Goal: Task Accomplishment & Management: Manage account settings

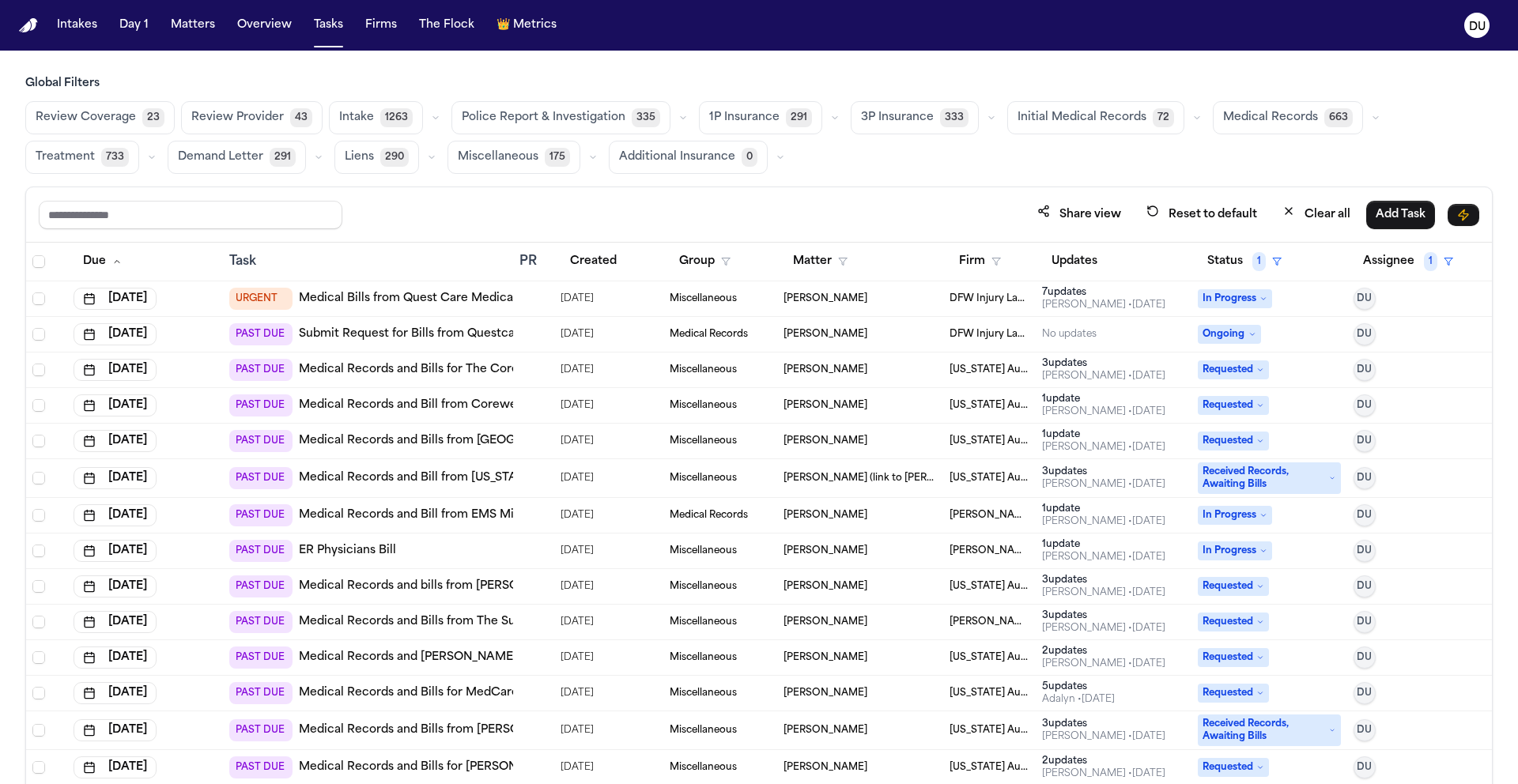
scroll to position [182, 0]
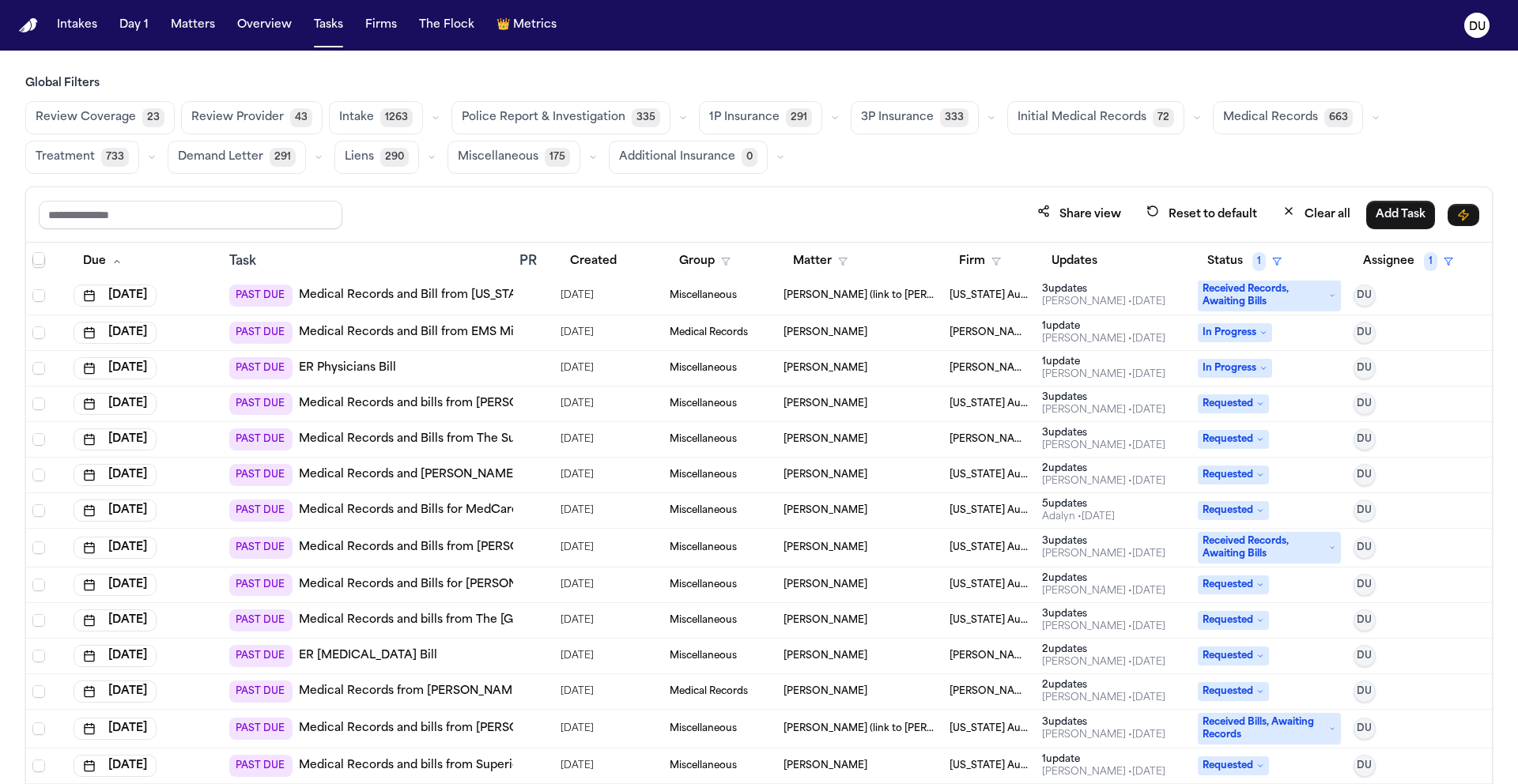
click at [31, 28] on img "Home" at bounding box center [28, 26] width 19 height 15
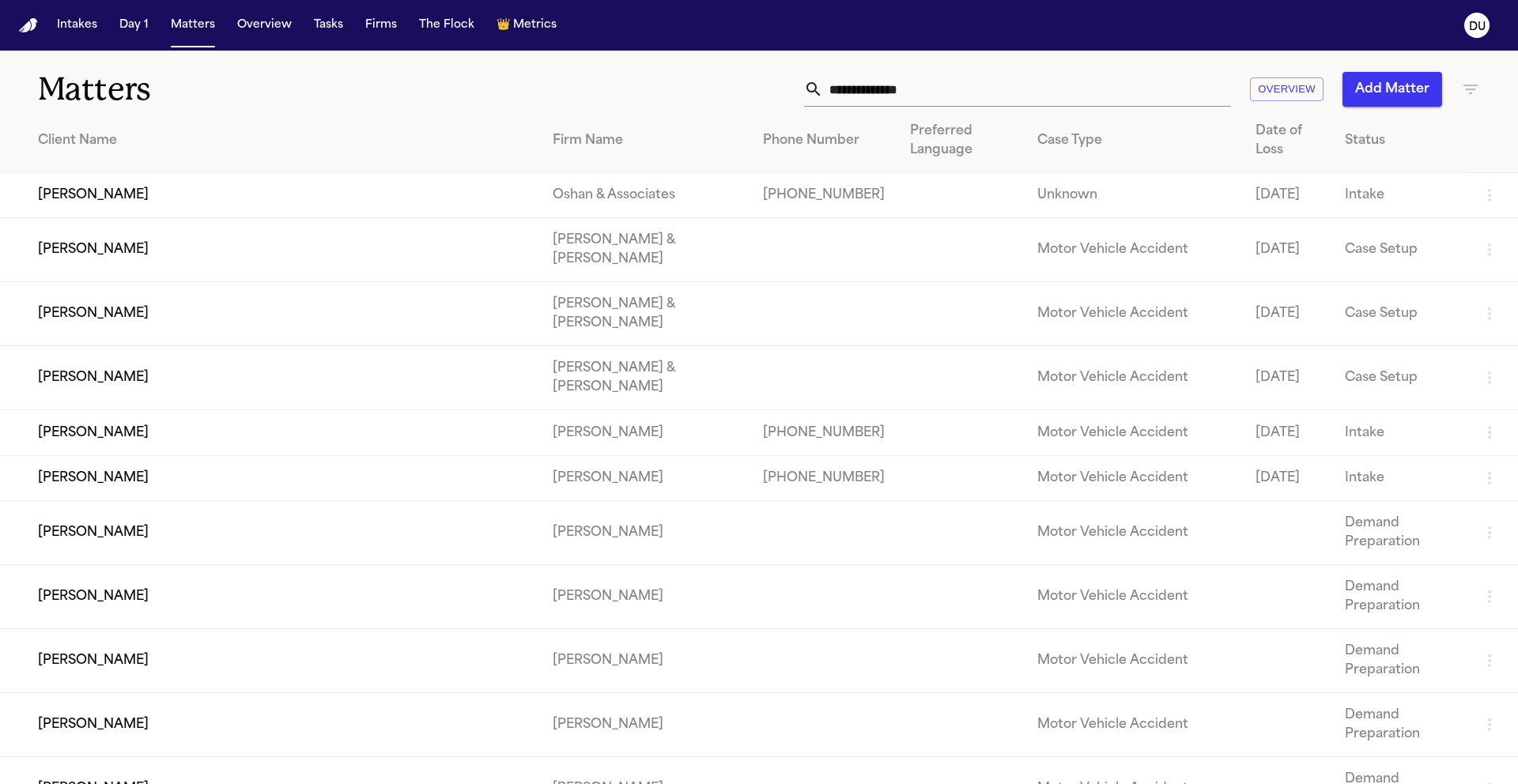
click at [889, 95] on input "text" at bounding box center [1026, 90] width 408 height 35
drag, startPoint x: 969, startPoint y: 90, endPoint x: 790, endPoint y: 76, distance: 179.5
click at [790, 76] on div "Overview Add Matter" at bounding box center [968, 90] width 1022 height 35
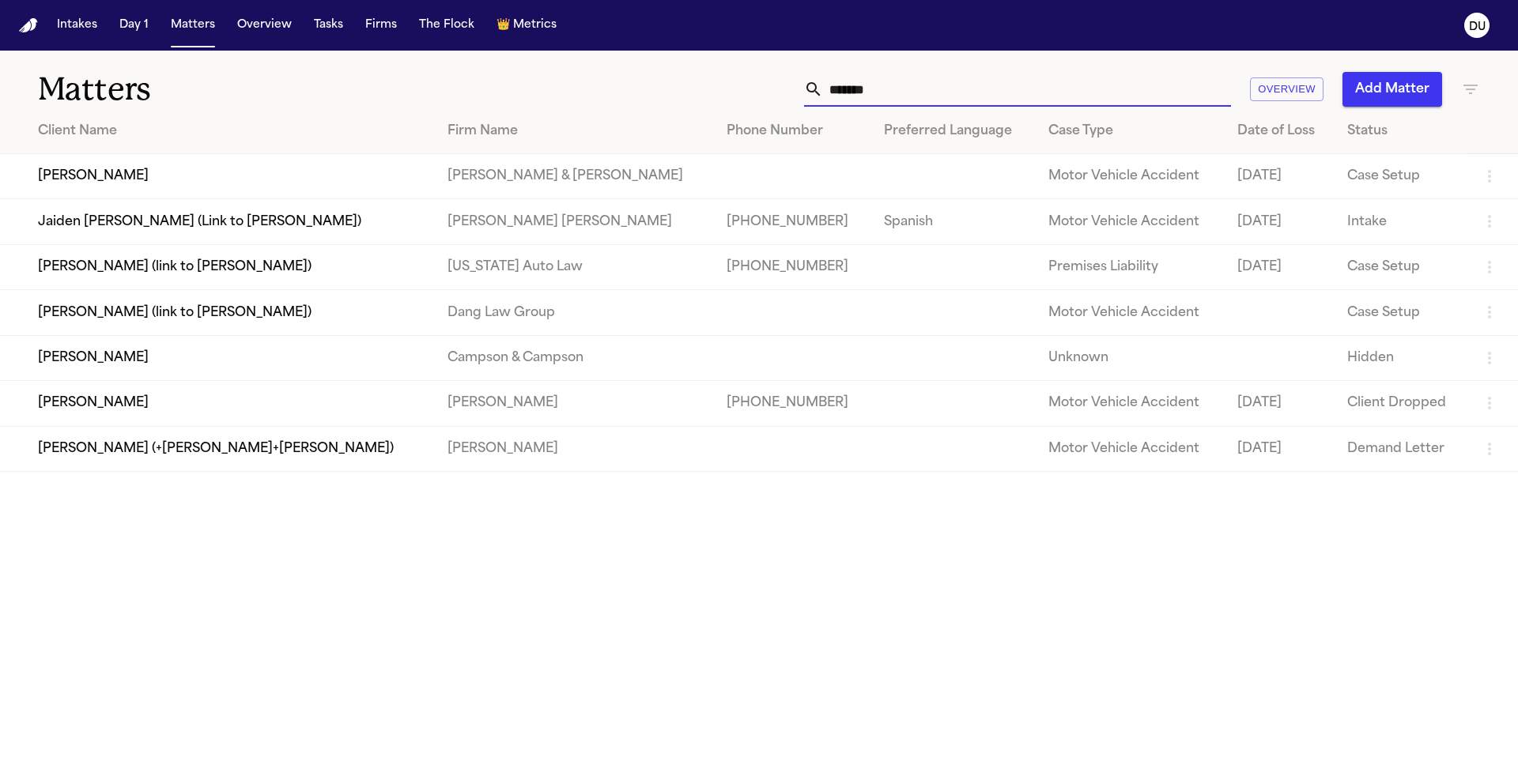
type input "******"
click at [159, 276] on td "Jerome Stevenson (link to Brandy Boyce)" at bounding box center [218, 267] width 435 height 45
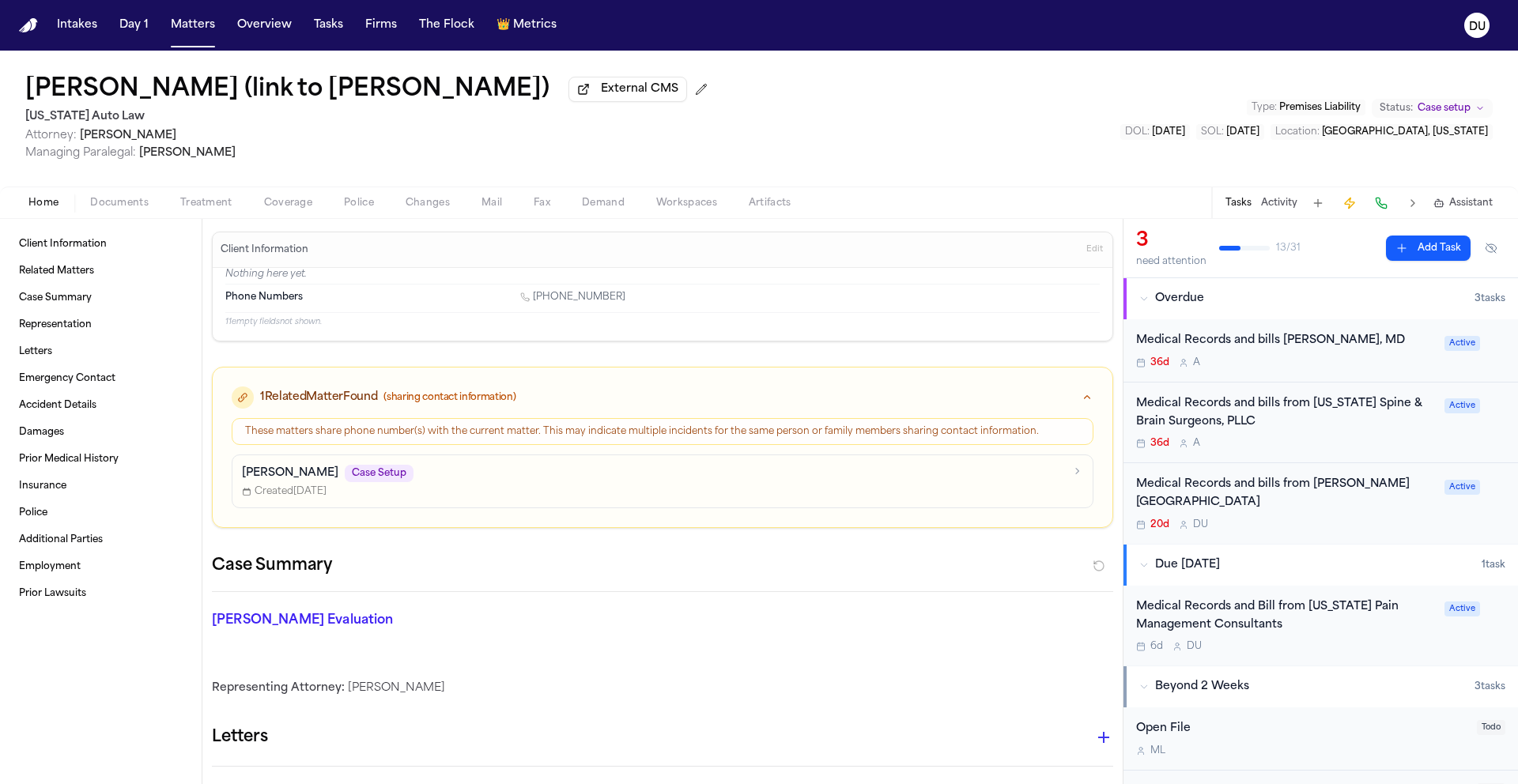
click at [1225, 424] on div "Medical Records and bills from Michigan Spine & Brain Surgeons, PLLC" at bounding box center [1285, 412] width 299 height 36
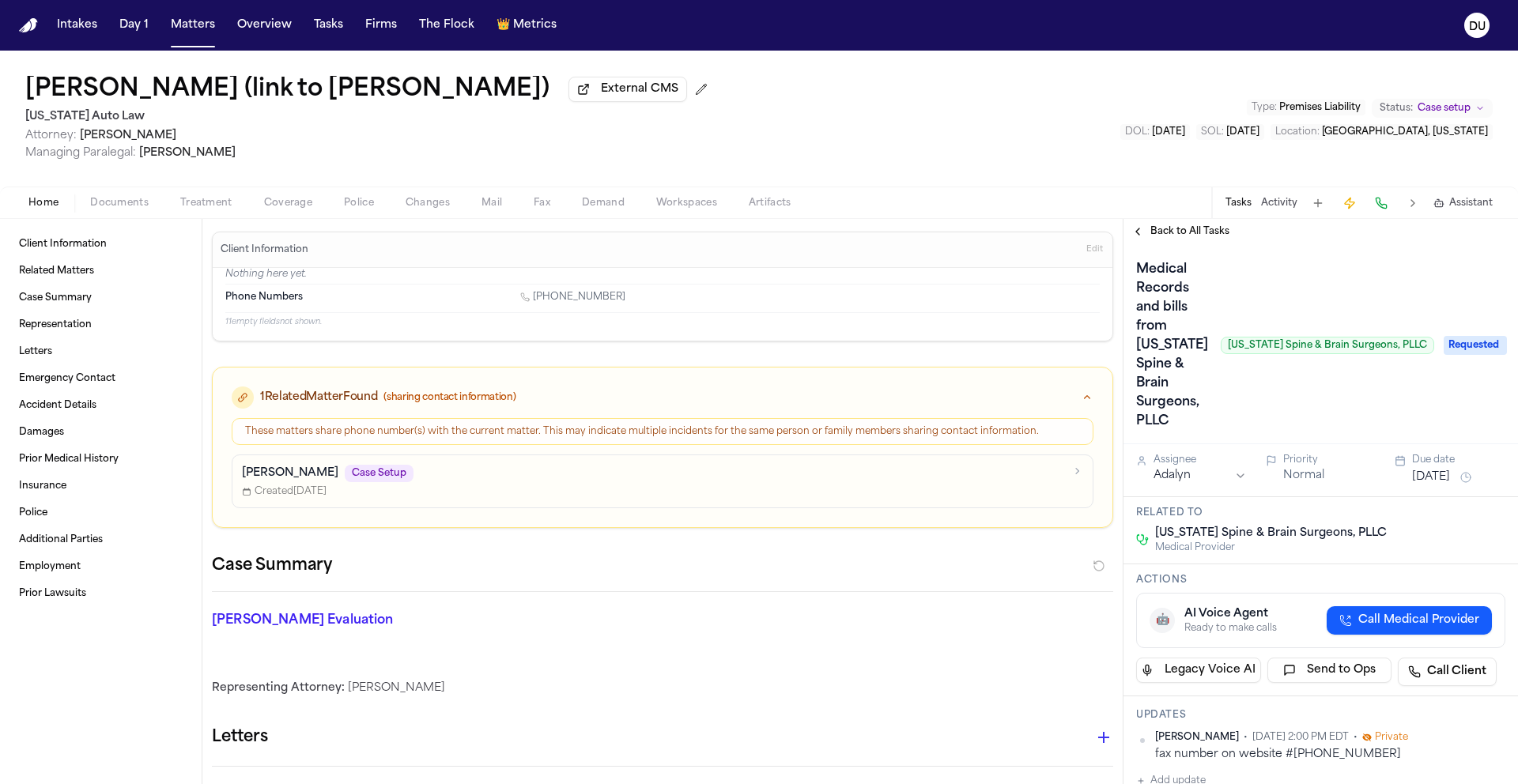
click at [1179, 235] on span "Back to All Tasks" at bounding box center [1189, 231] width 79 height 13
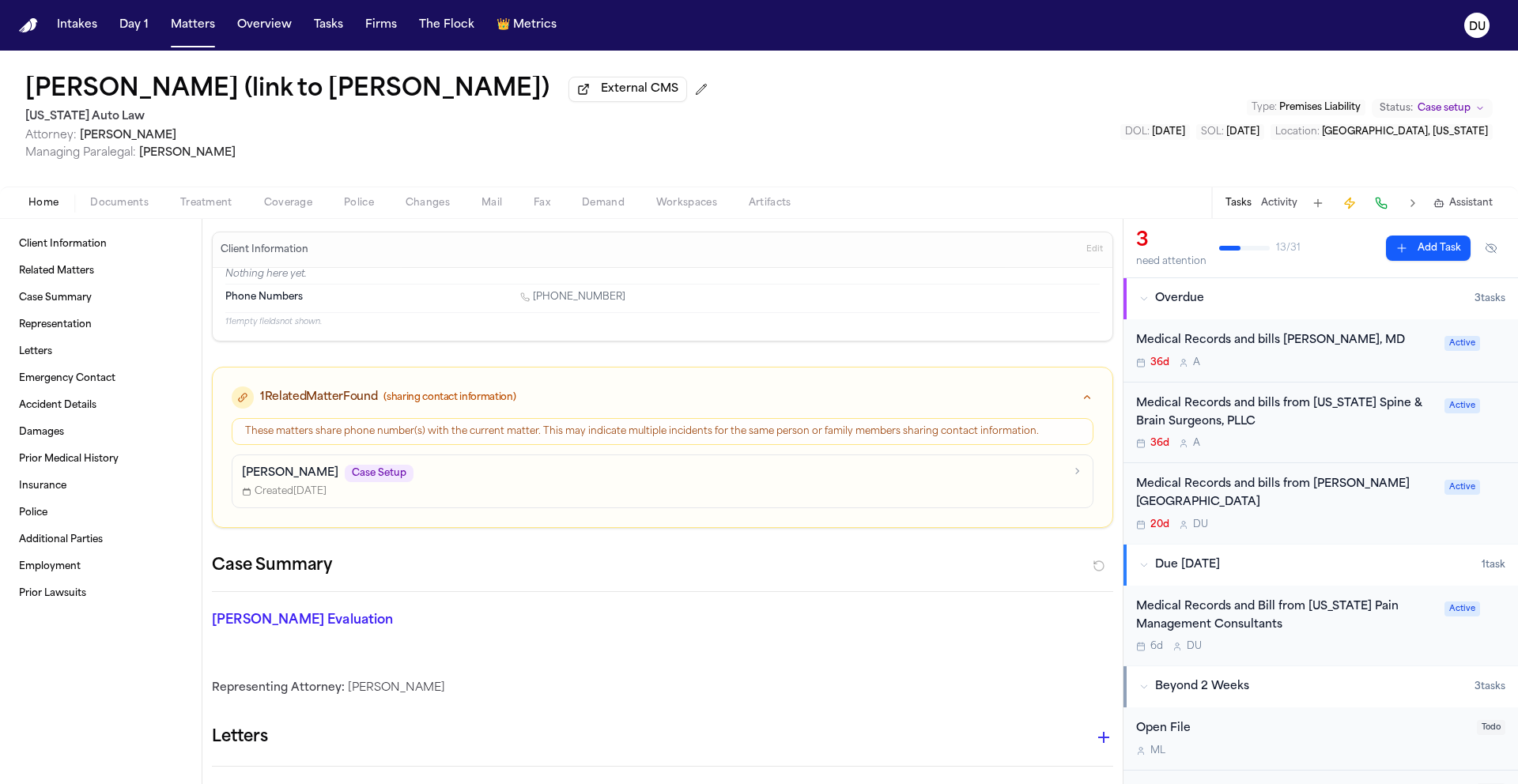
click at [1238, 614] on div "Medical Records and Bill from Michigan Pain Management Consultants" at bounding box center [1285, 616] width 299 height 36
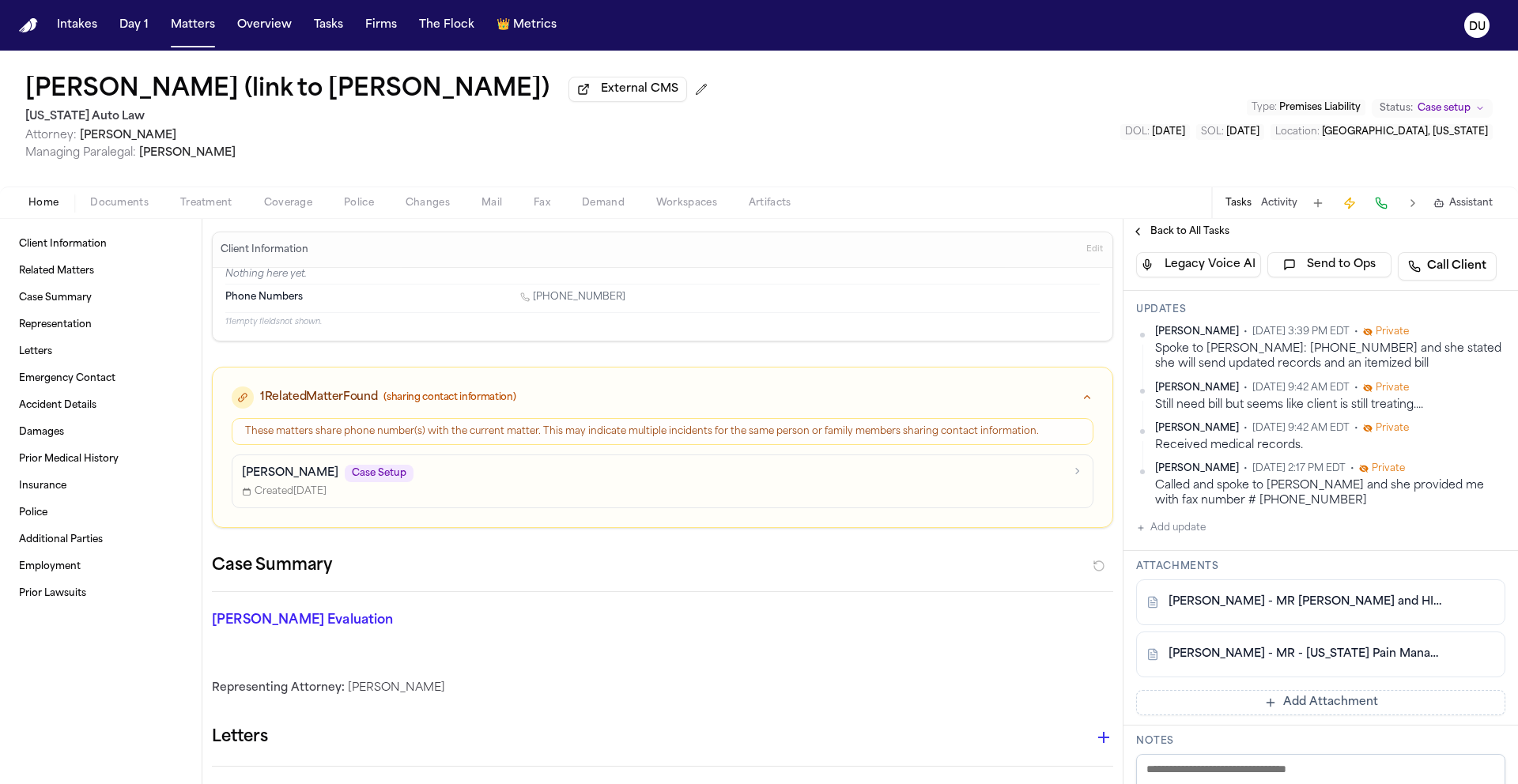
scroll to position [395, 0]
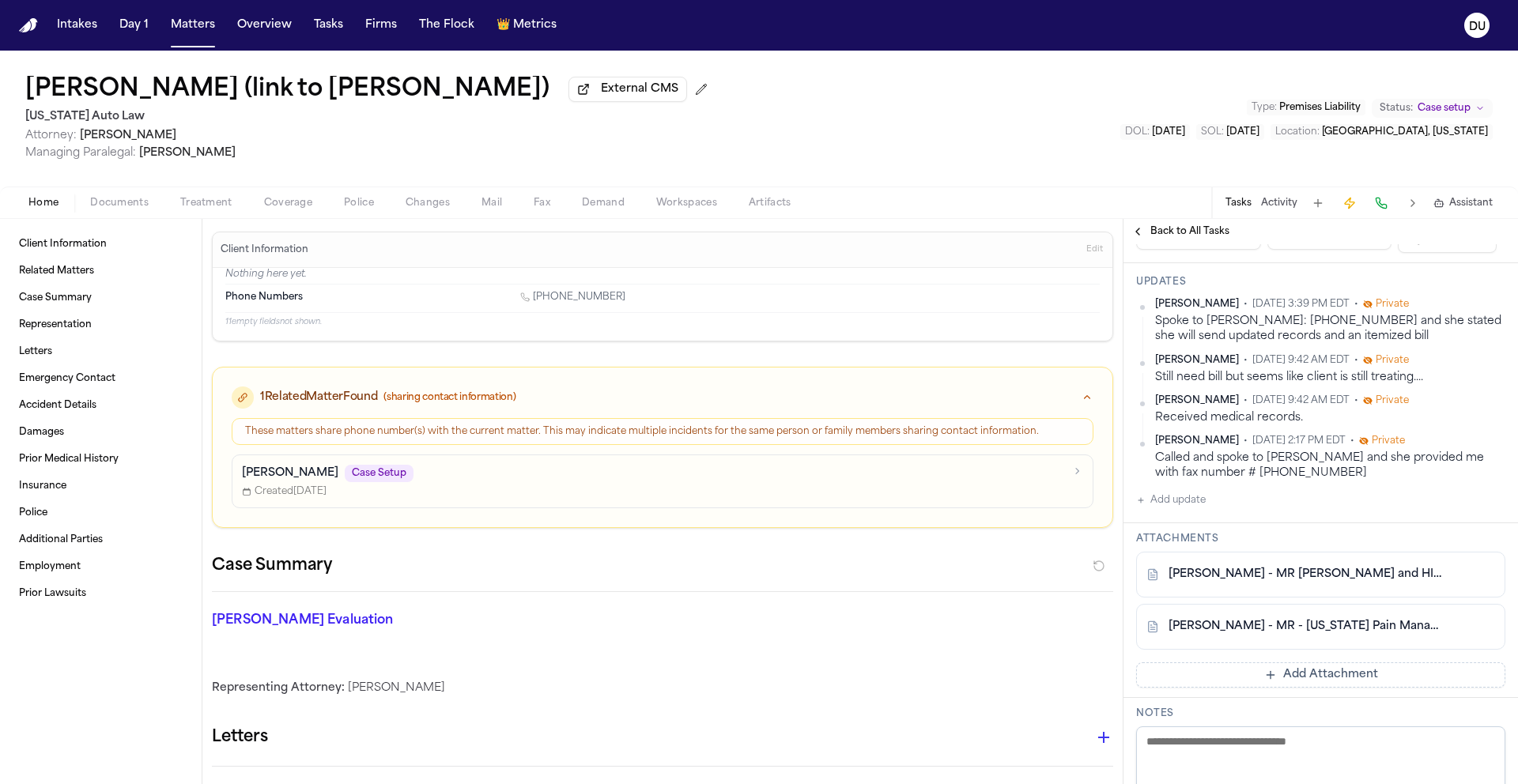
click at [1300, 577] on link "J. Stevenson - MR Request and HIPAA Auth to Michigan Pain Management - 8.25.25" at bounding box center [1305, 574] width 273 height 16
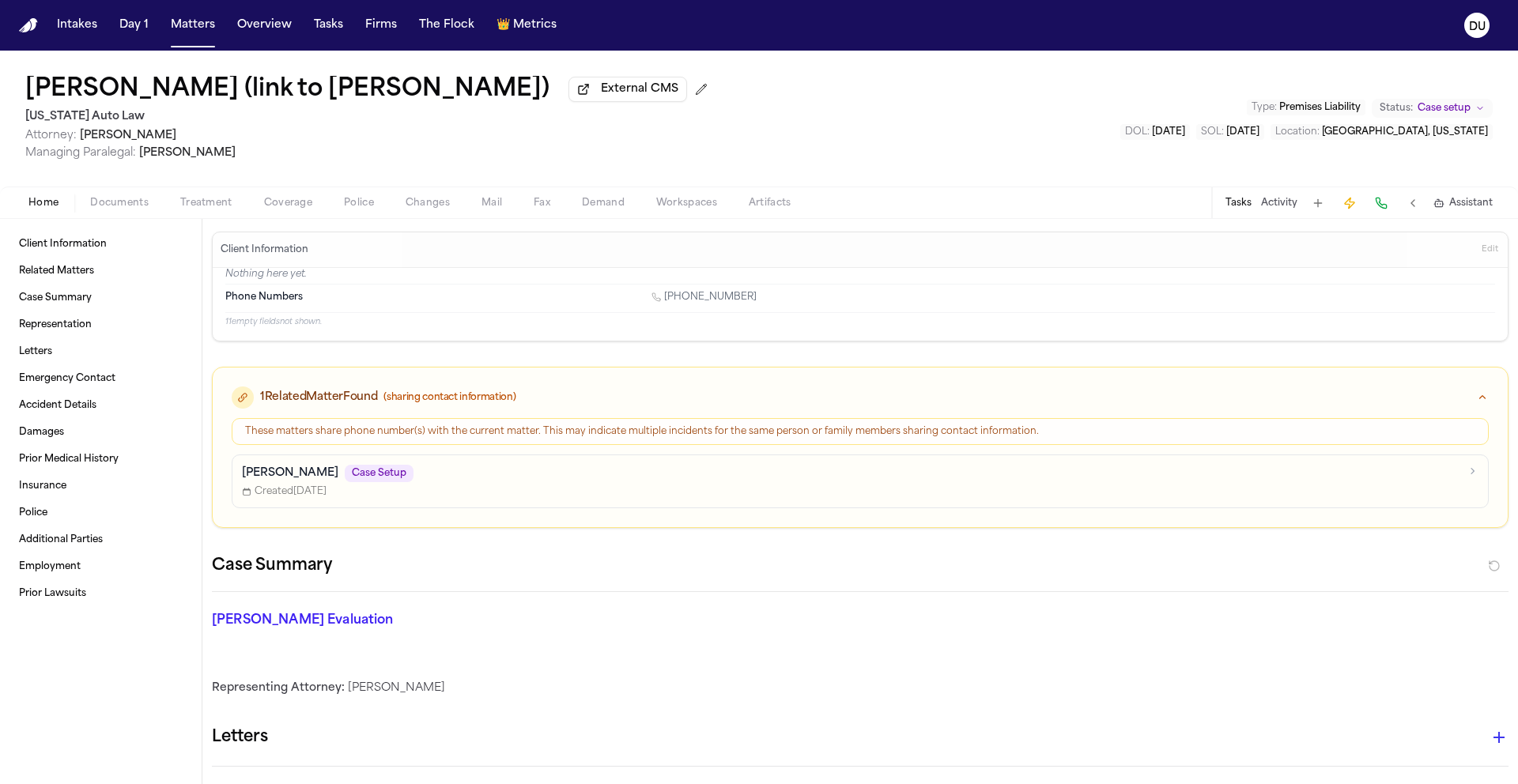
click at [1240, 209] on button "Tasks" at bounding box center [1238, 202] width 26 height 13
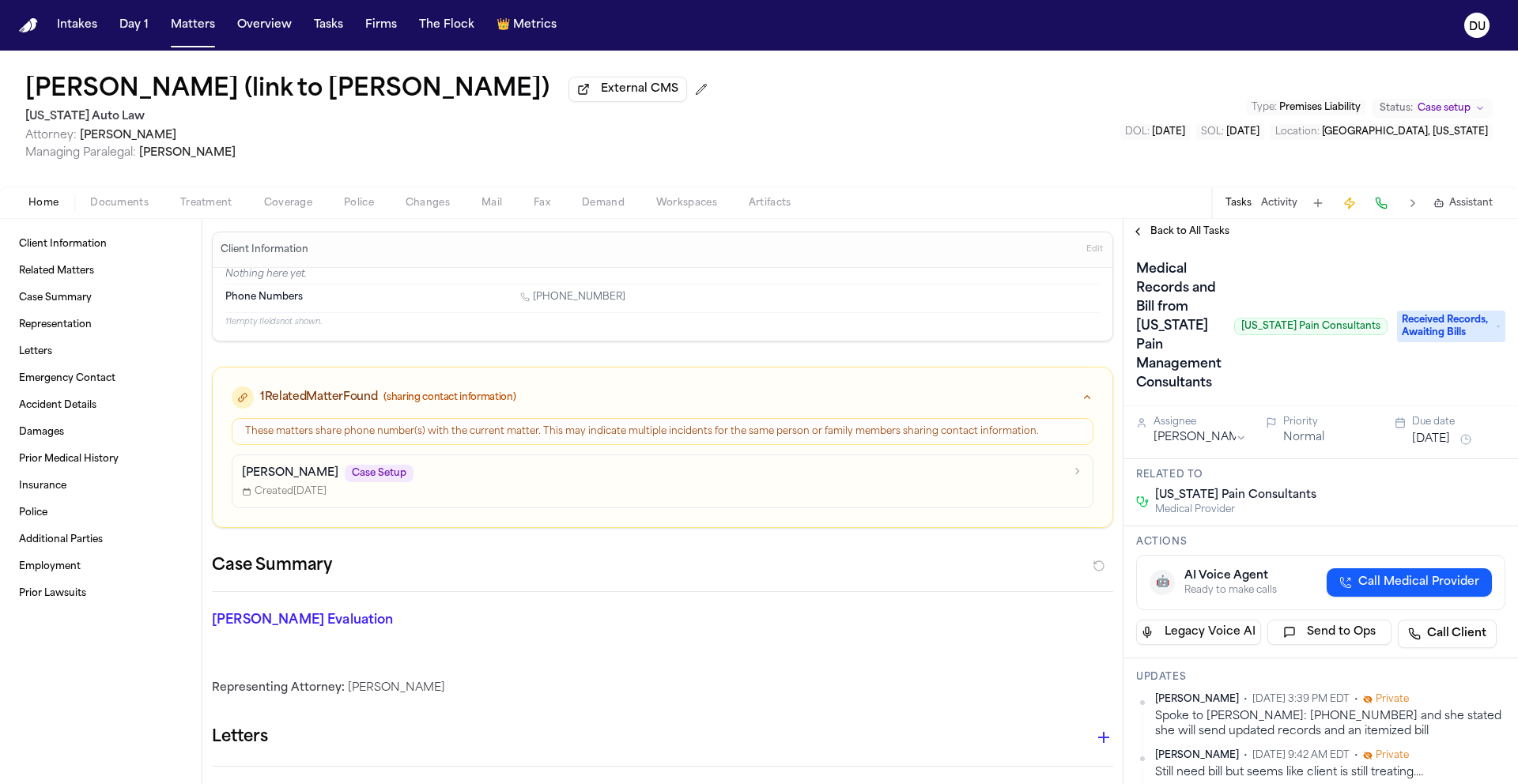
click at [1200, 238] on span "Back to All Tasks" at bounding box center [1189, 231] width 79 height 13
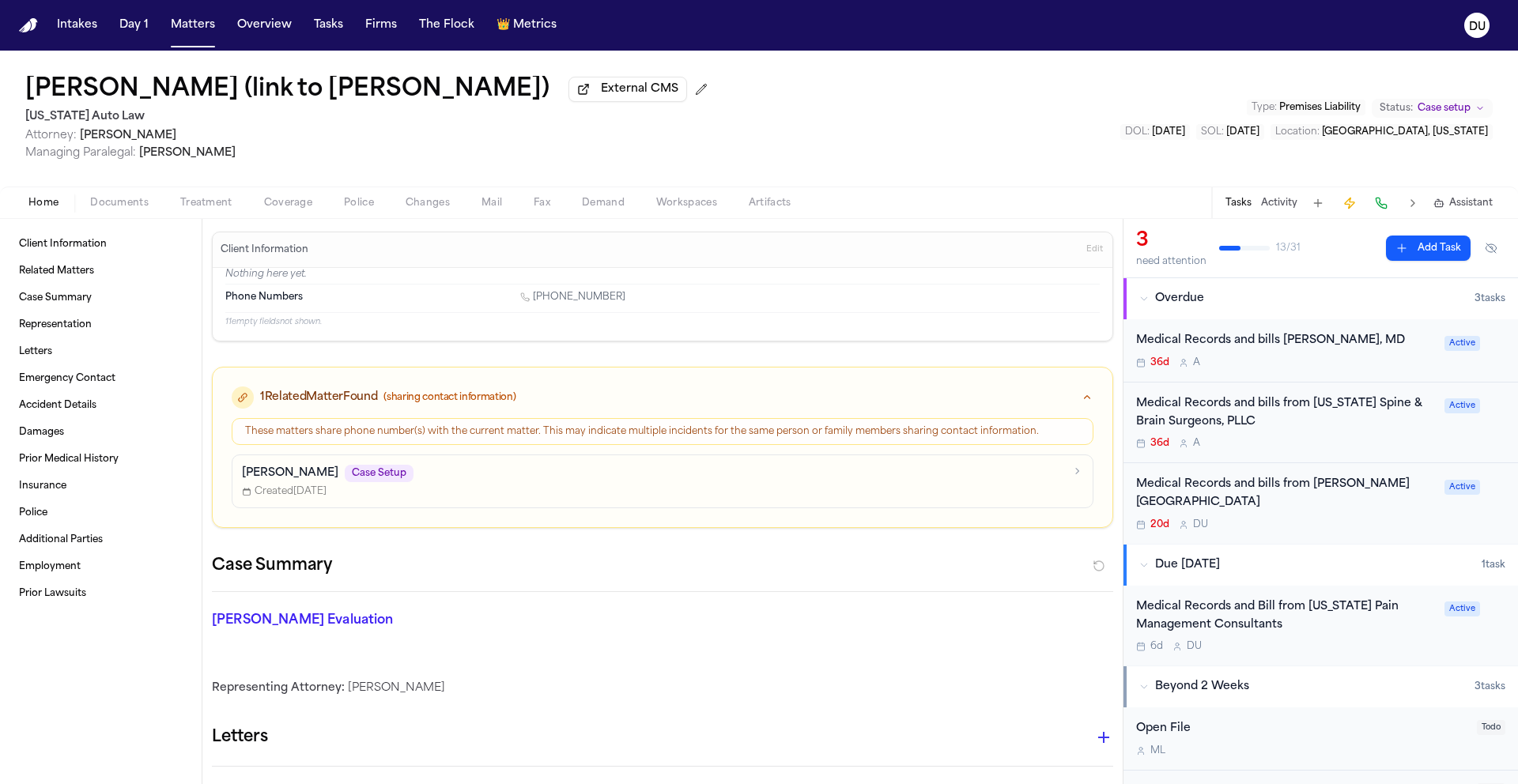
click at [1239, 621] on div "Medical Records and Bill from Michigan Pain Management Consultants" at bounding box center [1285, 616] width 299 height 36
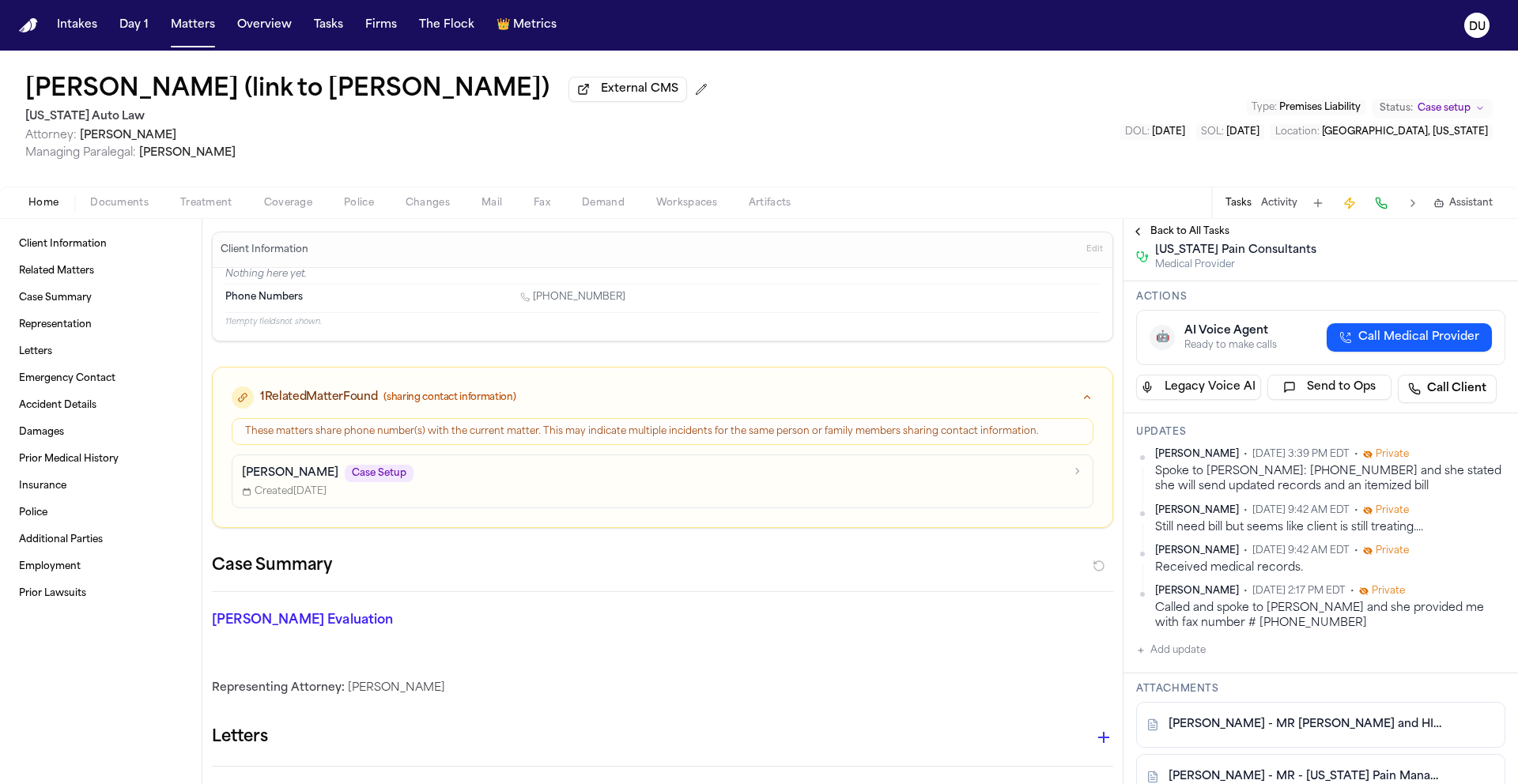
scroll to position [246, 0]
click at [1187, 659] on button "Add update" at bounding box center [1170, 649] width 69 height 19
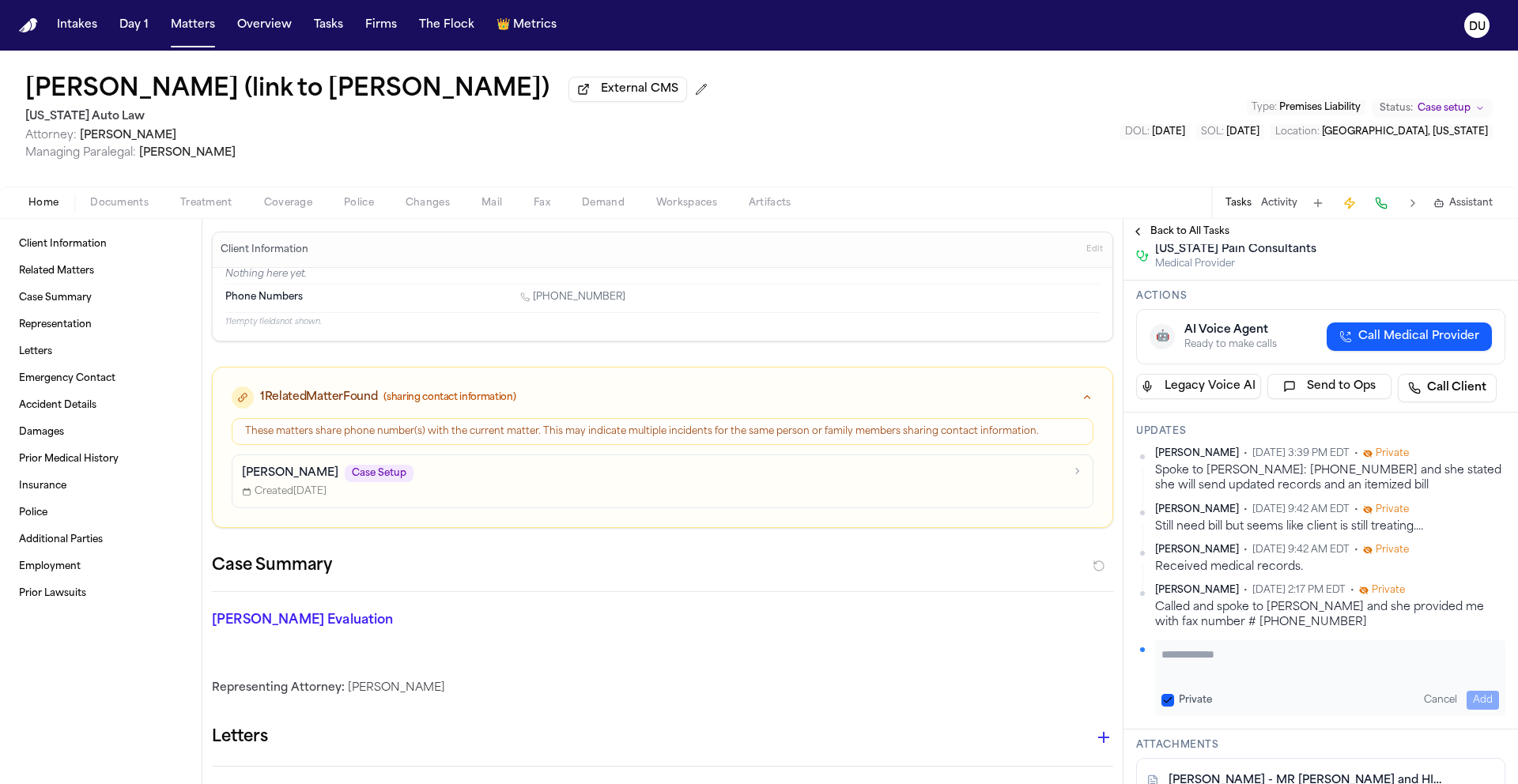
click at [1257, 665] on textarea "Add your update" at bounding box center [1330, 663] width 337 height 32
type textarea "**********"
click at [1467, 700] on button "Add" at bounding box center [1482, 700] width 33 height 19
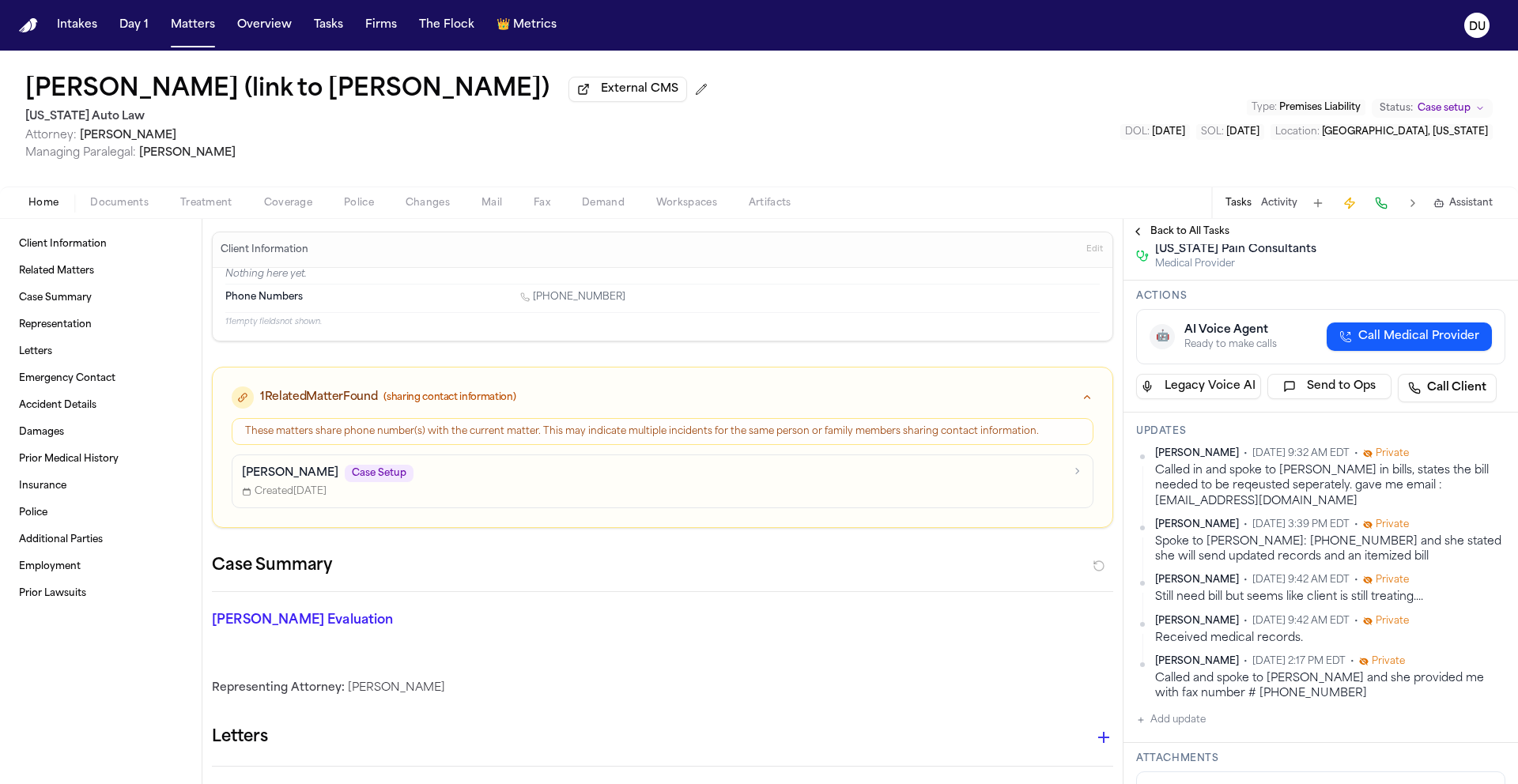
scroll to position [0, 0]
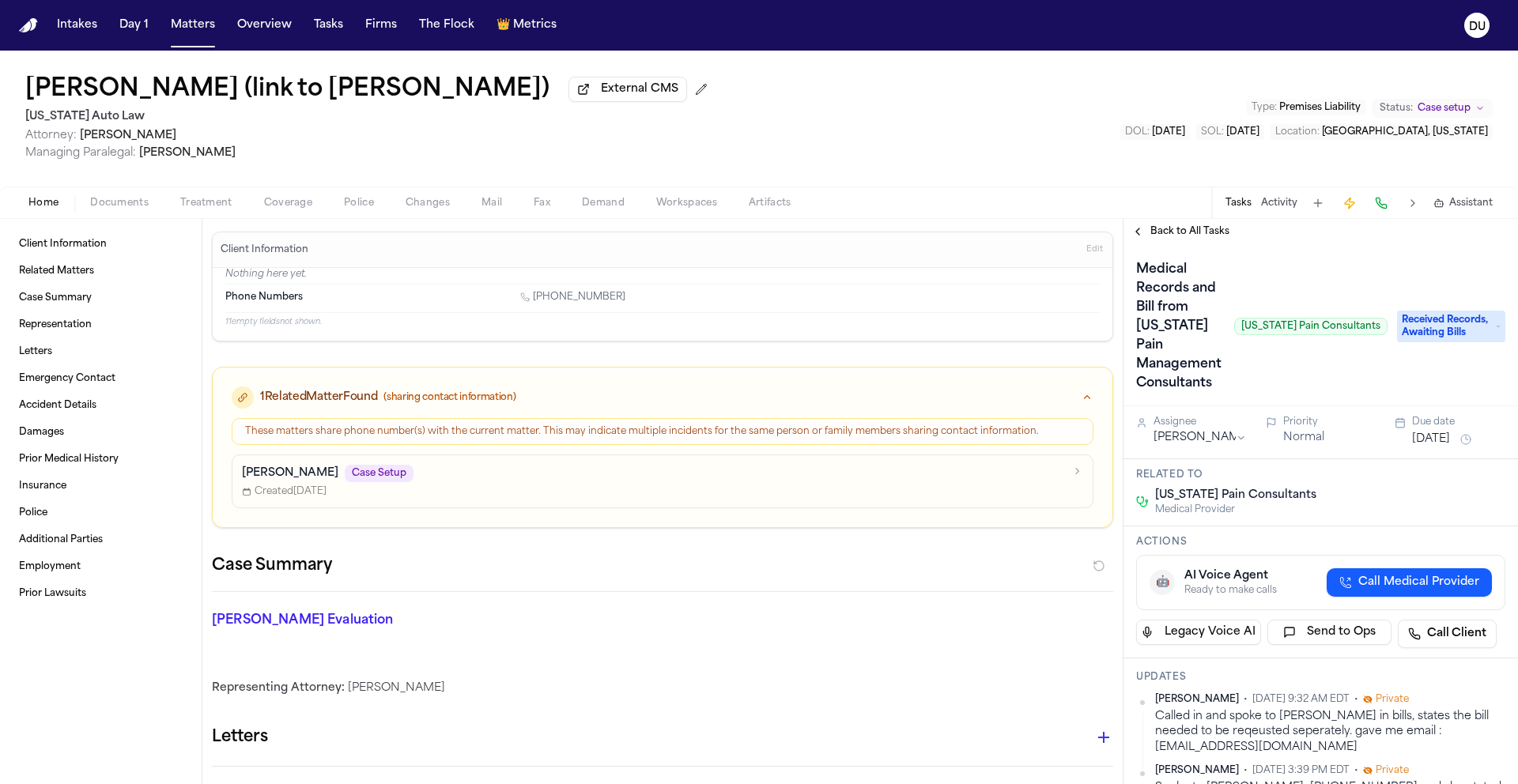
click at [1165, 237] on span "Back to All Tasks" at bounding box center [1189, 231] width 79 height 13
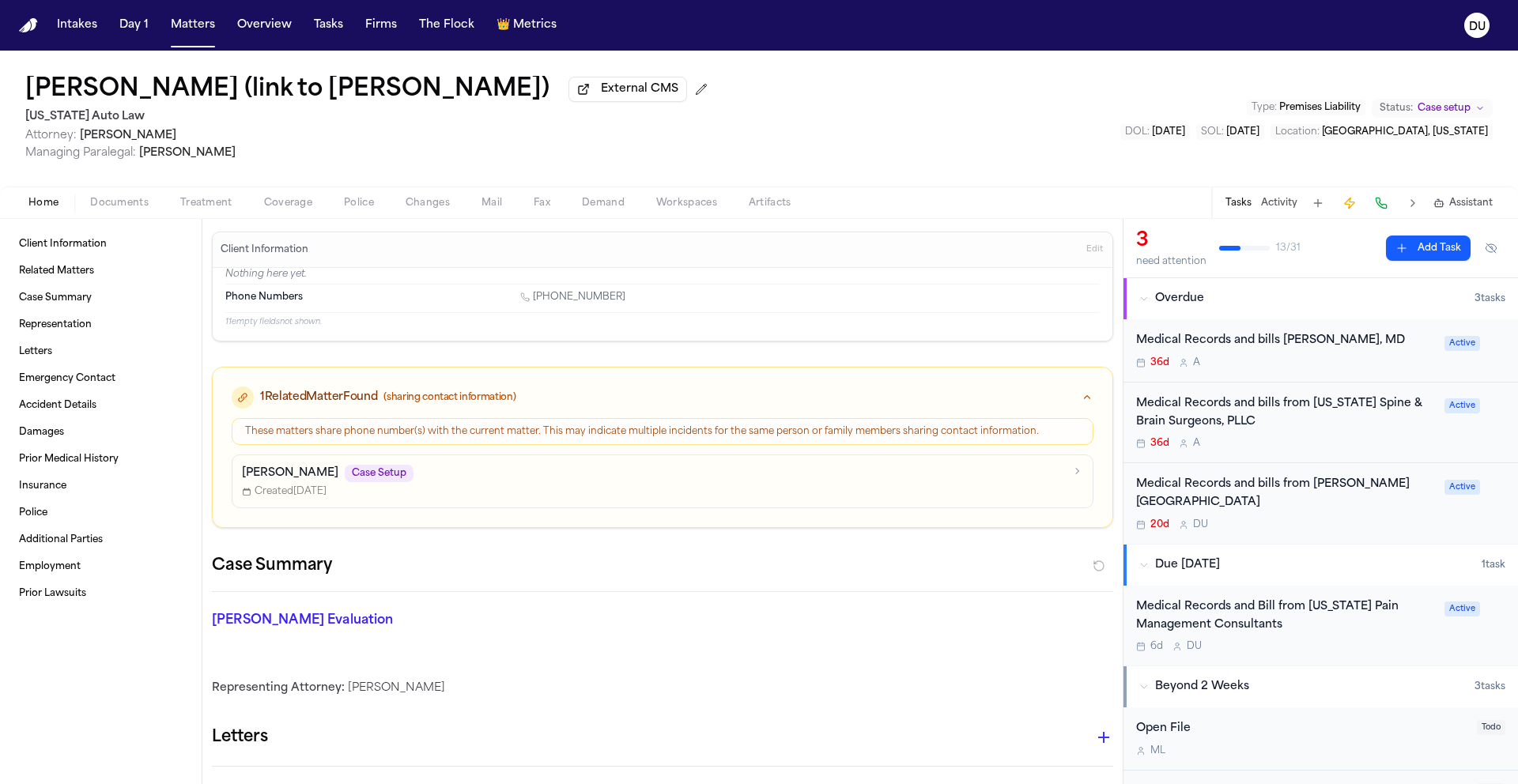
click at [1266, 350] on div "Medical Records and bills Deborah Ferguson, MD" at bounding box center [1285, 341] width 299 height 18
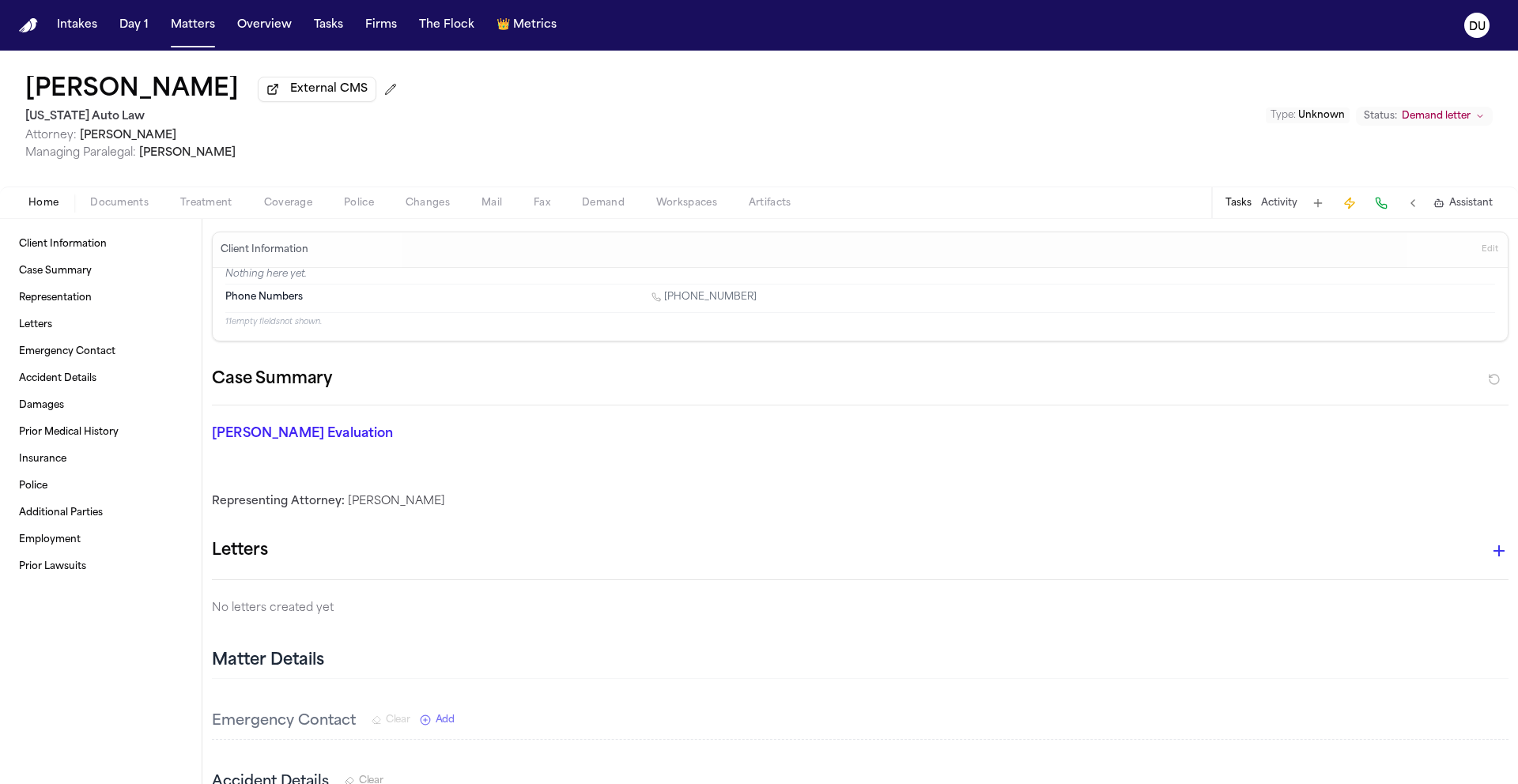
click at [19, 33] on nav "Intakes Day 1 Matters Overview Tasks Firms The Flock 👑 Metrics DU" at bounding box center [759, 25] width 1518 height 50
click at [28, 28] on img "Home" at bounding box center [28, 26] width 19 height 15
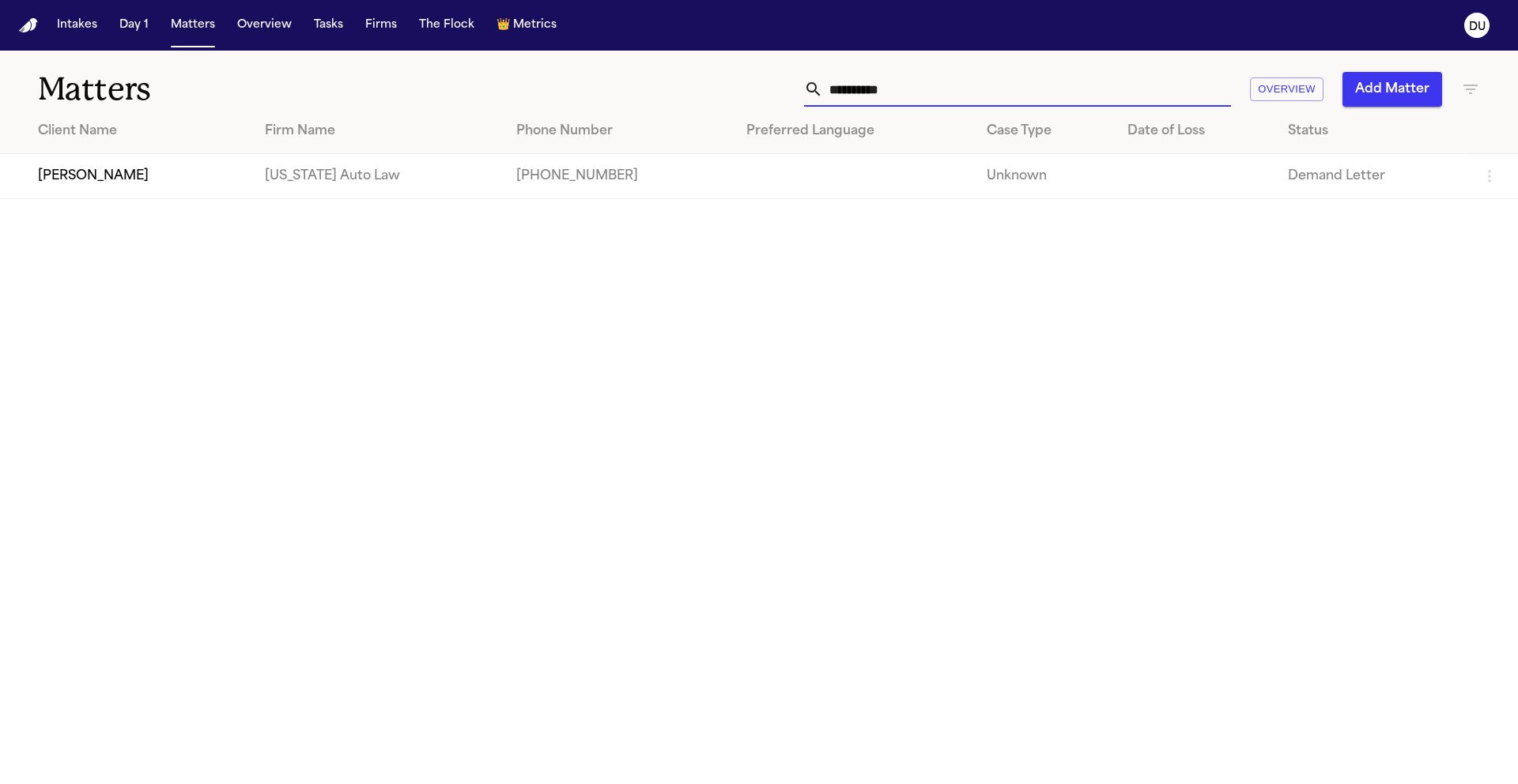
drag, startPoint x: 1003, startPoint y: 95, endPoint x: 822, endPoint y: 94, distance: 181.0
click at [822, 94] on div "**********" at bounding box center [1018, 90] width 427 height 35
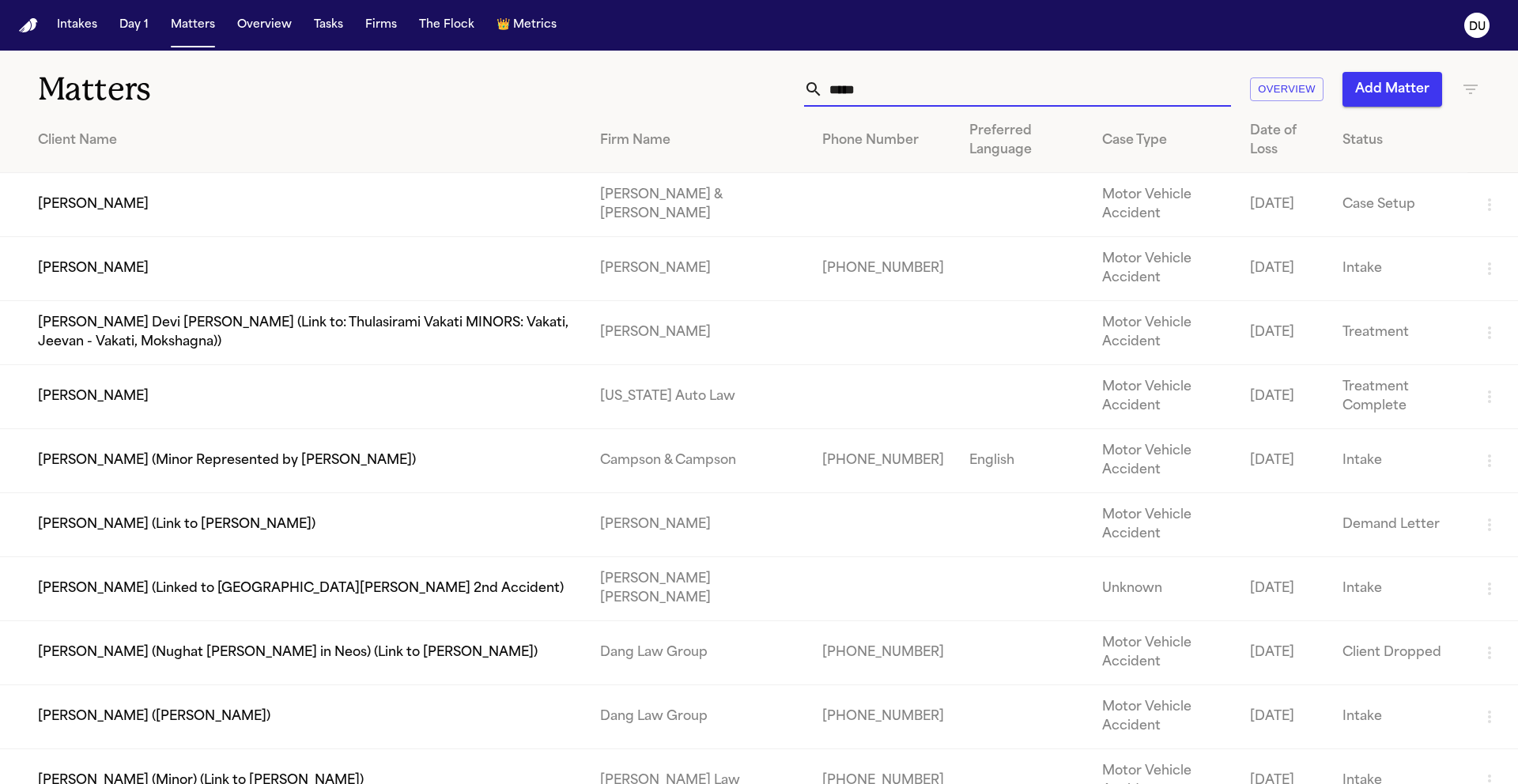
type input "*****"
click at [273, 408] on td "[PERSON_NAME]" at bounding box center [294, 397] width 587 height 64
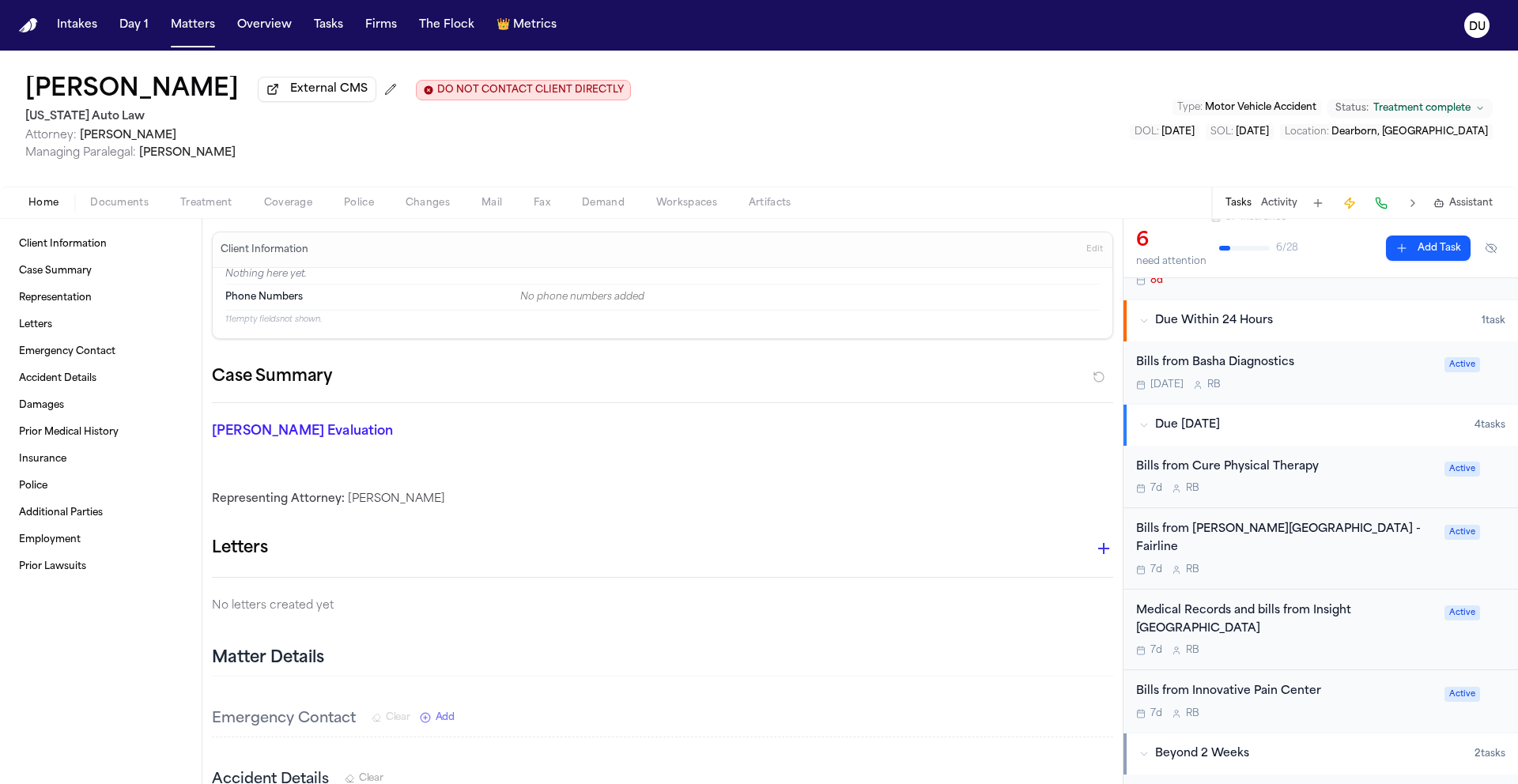
scroll to position [467, 0]
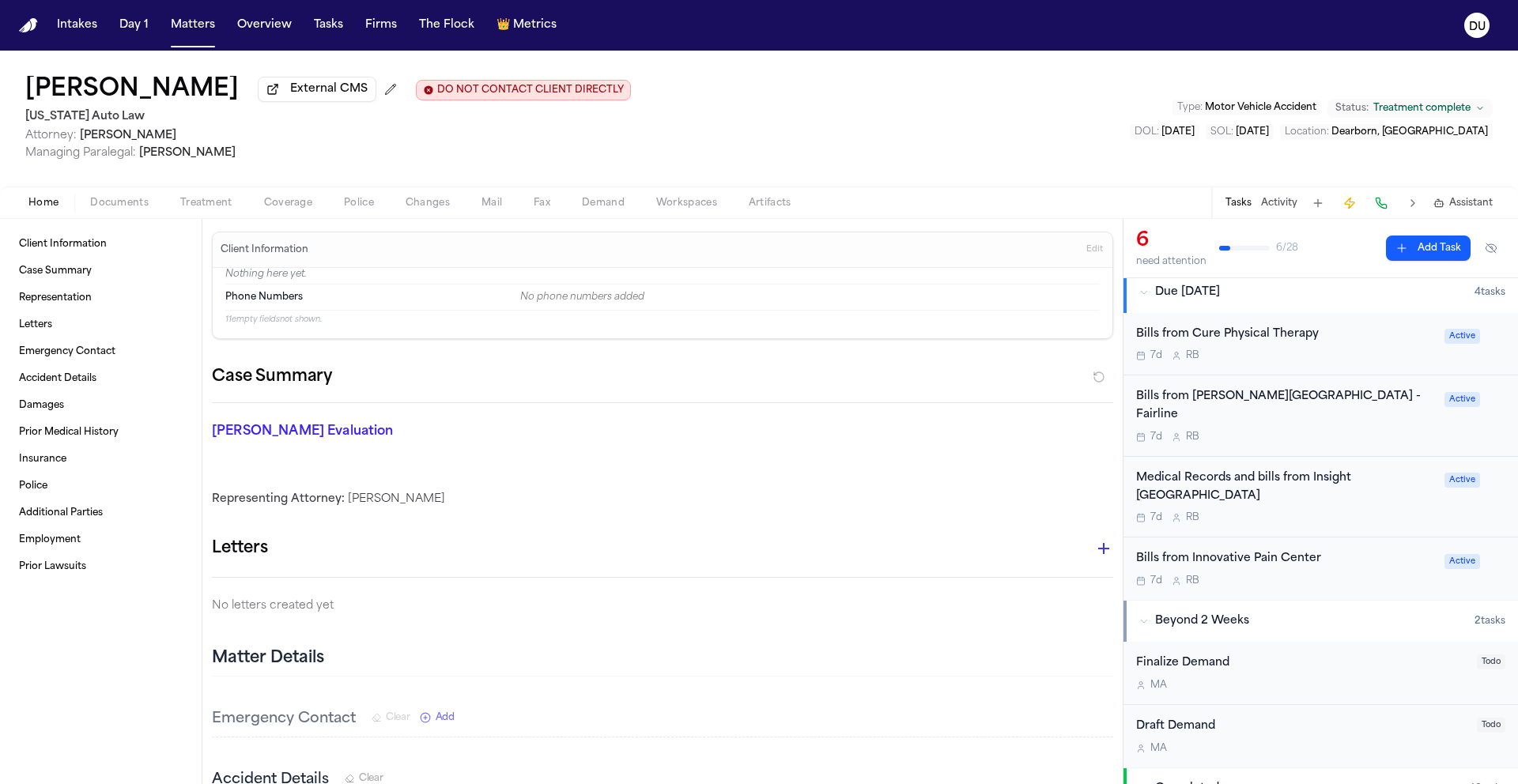
click at [1269, 474] on div "Medical Records and bills from Insight Surgical Hospital" at bounding box center [1285, 487] width 299 height 36
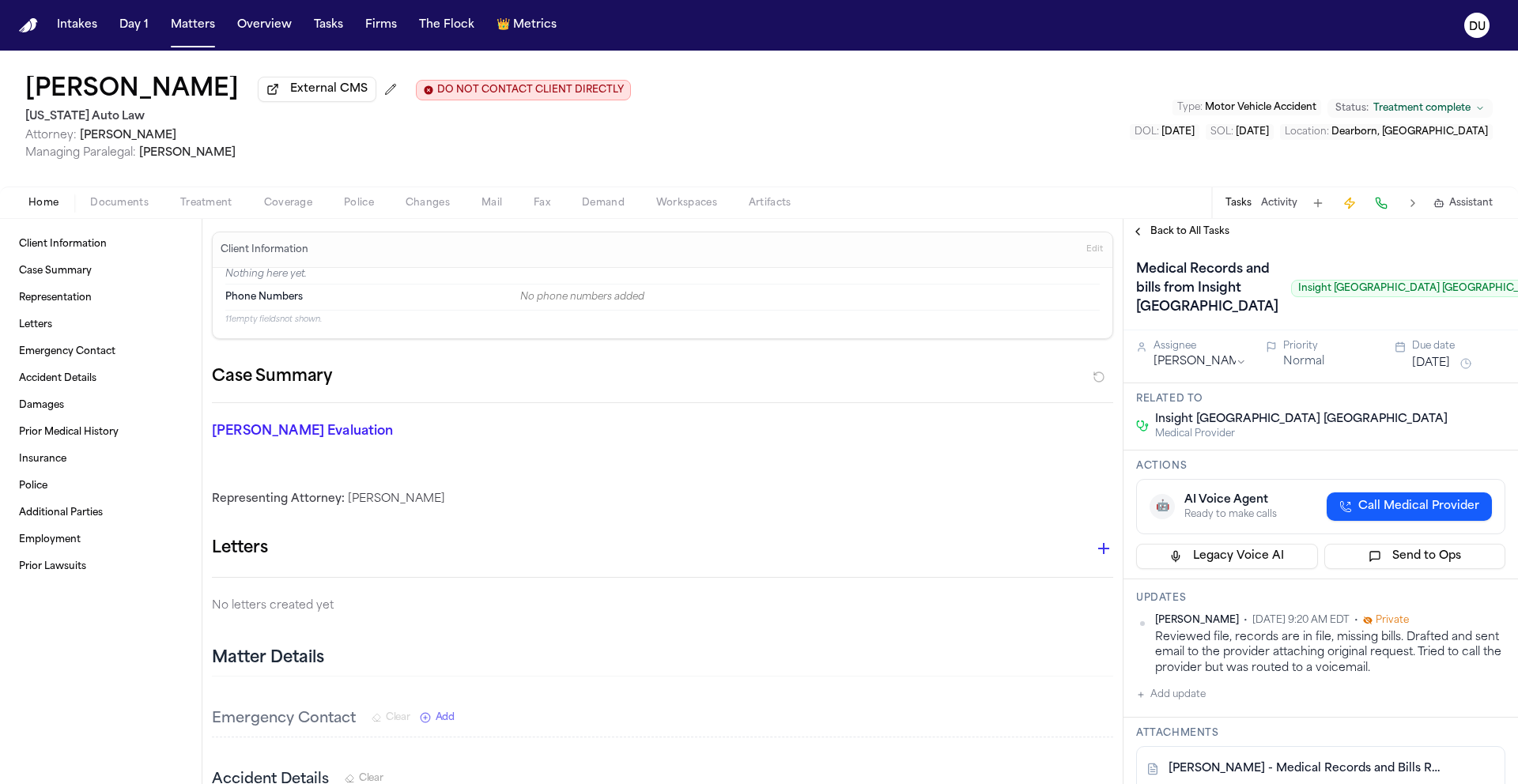
click at [1200, 433] on html "Intakes Day 1 Matters Overview Tasks Firms The Flock 👑 Metrics DU Kayser Hatem …" at bounding box center [759, 392] width 1518 height 784
click at [1449, 372] on button "[DATE]" at bounding box center [1430, 363] width 38 height 16
click at [1406, 320] on div "Medical Records and bills from Insight Surgical Hospital Insight Hospital & Med…" at bounding box center [1345, 289] width 419 height 64
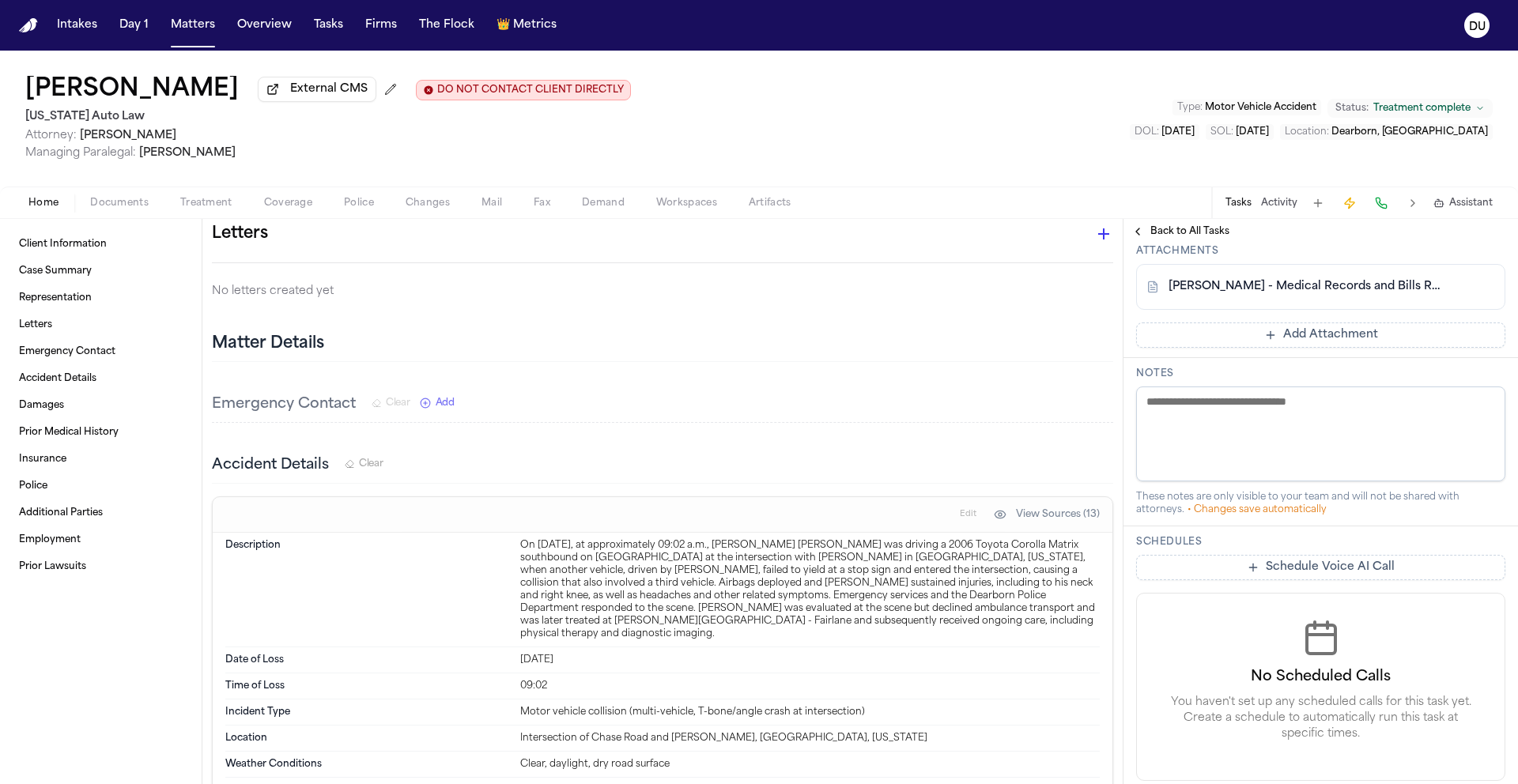
scroll to position [475, 0]
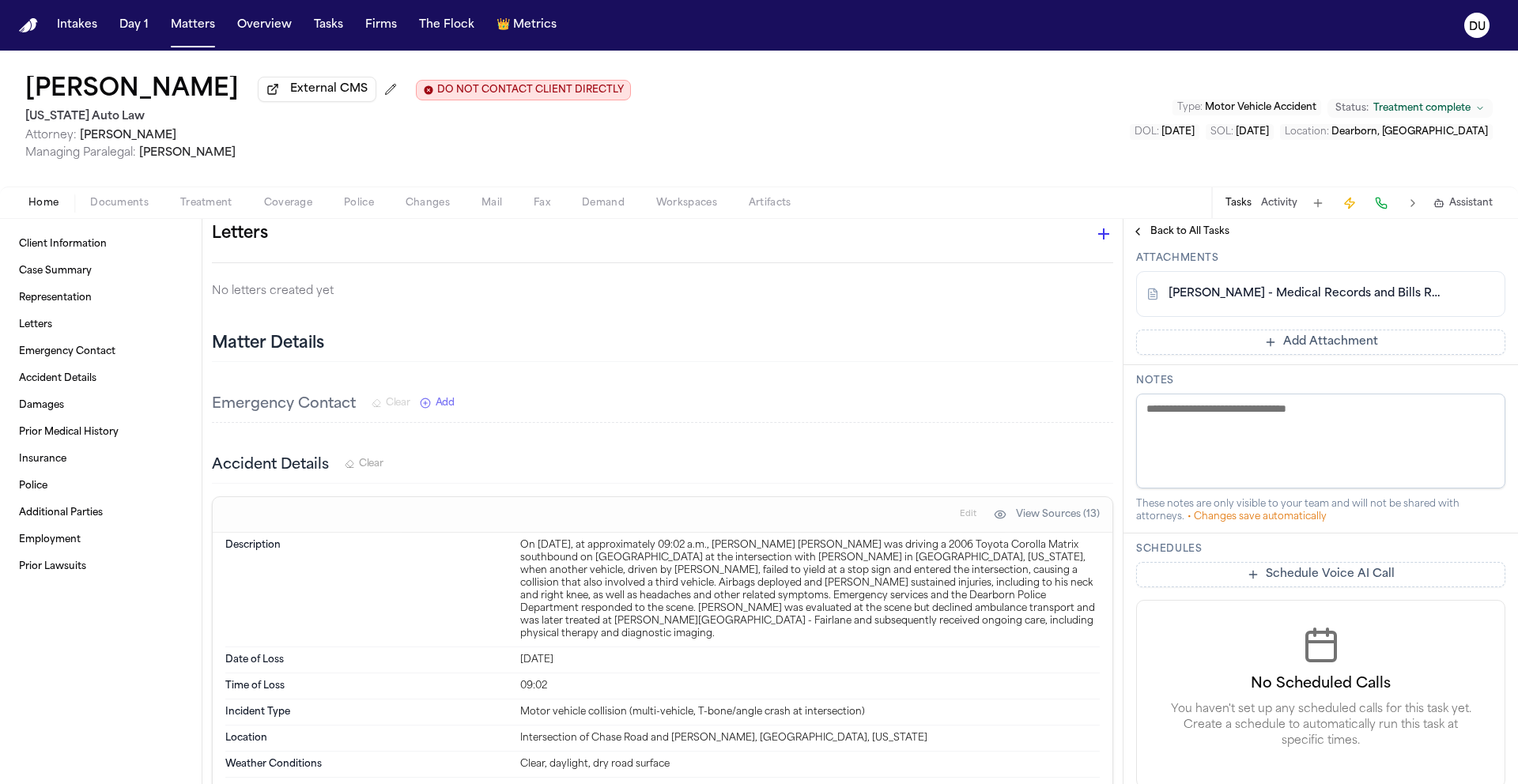
click at [1320, 355] on button "Add Attachment" at bounding box center [1320, 342] width 369 height 25
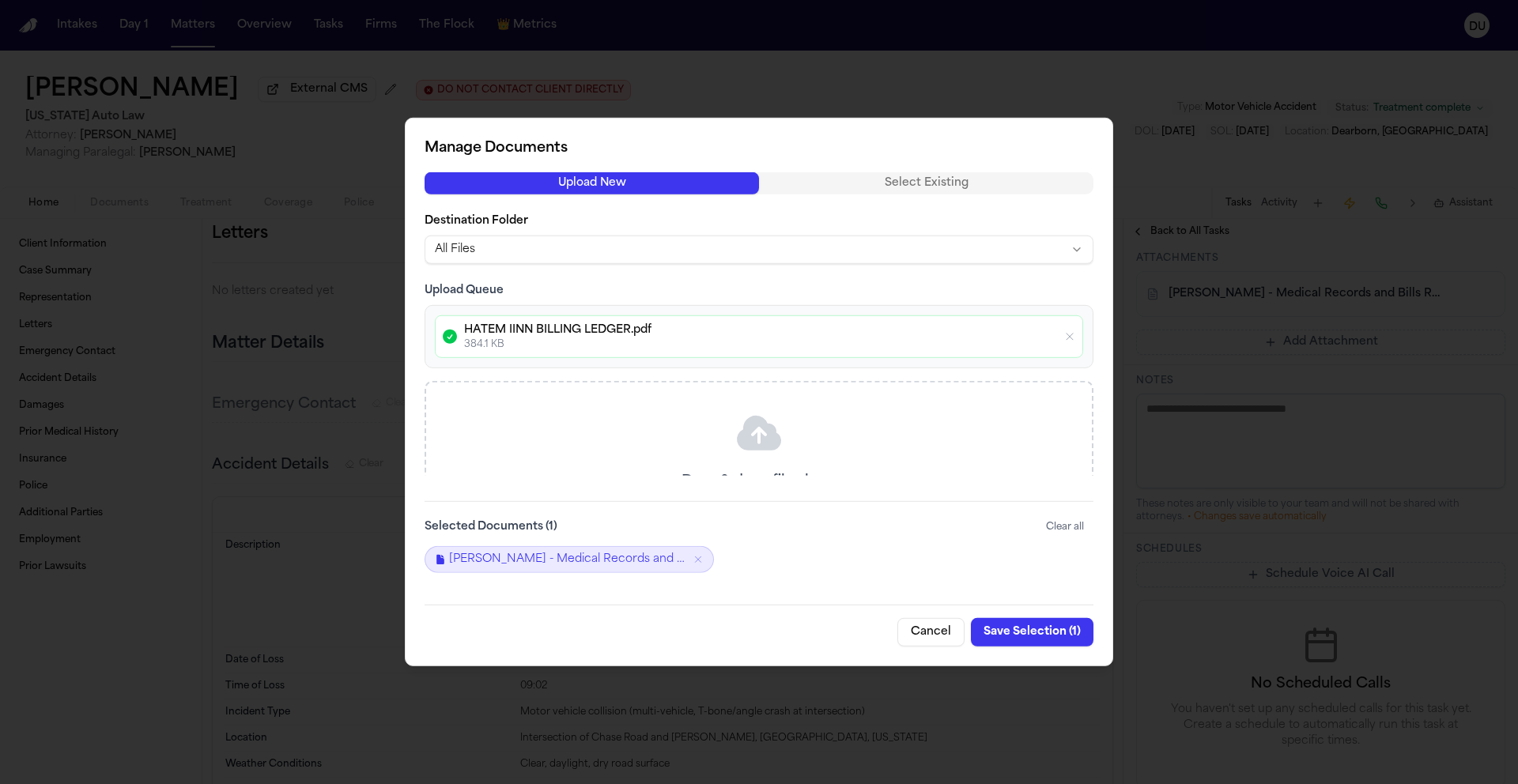
click at [1020, 634] on button "Save Selection ( 1 )" at bounding box center [1032, 633] width 122 height 28
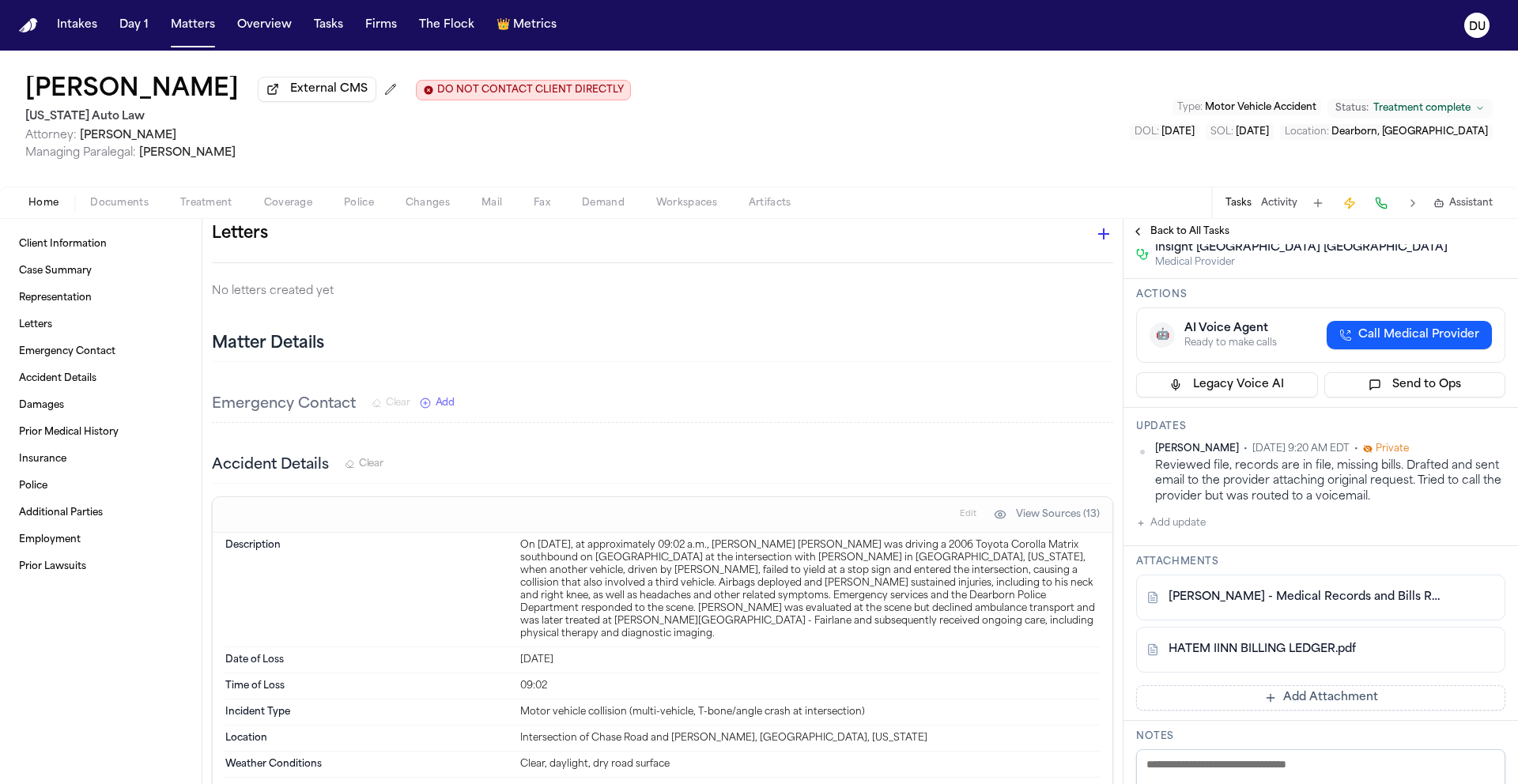
scroll to position [0, 0]
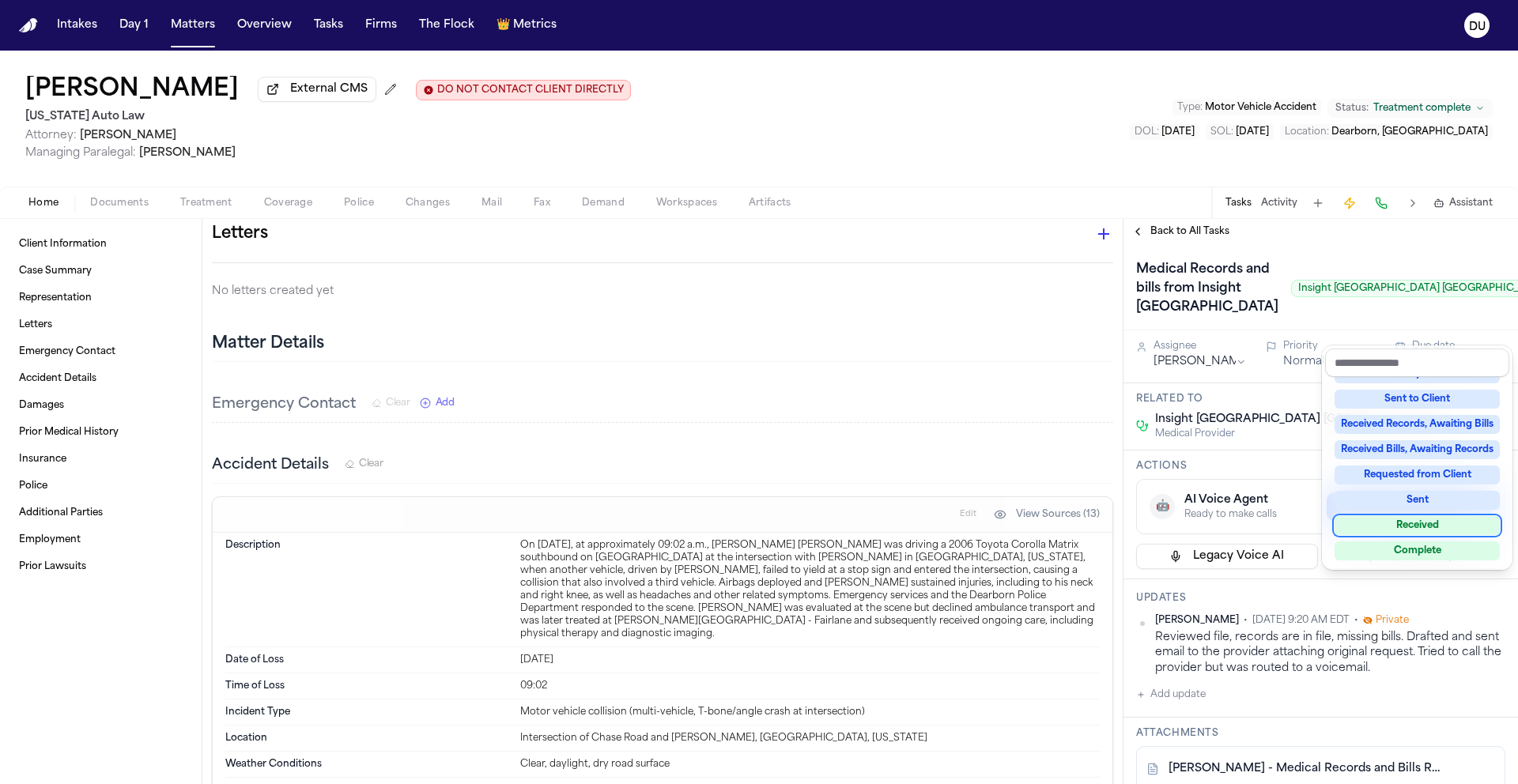
click at [1416, 525] on div "Received" at bounding box center [1416, 525] width 165 height 19
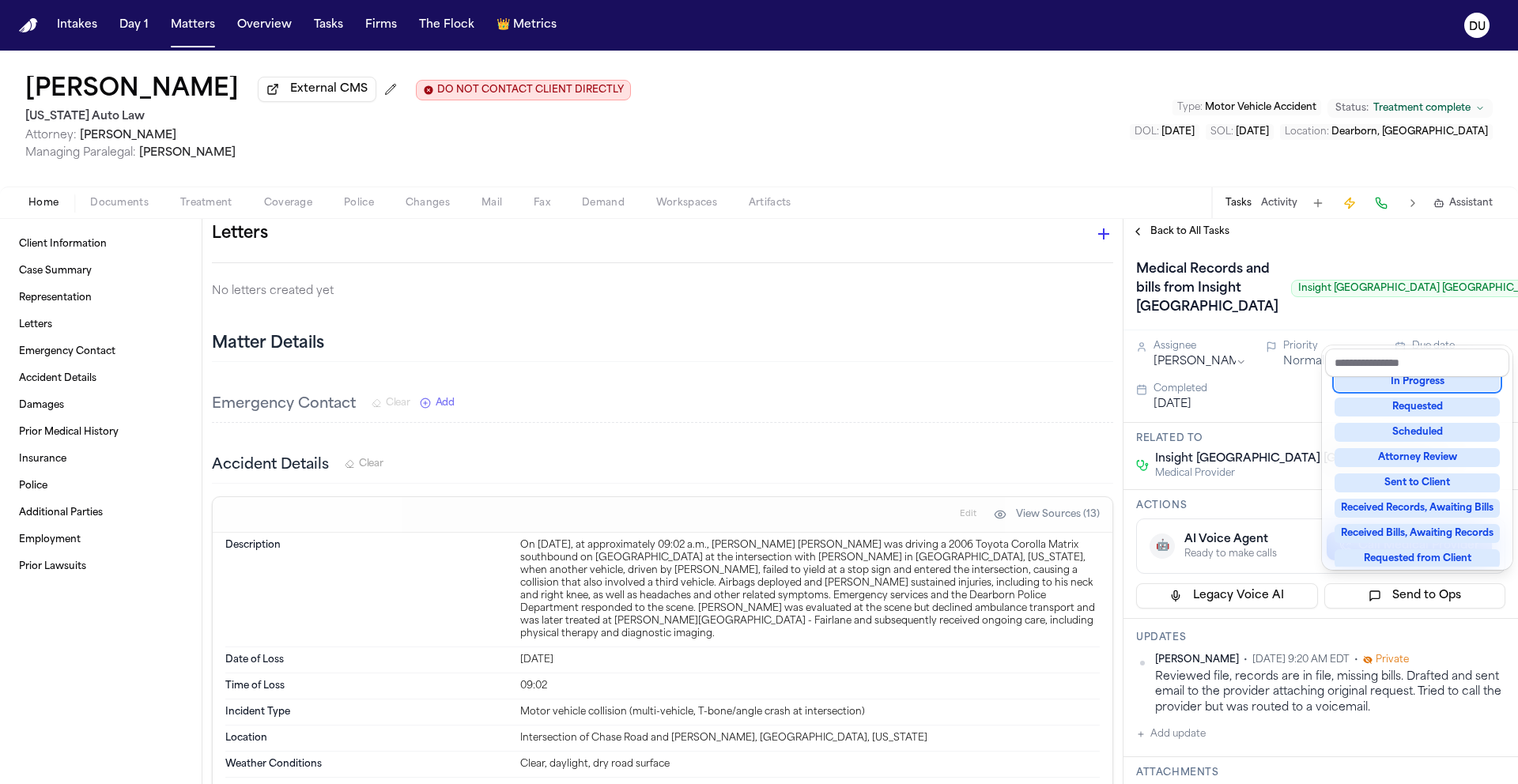
scroll to position [107, 0]
click at [1130, 136] on div "Kayser Hatem External CMS DO NOT CONTACT CLIENT DIRECTLY DO NOT CONTACT Michiga…" at bounding box center [759, 417] width 1518 height 734
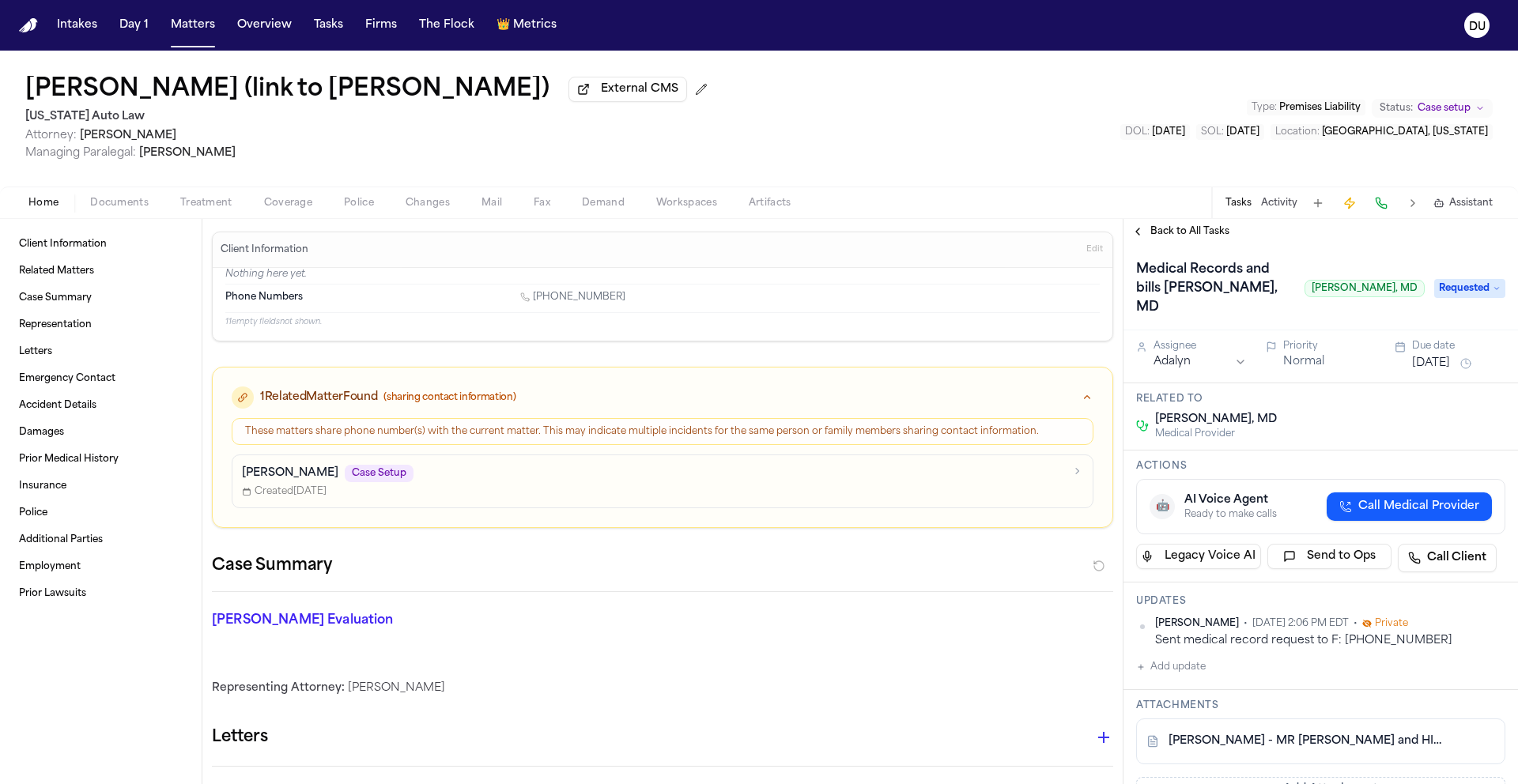
click at [12, 26] on nav "Intakes Day 1 Matters Overview Tasks Firms The Flock 👑 Metrics DU" at bounding box center [759, 25] width 1518 height 50
click at [22, 27] on img "Home" at bounding box center [28, 26] width 19 height 15
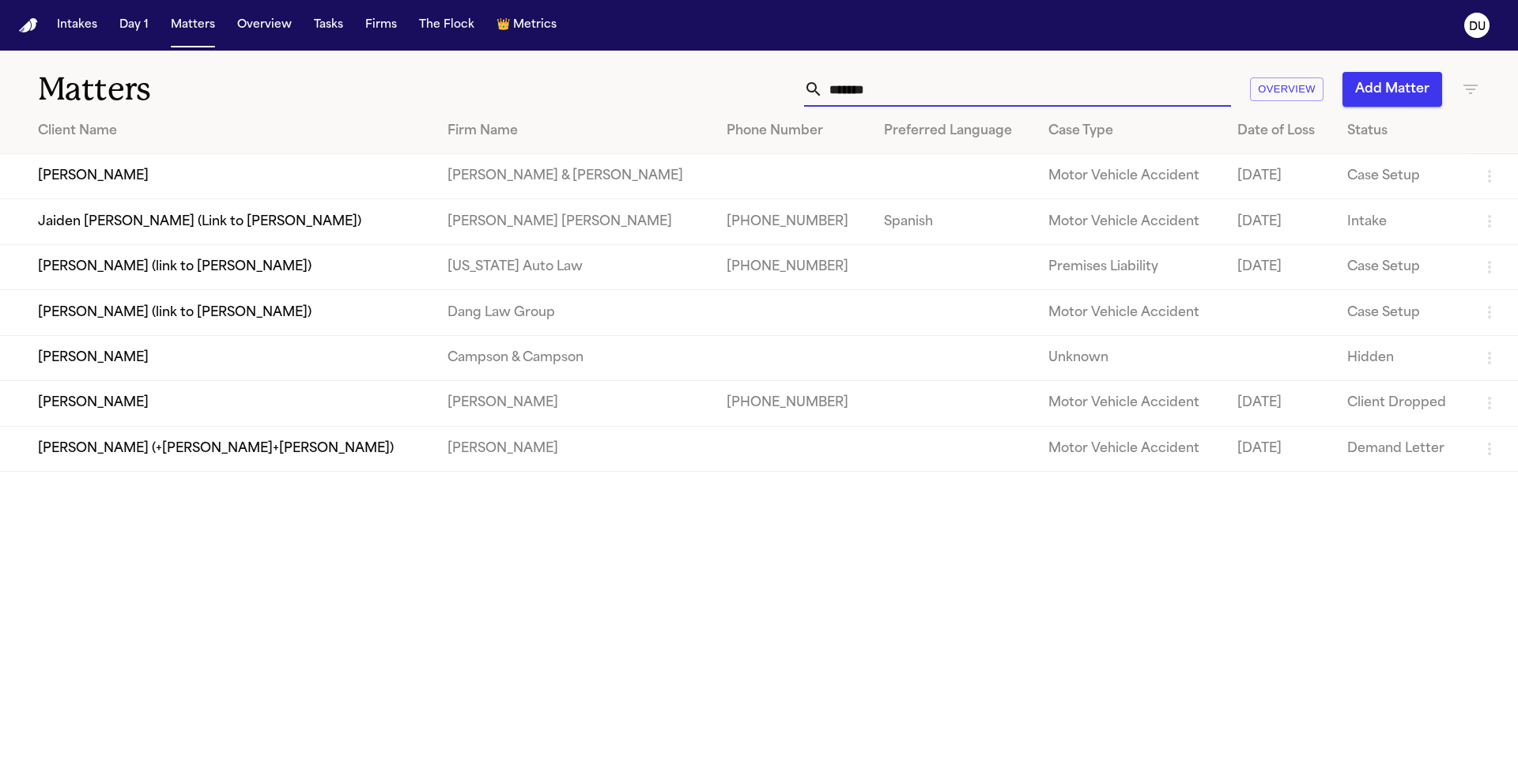
drag, startPoint x: 931, startPoint y: 89, endPoint x: 772, endPoint y: 93, distance: 159.1
click at [772, 93] on div "****** Overview Add Matter" at bounding box center [968, 90] width 1022 height 35
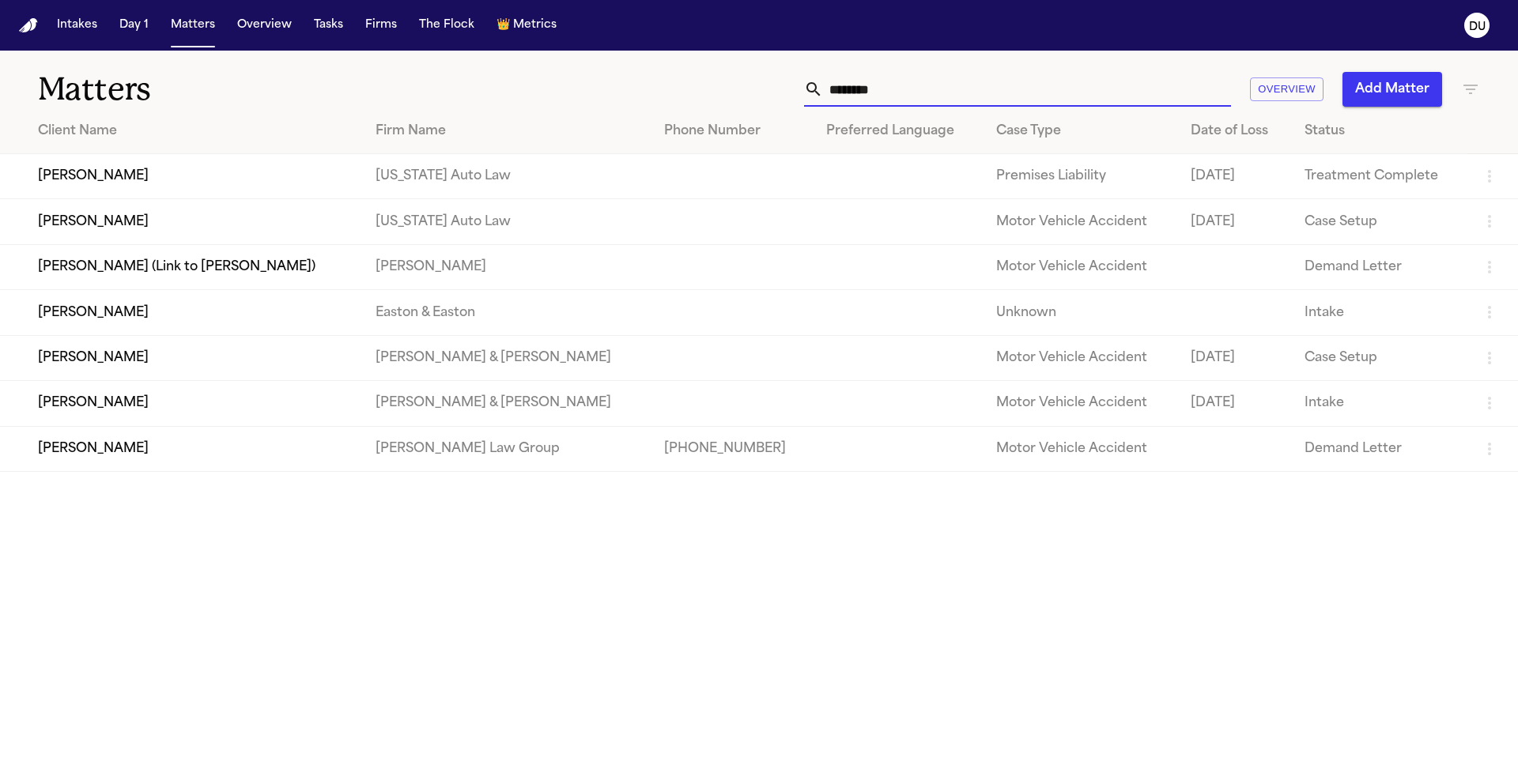
type input "*******"
click at [83, 178] on td "[PERSON_NAME]" at bounding box center [182, 177] width 363 height 45
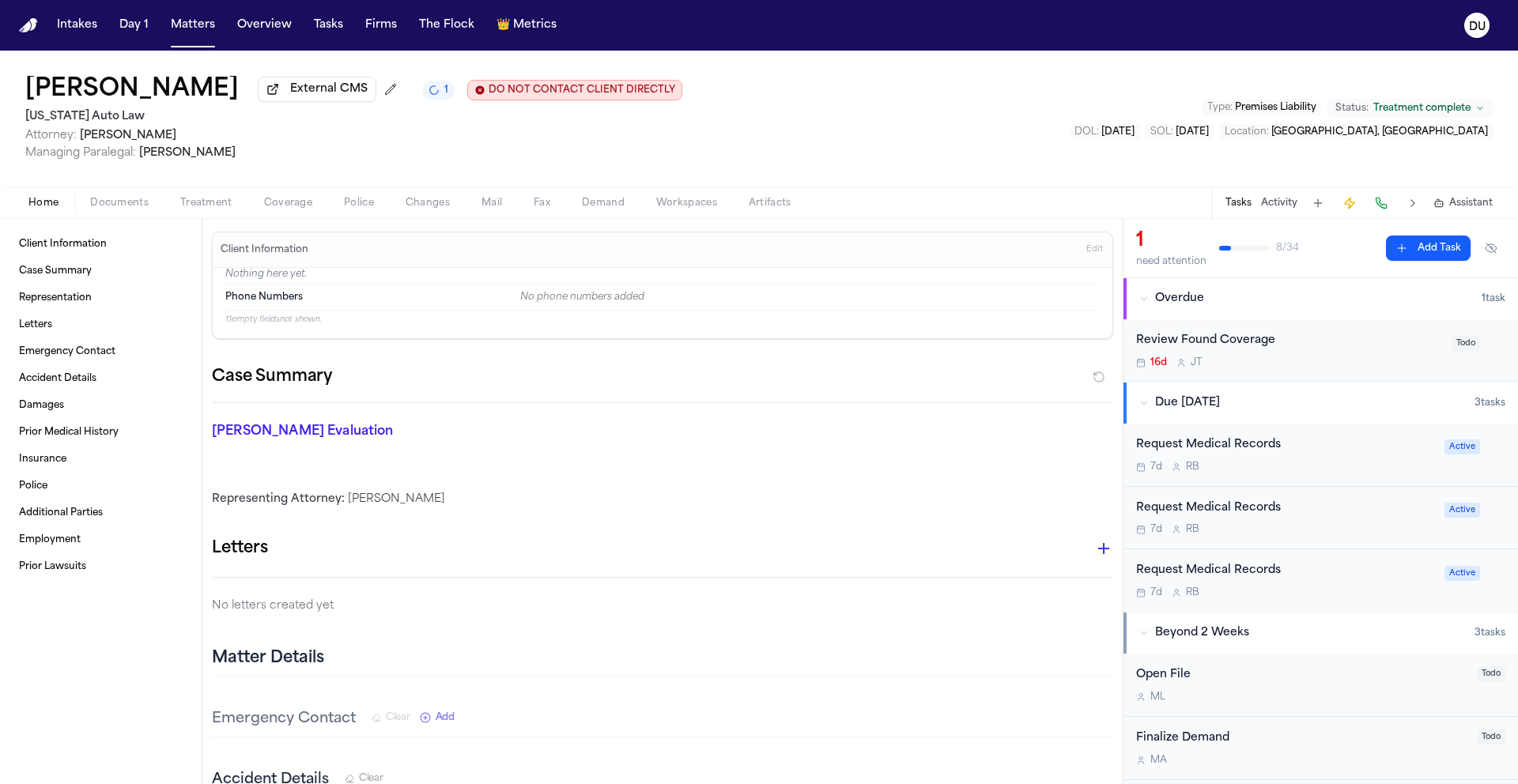
click at [1236, 458] on div "Request Medical Records 7d R B" at bounding box center [1285, 454] width 299 height 37
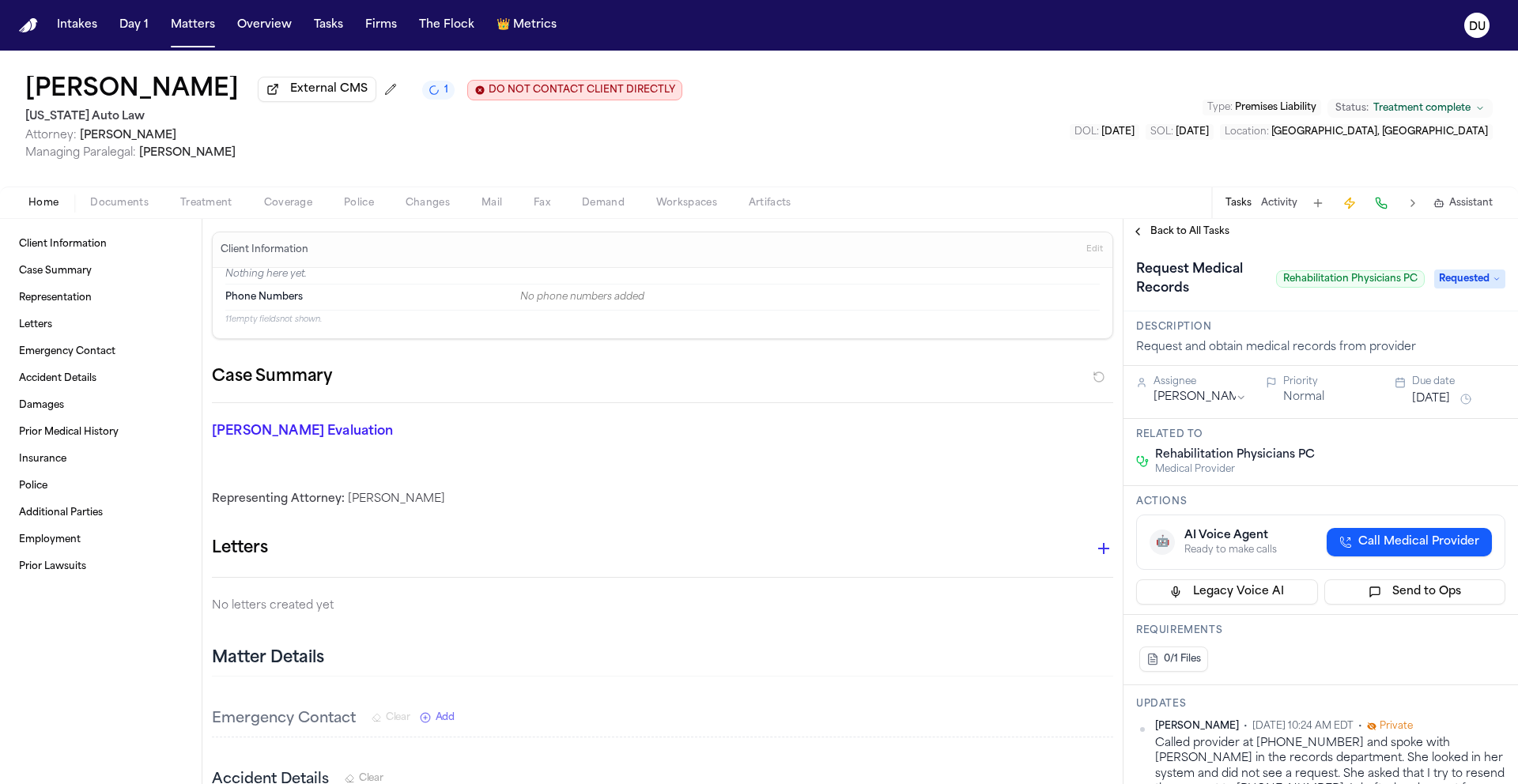
click at [1172, 237] on span "Back to All Tasks" at bounding box center [1189, 231] width 79 height 13
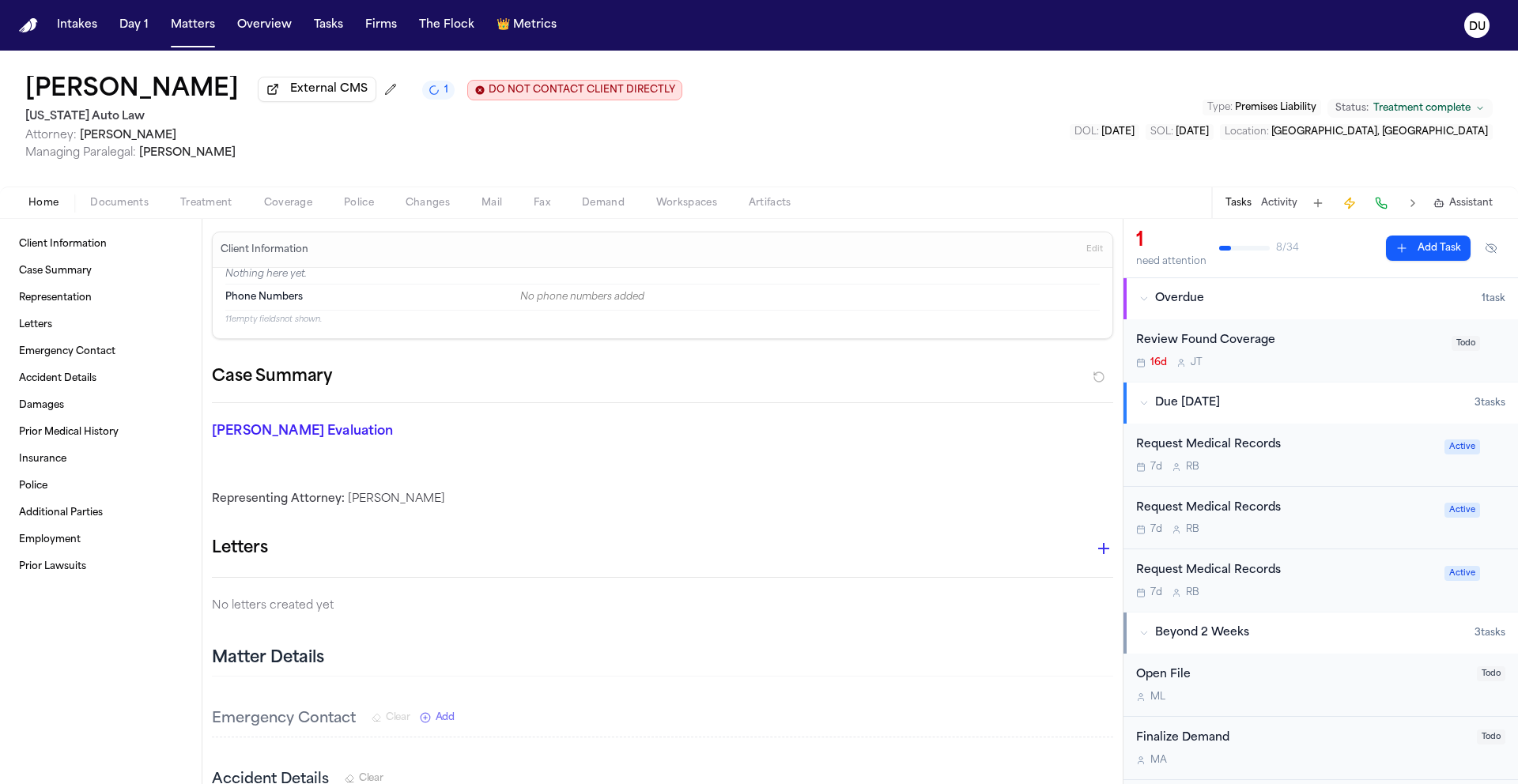
click at [1260, 520] on div "Request Medical Records 7d R B" at bounding box center [1285, 518] width 299 height 37
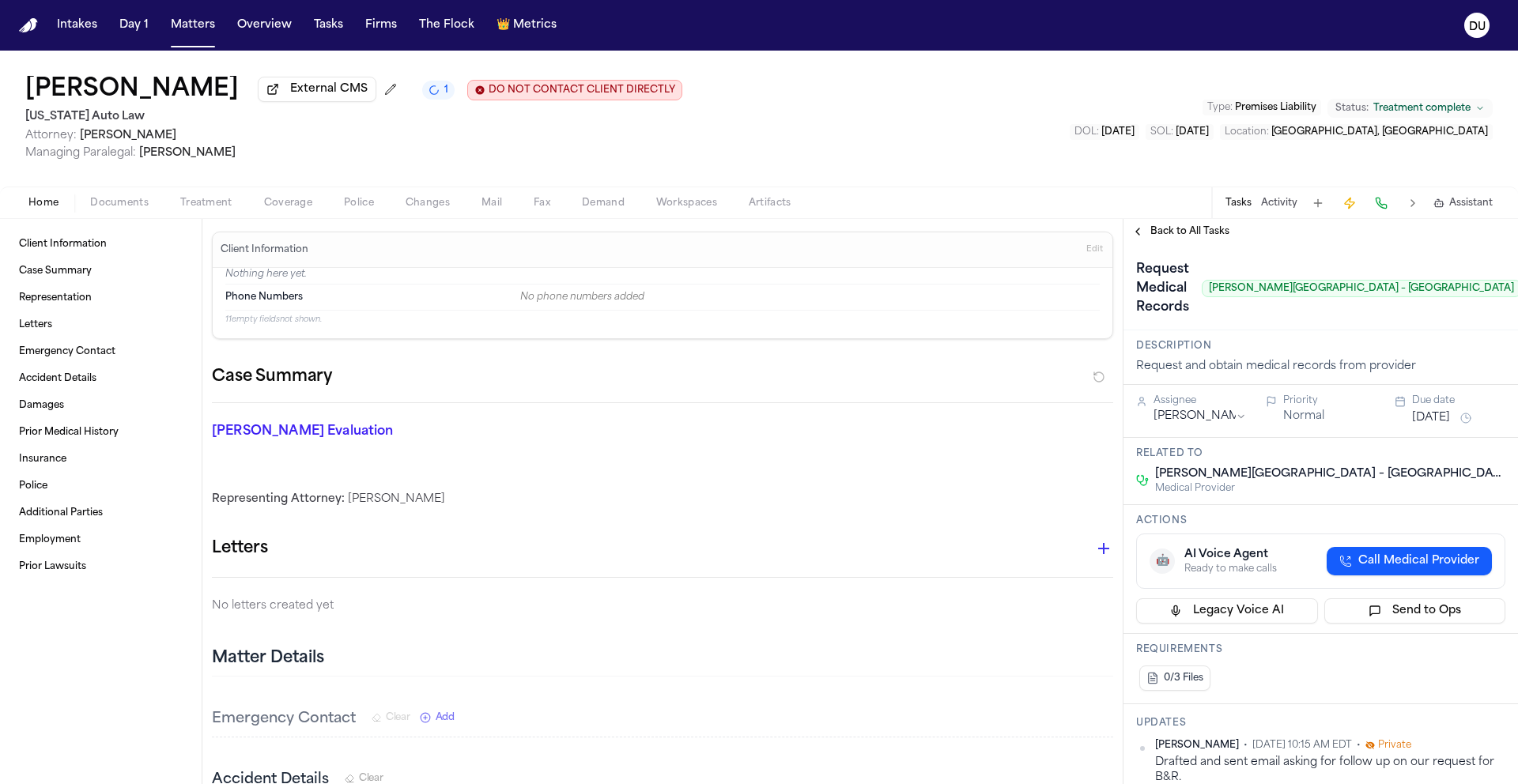
click at [1192, 235] on span "Back to All Tasks" at bounding box center [1189, 231] width 79 height 13
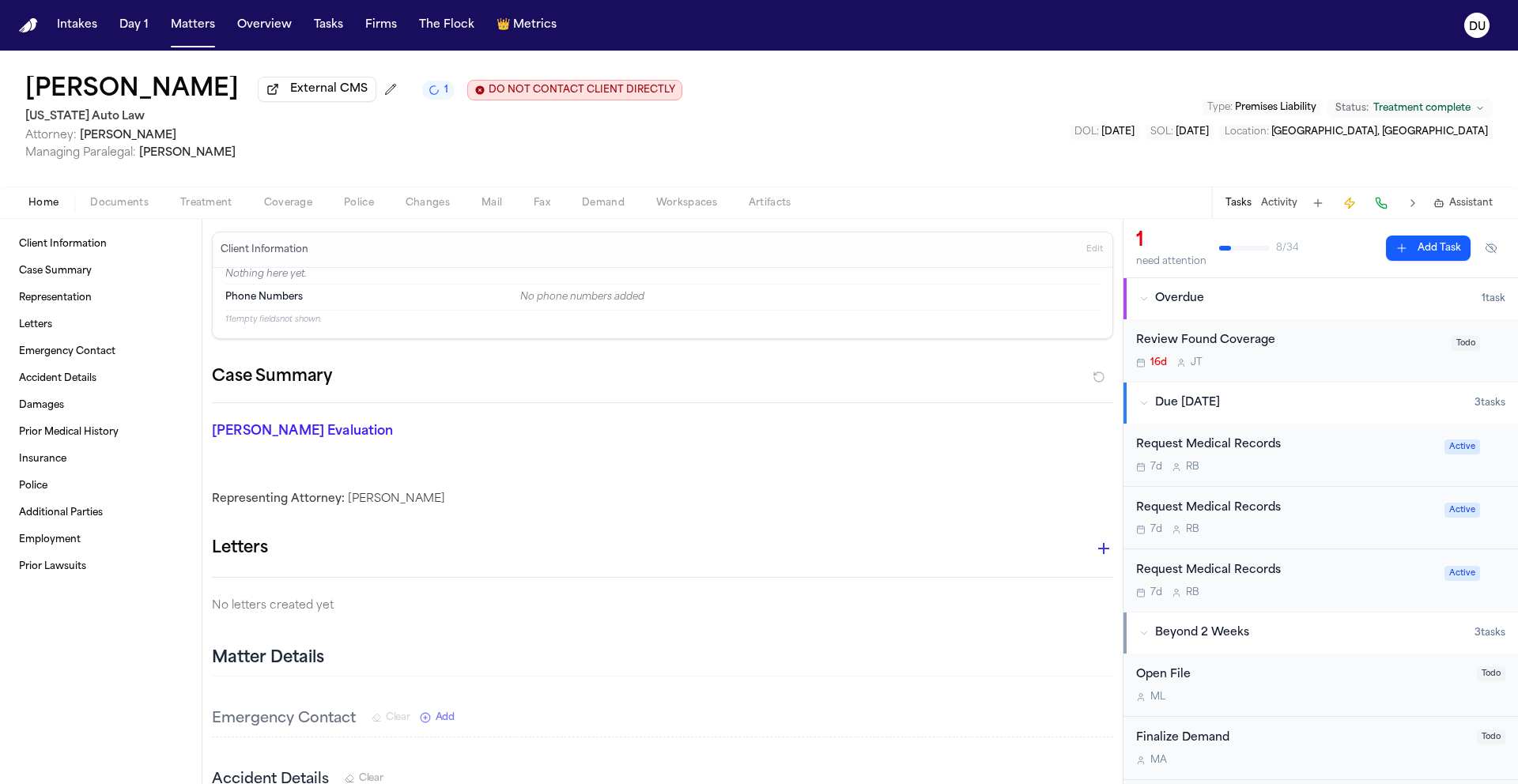
click at [1253, 580] on div "Request Medical Records" at bounding box center [1285, 571] width 299 height 18
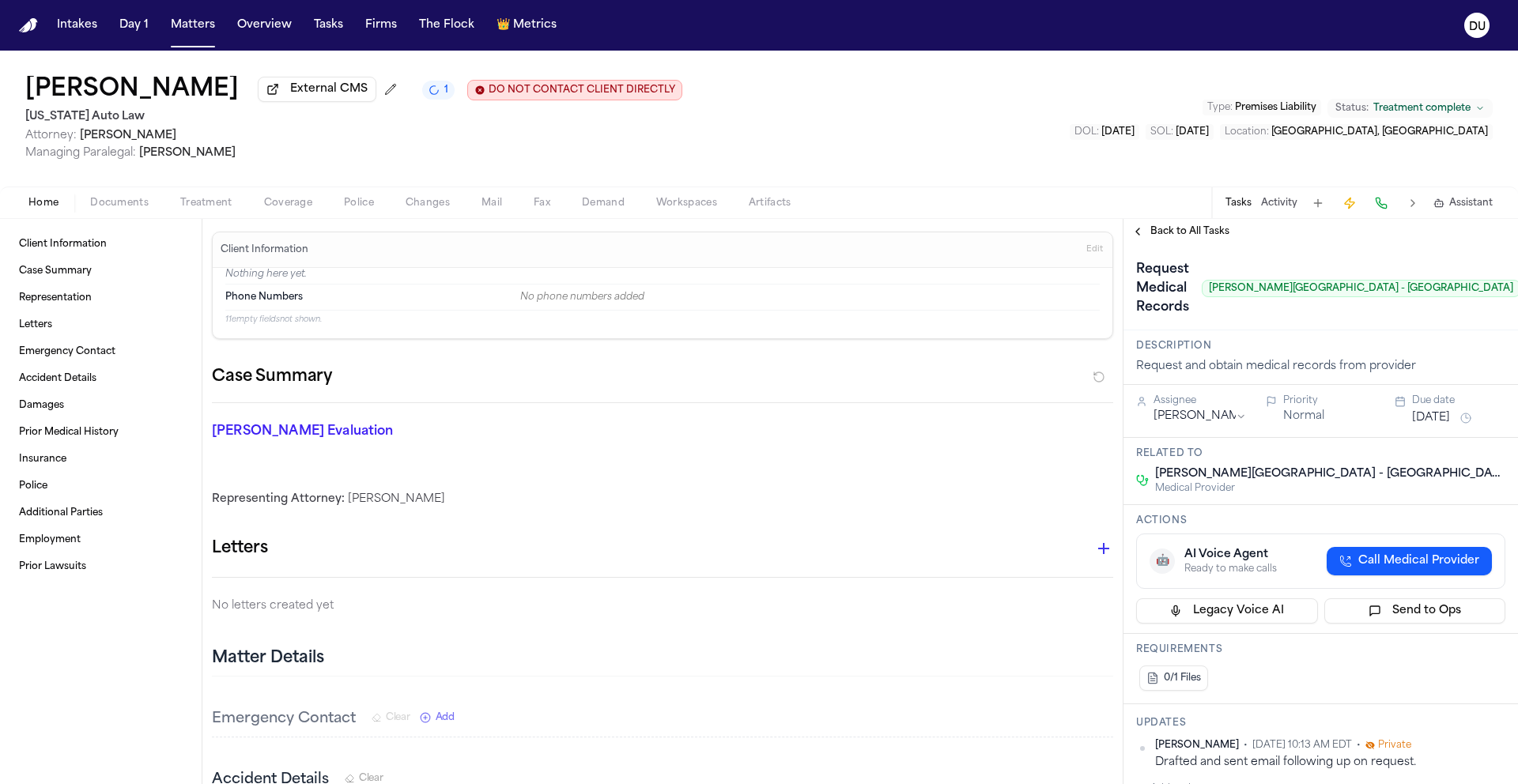
click at [1198, 411] on div "Assignee Richelle Bauman" at bounding box center [1199, 409] width 93 height 30
click at [1205, 415] on html "Intakes Day 1 Matters Overview Tasks Firms The Flock 👑 Metrics DU Kenneth Smith…" at bounding box center [759, 392] width 1518 height 784
click at [1449, 421] on button "Oct 9, 2025" at bounding box center [1430, 418] width 38 height 16
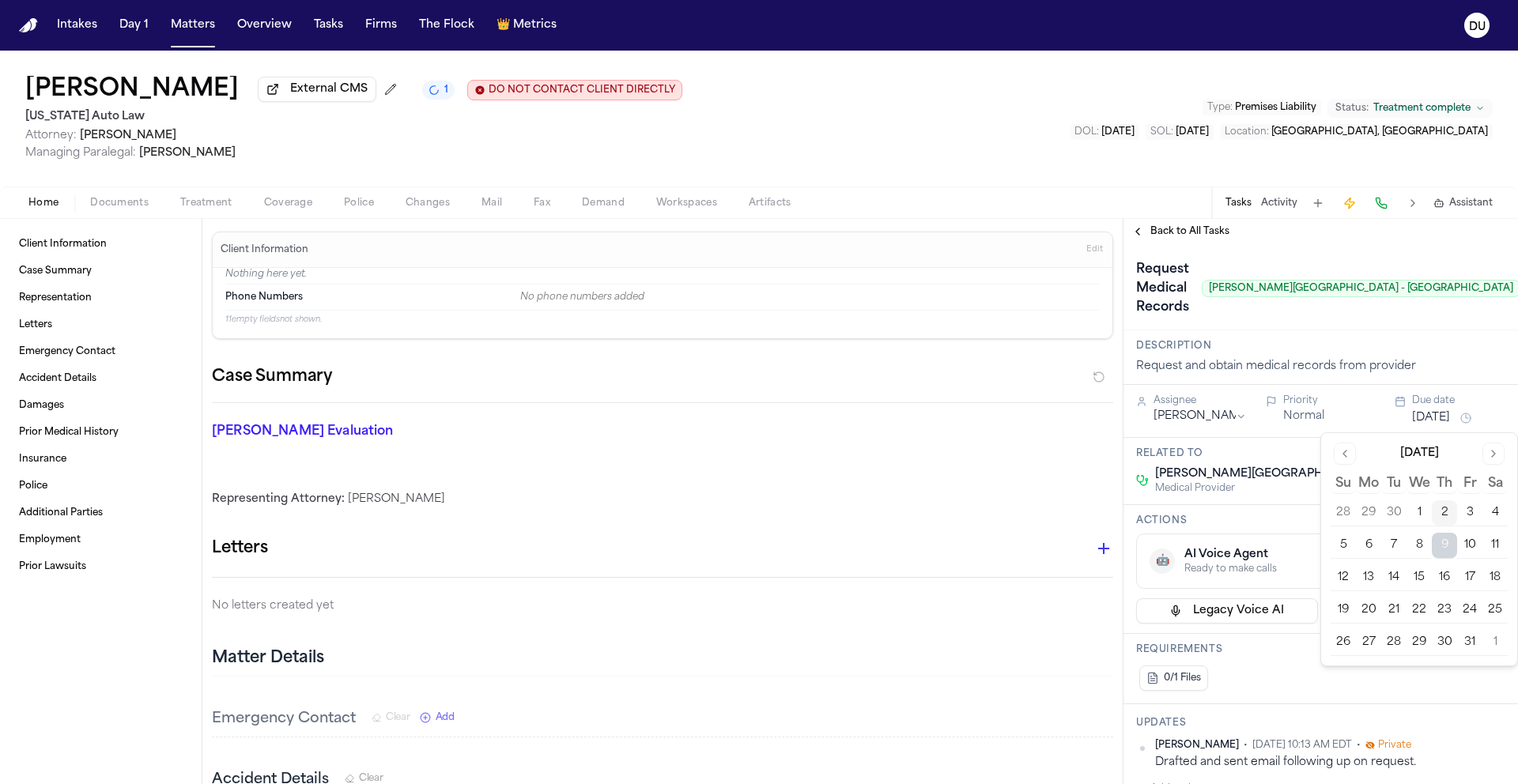
click at [1480, 345] on h3 "Description" at bounding box center [1320, 346] width 369 height 13
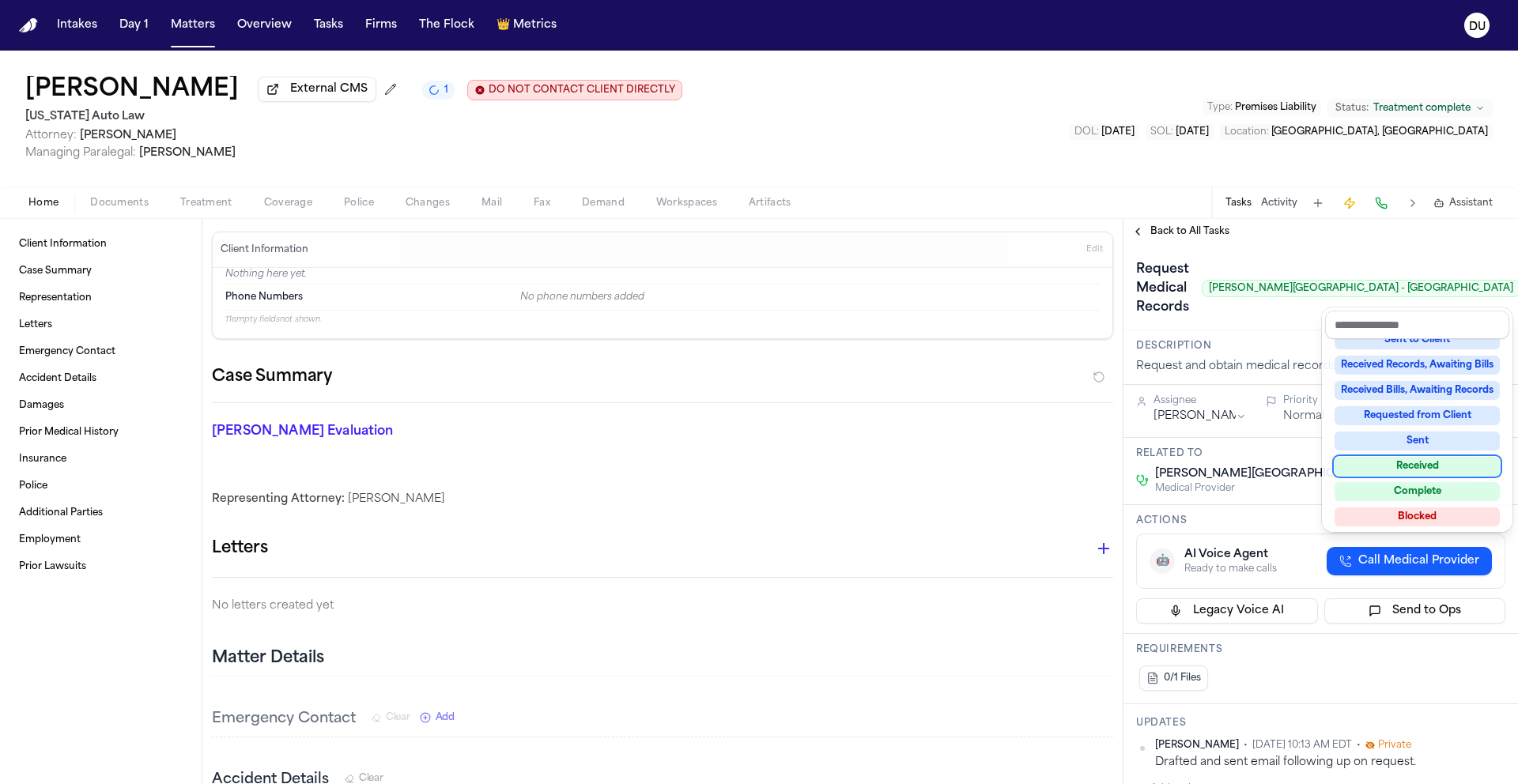
scroll to position [201, 0]
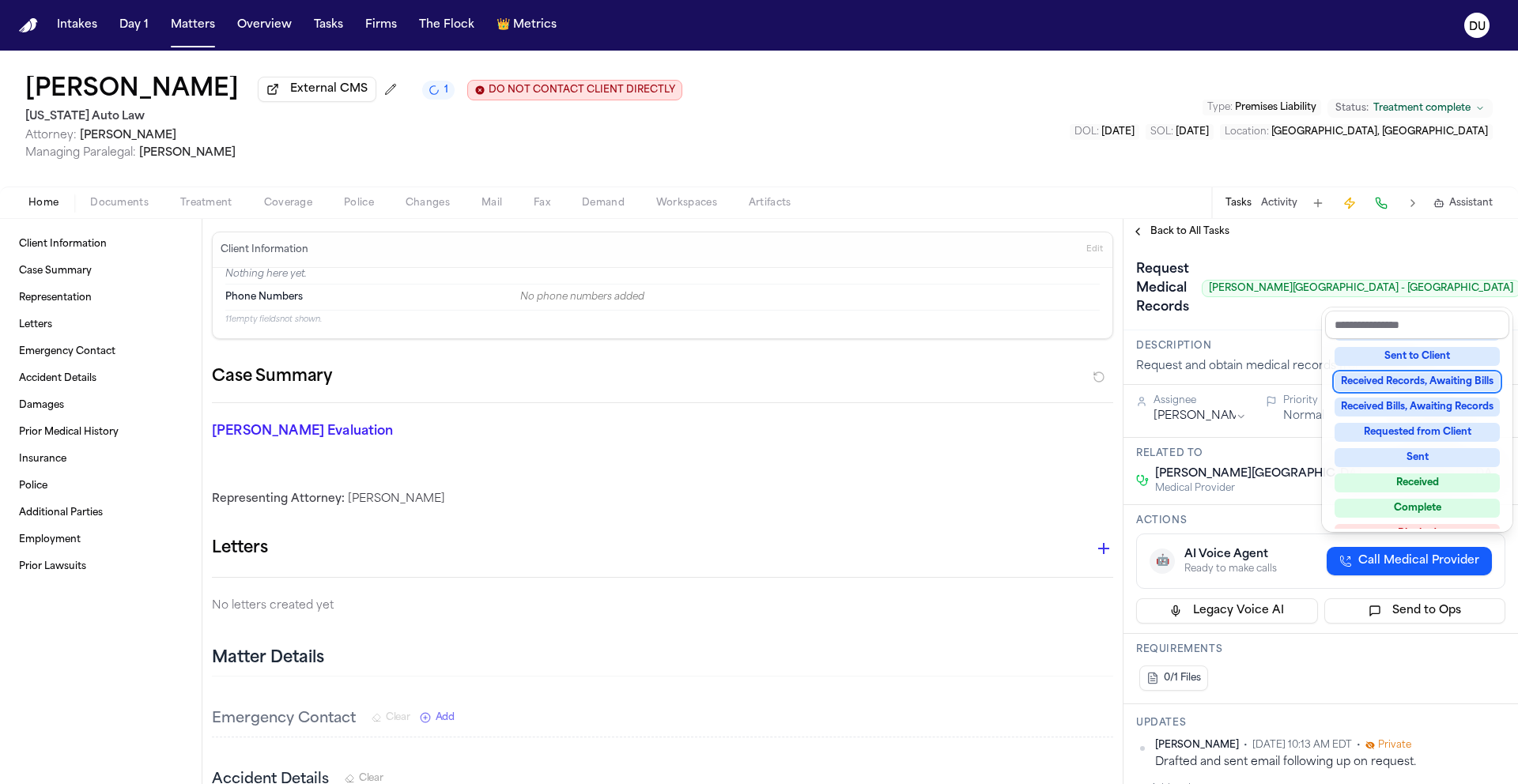
click at [1423, 380] on div "Received Records, Awaiting Bills" at bounding box center [1416, 382] width 165 height 19
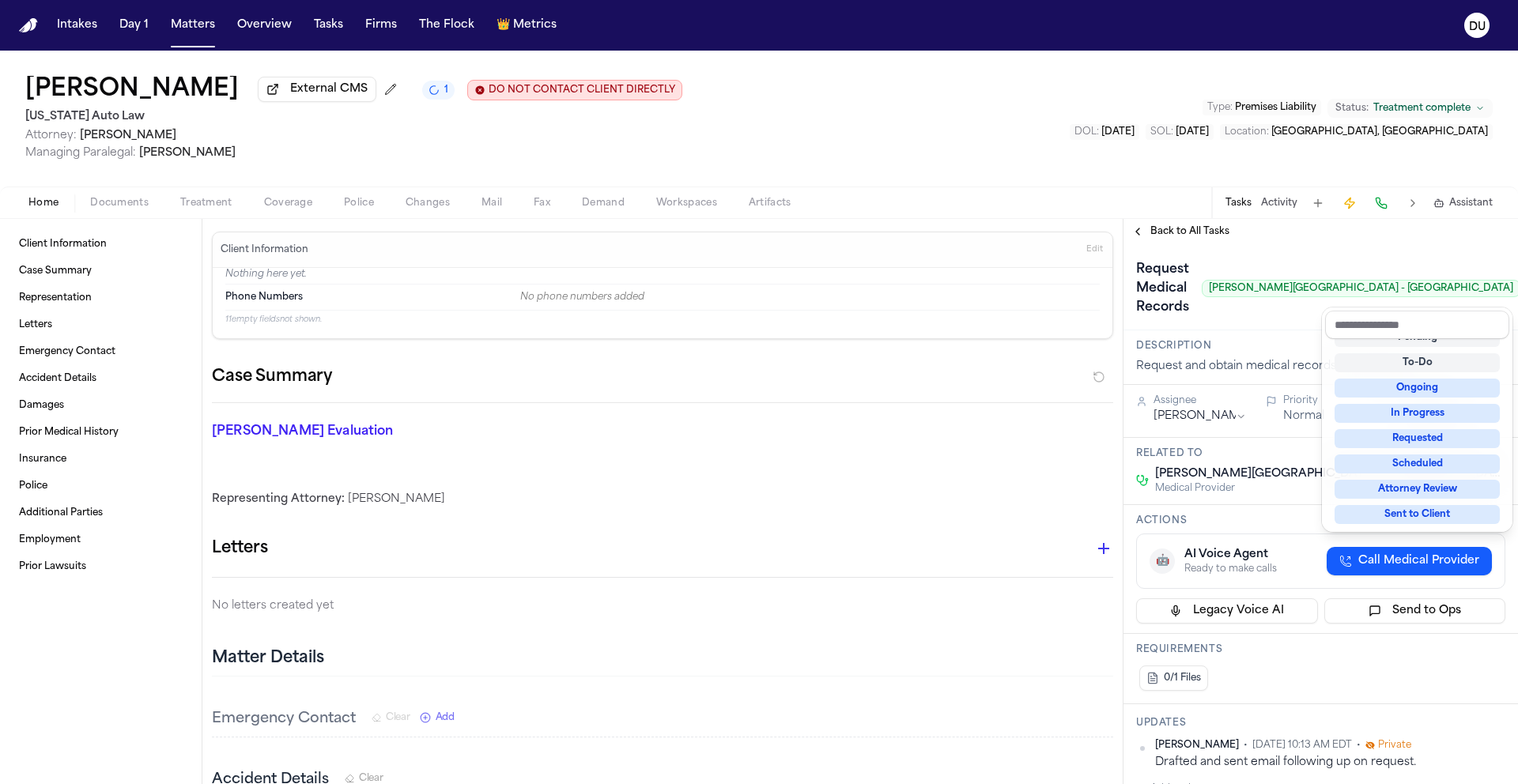
scroll to position [8, 0]
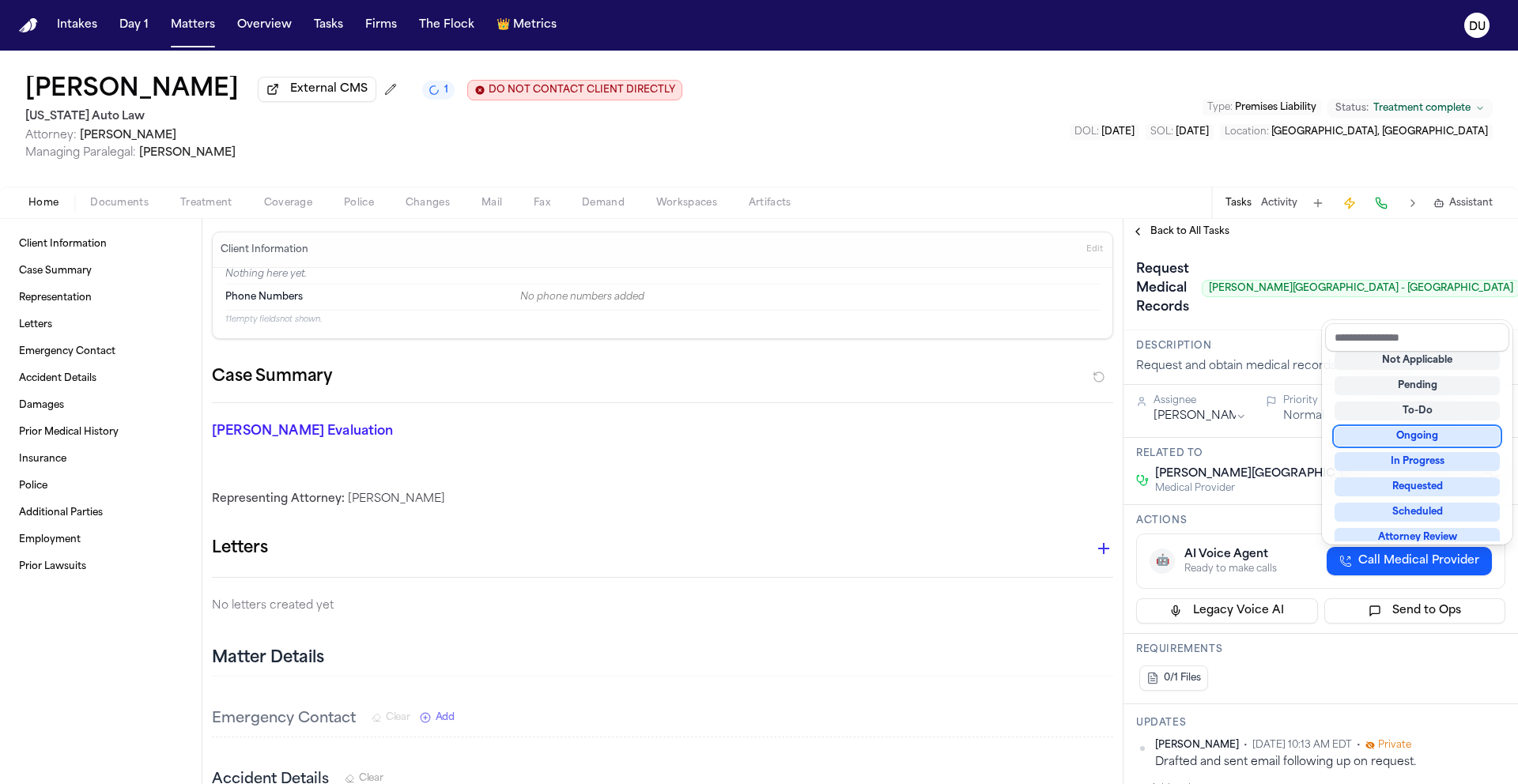
click at [1267, 331] on div "Request Medical Records Henry Ford Medical Center - Templin Received Records, A…" at bounding box center [1320, 287] width 394 height 86
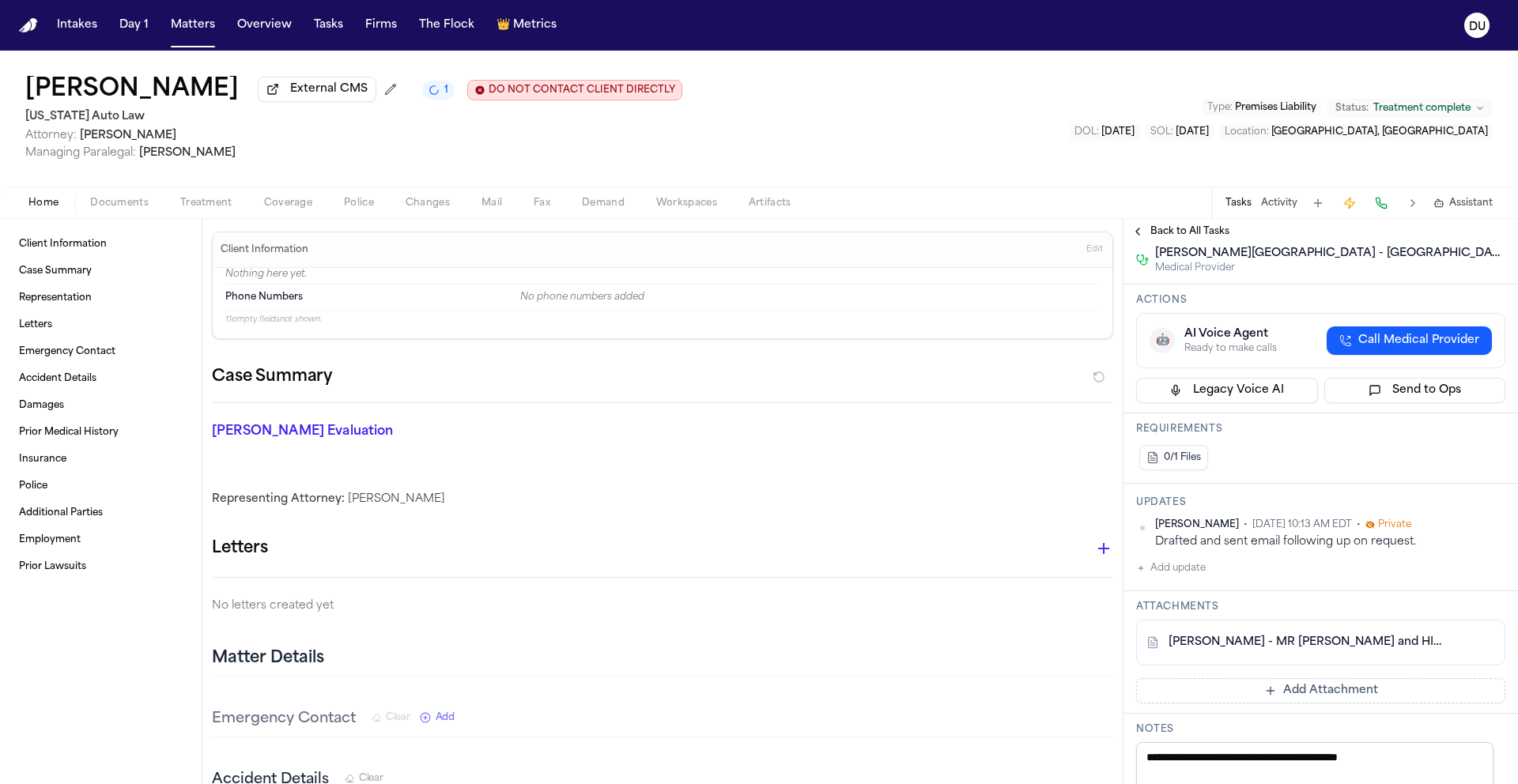
scroll to position [292, 0]
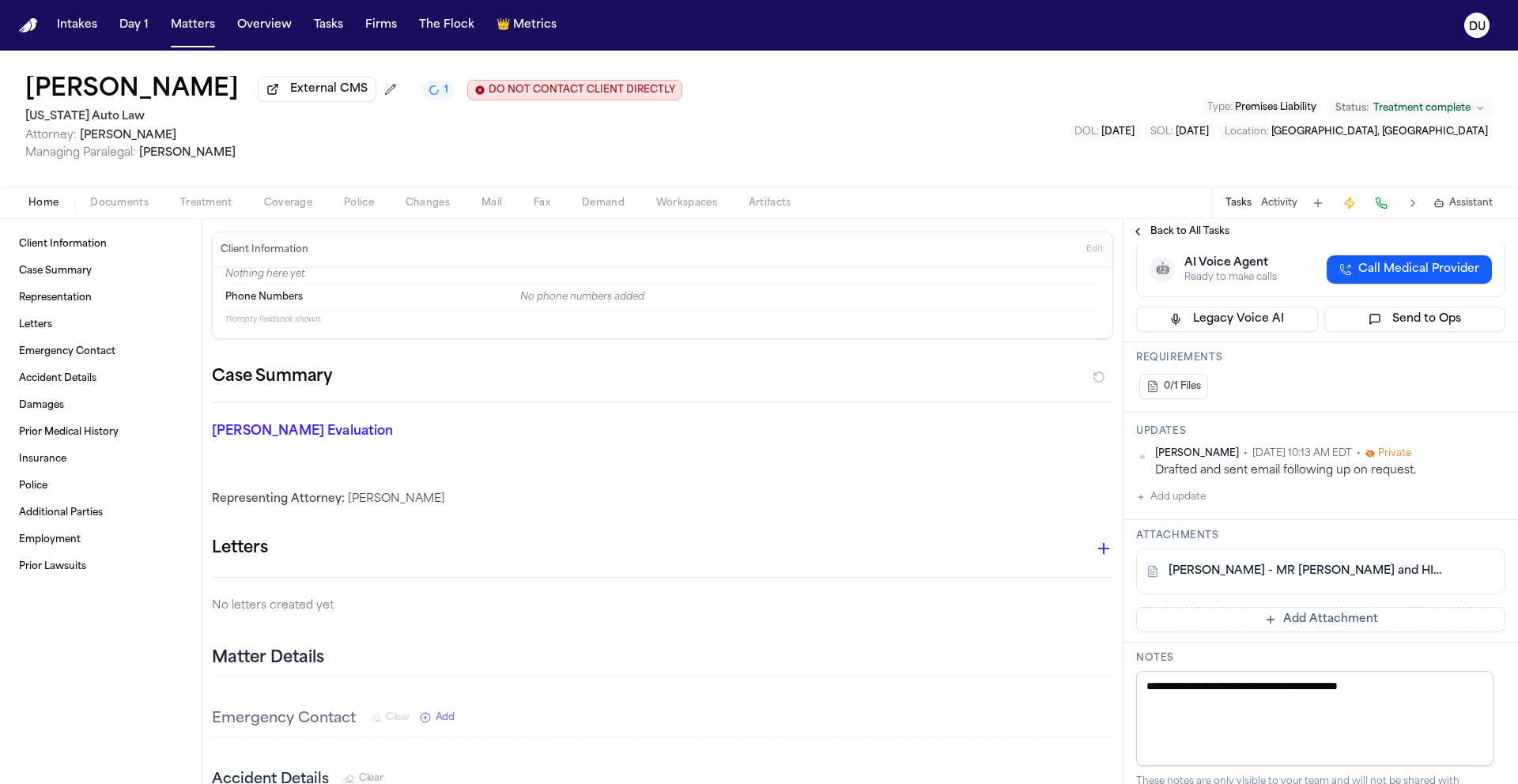
click at [1300, 623] on button "Add Attachment" at bounding box center [1320, 619] width 369 height 25
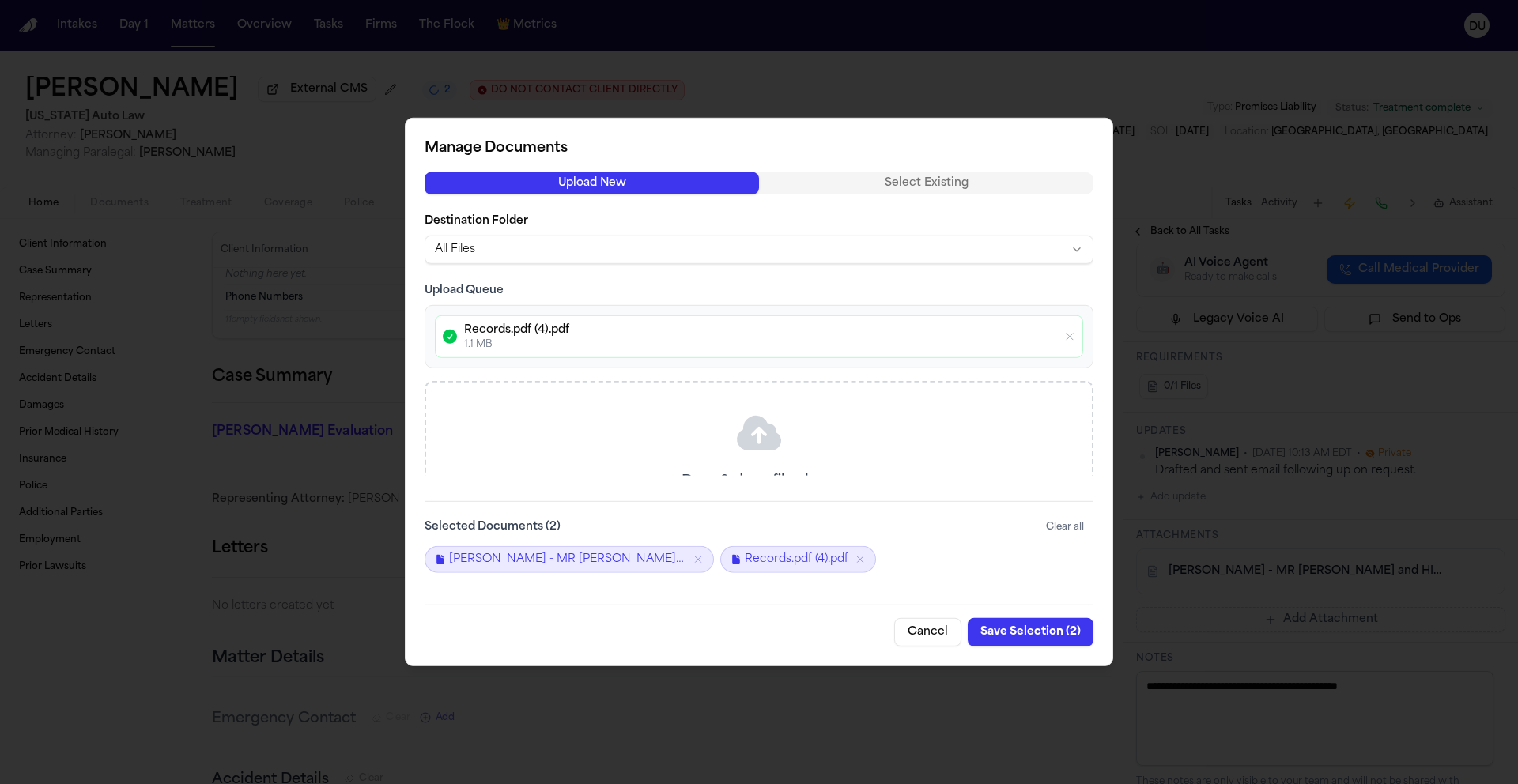
click at [1035, 632] on button "Save Selection ( 2 )" at bounding box center [1030, 633] width 126 height 28
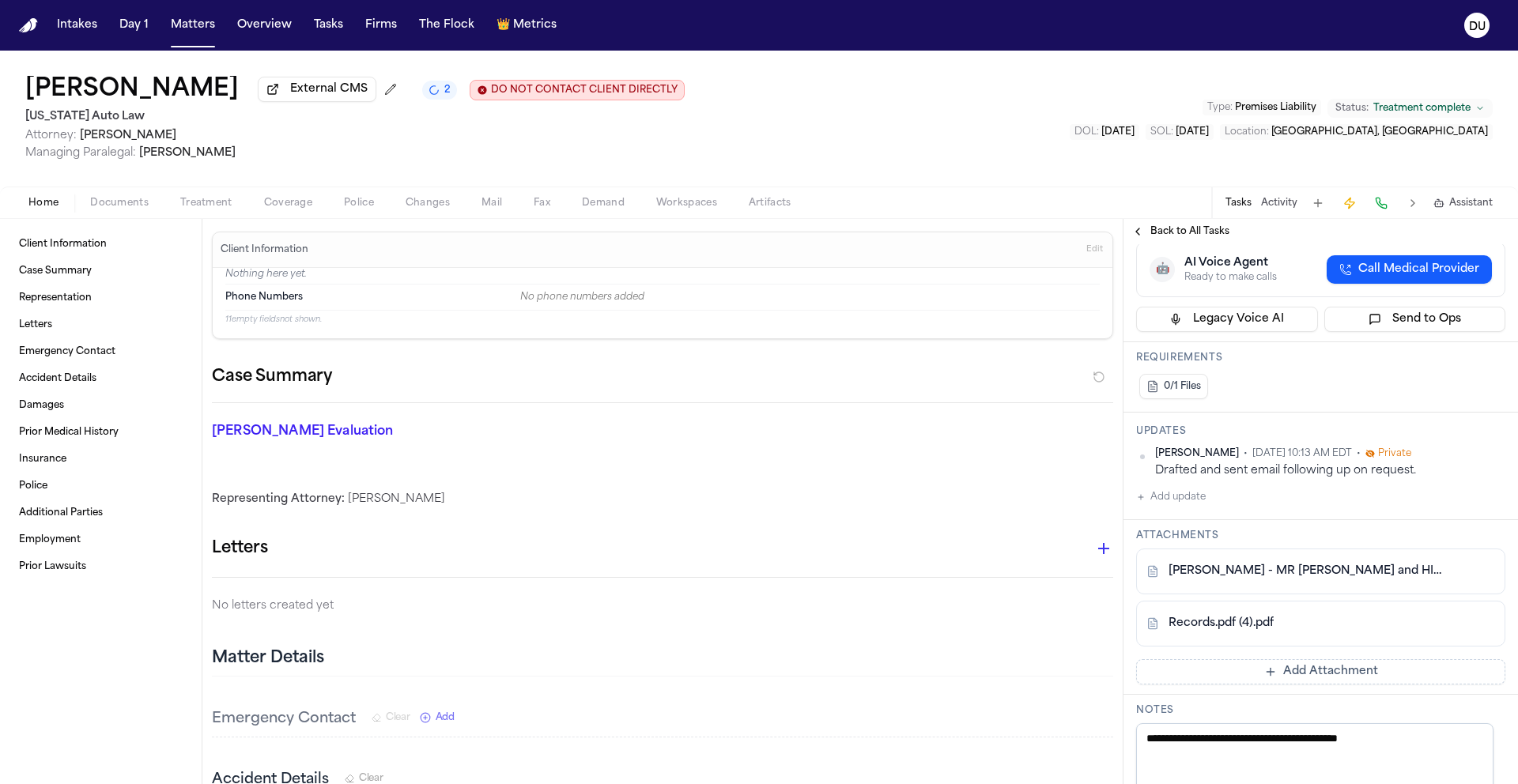
click at [495, 205] on span "Mail" at bounding box center [491, 202] width 21 height 13
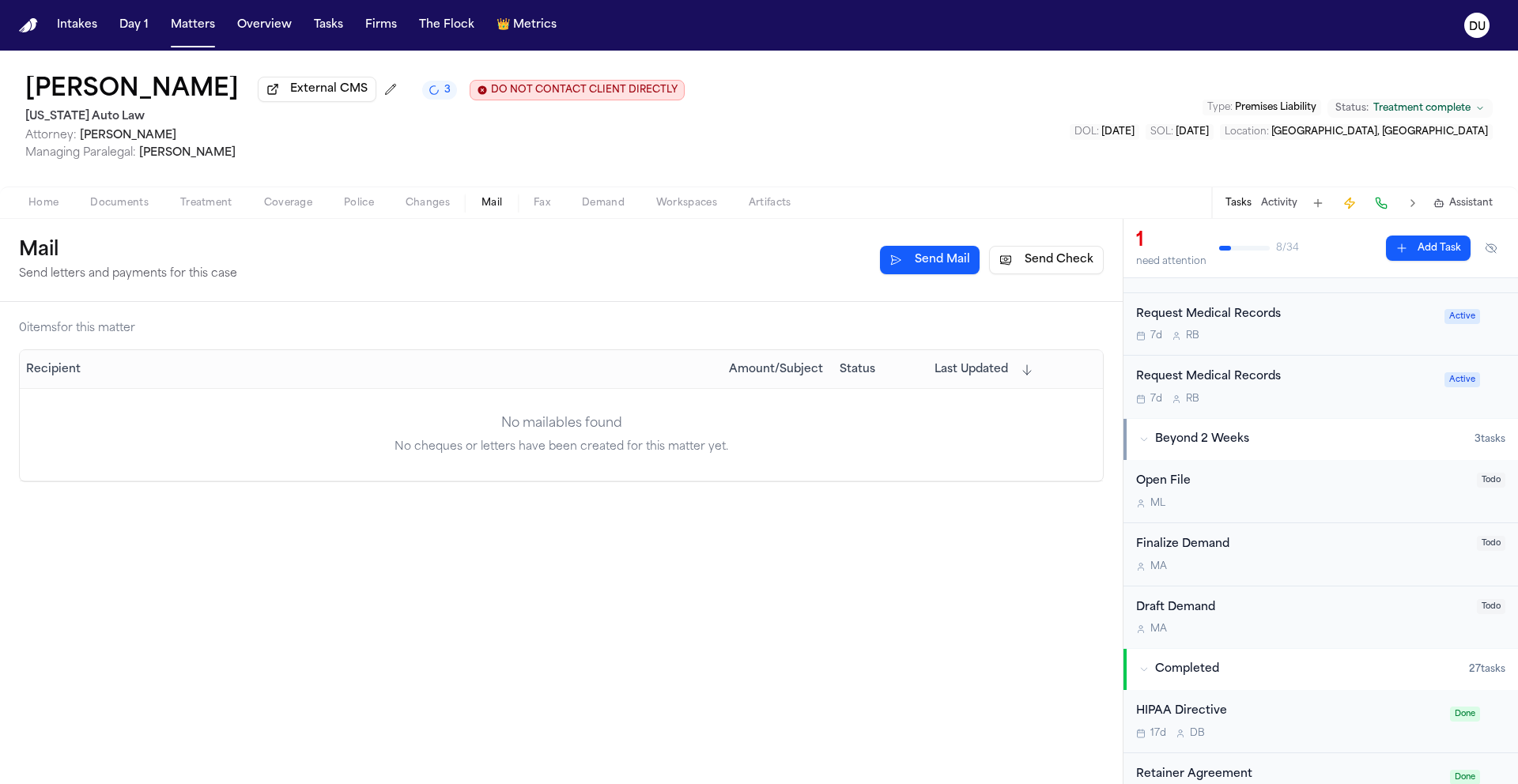
scroll to position [41, 0]
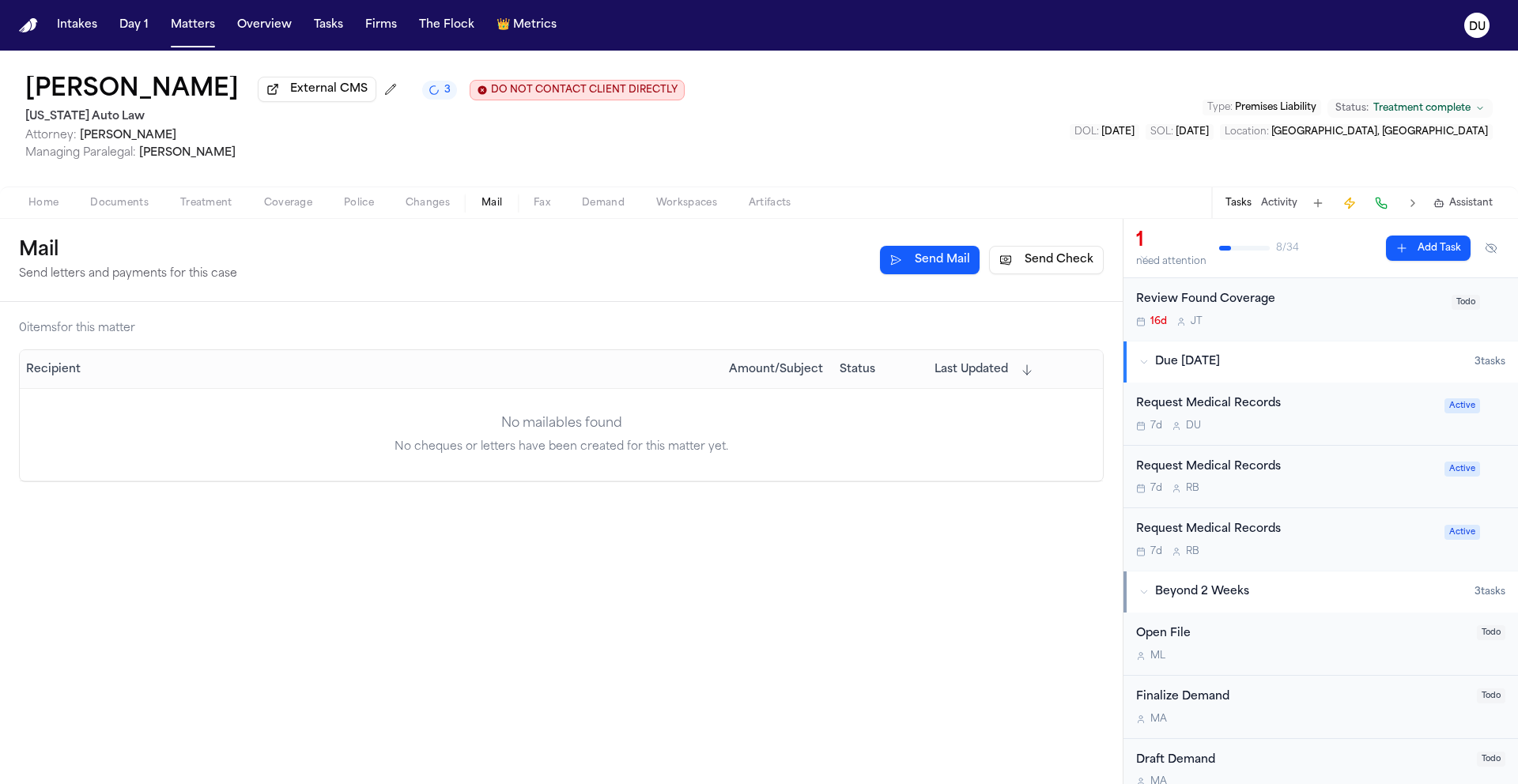
click at [1229, 404] on div "Request Medical Records" at bounding box center [1285, 404] width 299 height 18
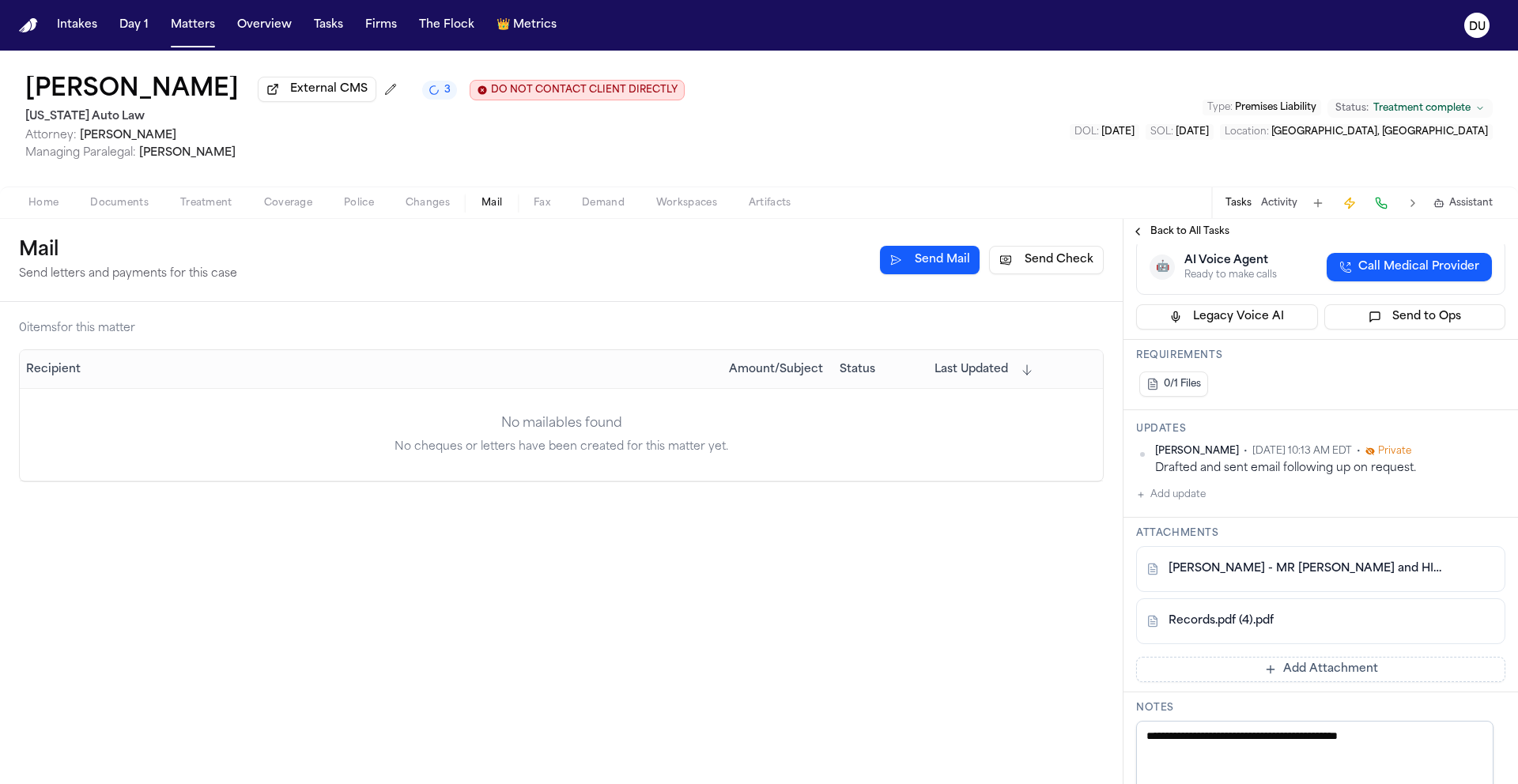
scroll to position [336, 0]
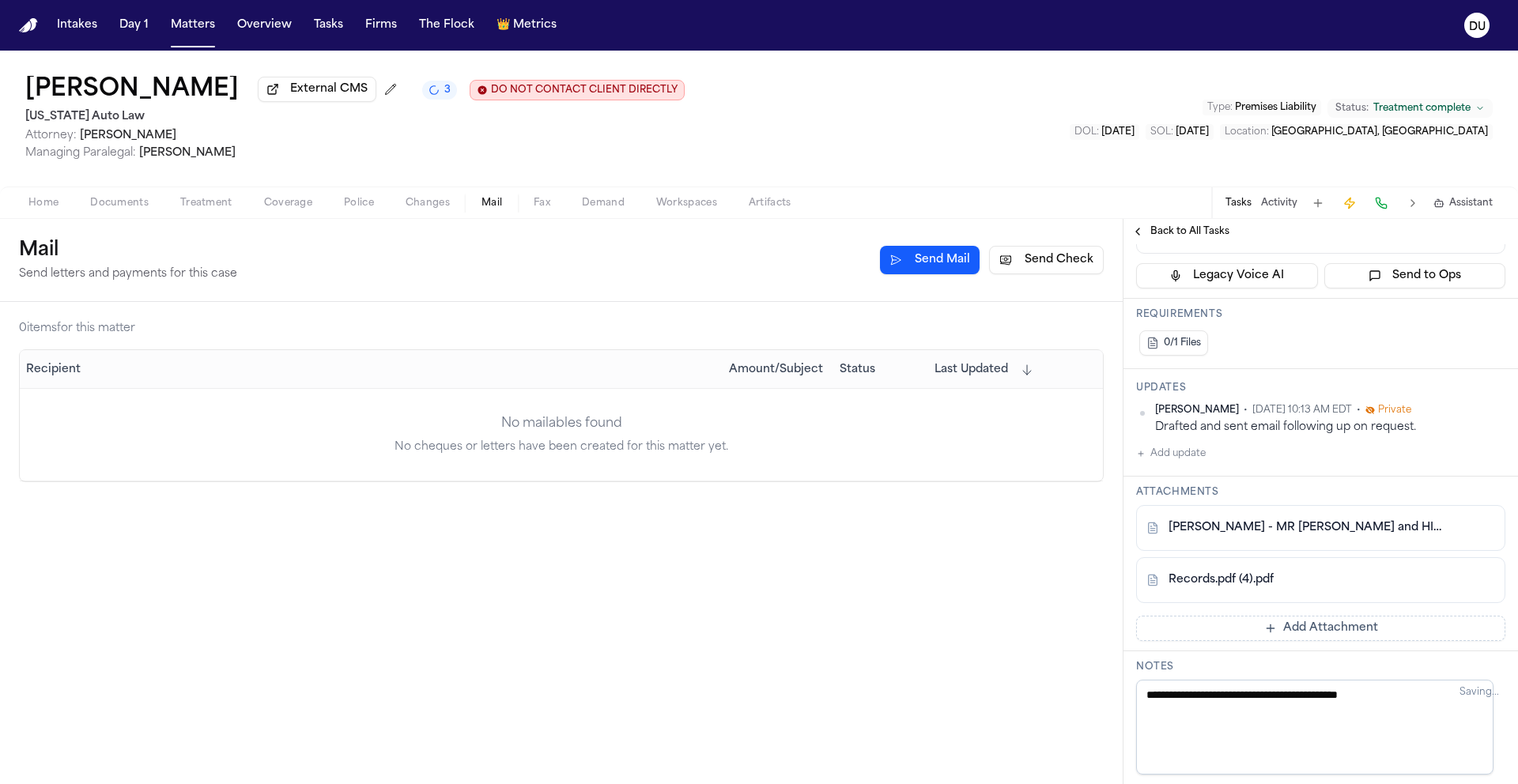
click at [1187, 464] on button "Add update" at bounding box center [1170, 453] width 69 height 19
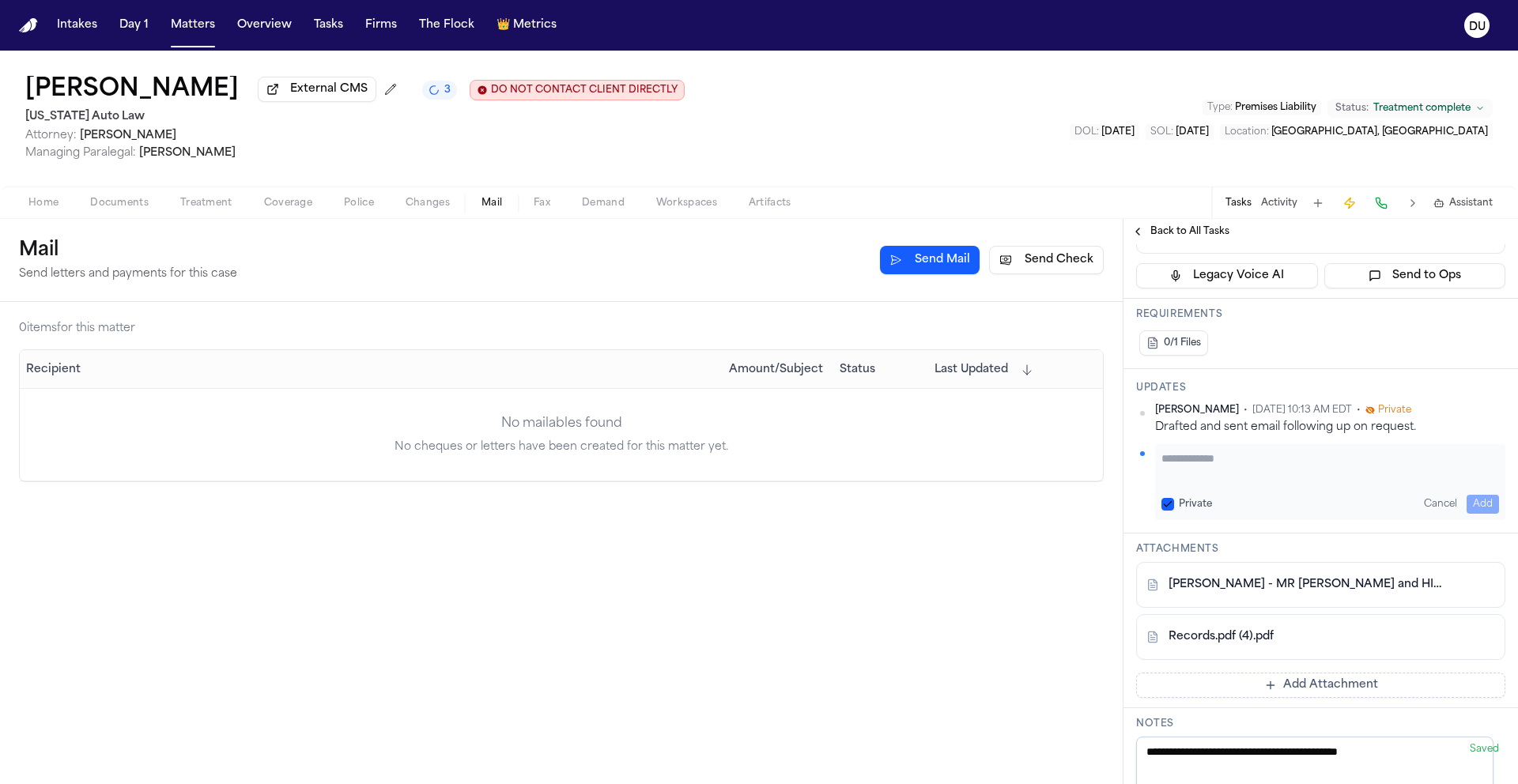
click at [1230, 466] on textarea "Add your update" at bounding box center [1330, 466] width 337 height 32
type textarea "**********"
click at [1466, 506] on button "Add" at bounding box center [1482, 504] width 33 height 19
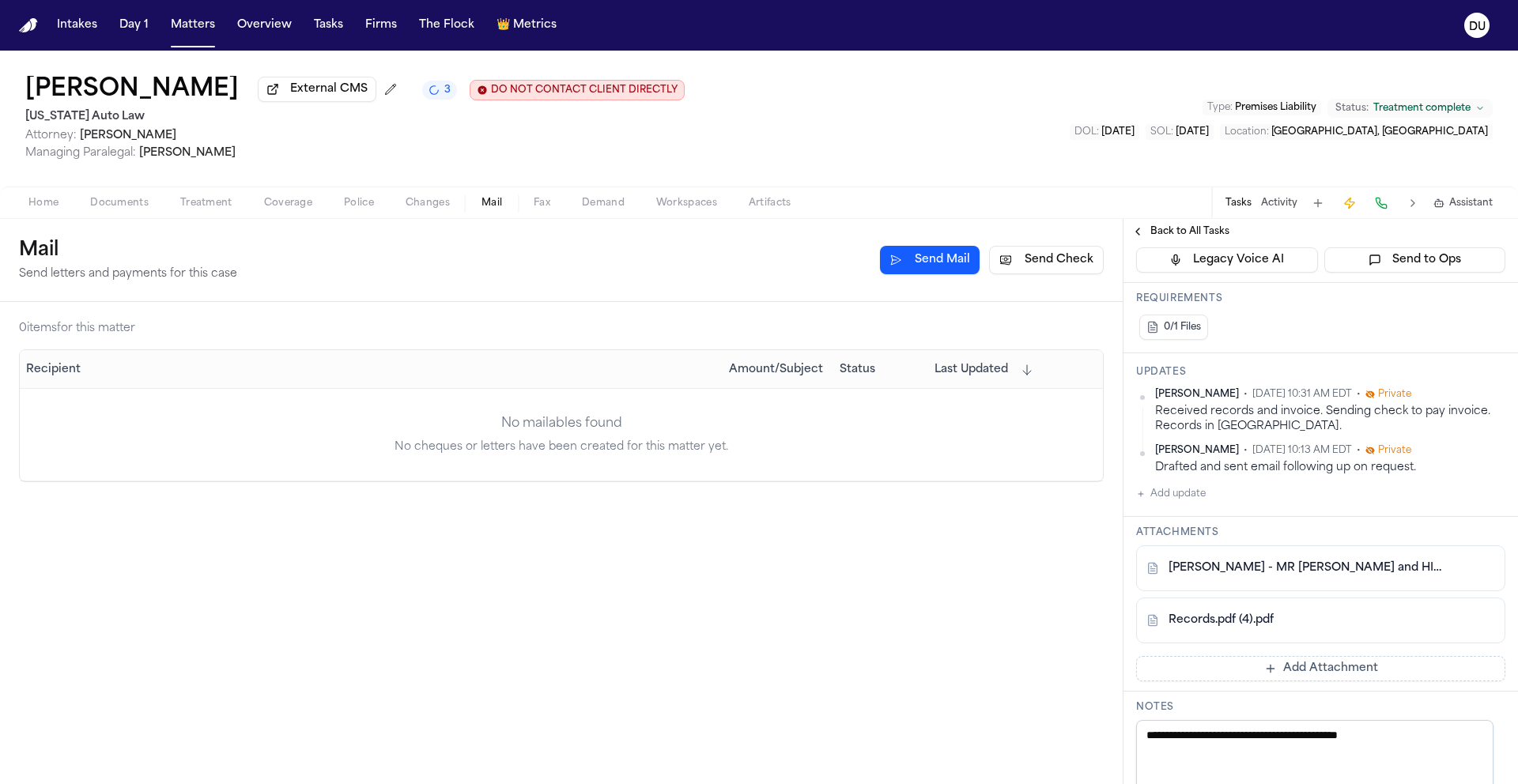
scroll to position [425, 0]
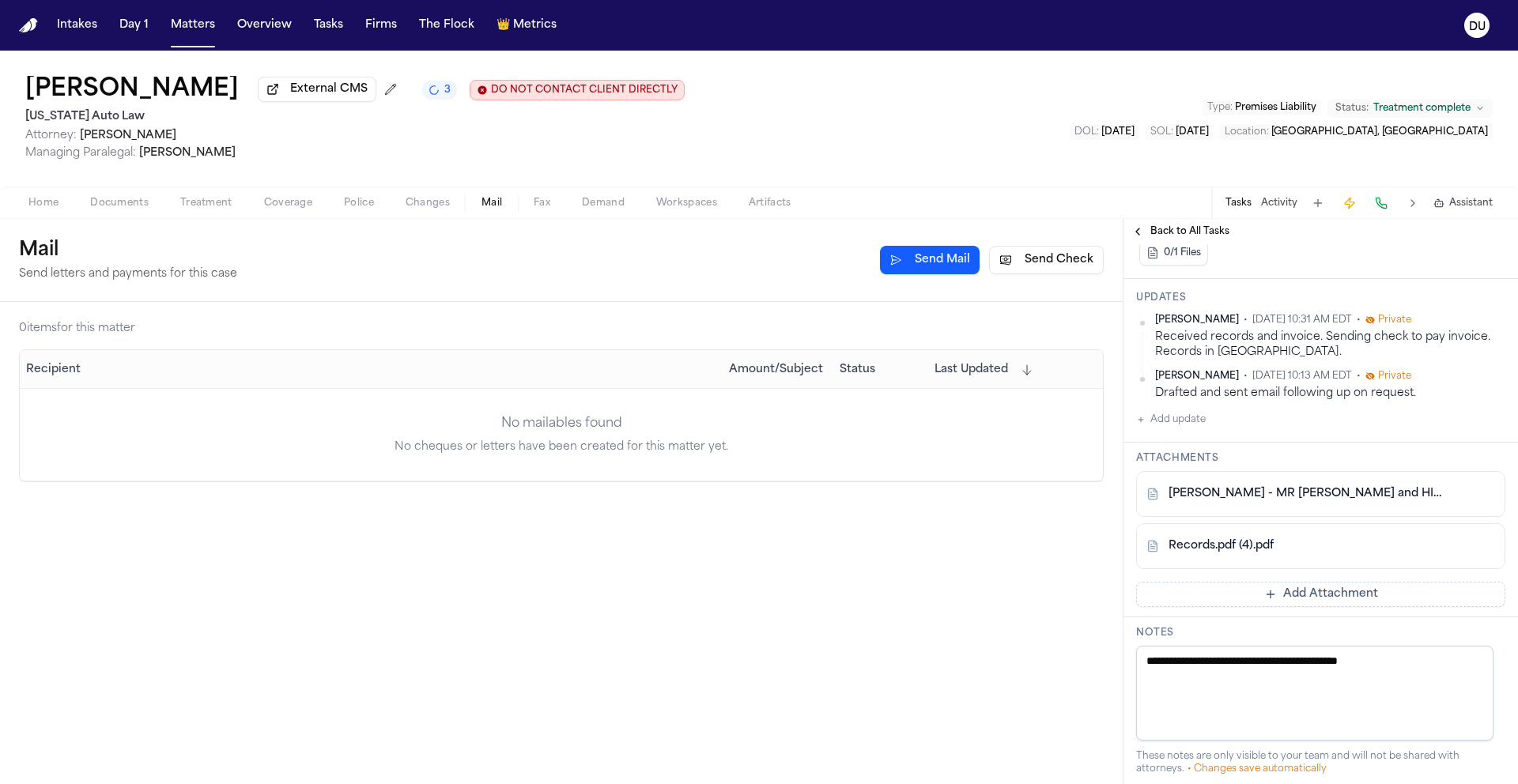
click at [1295, 599] on button "Add Attachment" at bounding box center [1320, 594] width 369 height 25
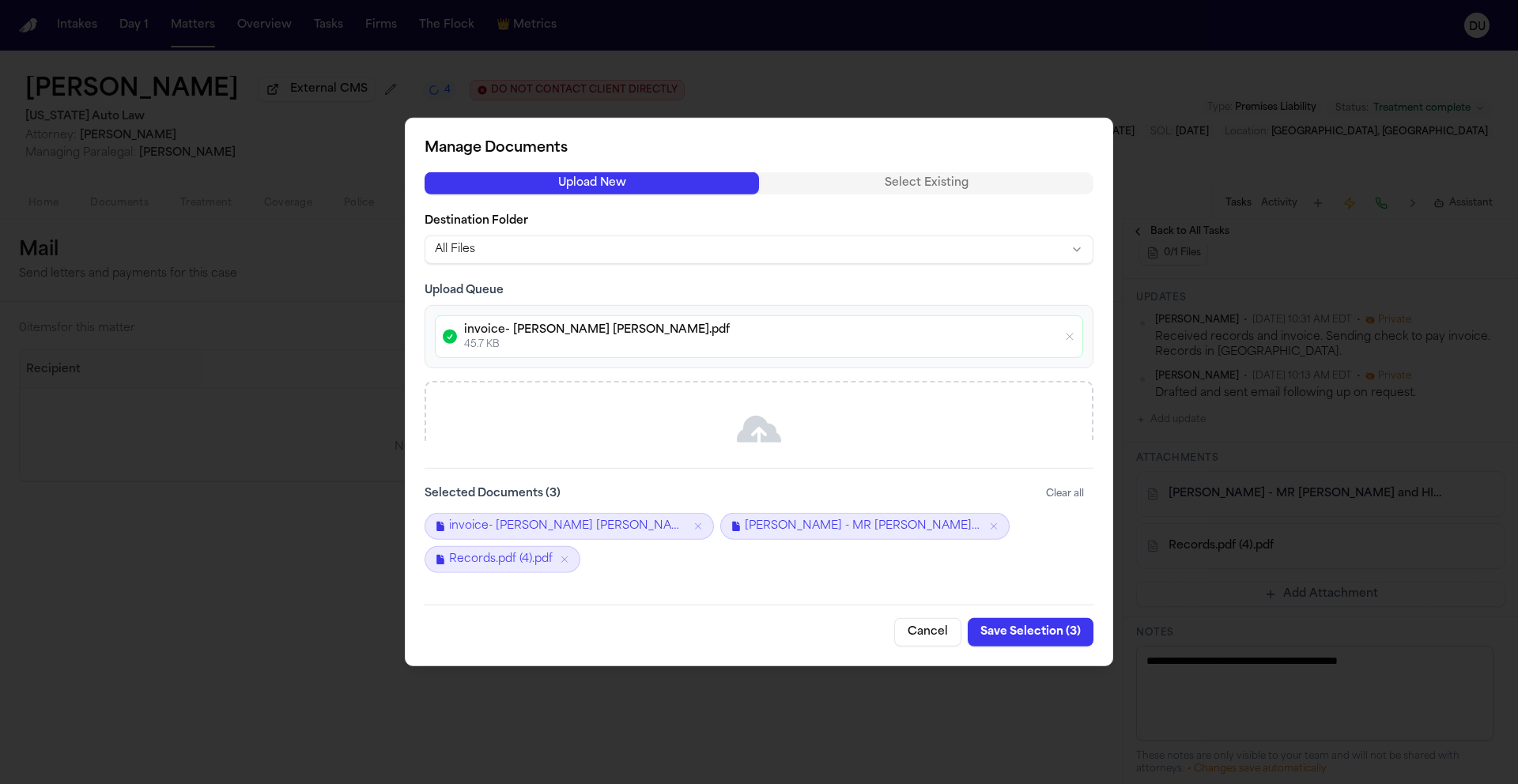
click at [1027, 633] on button "Save Selection ( 3 )" at bounding box center [1030, 633] width 126 height 28
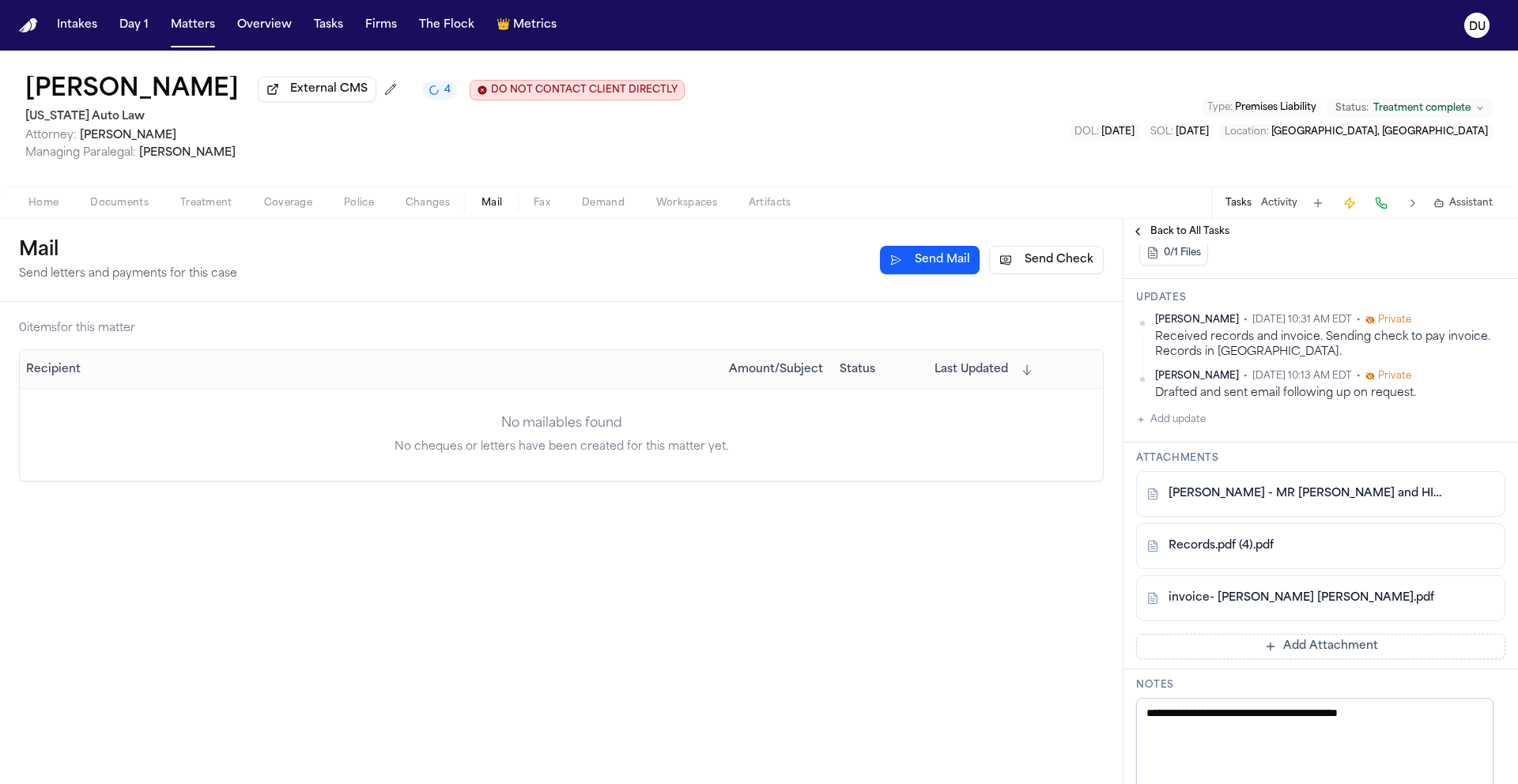
click at [1048, 264] on button "Send Check" at bounding box center [1046, 260] width 115 height 28
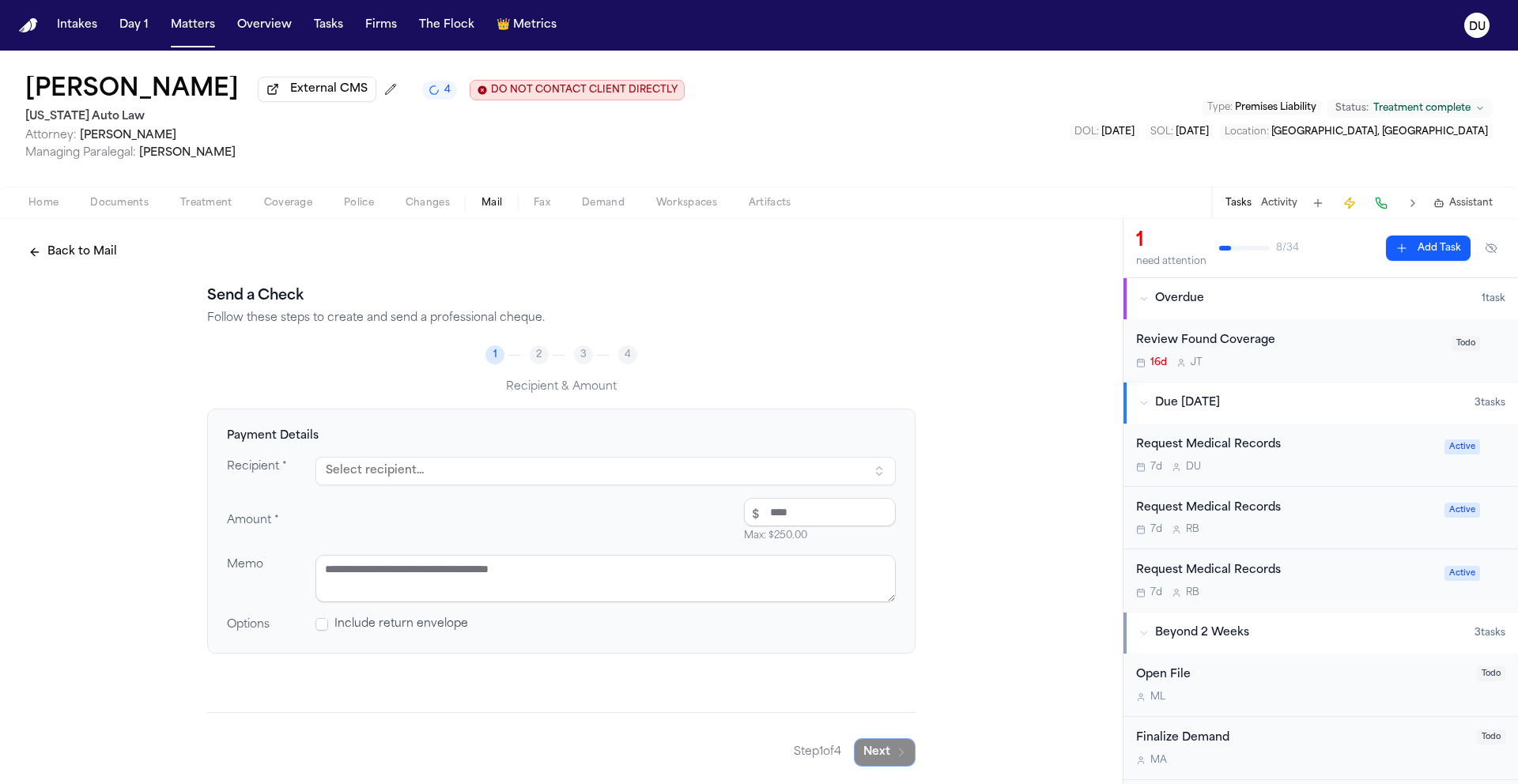
click at [408, 478] on button "Select recipient..." at bounding box center [605, 471] width 580 height 28
type input "***"
click at [434, 549] on div "PO BOX 6410, SOUTHEASTERN, PA, 19398-6410" at bounding box center [477, 555] width 277 height 13
click at [777, 526] on input "number" at bounding box center [819, 512] width 151 height 28
click at [762, 516] on input "number" at bounding box center [819, 512] width 151 height 28
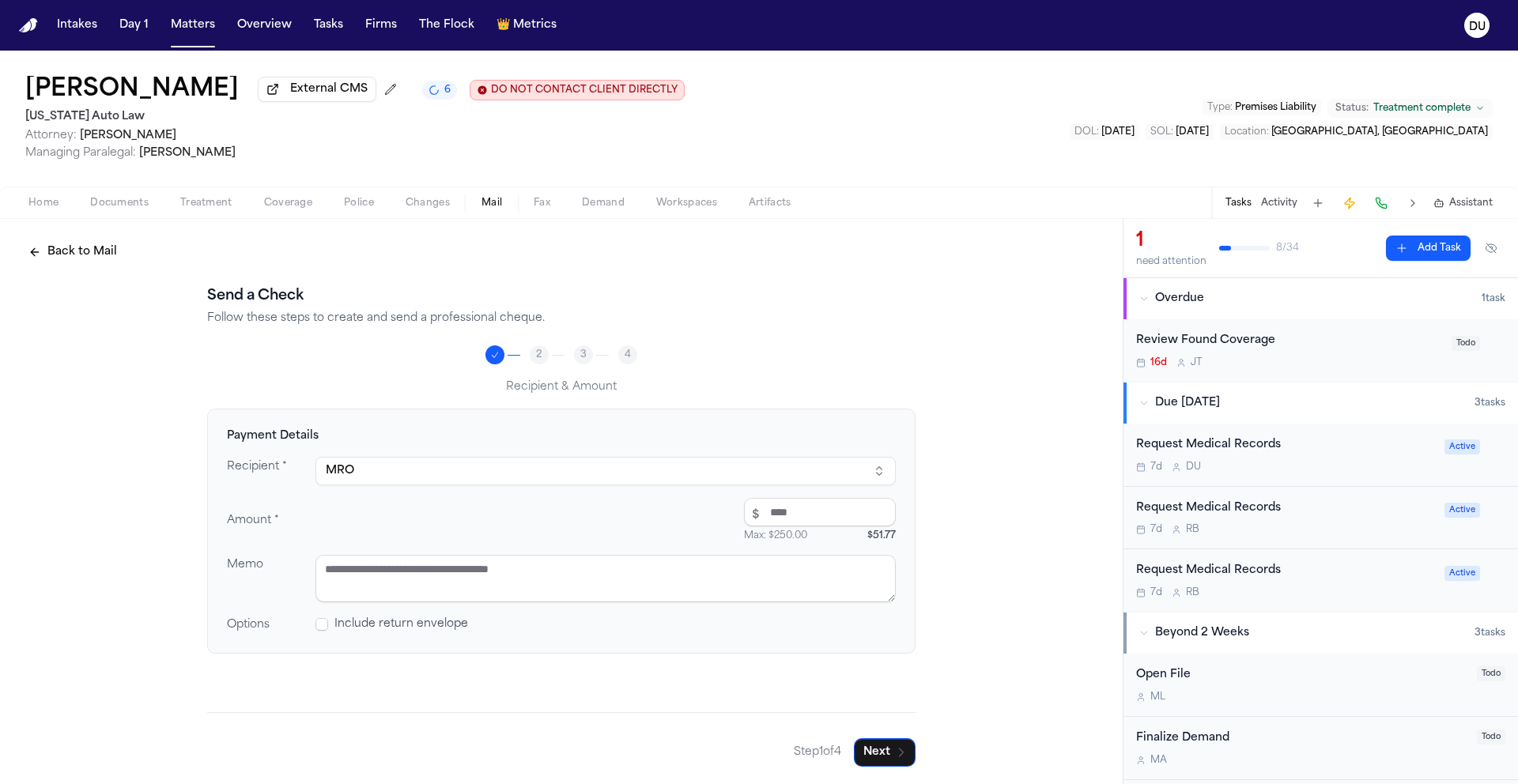
type input "*****"
click at [575, 592] on textarea at bounding box center [605, 578] width 580 height 48
type textarea "**********"
click at [871, 756] on button "Next" at bounding box center [885, 751] width 62 height 28
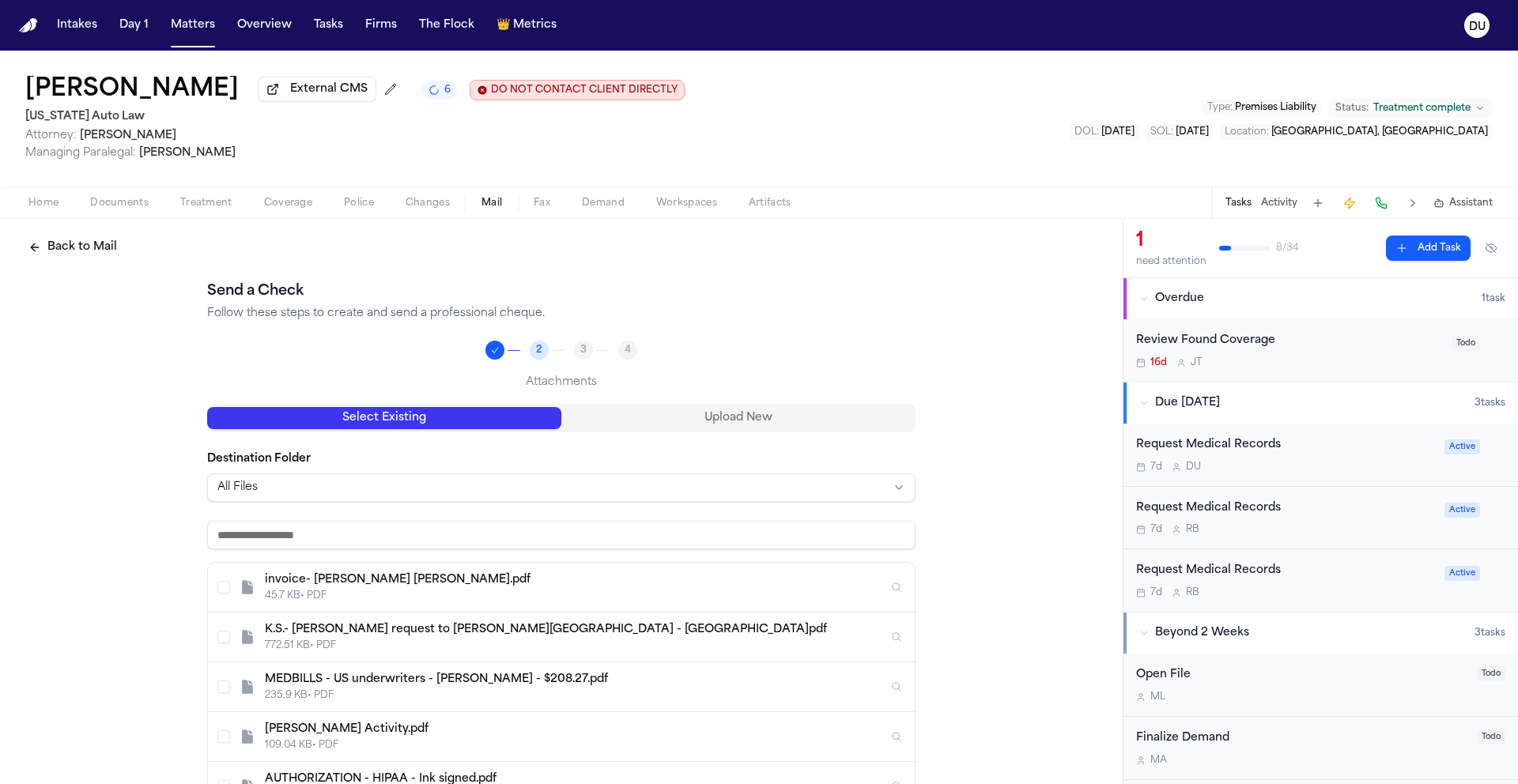
click at [220, 591] on button "Select invoice- HENRY FORD TEMPLIN.pdf" at bounding box center [223, 587] width 13 height 13
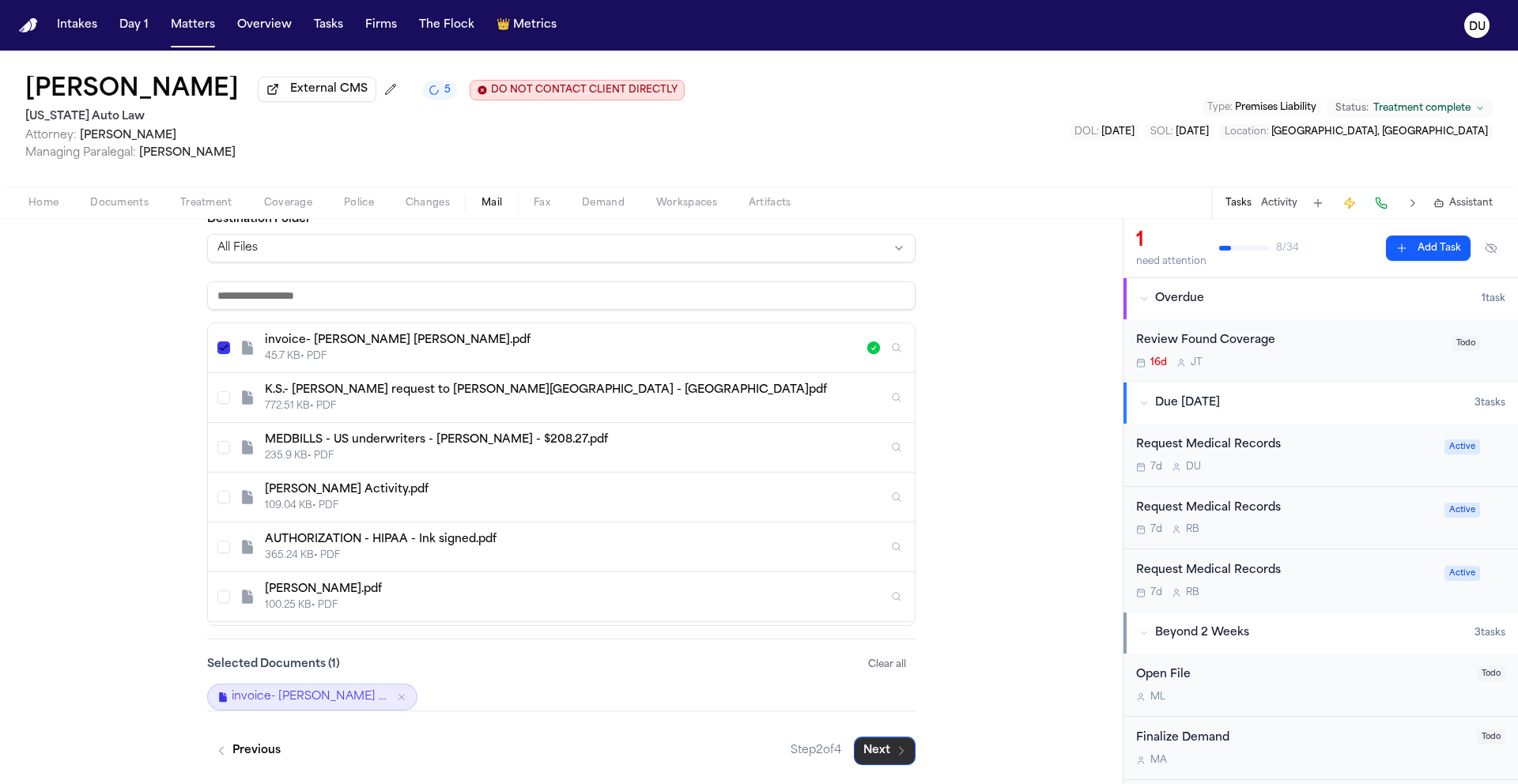
click at [877, 749] on button "Next" at bounding box center [885, 751] width 62 height 28
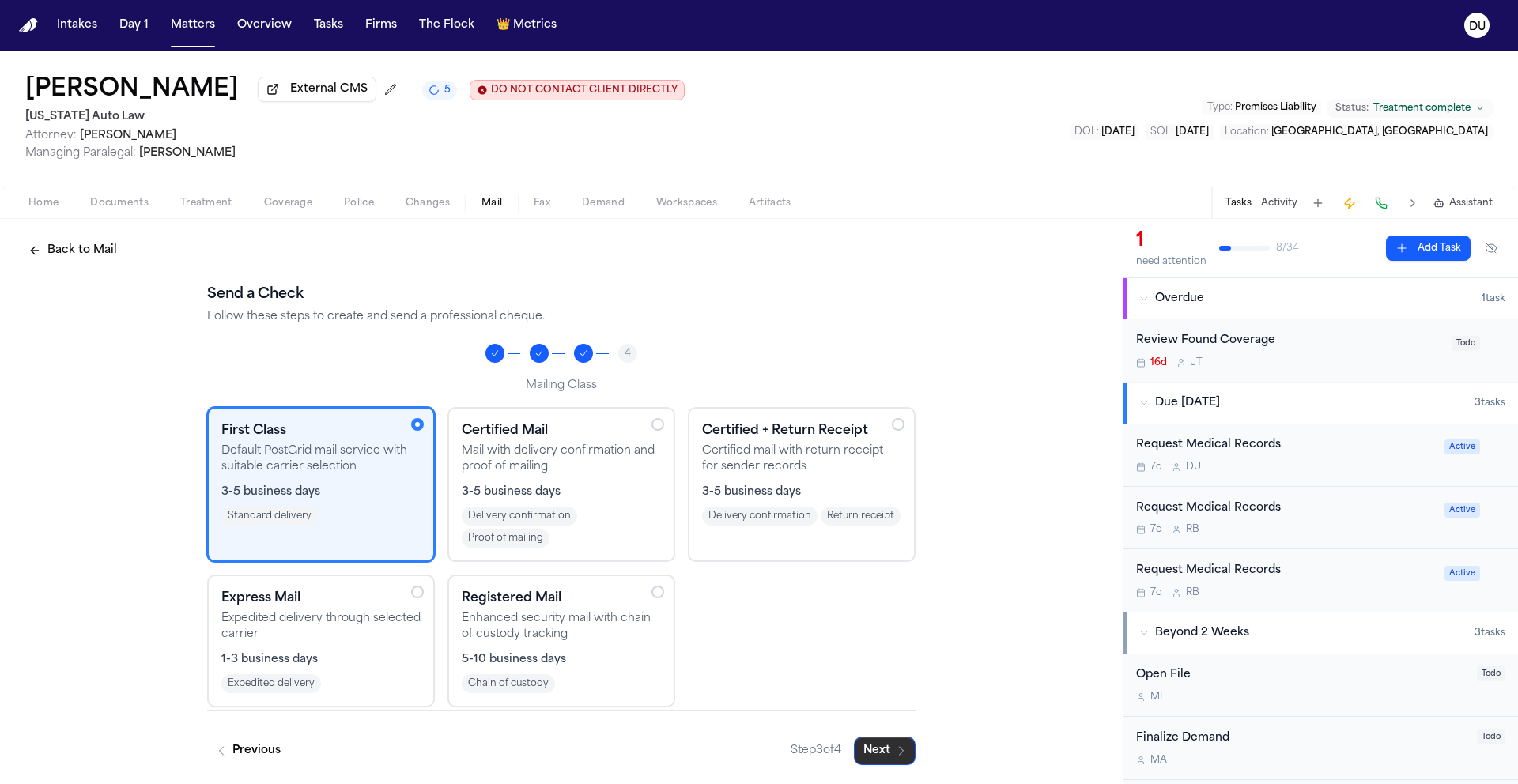
click at [895, 749] on icon "button" at bounding box center [900, 751] width 13 height 13
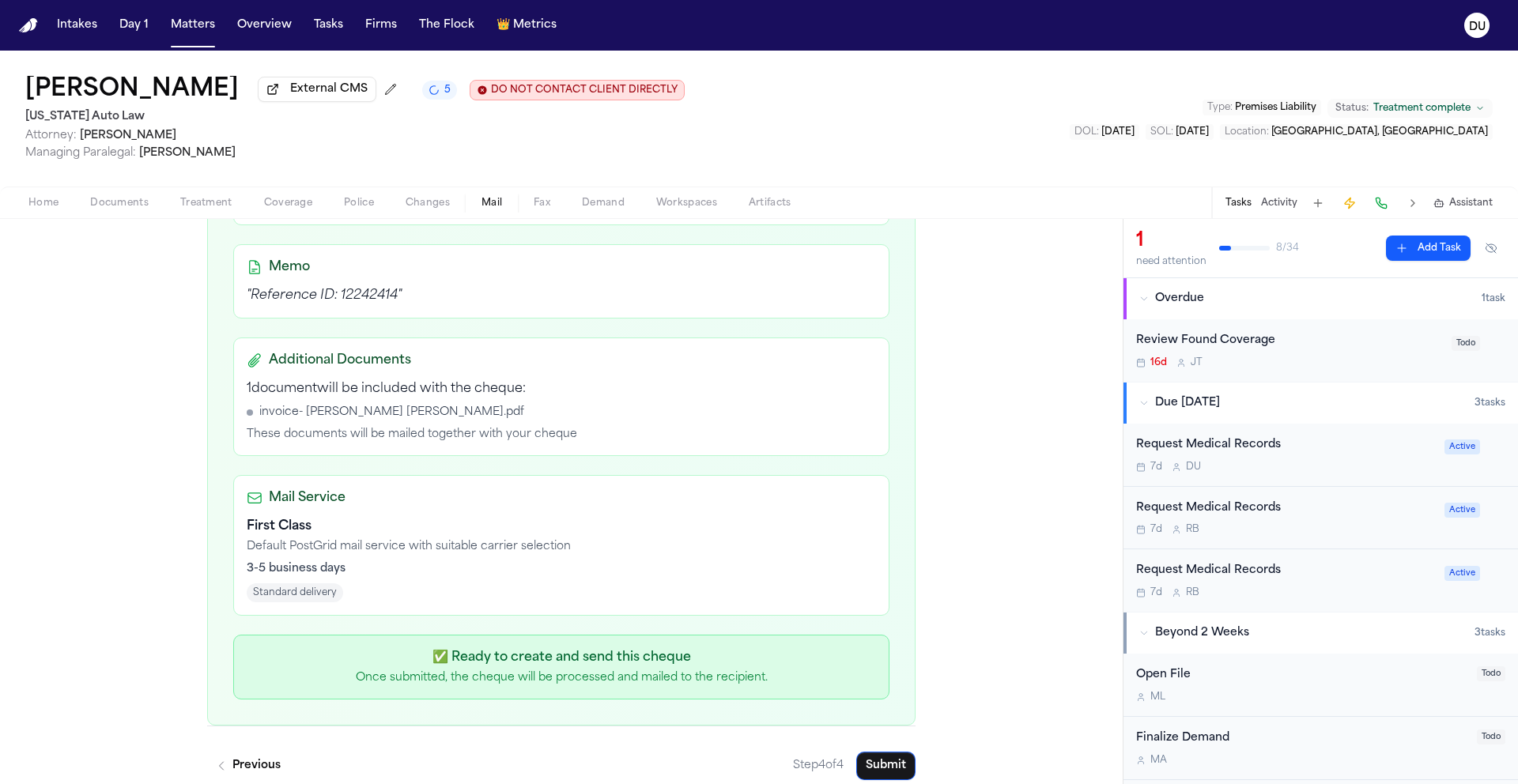
scroll to position [464, 0]
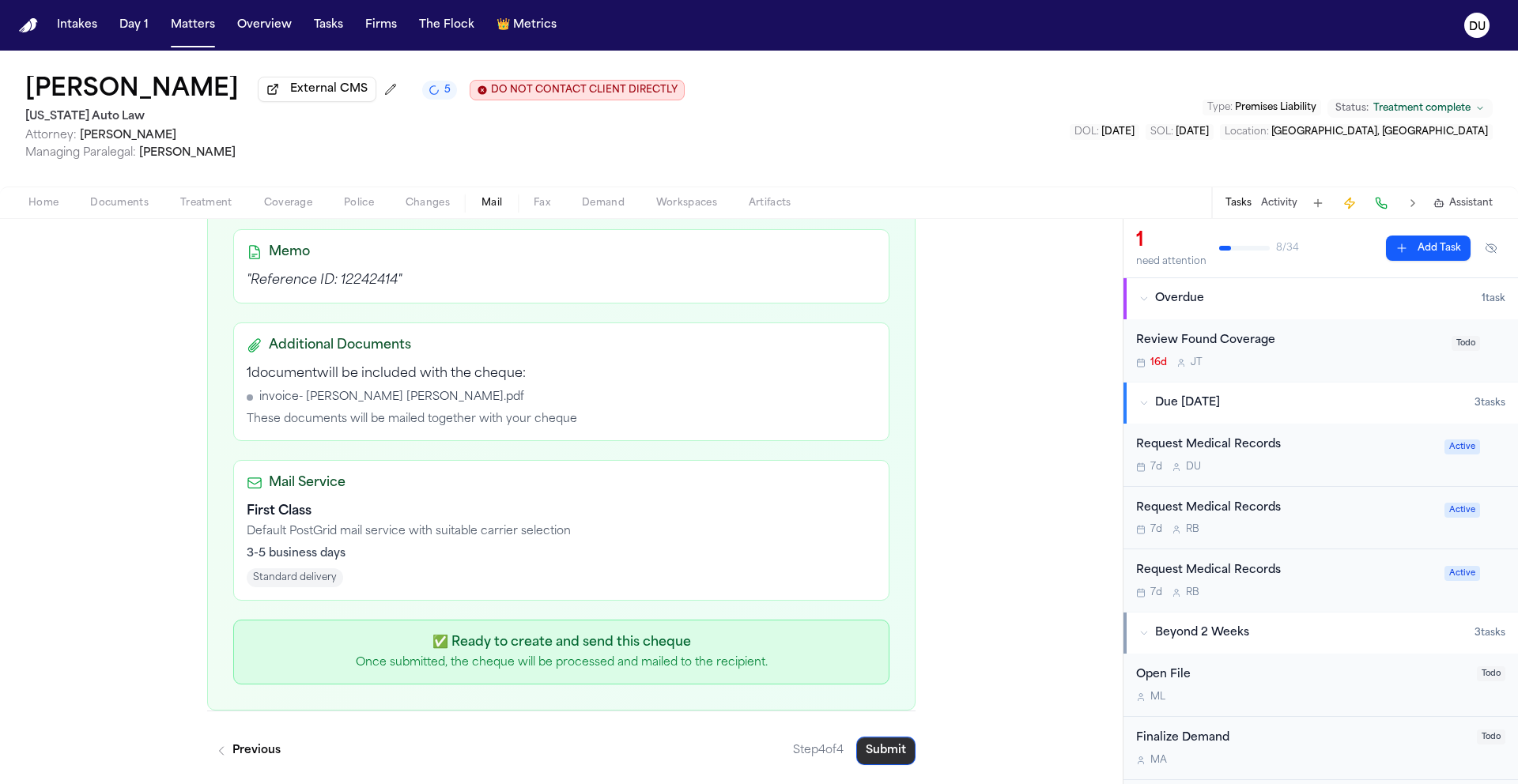
click at [876, 743] on button "Submit" at bounding box center [885, 751] width 59 height 28
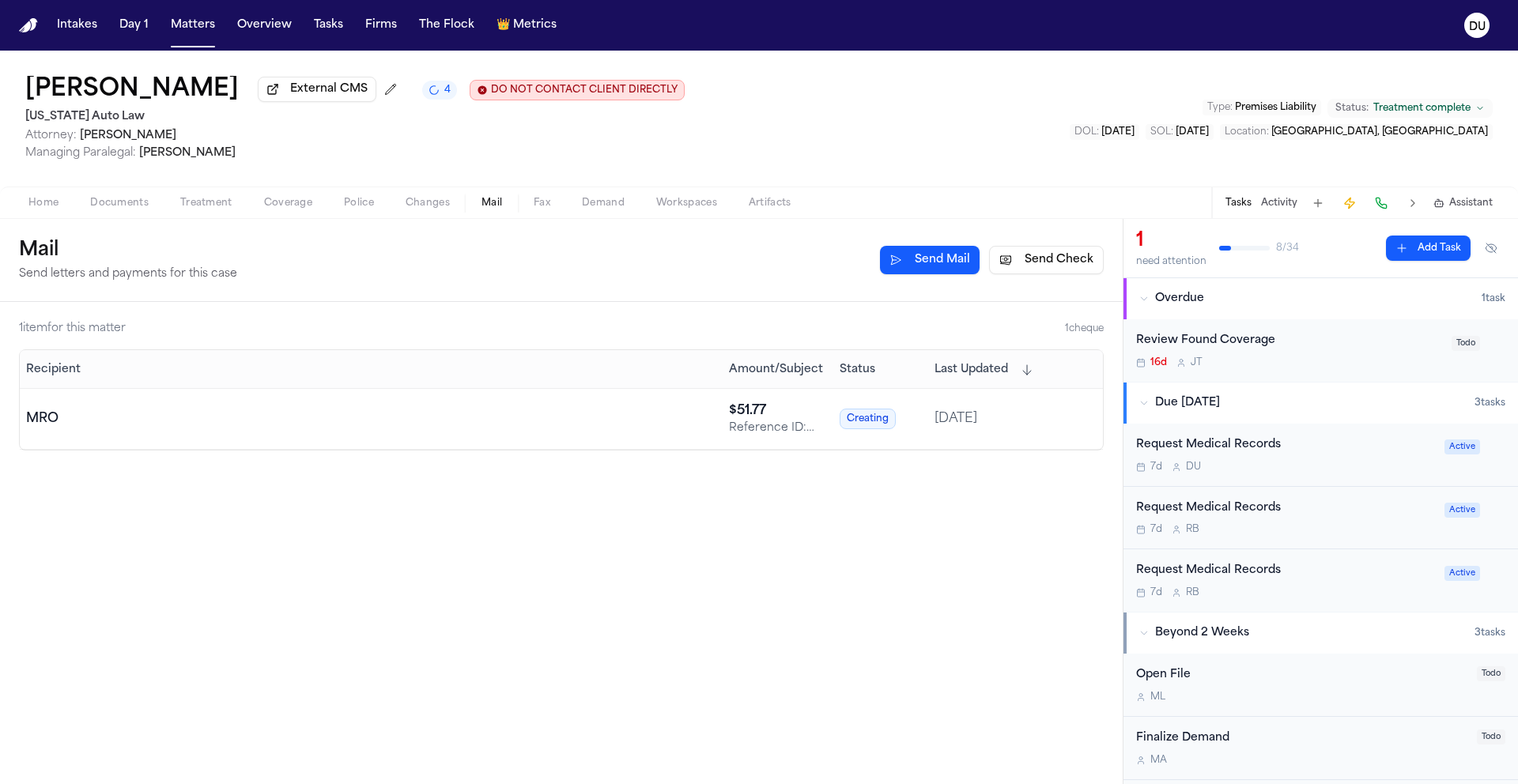
click at [1231, 443] on div "Request Medical Records" at bounding box center [1285, 445] width 299 height 18
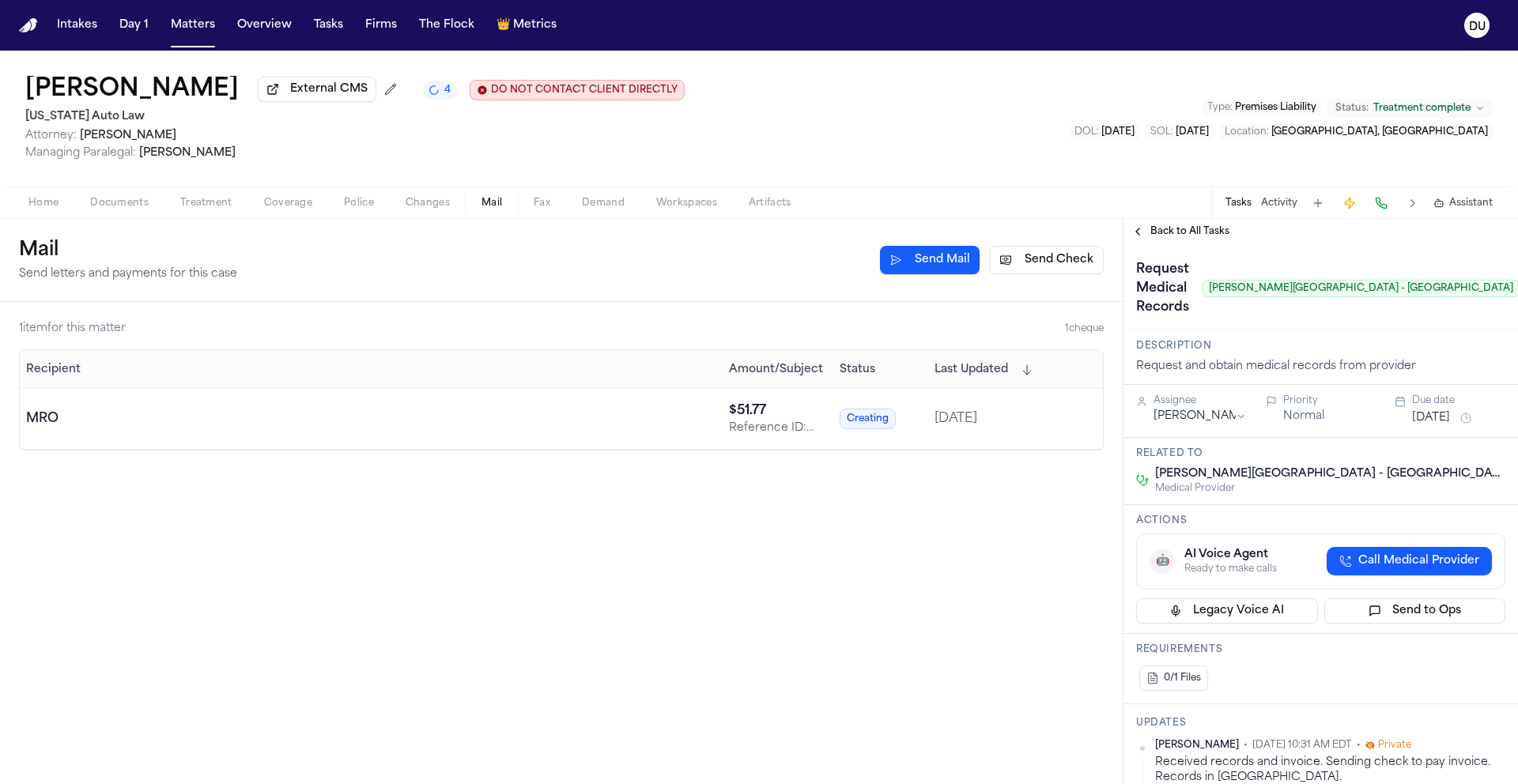
click at [1164, 231] on span "Back to All Tasks" at bounding box center [1189, 231] width 79 height 13
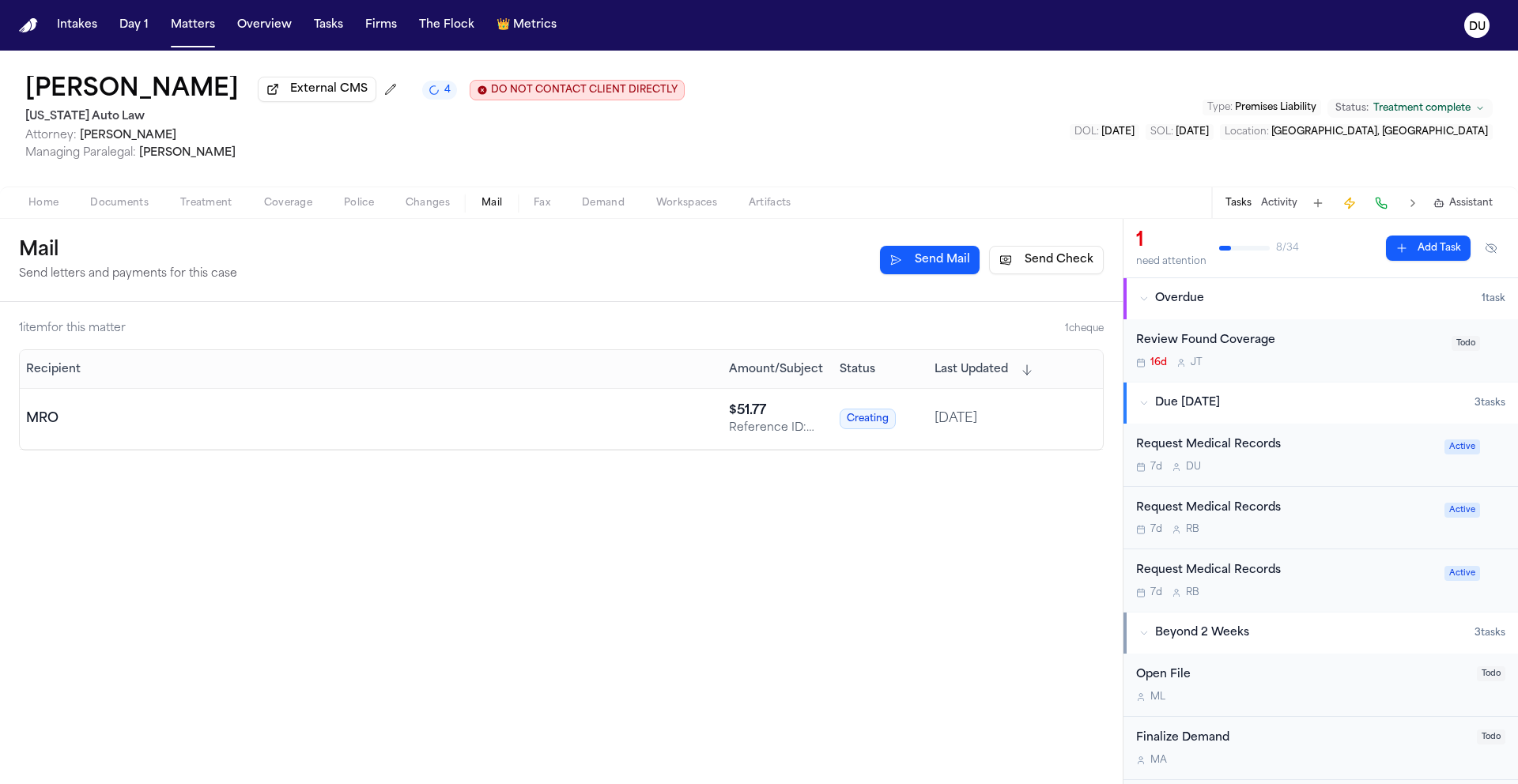
click at [1218, 506] on div "Request Medical Records" at bounding box center [1285, 509] width 299 height 18
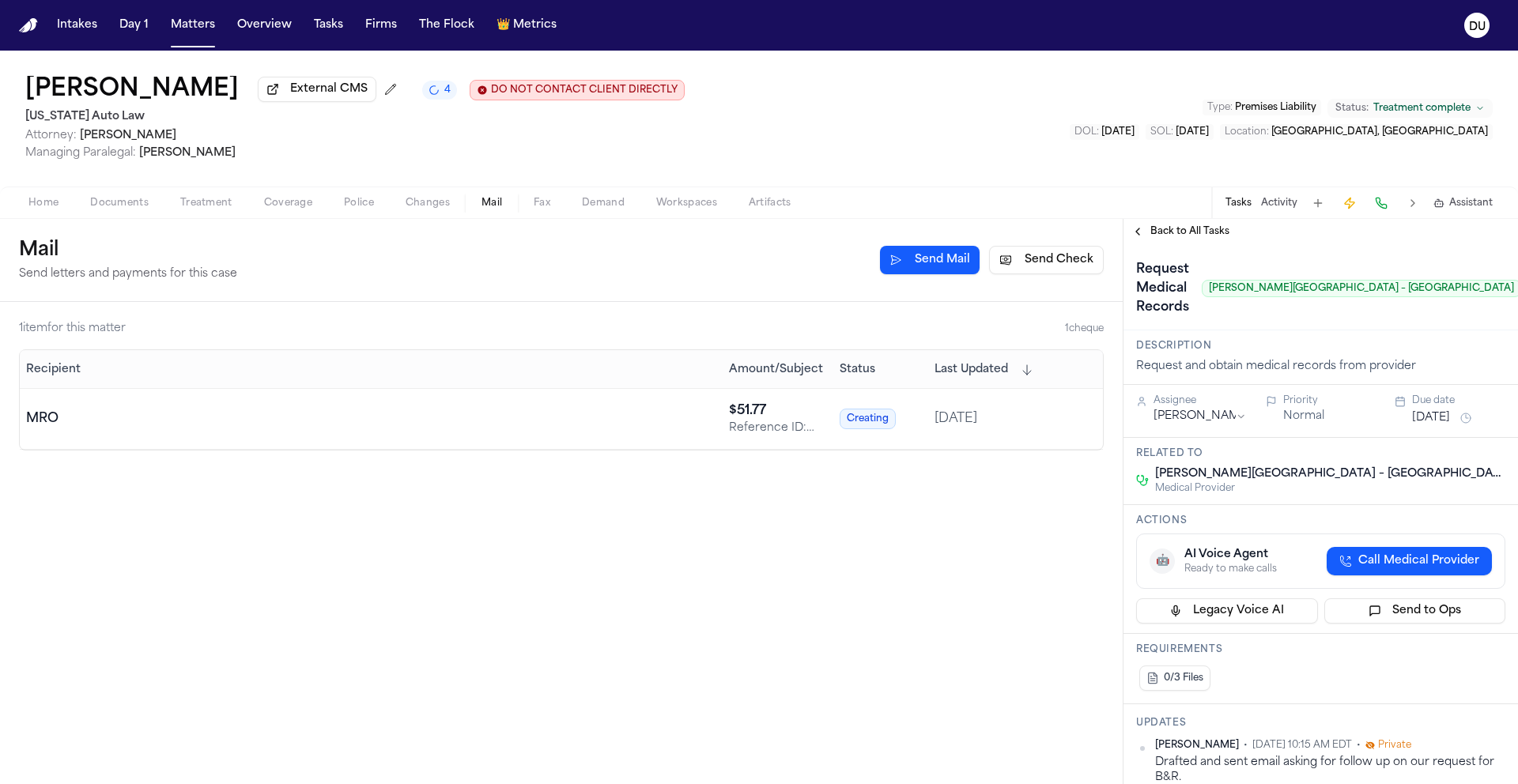
click at [1203, 235] on span "Back to All Tasks" at bounding box center [1189, 231] width 79 height 13
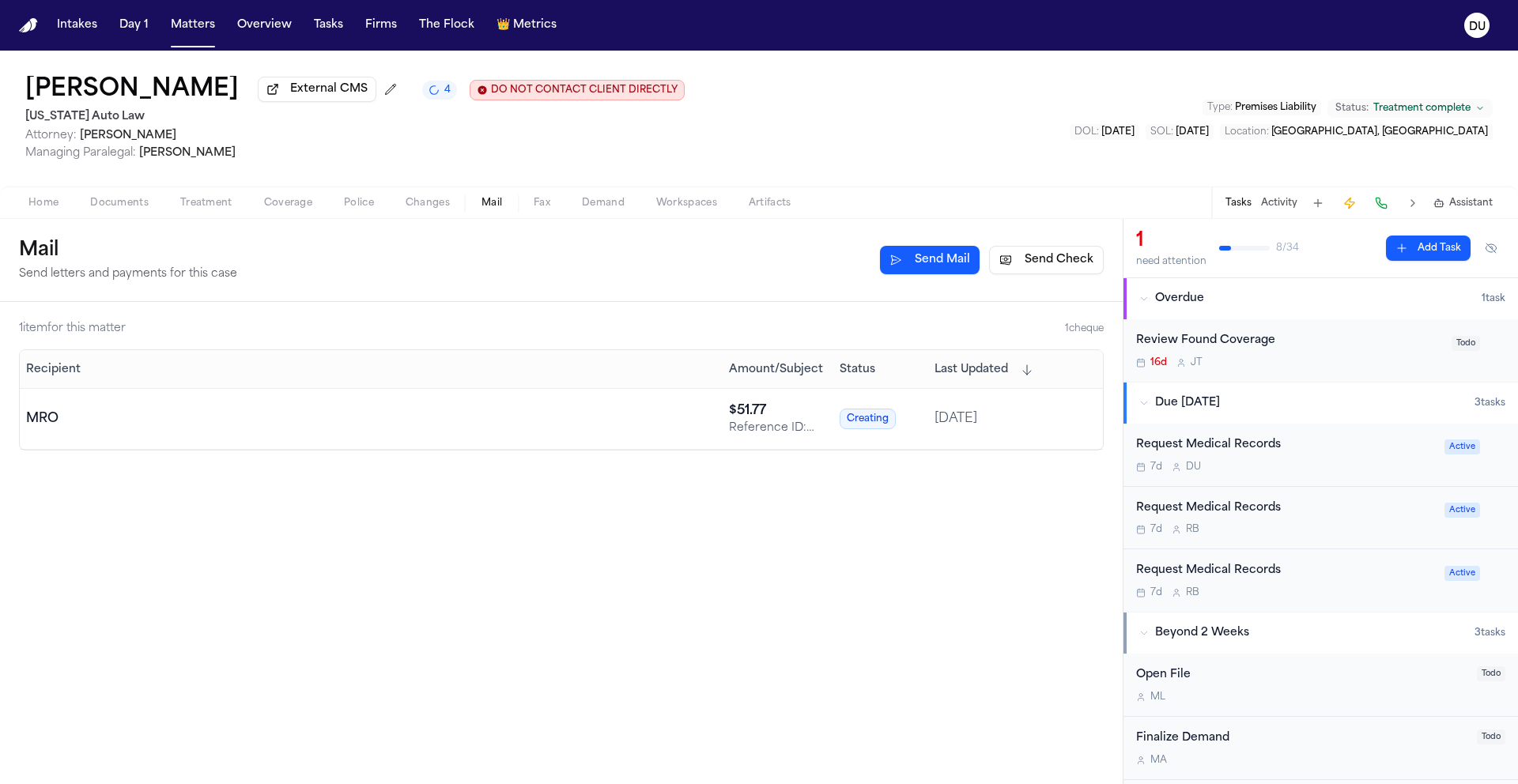
click at [1259, 578] on div "Request Medical Records" at bounding box center [1285, 571] width 299 height 18
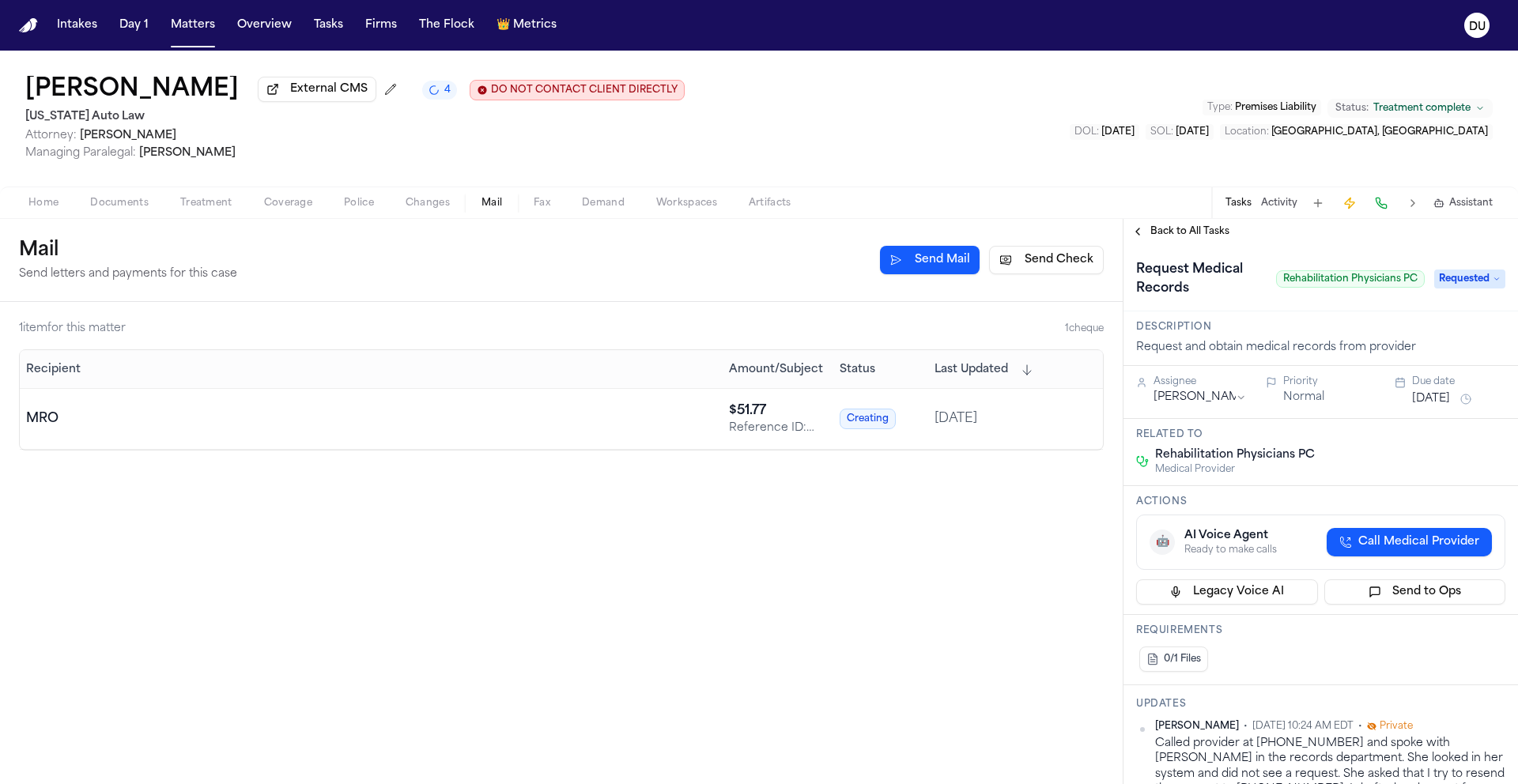
click at [1189, 235] on span "Back to All Tasks" at bounding box center [1189, 231] width 79 height 13
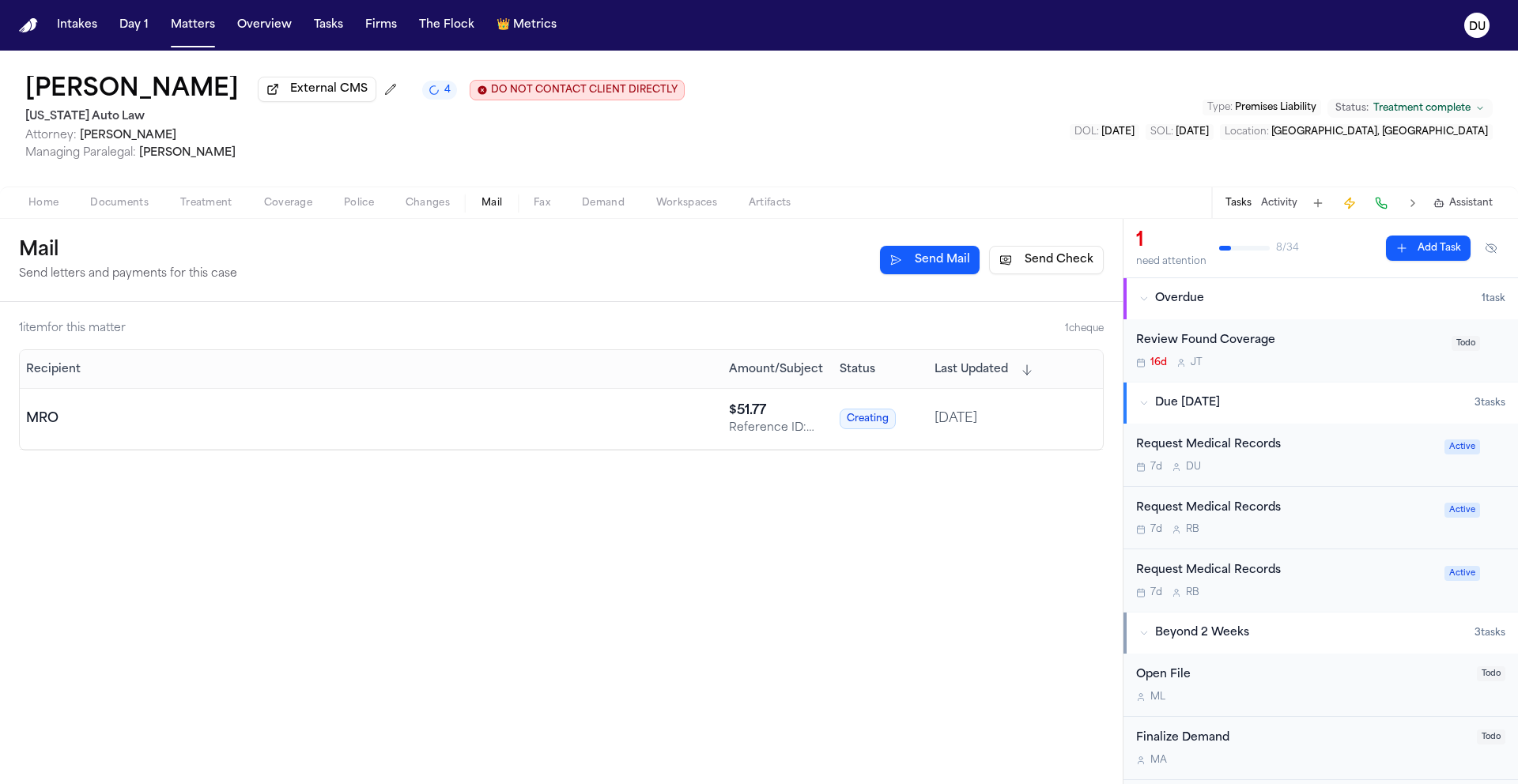
click at [1223, 452] on div "Request Medical Records" at bounding box center [1285, 445] width 299 height 18
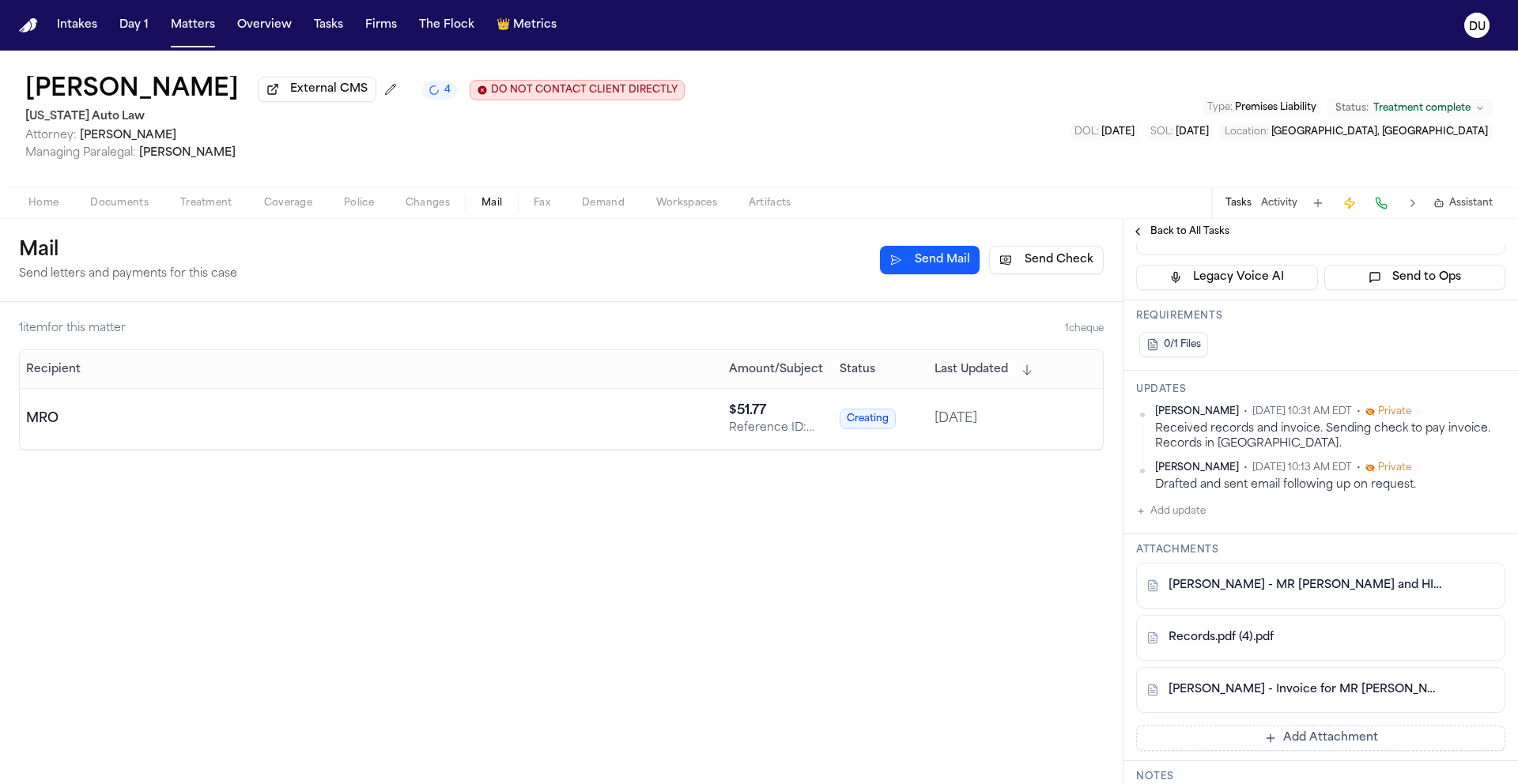
scroll to position [14, 0]
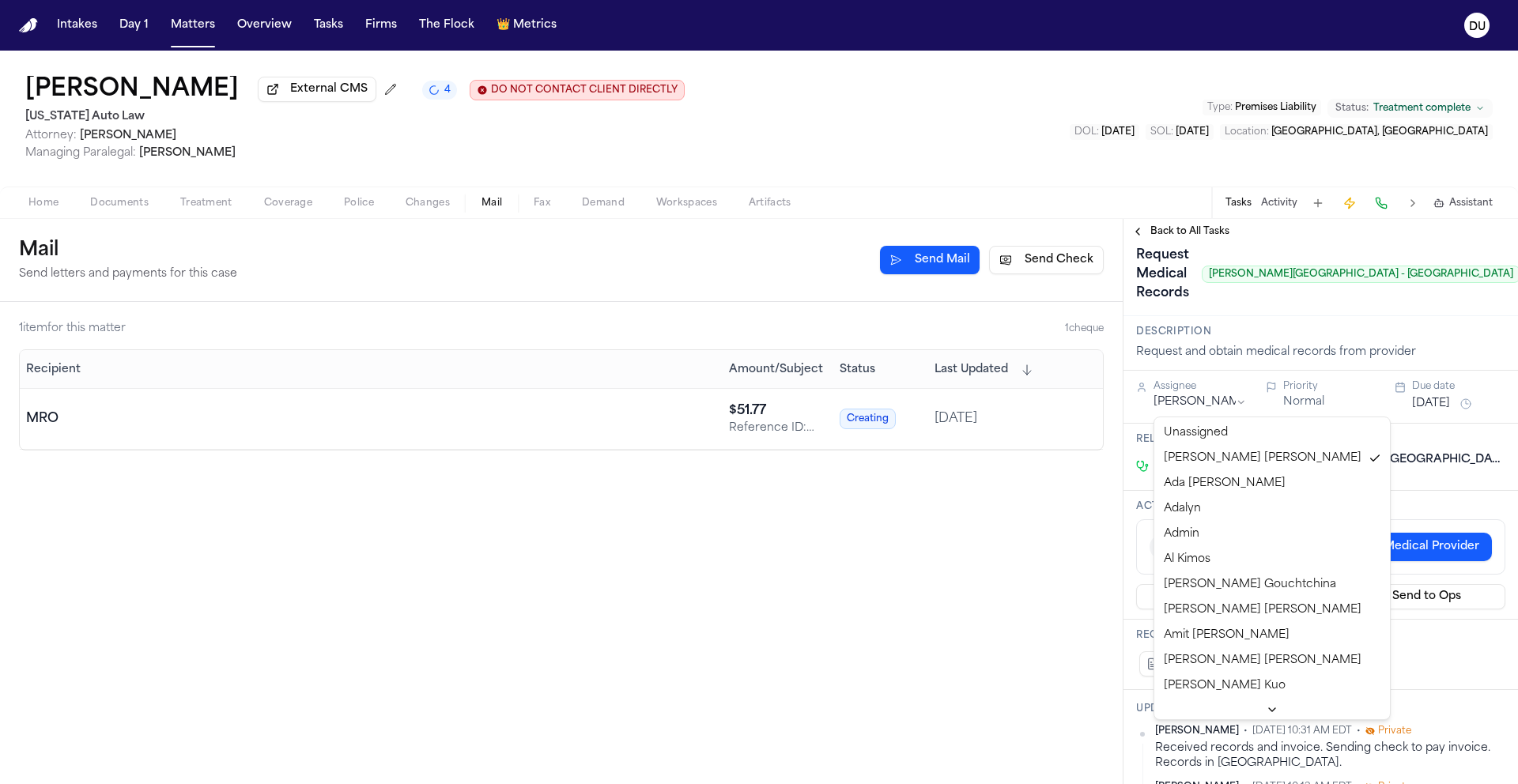
click at [1187, 403] on html "Intakes Day 1 Matters Overview Tasks Firms The Flock 👑 Metrics DU Kenneth Smith…" at bounding box center [759, 392] width 1518 height 784
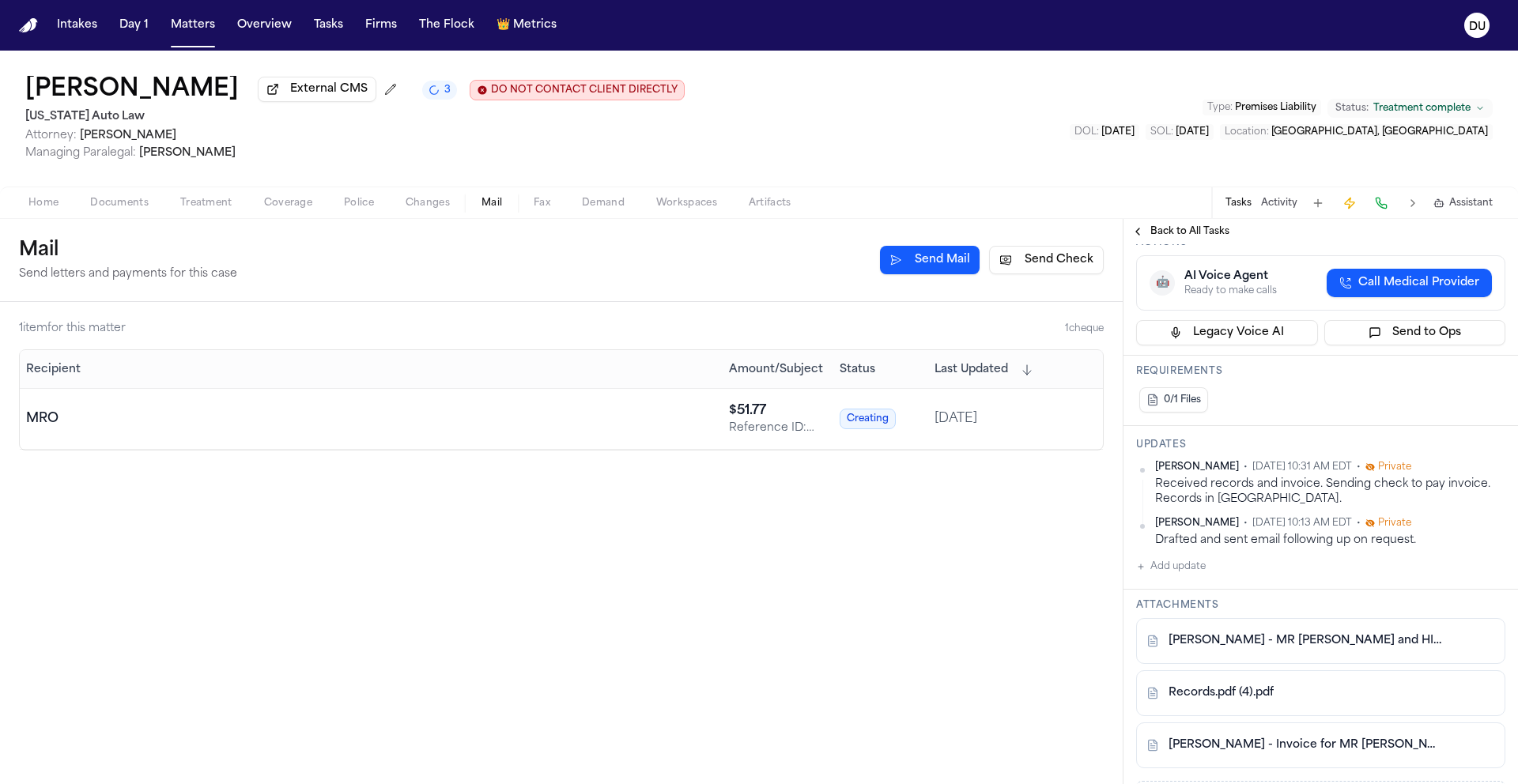
scroll to position [0, 0]
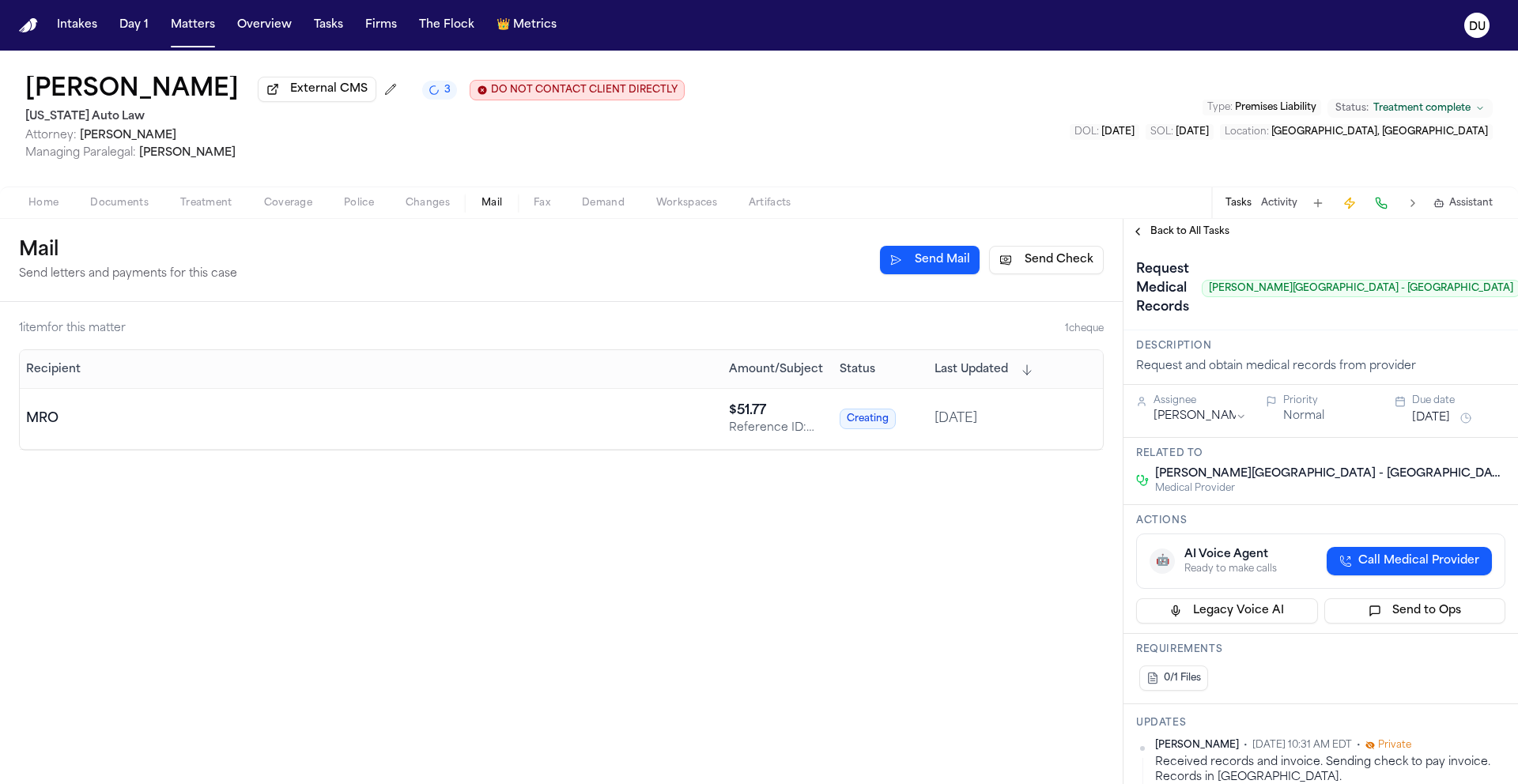
click at [30, 27] on img "Home" at bounding box center [28, 26] width 19 height 15
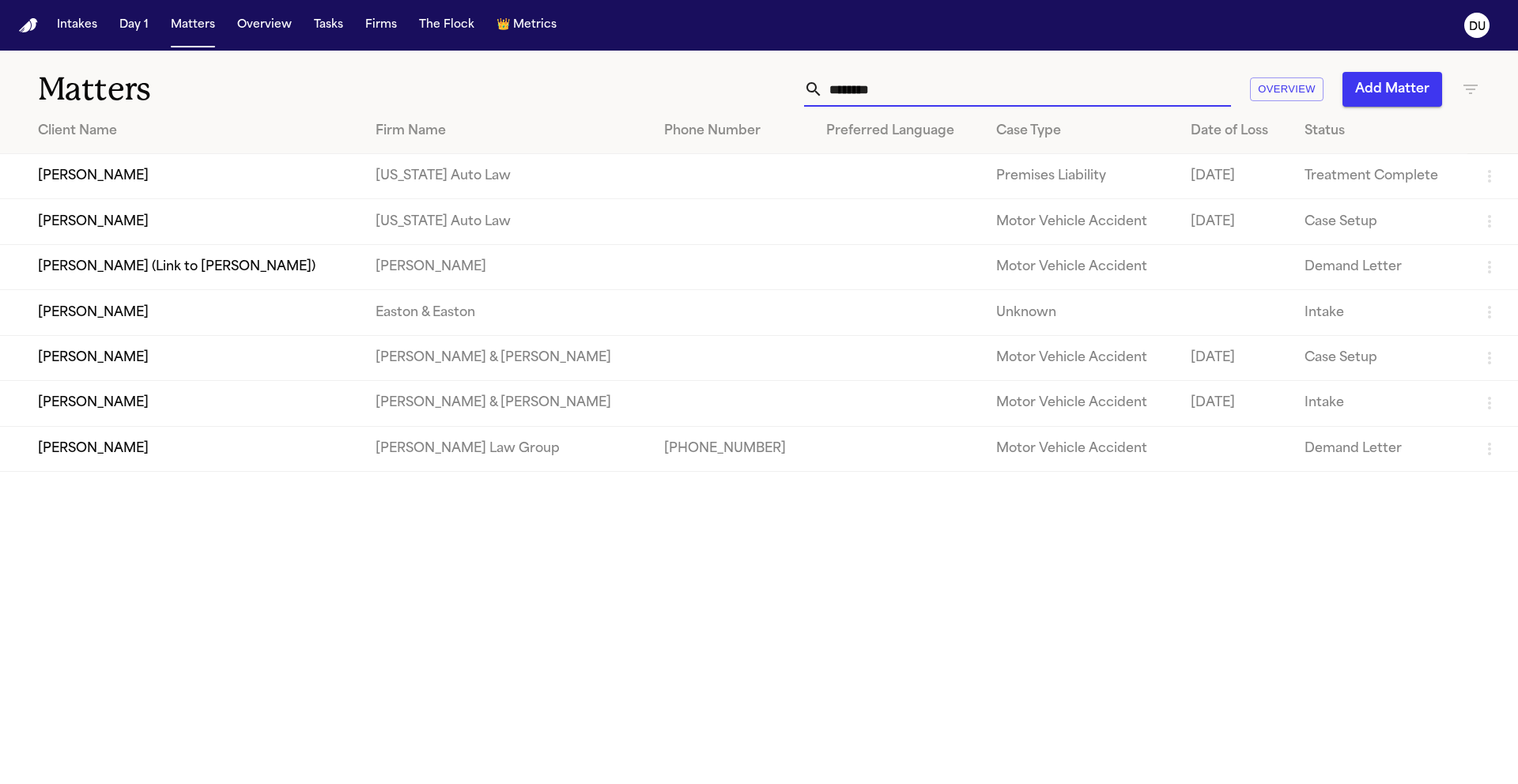
drag, startPoint x: 970, startPoint y: 96, endPoint x: 779, endPoint y: 96, distance: 191.0
click at [779, 96] on div "******* Overview Add Matter" at bounding box center [968, 90] width 1022 height 35
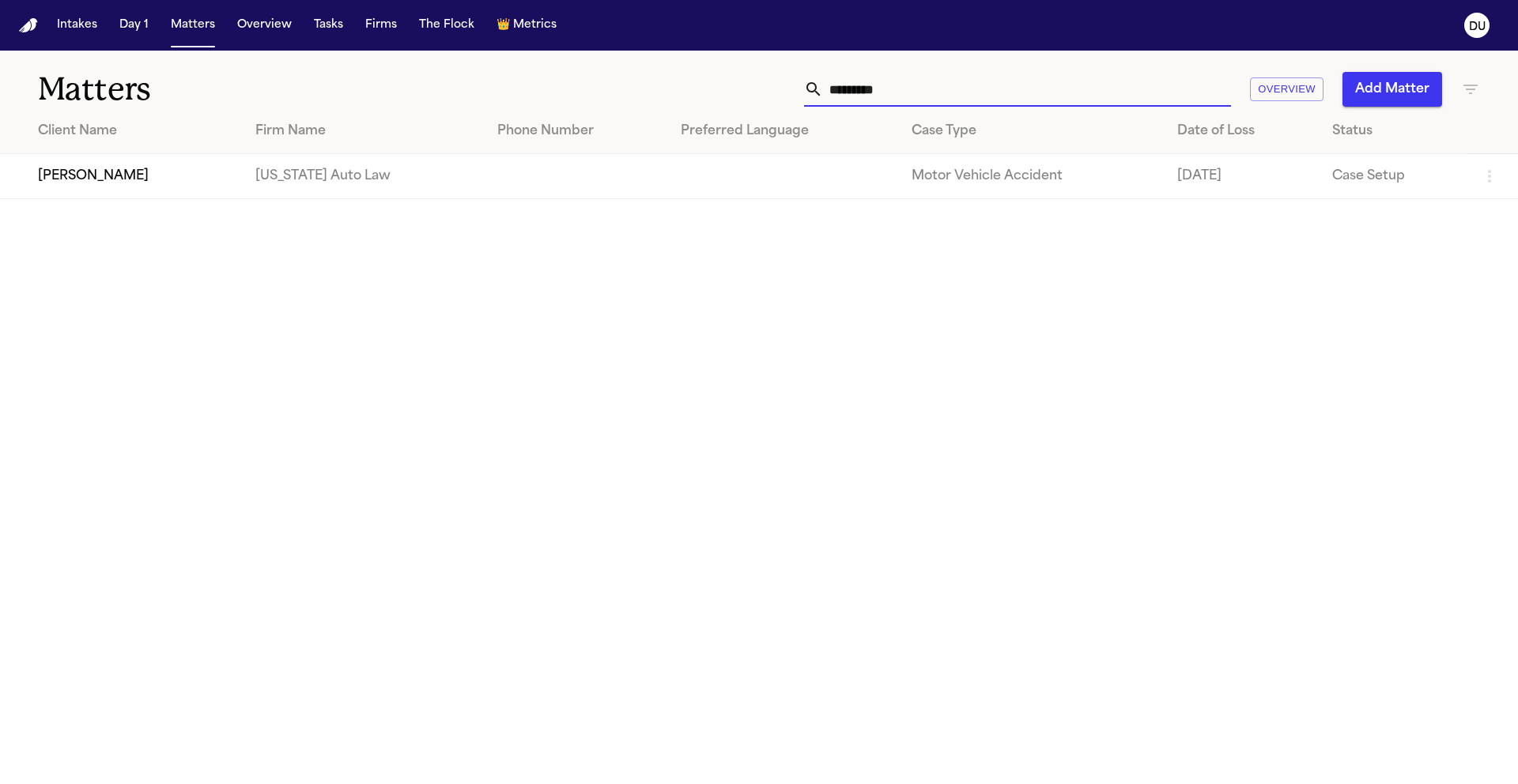
type input "*********"
click at [485, 190] on td at bounding box center [576, 177] width 183 height 45
click at [788, 182] on td at bounding box center [783, 177] width 231 height 45
click at [136, 180] on td "[PERSON_NAME]" at bounding box center [121, 177] width 243 height 45
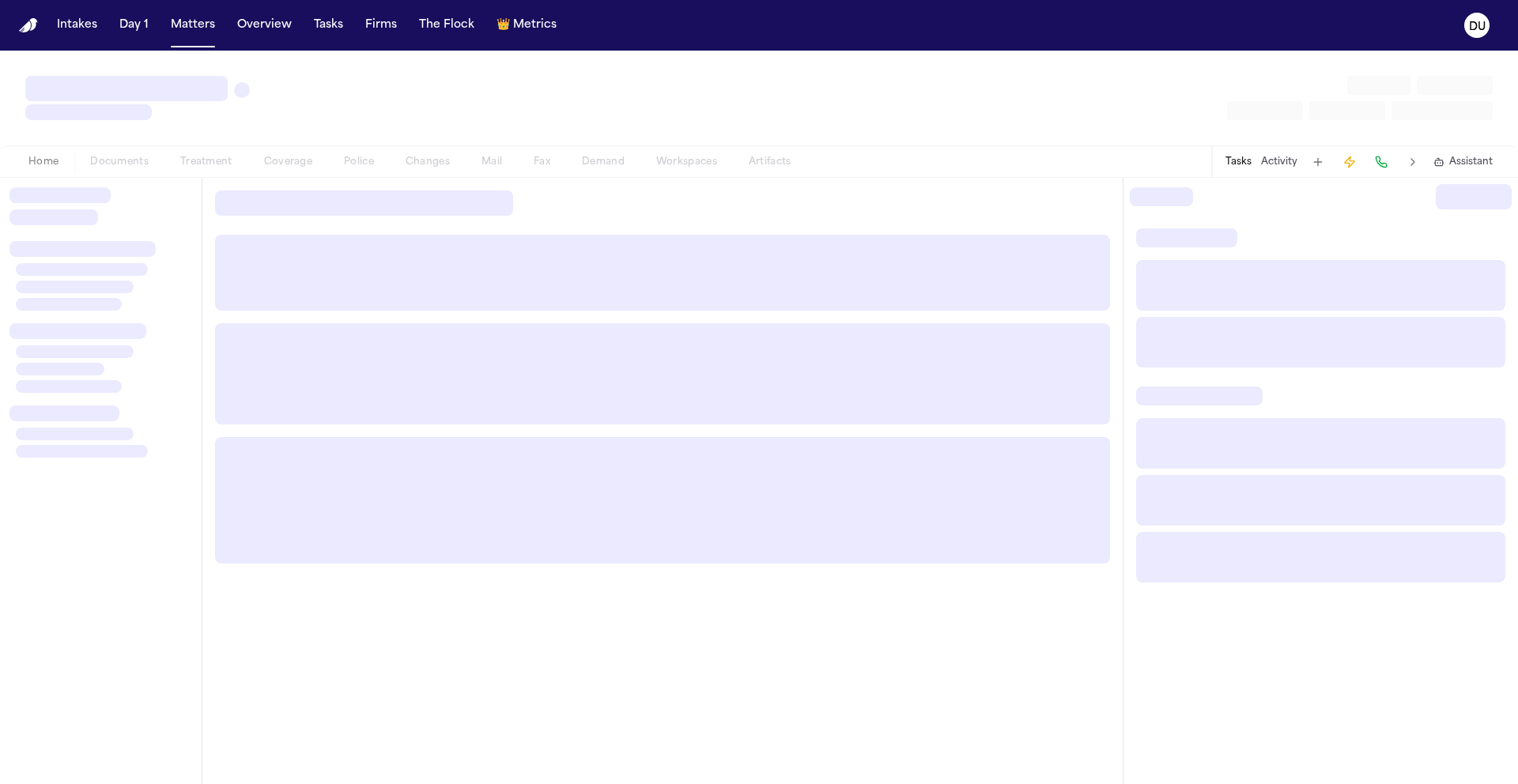
click at [136, 180] on div at bounding box center [100, 481] width 202 height 606
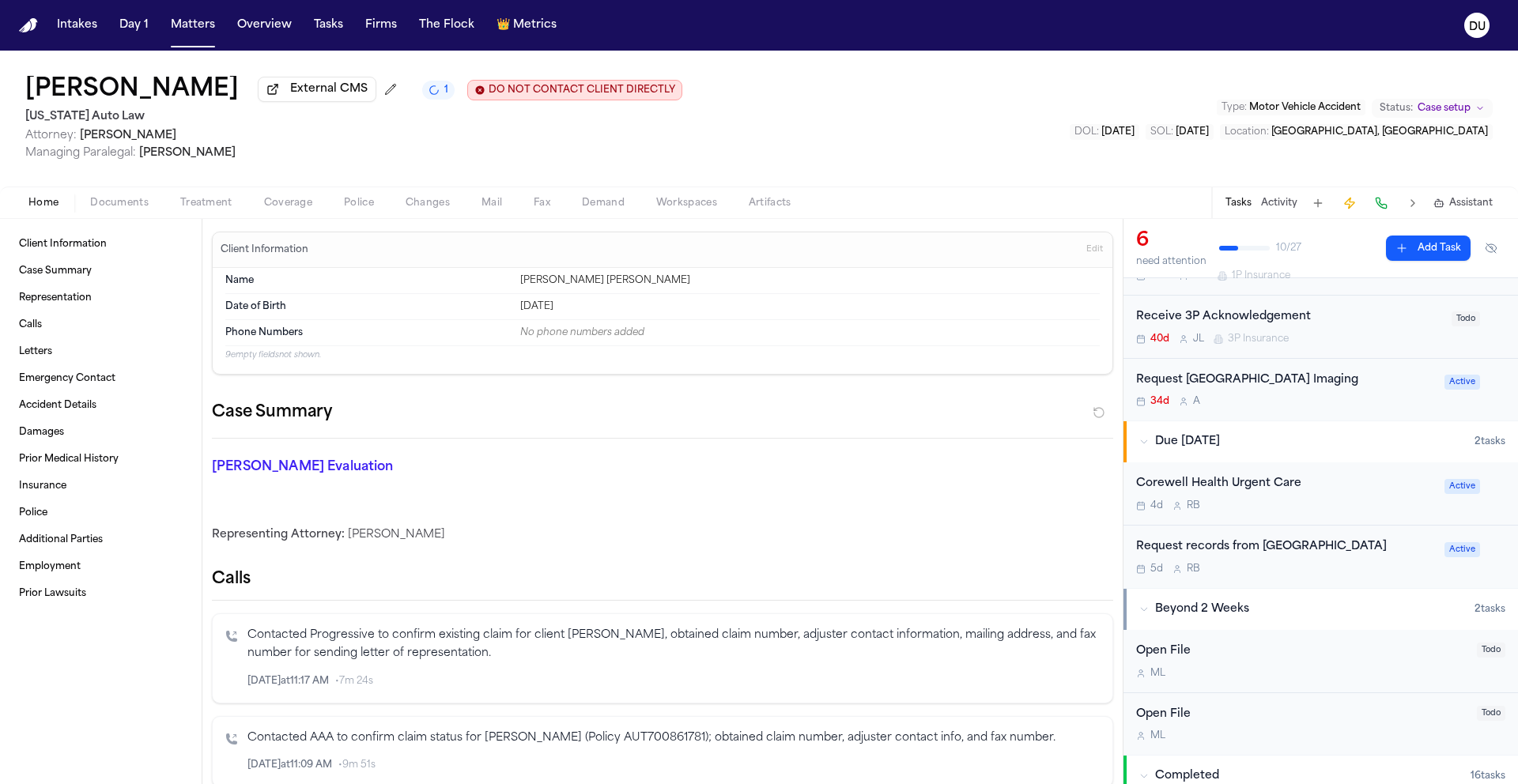
scroll to position [419, 0]
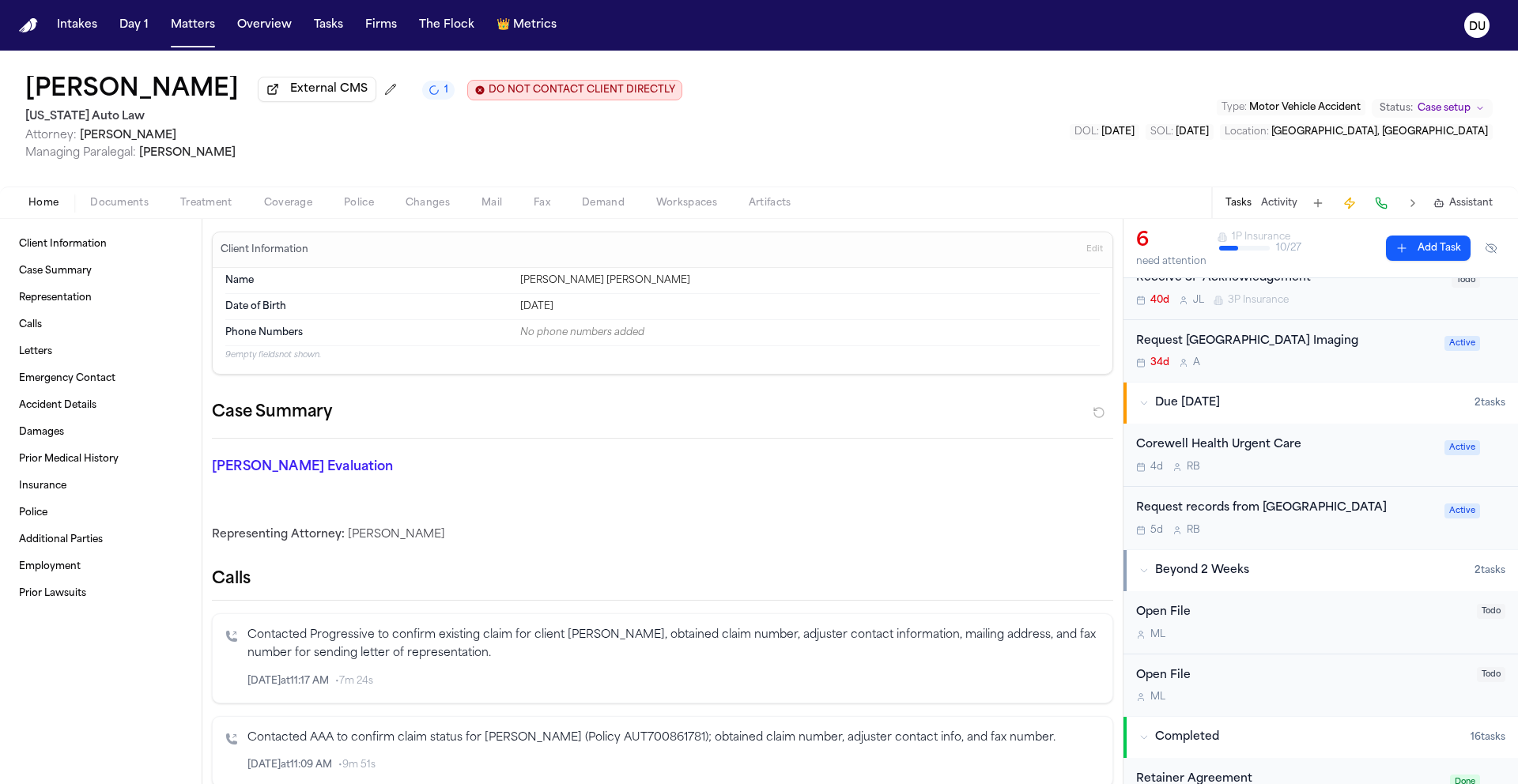
click at [1272, 515] on div "Request records from Corewell Health Care Center" at bounding box center [1285, 509] width 299 height 18
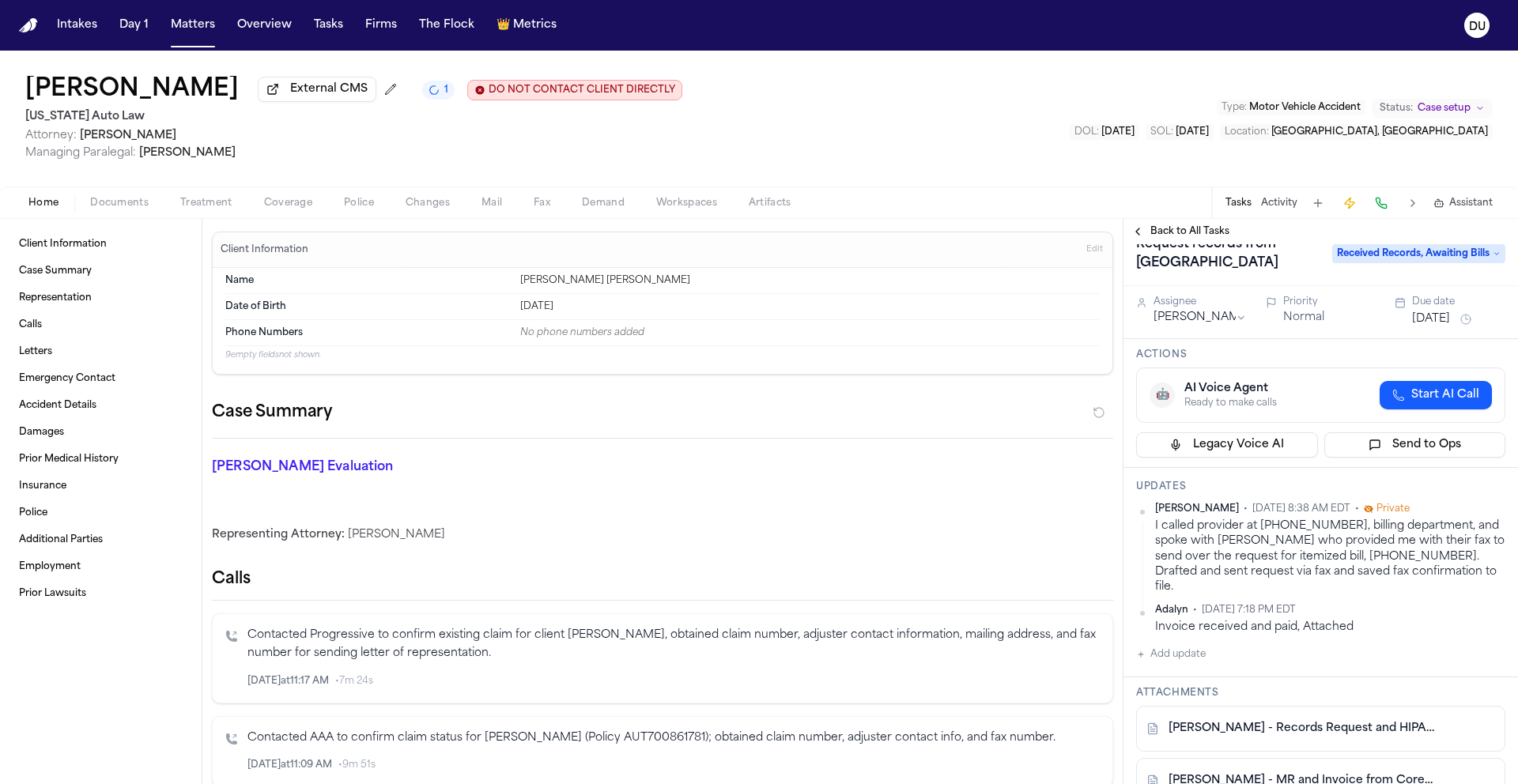
scroll to position [22, 0]
click at [1393, 266] on span "Received Records, Awaiting Bills" at bounding box center [1418, 257] width 173 height 19
click at [1437, 266] on span "Received Records, Awaiting Bills" at bounding box center [1418, 257] width 173 height 19
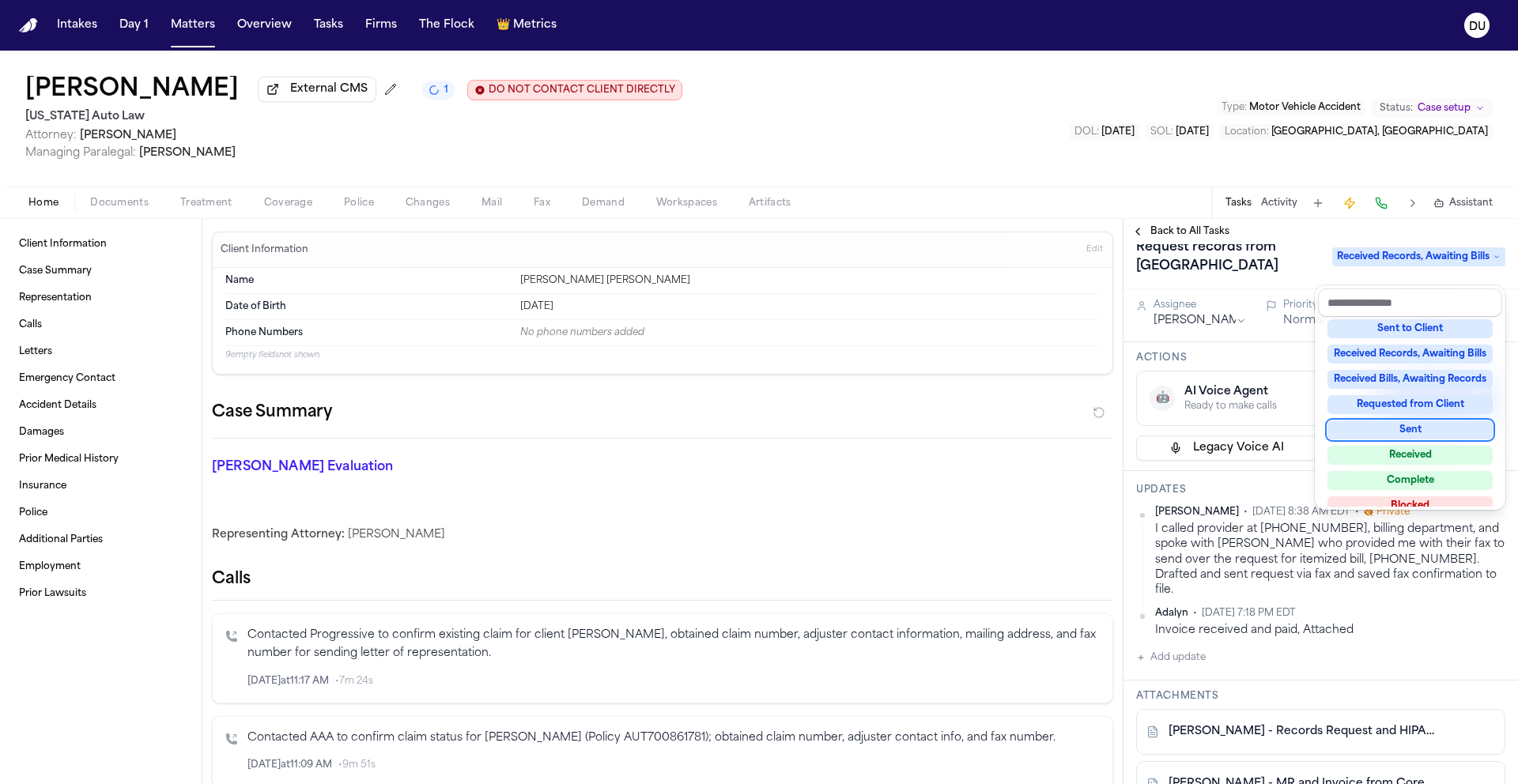
scroll to position [232, 0]
click at [1413, 429] on div "Received" at bounding box center [1409, 430] width 165 height 19
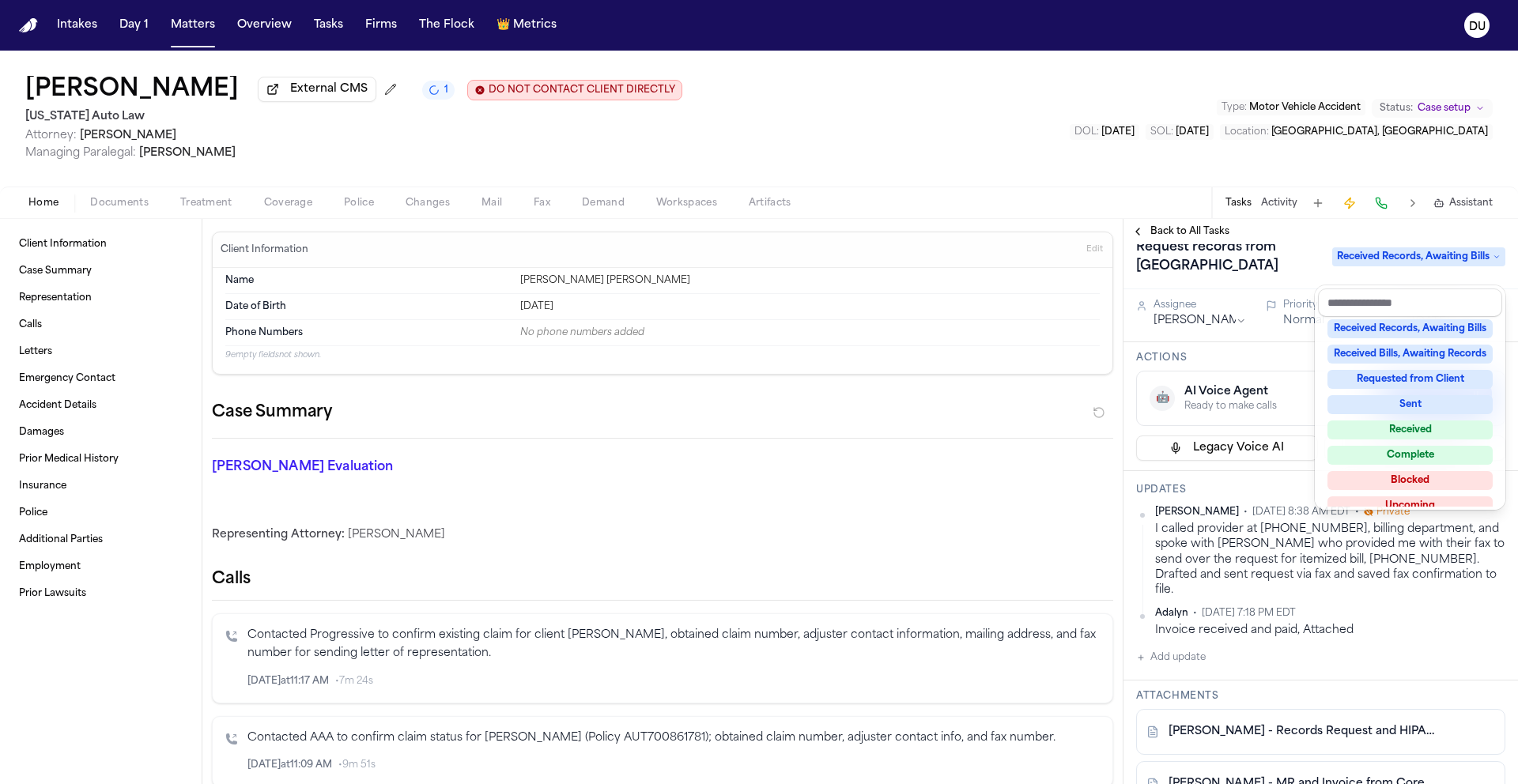
scroll to position [105, 0]
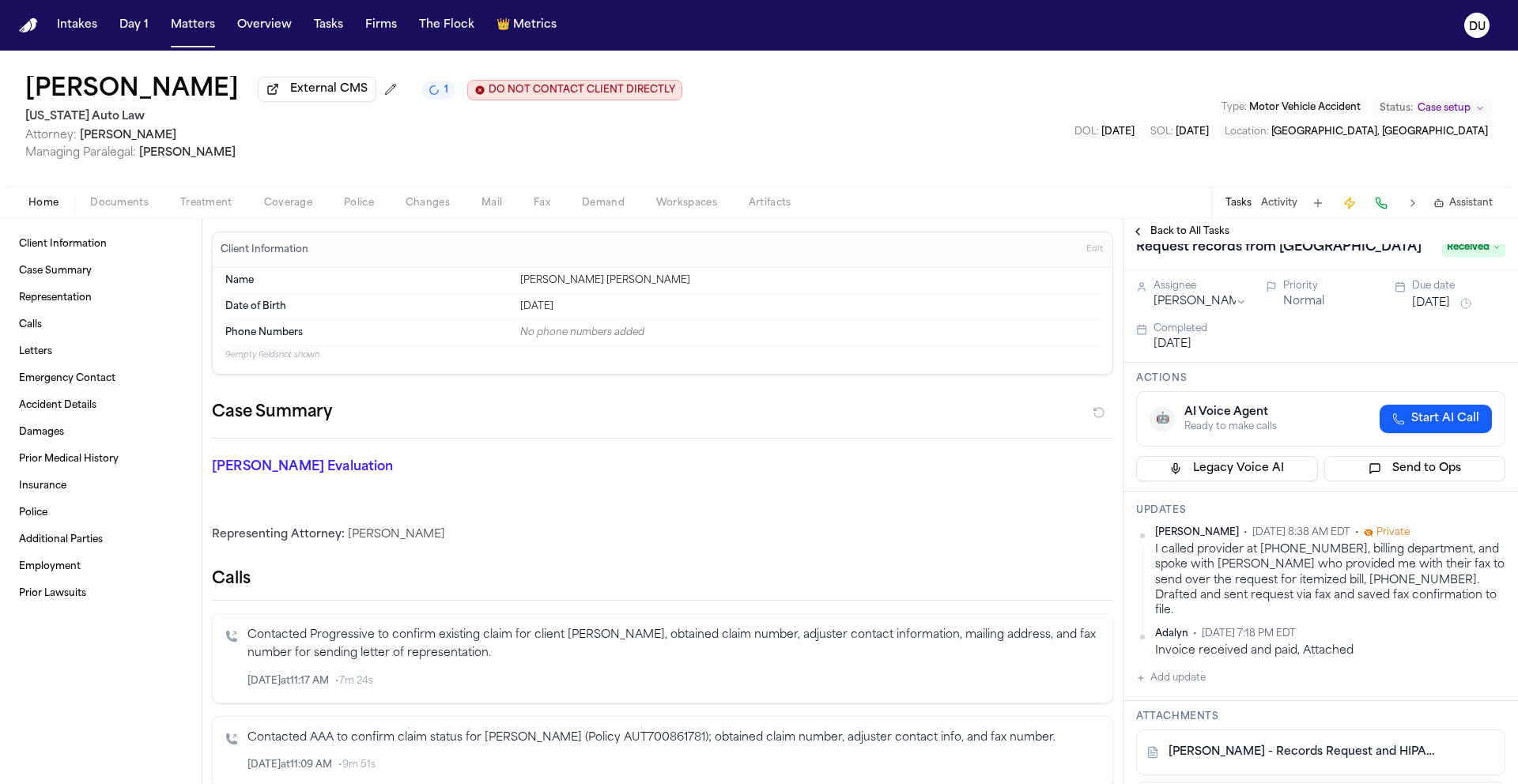
click at [1173, 688] on button "Add update" at bounding box center [1170, 678] width 69 height 19
click at [1203, 688] on textarea "Add your update" at bounding box center [1330, 691] width 337 height 32
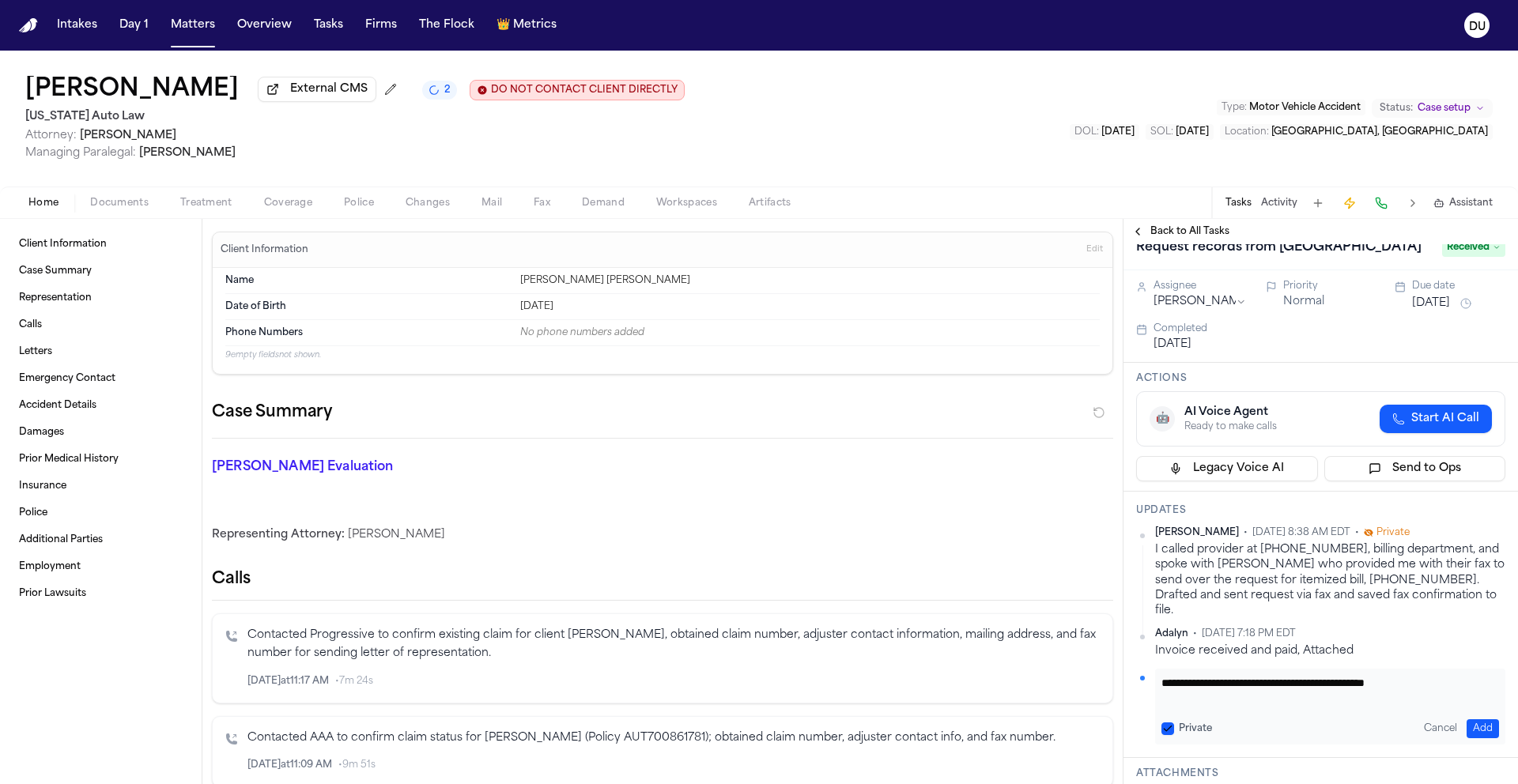
type textarea "**********"
click at [1470, 733] on button "Add" at bounding box center [1482, 729] width 33 height 19
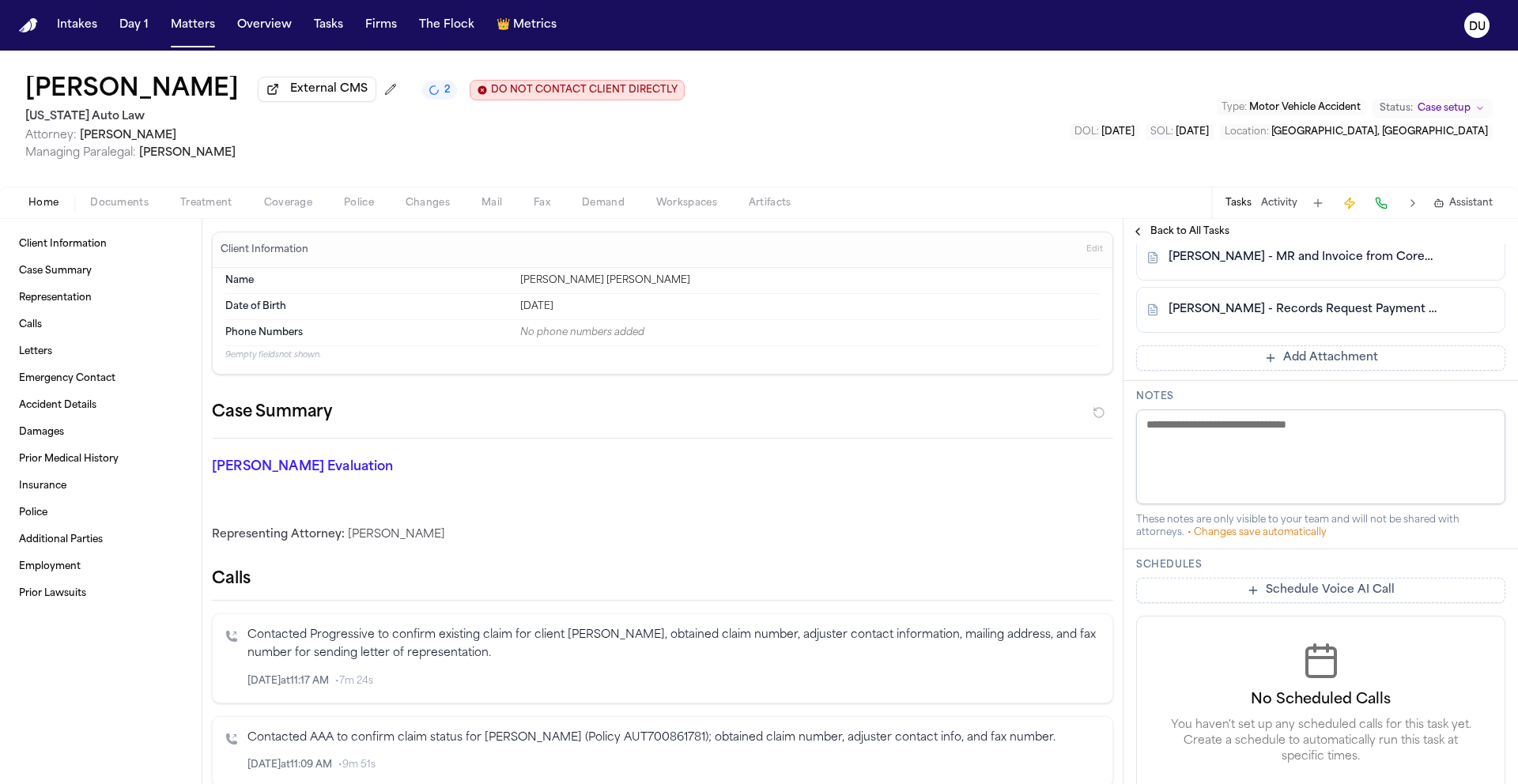
scroll to position [531, 0]
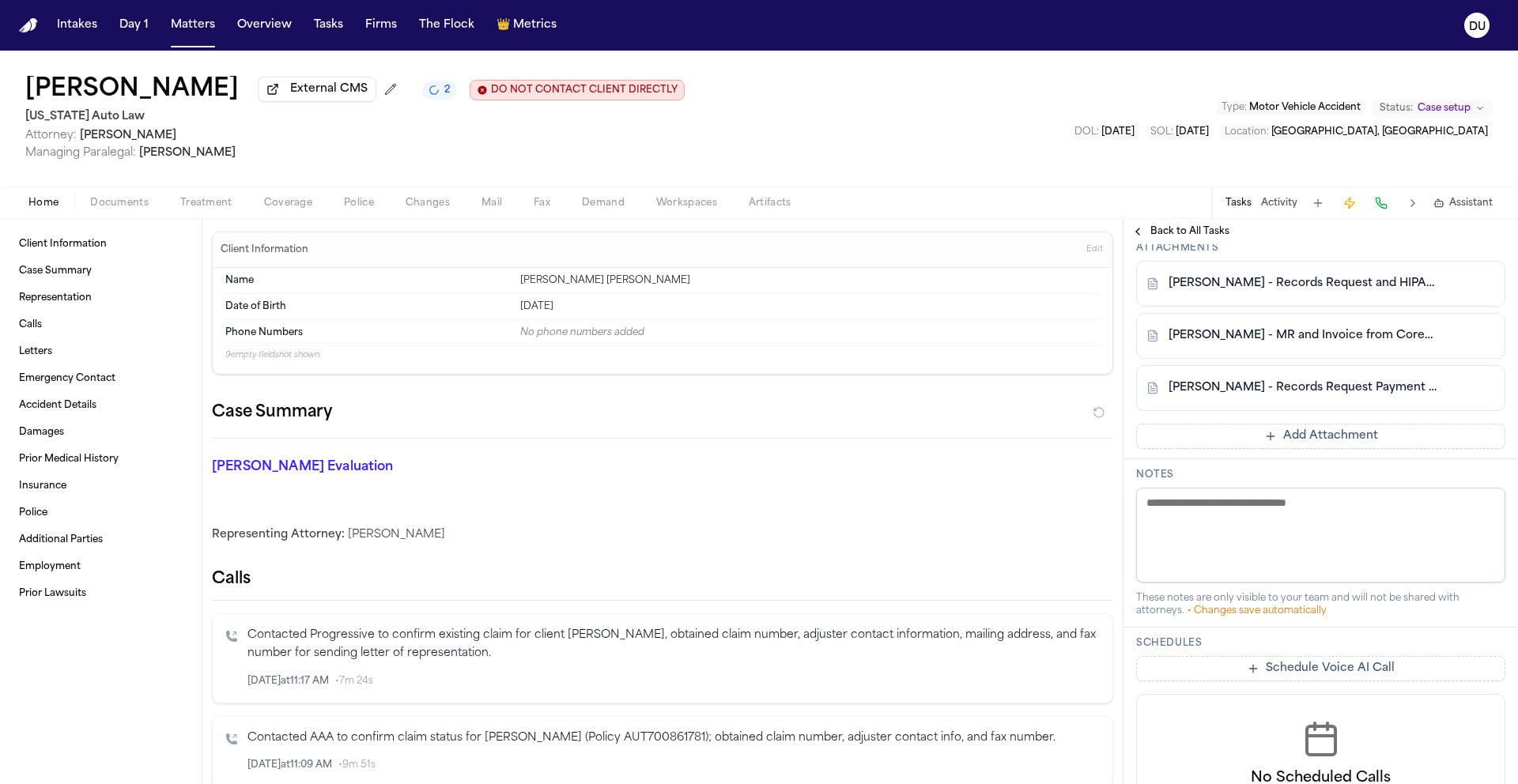
click at [1317, 441] on button "Add Attachment" at bounding box center [1320, 436] width 369 height 25
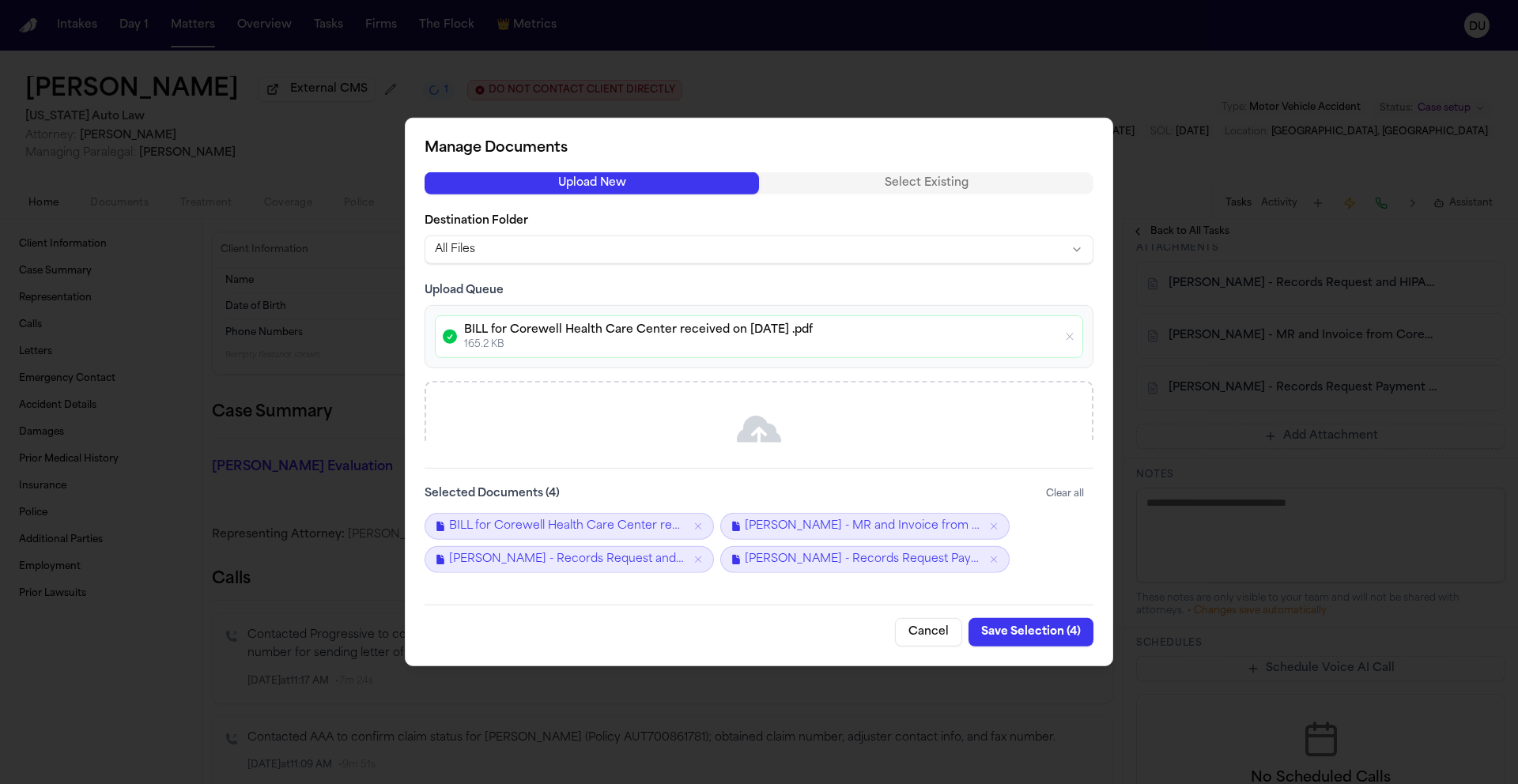
click at [1038, 627] on button "Save Selection ( 4 )" at bounding box center [1030, 633] width 125 height 28
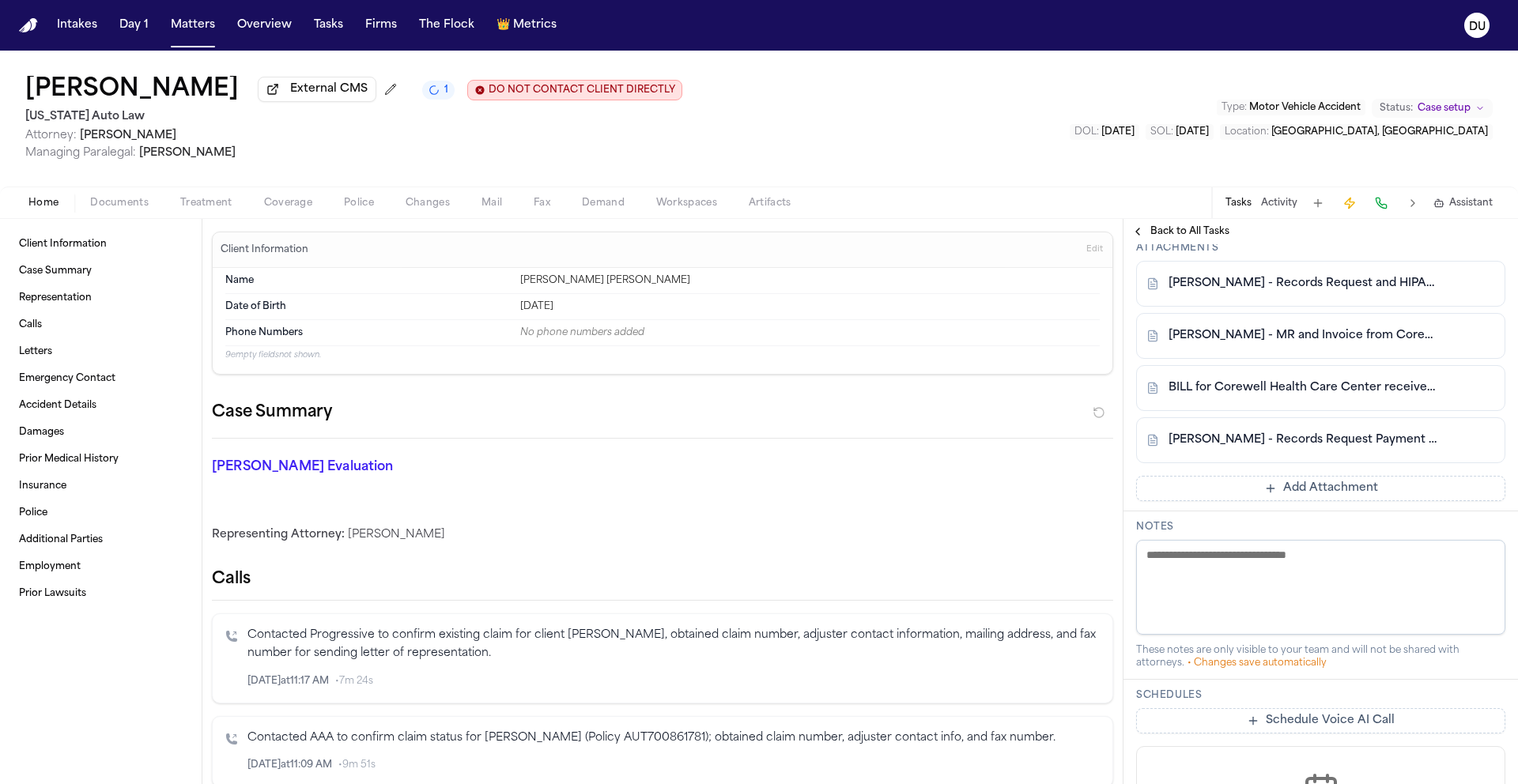
scroll to position [505, 0]
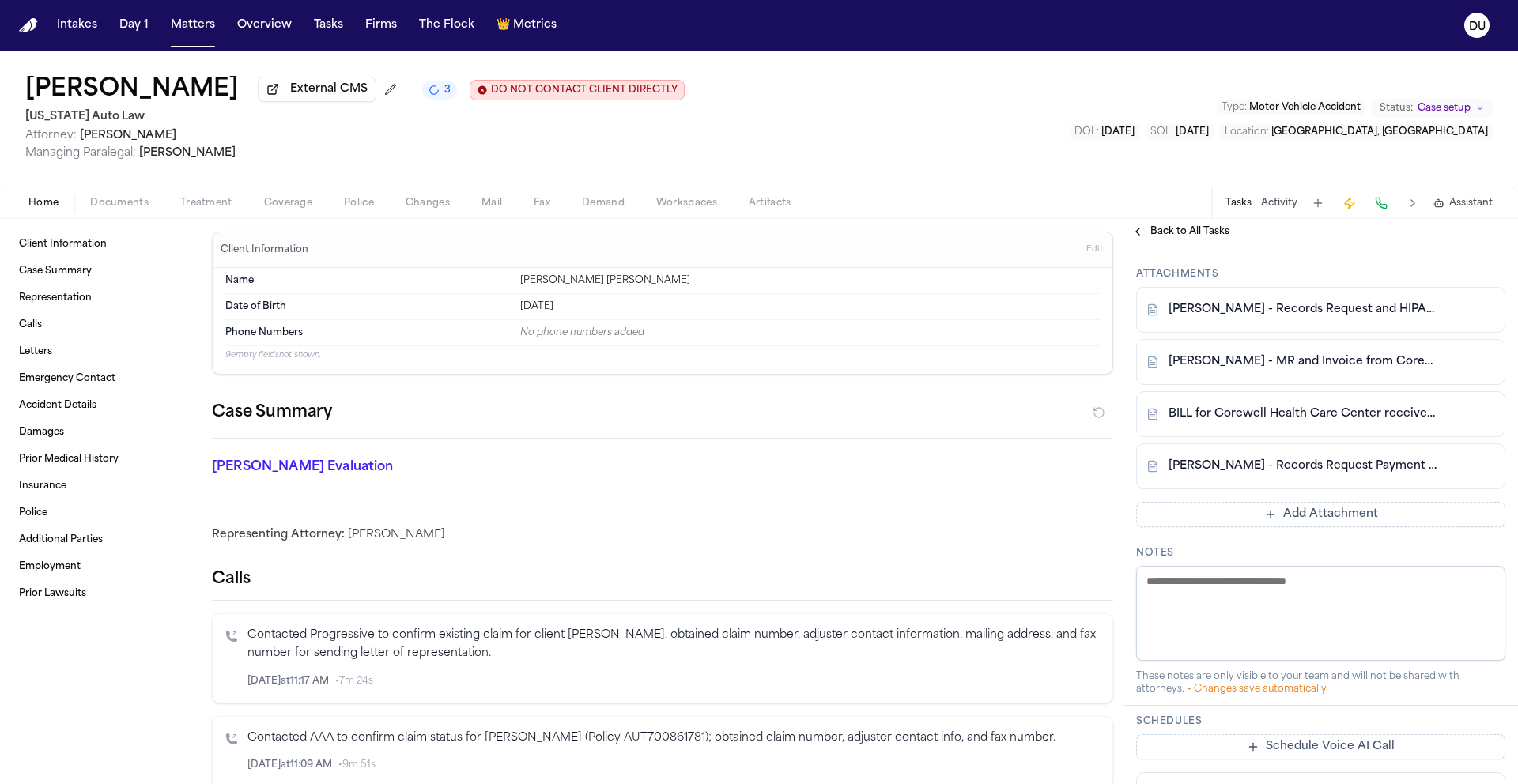
click at [1234, 519] on button "Add Attachment" at bounding box center [1320, 515] width 369 height 25
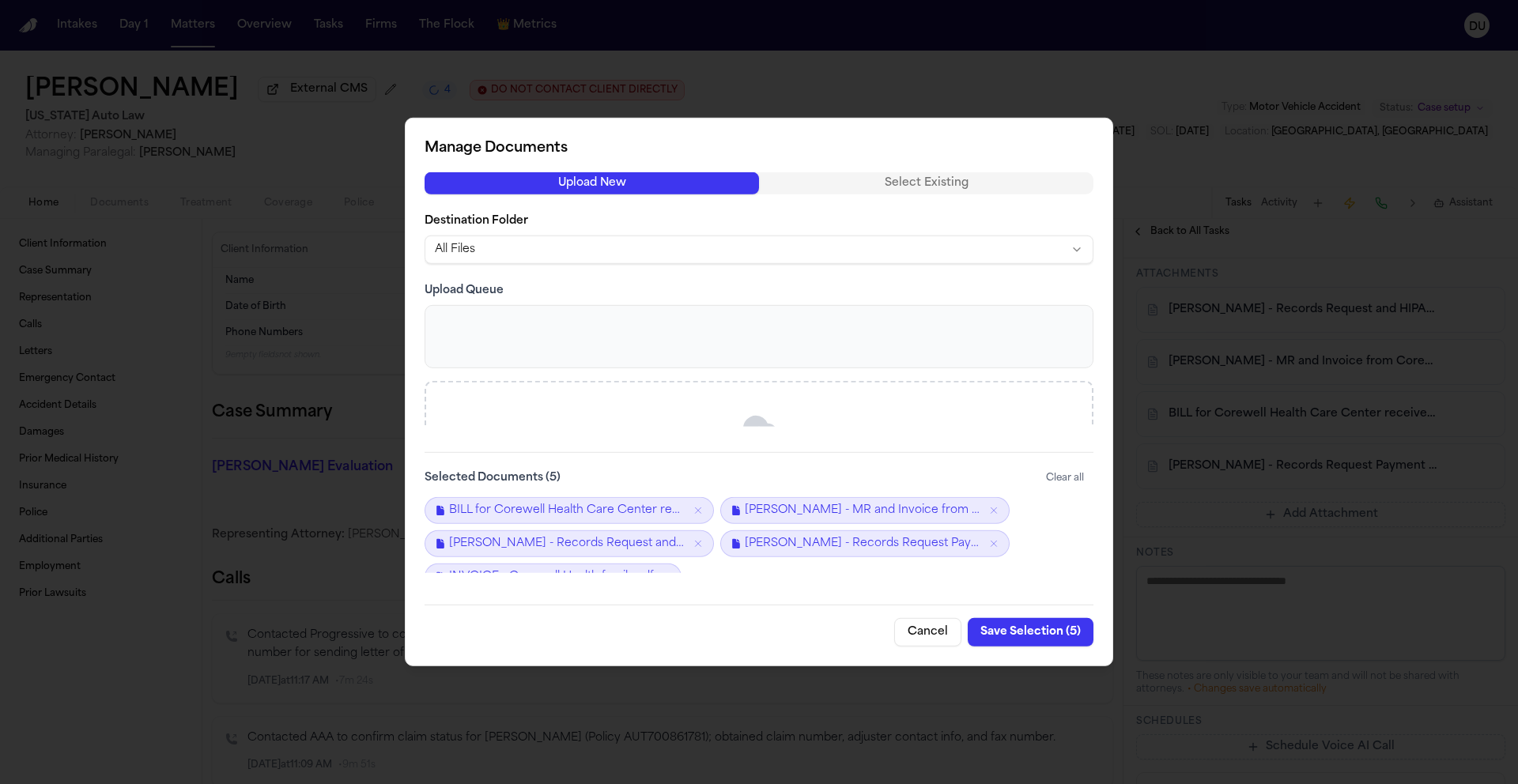
click at [1034, 633] on button "Save Selection ( 5 )" at bounding box center [1030, 633] width 126 height 28
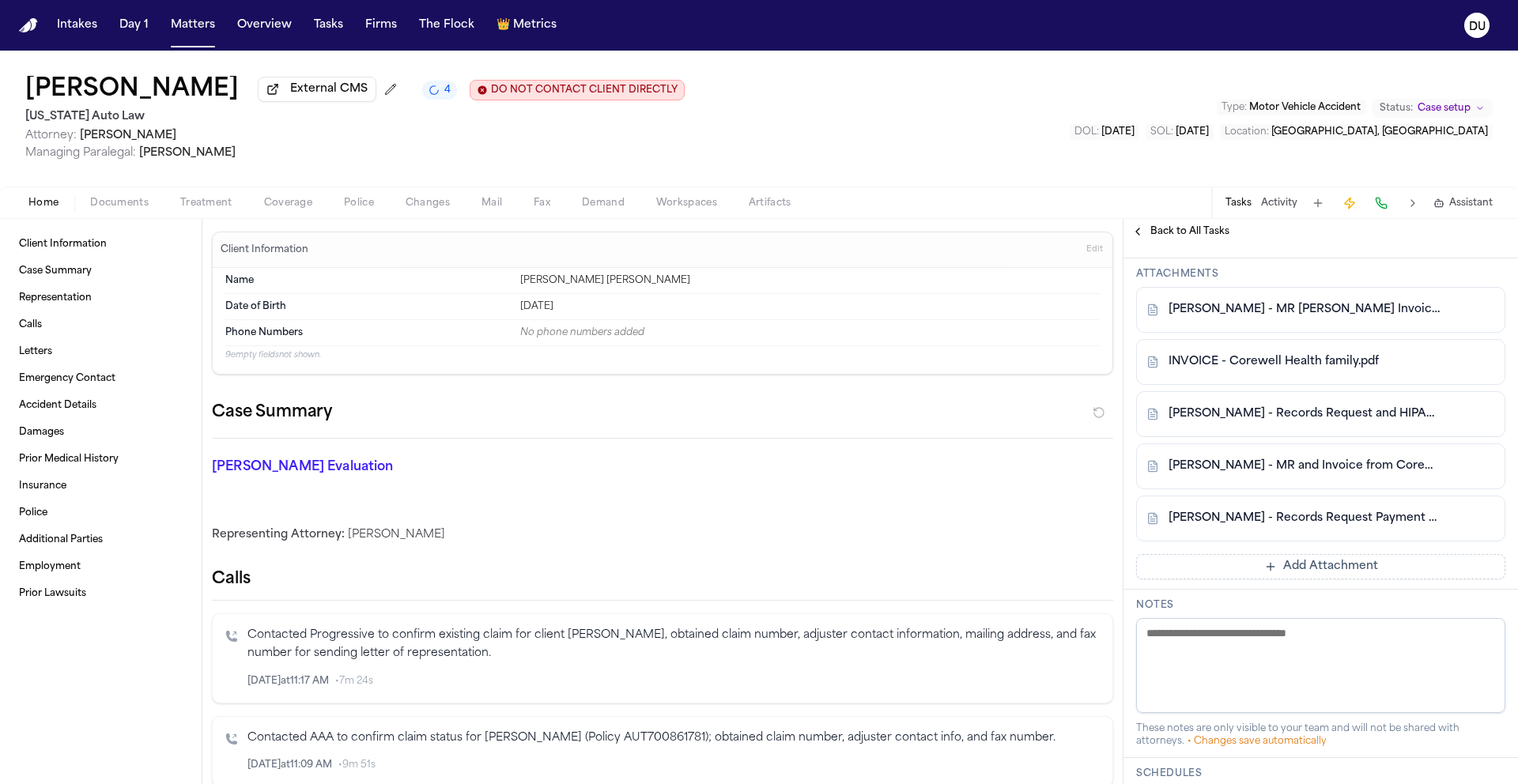
scroll to position [502, 0]
click at [1293, 581] on button "Add Attachment" at bounding box center [1320, 570] width 369 height 25
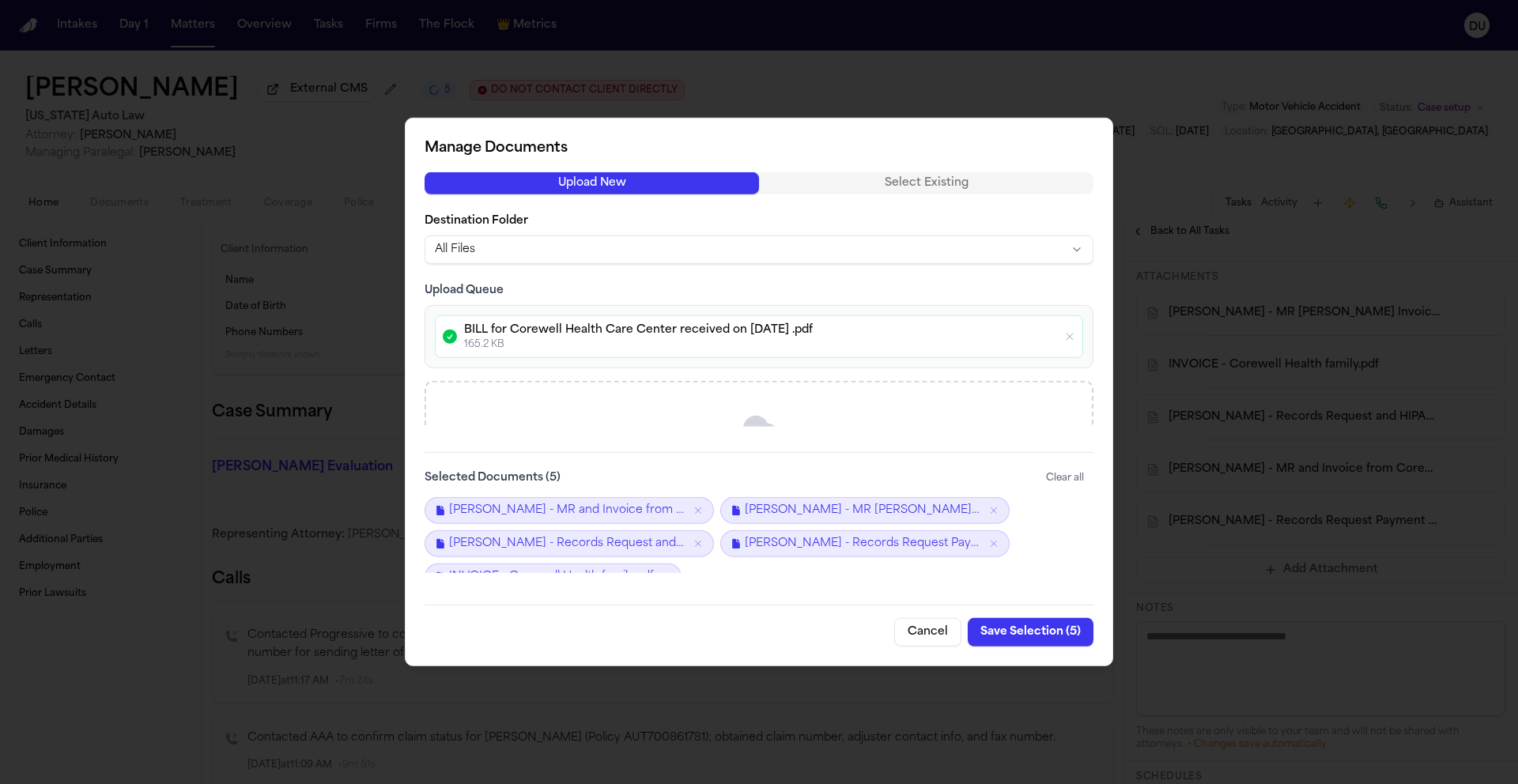
click at [1020, 636] on button "Save Selection ( 5 )" at bounding box center [1030, 633] width 126 height 28
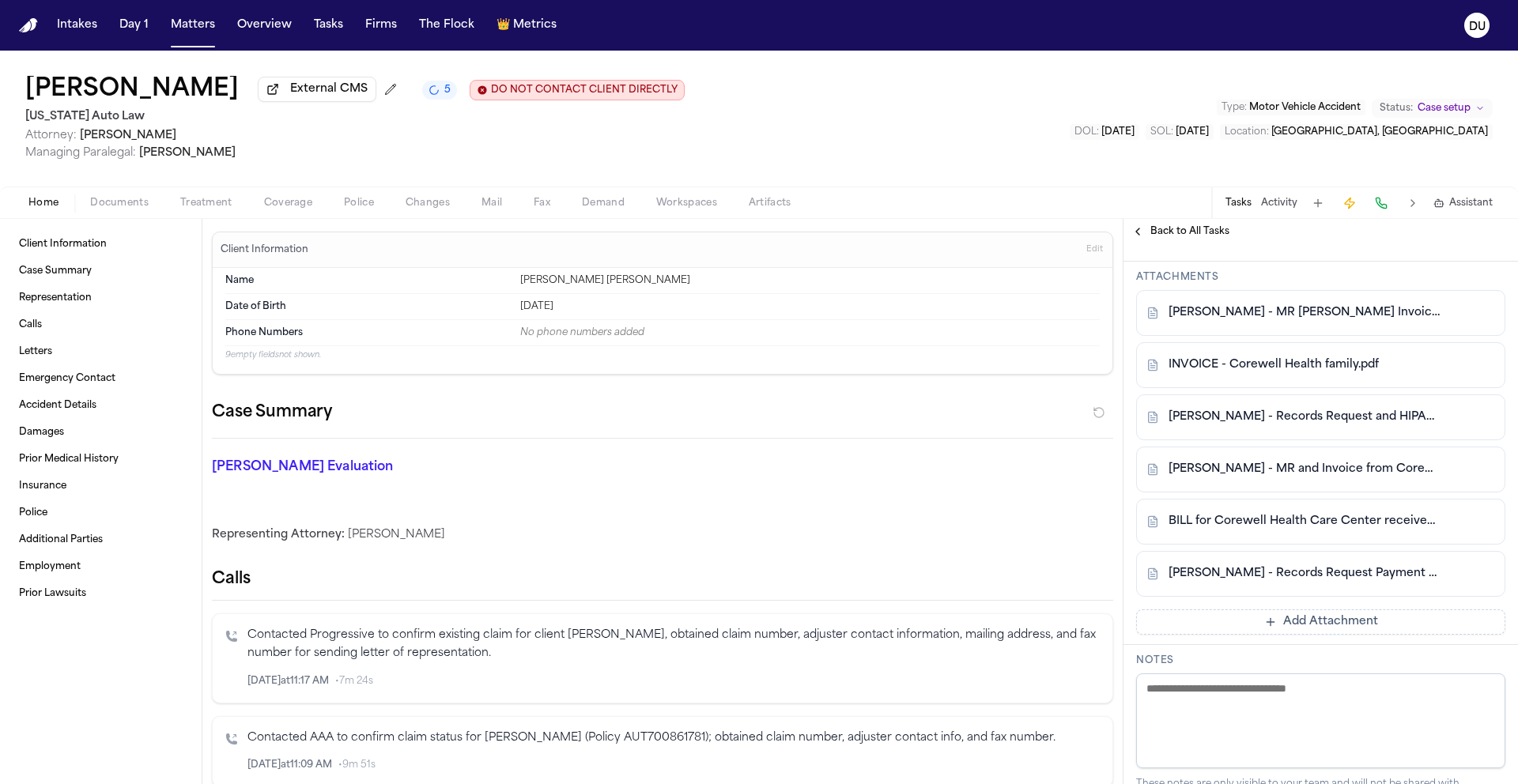
click at [490, 208] on span "Mail" at bounding box center [491, 202] width 21 height 13
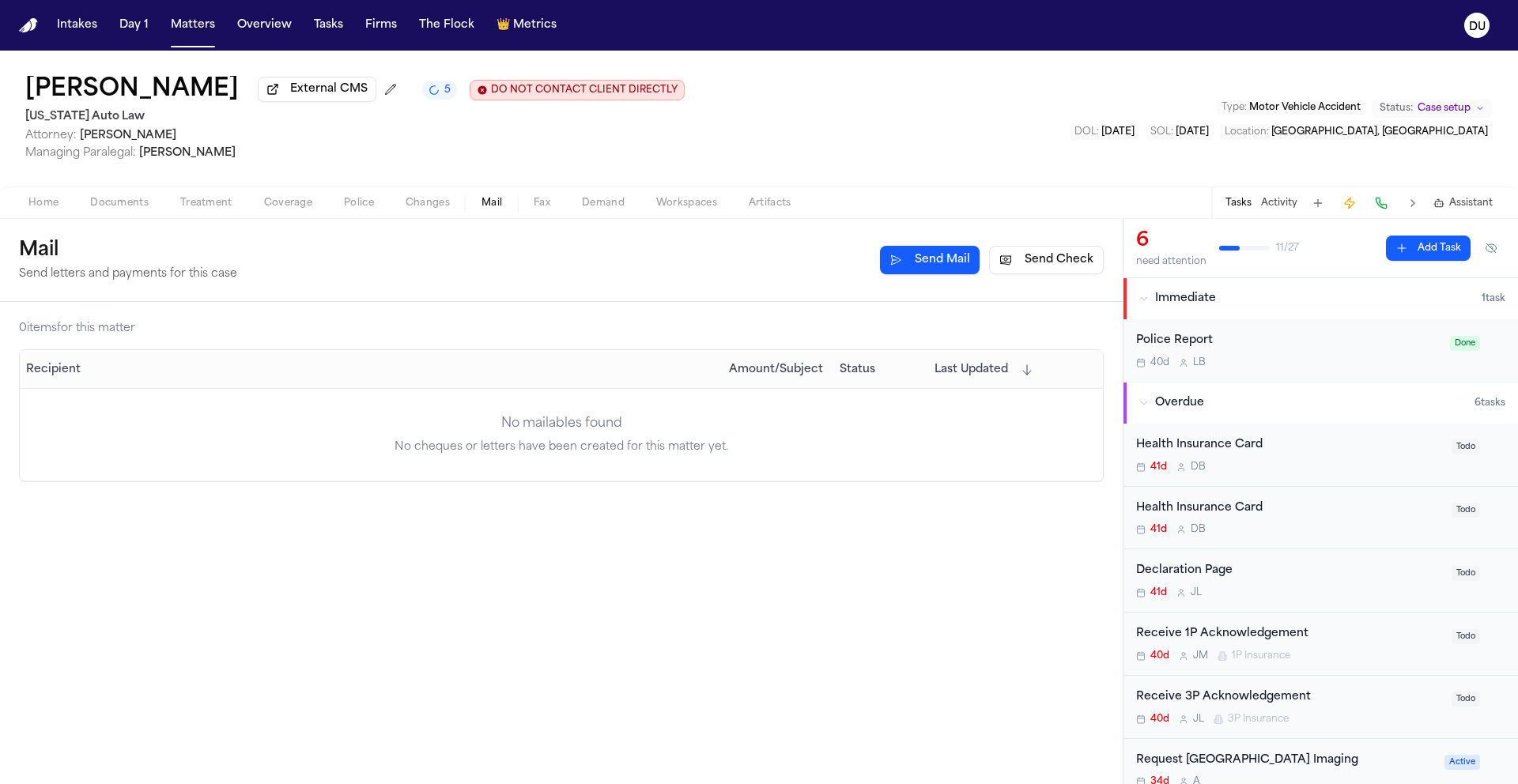
click at [1020, 264] on button "Send Check" at bounding box center [1046, 260] width 115 height 28
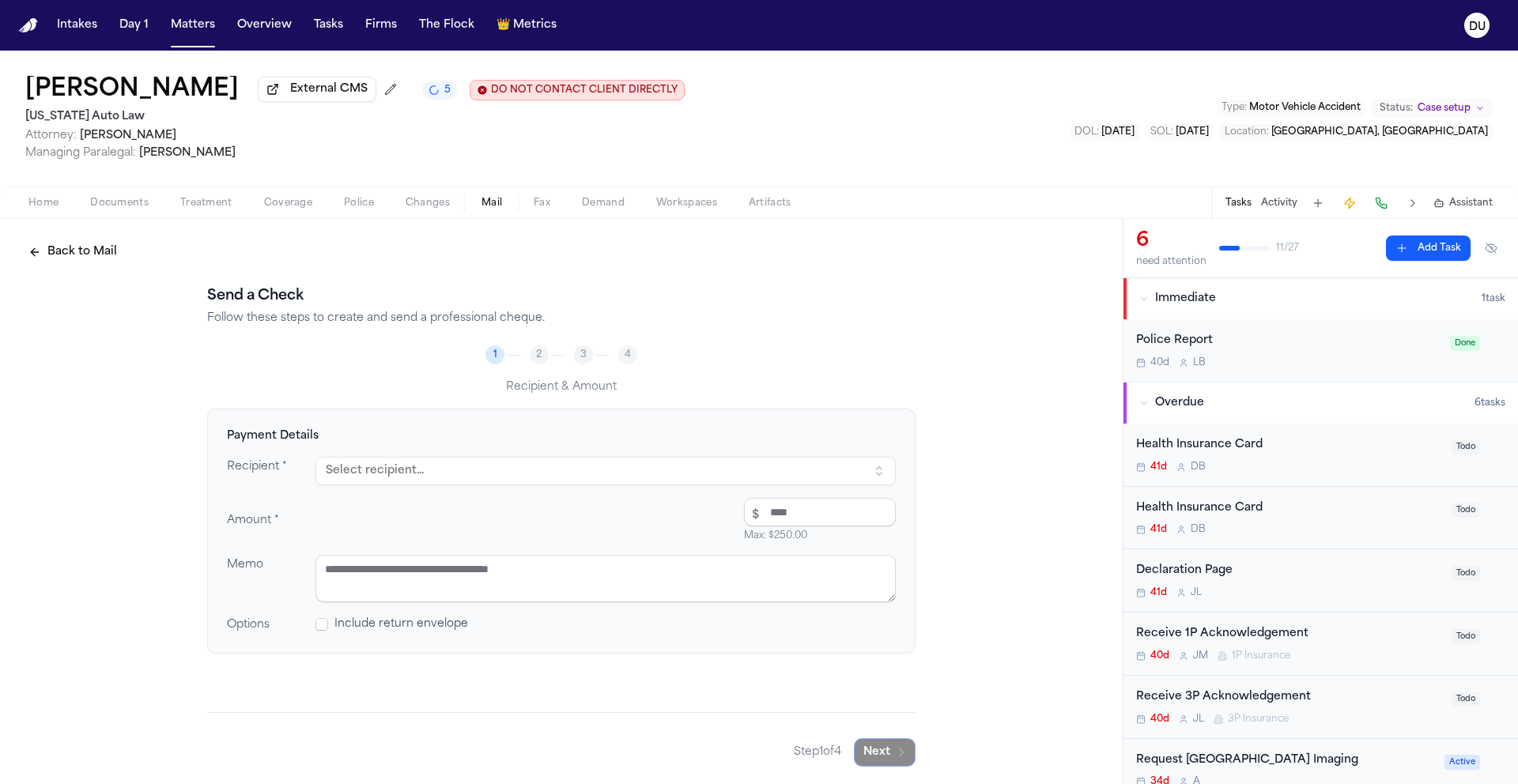
click at [623, 482] on button "Select recipient..." at bounding box center [605, 471] width 580 height 28
type input "***"
click at [403, 549] on div "PO BOX 6410, SOUTHEASTERN, PA, 19398-6410" at bounding box center [477, 555] width 277 height 13
click at [771, 517] on input "number" at bounding box center [819, 512] width 151 height 28
type input "*****"
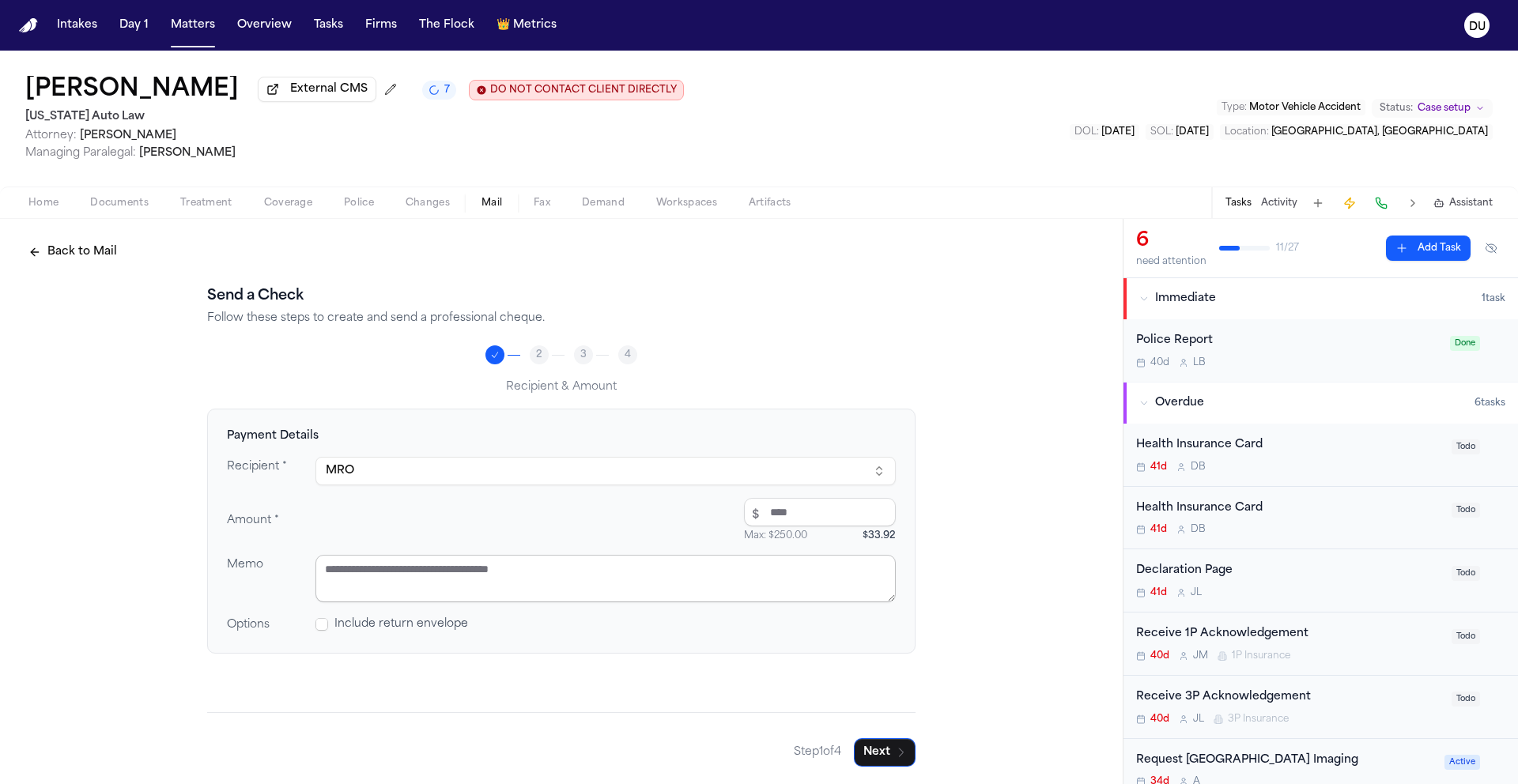
click at [643, 591] on textarea at bounding box center [605, 578] width 580 height 48
type textarea "**********"
click at [879, 753] on button "Next" at bounding box center [885, 752] width 62 height 28
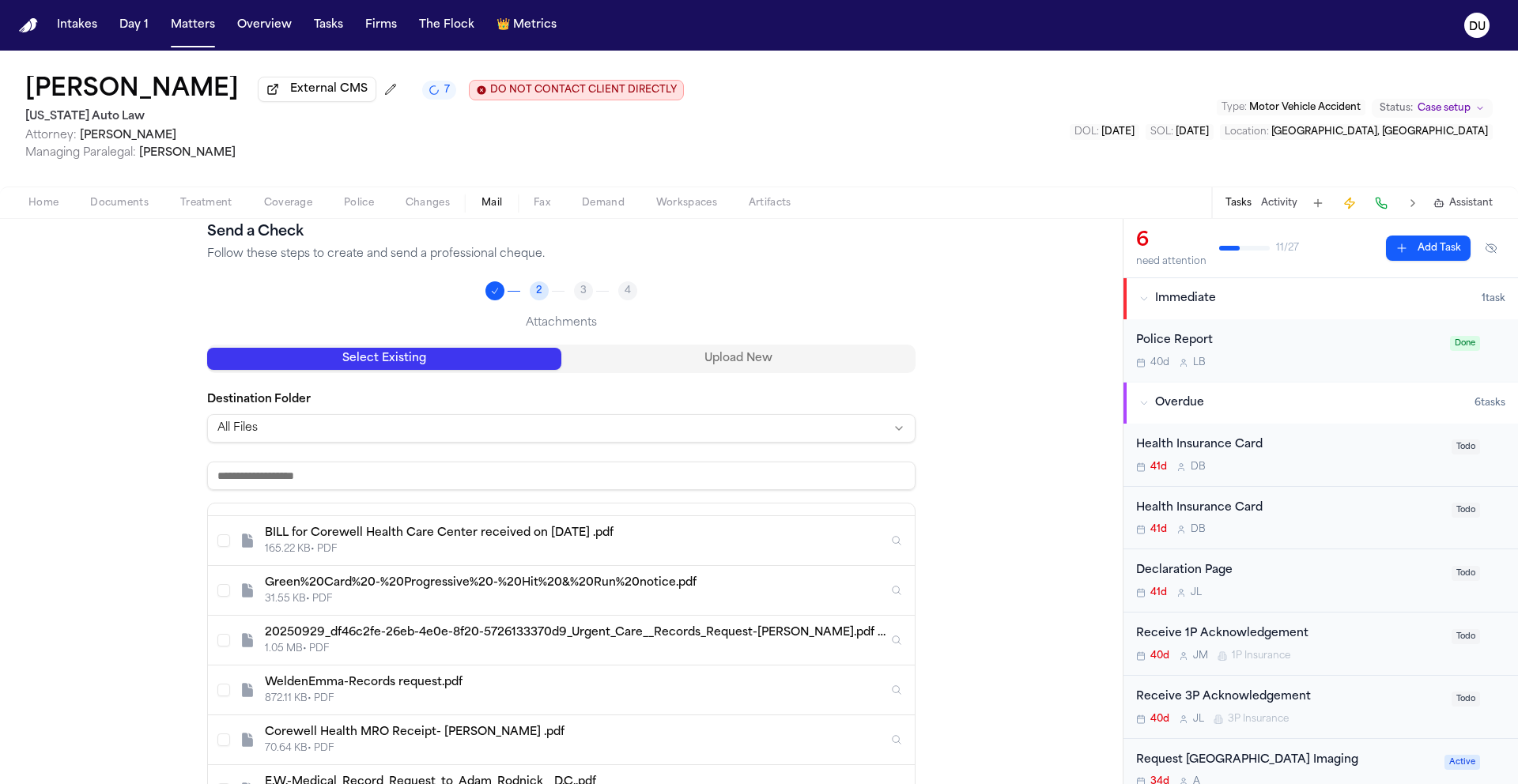
scroll to position [693, 0]
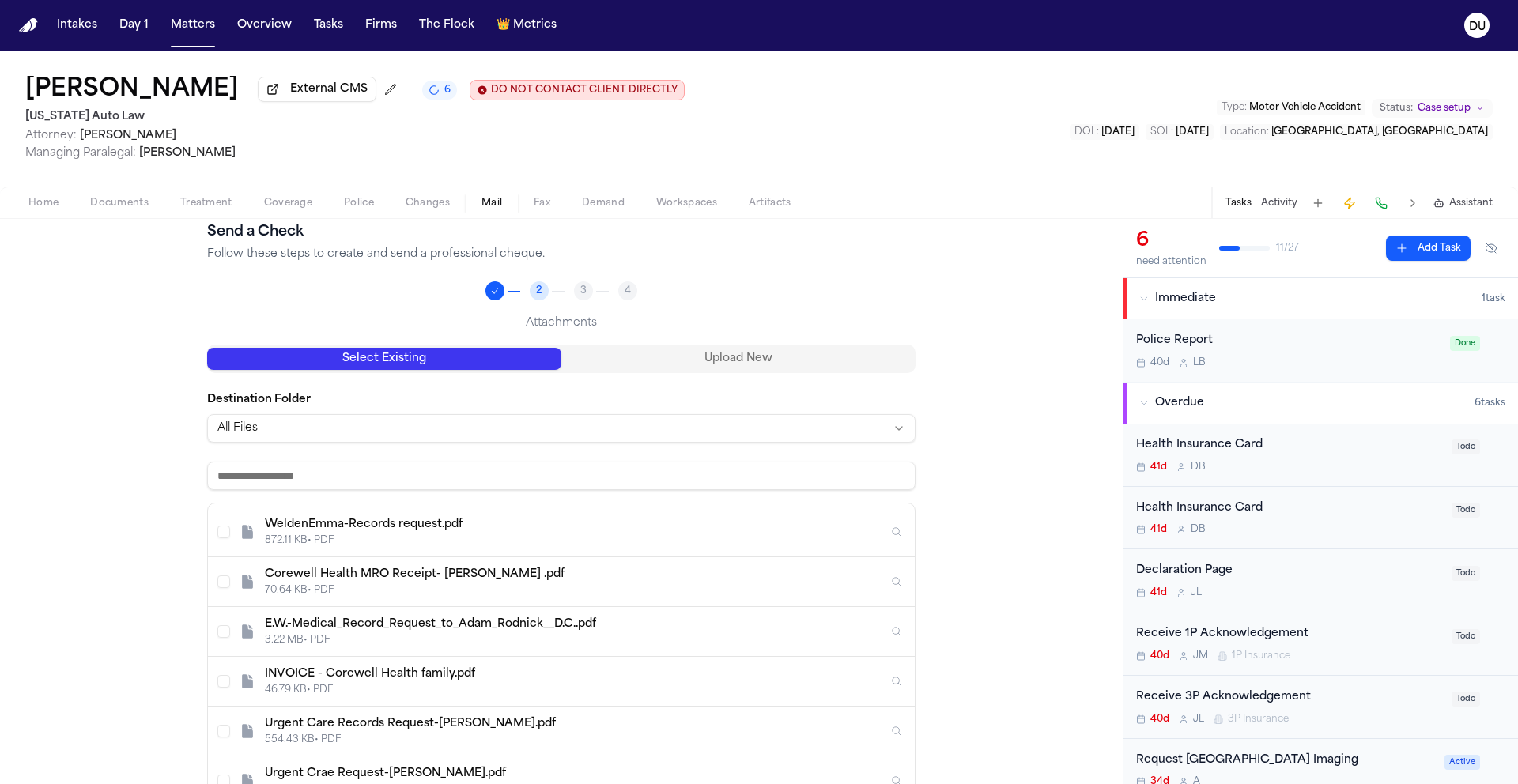
click at [218, 688] on button "Select INVOICE - Corewell Health family.pdf" at bounding box center [223, 681] width 13 height 13
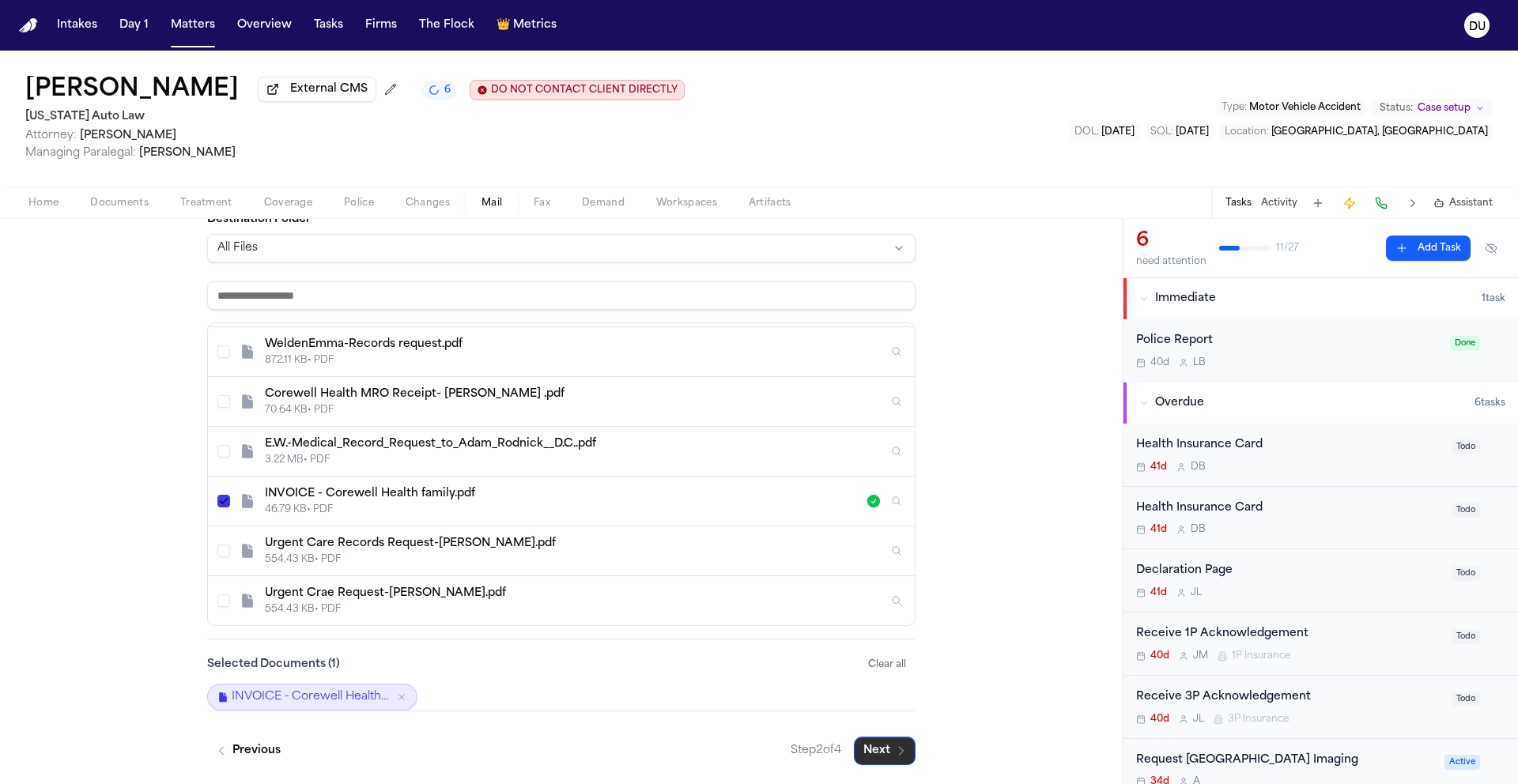
click at [863, 748] on button "Next" at bounding box center [885, 751] width 62 height 28
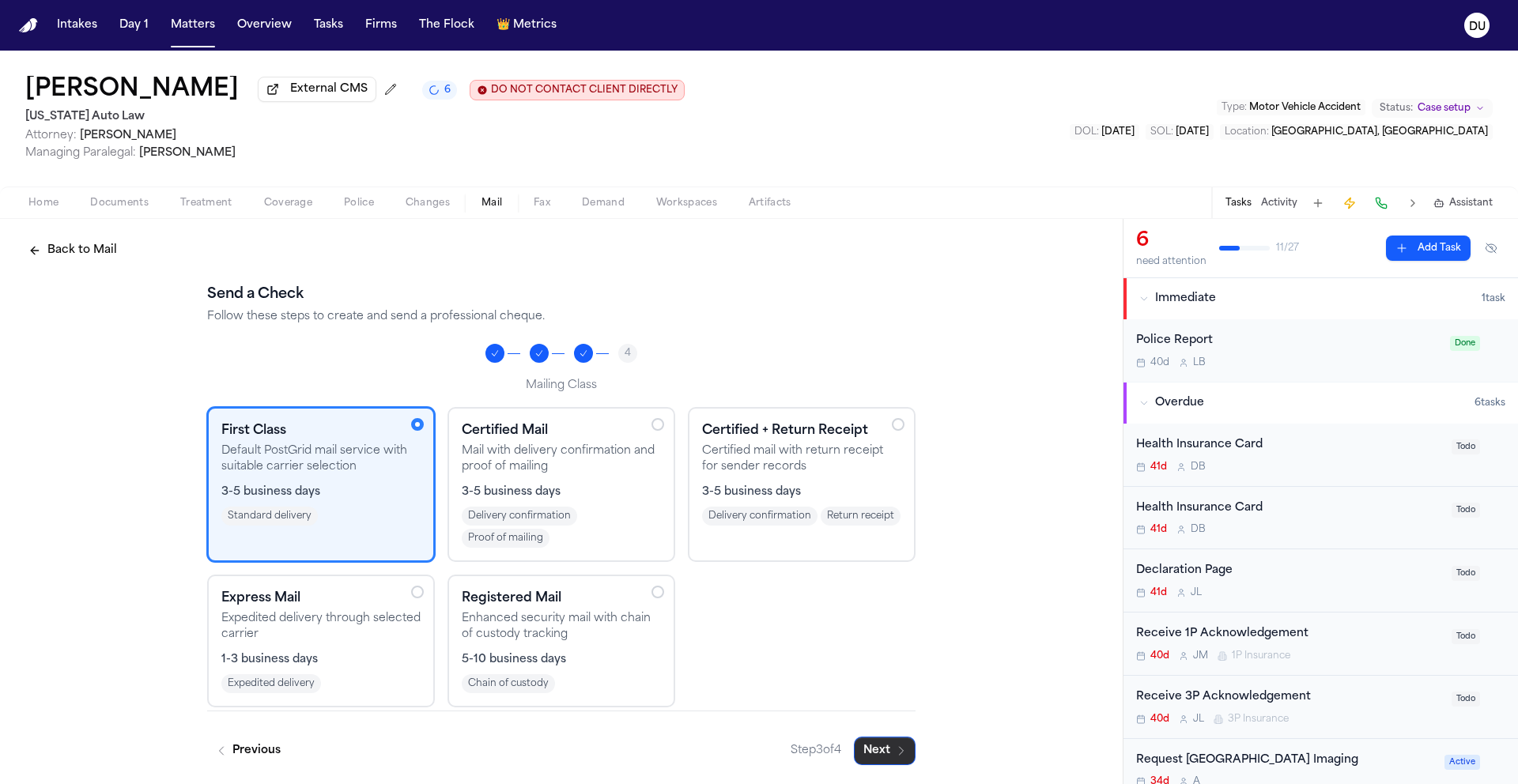
scroll to position [5, 0]
click at [900, 751] on icon "button" at bounding box center [901, 751] width 4 height 8
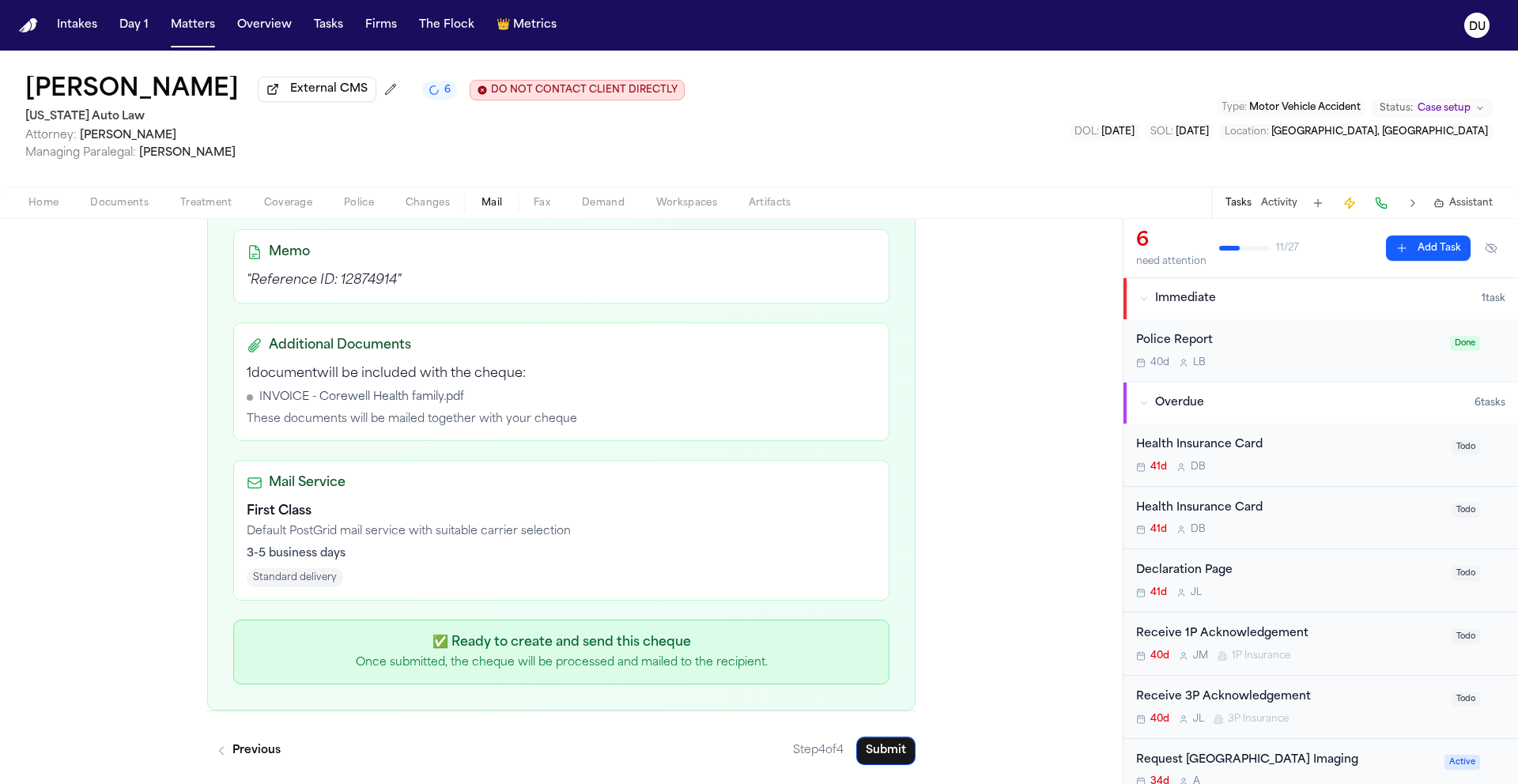
scroll to position [464, 0]
click at [876, 757] on button "Submit" at bounding box center [885, 751] width 59 height 28
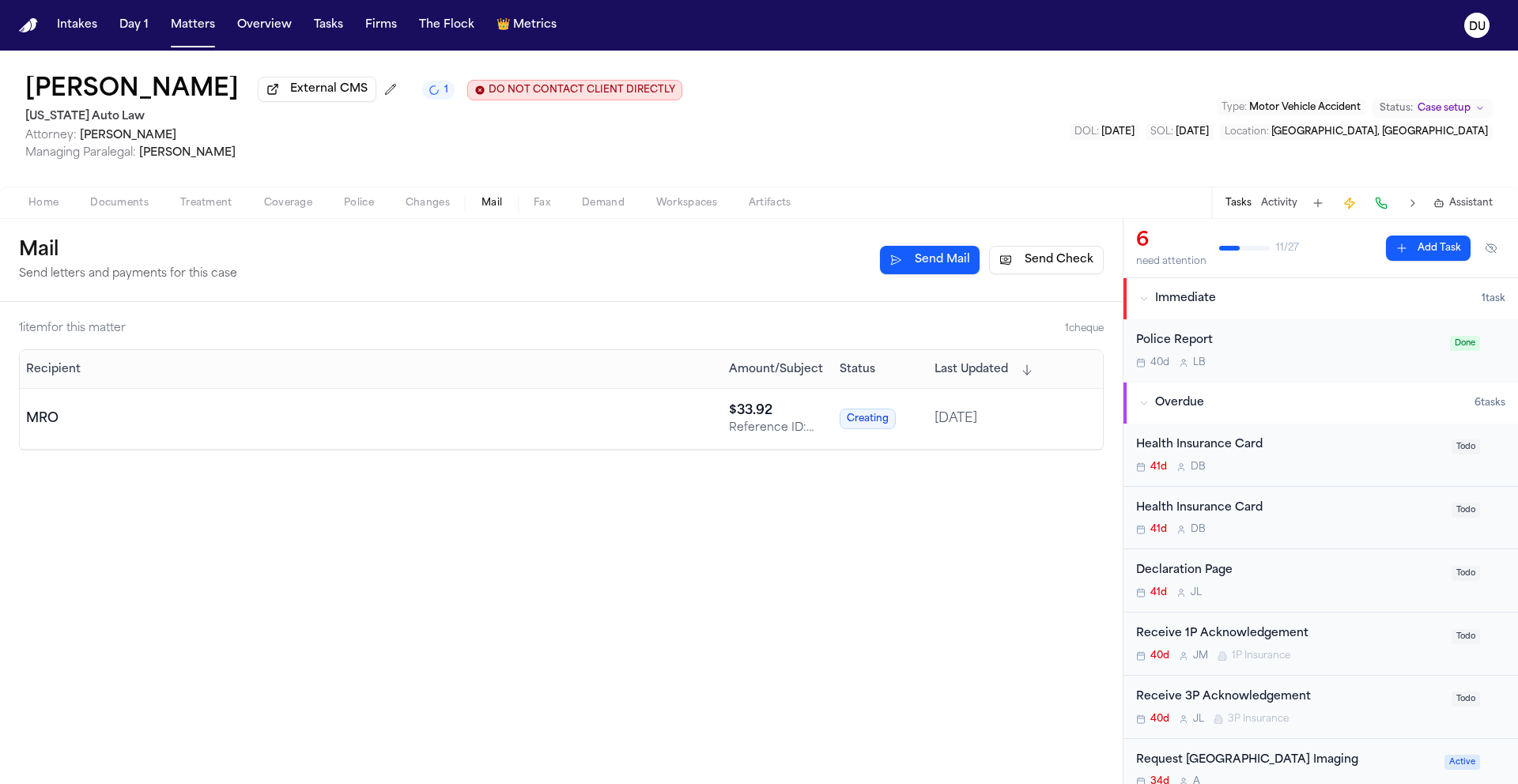
click at [28, 22] on img "Home" at bounding box center [28, 26] width 19 height 15
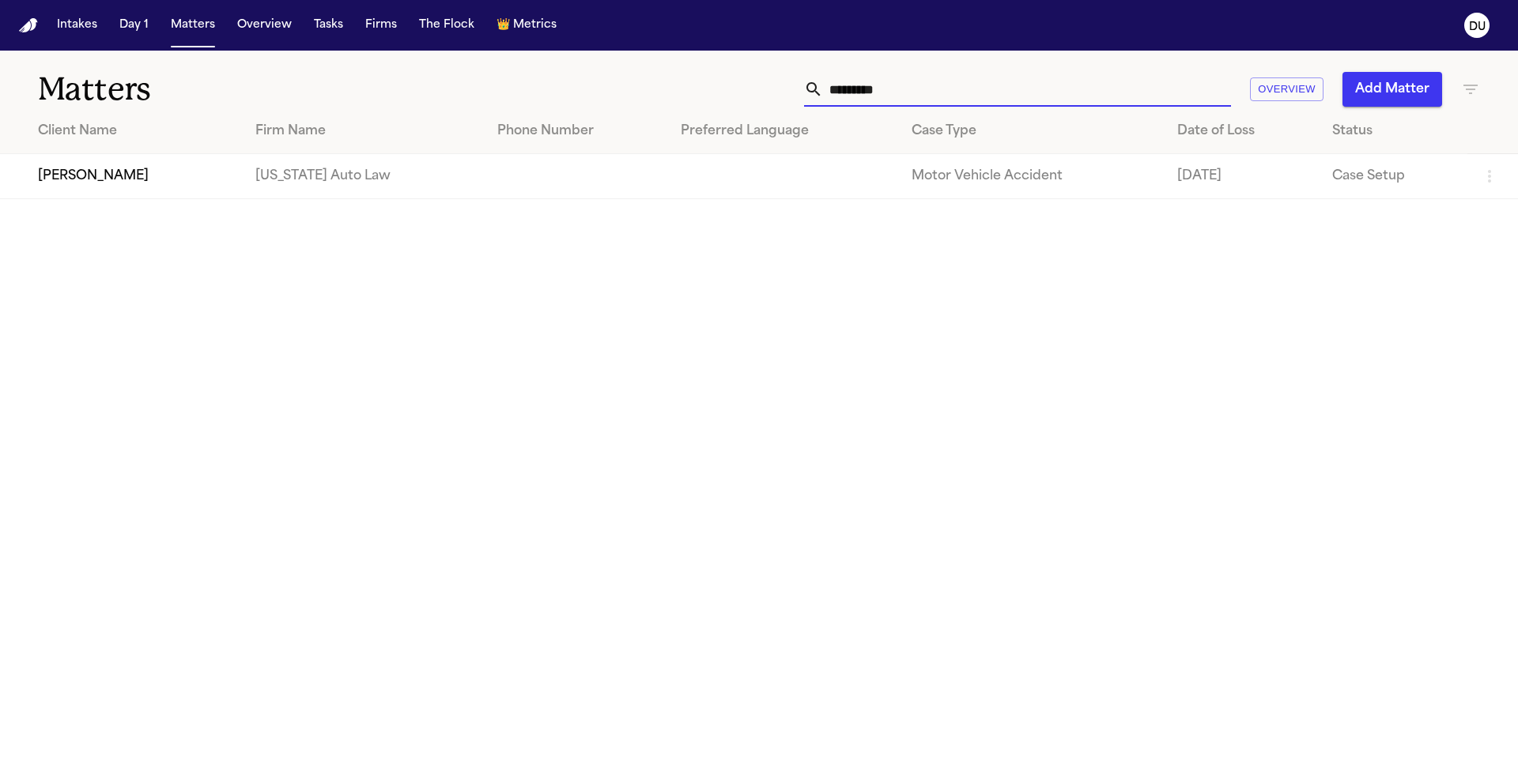
drag, startPoint x: 942, startPoint y: 81, endPoint x: 720, endPoint y: 86, distance: 222.1
click at [720, 86] on div "********* Overview Add Matter" at bounding box center [968, 90] width 1022 height 35
drag, startPoint x: 832, startPoint y: 95, endPoint x: 768, endPoint y: 93, distance: 64.0
click at [768, 93] on div "********* Overview Add Matter" at bounding box center [968, 90] width 1022 height 35
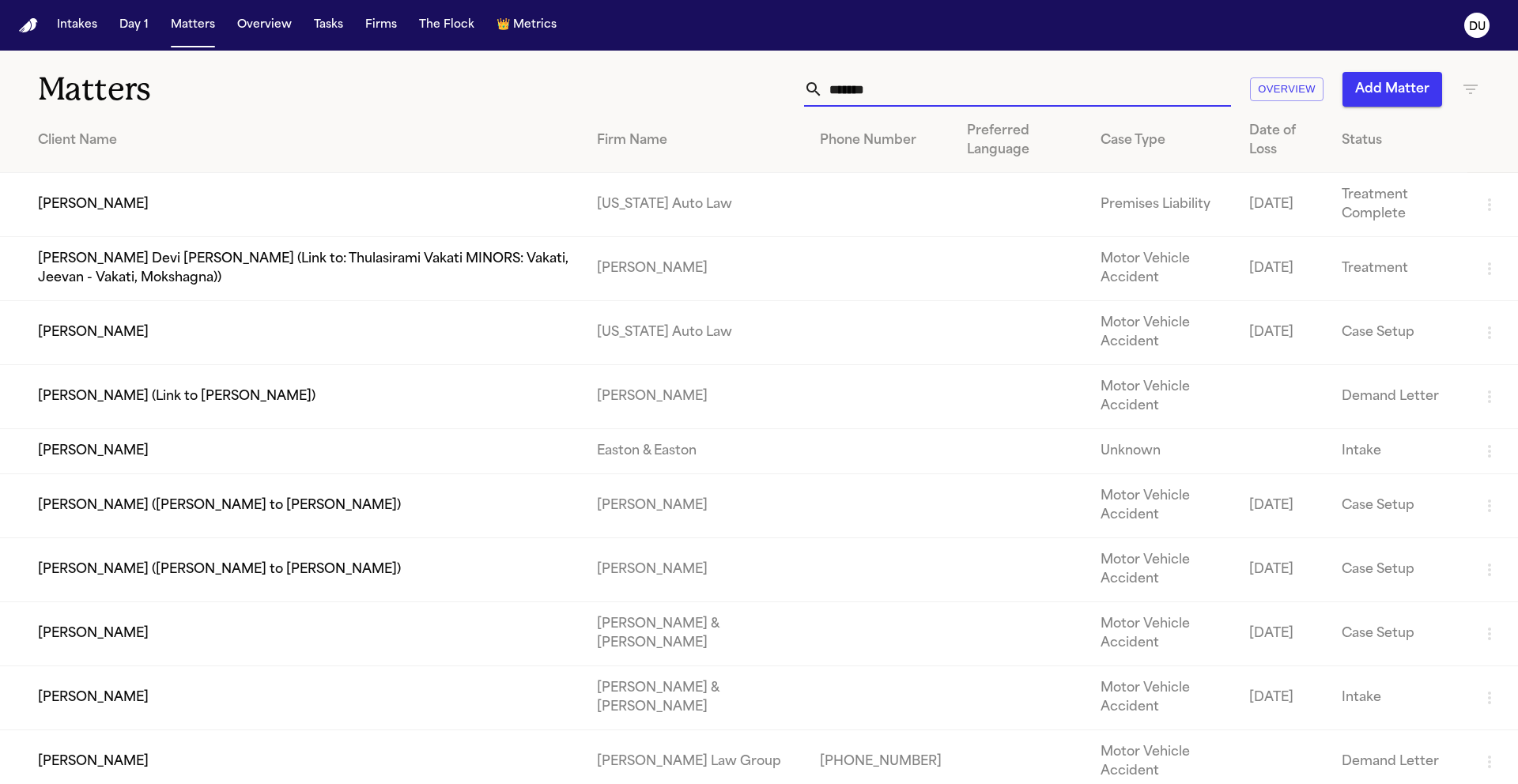
type input "*******"
click at [179, 226] on td "[PERSON_NAME]" at bounding box center [292, 205] width 584 height 64
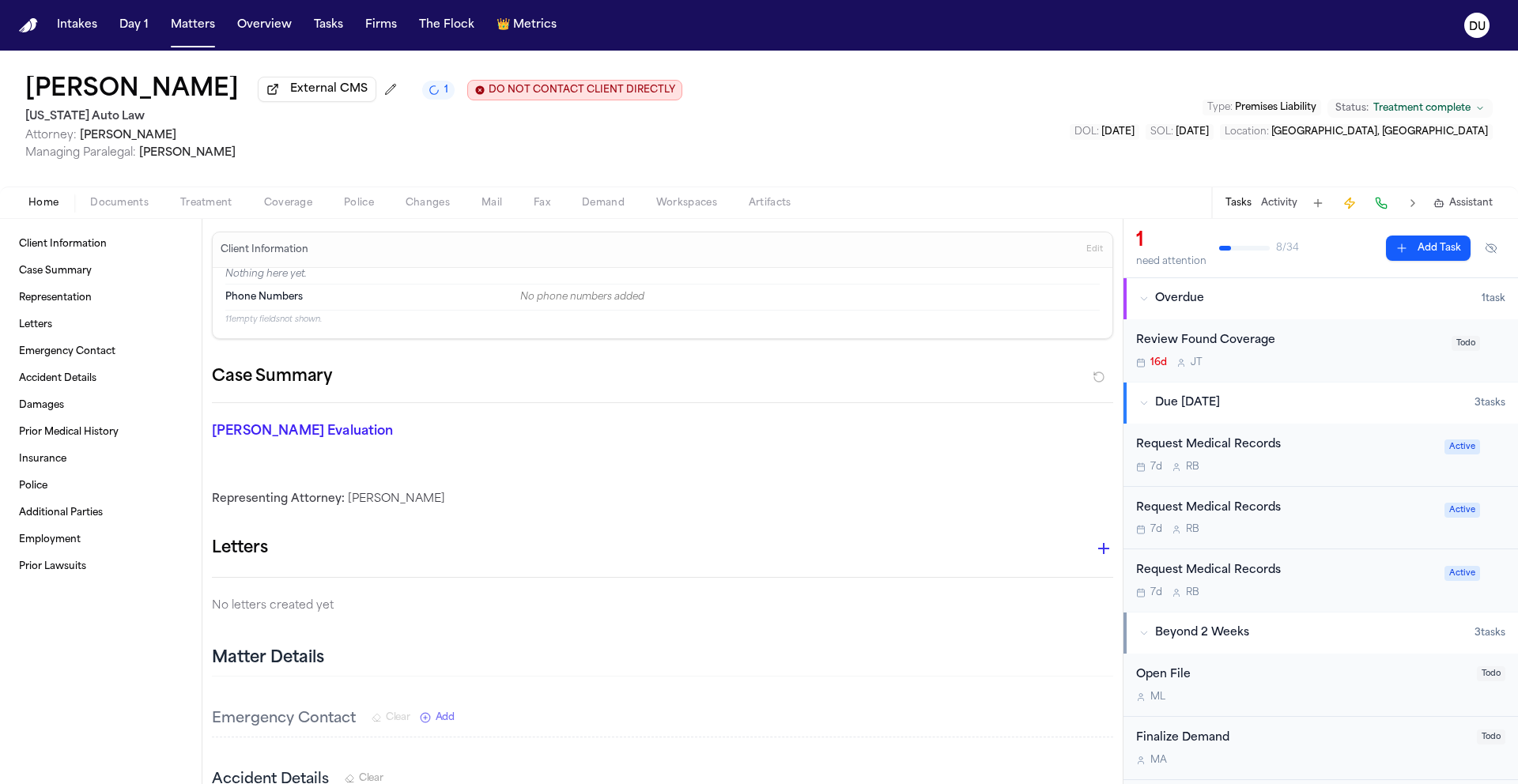
click at [1236, 445] on div "Request Medical Records" at bounding box center [1285, 445] width 299 height 18
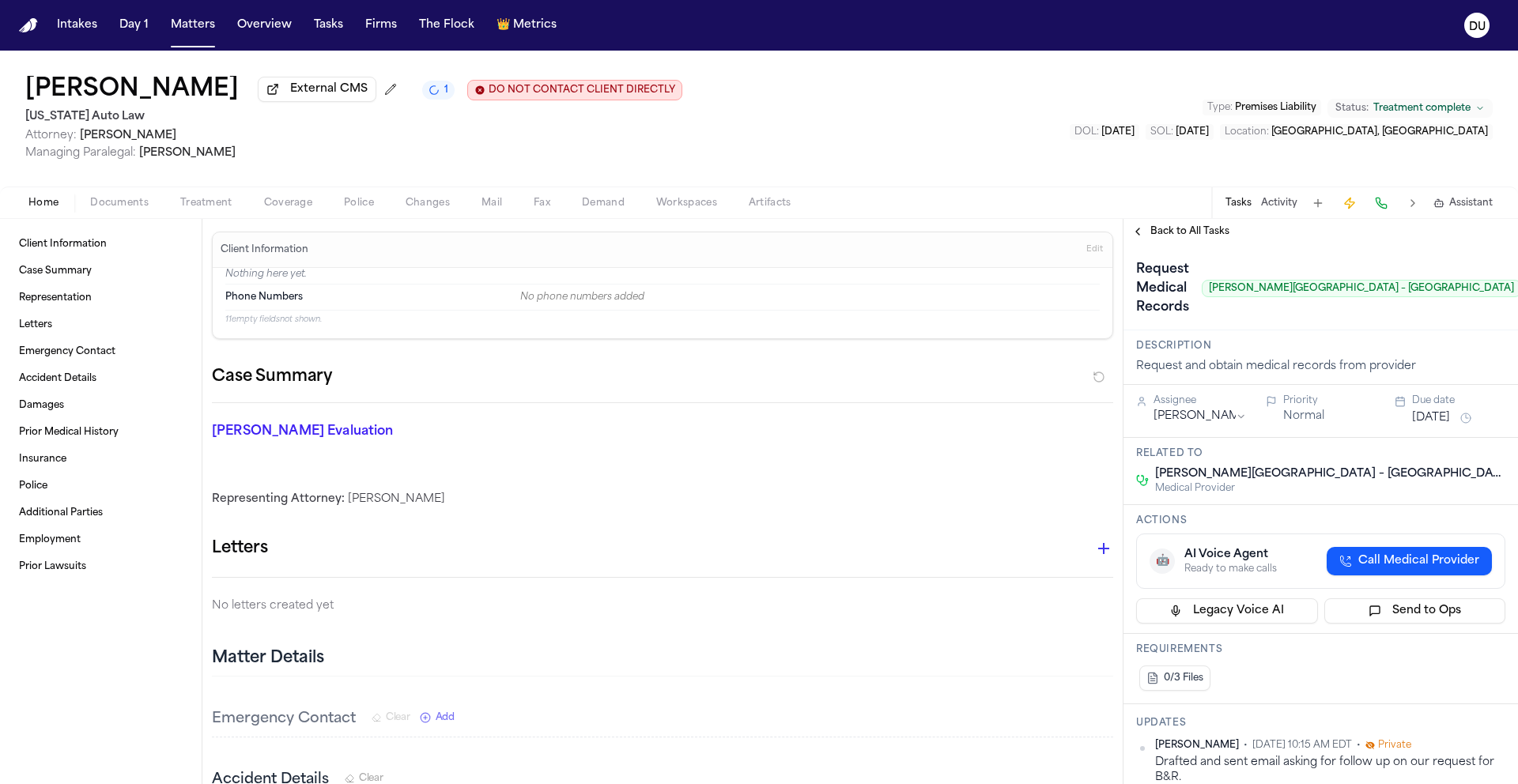
click at [1210, 232] on span "Back to All Tasks" at bounding box center [1189, 231] width 79 height 13
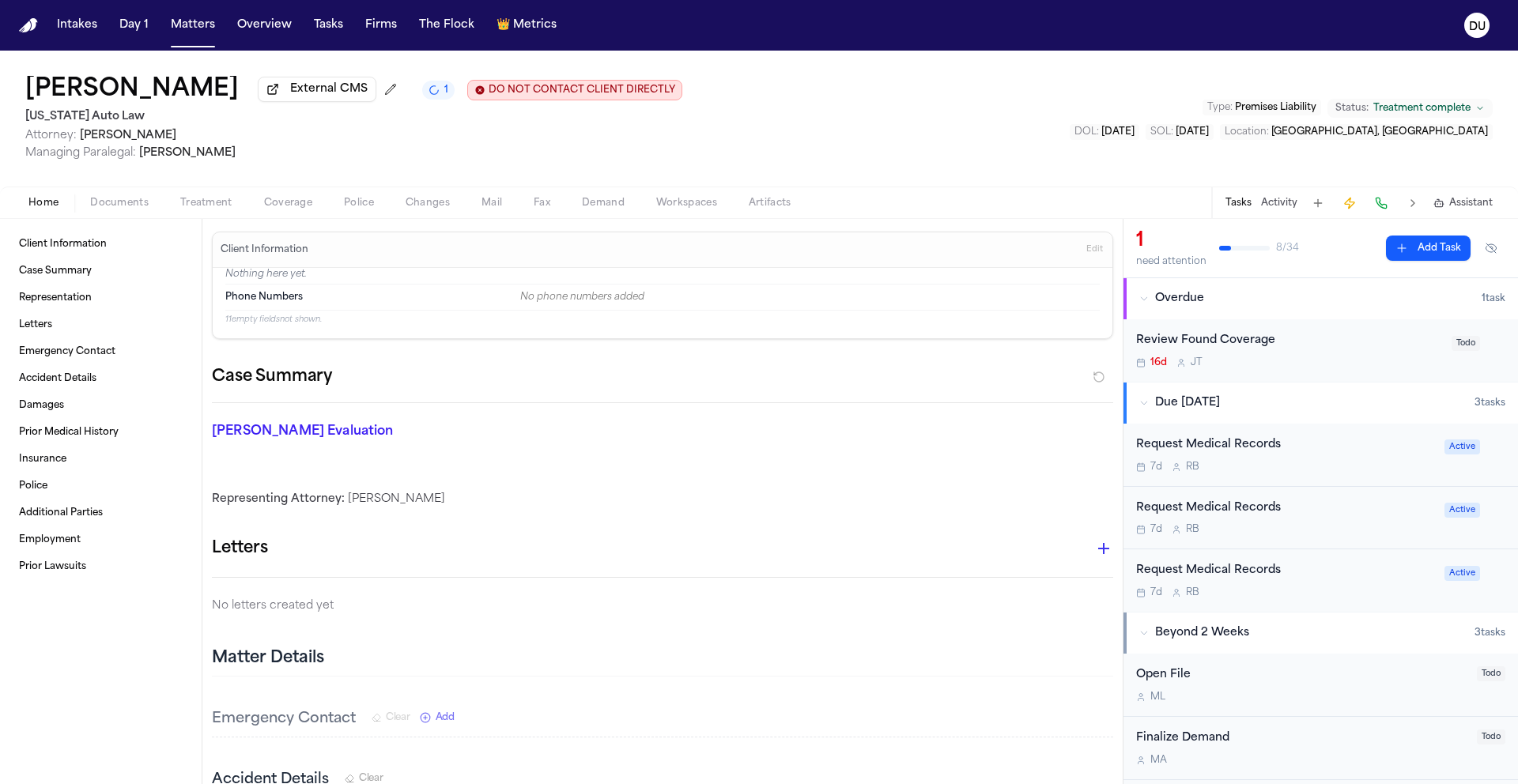
click at [1249, 521] on div "Request Medical Records 7d R B" at bounding box center [1285, 518] width 299 height 37
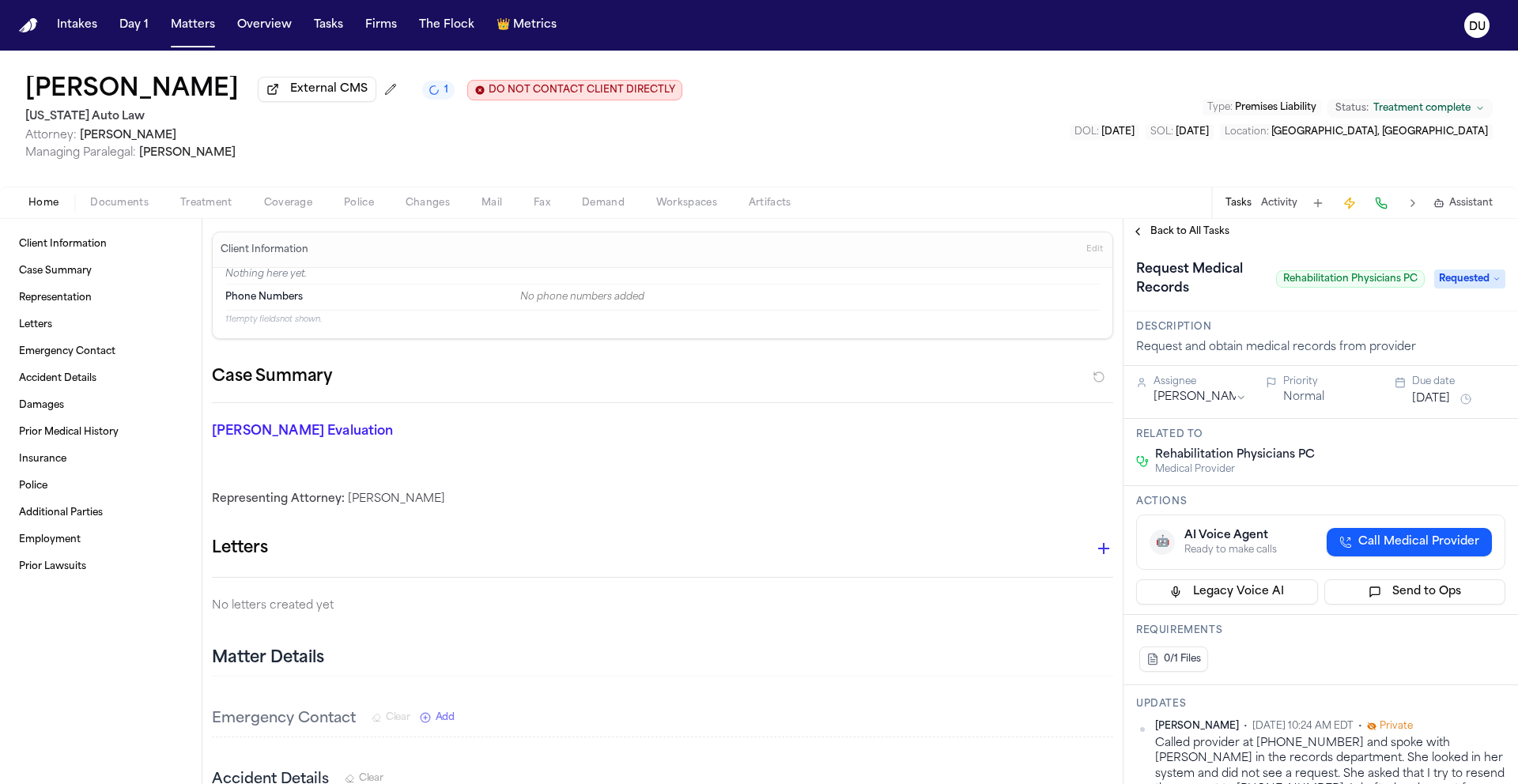
click at [1189, 229] on span "Back to All Tasks" at bounding box center [1189, 231] width 79 height 13
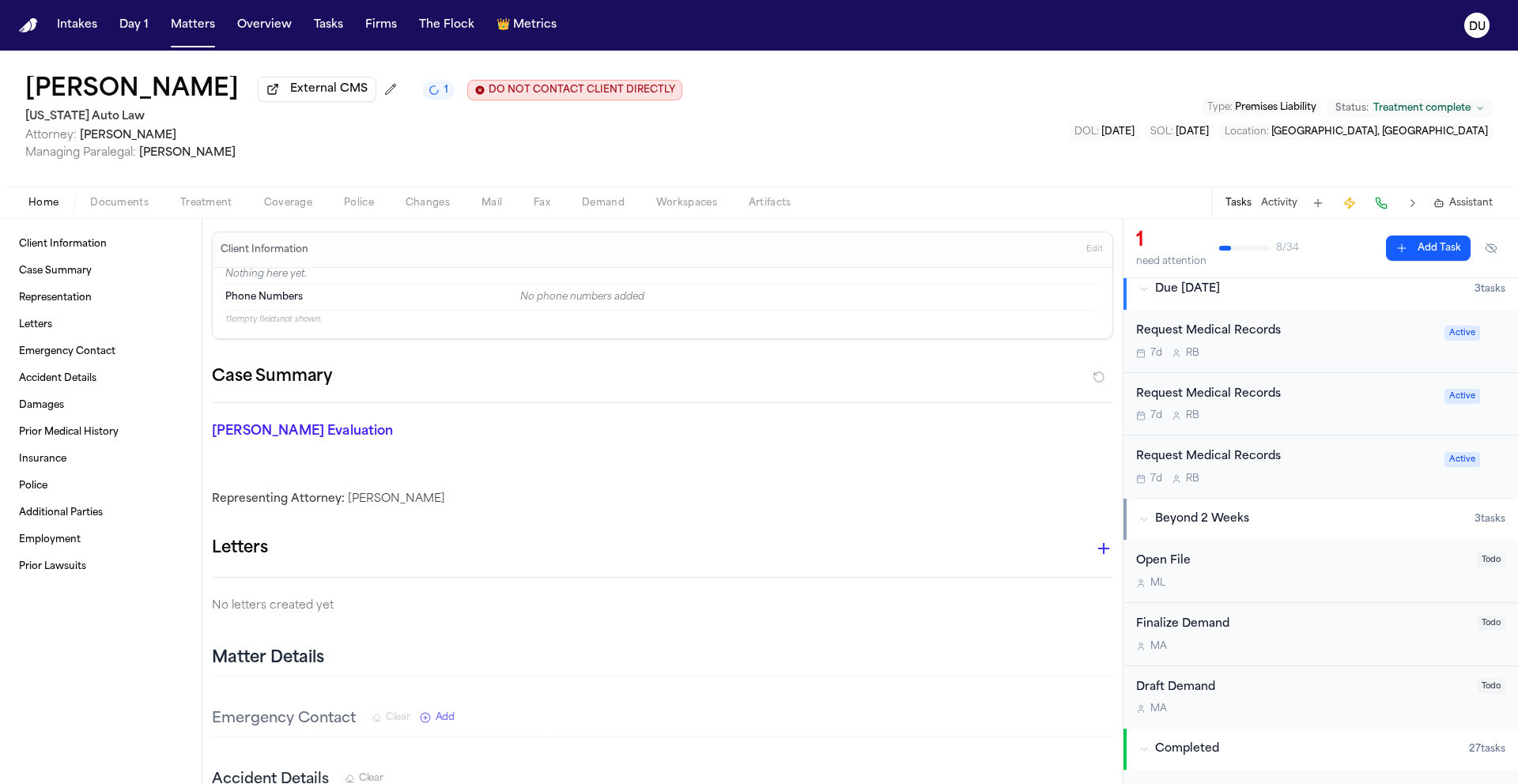
scroll to position [115, 0]
click at [1230, 457] on div "Request Medical Records" at bounding box center [1285, 457] width 299 height 18
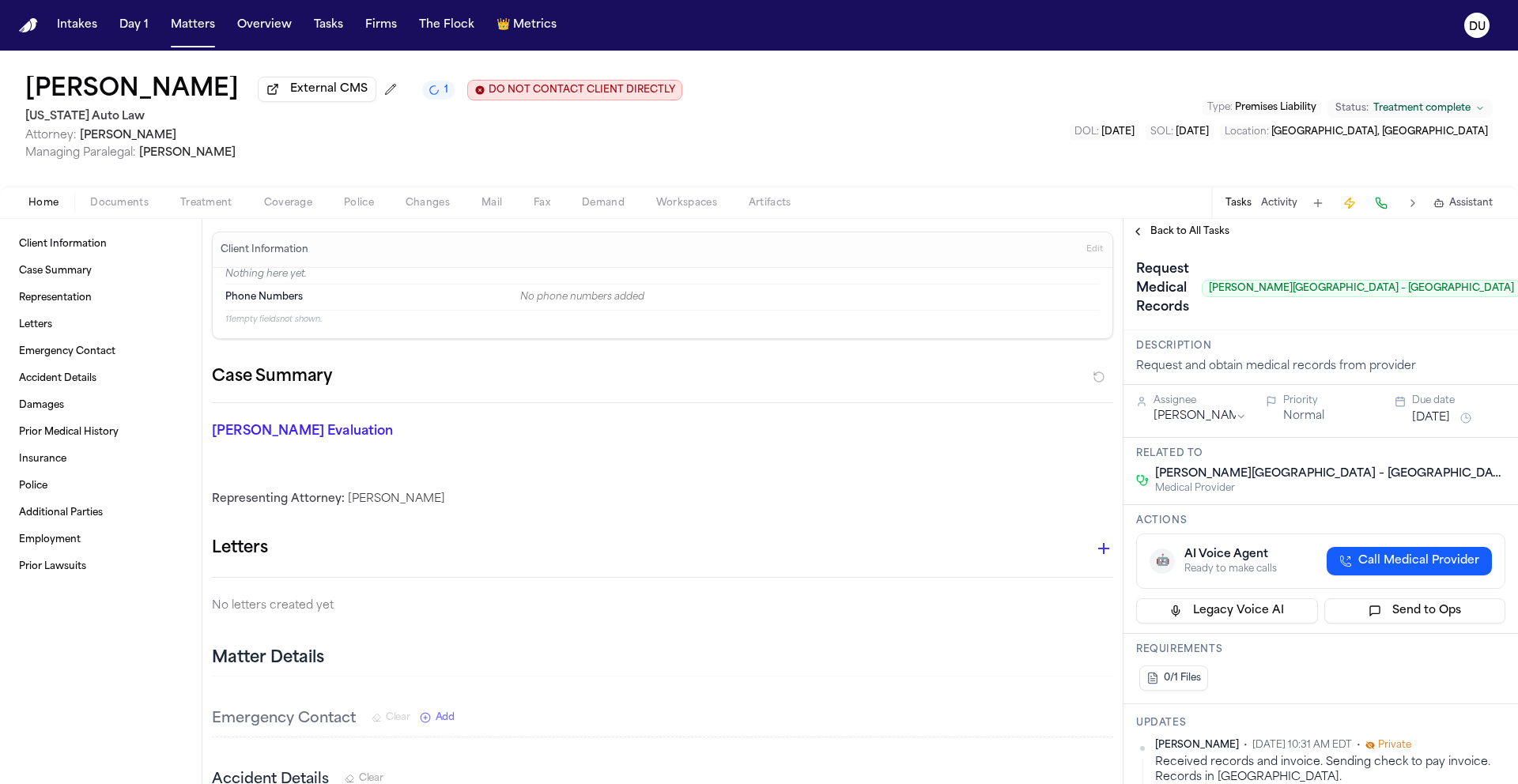
click at [1191, 235] on span "Back to All Tasks" at bounding box center [1189, 231] width 79 height 13
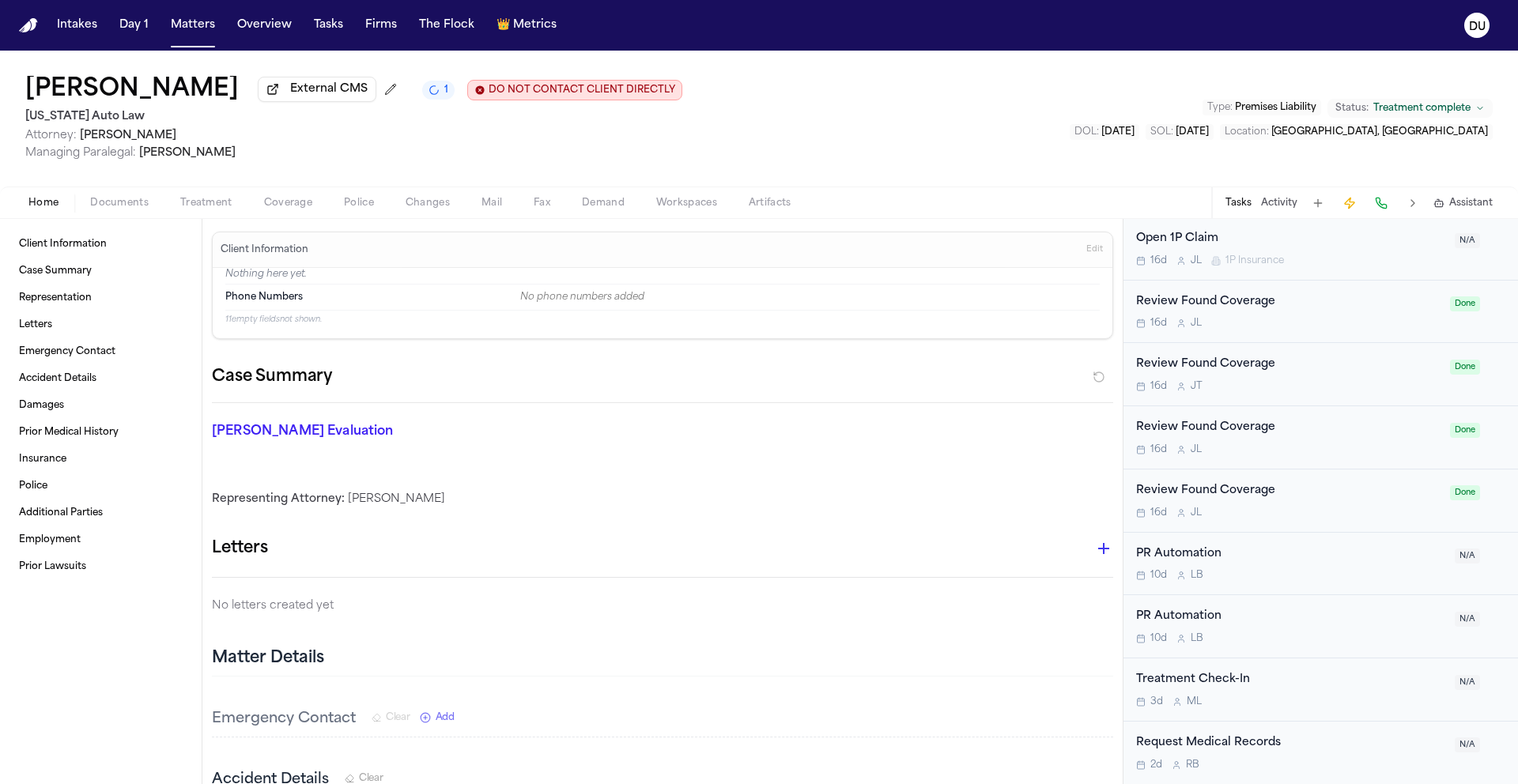
scroll to position [1804, 0]
click at [1238, 746] on div "Request Medical Records" at bounding box center [1290, 744] width 309 height 18
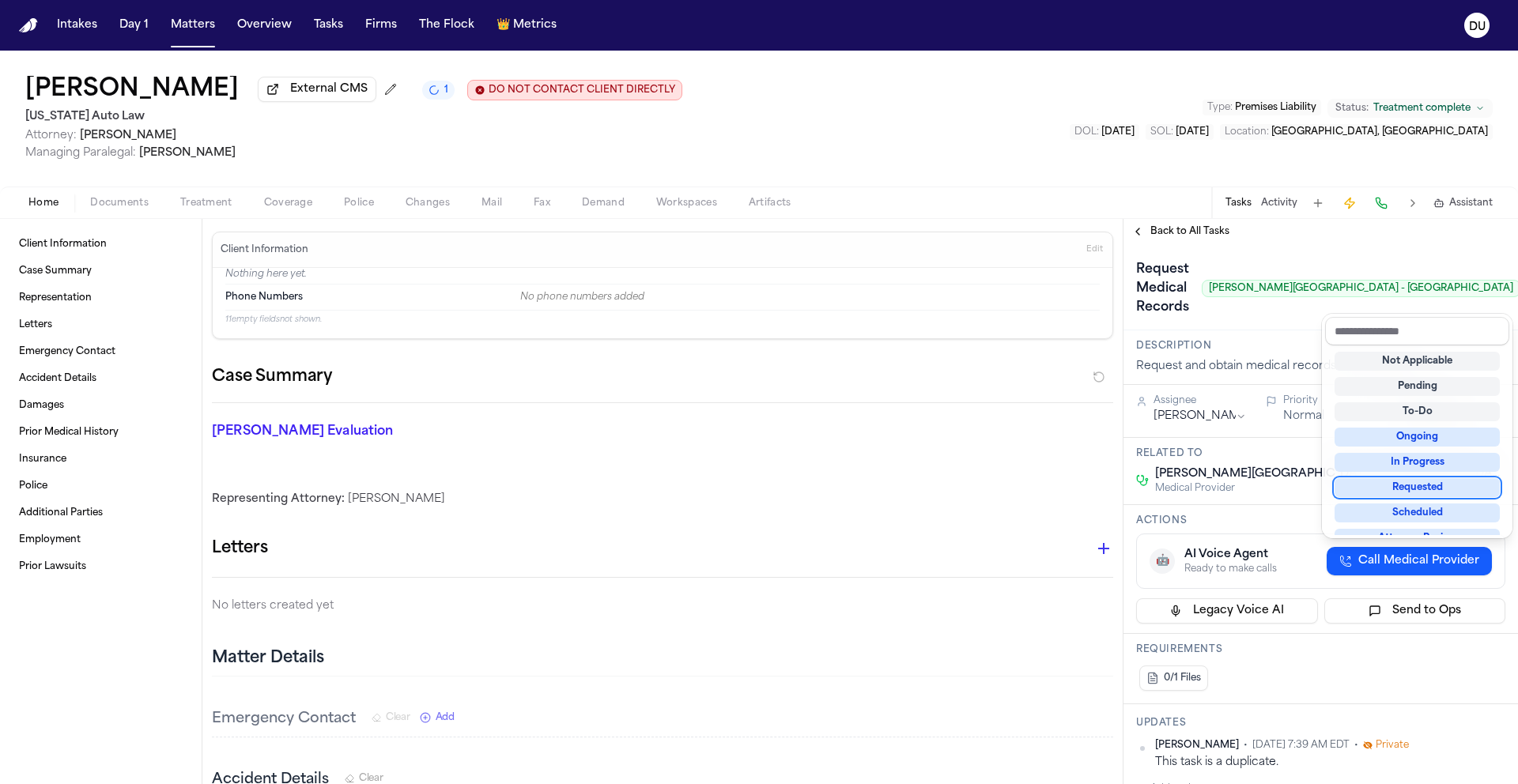
click at [1419, 490] on div "Requested" at bounding box center [1416, 487] width 165 height 19
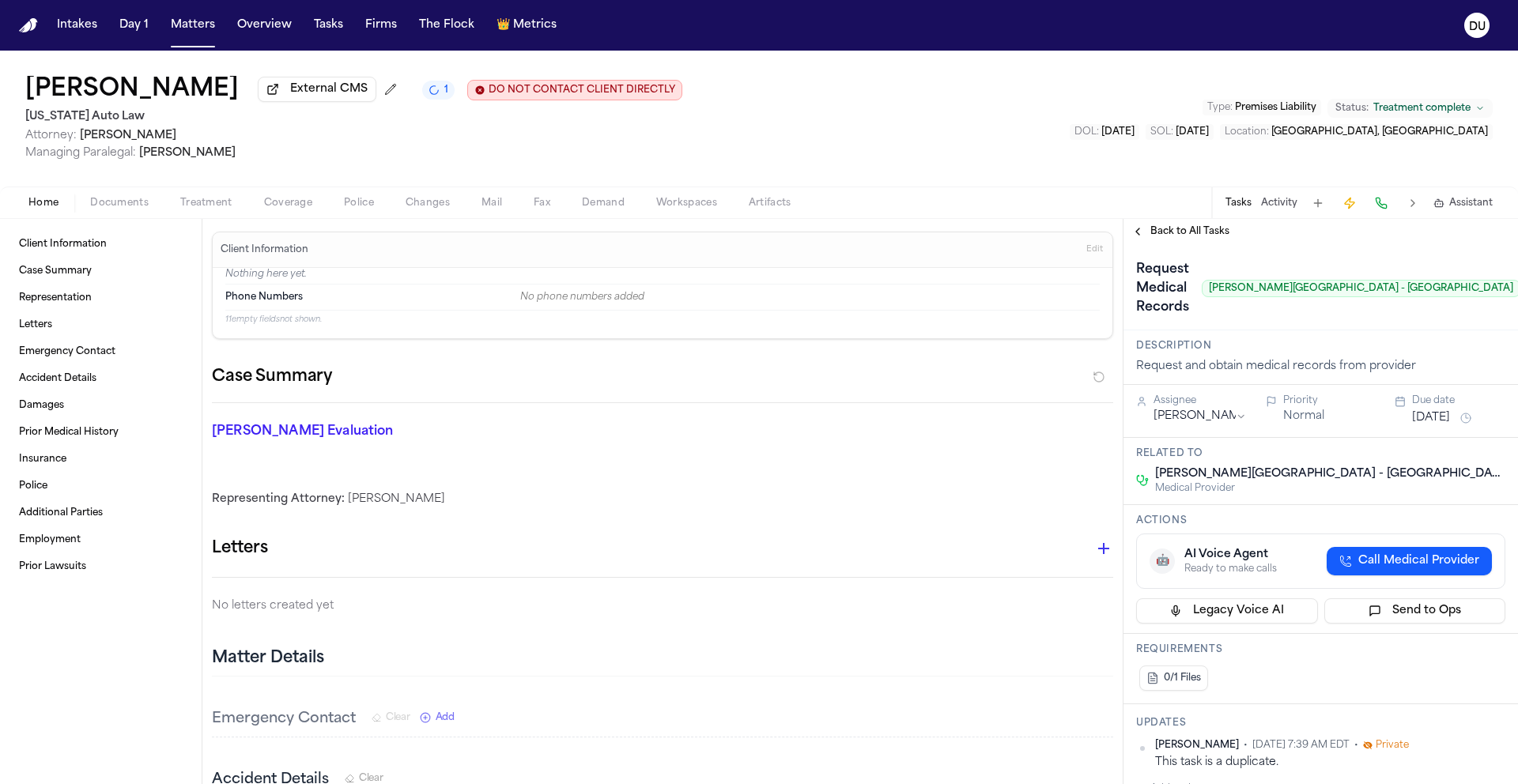
click at [1223, 418] on html "Intakes Day 1 Matters Overview Tasks Firms The Flock 👑 Metrics DU Kenneth Smith…" at bounding box center [759, 392] width 1518 height 784
click at [1437, 329] on div "Request Medical Records Henry Ford Medical Center - Ford Road Requested" at bounding box center [1320, 287] width 394 height 86
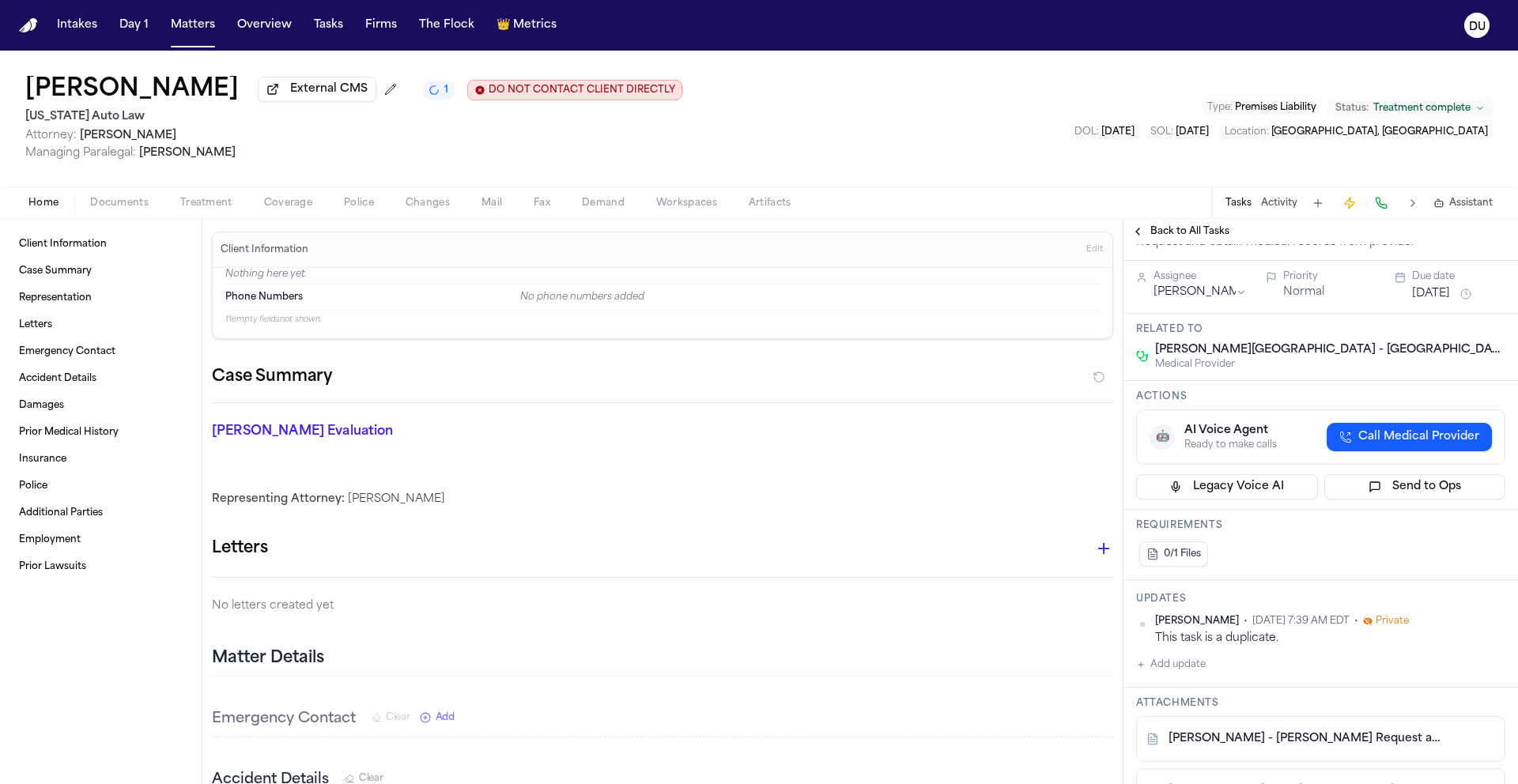
scroll to position [126, 0]
click at [1185, 658] on button "Add update" at bounding box center [1170, 663] width 69 height 19
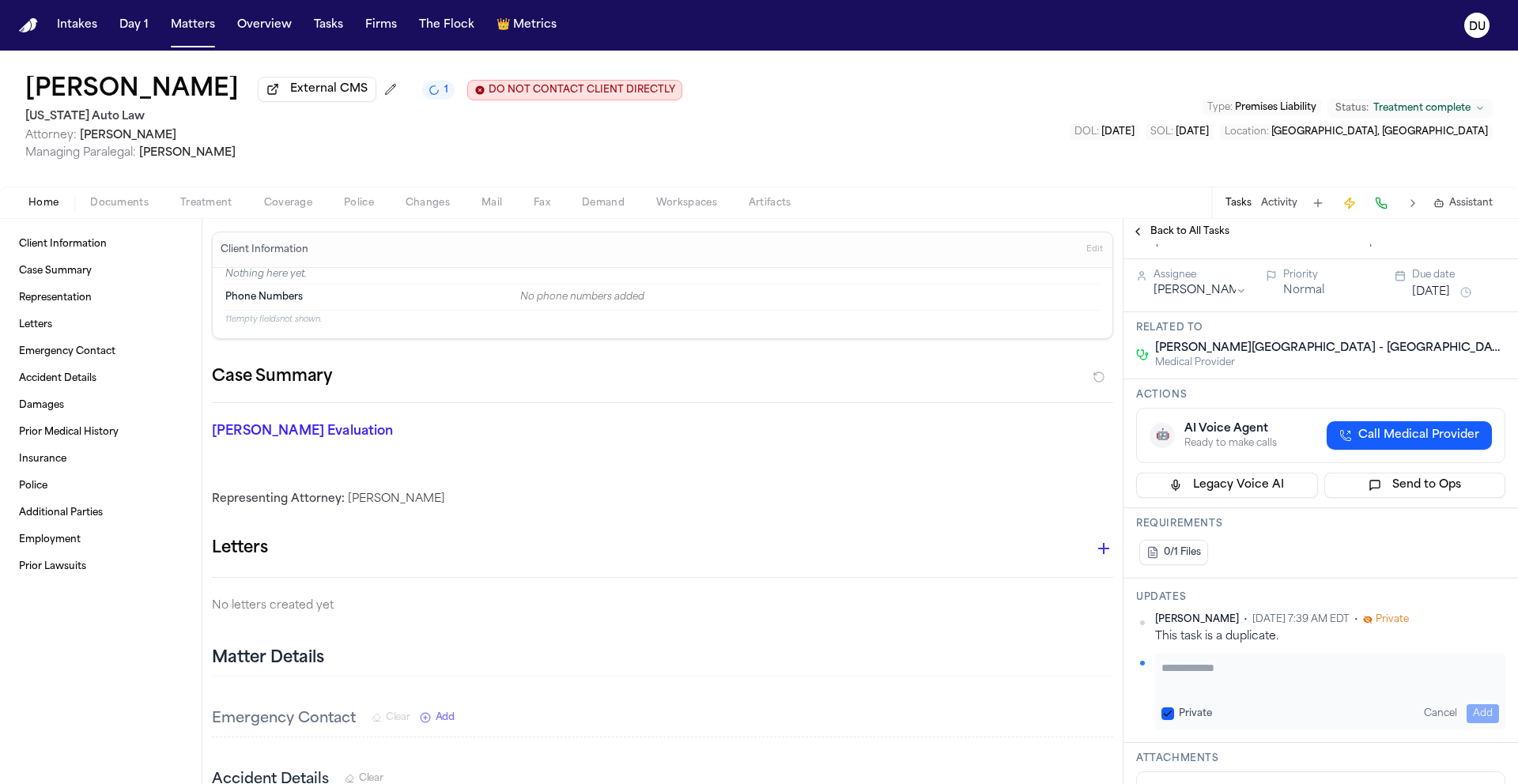
click at [1210, 663] on textarea "Add your update" at bounding box center [1330, 676] width 337 height 32
type textarea "**********"
click at [1466, 713] on button "Add" at bounding box center [1482, 714] width 33 height 19
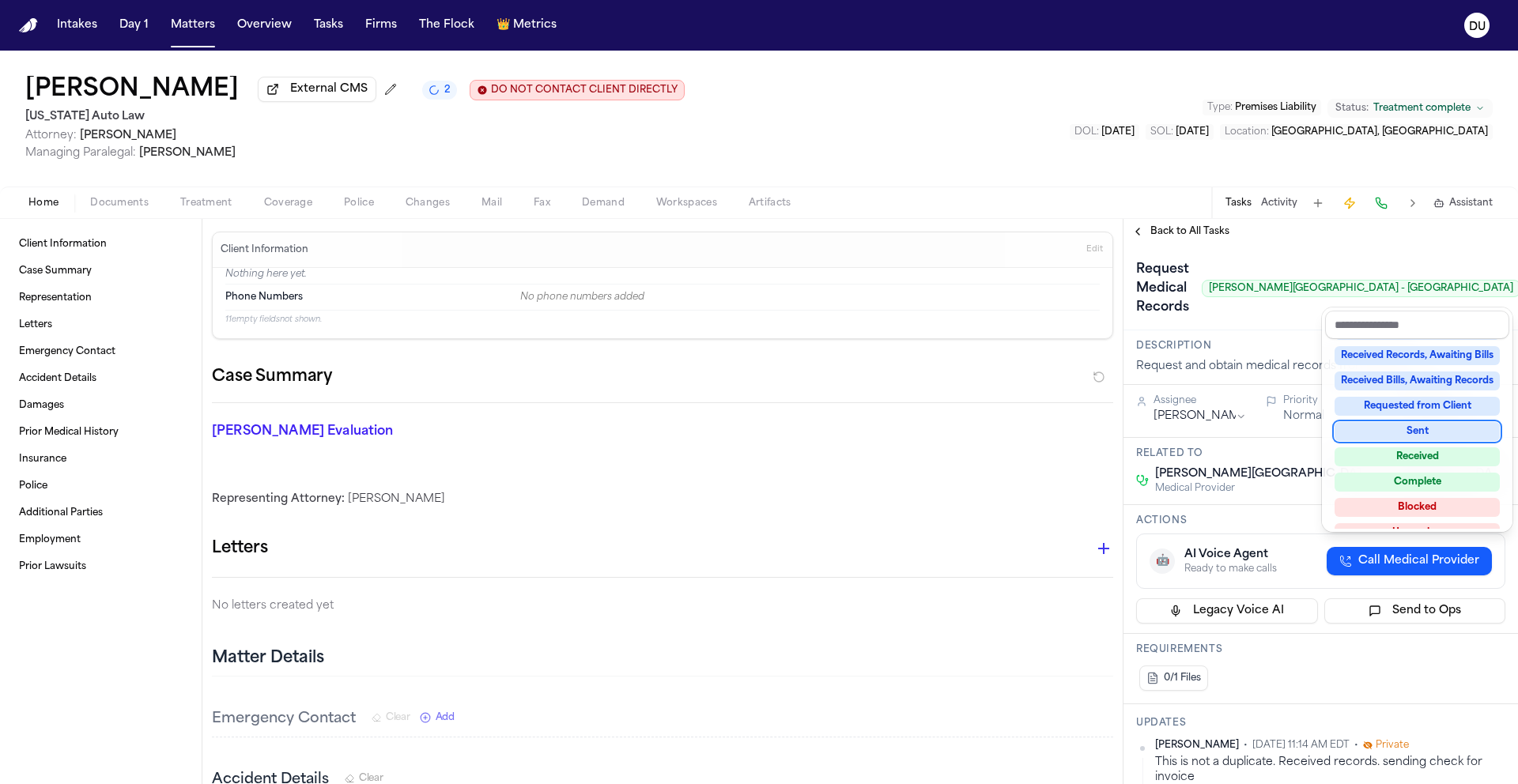
scroll to position [219, 0]
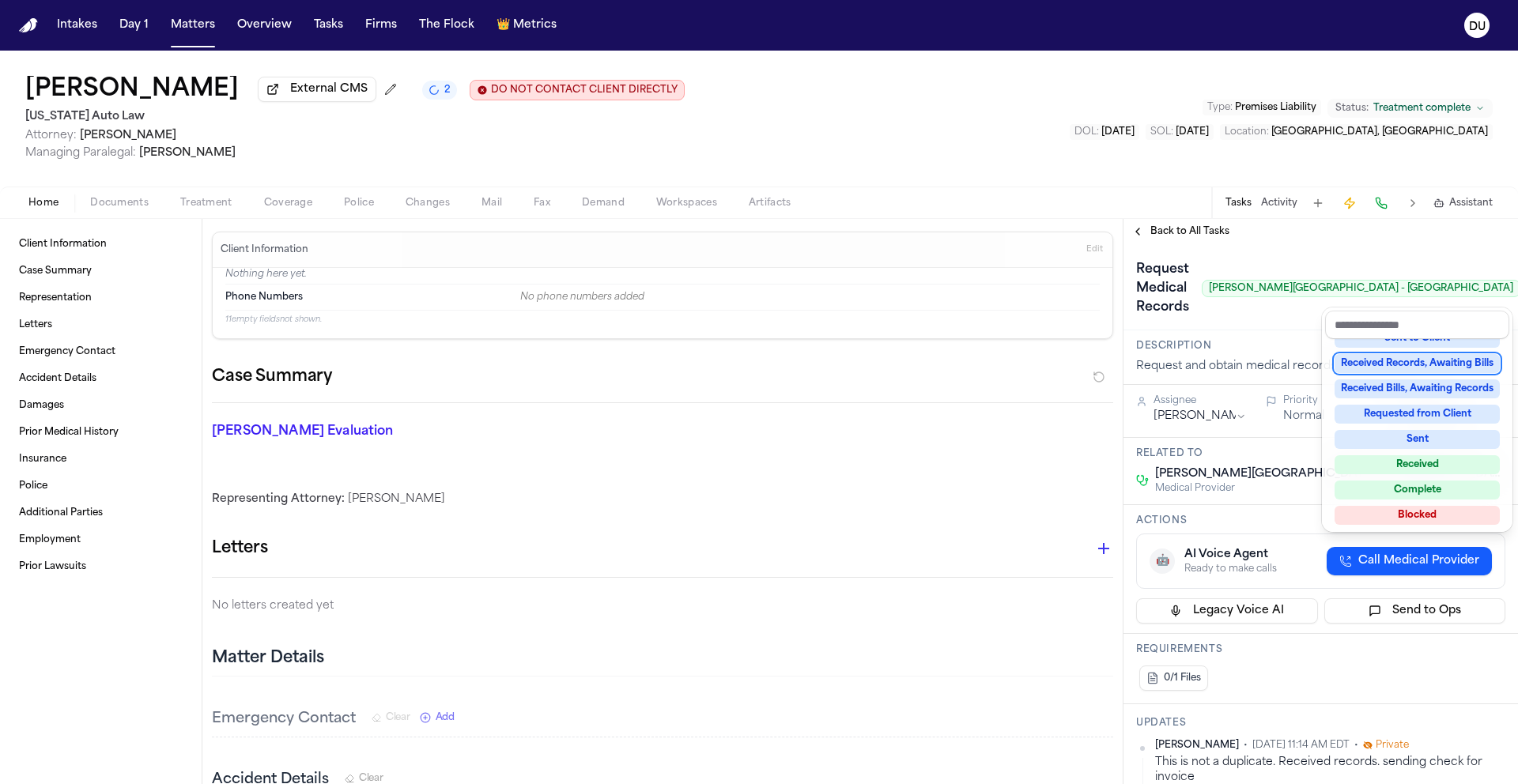
click at [1443, 366] on div "Received Records, Awaiting Bills" at bounding box center [1416, 363] width 165 height 19
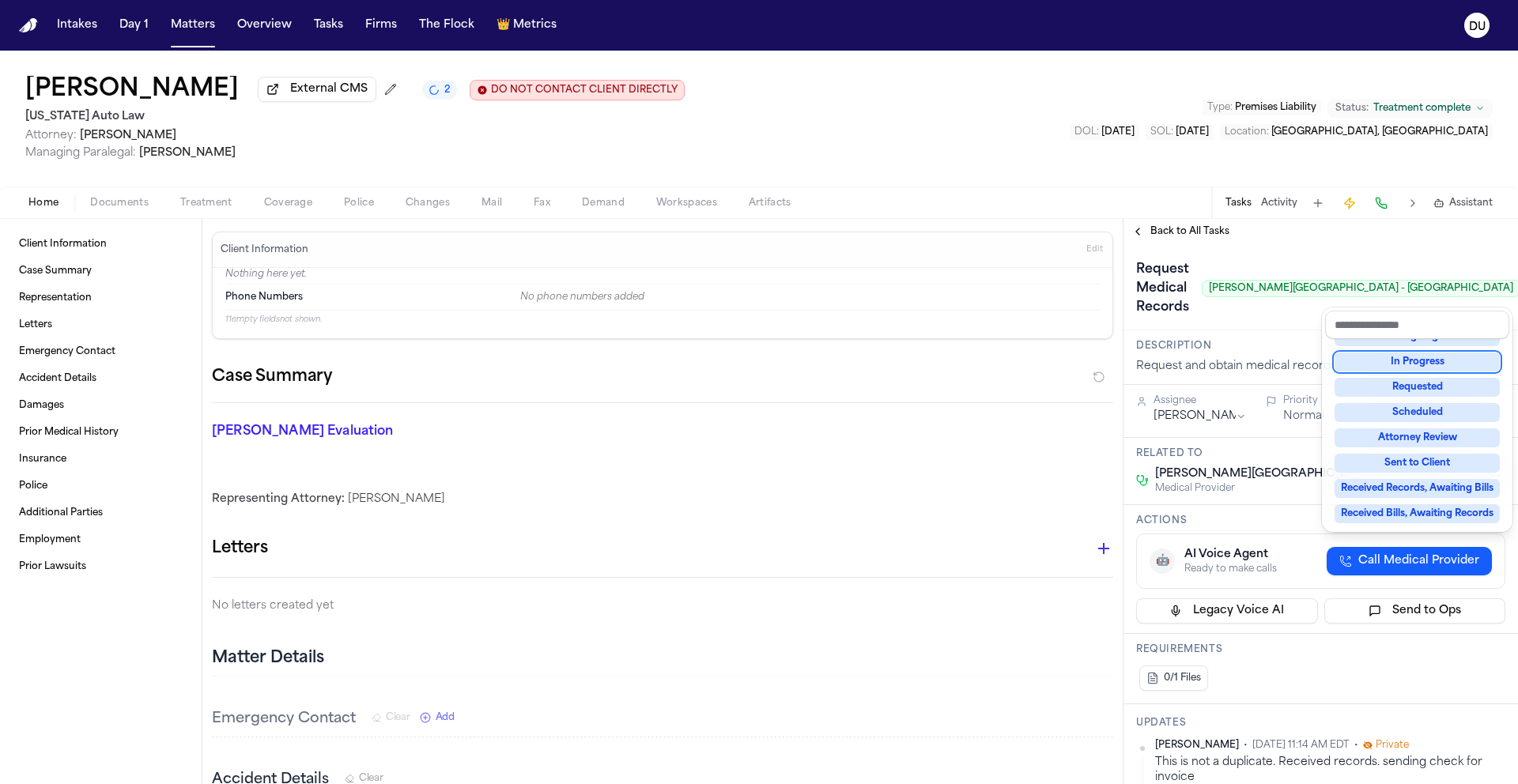
scroll to position [82, 0]
click at [1292, 330] on div "Request Medical Records Henry Ford Medical Center - Ford Road Received Records,…" at bounding box center [1320, 287] width 394 height 86
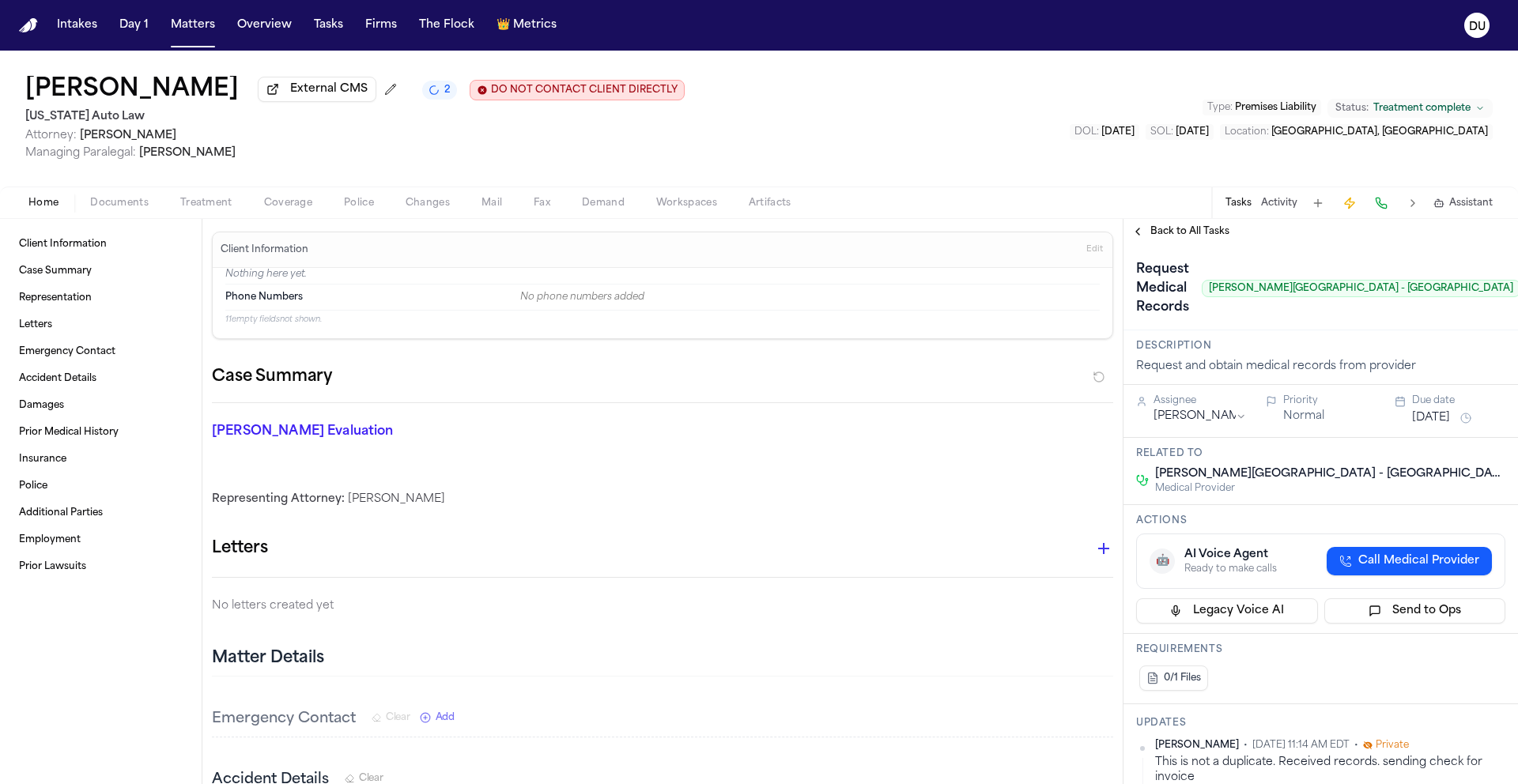
click at [1449, 419] on button "Sep 30, 2025" at bounding box center [1430, 418] width 38 height 16
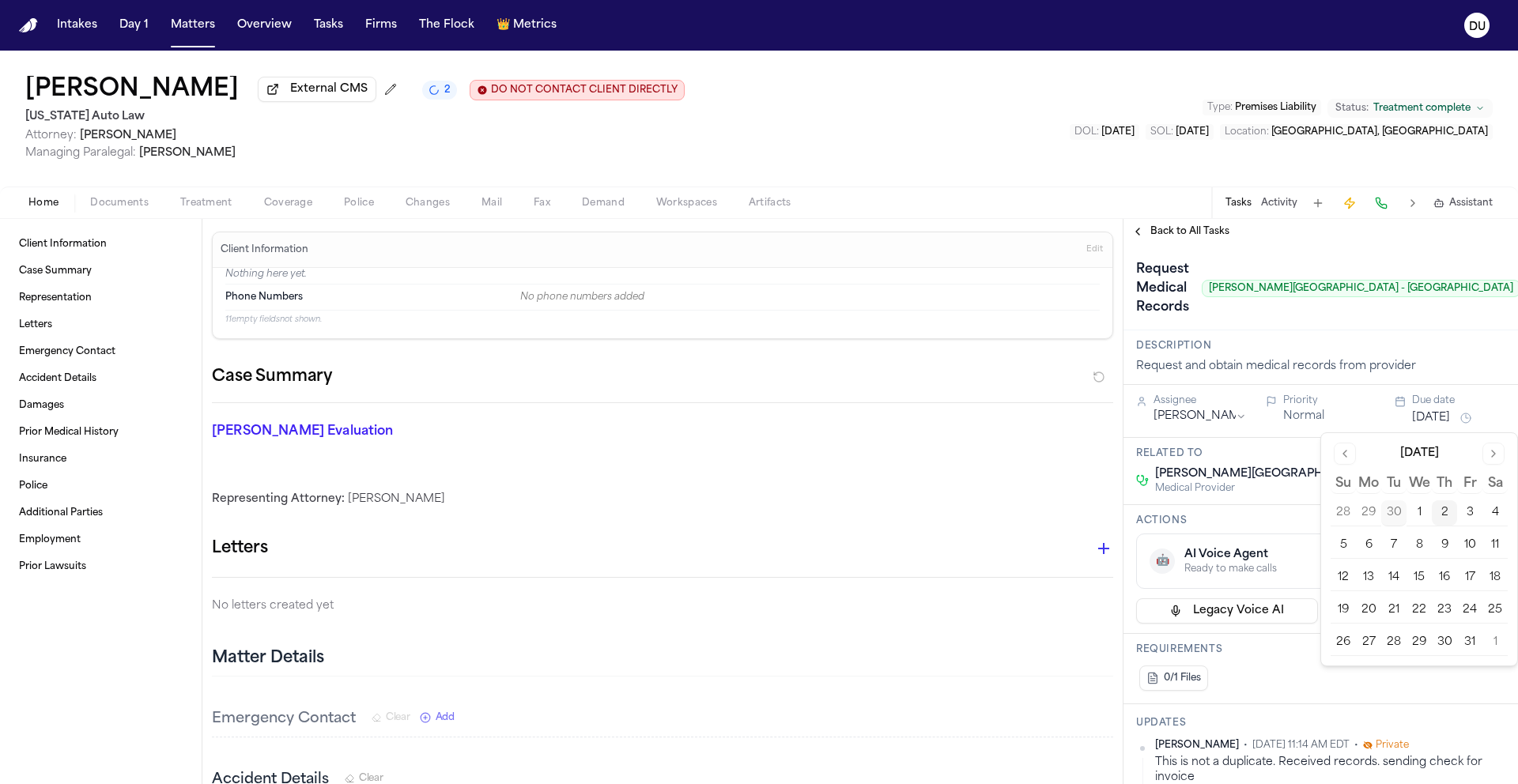
click at [1443, 549] on button "9" at bounding box center [1444, 546] width 25 height 25
click at [1330, 319] on div "Request Medical Records Henry Ford Medical Center - Ford Road" at bounding box center [1327, 289] width 384 height 64
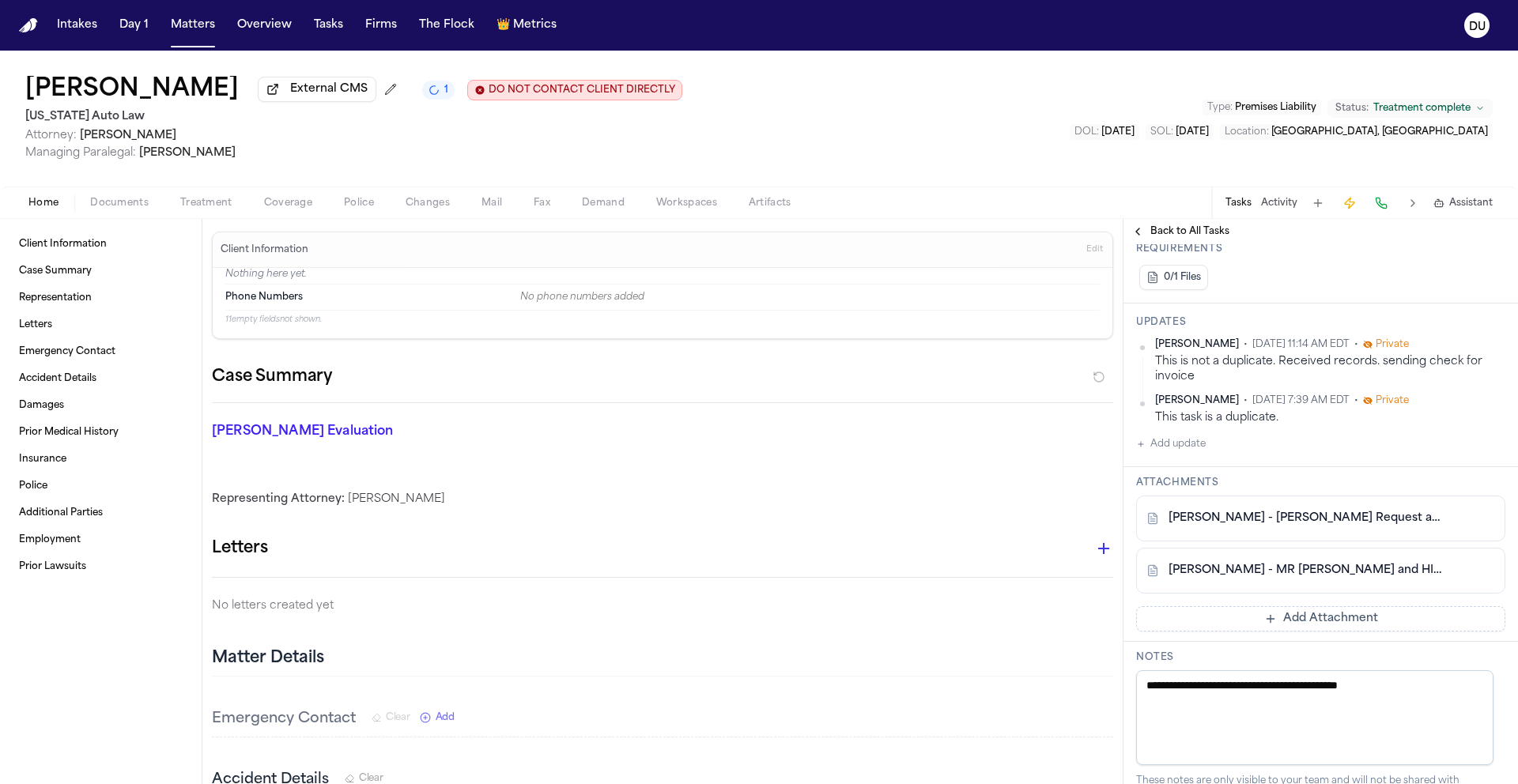
scroll to position [565, 0]
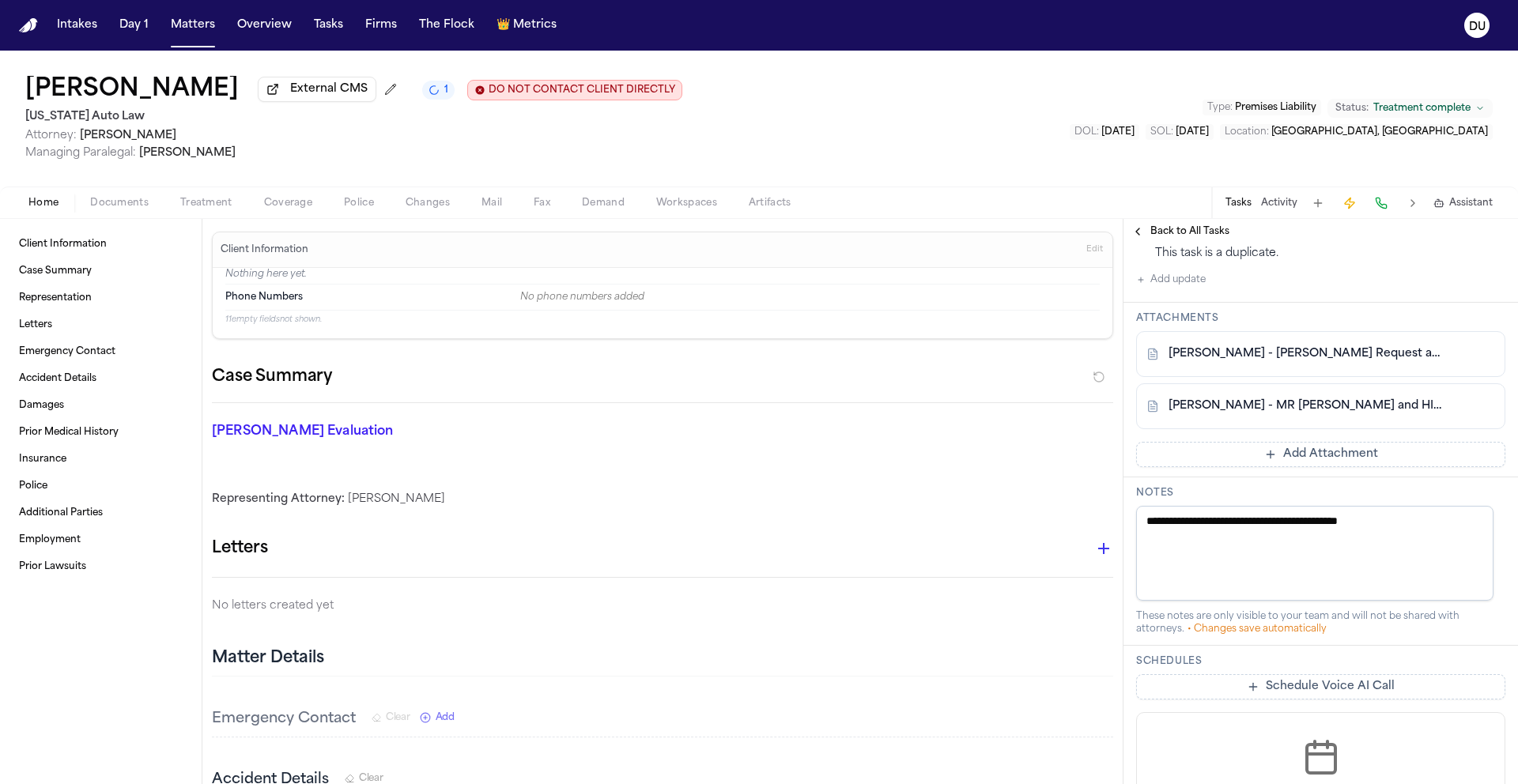
click at [1248, 460] on button "Add Attachment" at bounding box center [1320, 454] width 369 height 25
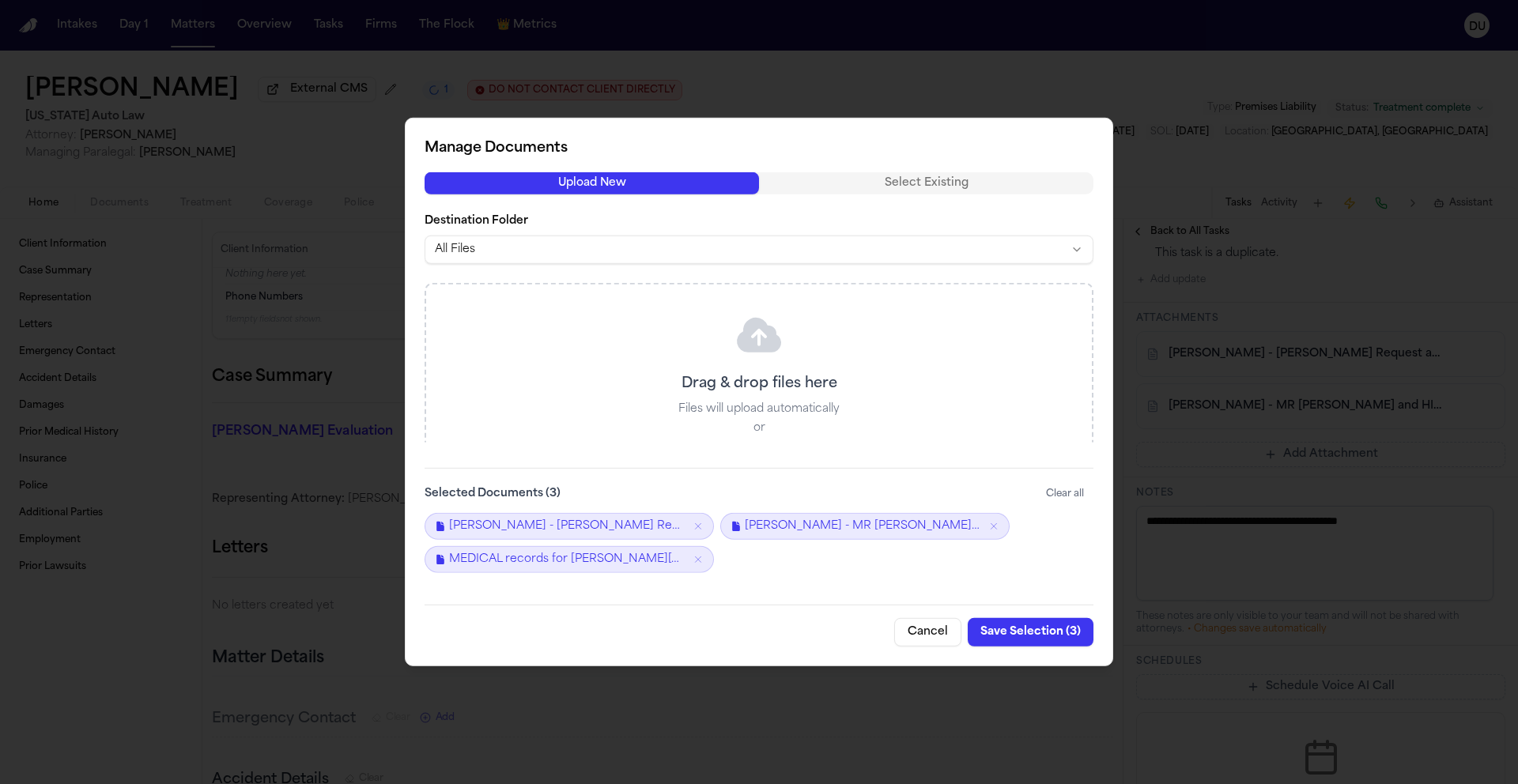
click at [1044, 633] on button "Save Selection ( 3 )" at bounding box center [1030, 633] width 126 height 28
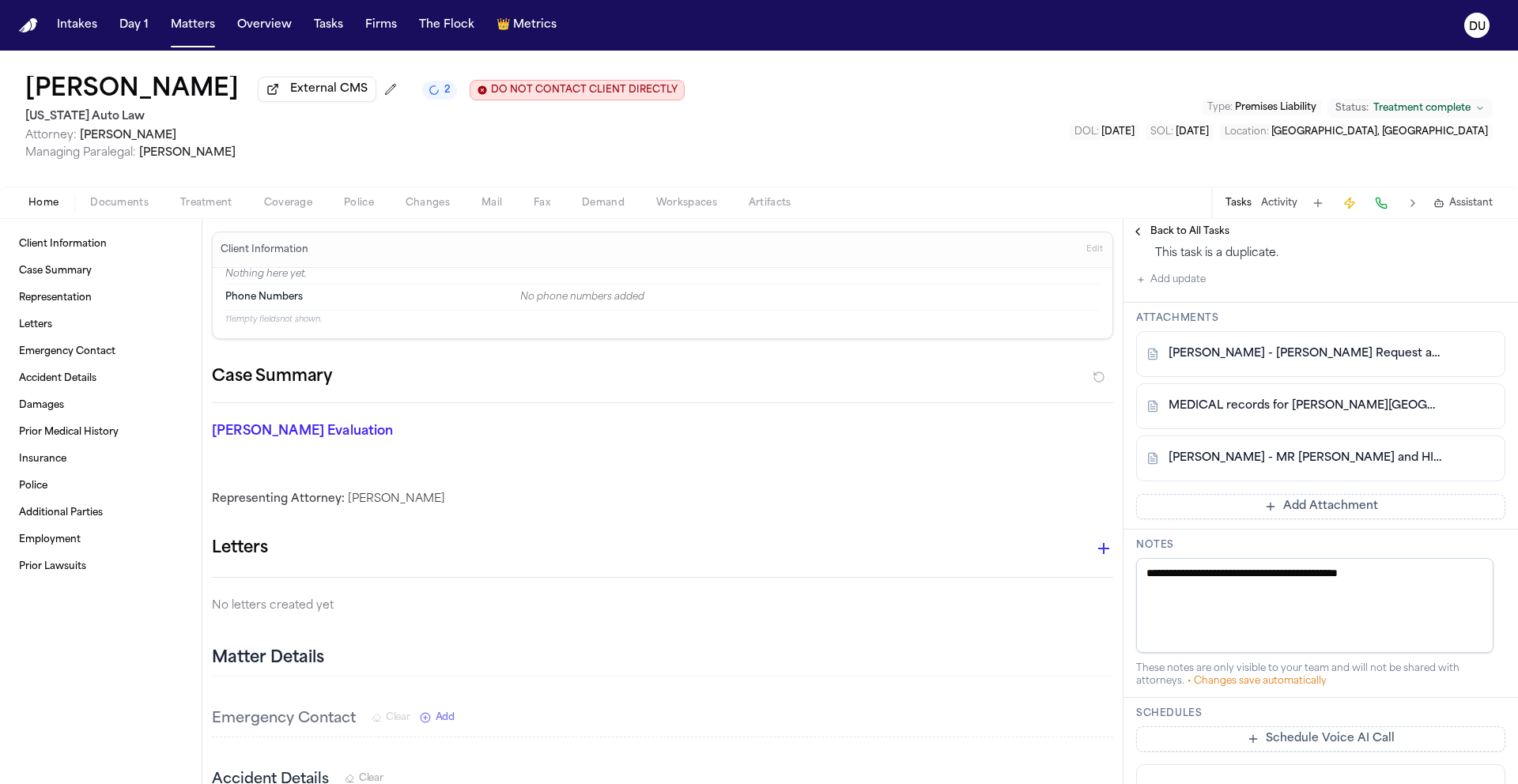
click at [1290, 519] on button "Add Attachment" at bounding box center [1320, 506] width 369 height 25
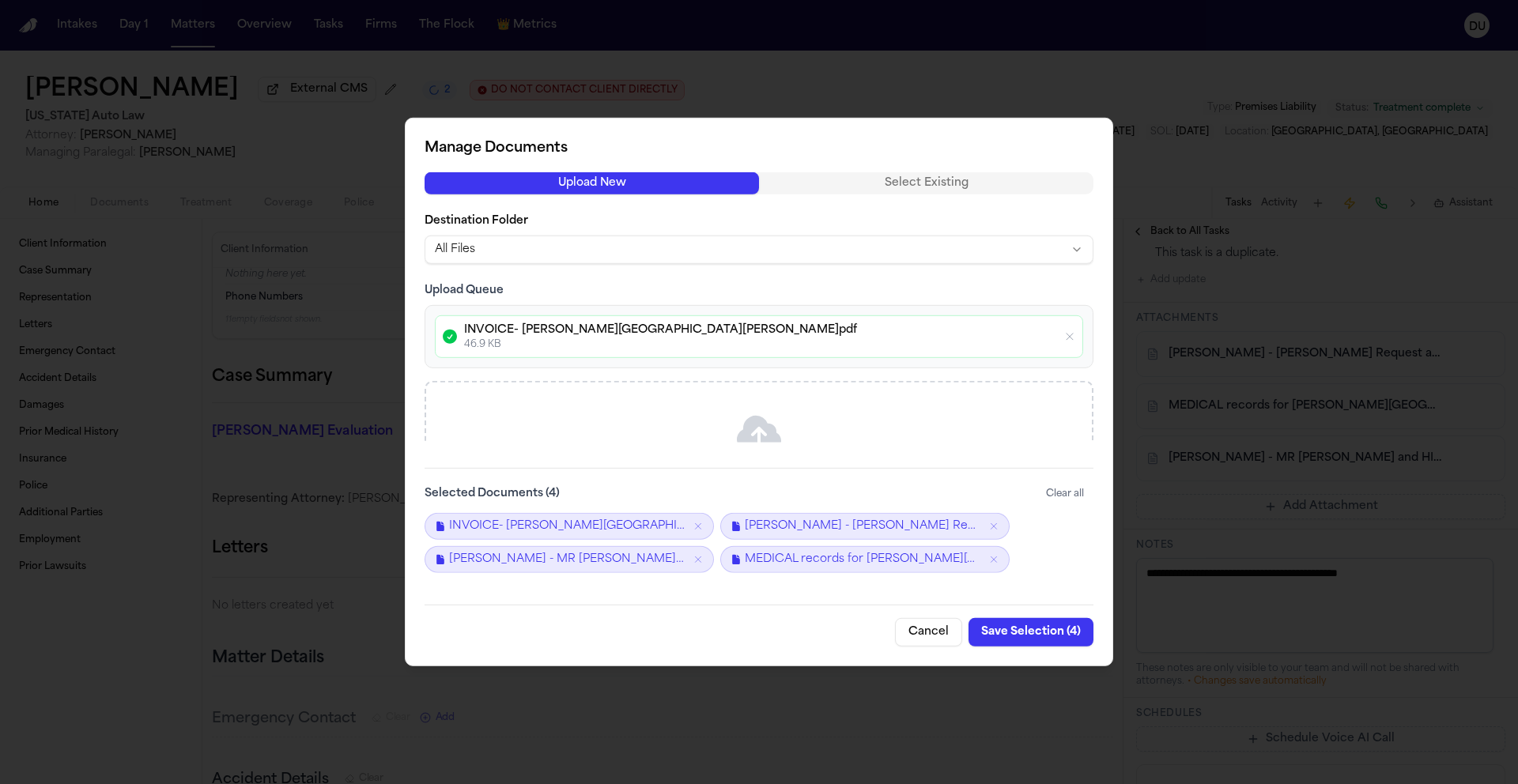
click at [1042, 638] on button "Save Selection ( 4 )" at bounding box center [1030, 633] width 125 height 28
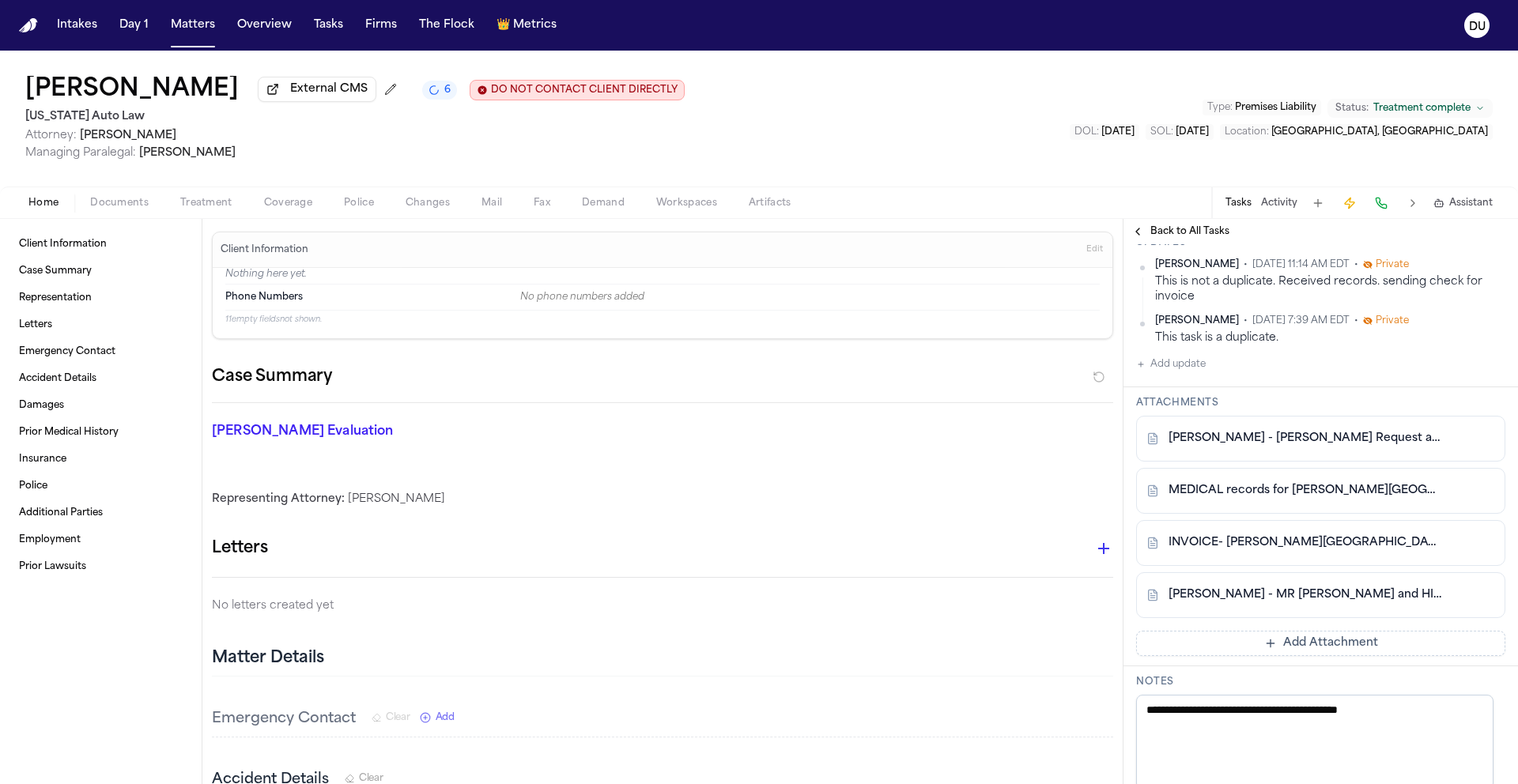
scroll to position [472, 0]
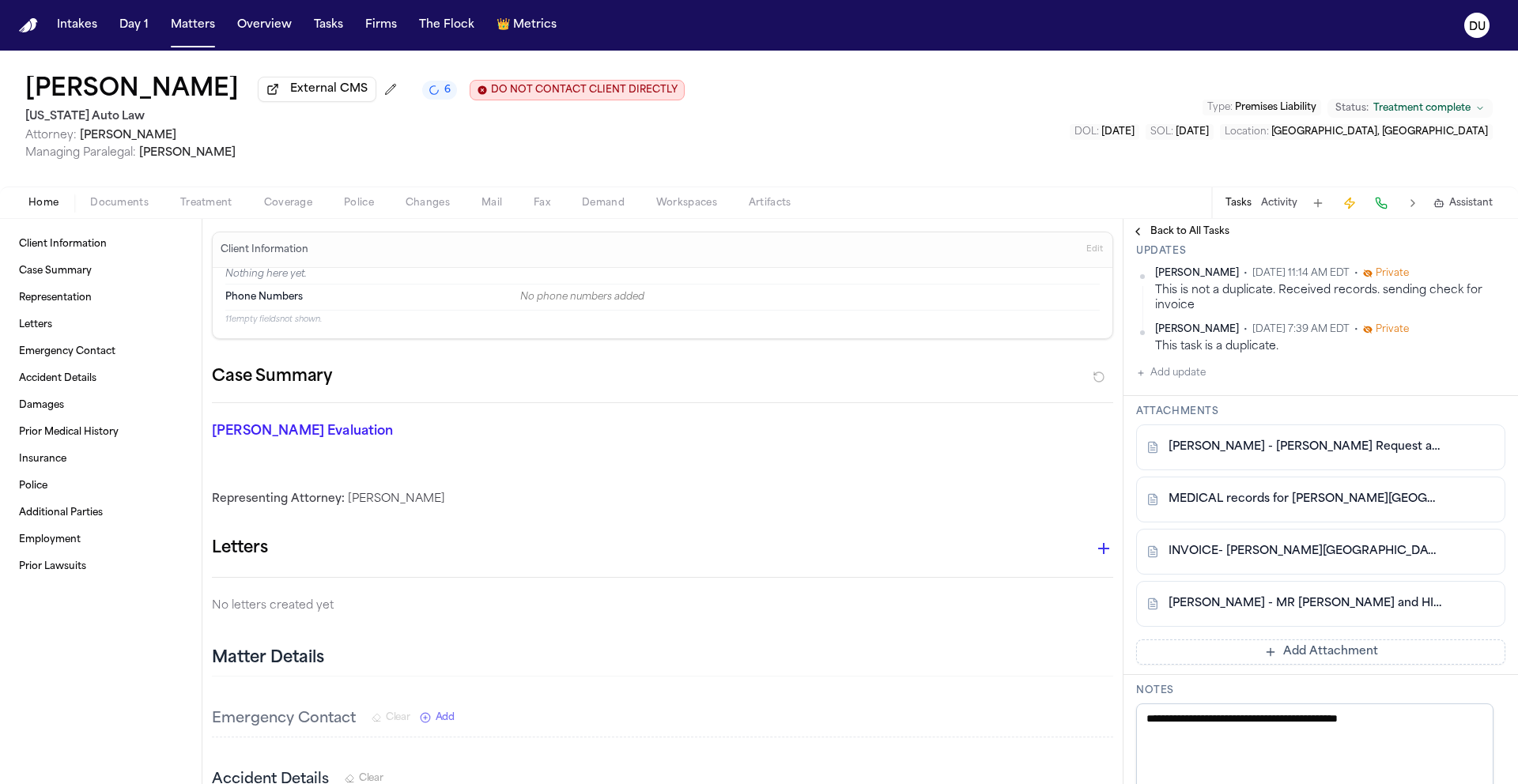
click at [491, 203] on span "Mail" at bounding box center [491, 202] width 21 height 13
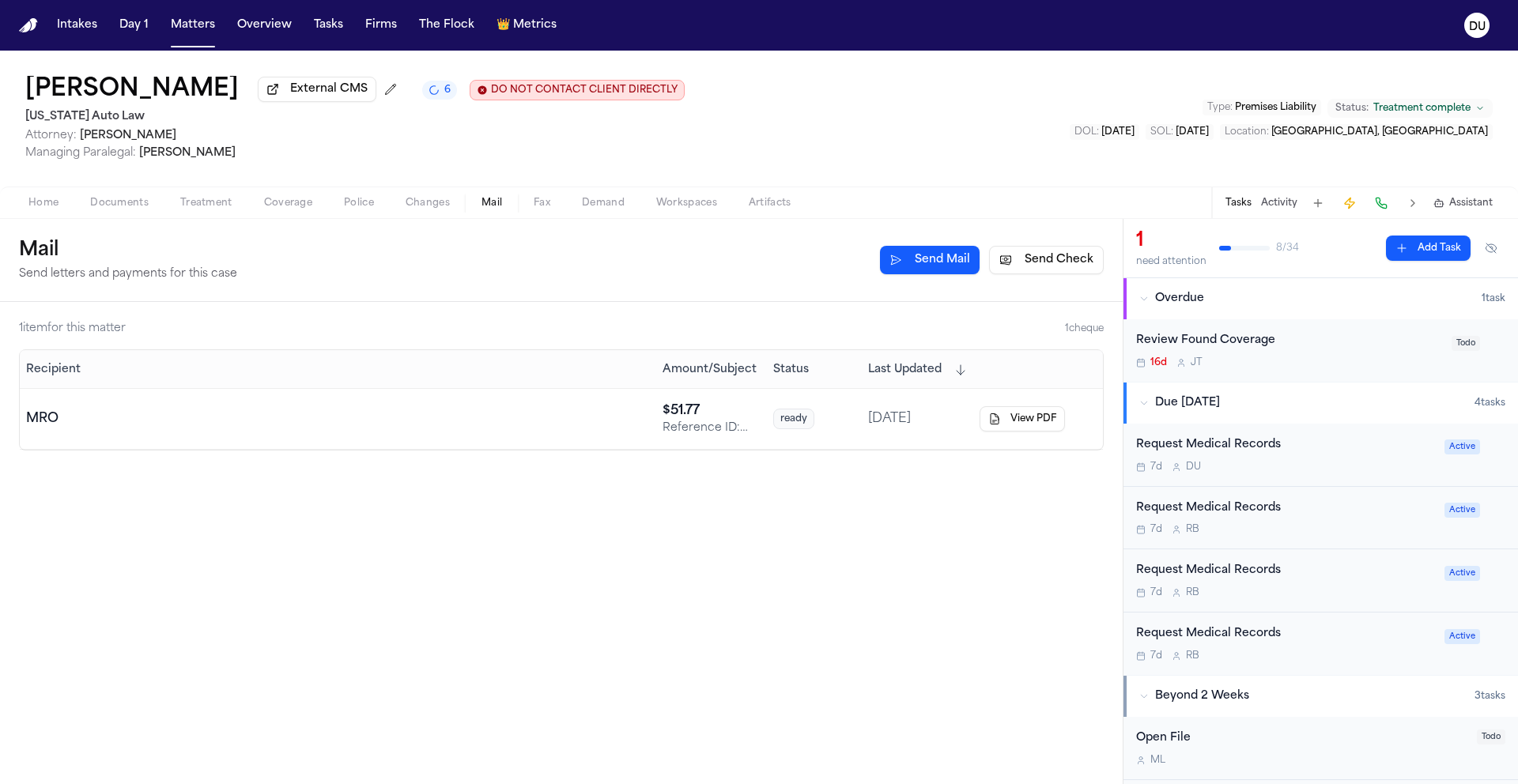
click at [1042, 265] on button "Send Check" at bounding box center [1046, 260] width 115 height 28
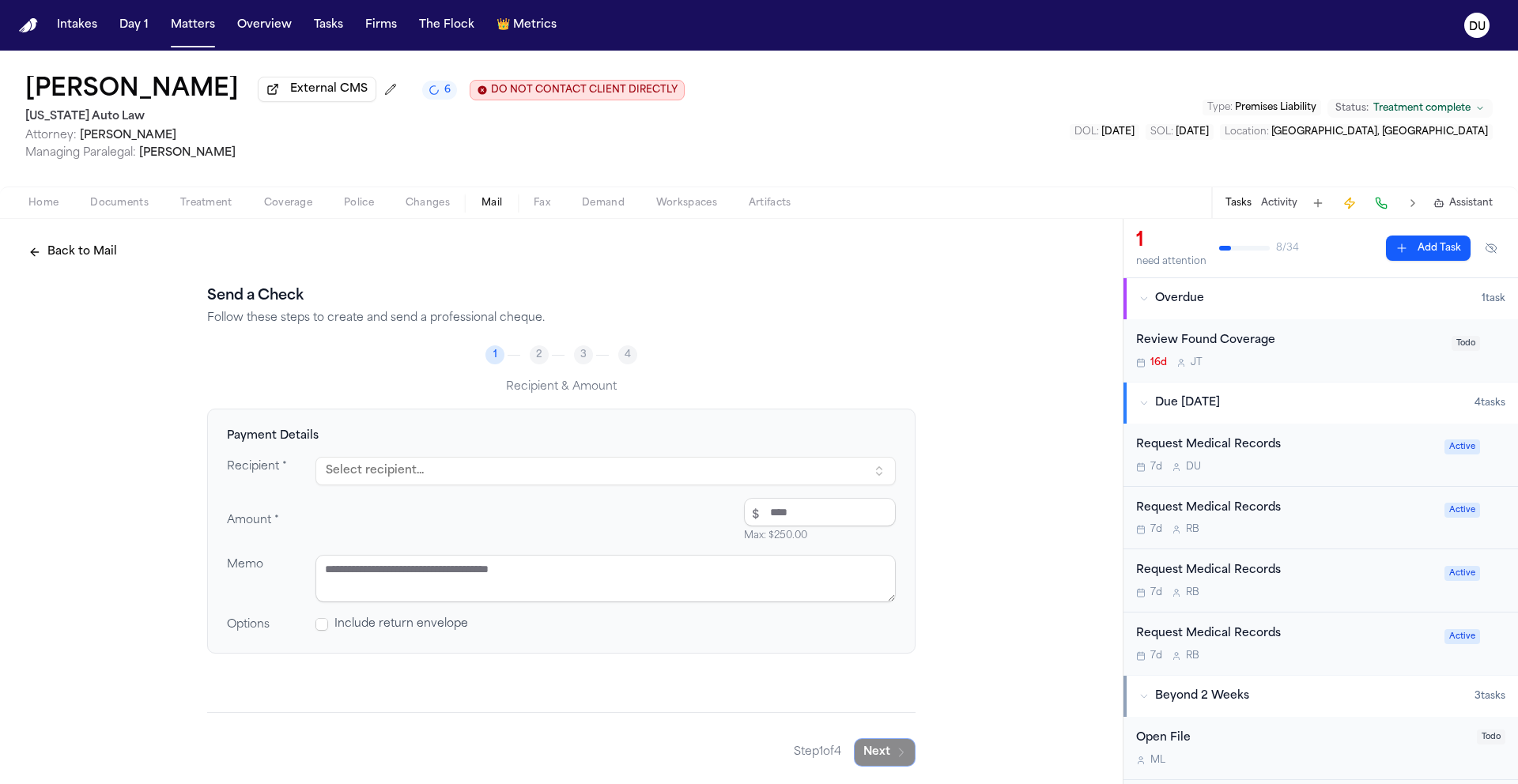
click at [505, 485] on button "Select recipient..." at bounding box center [605, 471] width 580 height 28
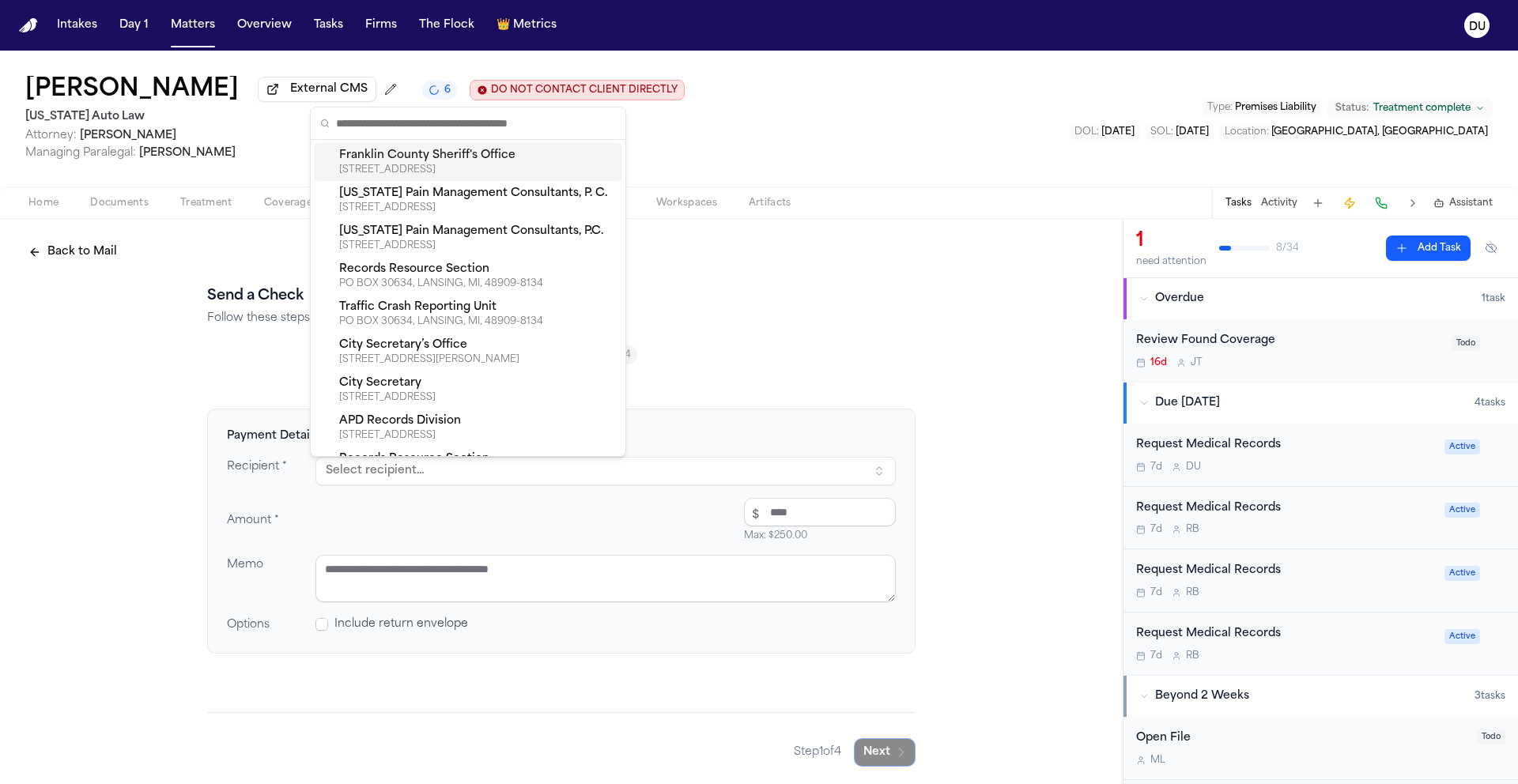
click at [510, 481] on button "Select recipient..." at bounding box center [605, 471] width 580 height 28
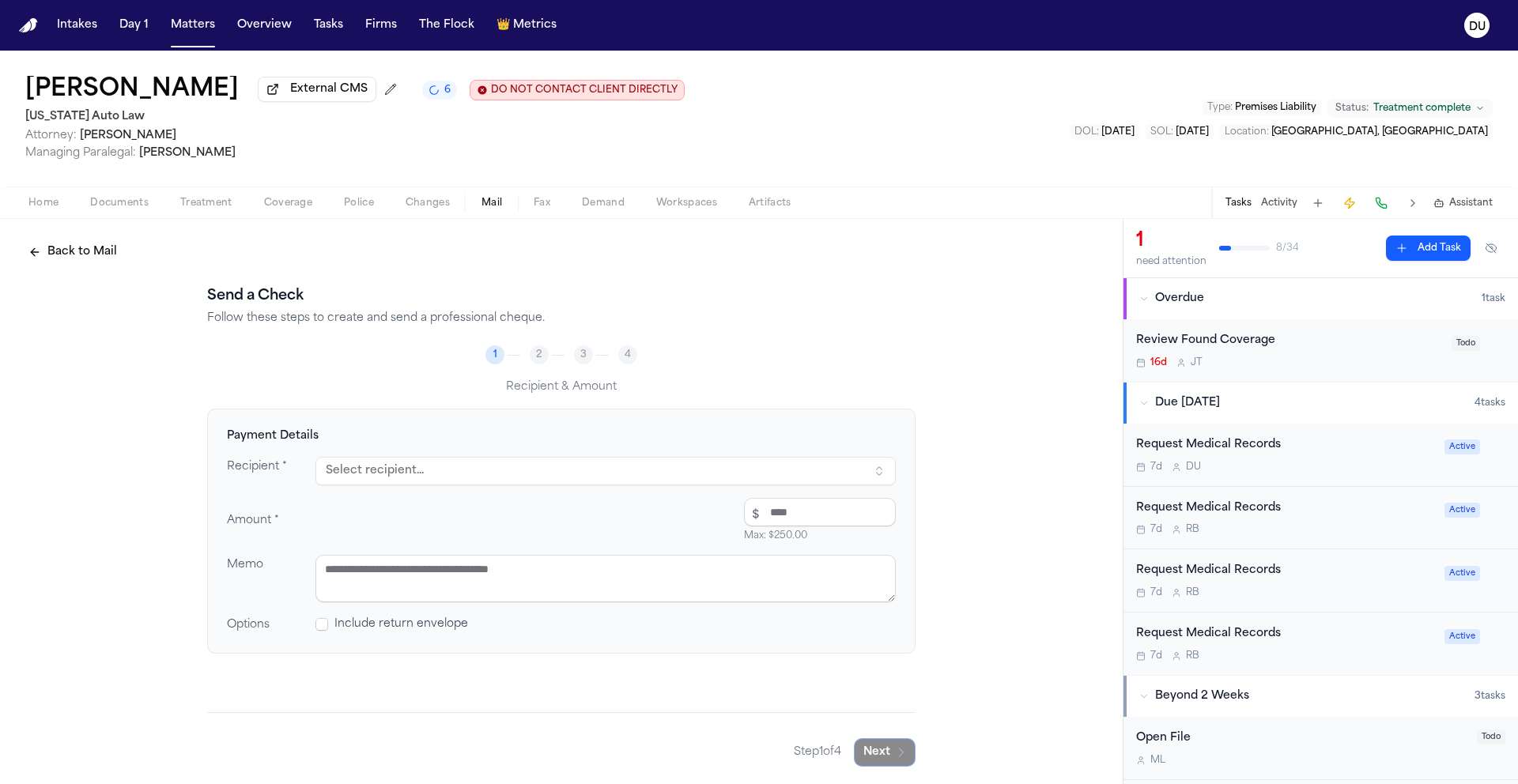
click at [512, 482] on button "Select recipient..." at bounding box center [605, 471] width 580 height 28
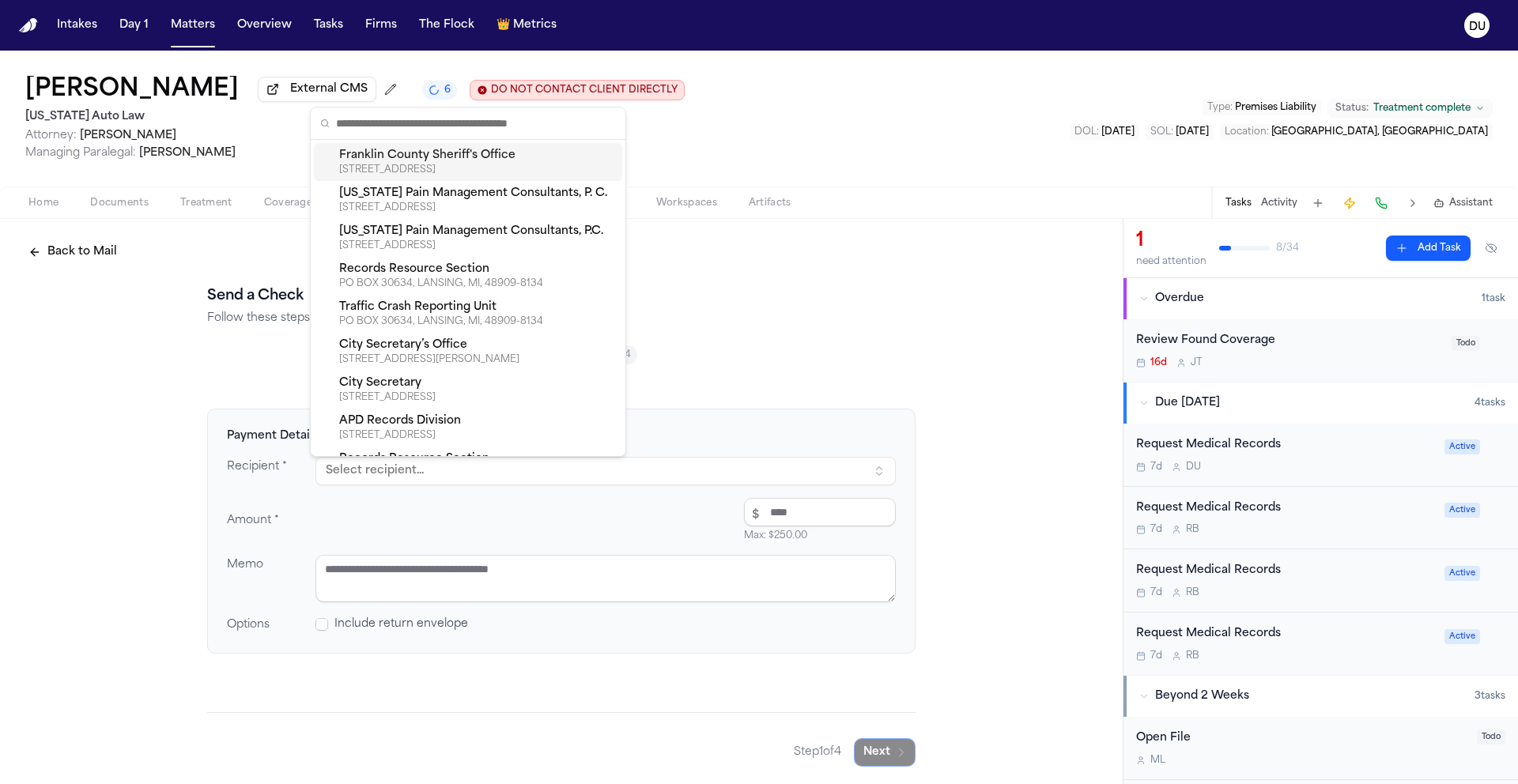
type input "*"
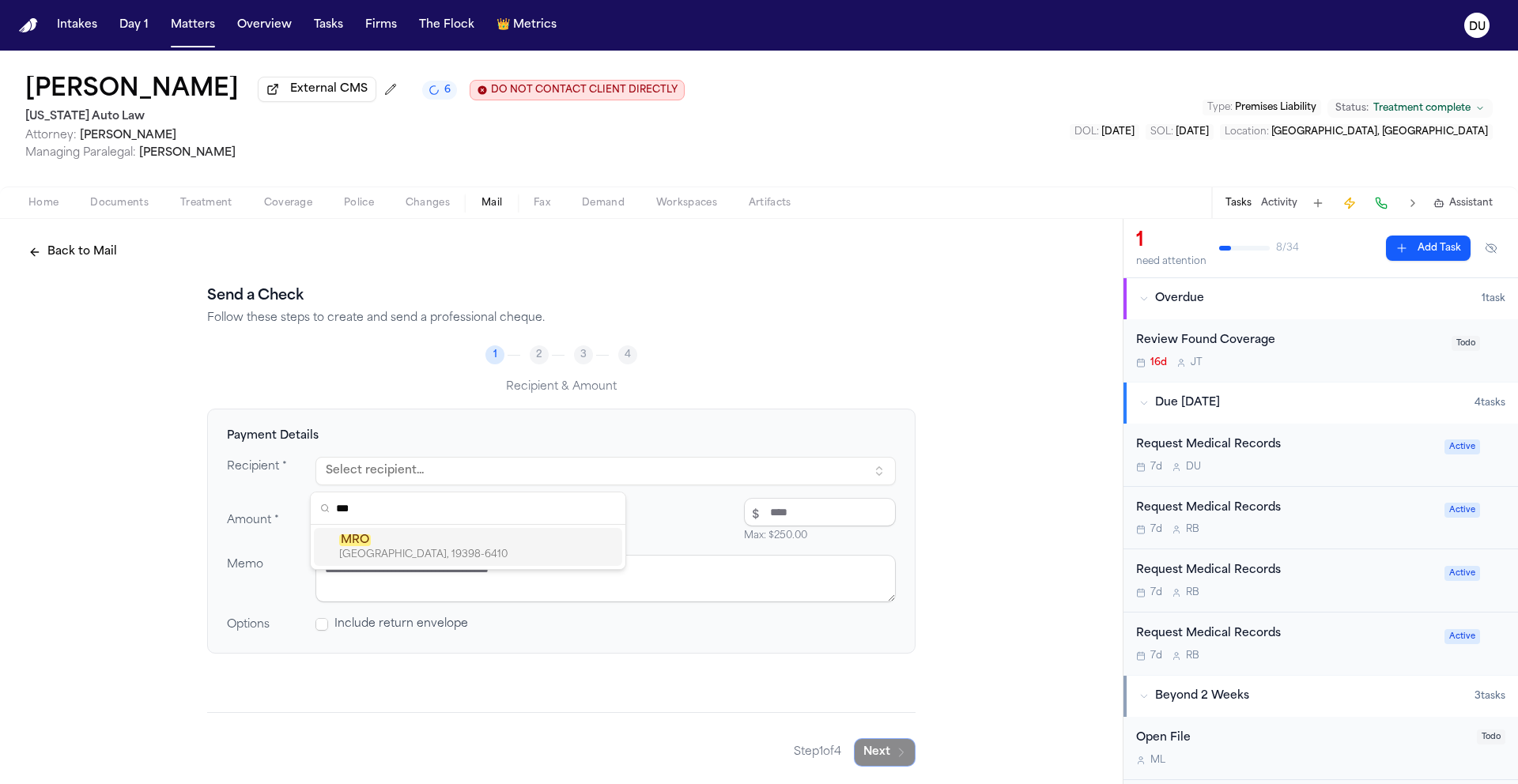
type input "***"
click at [547, 549] on div "PO BOX 6410, SOUTHEASTERN, PA, 19398-6410" at bounding box center [477, 555] width 277 height 13
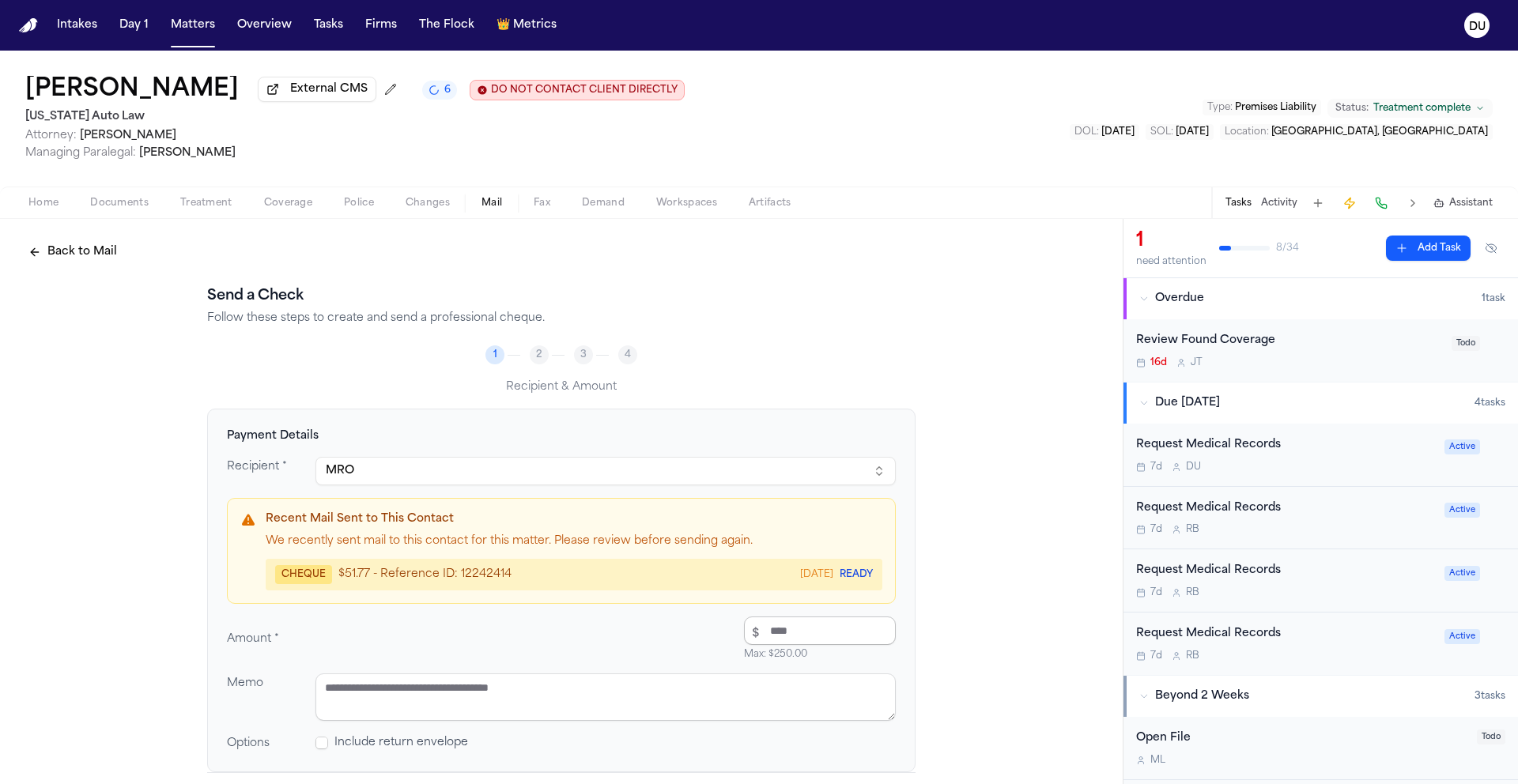
click at [769, 637] on input "number" at bounding box center [819, 631] width 151 height 28
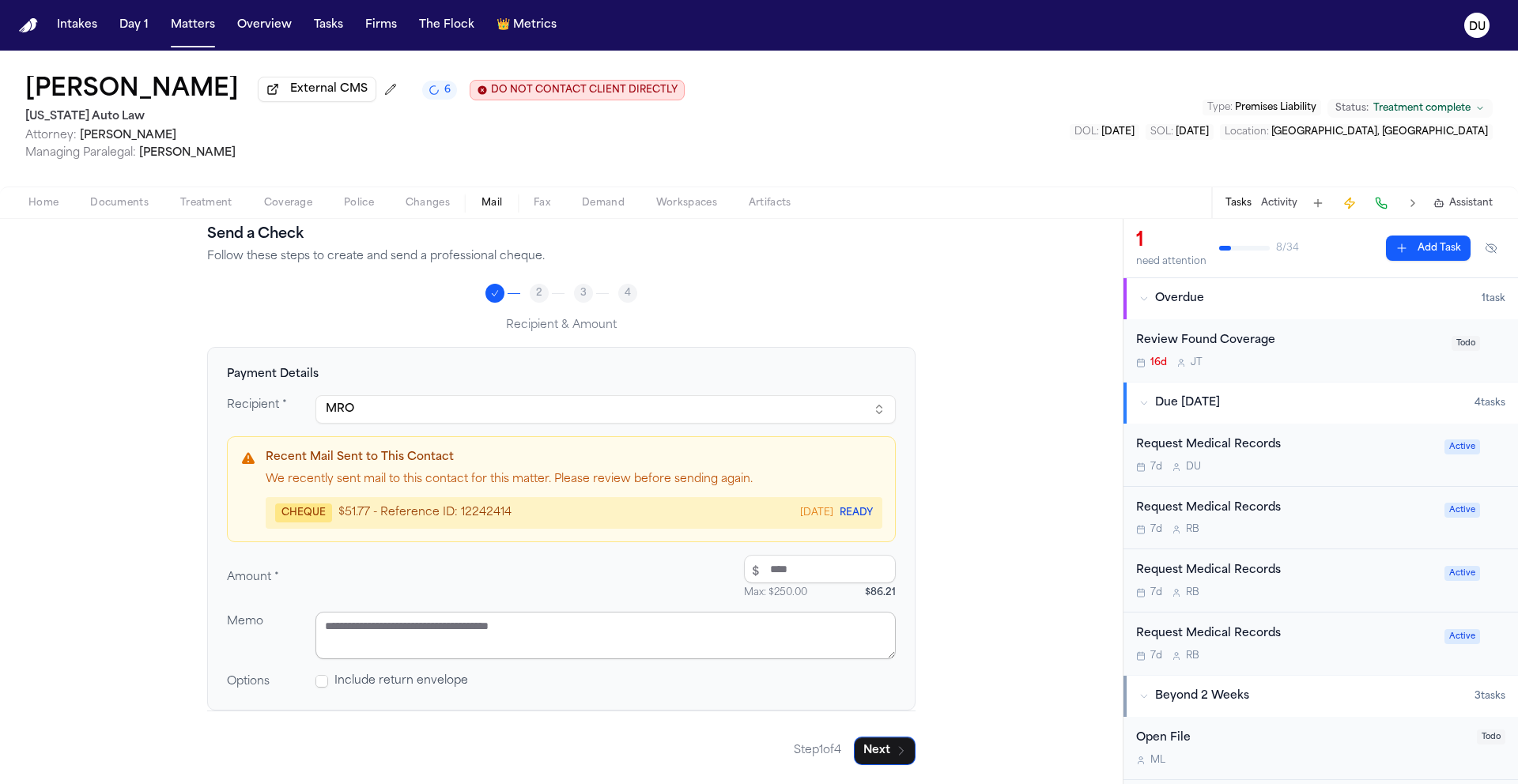
scroll to position [64, 0]
type input "*****"
click at [487, 625] on textarea at bounding box center [605, 635] width 580 height 48
type textarea "*"
type textarea "**********"
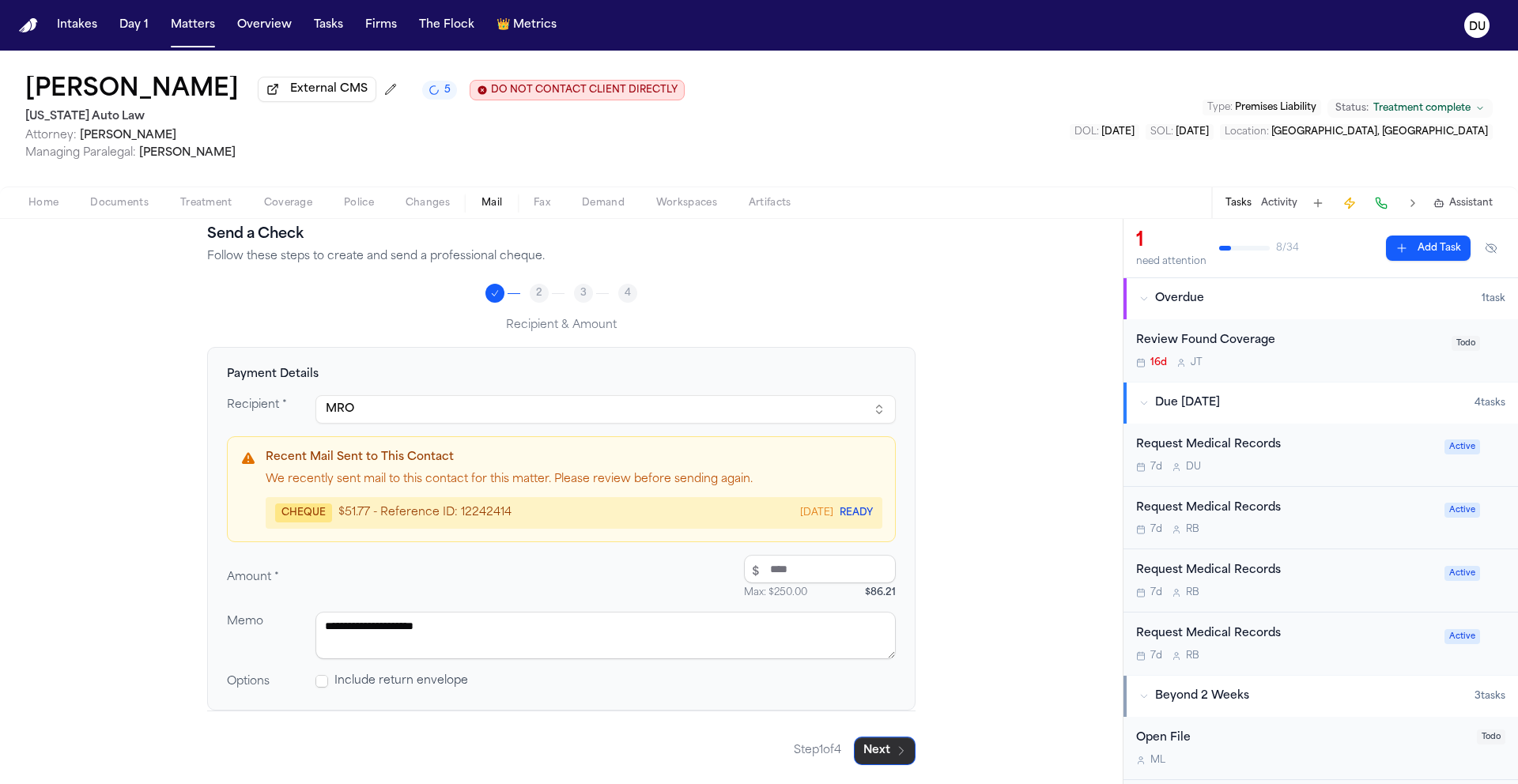
click at [873, 752] on button "Next" at bounding box center [885, 751] width 62 height 28
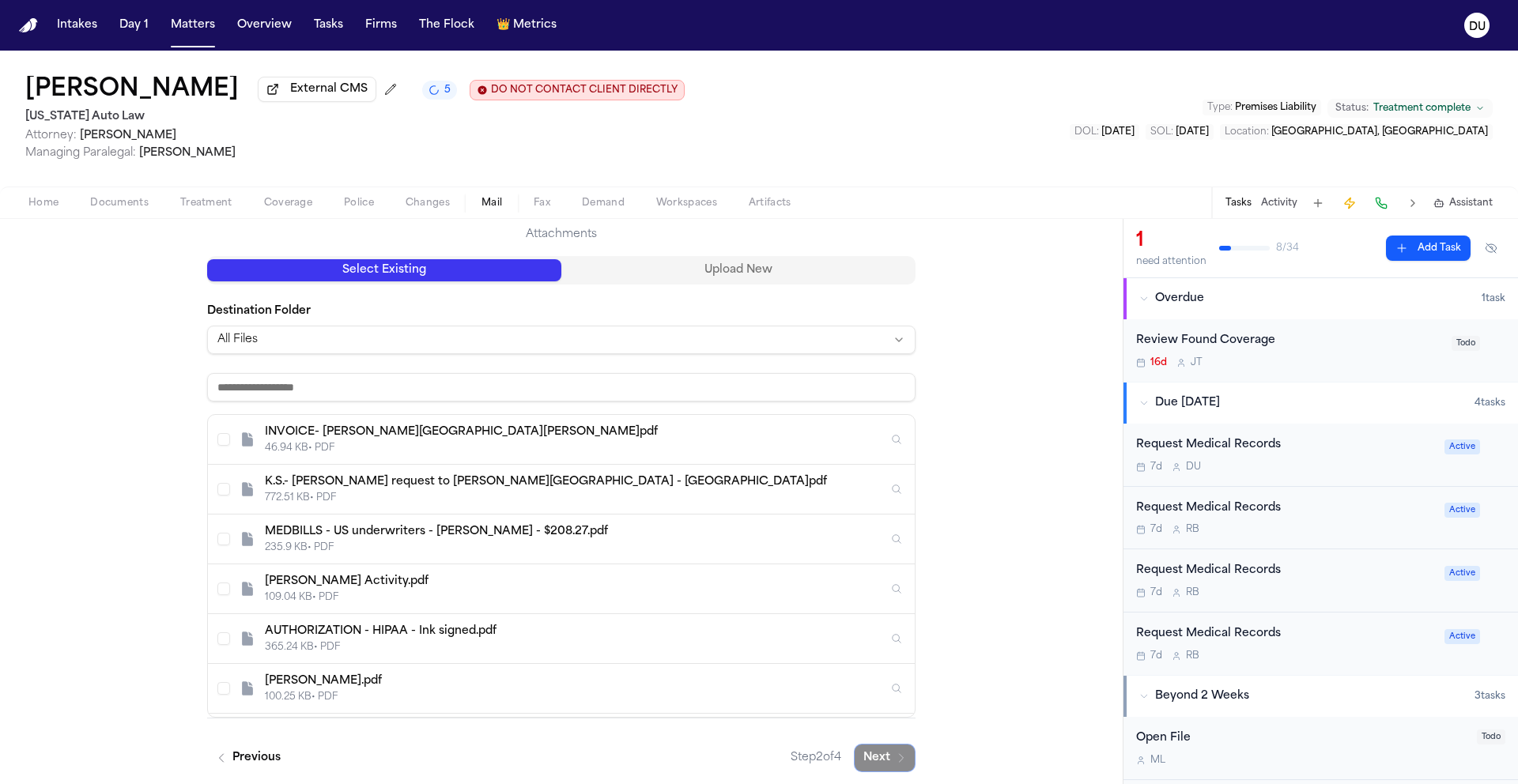
scroll to position [163, 0]
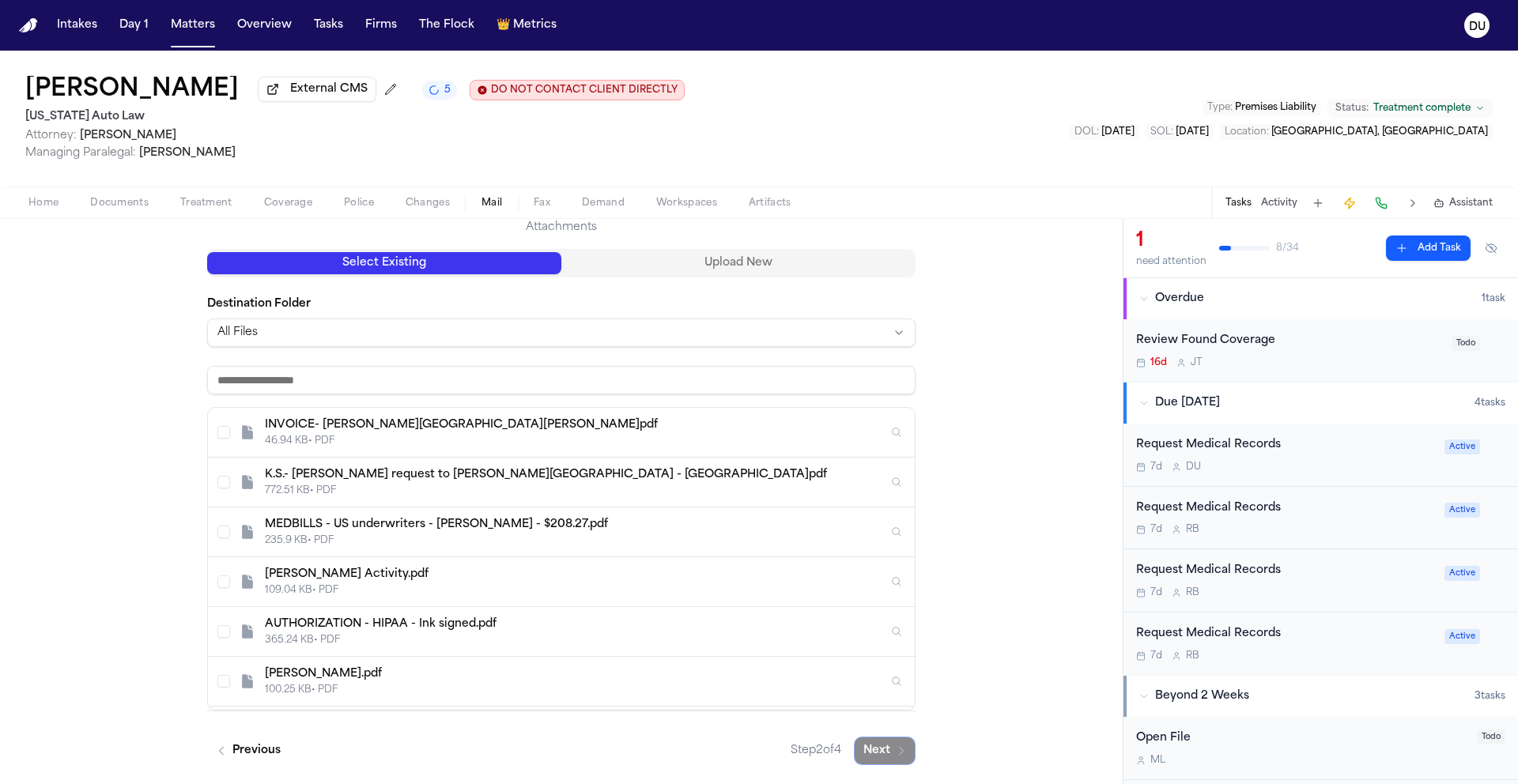
click at [223, 433] on button "Select INVOICE- Henry Ford Ford Road.pdf" at bounding box center [223, 432] width 13 height 13
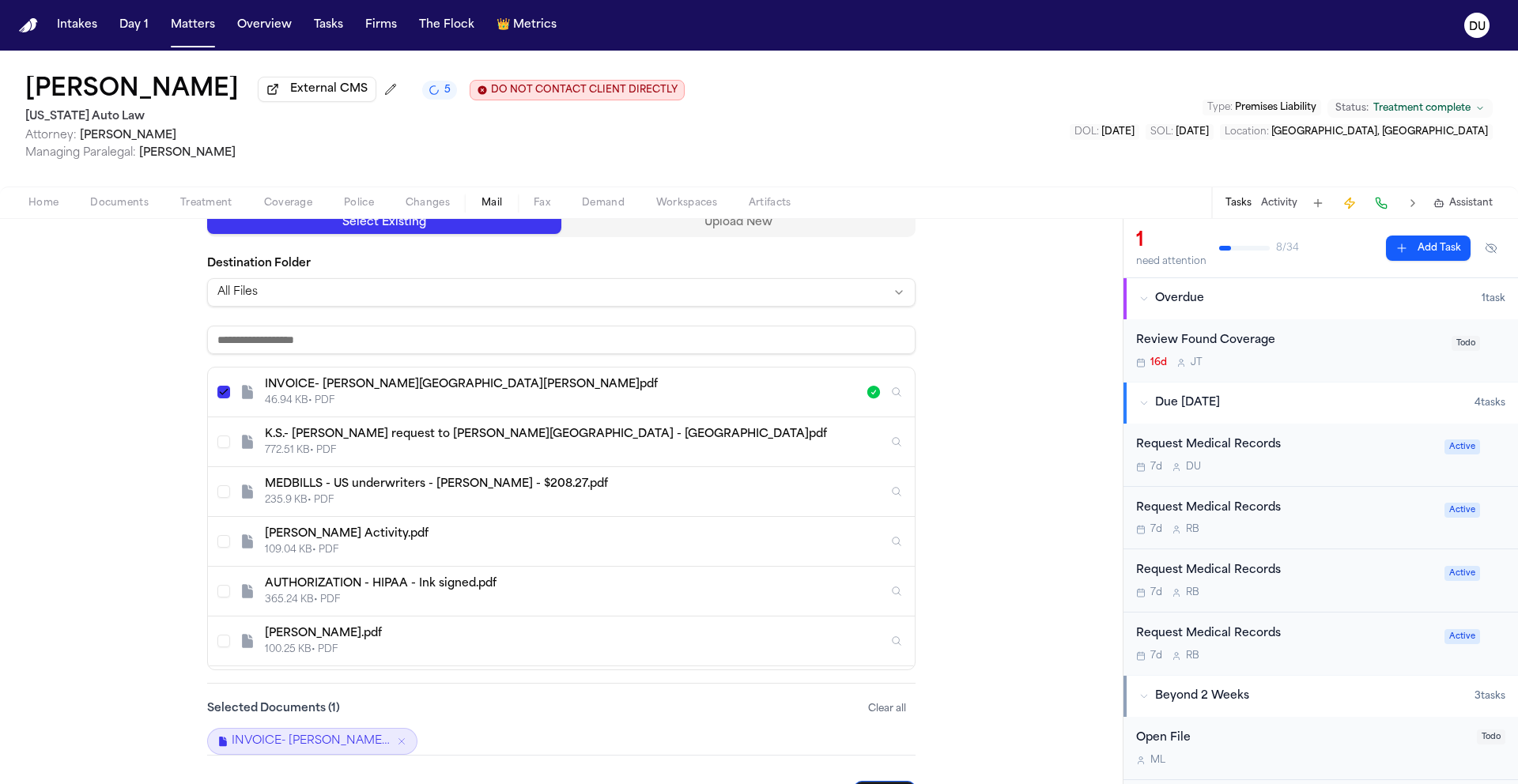
scroll to position [248, 0]
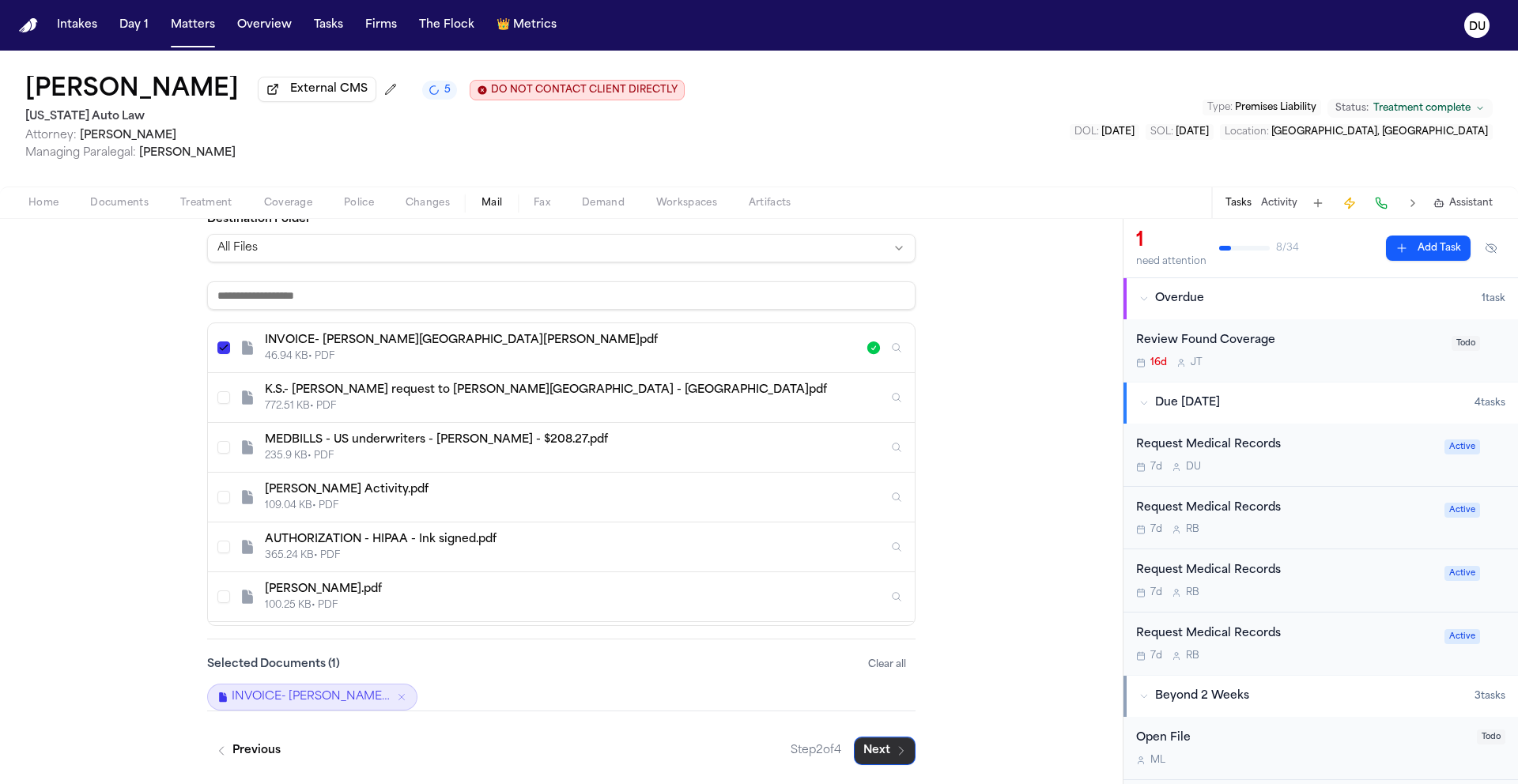
click at [877, 745] on button "Next" at bounding box center [885, 751] width 62 height 28
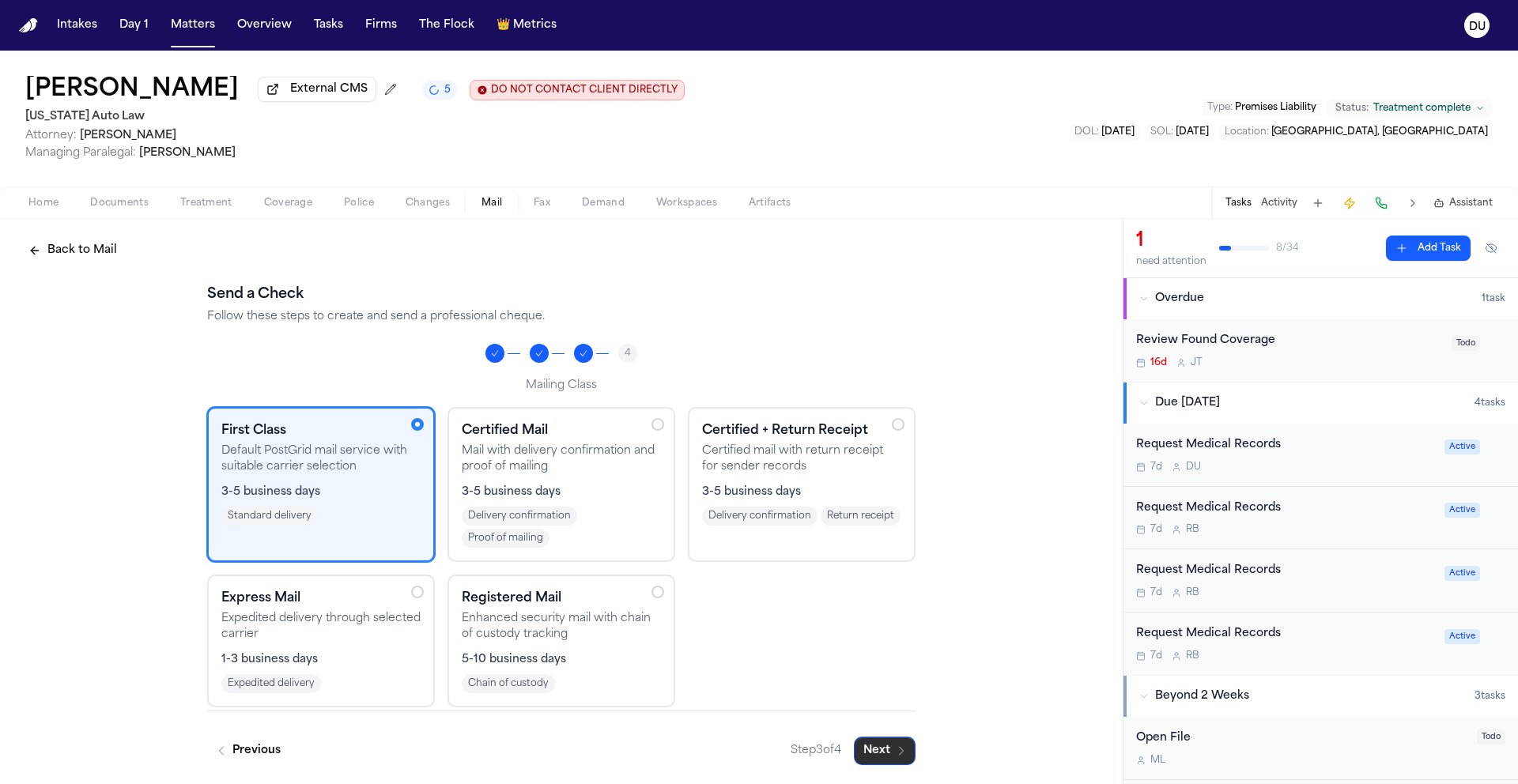
scroll to position [5, 0]
click at [885, 758] on button "Next" at bounding box center [885, 751] width 62 height 28
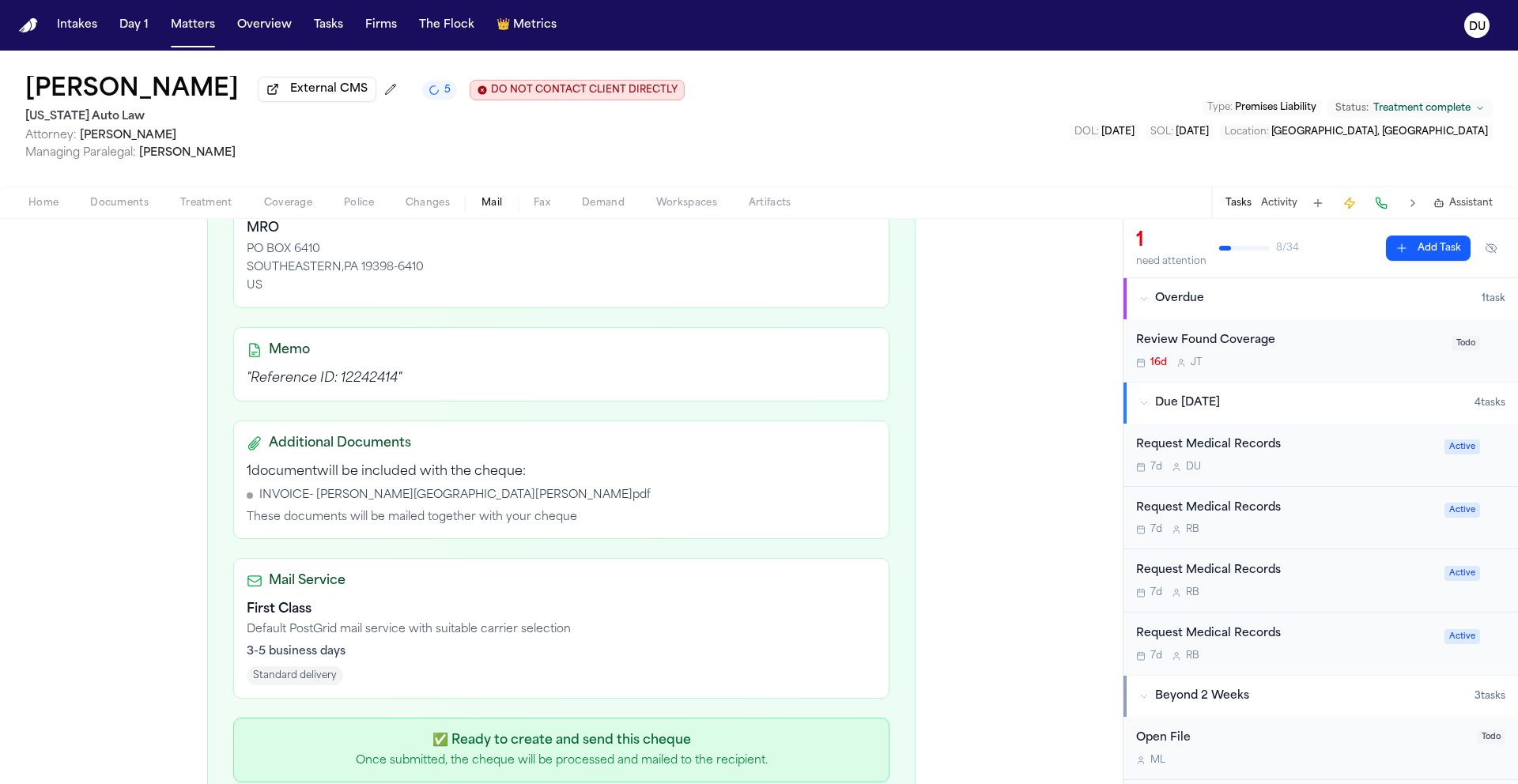
scroll to position [464, 0]
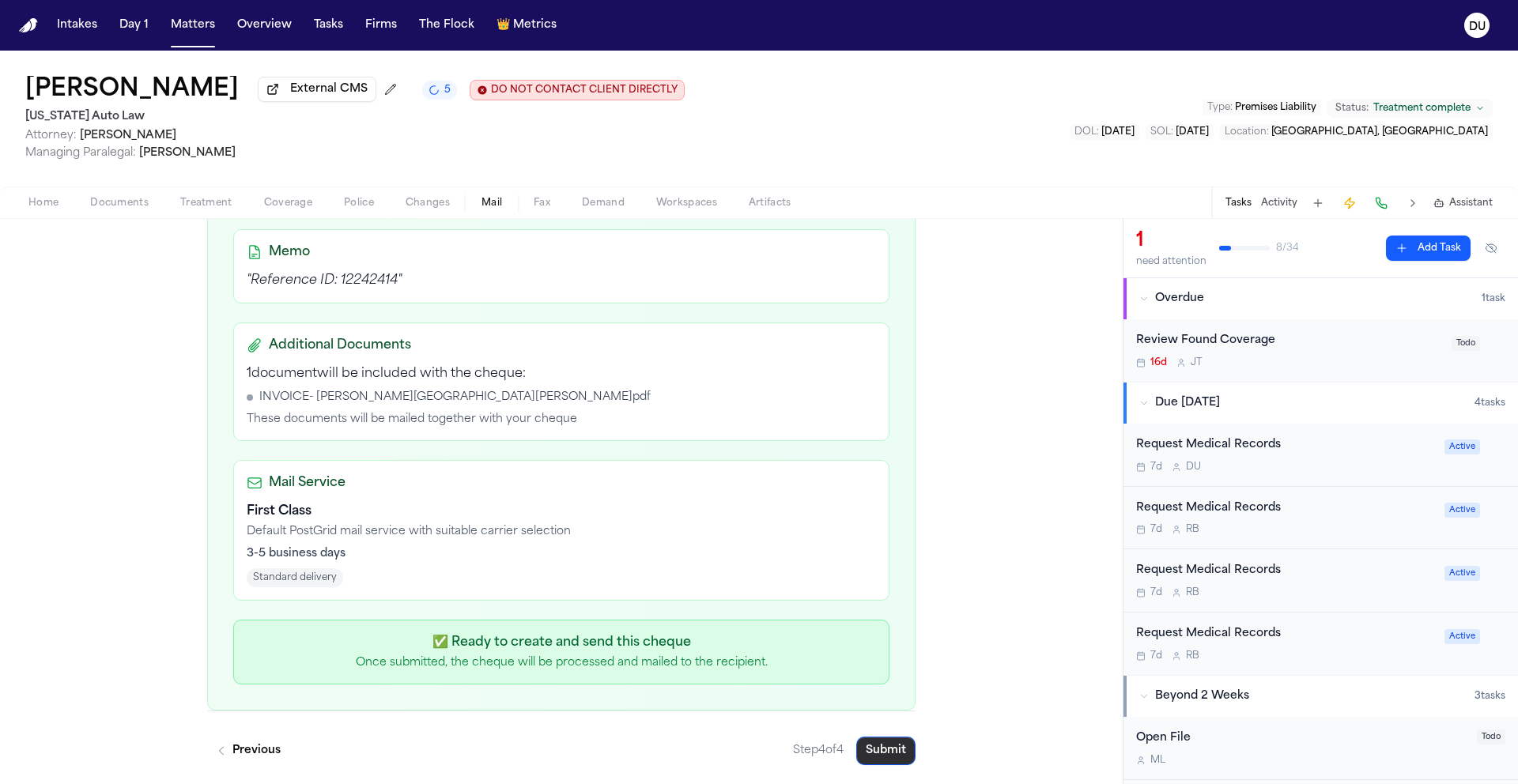
click at [889, 748] on button "Submit" at bounding box center [885, 751] width 59 height 28
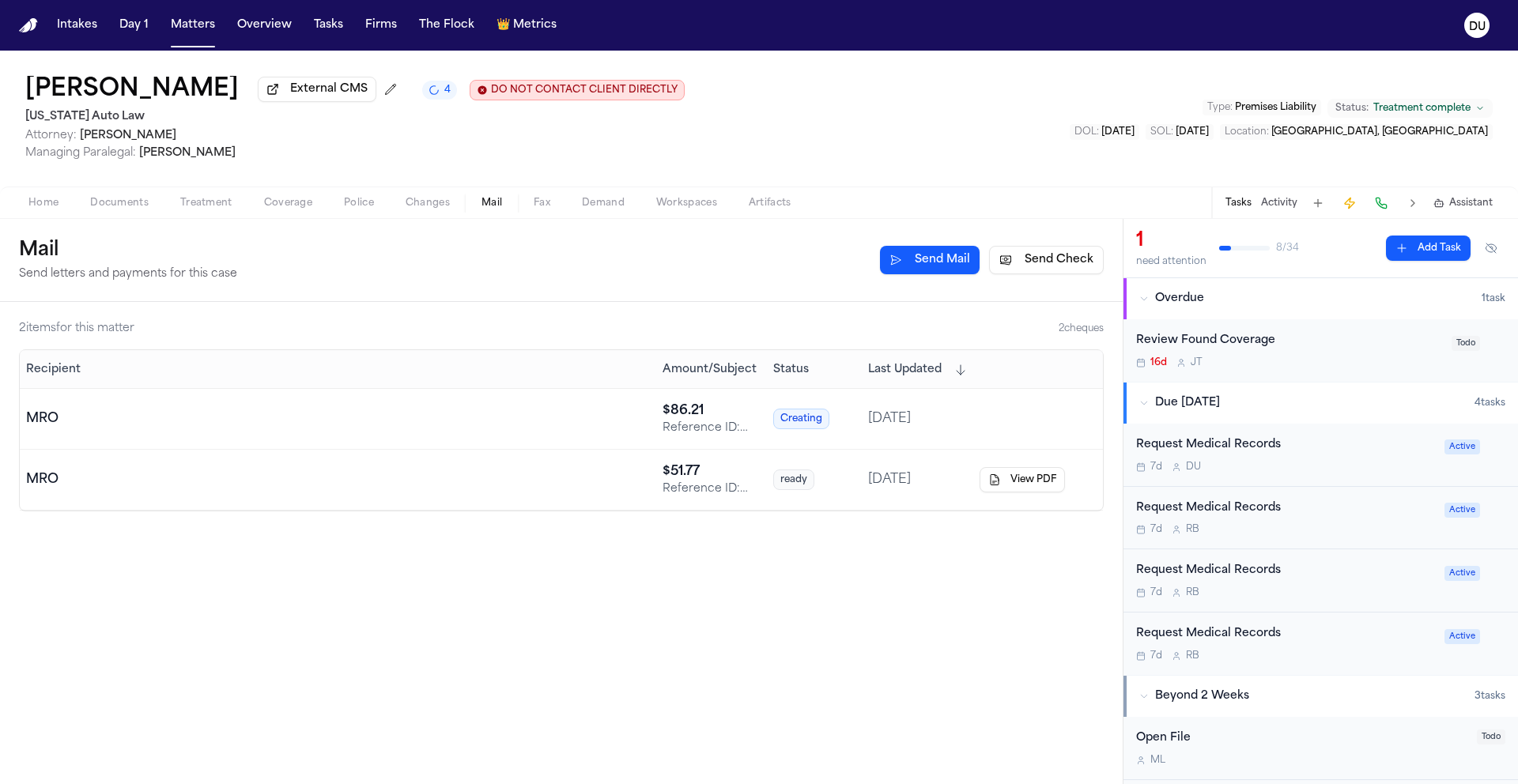
click at [1227, 454] on div "Request Medical Records" at bounding box center [1285, 445] width 299 height 18
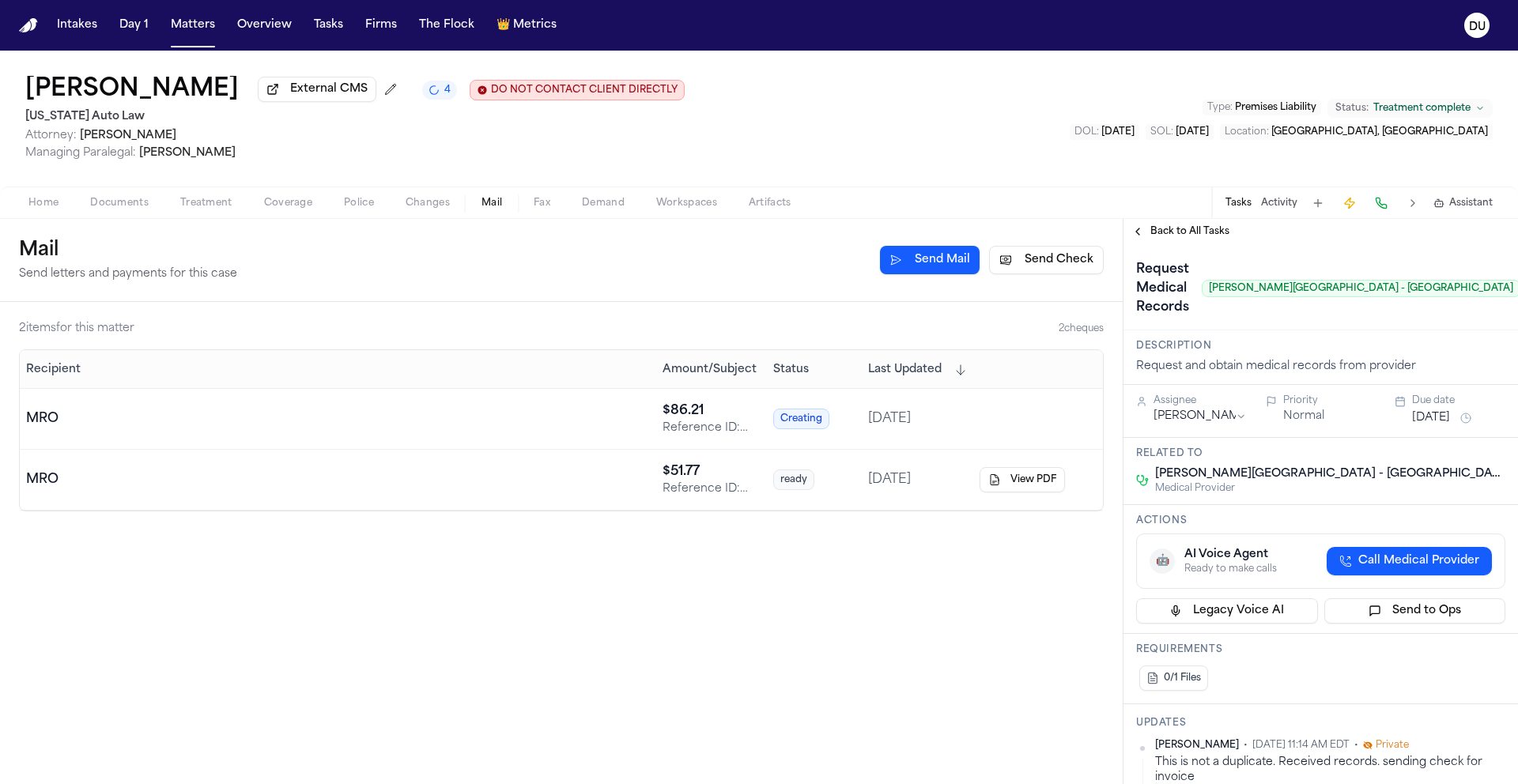
click at [1182, 236] on span "Back to All Tasks" at bounding box center [1189, 231] width 79 height 13
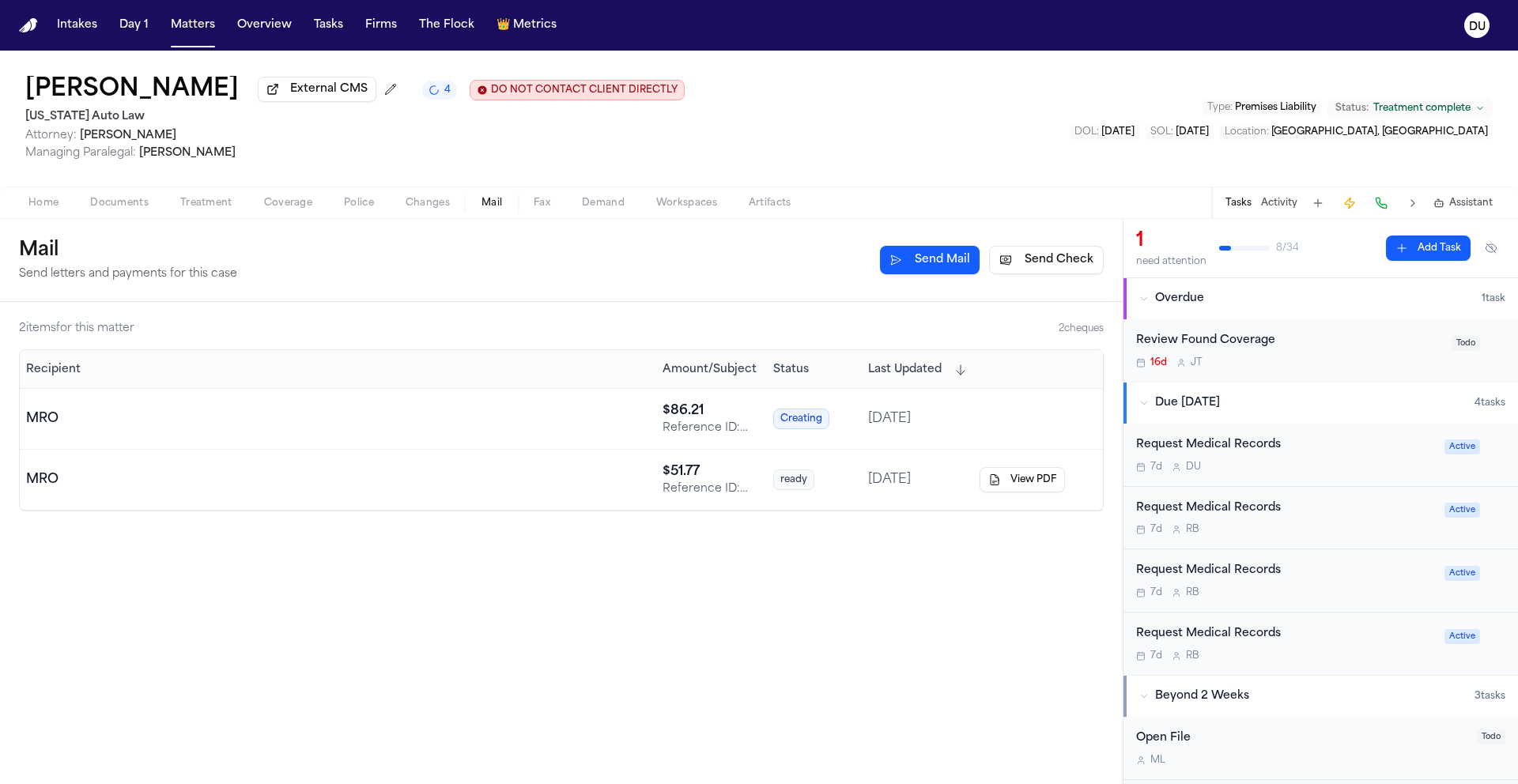
click at [1223, 518] on div "Request Medical Records" at bounding box center [1285, 509] width 299 height 18
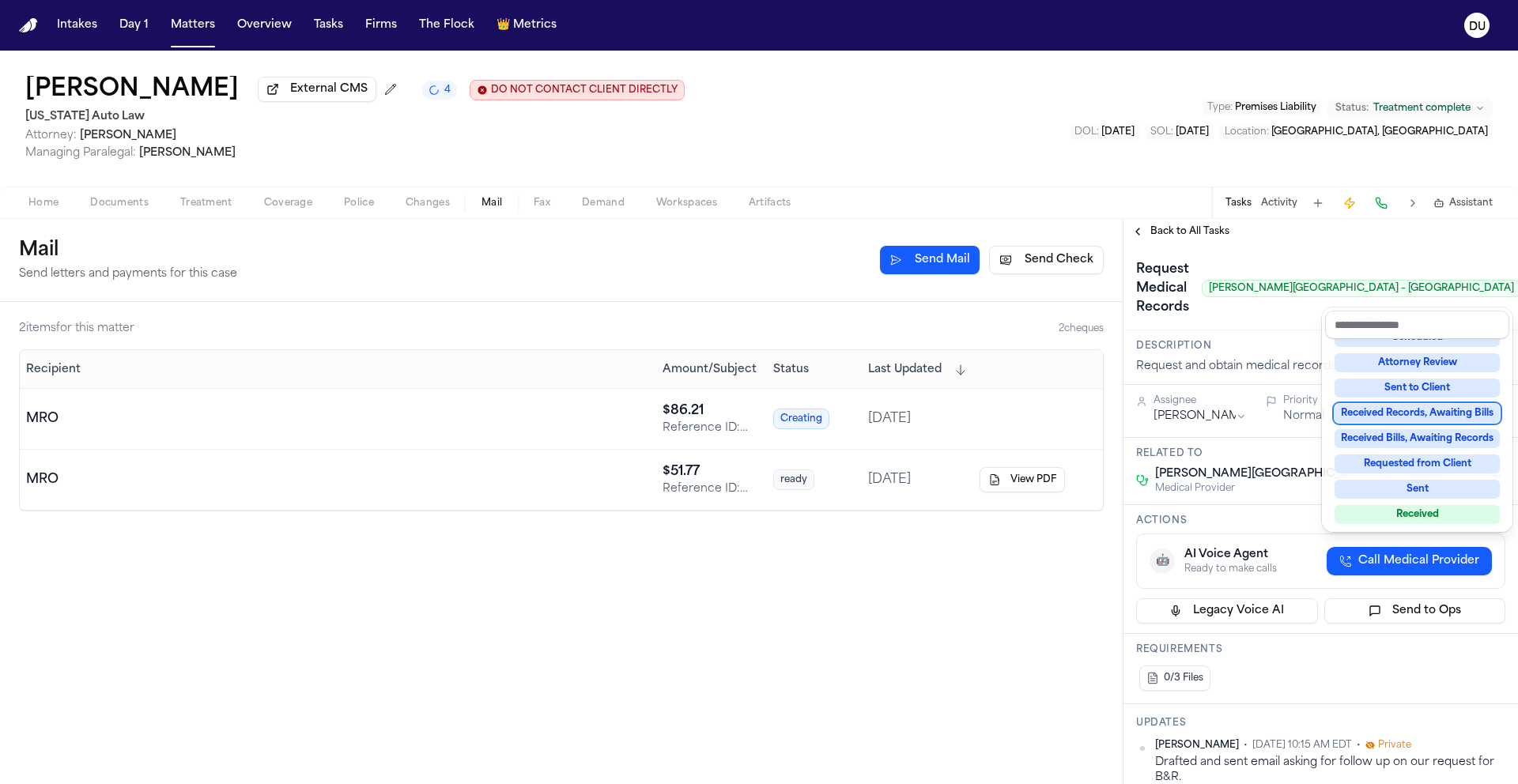
scroll to position [176, 0]
click at [1421, 404] on div "Received Records, Awaiting Bills" at bounding box center [1416, 407] width 165 height 19
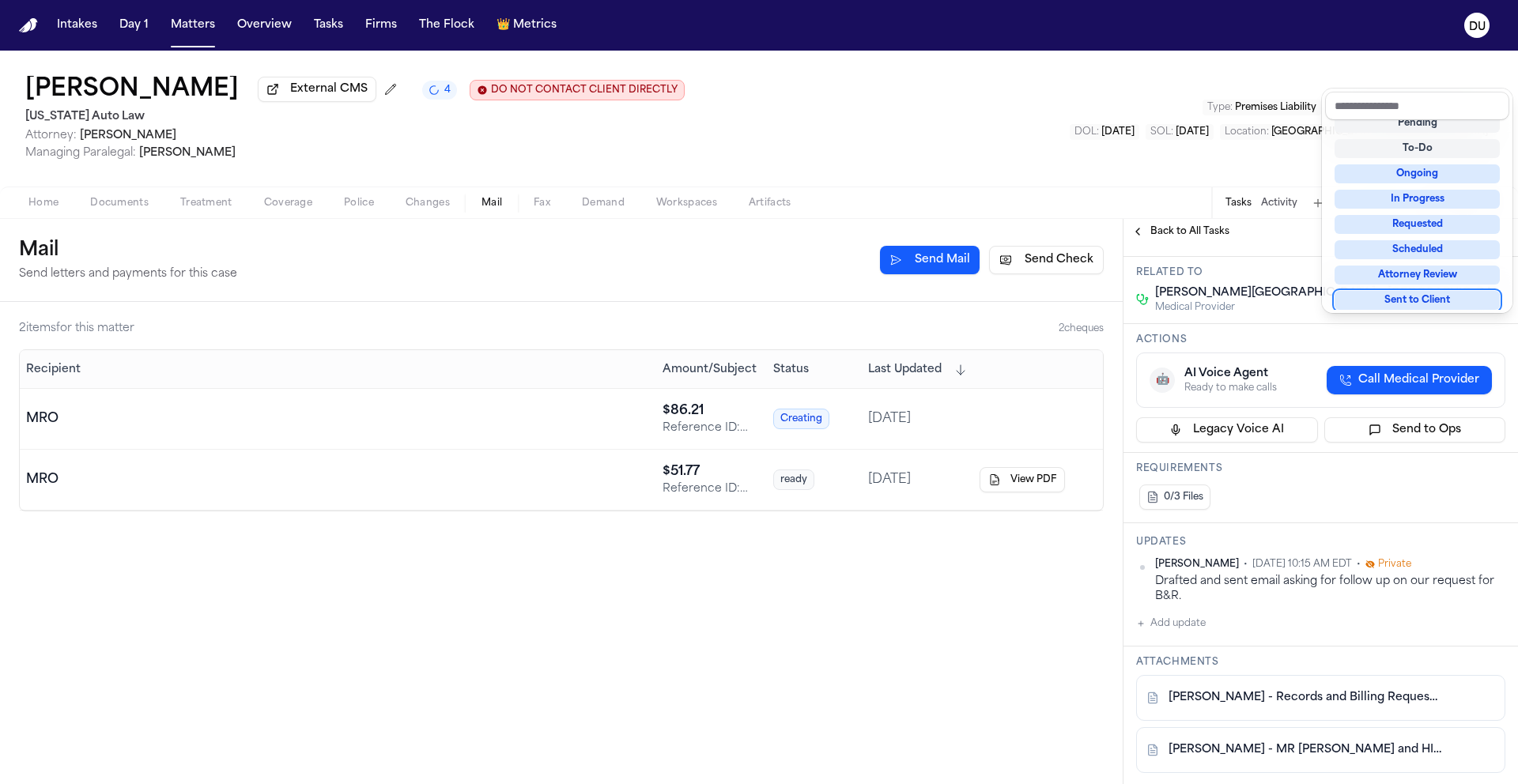
scroll to position [232, 0]
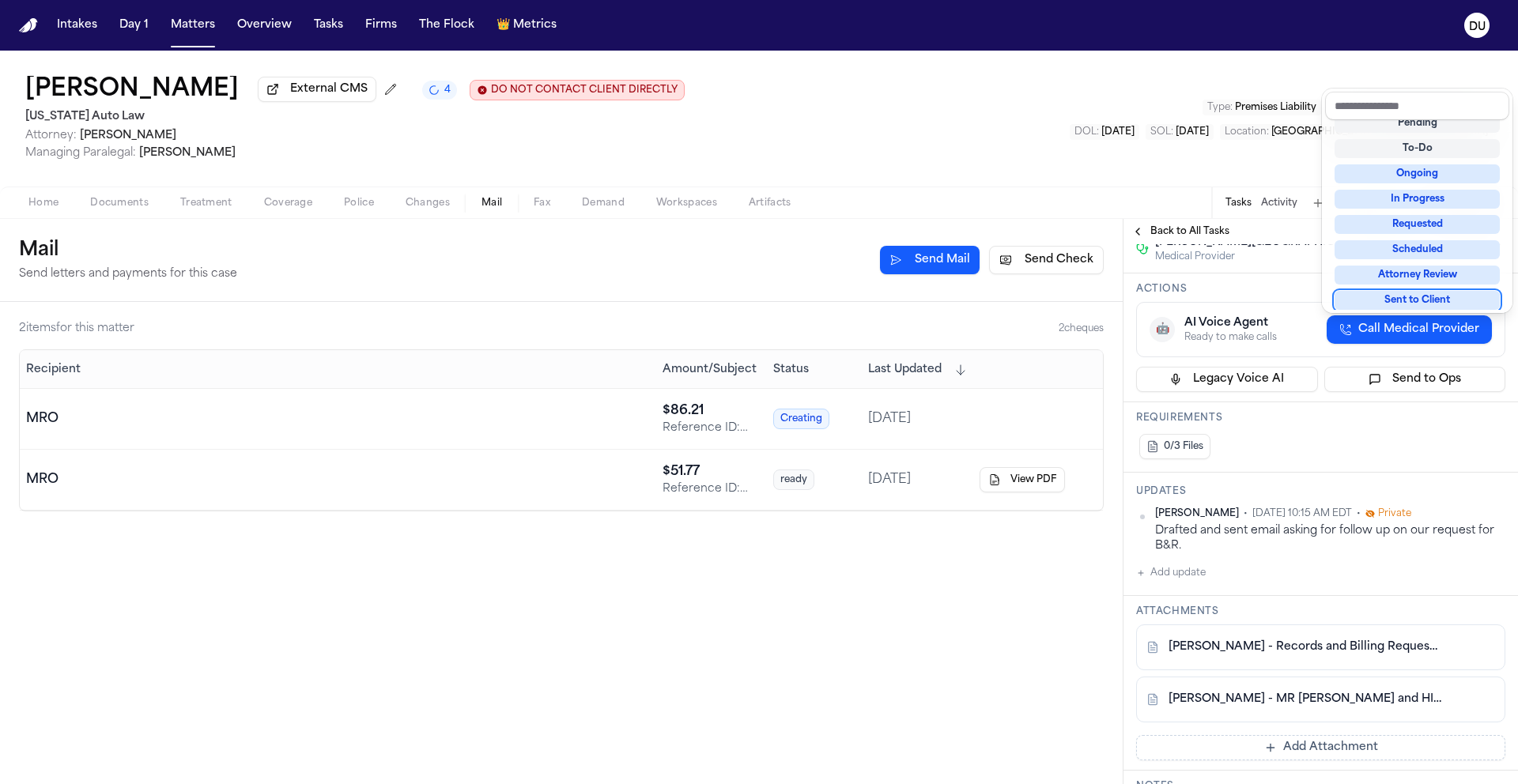
click at [1192, 577] on div "**********" at bounding box center [1320, 632] width 394 height 1238
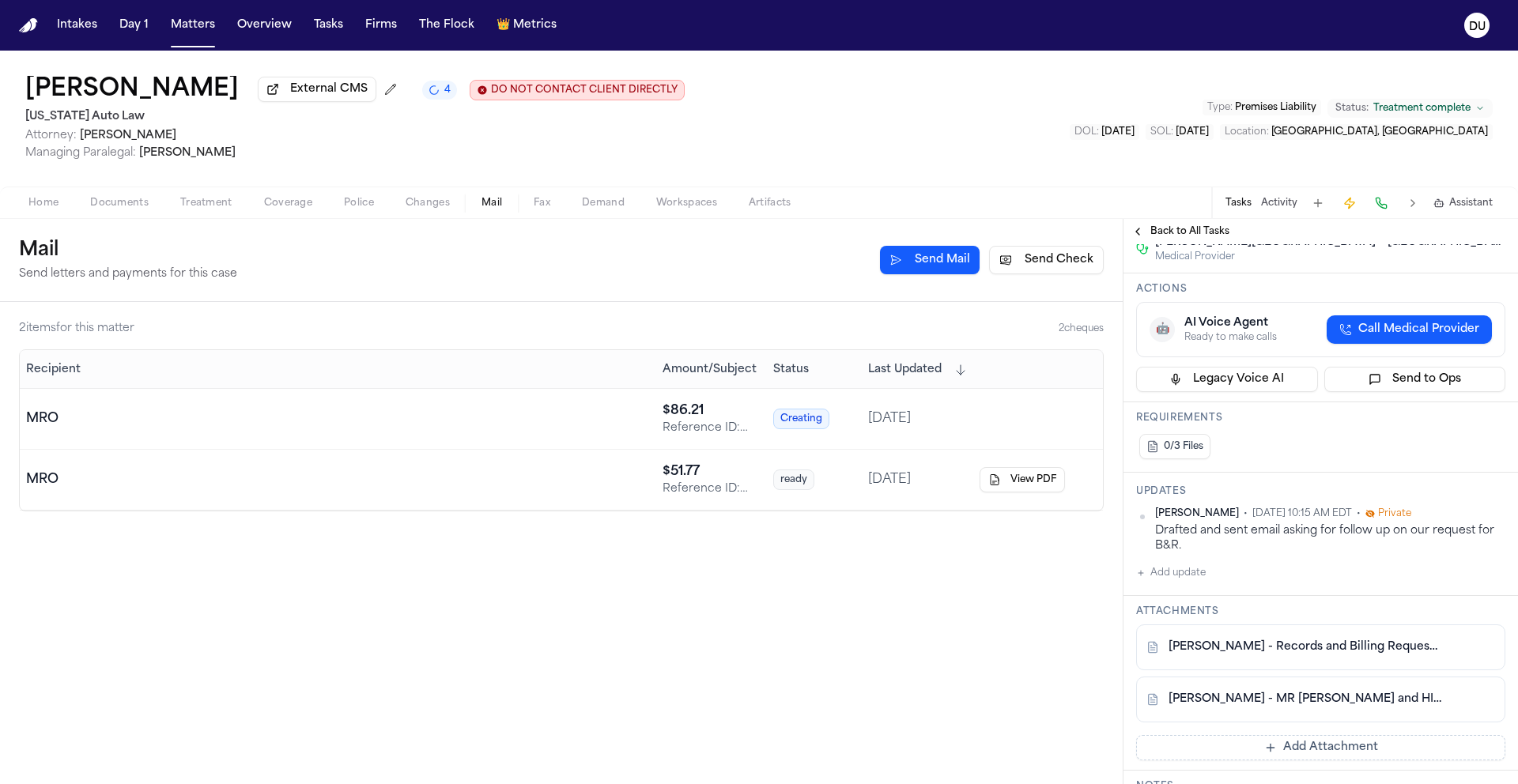
click at [1190, 576] on button "Add update" at bounding box center [1170, 572] width 69 height 19
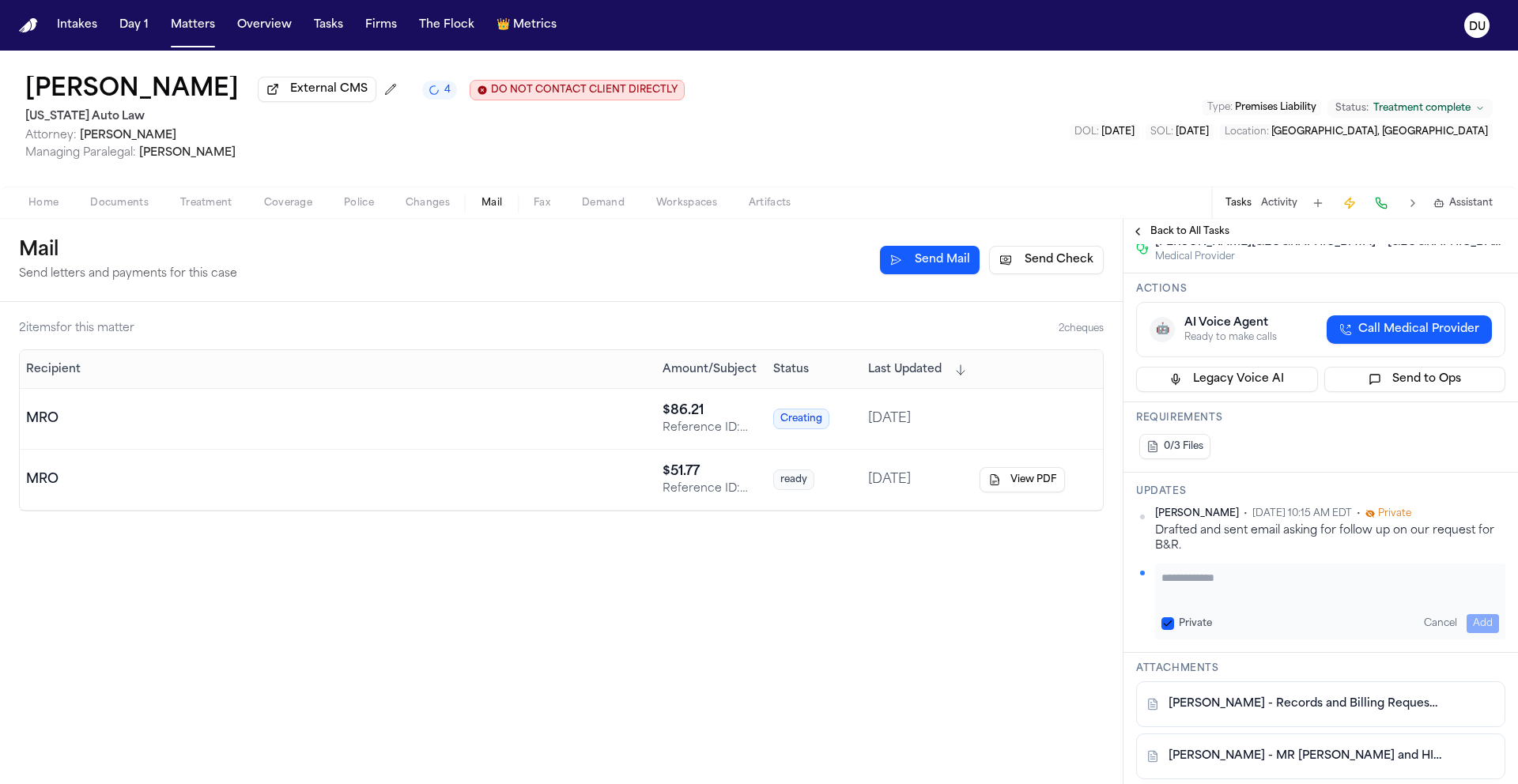
click at [1242, 601] on textarea "Add your update" at bounding box center [1330, 586] width 337 height 32
type textarea "**********"
click at [1468, 626] on button "Add" at bounding box center [1482, 623] width 33 height 19
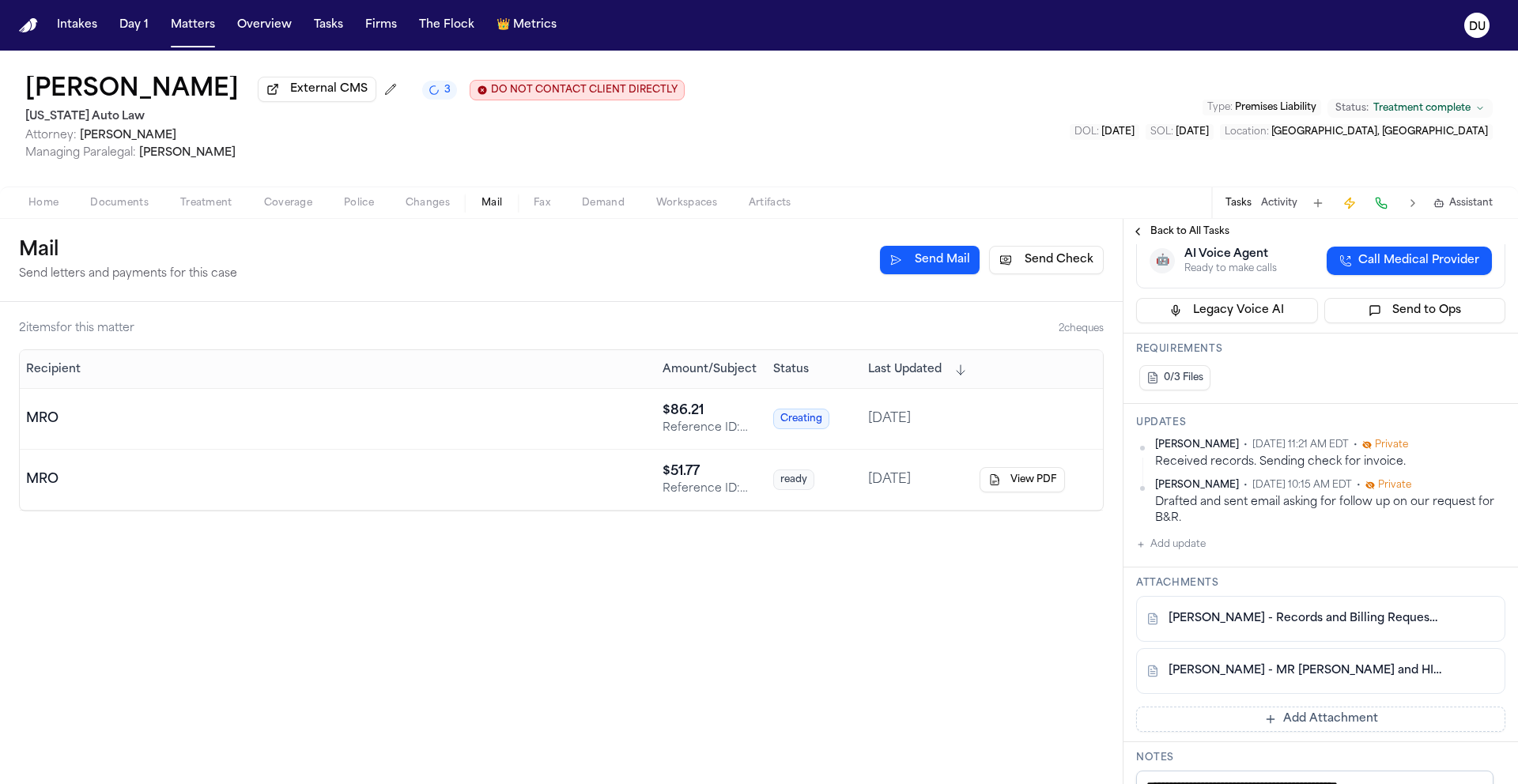
scroll to position [306, 0]
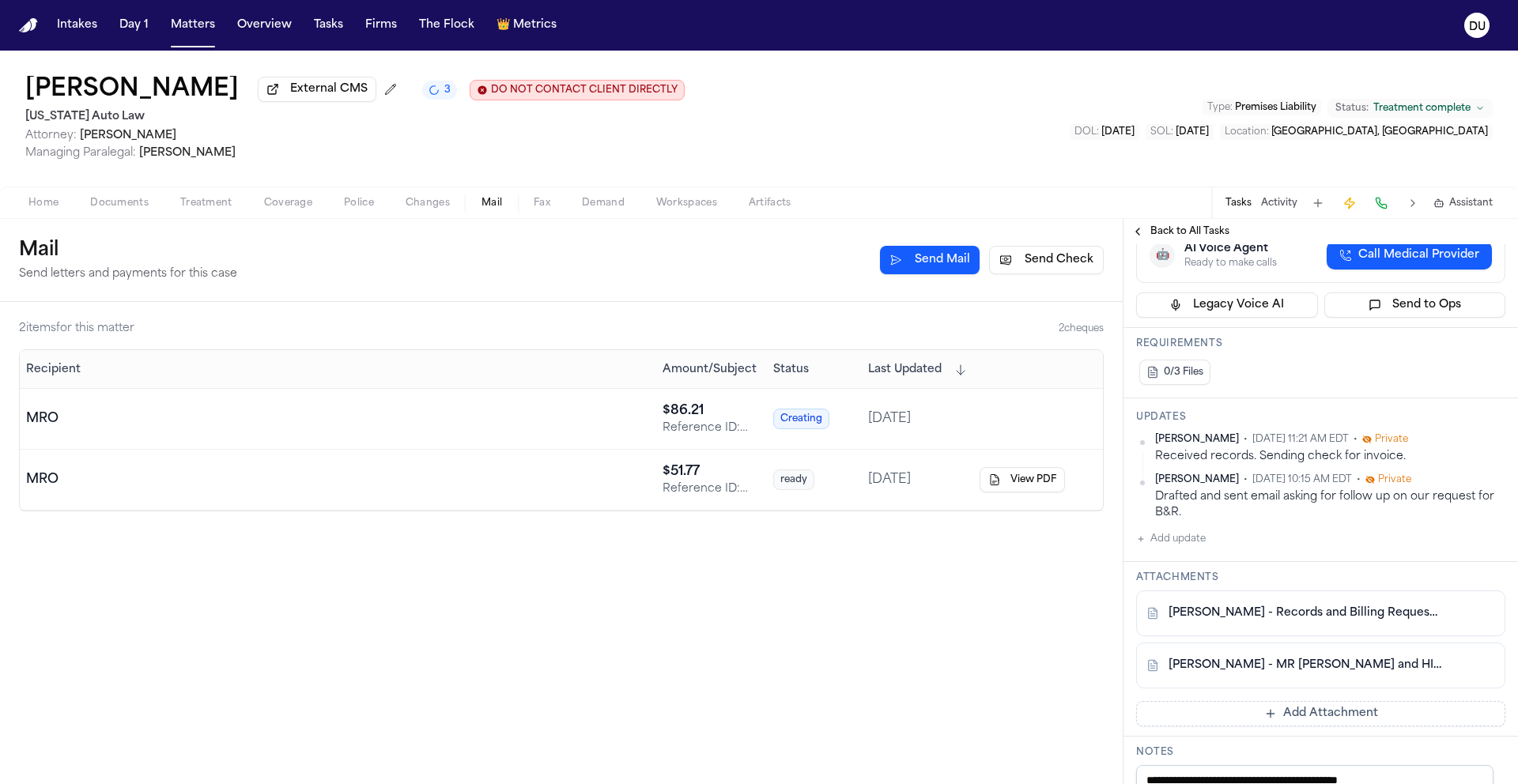
click at [1233, 711] on button "Add Attachment" at bounding box center [1320, 714] width 369 height 25
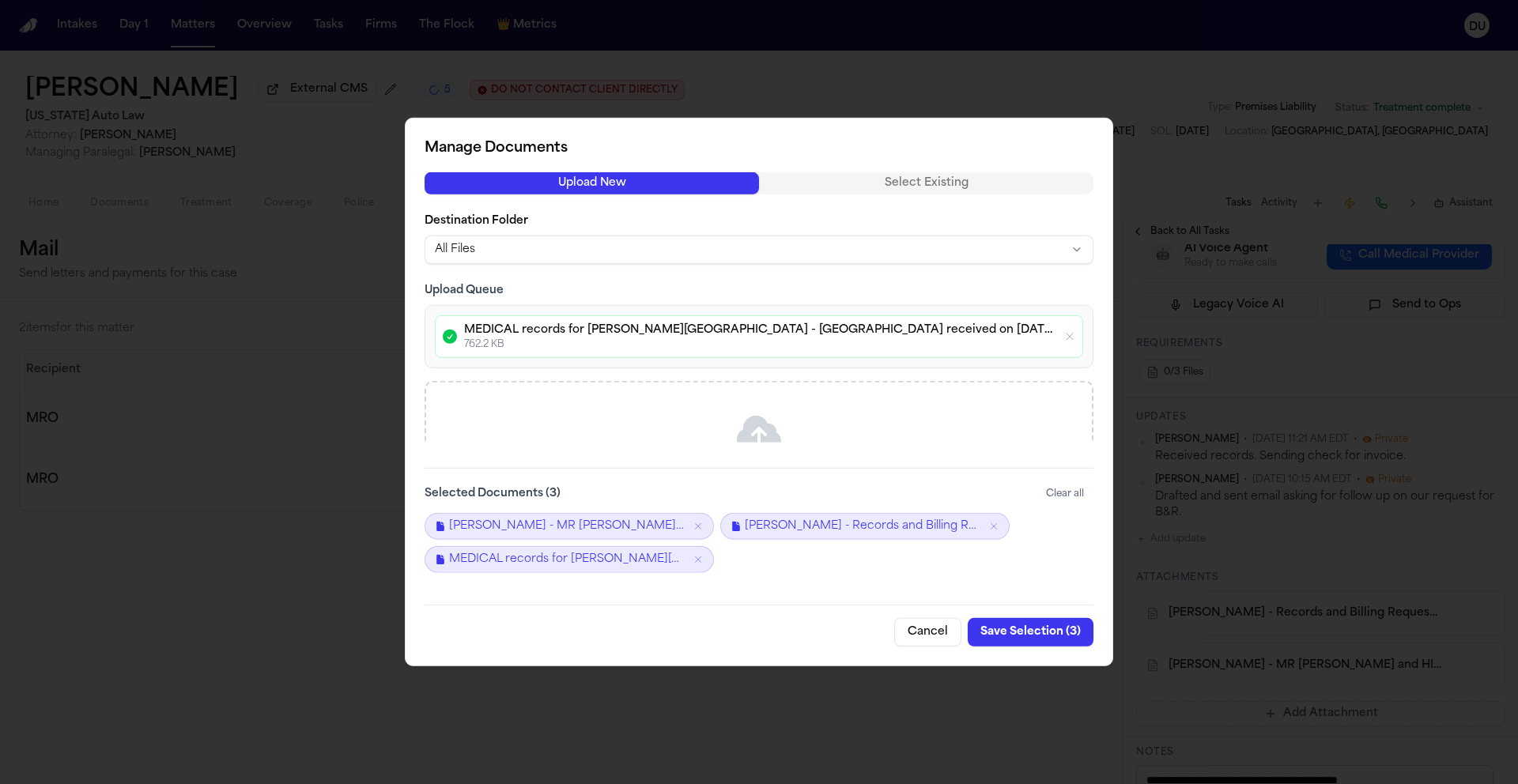
click at [1033, 633] on button "Save Selection ( 3 )" at bounding box center [1030, 633] width 126 height 28
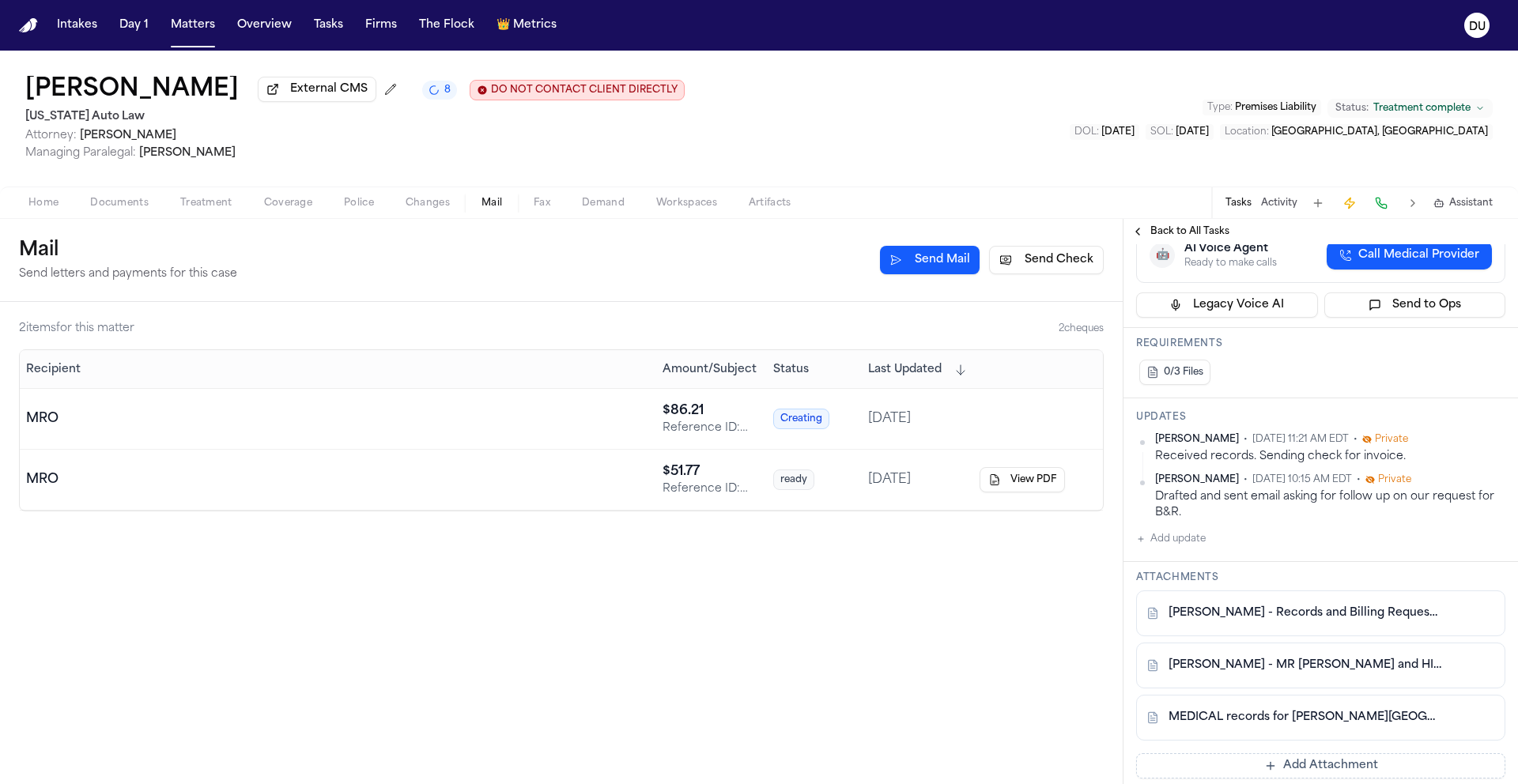
click at [1277, 771] on button "Add Attachment" at bounding box center [1320, 766] width 369 height 25
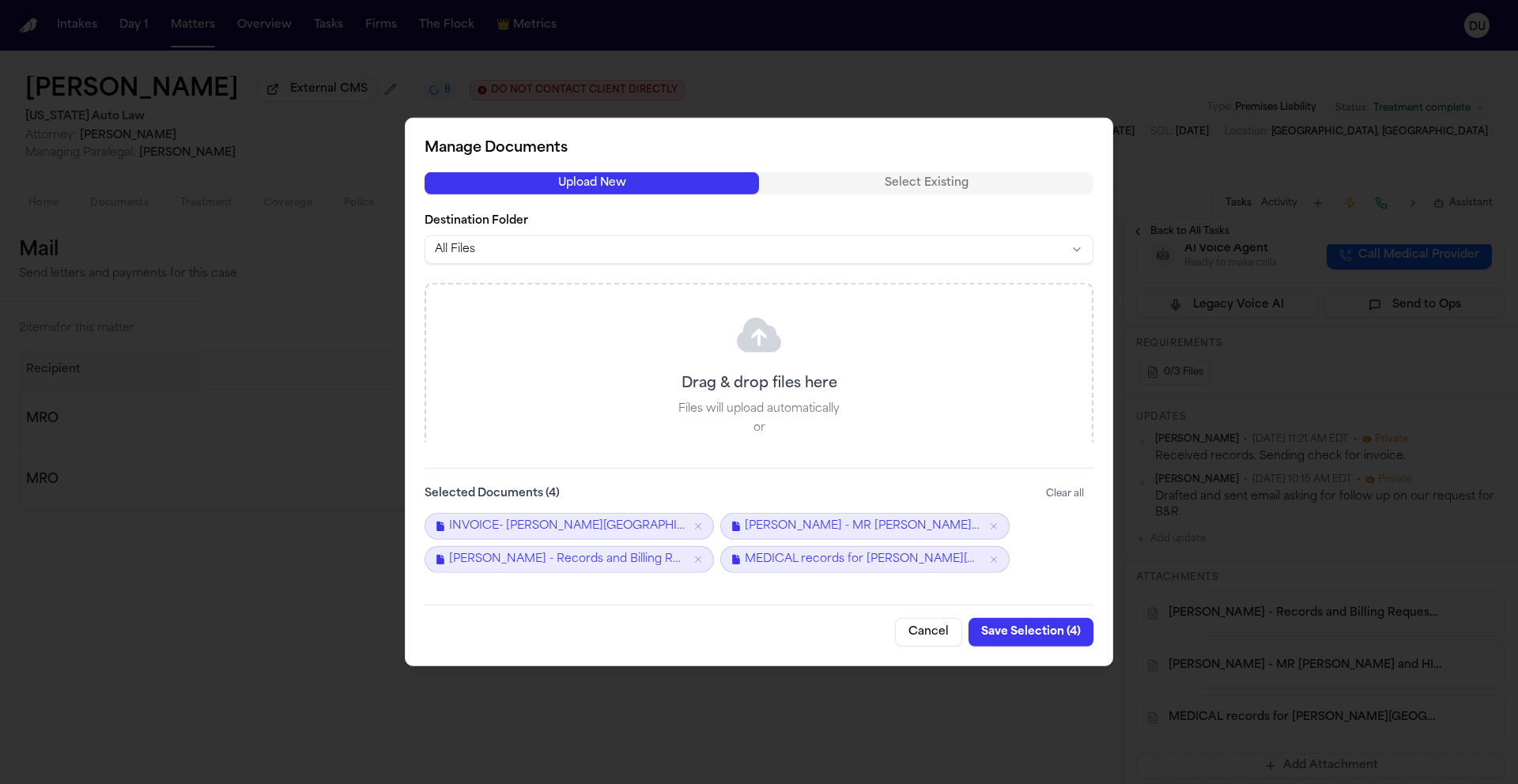
click at [1029, 634] on button "Save Selection ( 4 )" at bounding box center [1030, 633] width 125 height 28
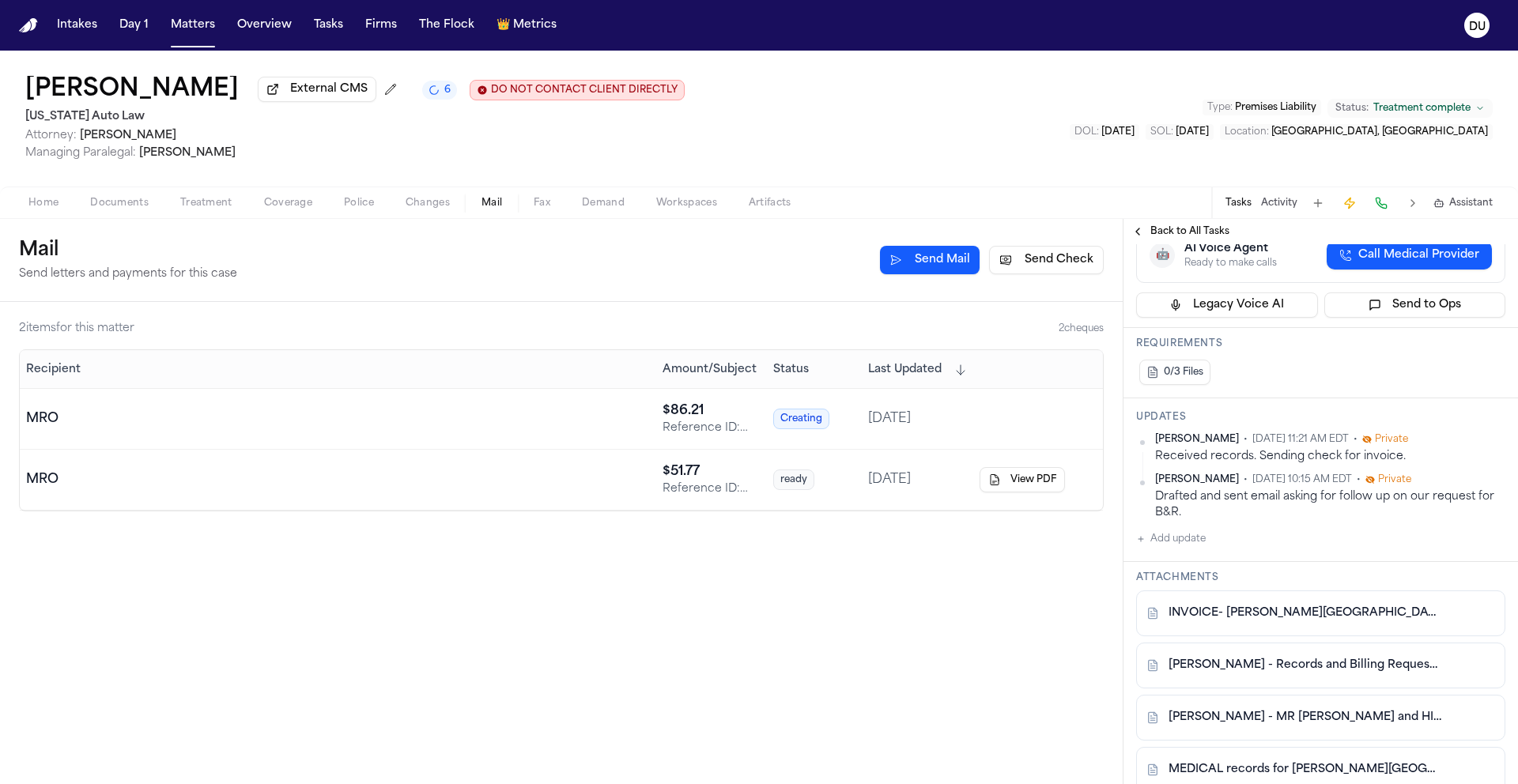
click at [959, 261] on button "Send Mail" at bounding box center [929, 260] width 100 height 28
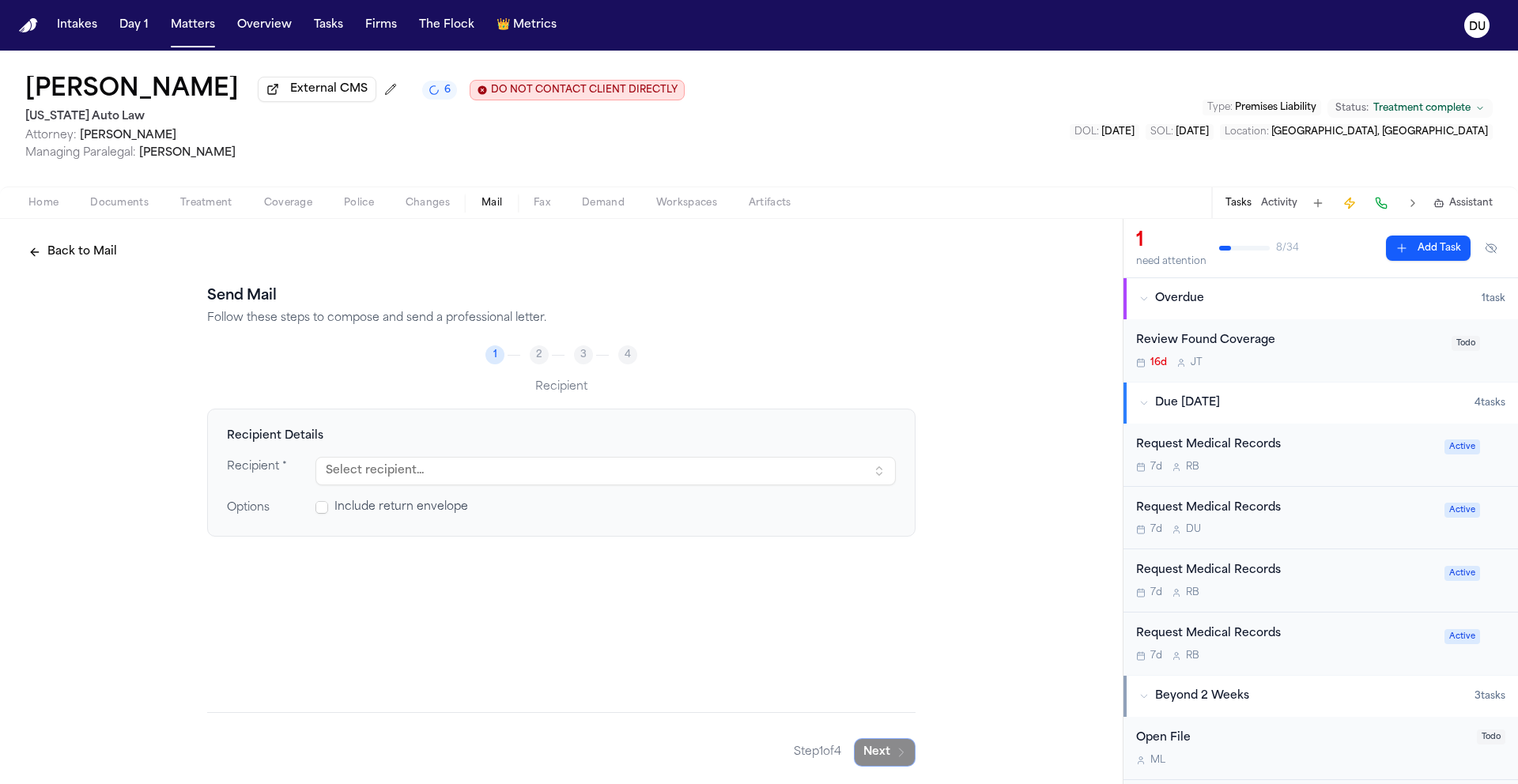
click at [519, 467] on button "Select recipient..." at bounding box center [605, 471] width 580 height 28
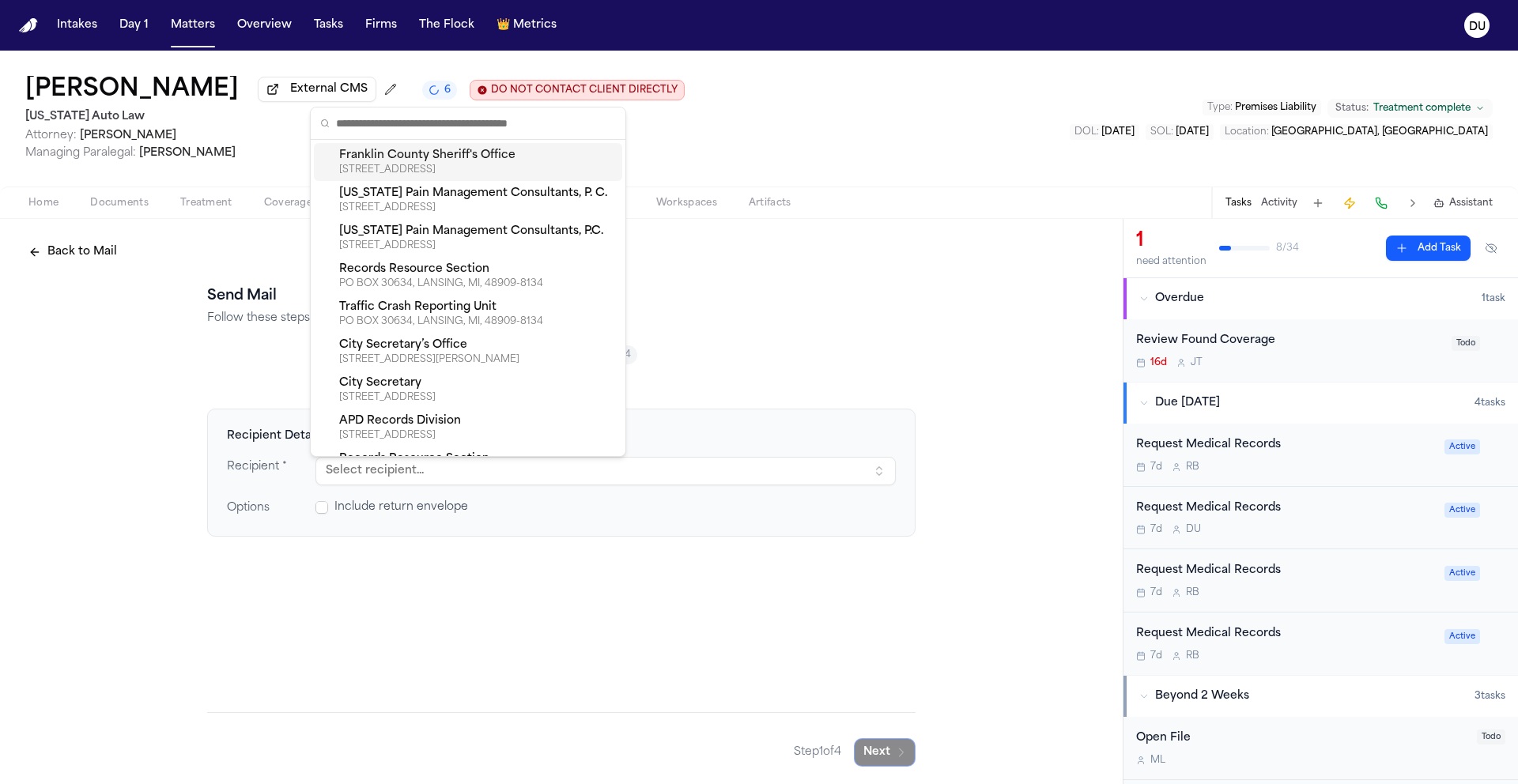
click at [830, 311] on div "Send Mail Follow these steps to compose and send a professional letter." at bounding box center [561, 305] width 708 height 41
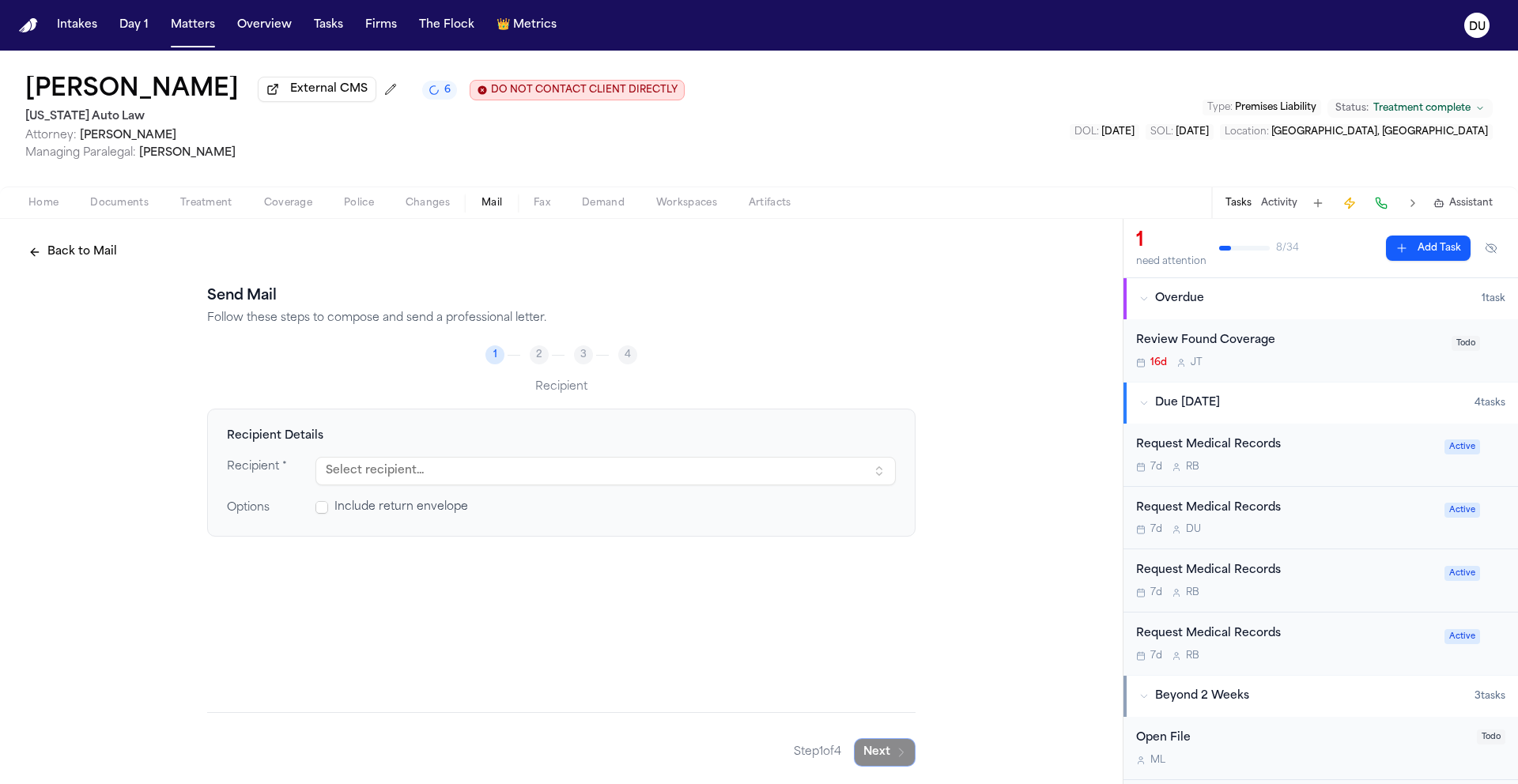
click at [488, 208] on span "Mail" at bounding box center [491, 202] width 21 height 13
click at [67, 257] on button "Back to Mail" at bounding box center [73, 252] width 107 height 28
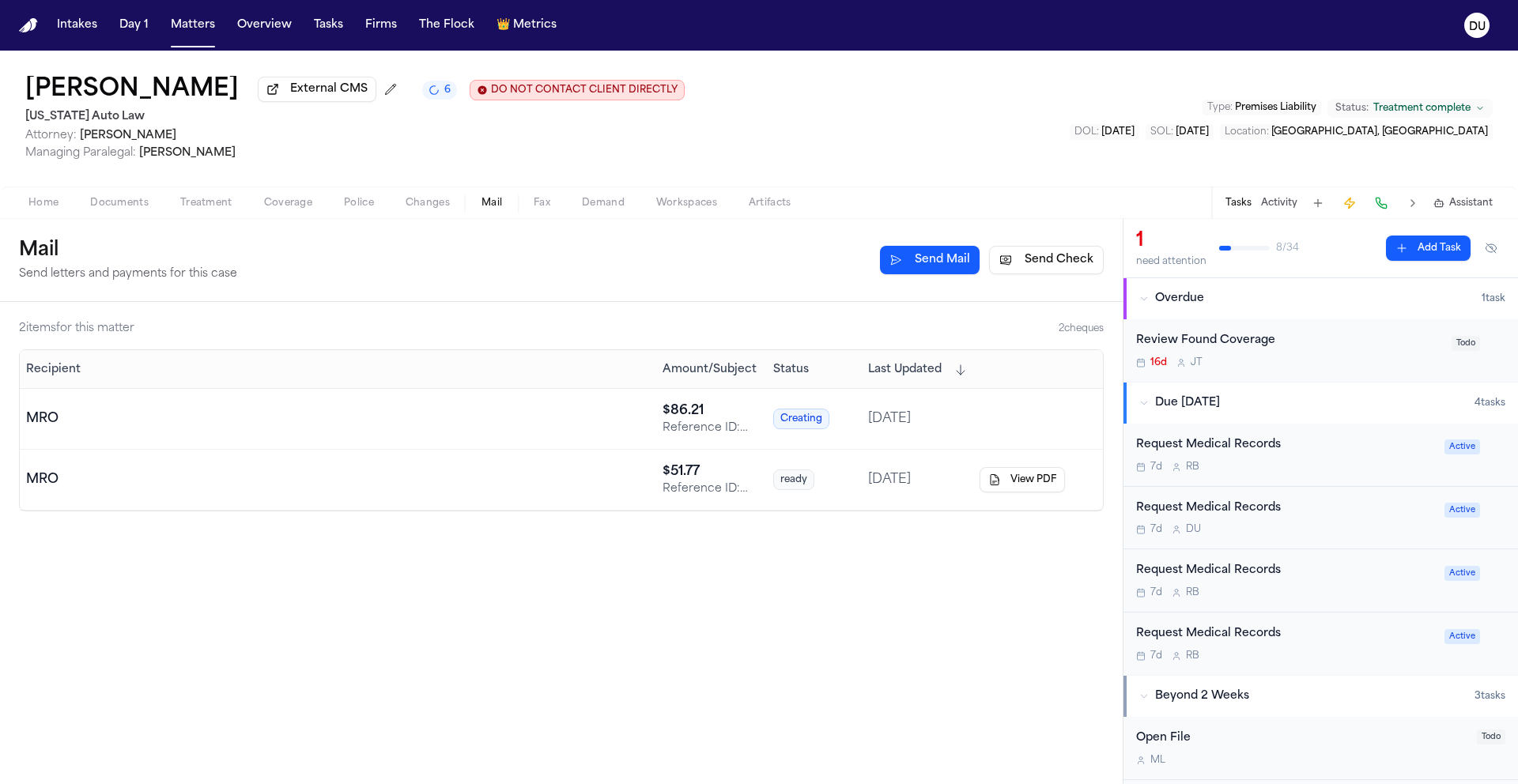
click at [1042, 263] on button "Send Check" at bounding box center [1046, 260] width 115 height 28
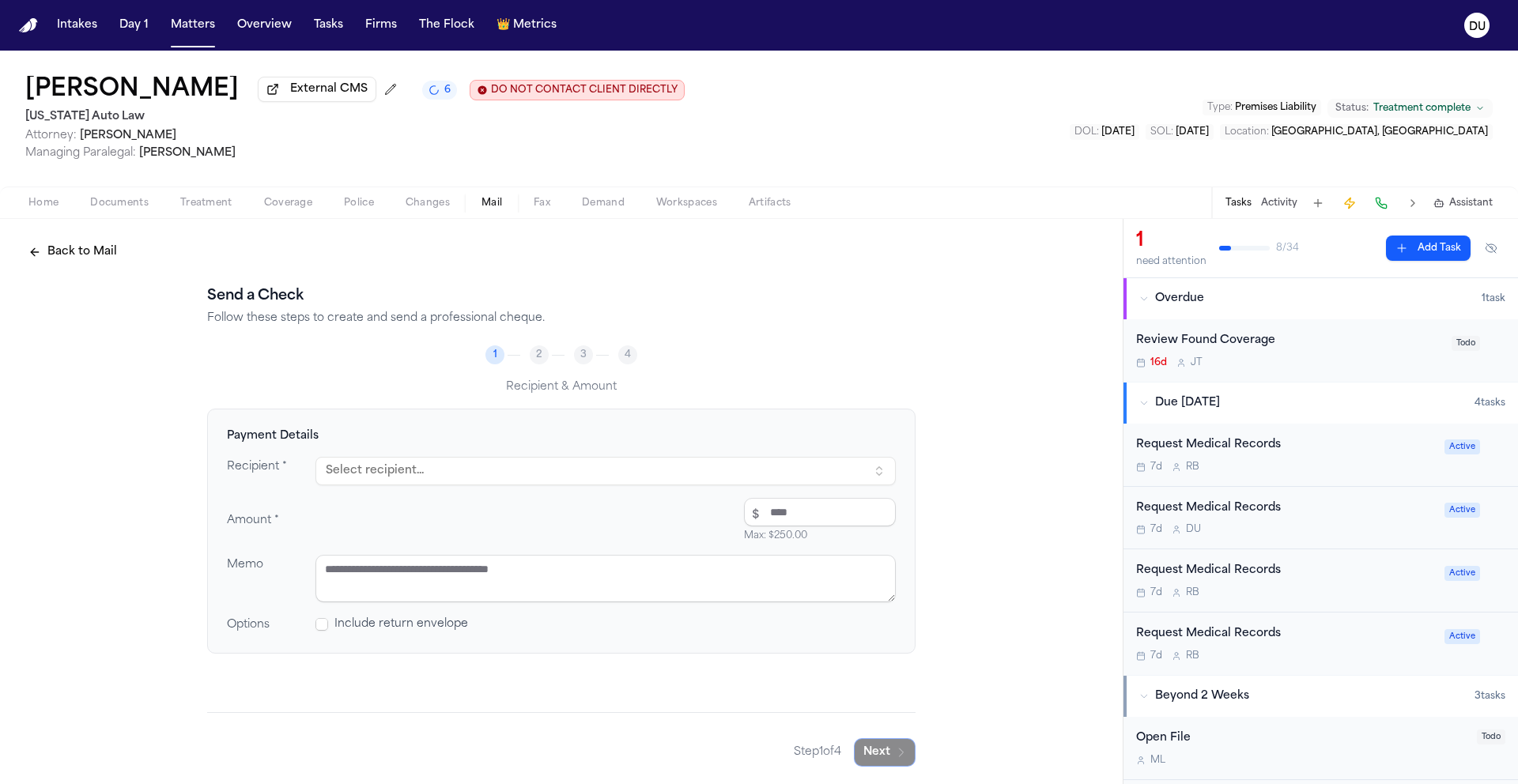
click at [559, 474] on button "Select recipient..." at bounding box center [605, 471] width 580 height 28
type input "***"
click at [454, 558] on div "PO BOX 6410, SOUTHEASTERN, PA, 19398-6410" at bounding box center [477, 555] width 277 height 13
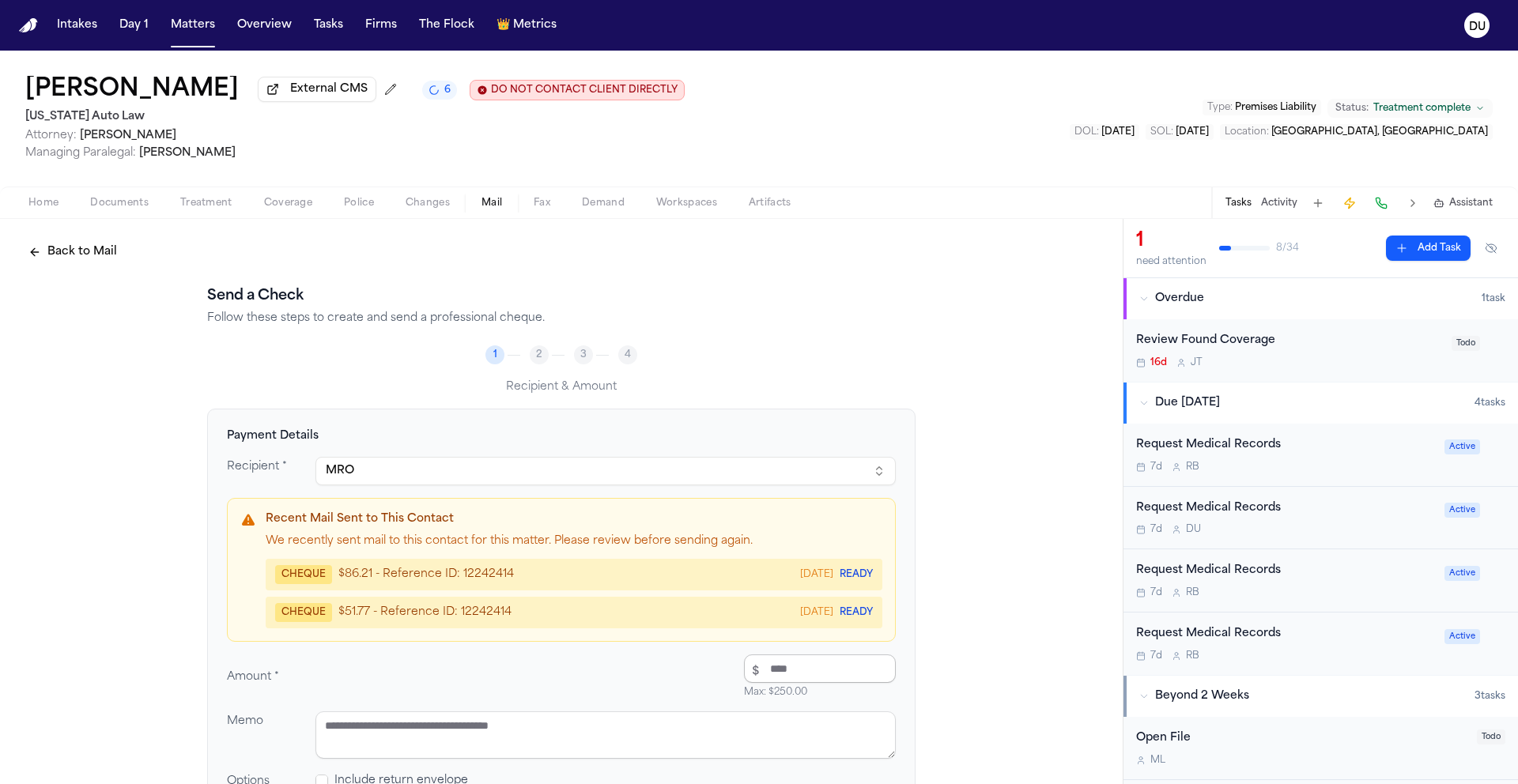
click at [765, 677] on input "number" at bounding box center [819, 669] width 151 height 28
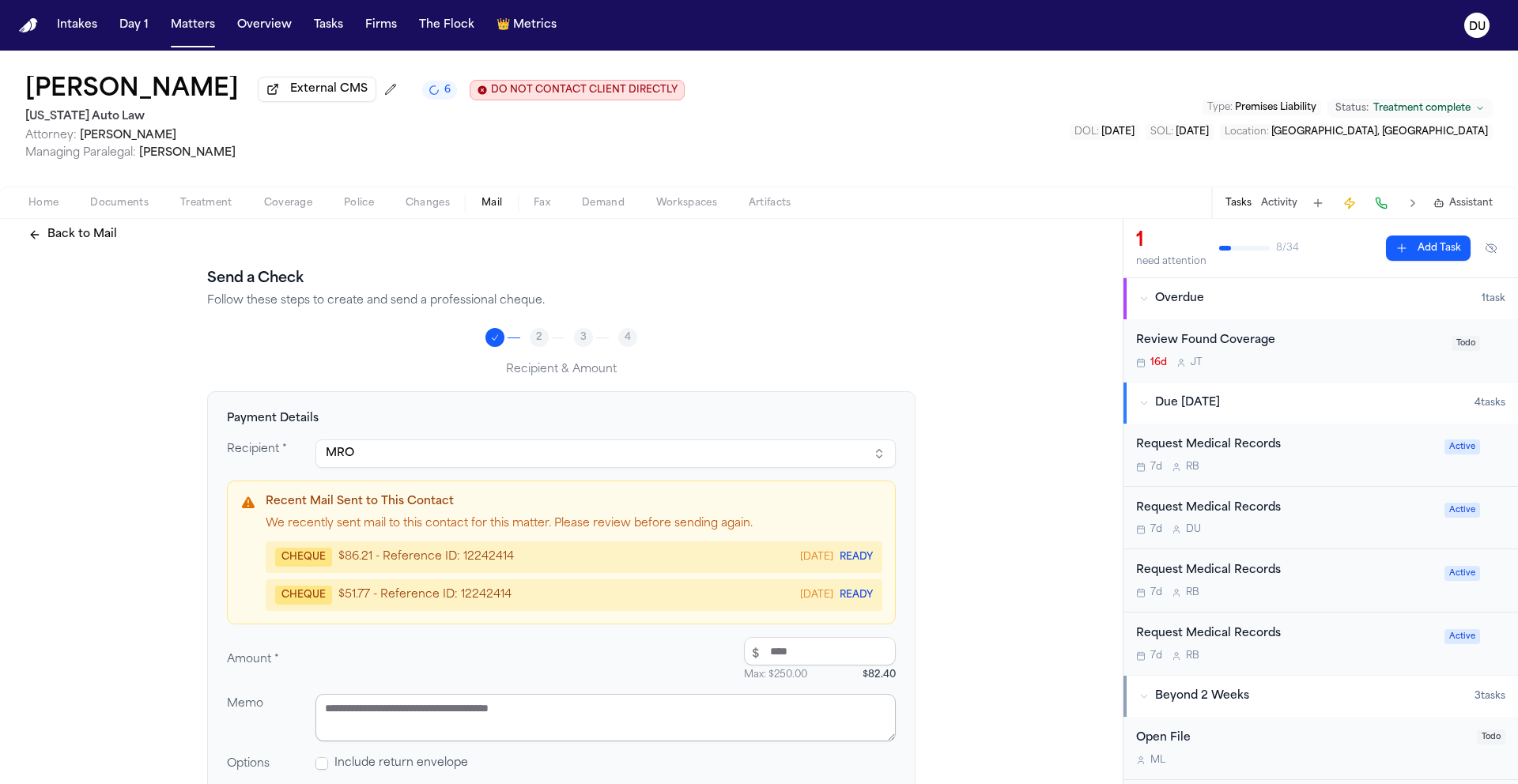
scroll to position [26, 0]
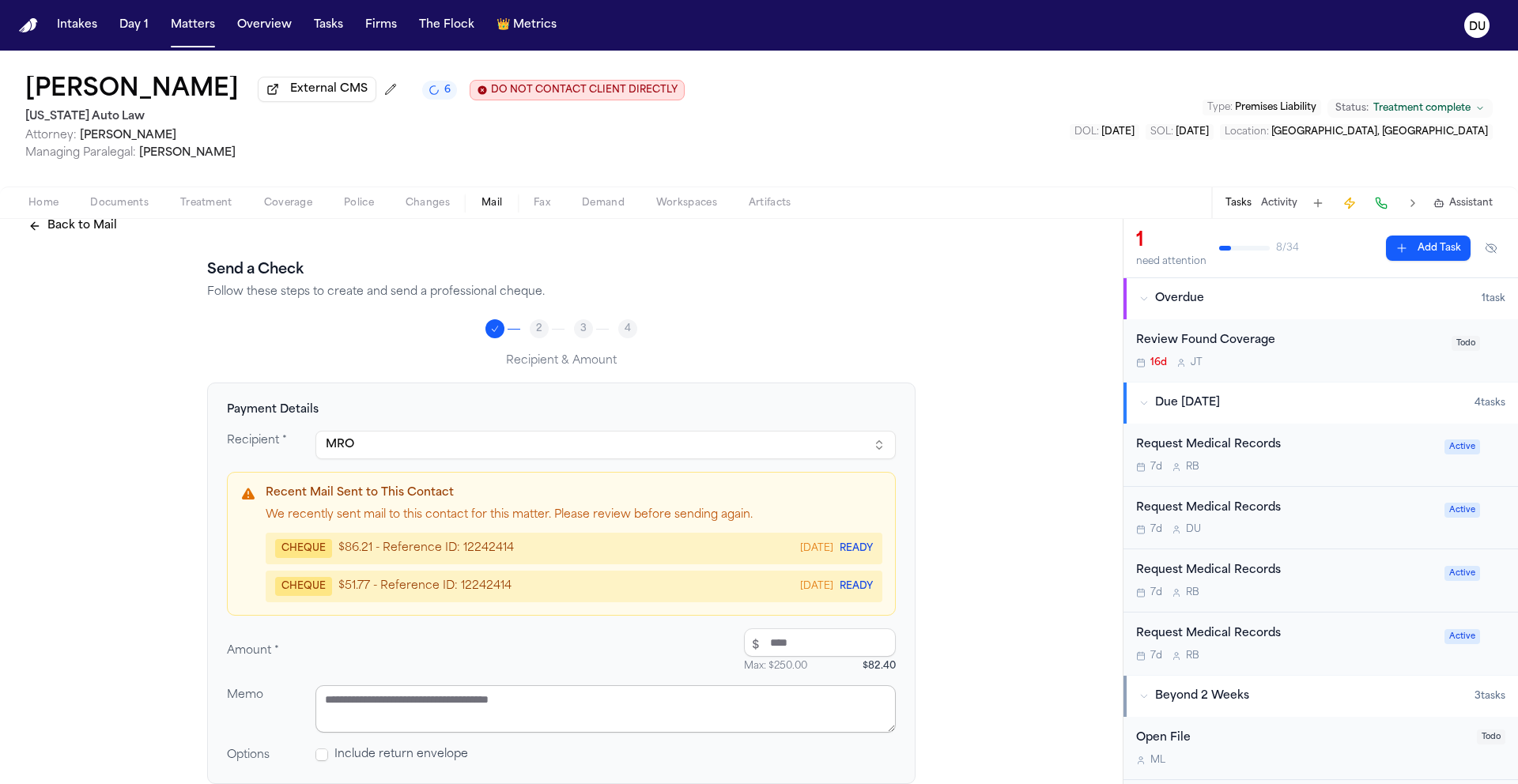
type input "*****"
click at [568, 710] on textarea at bounding box center [605, 709] width 580 height 48
type textarea "******"
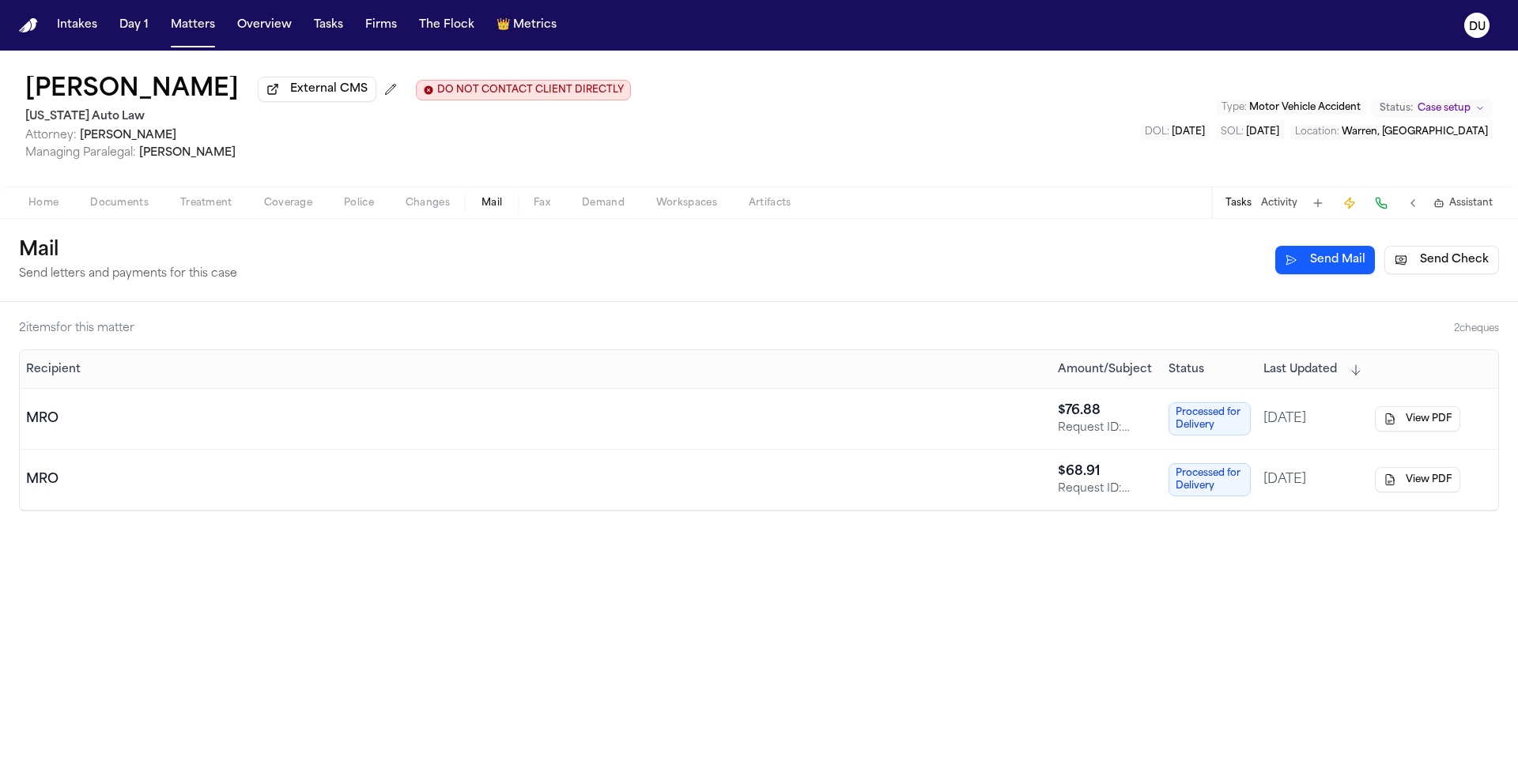
click at [1244, 209] on button "Tasks" at bounding box center [1238, 202] width 26 height 13
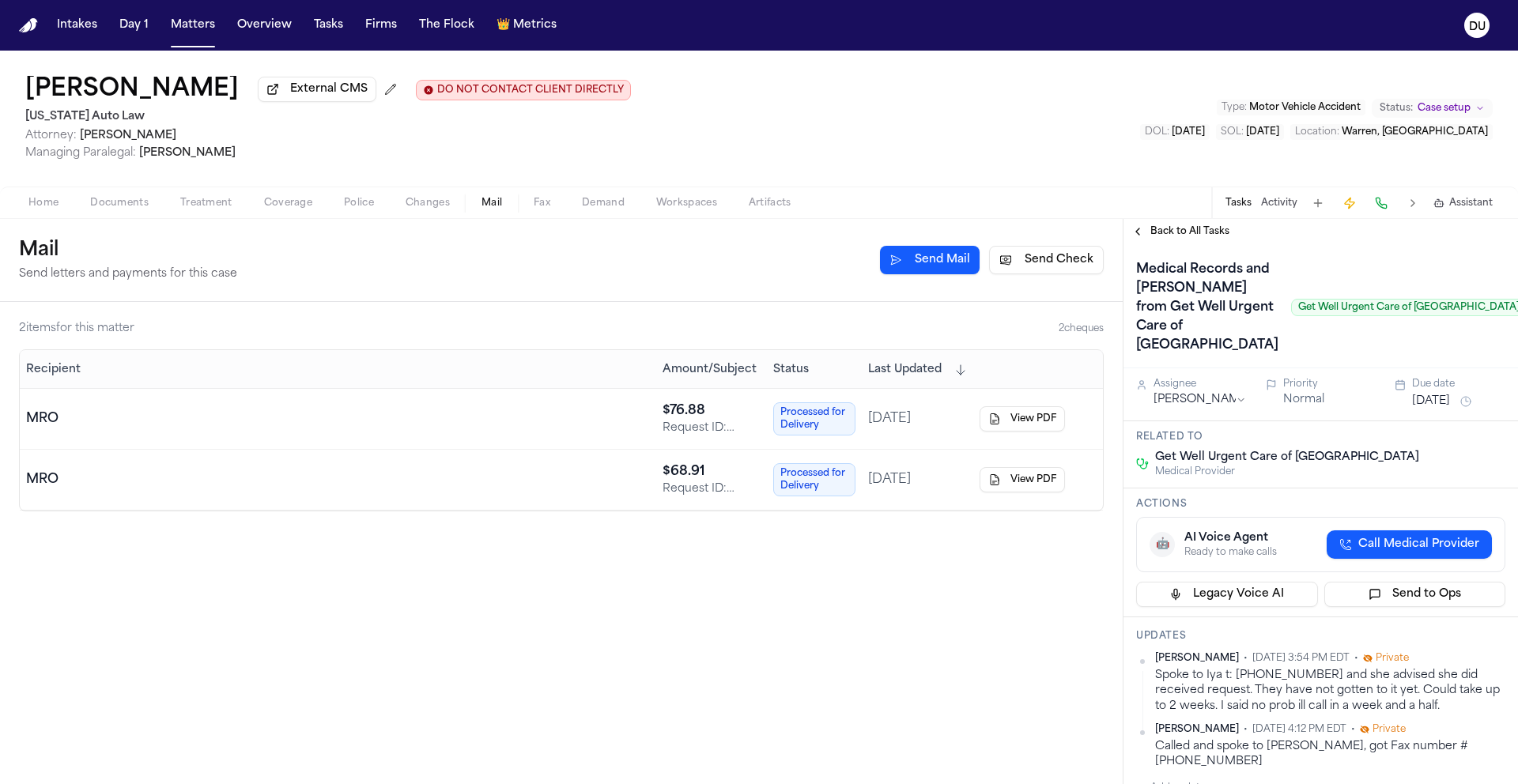
click at [826, 205] on div "Lakeisha Taylor-Hunter External CMS DO NOT CONTACT CLIENT DIRECTLY DO NOT CONTA…" at bounding box center [759, 134] width 1518 height 168
click at [855, 123] on div "Lakeisha Taylor-Hunter External CMS DO NOT CONTACT CLIENT DIRECTLY DO NOT CONTA…" at bounding box center [759, 118] width 1518 height 136
click at [36, 30] on img "Home" at bounding box center [28, 26] width 19 height 15
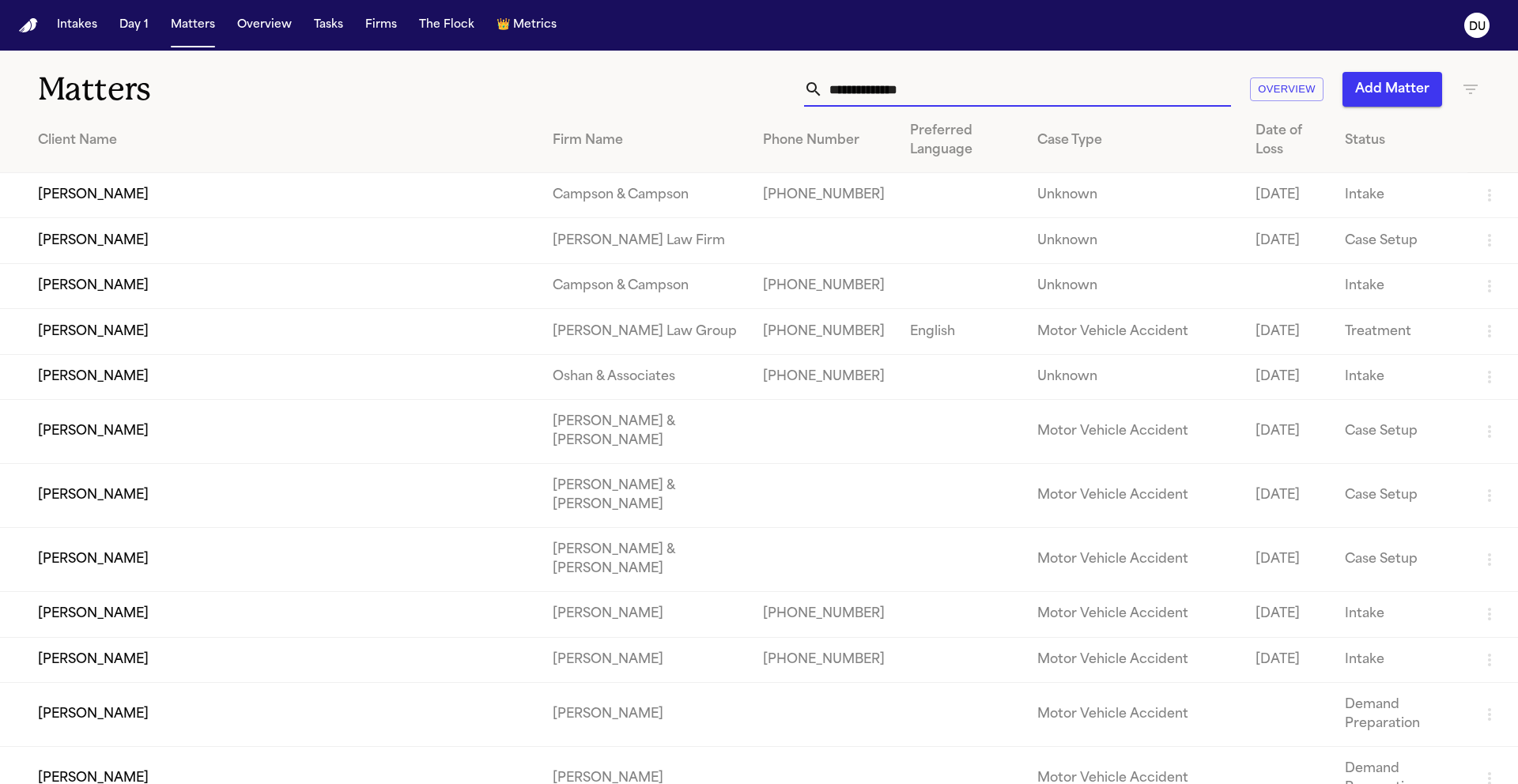
drag, startPoint x: 977, startPoint y: 87, endPoint x: 962, endPoint y: 89, distance: 15.1
click at [962, 89] on input "text" at bounding box center [1026, 90] width 408 height 35
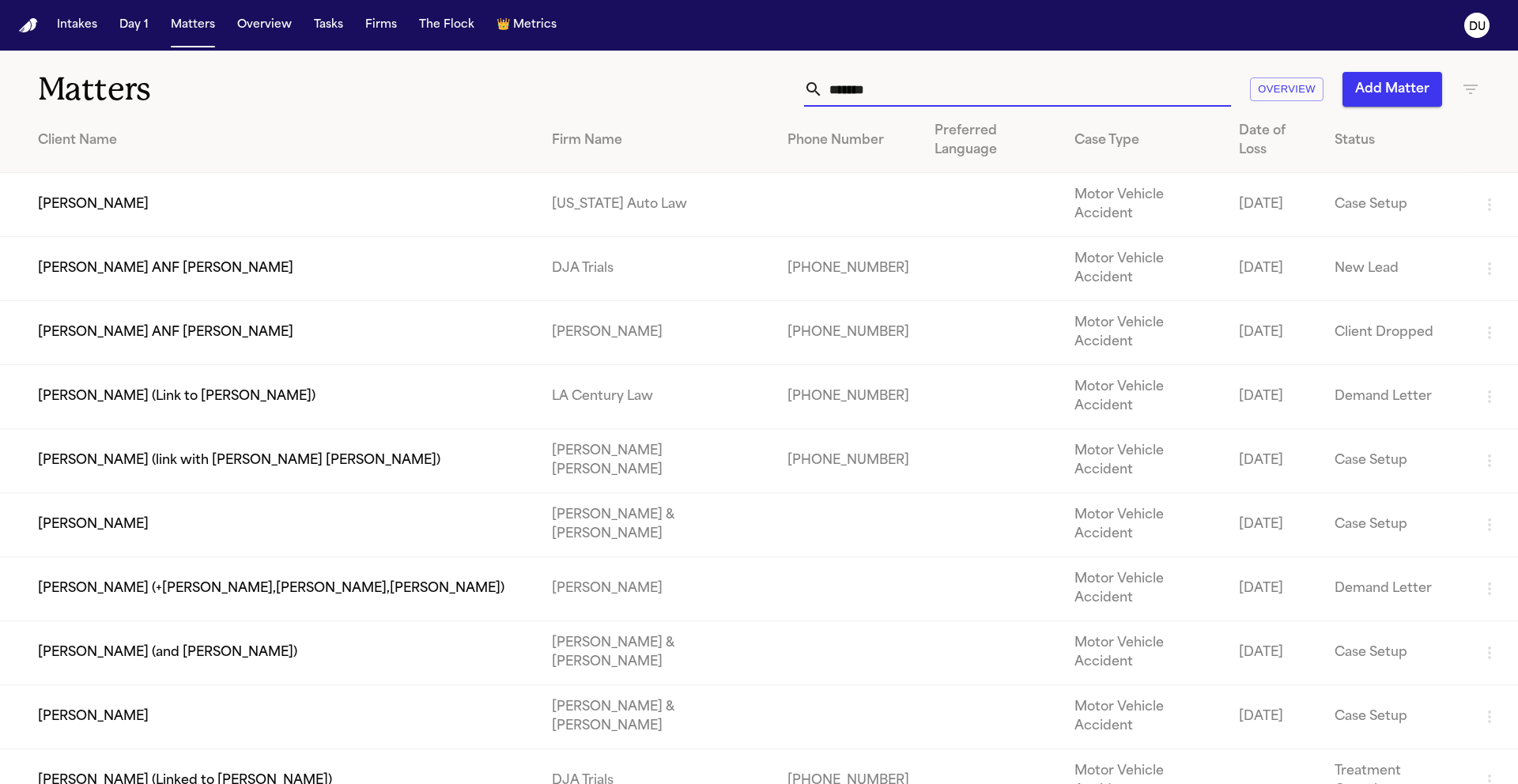
type input "******"
click at [249, 173] on td "Sandra Brown" at bounding box center [269, 205] width 539 height 64
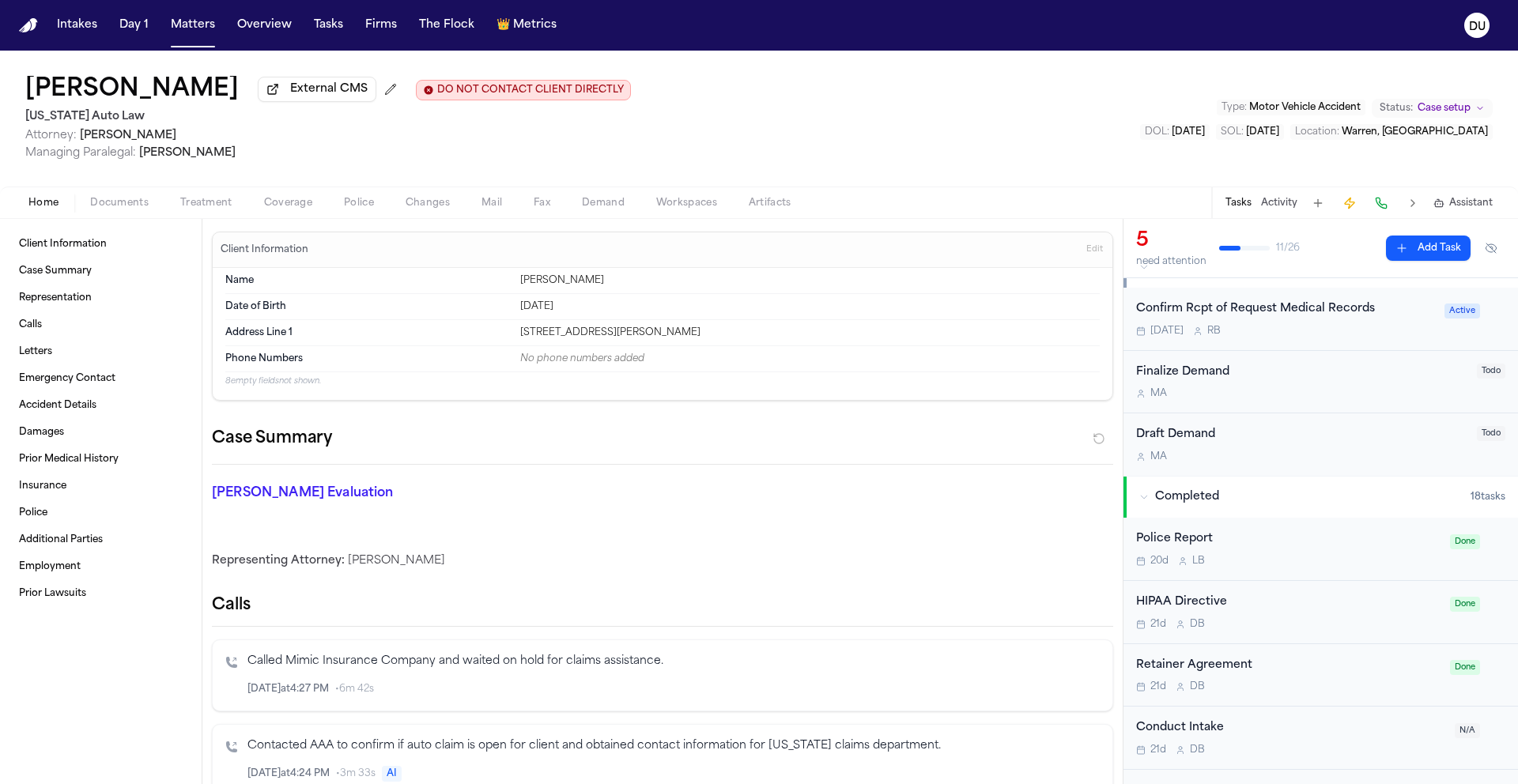
scroll to position [249, 0]
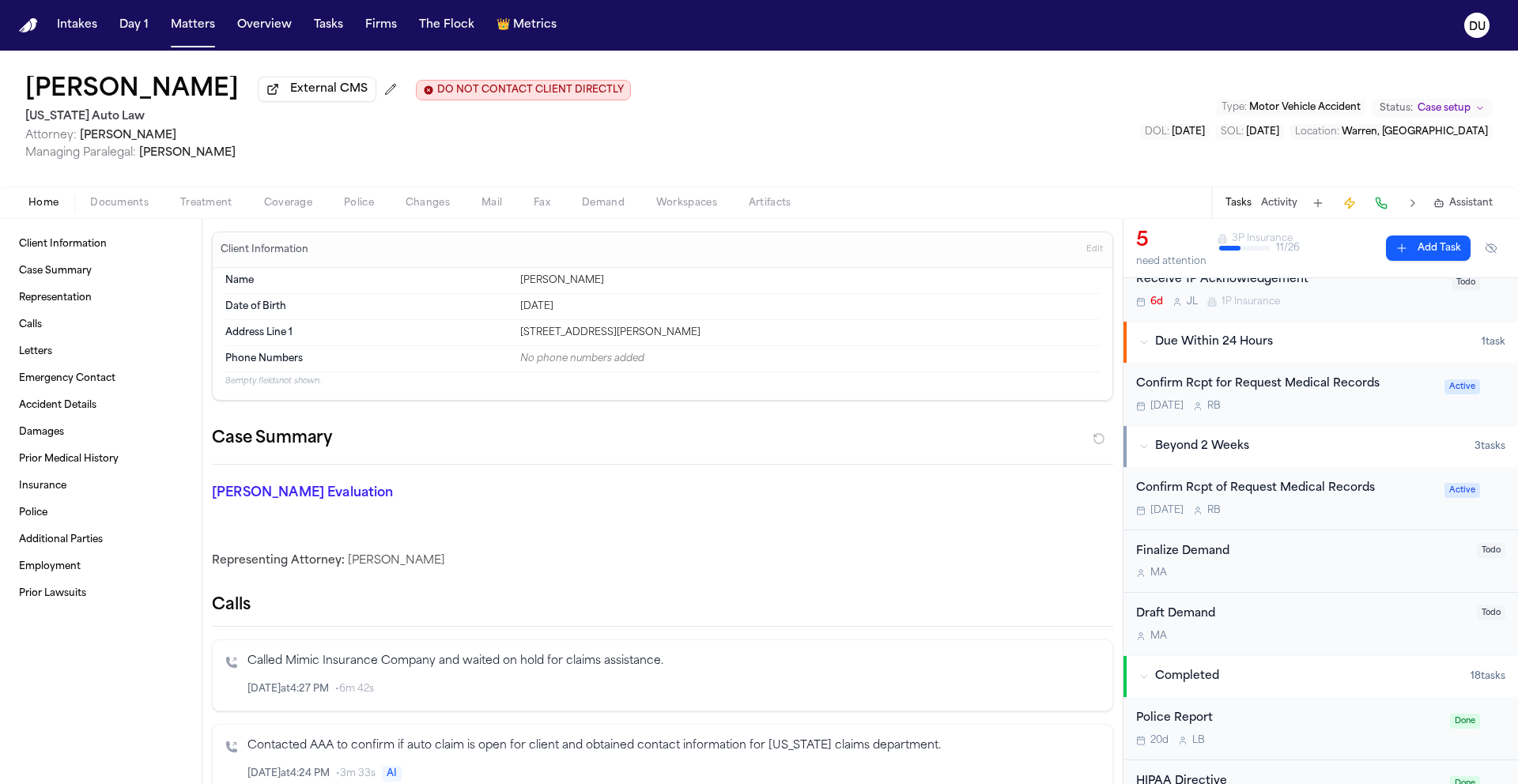
click at [1293, 497] on div "Confirm Rcpt of Request Medical Records" at bounding box center [1285, 489] width 299 height 18
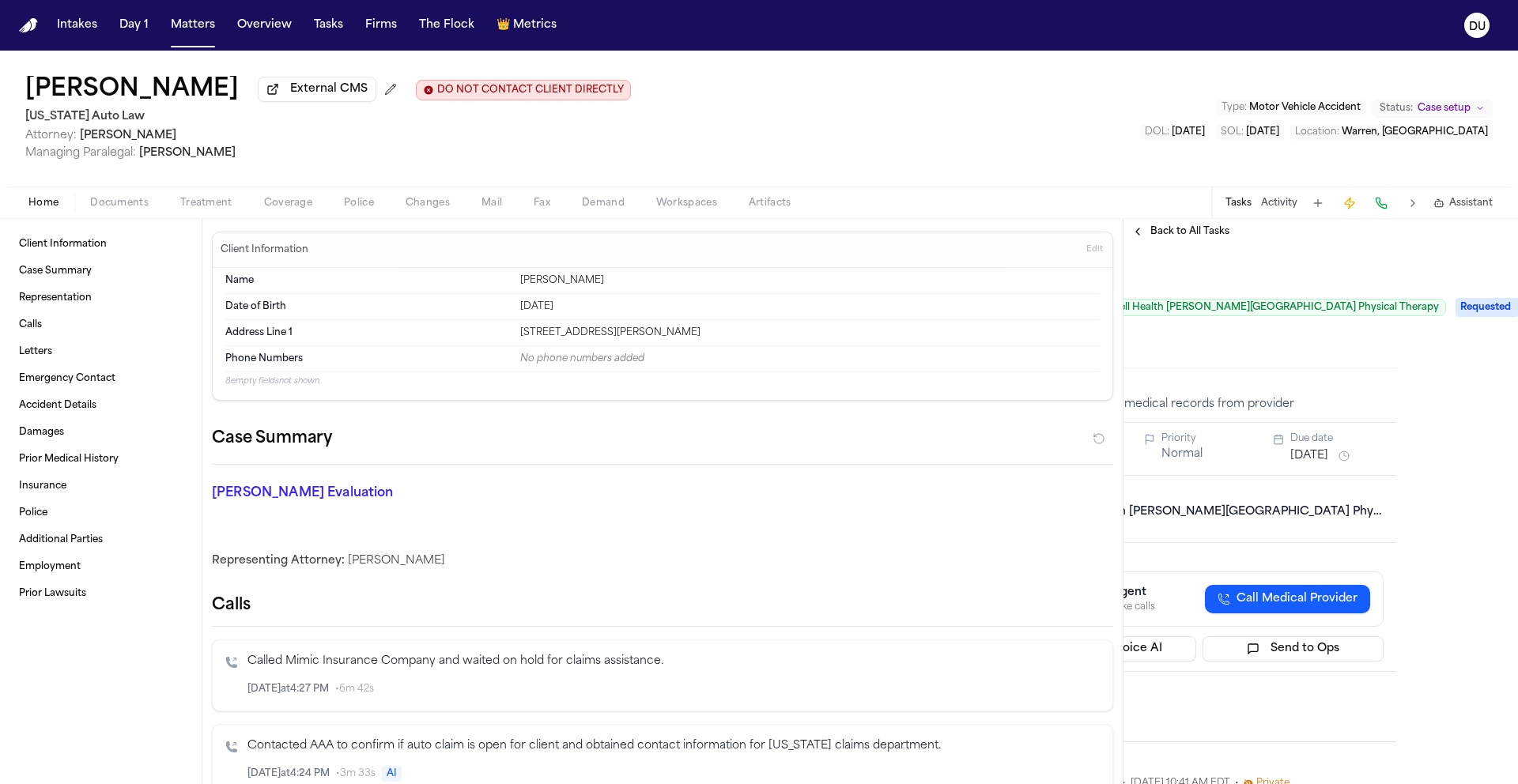
scroll to position [0, 118]
click at [1476, 307] on span "Requested" at bounding box center [1491, 307] width 64 height 19
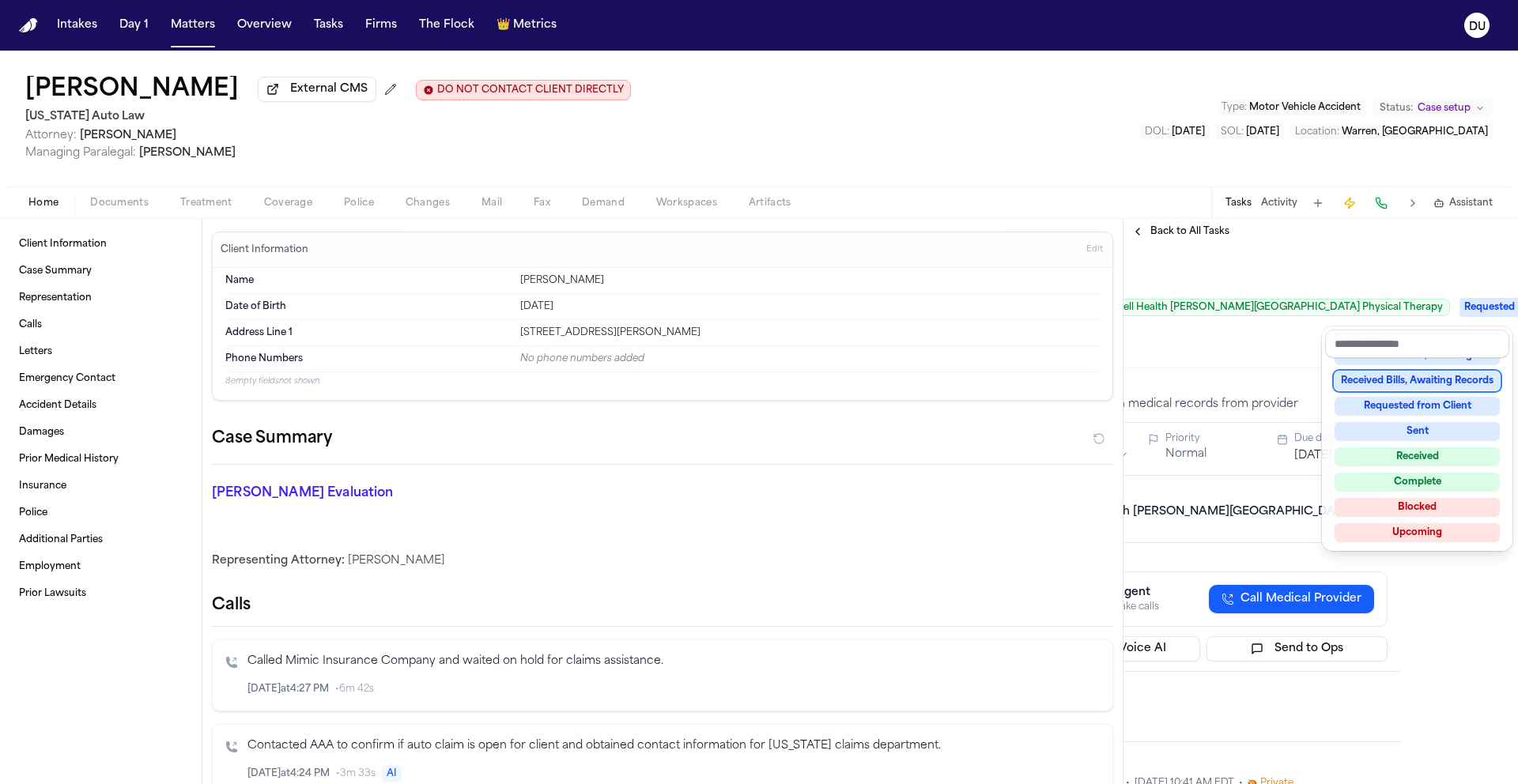
scroll to position [247, 0]
click at [1423, 445] on div "Not Applicable Pending To-Do Ongoing In Progress Requested Scheduled Attorney R…" at bounding box center [1417, 453] width 184 height 190
click at [1421, 456] on div "Received" at bounding box center [1416, 456] width 165 height 19
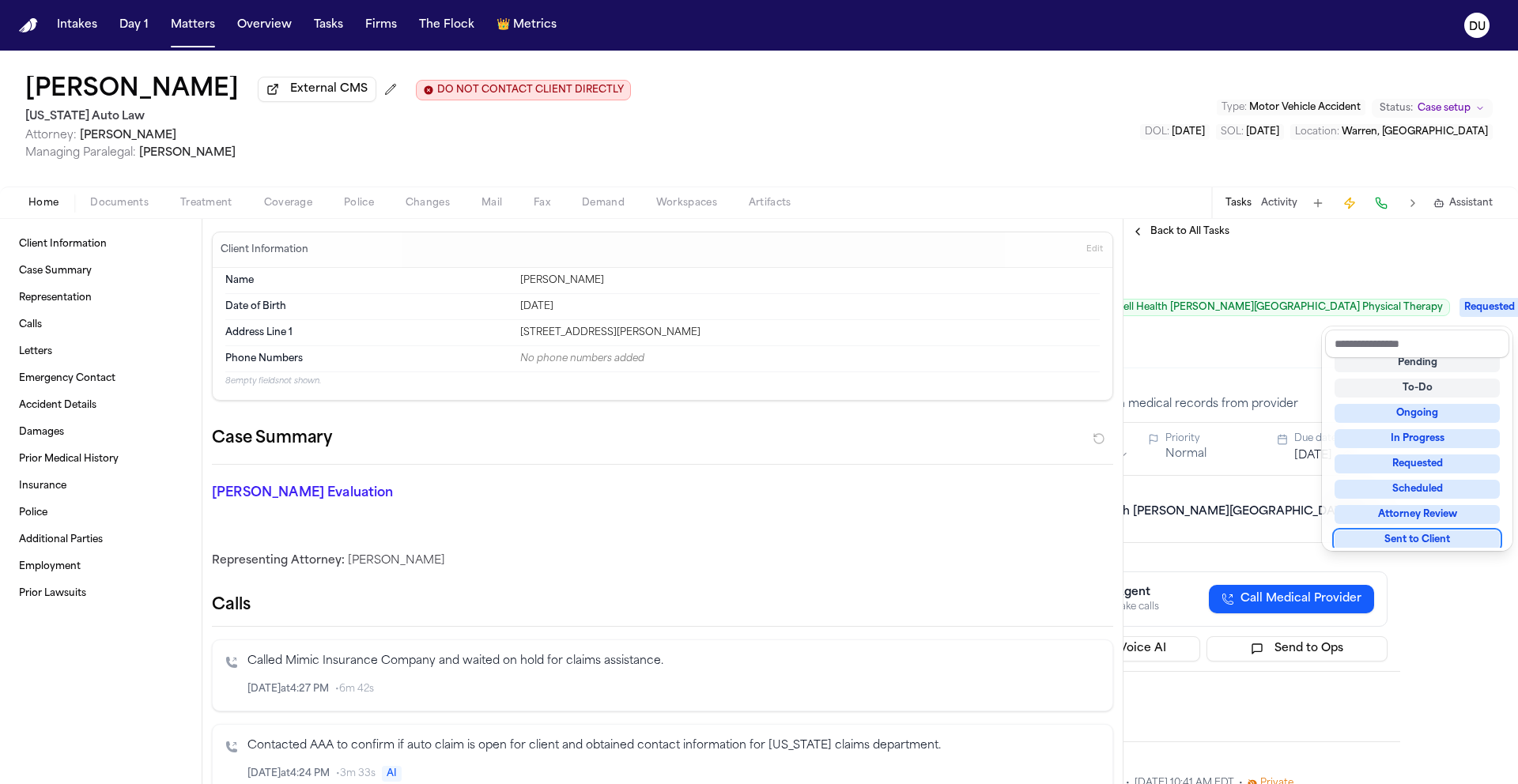
scroll to position [38, 0]
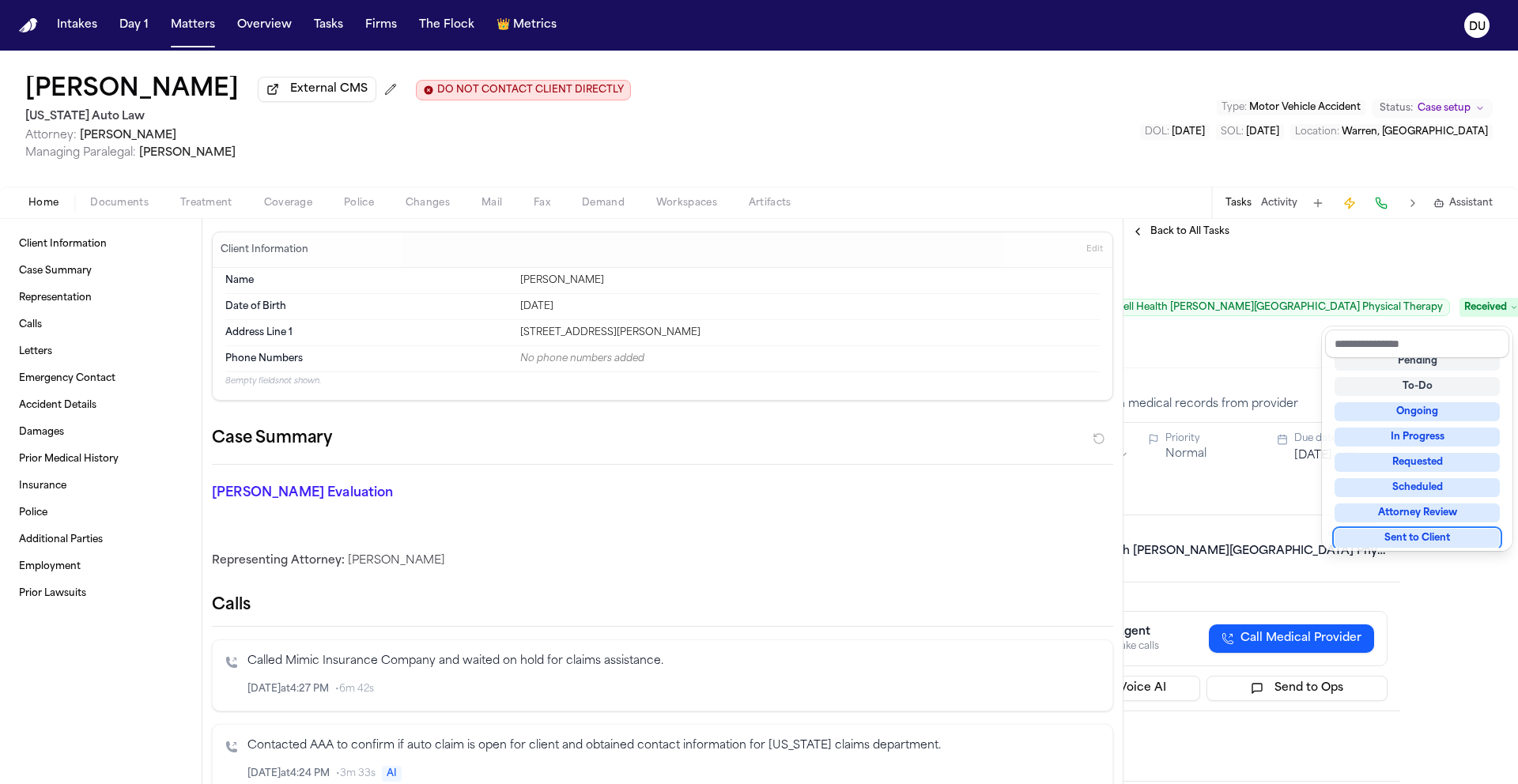
click at [1452, 615] on div "Confirm Rcpt of Request Medical Records Corewell Health William Beaumont Univer…" at bounding box center [1320, 514] width 394 height 540
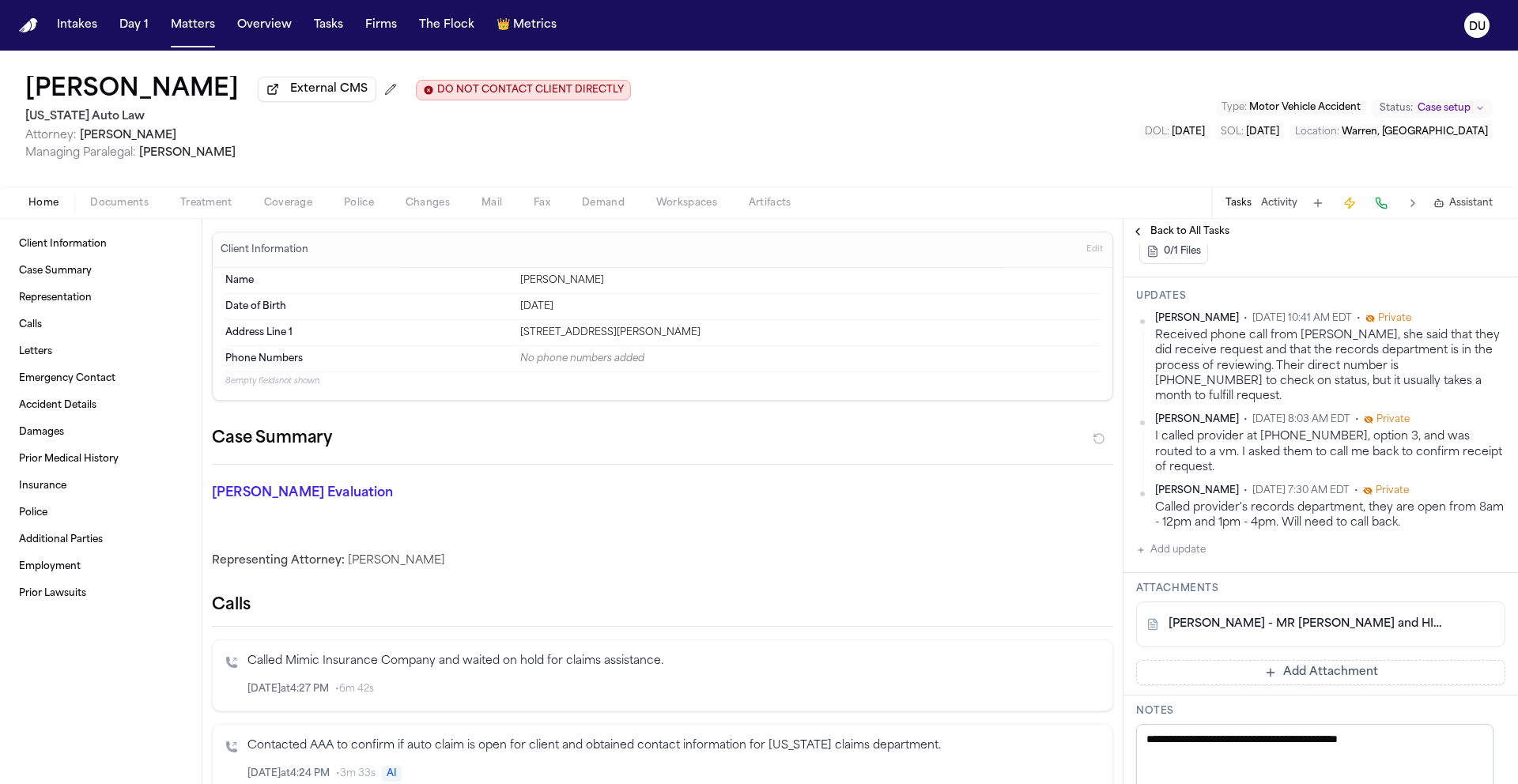
scroll to position [489, 0]
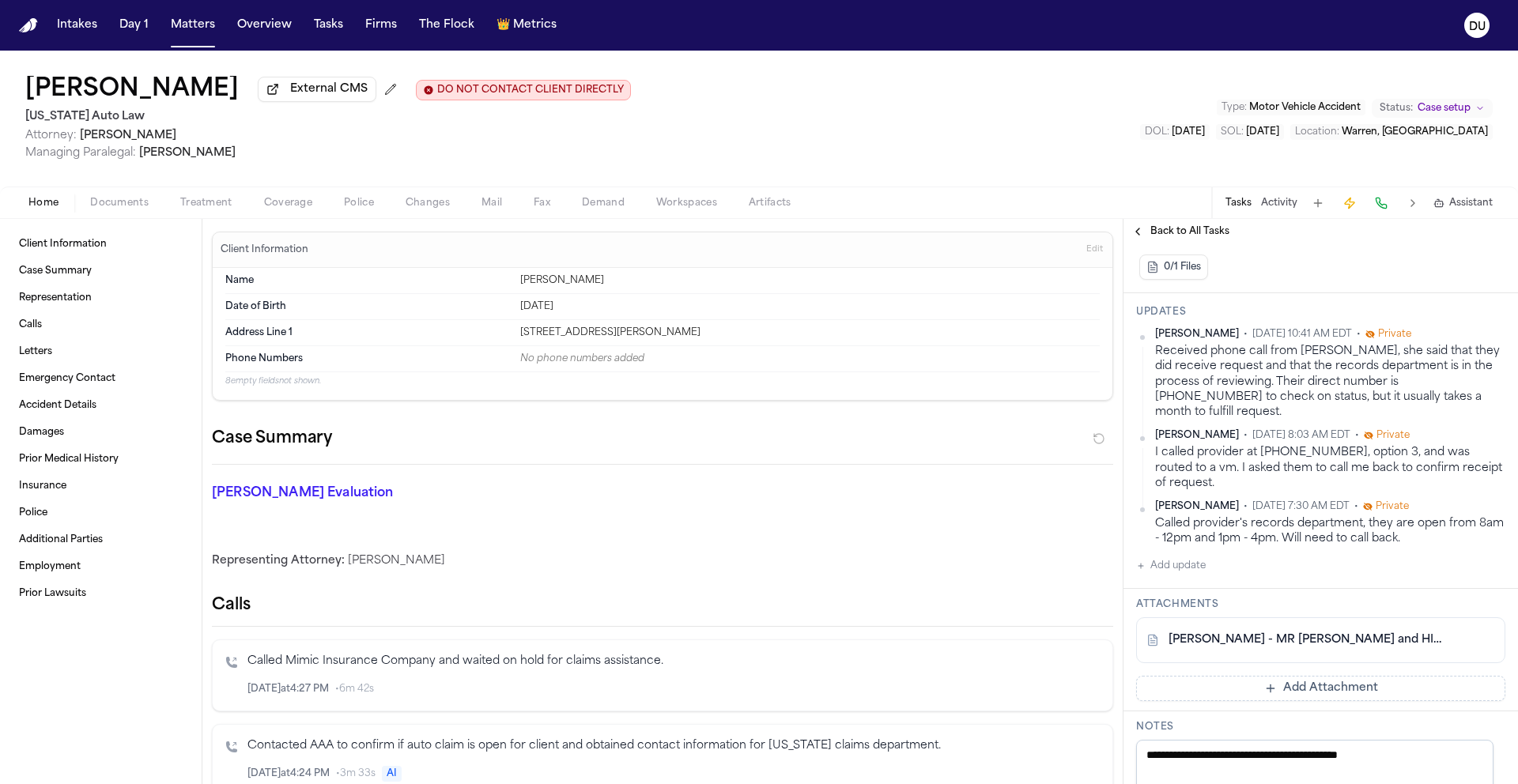
click at [1187, 556] on button "Add update" at bounding box center [1170, 566] width 69 height 19
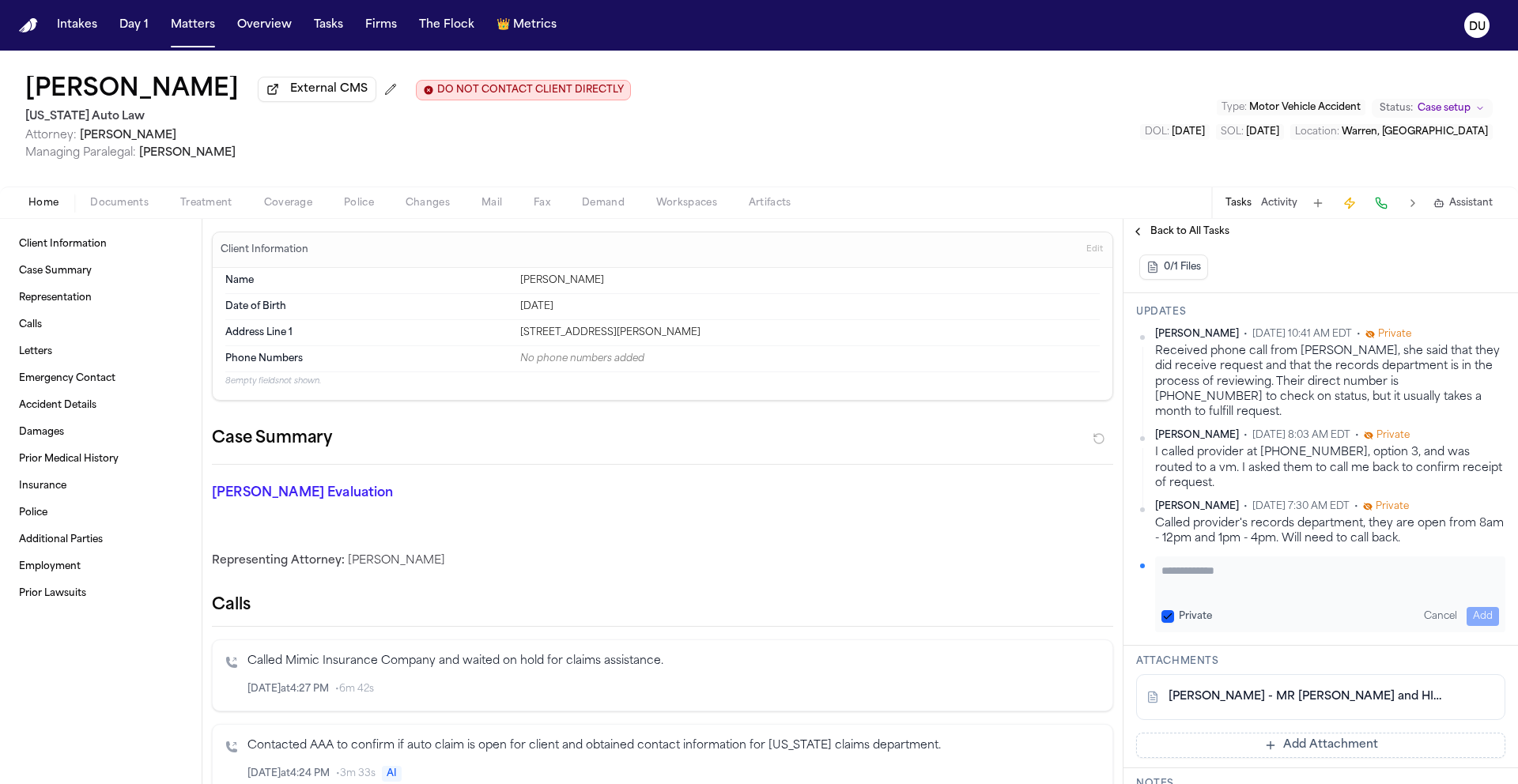
click at [1247, 563] on textarea "Add your update" at bounding box center [1330, 579] width 337 height 32
type textarea "**********"
click at [1466, 607] on button "Add" at bounding box center [1482, 616] width 33 height 19
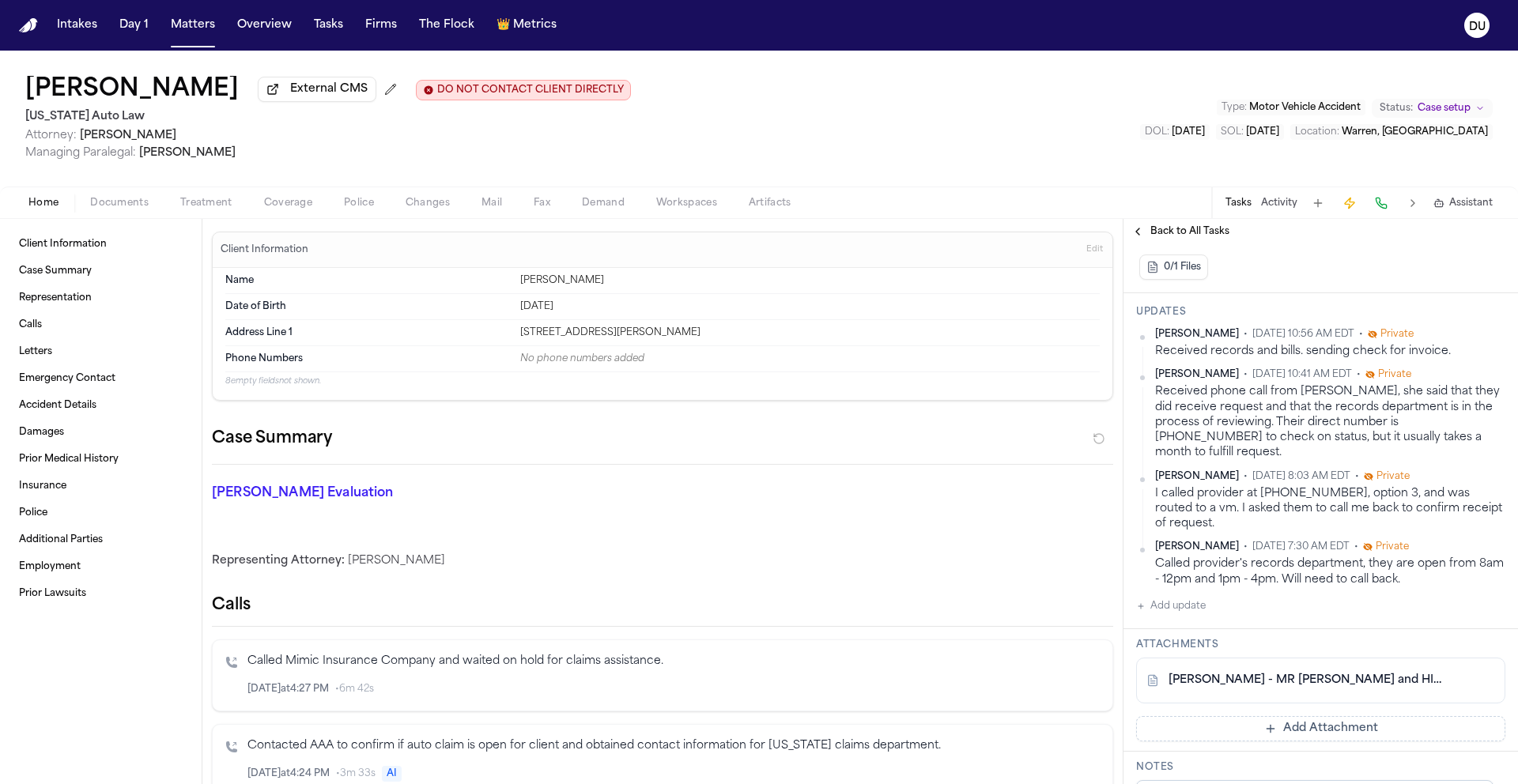
click at [1262, 721] on button "Add Attachment" at bounding box center [1320, 729] width 369 height 25
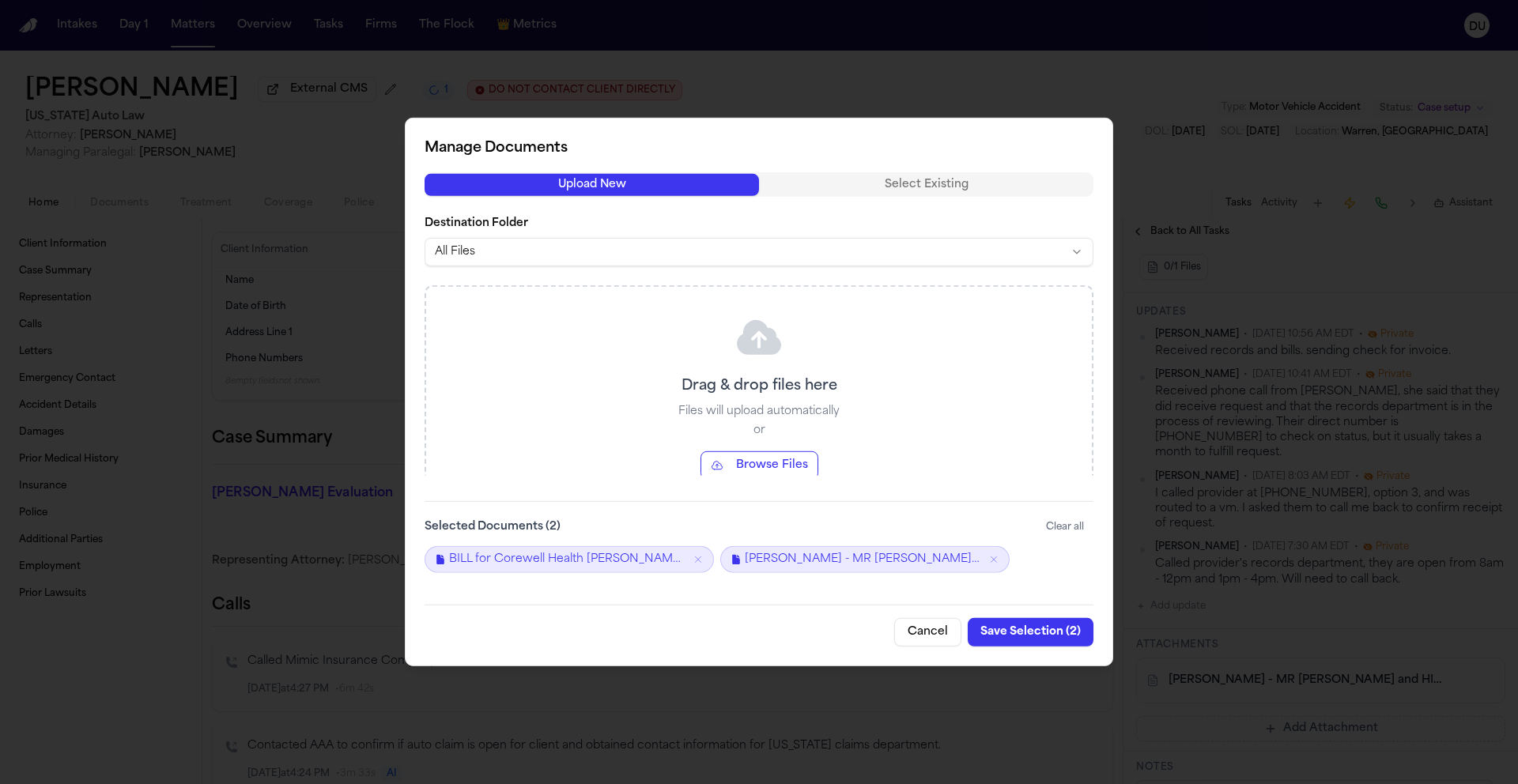
click at [1044, 632] on button "Save Selection ( 2 )" at bounding box center [1030, 633] width 126 height 28
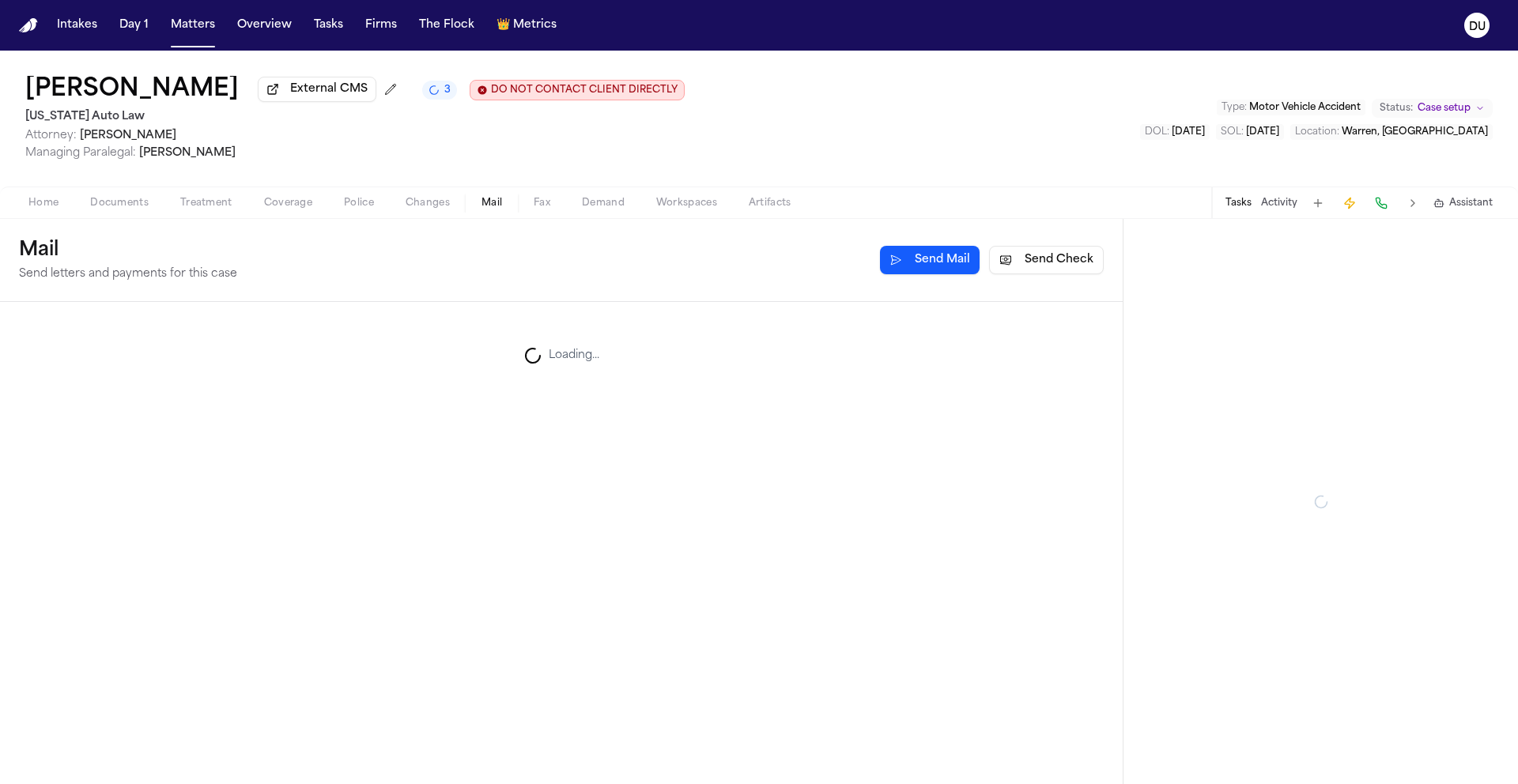
click at [488, 208] on span "Mail" at bounding box center [491, 202] width 21 height 13
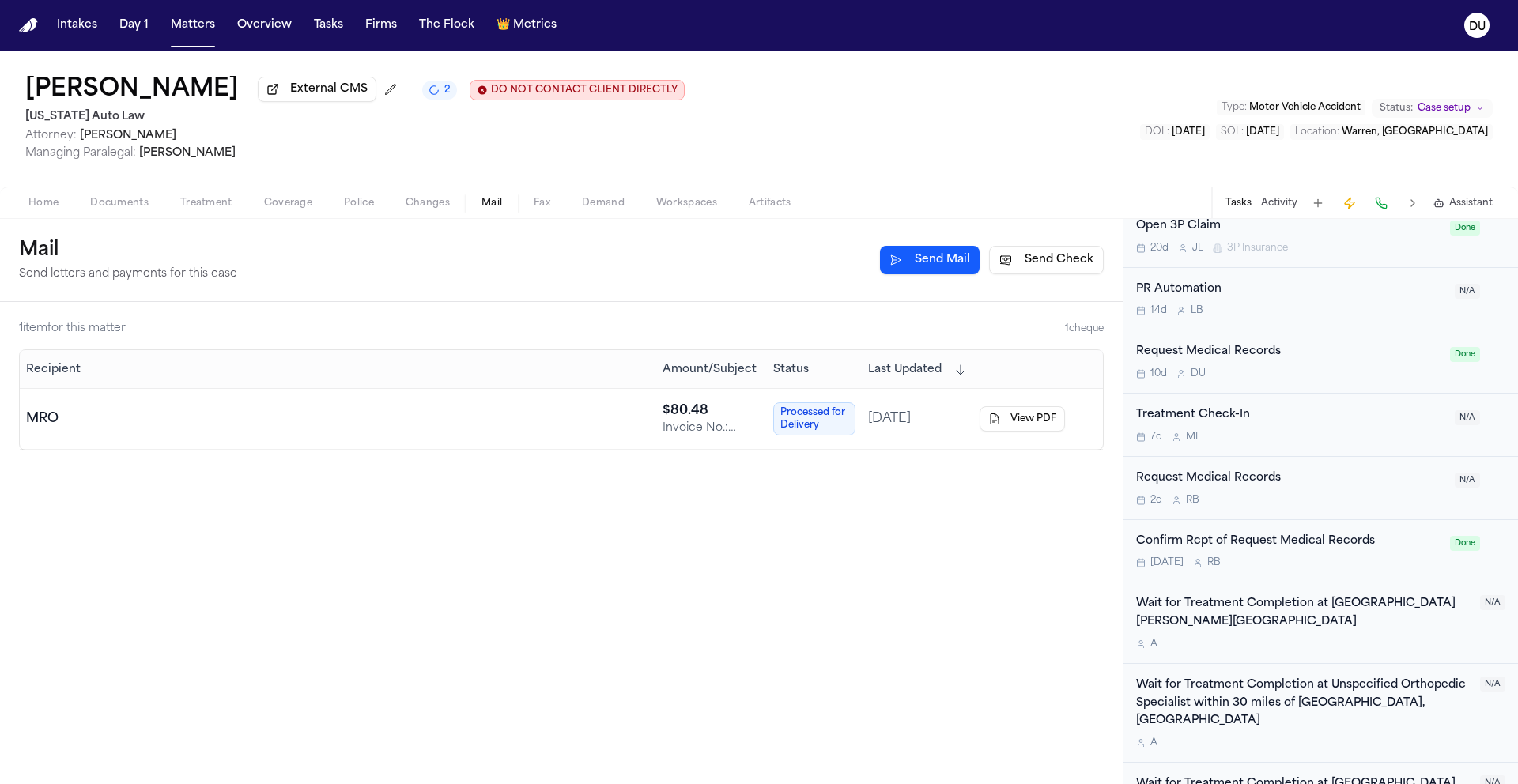
scroll to position [1310, 0]
click at [1263, 545] on div "Confirm Rcpt of Request Medical Records" at bounding box center [1288, 541] width 305 height 18
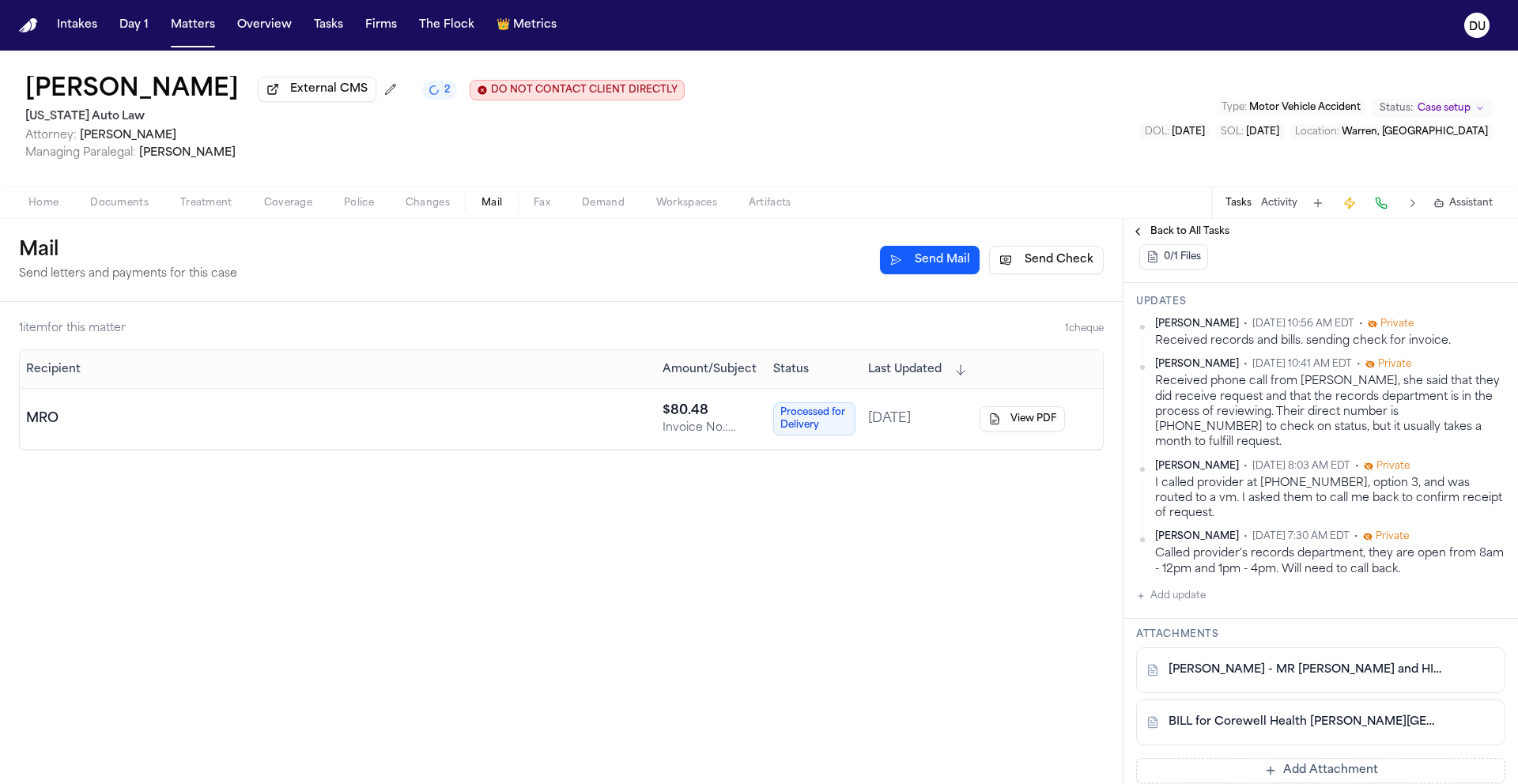
scroll to position [713, 0]
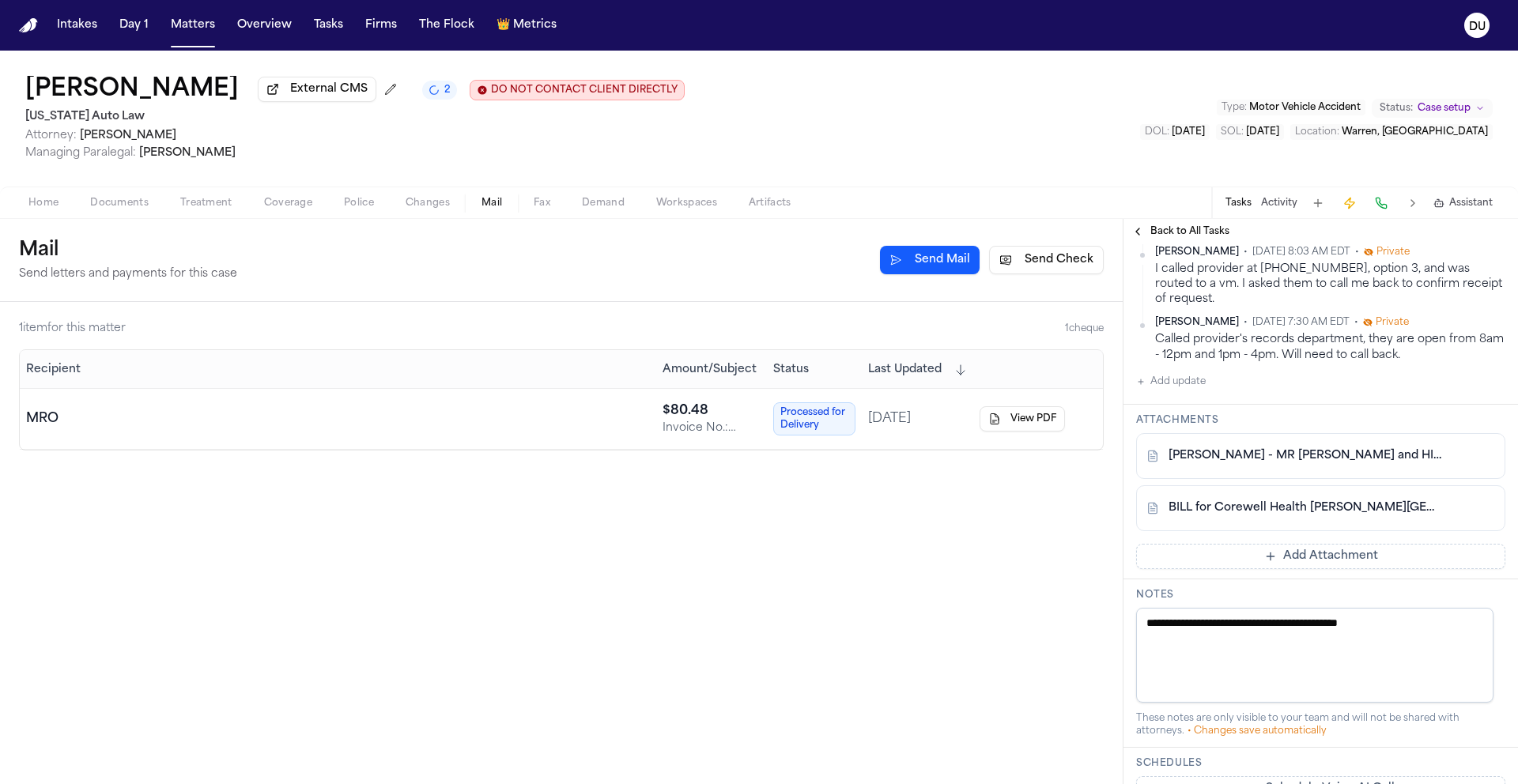
click at [1277, 546] on button "Add Attachment" at bounding box center [1320, 556] width 369 height 25
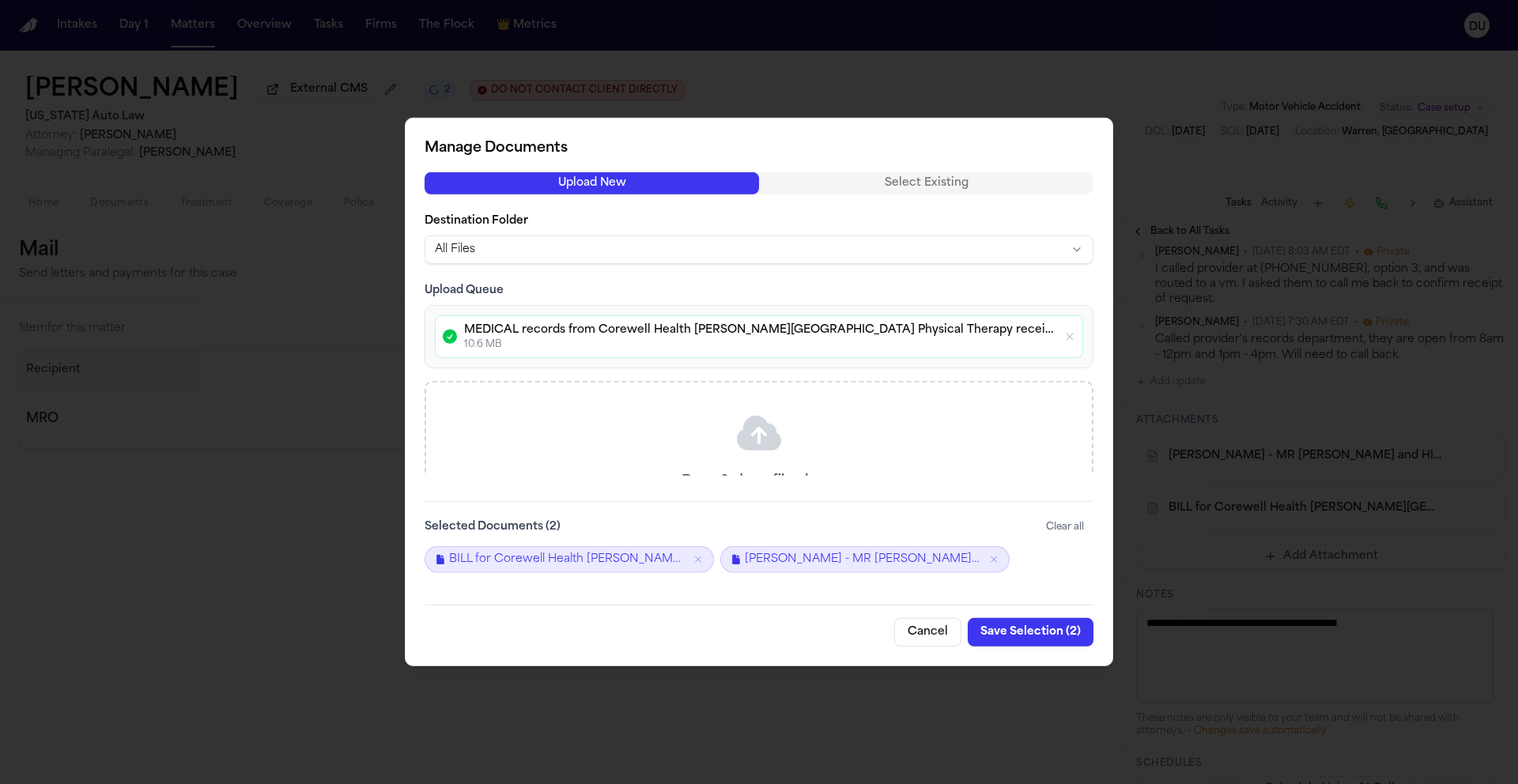
click at [1029, 637] on button "Save Selection ( 2 )" at bounding box center [1030, 633] width 126 height 28
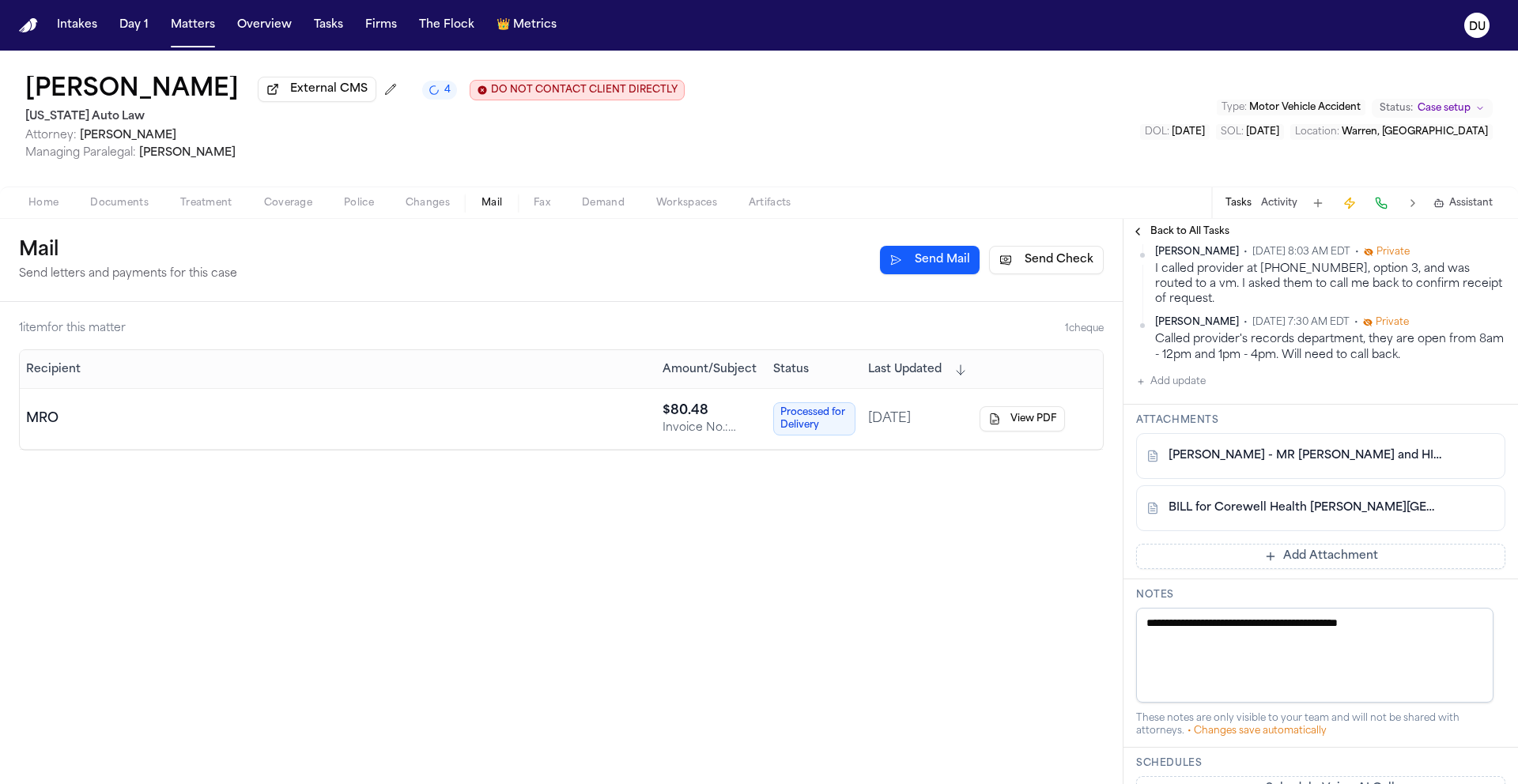
click at [927, 520] on div "1 item for this matter 1 cheque Recipient Amount/Subject Status Last Updated MR…" at bounding box center [561, 543] width 1122 height 482
click at [1259, 553] on button "Add Attachment" at bounding box center [1320, 556] width 369 height 25
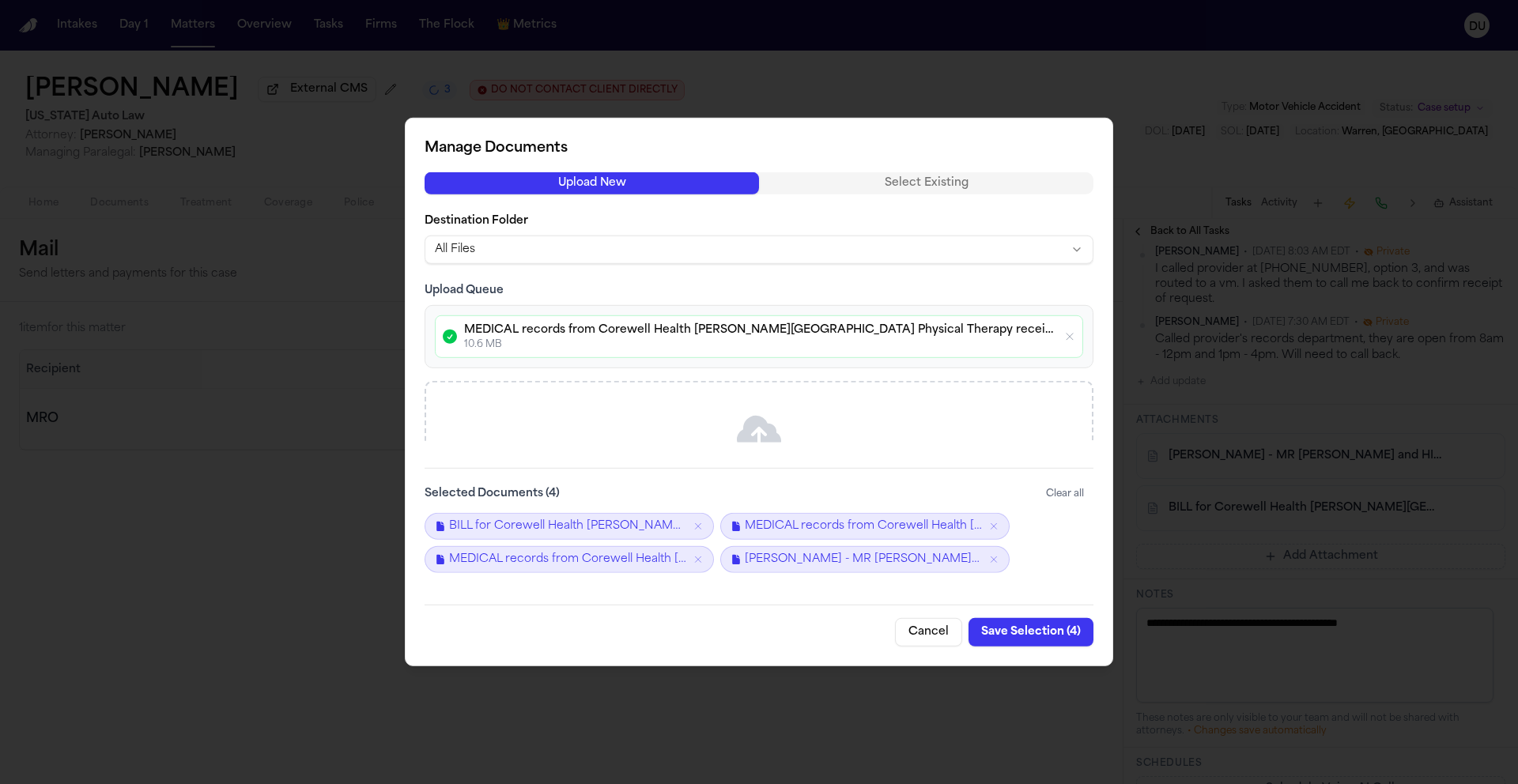
click at [1021, 634] on button "Save Selection ( 4 )" at bounding box center [1030, 633] width 125 height 28
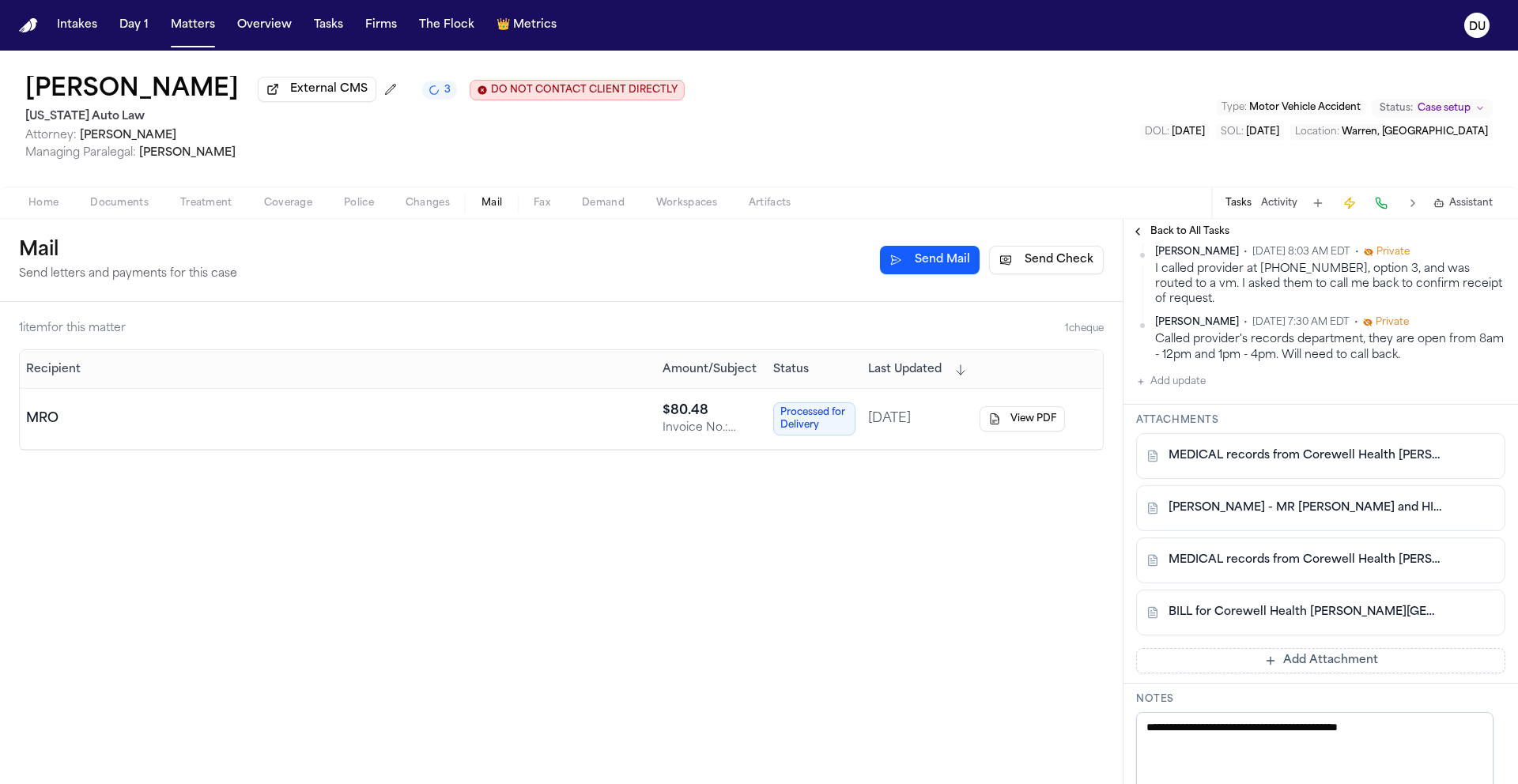
click at [1474, 548] on button at bounding box center [1482, 561] width 25 height 25
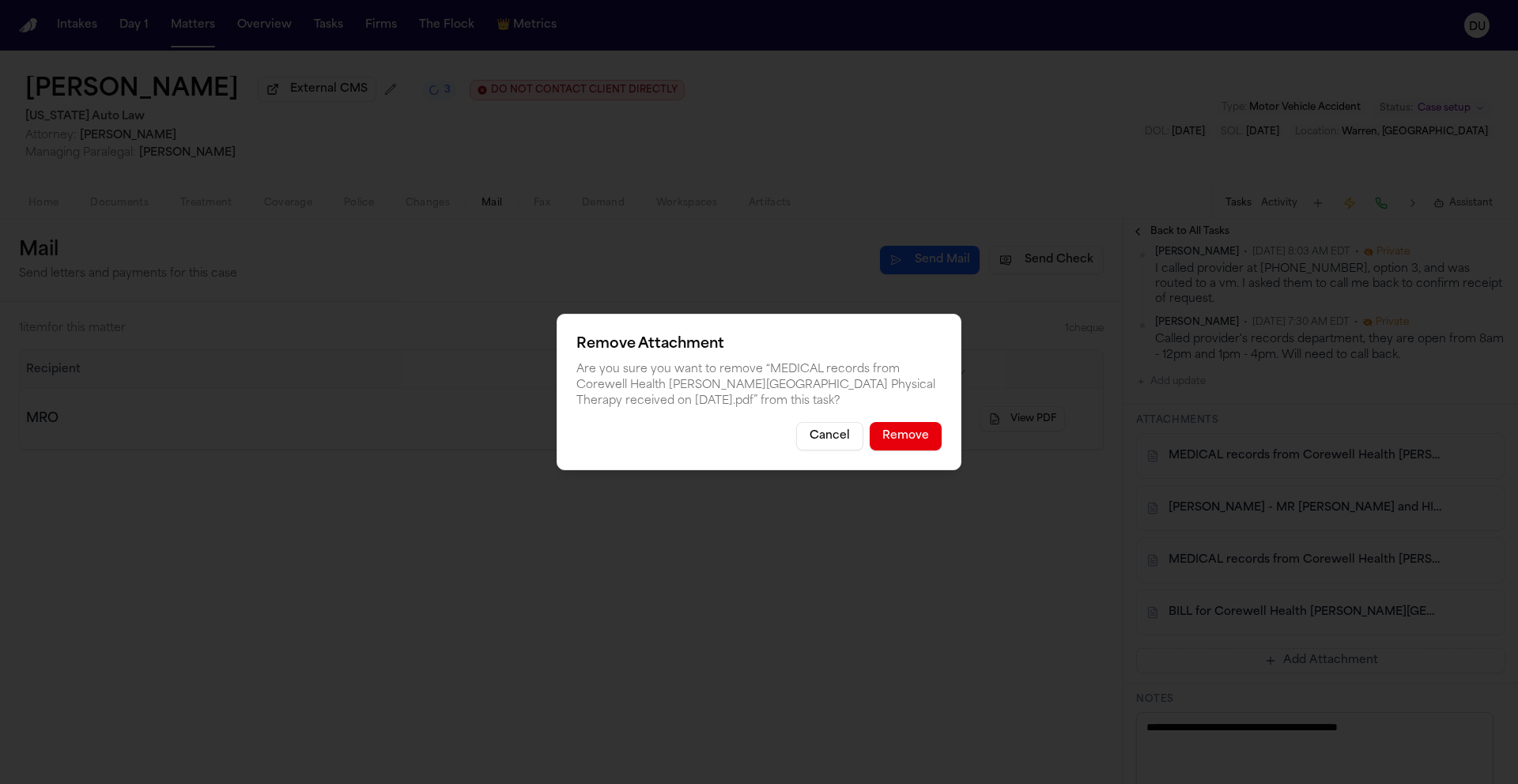
click at [901, 435] on button "Remove" at bounding box center [905, 436] width 72 height 28
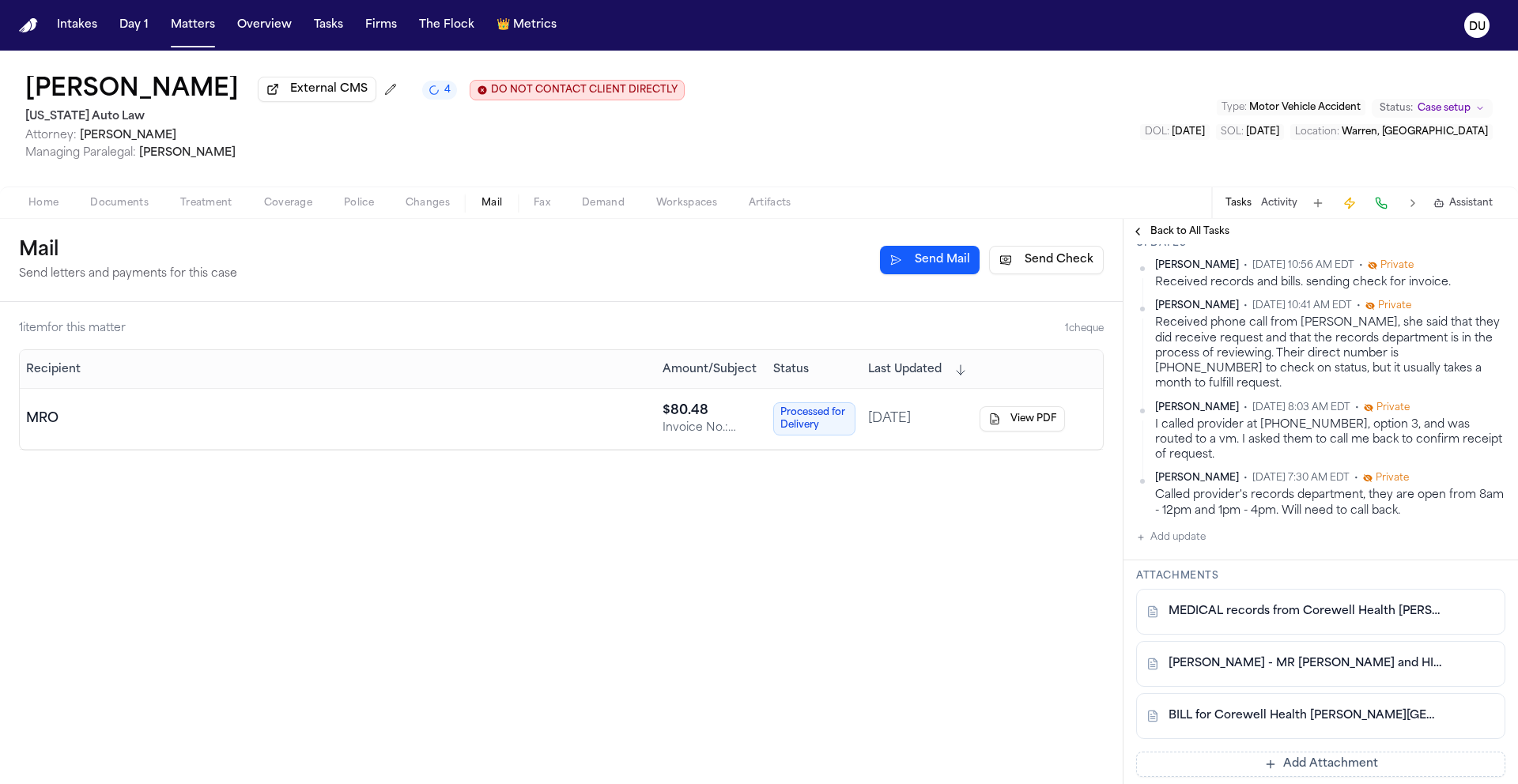
scroll to position [587, 0]
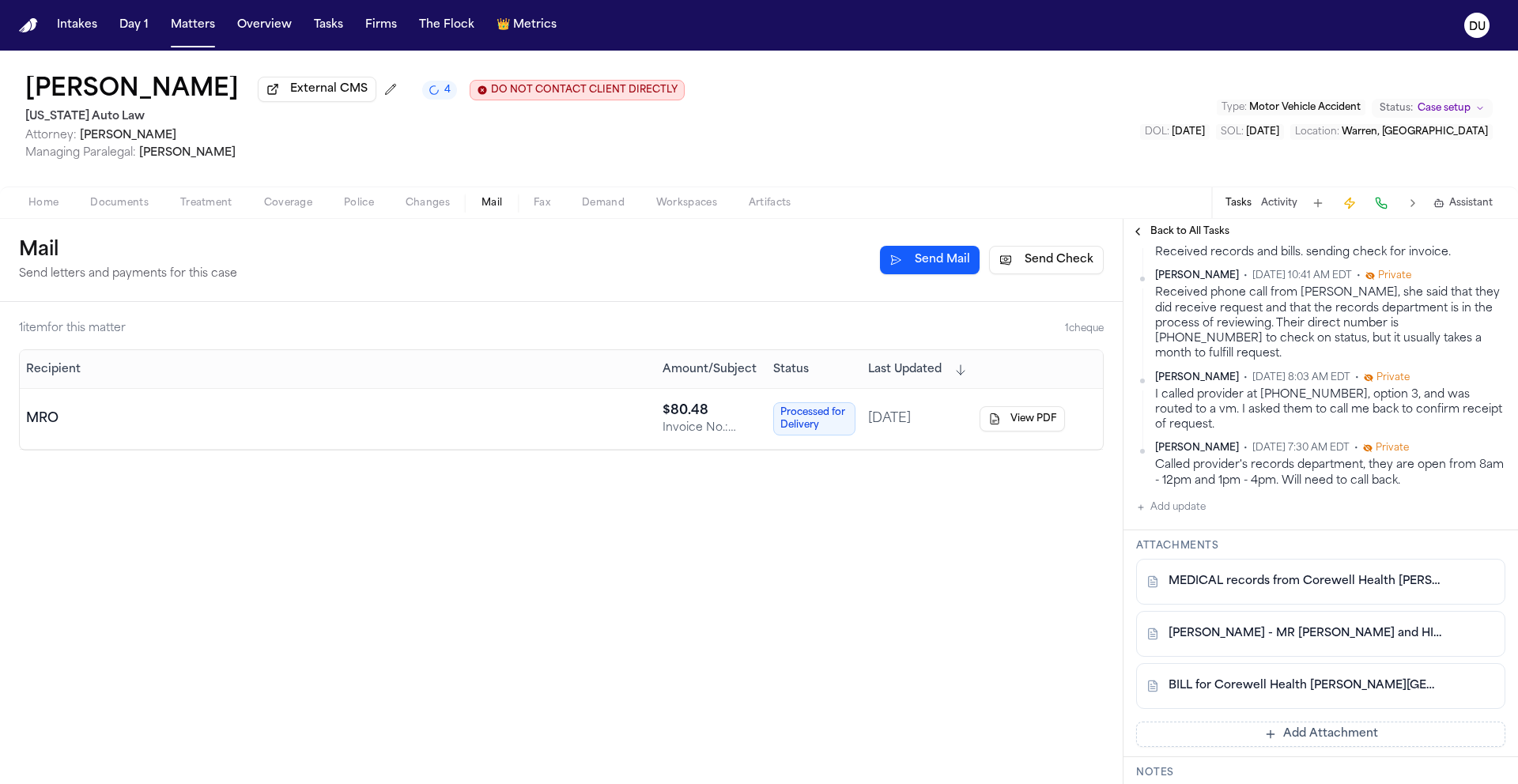
click at [1286, 724] on button "Add Attachment" at bounding box center [1320, 734] width 369 height 25
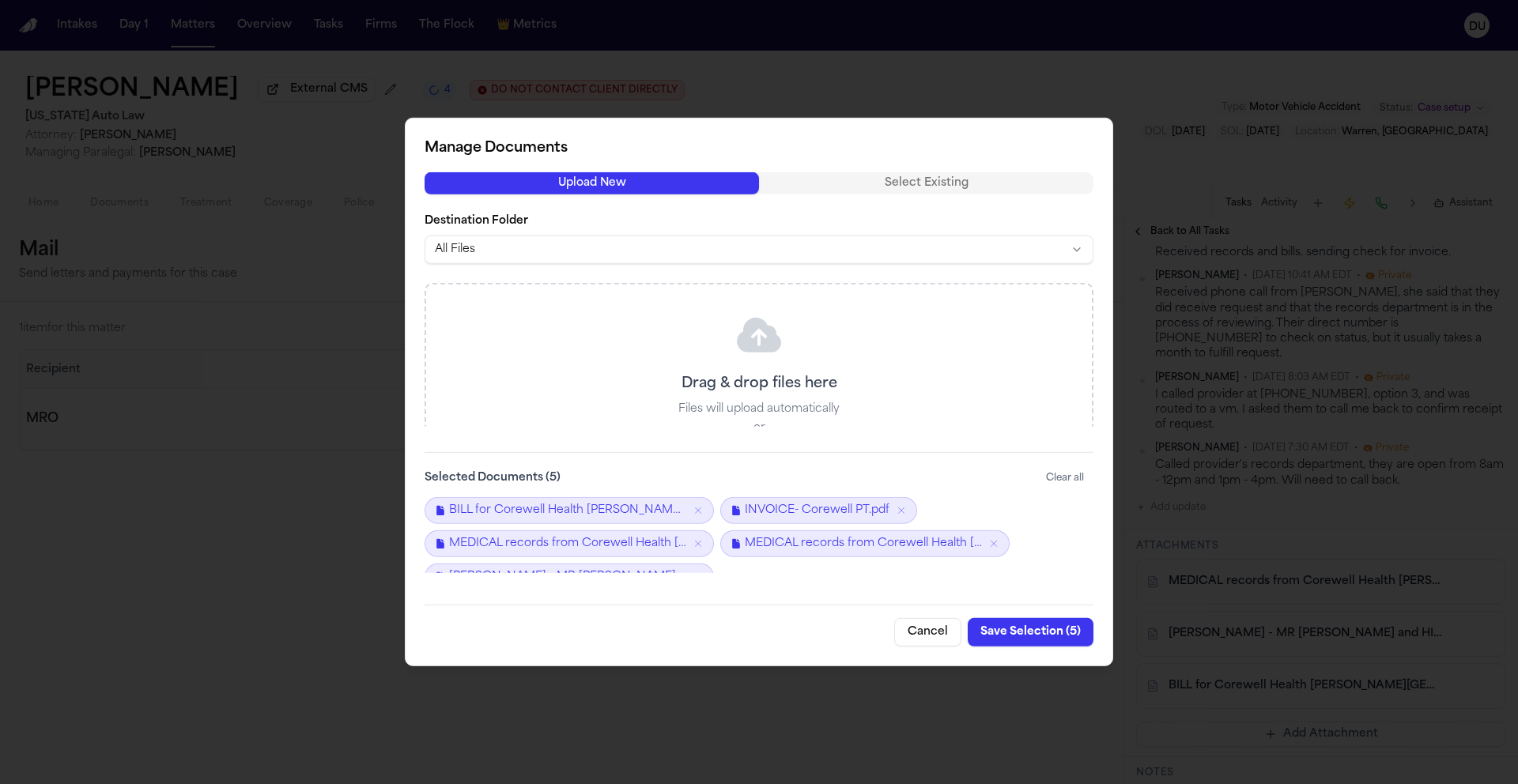
click at [1029, 633] on button "Save Selection ( 5 )" at bounding box center [1030, 633] width 126 height 28
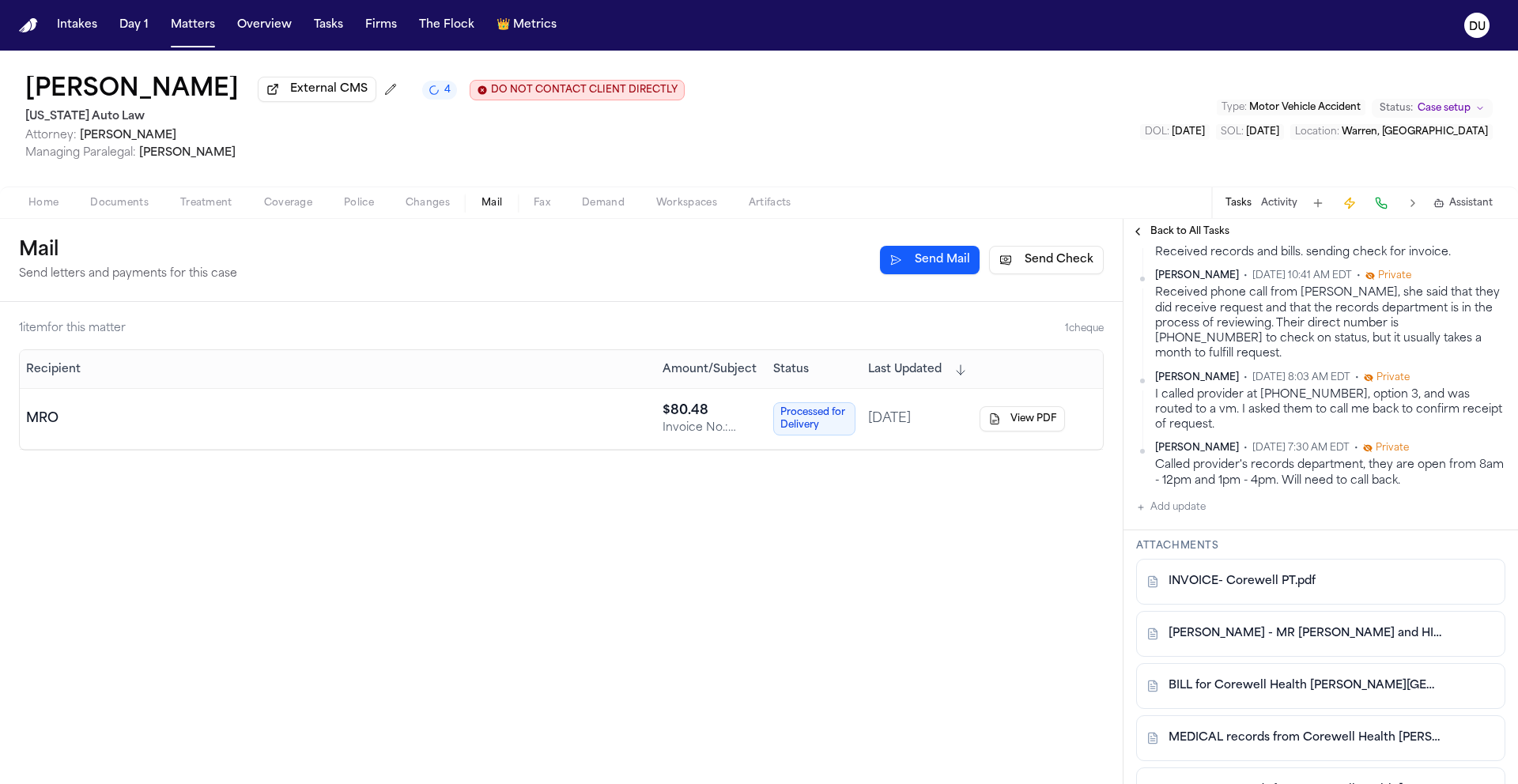
click at [1033, 272] on button "Send Check" at bounding box center [1046, 260] width 115 height 28
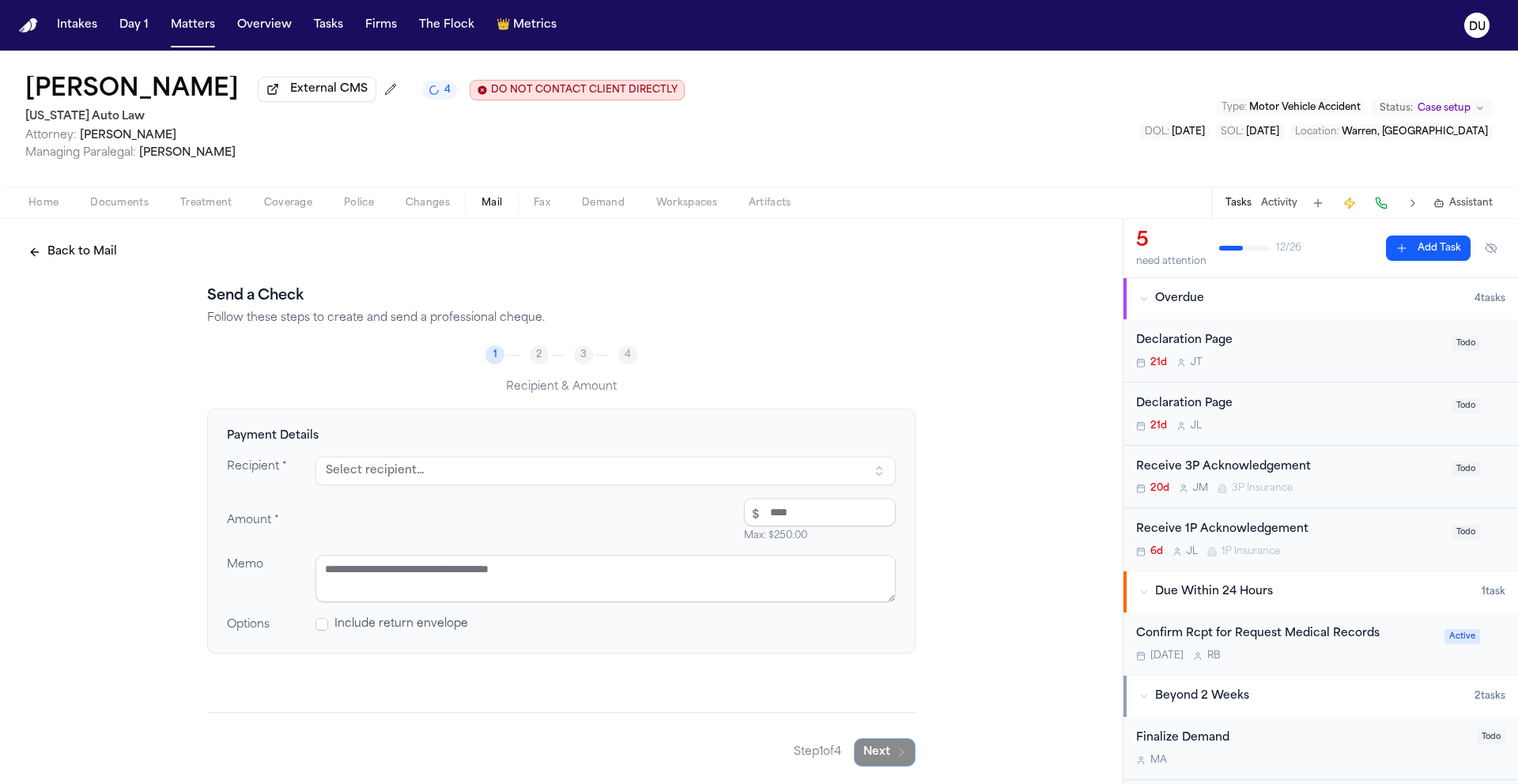
click at [531, 471] on button "Select recipient..." at bounding box center [605, 471] width 580 height 28
type input "***"
click at [520, 551] on div "PO BOX 6410, SOUTHEASTERN, PA, 19398-6410" at bounding box center [477, 555] width 277 height 13
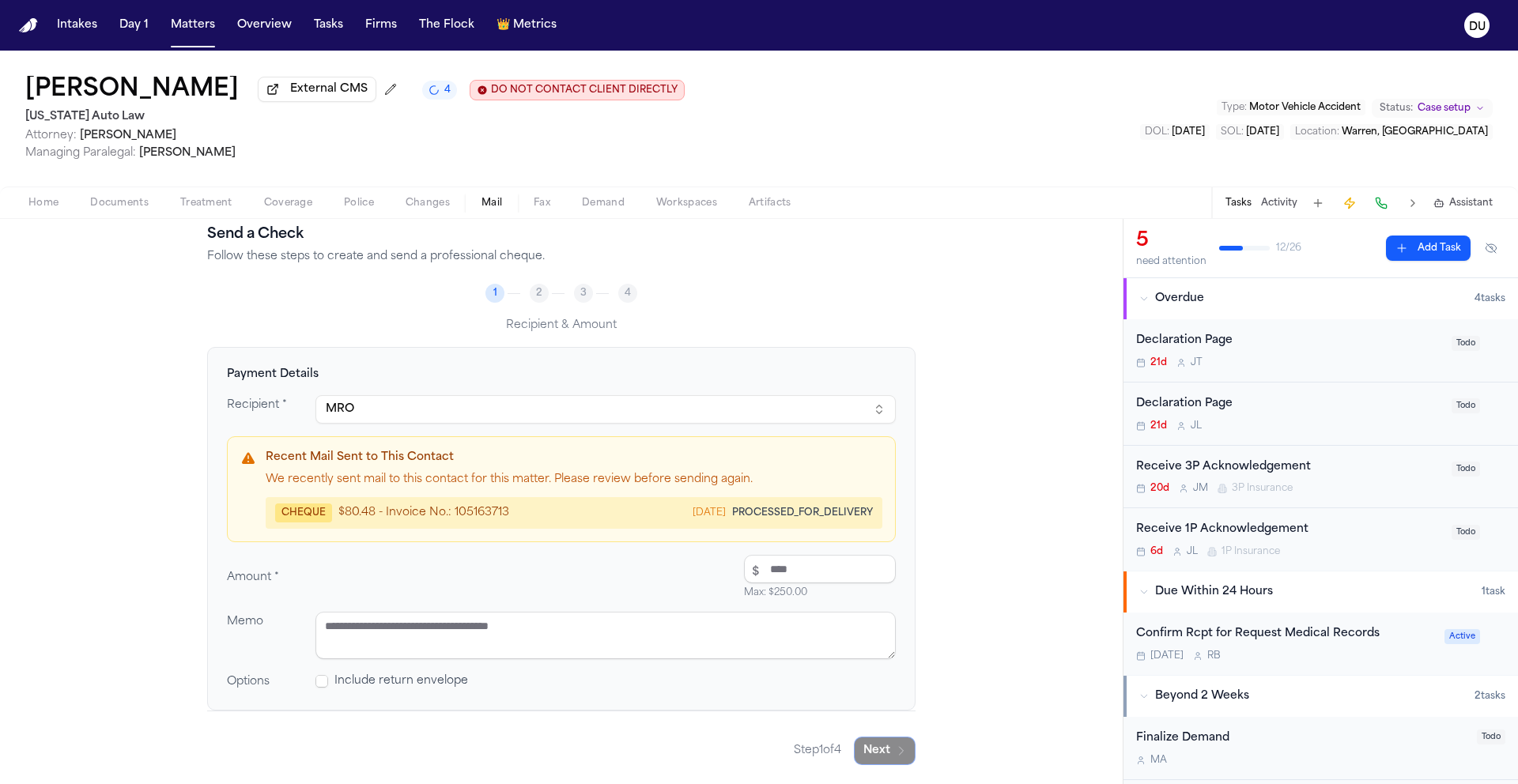
scroll to position [64, 0]
click at [770, 577] on input "number" at bounding box center [819, 569] width 151 height 28
click at [794, 567] on input "***" at bounding box center [819, 569] width 151 height 28
type input "******"
click at [464, 631] on textarea at bounding box center [605, 635] width 580 height 48
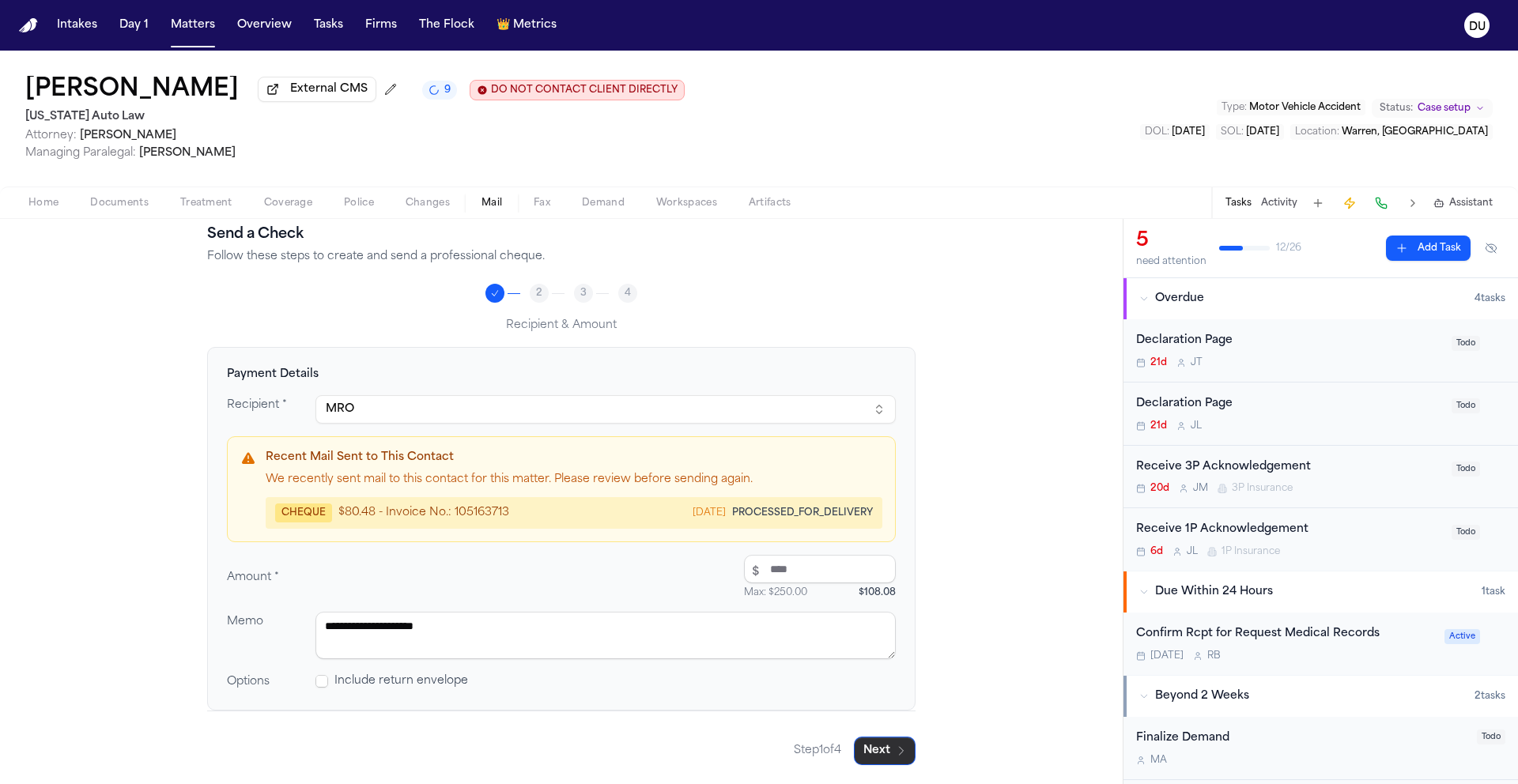
type textarea "**********"
click at [877, 747] on button "Next" at bounding box center [885, 751] width 62 height 28
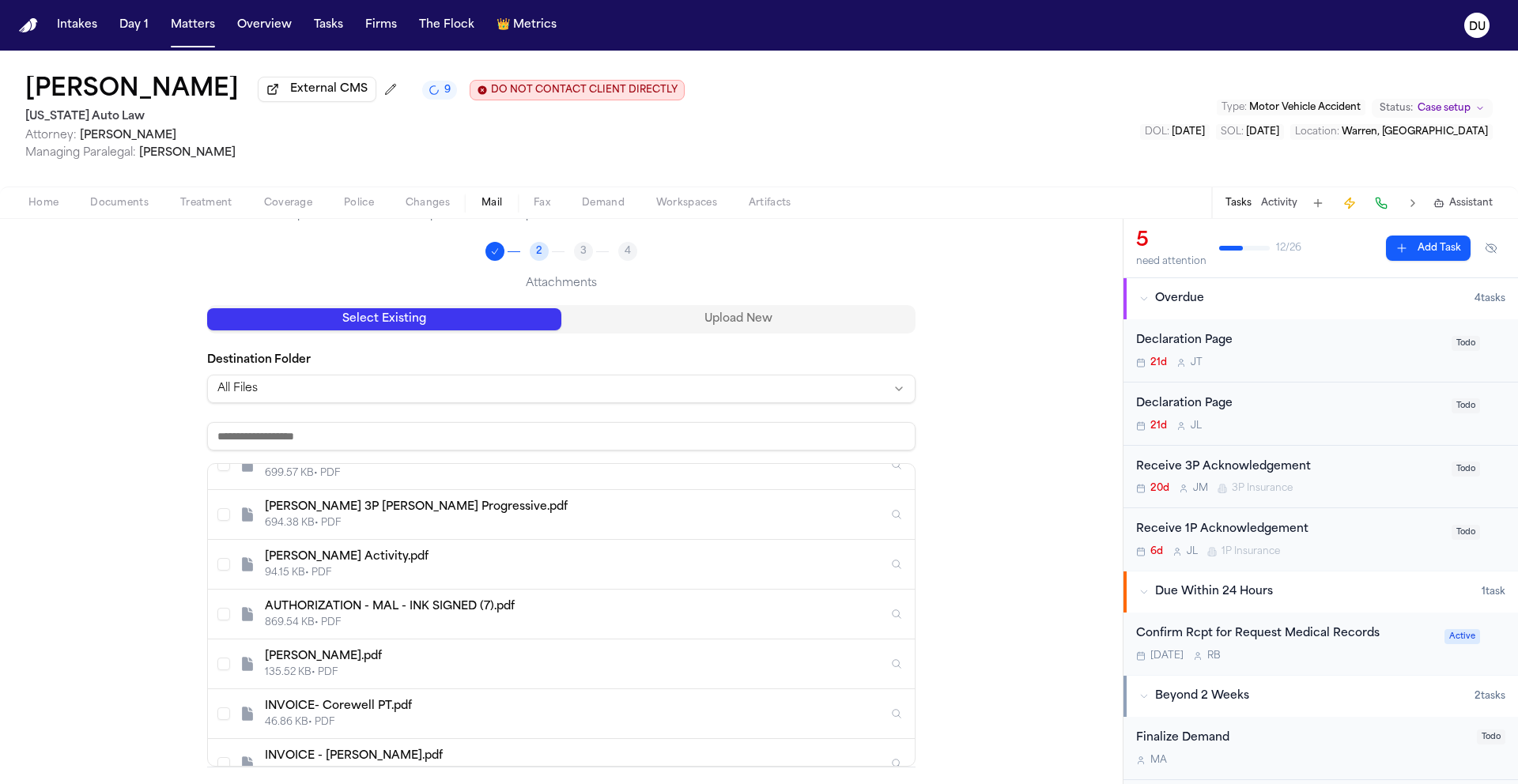
scroll to position [136, 0]
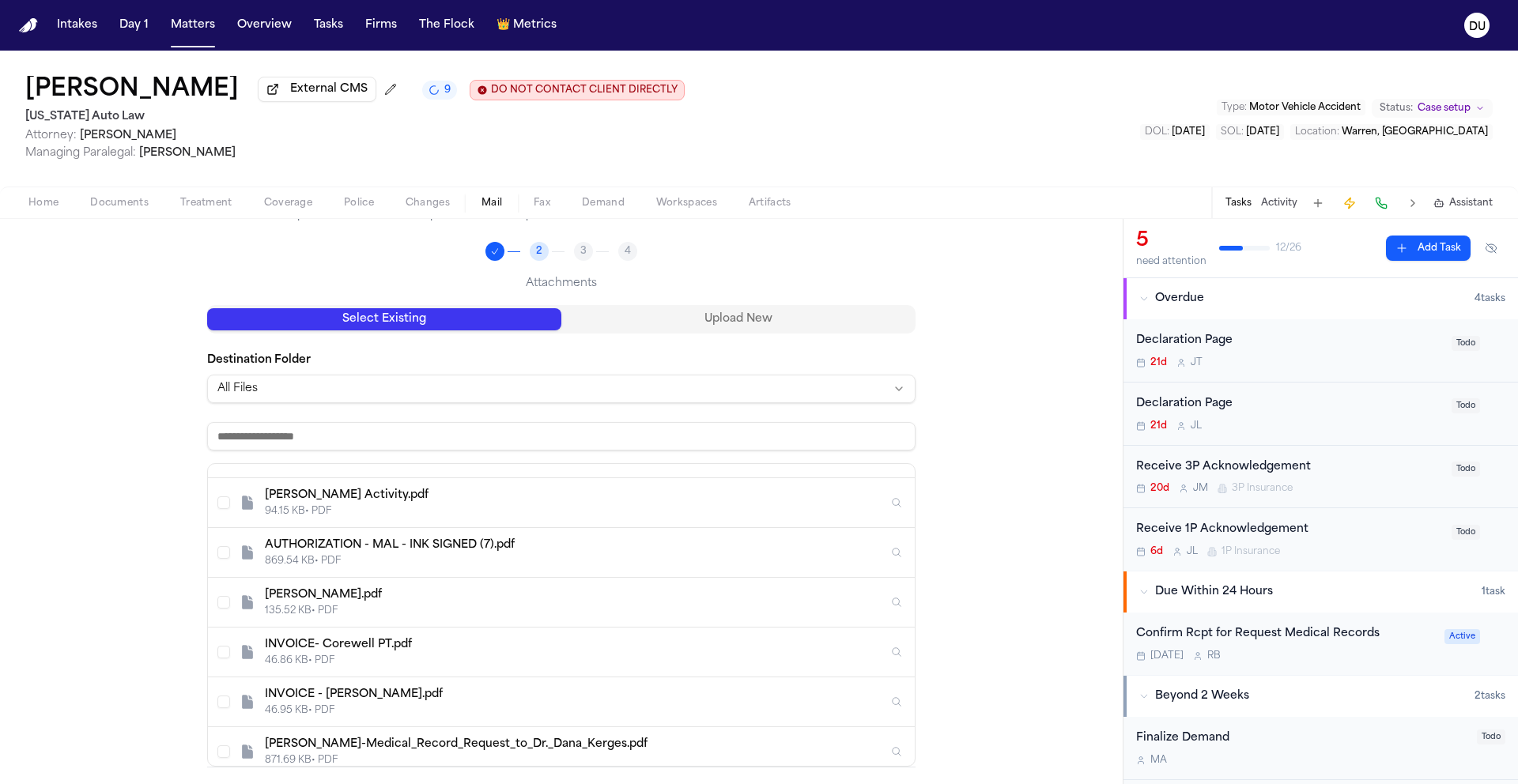
click at [218, 653] on button "Select S. Brown - Invoice for Medical Records from Corewell Health via MRO - 10…" at bounding box center [223, 652] width 13 height 13
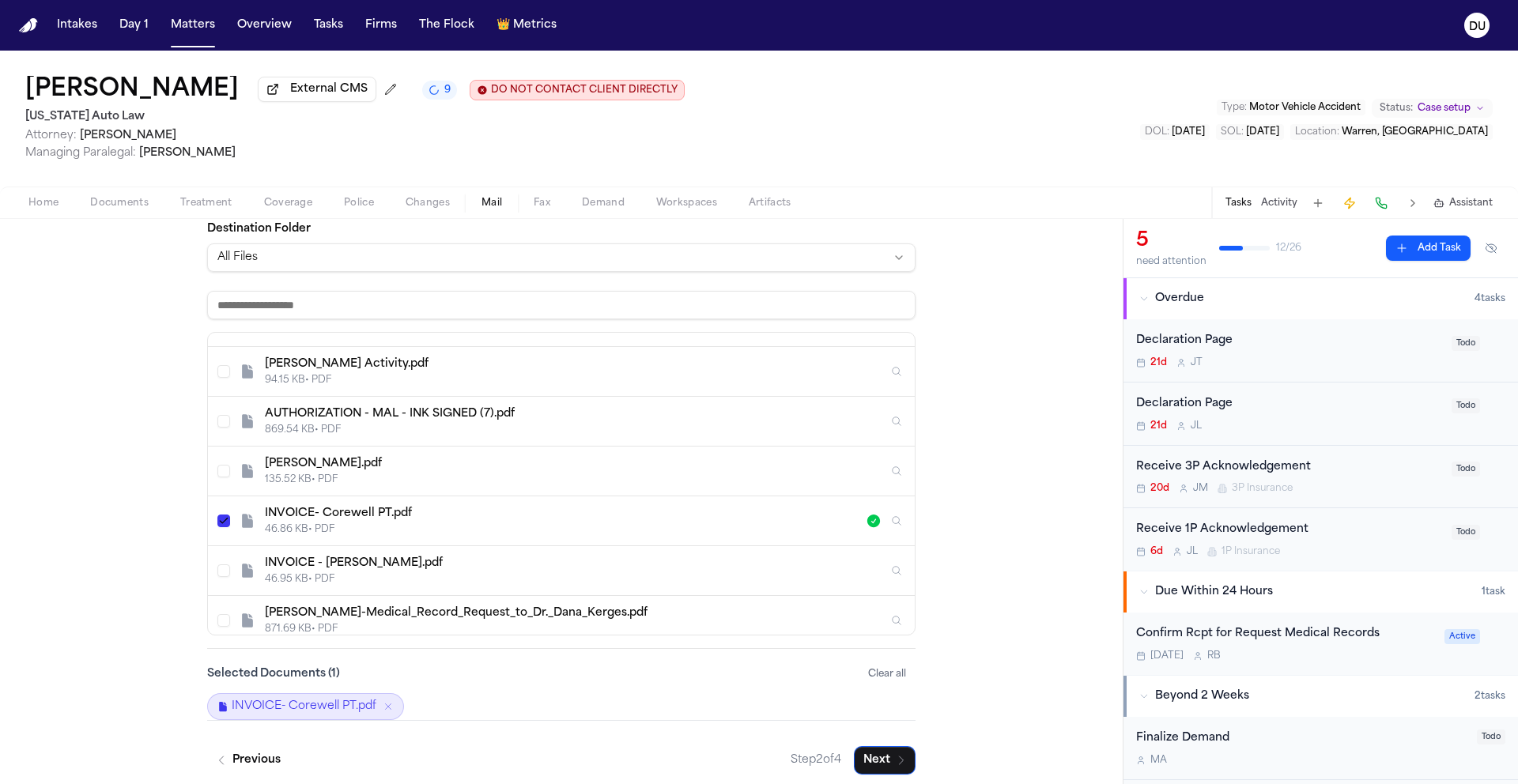
scroll to position [248, 0]
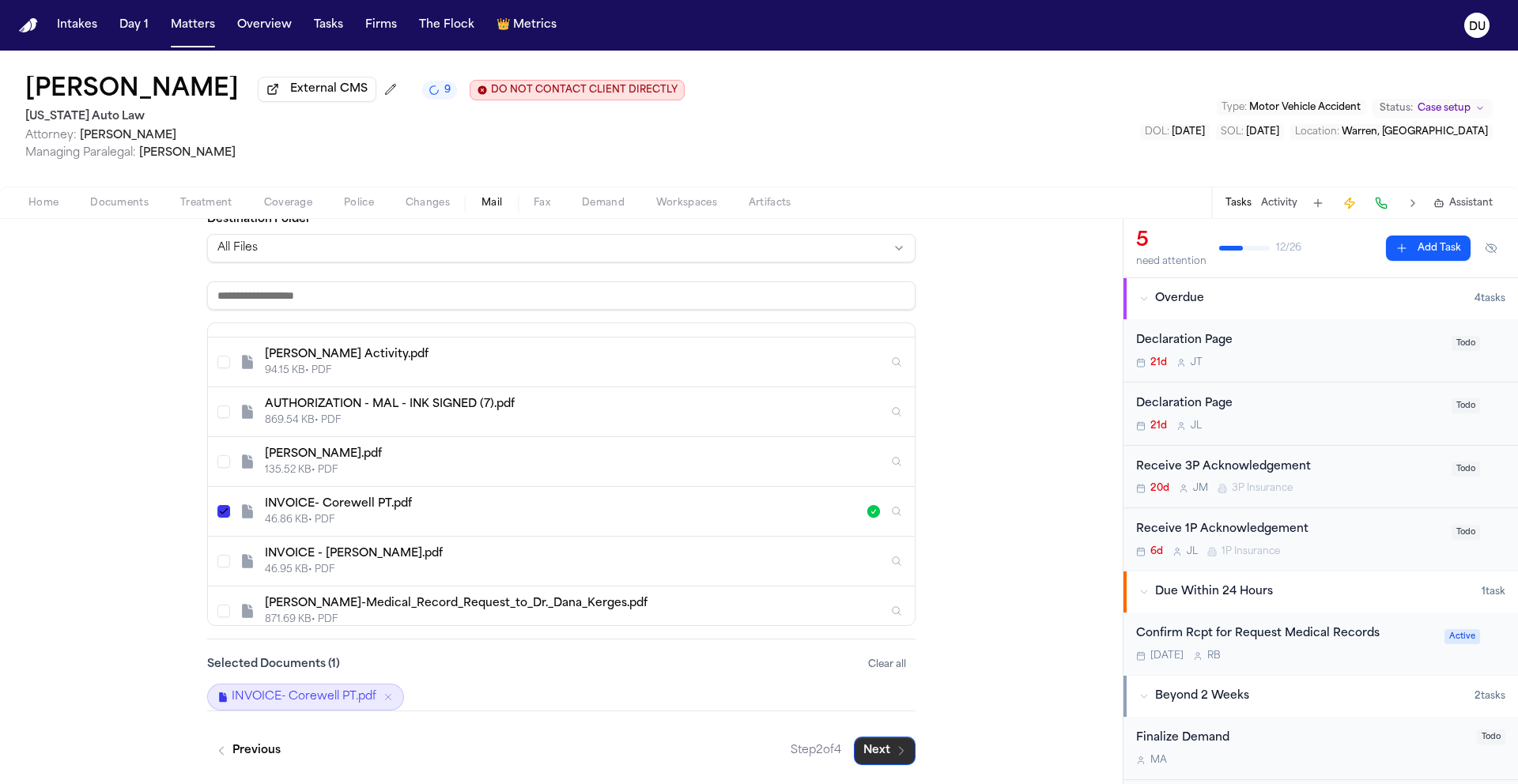
click at [873, 749] on button "Next" at bounding box center [885, 751] width 62 height 28
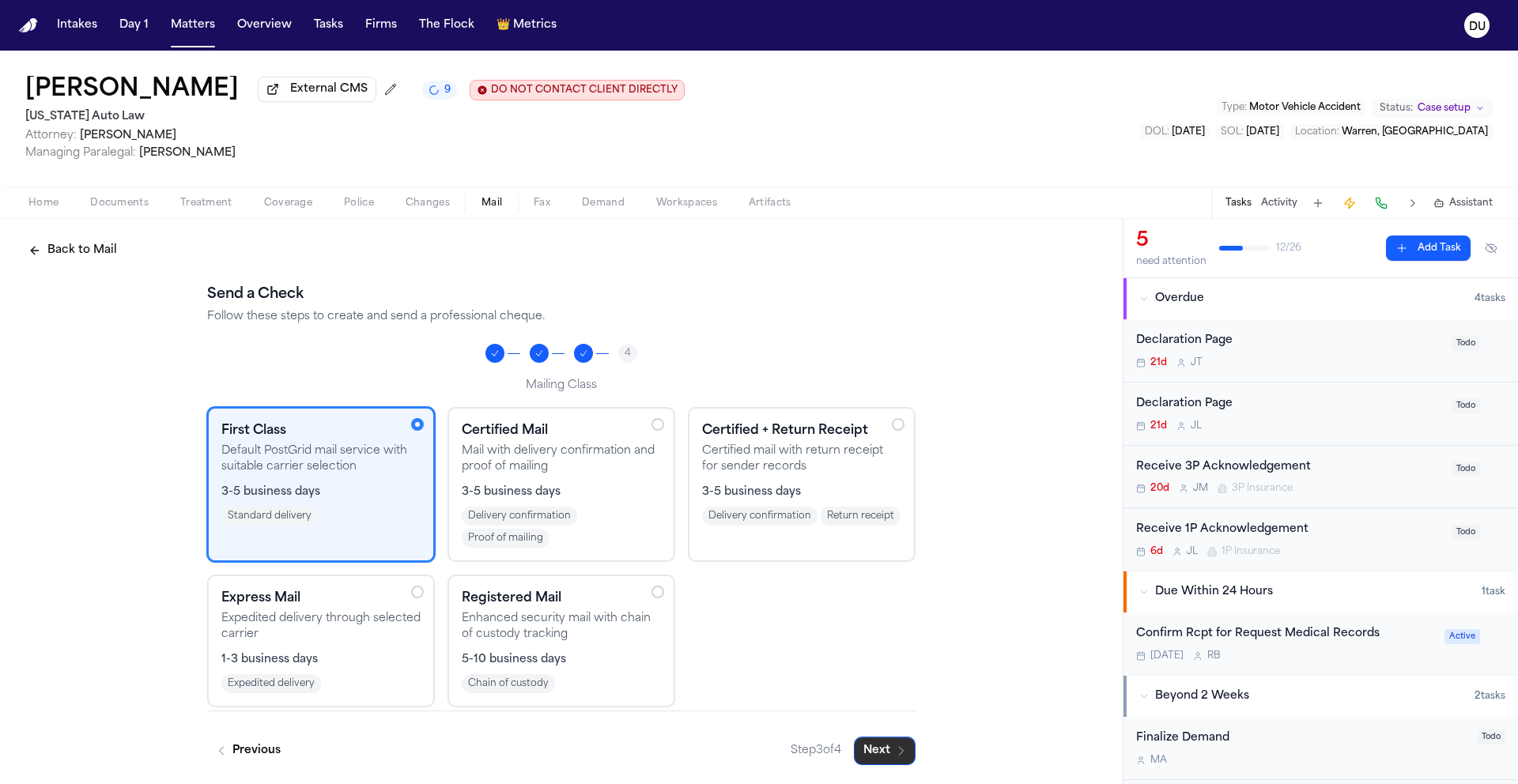
click at [877, 743] on button "Next" at bounding box center [885, 751] width 62 height 28
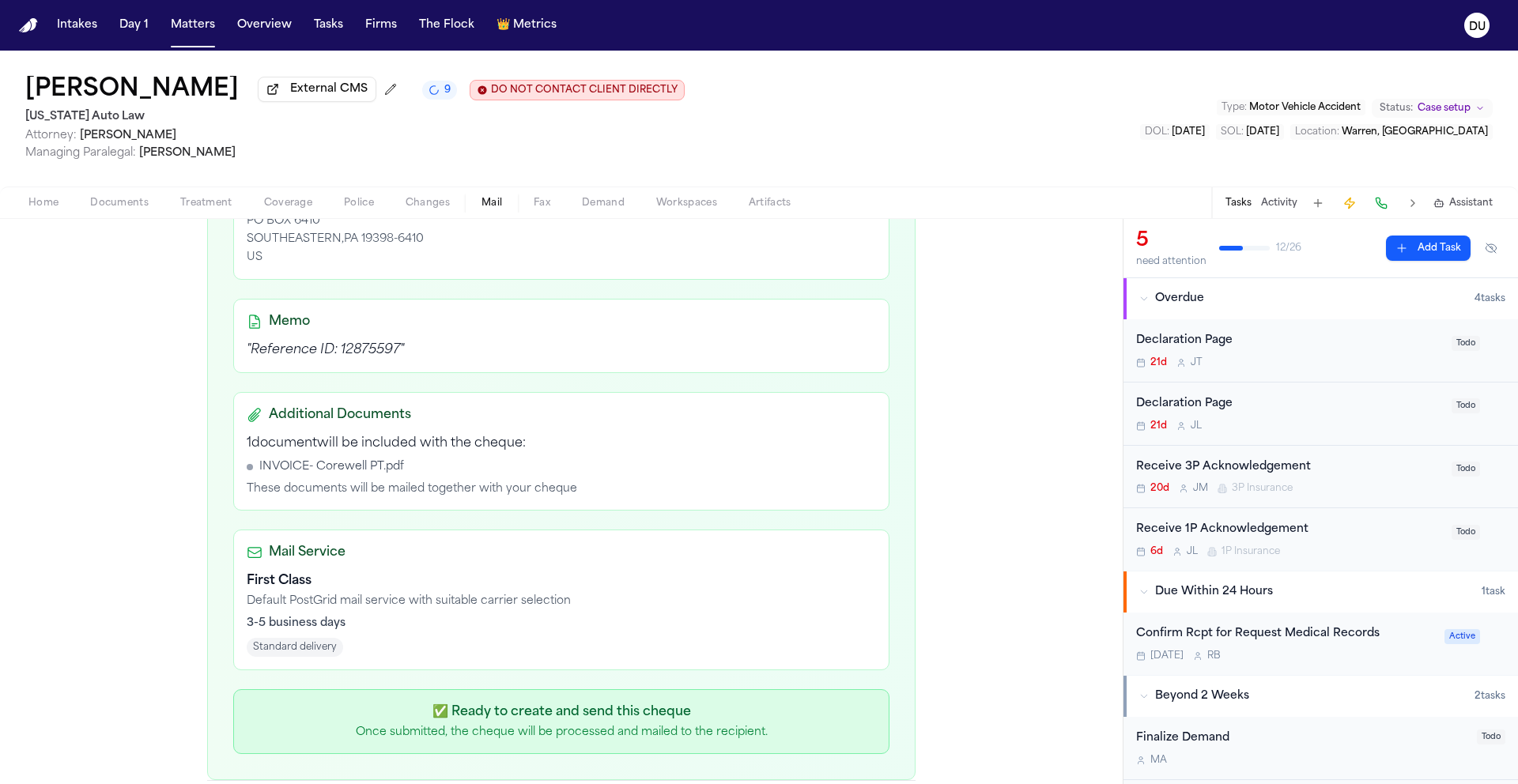
scroll to position [464, 0]
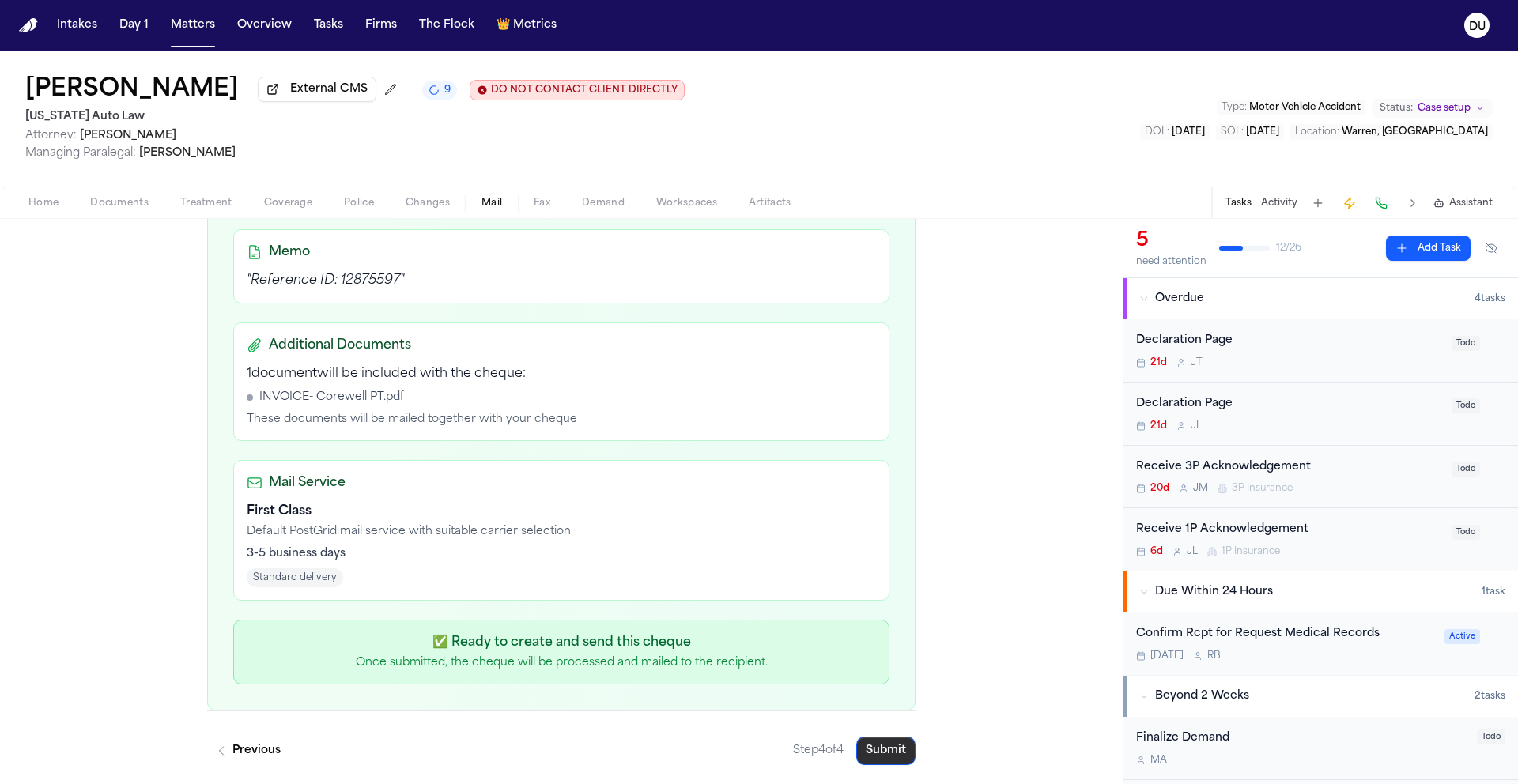
click at [867, 749] on button "Submit" at bounding box center [885, 751] width 59 height 28
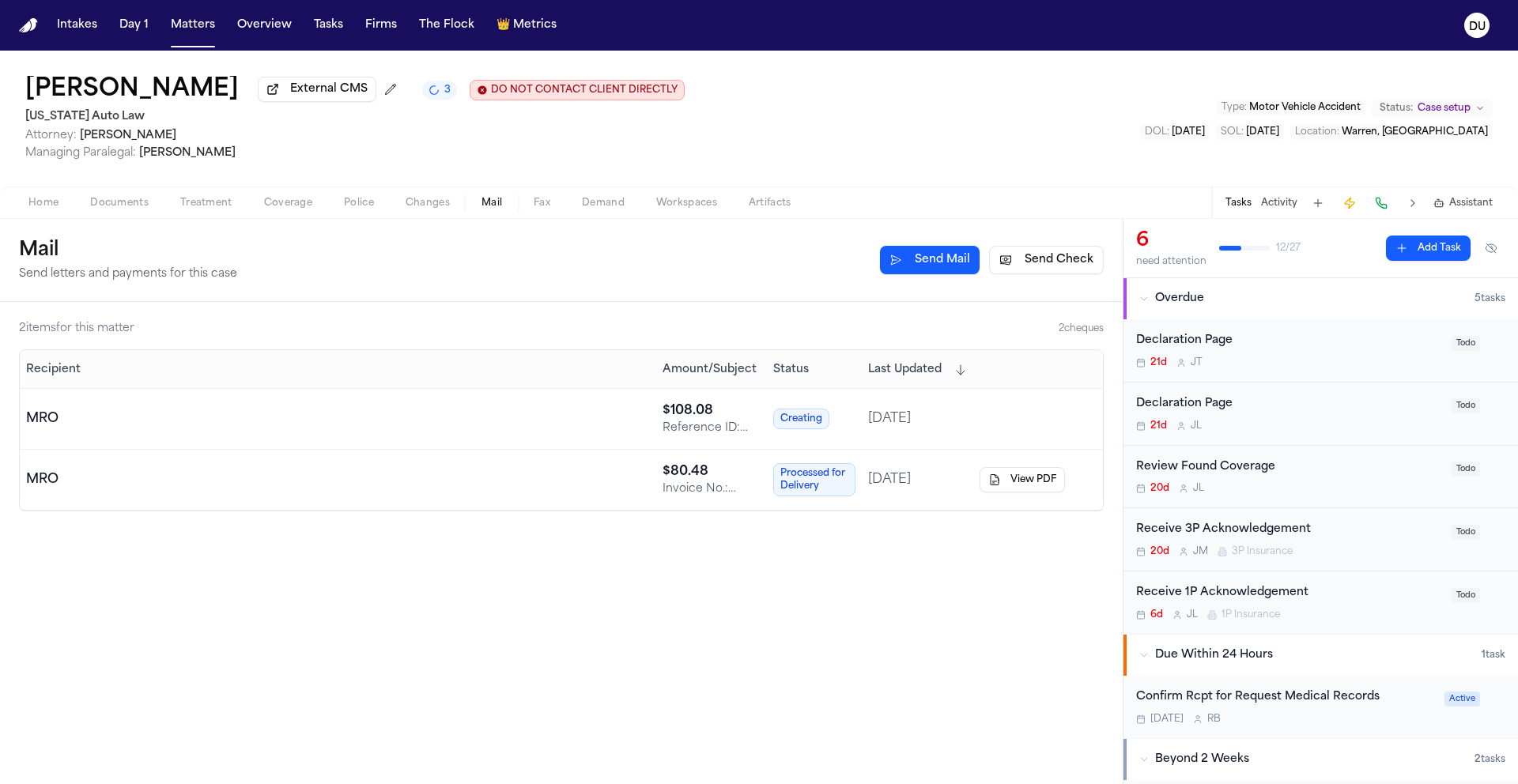
click at [23, 27] on img "Home" at bounding box center [28, 26] width 19 height 15
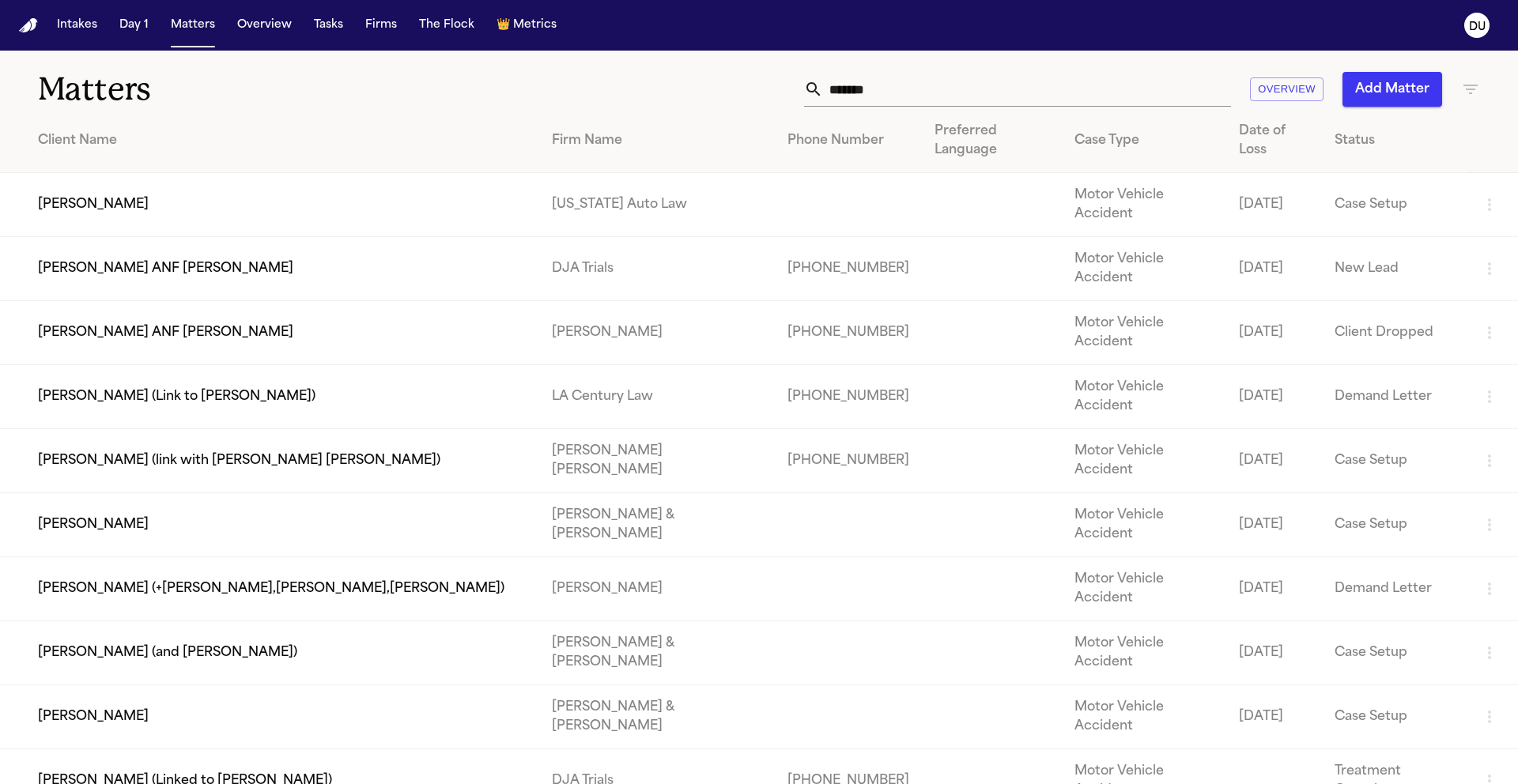
click at [1012, 74] on input "******" at bounding box center [1026, 90] width 408 height 35
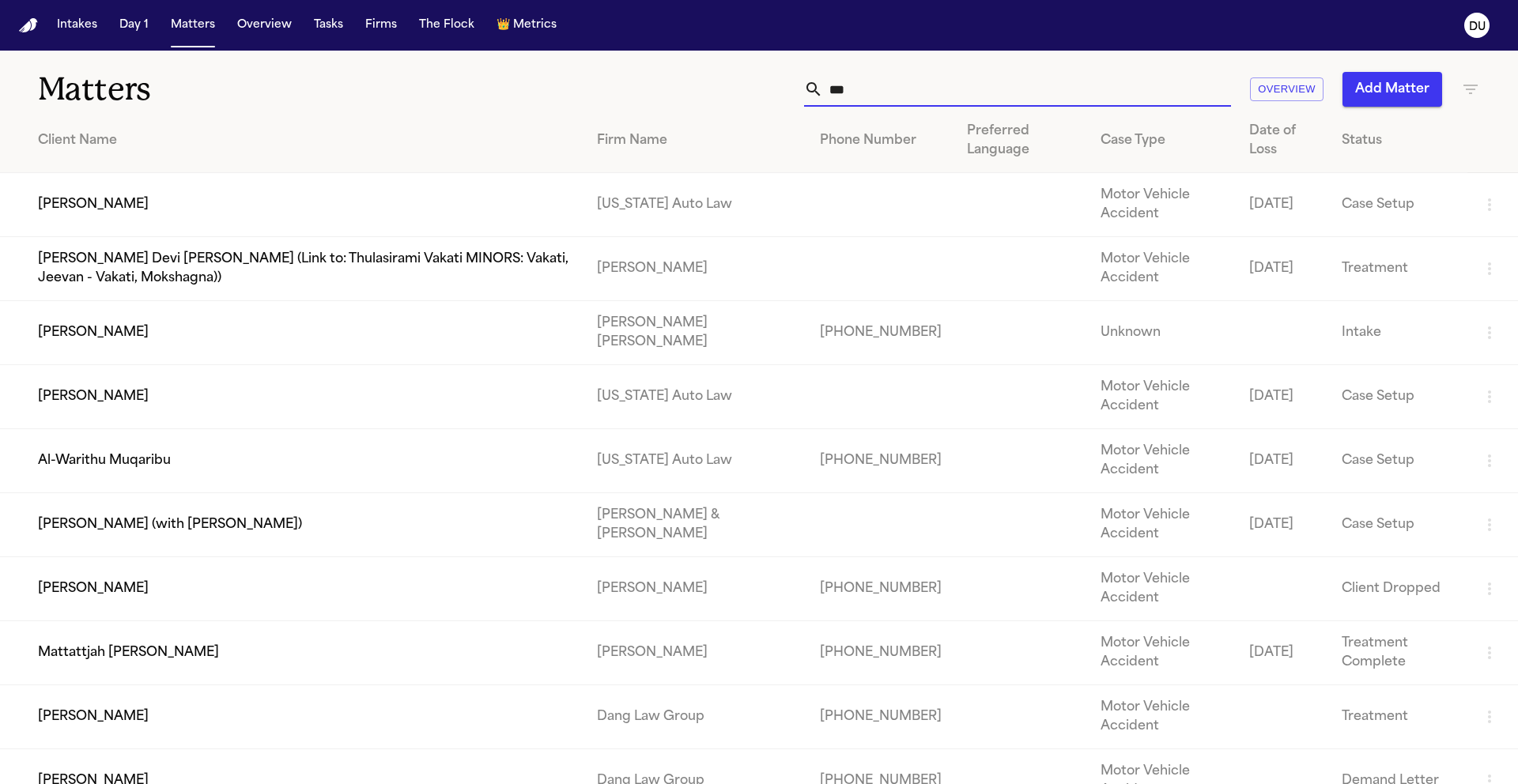
type input "***"
click at [451, 481] on td "Al-Warithu Muqaribu" at bounding box center [292, 461] width 584 height 64
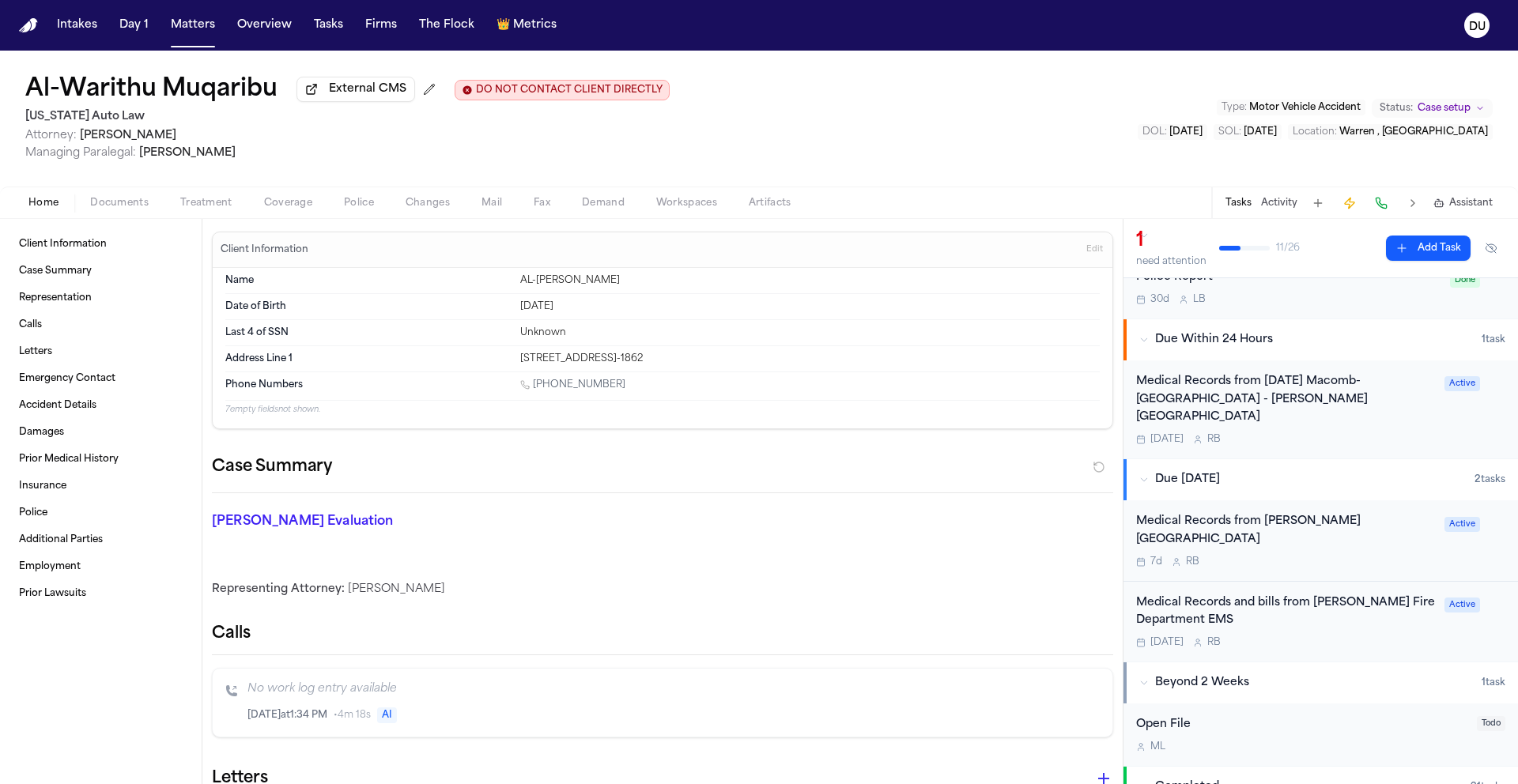
scroll to position [77, 0]
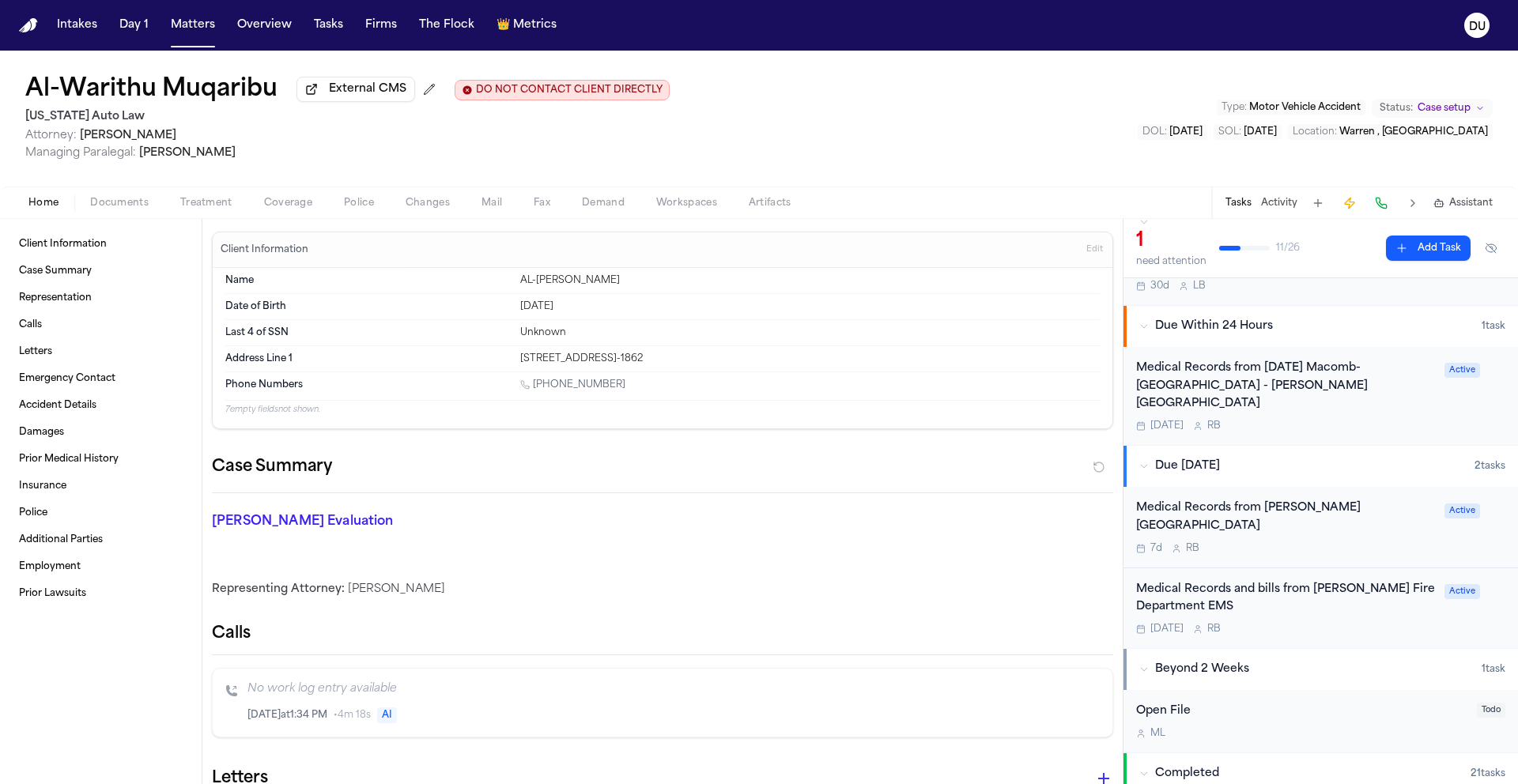
click at [1277, 503] on div "Medical Records from Henry Ford Hospital 7d R B" at bounding box center [1285, 527] width 299 height 55
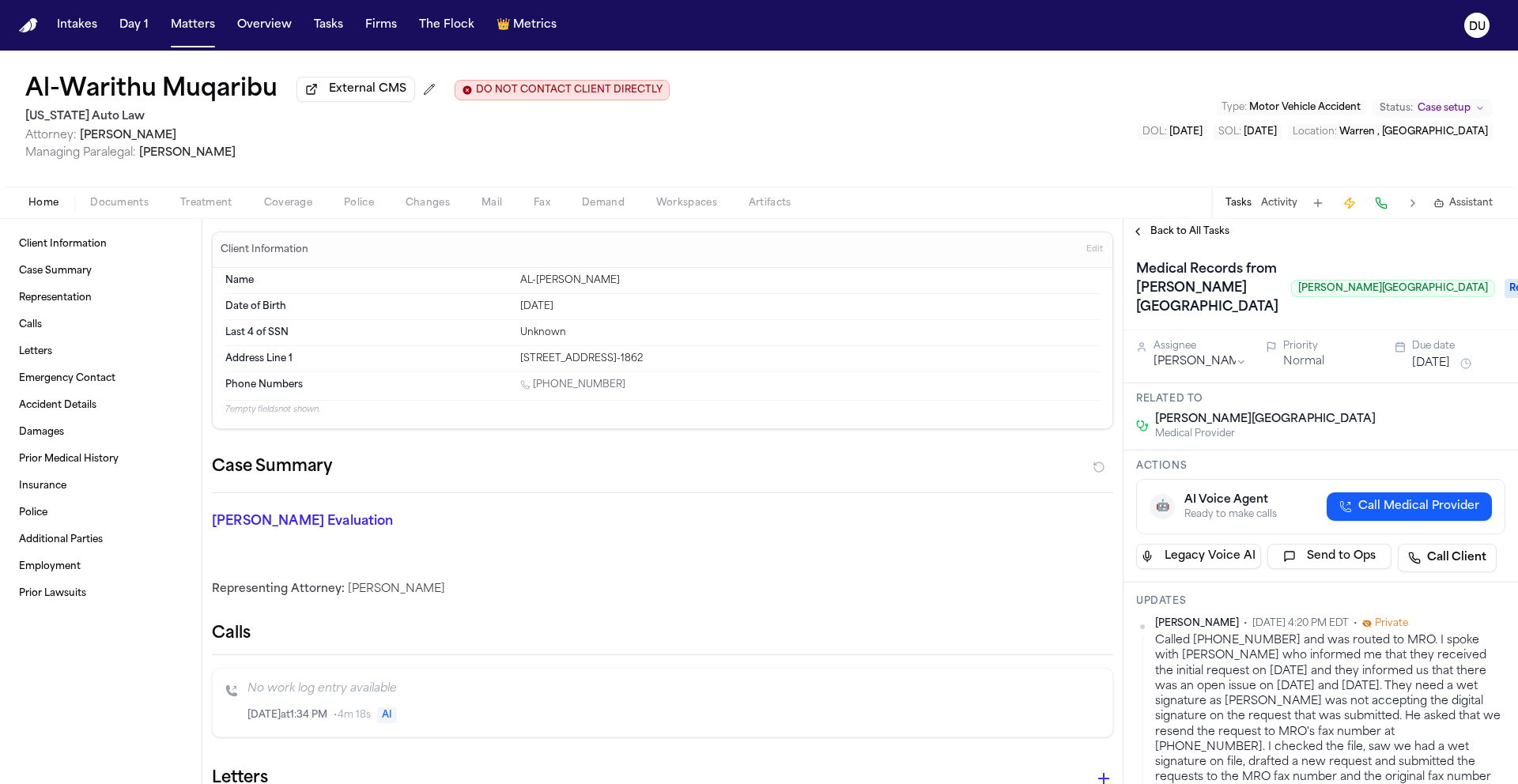
scroll to position [3, 0]
click at [1505, 278] on span "Requested" at bounding box center [1536, 285] width 64 height 19
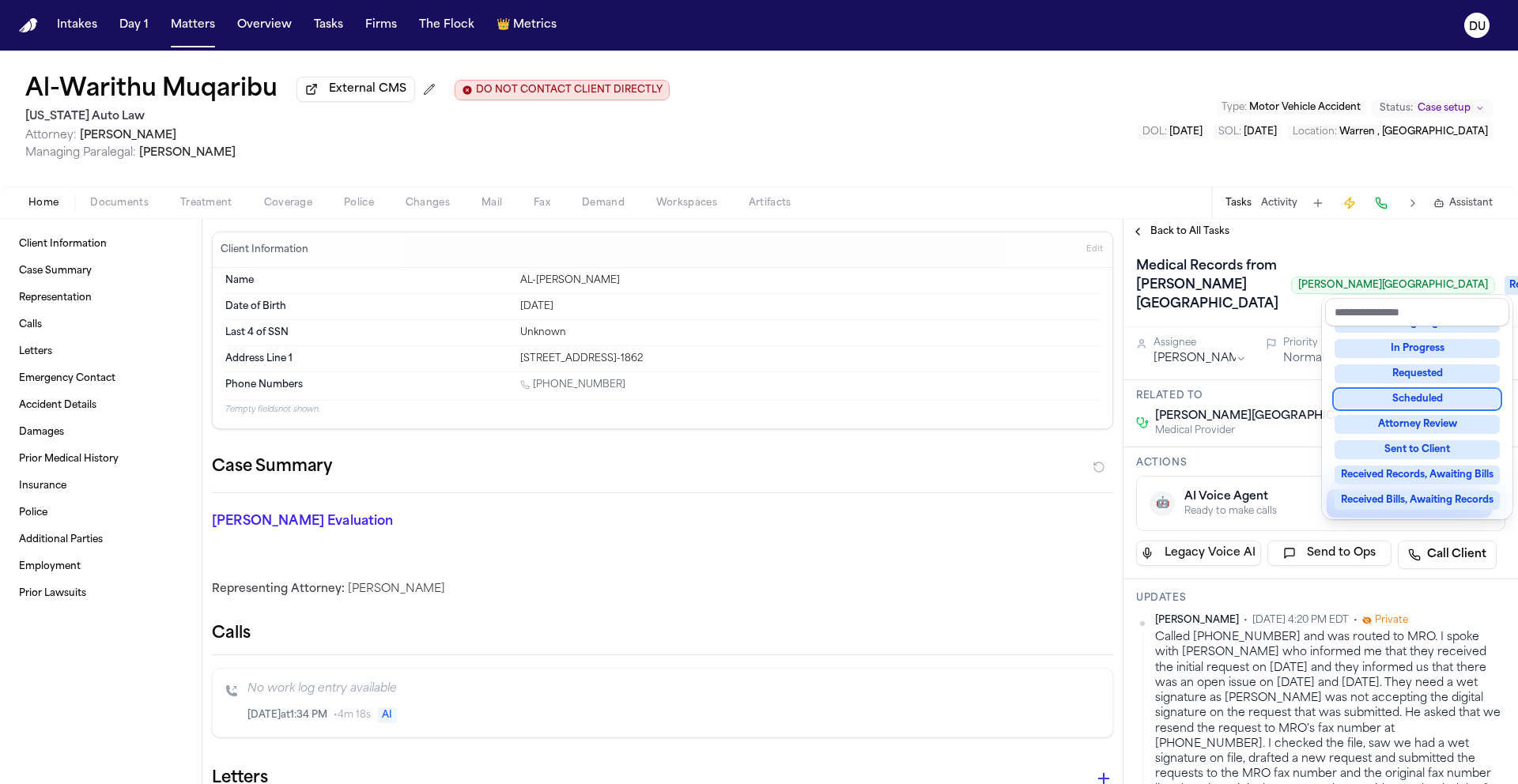
scroll to position [247, 0]
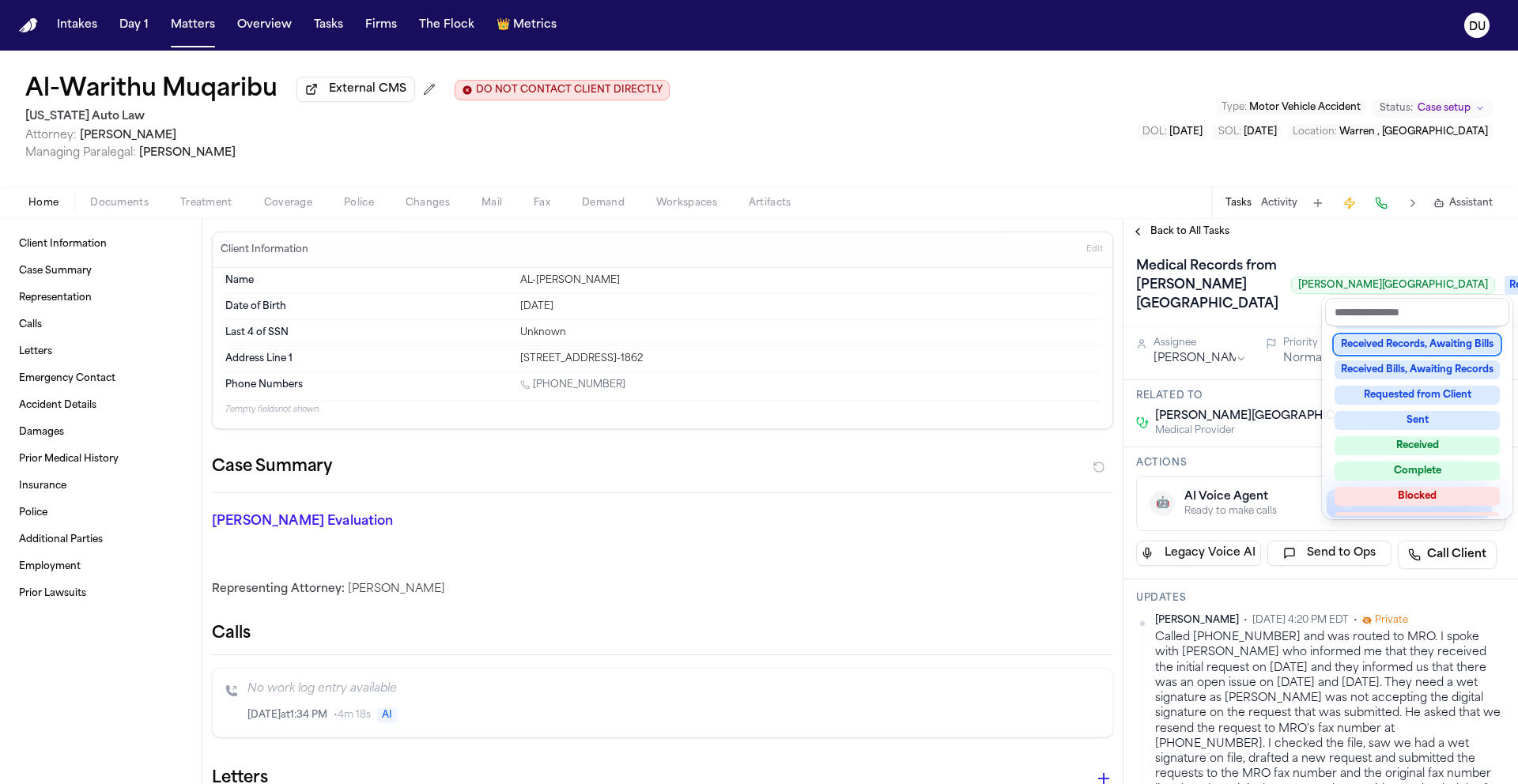
click at [1440, 347] on div "Received Records, Awaiting Bills" at bounding box center [1416, 345] width 165 height 19
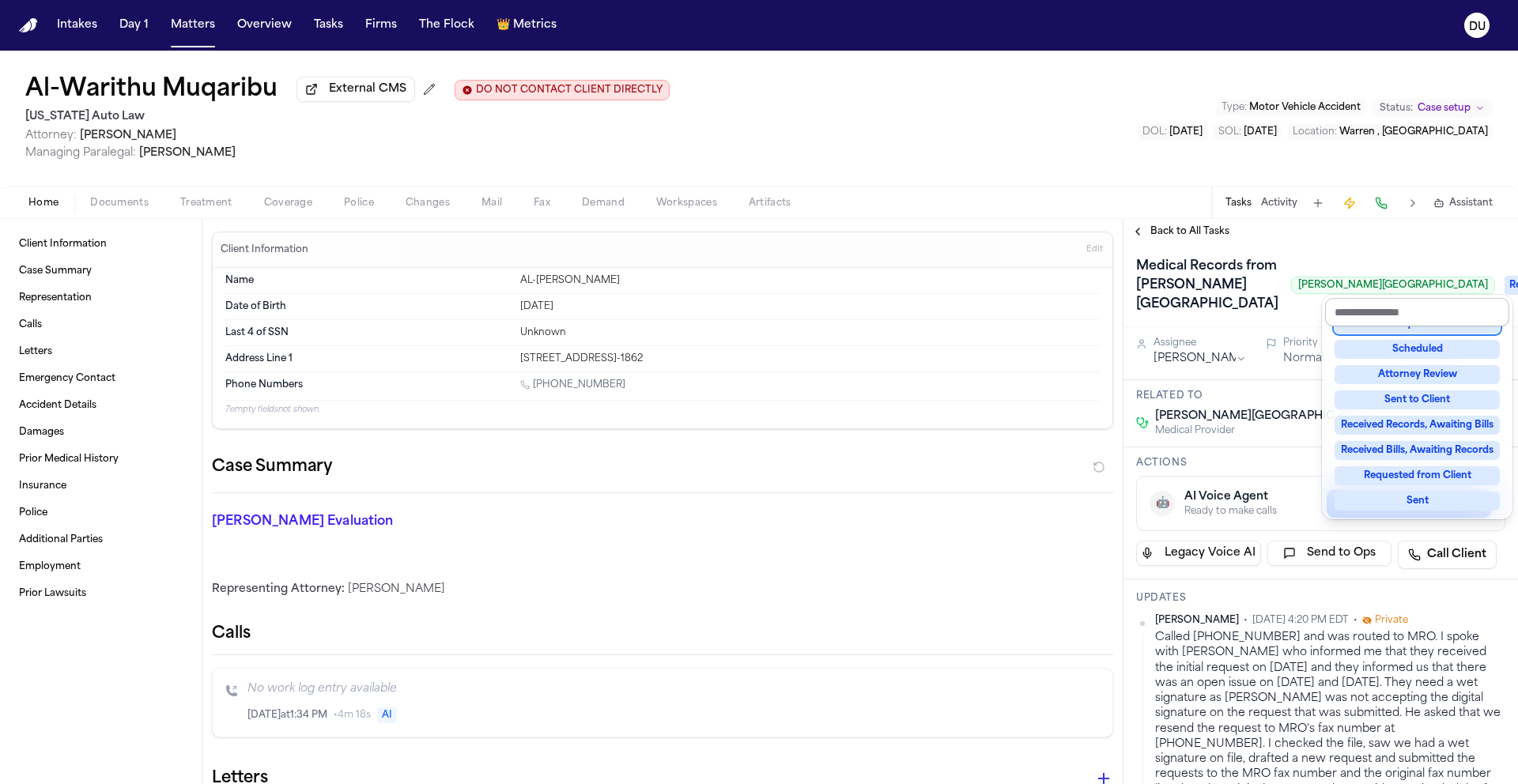
scroll to position [133, 0]
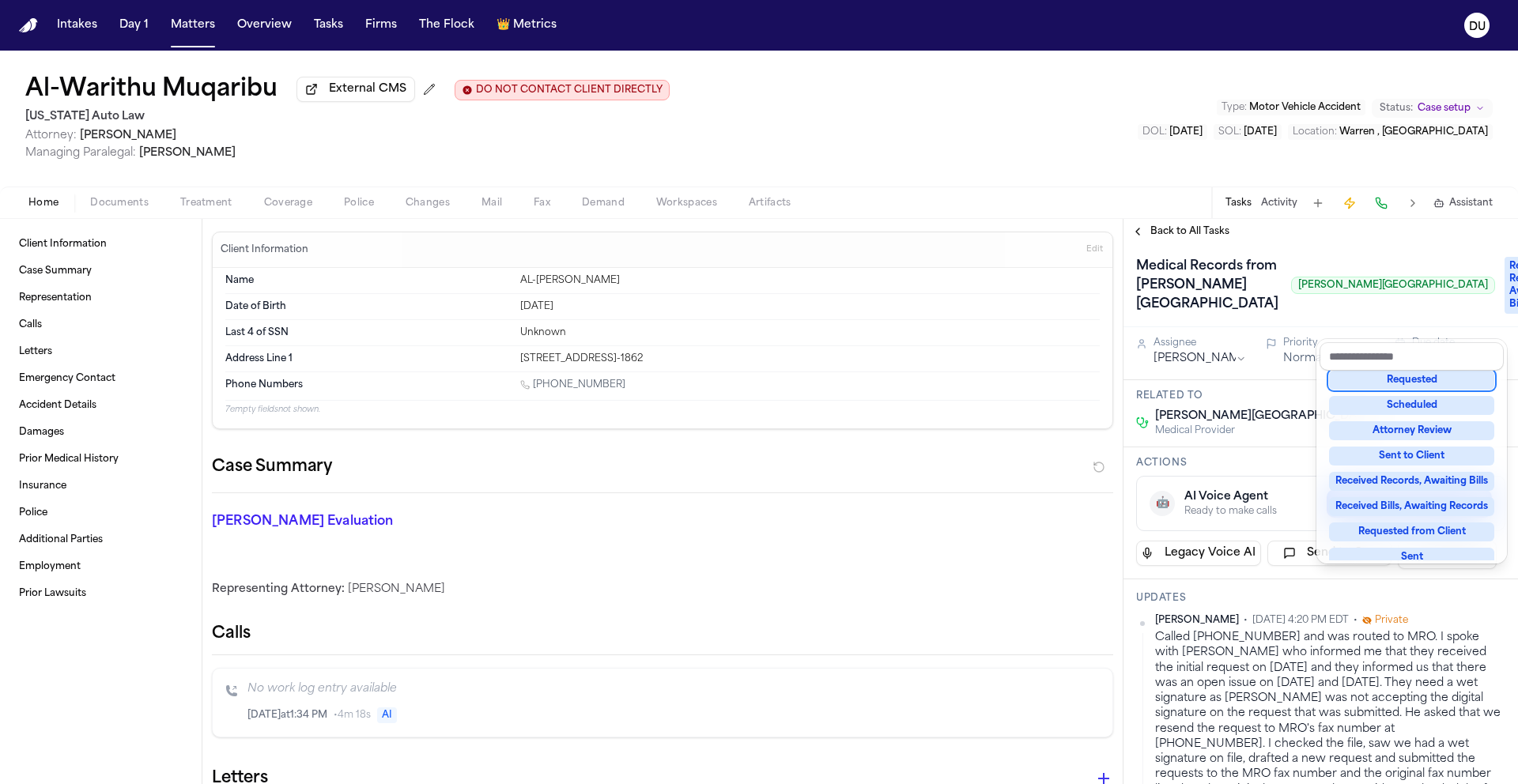
click at [1395, 238] on div "Back to All Tasks Medical Records from Henry Ford Hospital Henry Ford Hospital …" at bounding box center [1320, 501] width 394 height 565
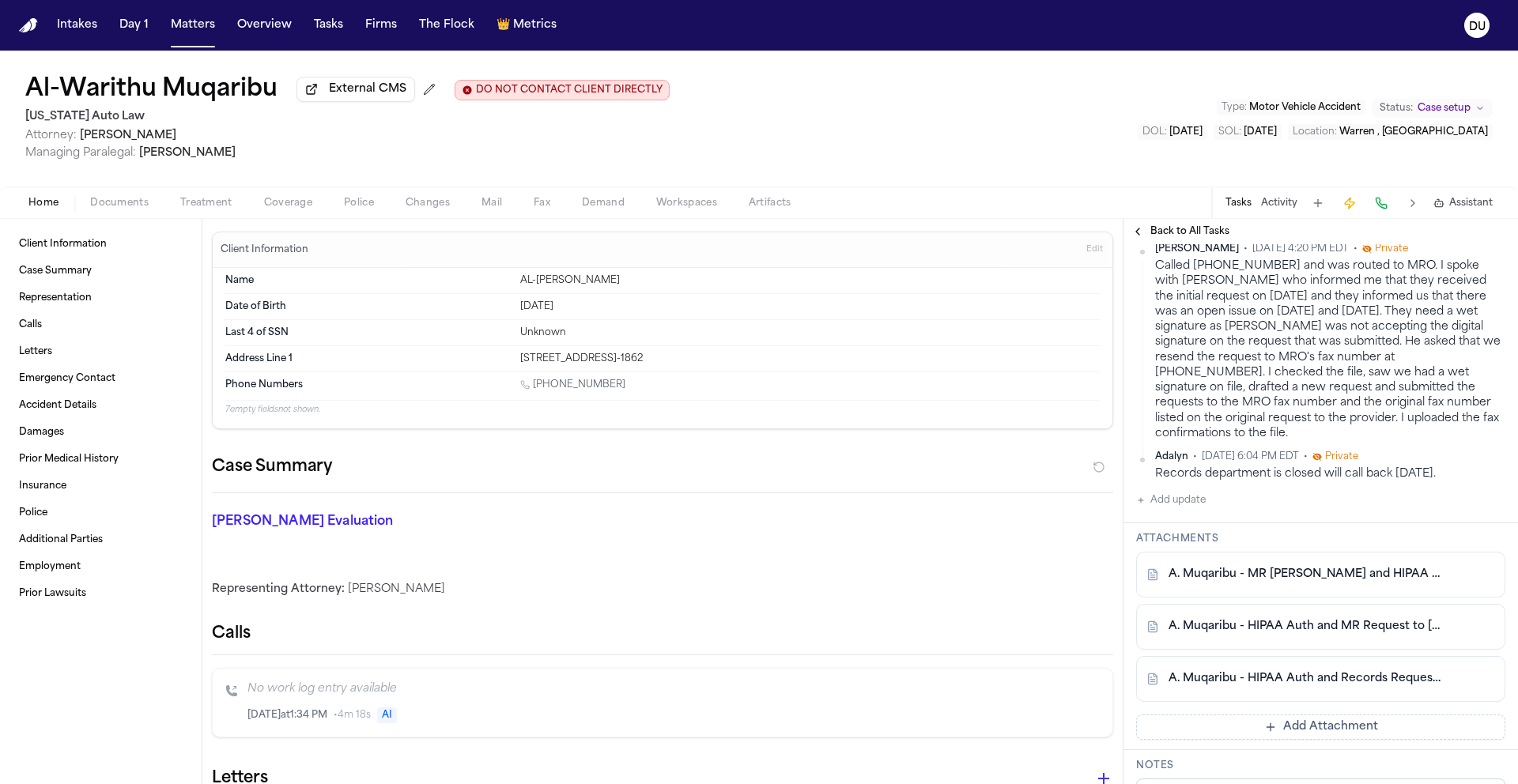
scroll to position [374, 0]
click at [1175, 510] on button "Add update" at bounding box center [1170, 501] width 69 height 19
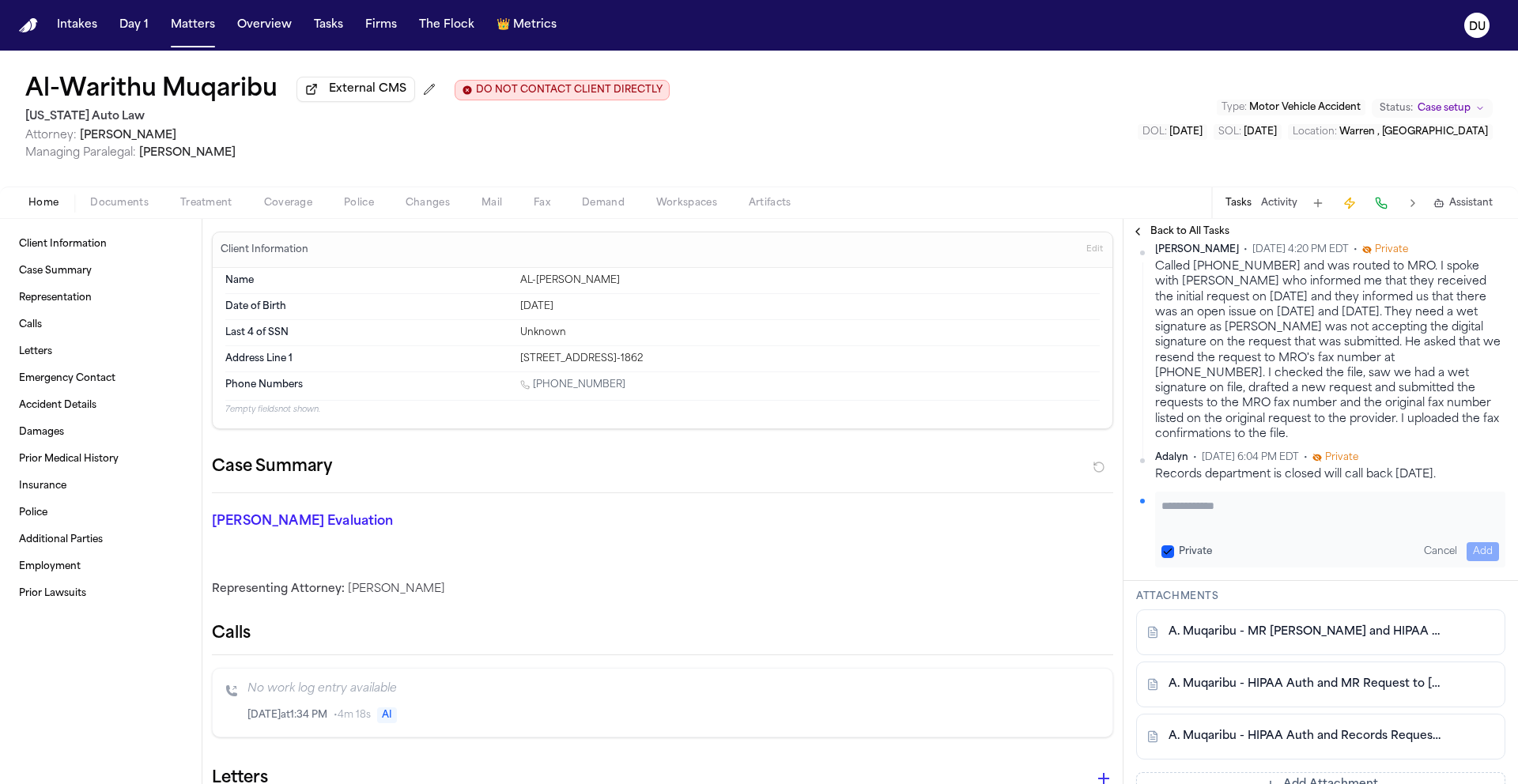
click at [1217, 567] on div "Private Cancel Add" at bounding box center [1330, 530] width 350 height 76
click at [1226, 530] on textarea "Add your update" at bounding box center [1330, 514] width 337 height 32
type textarea "**********"
click at [1477, 561] on button "Add" at bounding box center [1482, 551] width 33 height 19
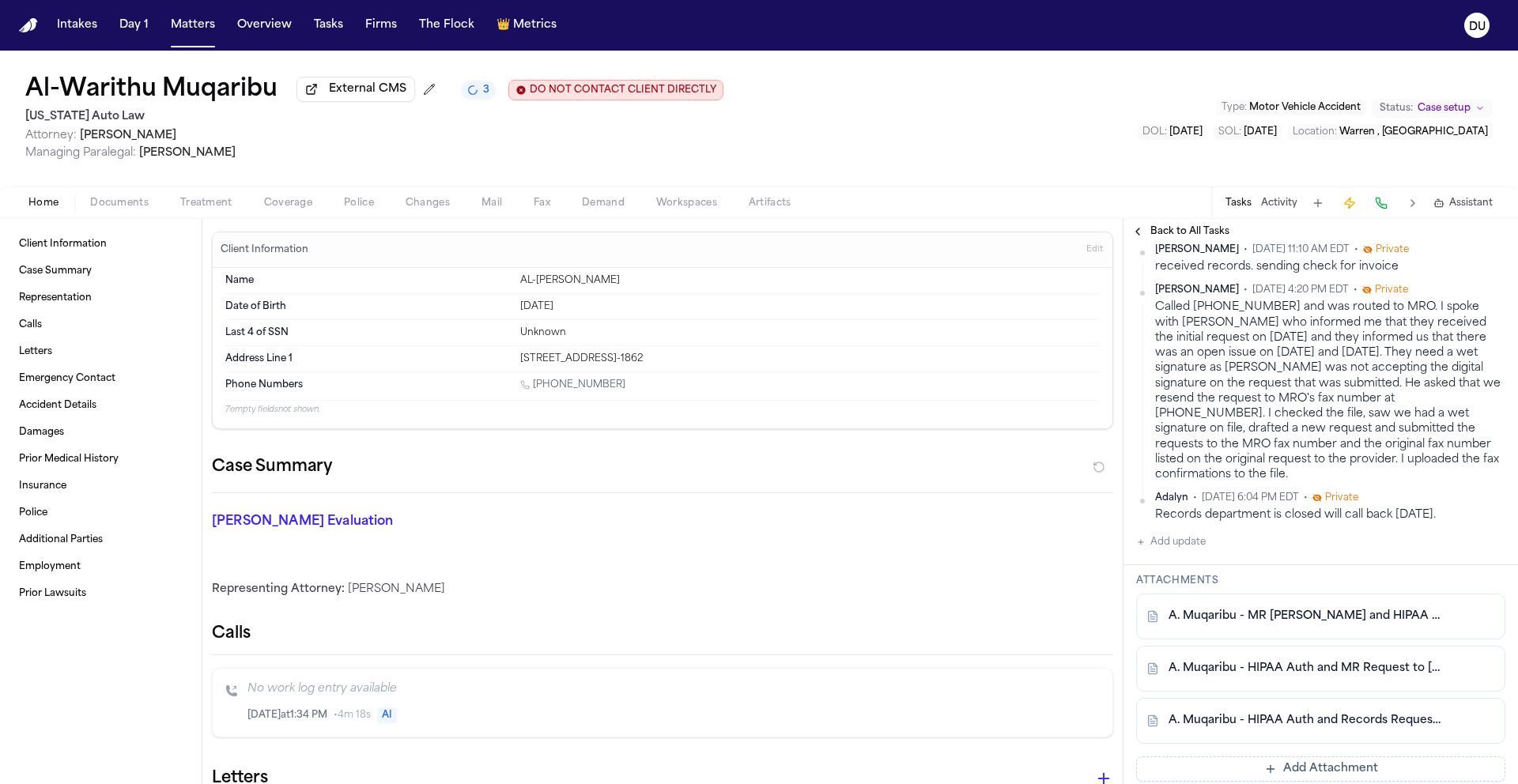
scroll to position [514, 0]
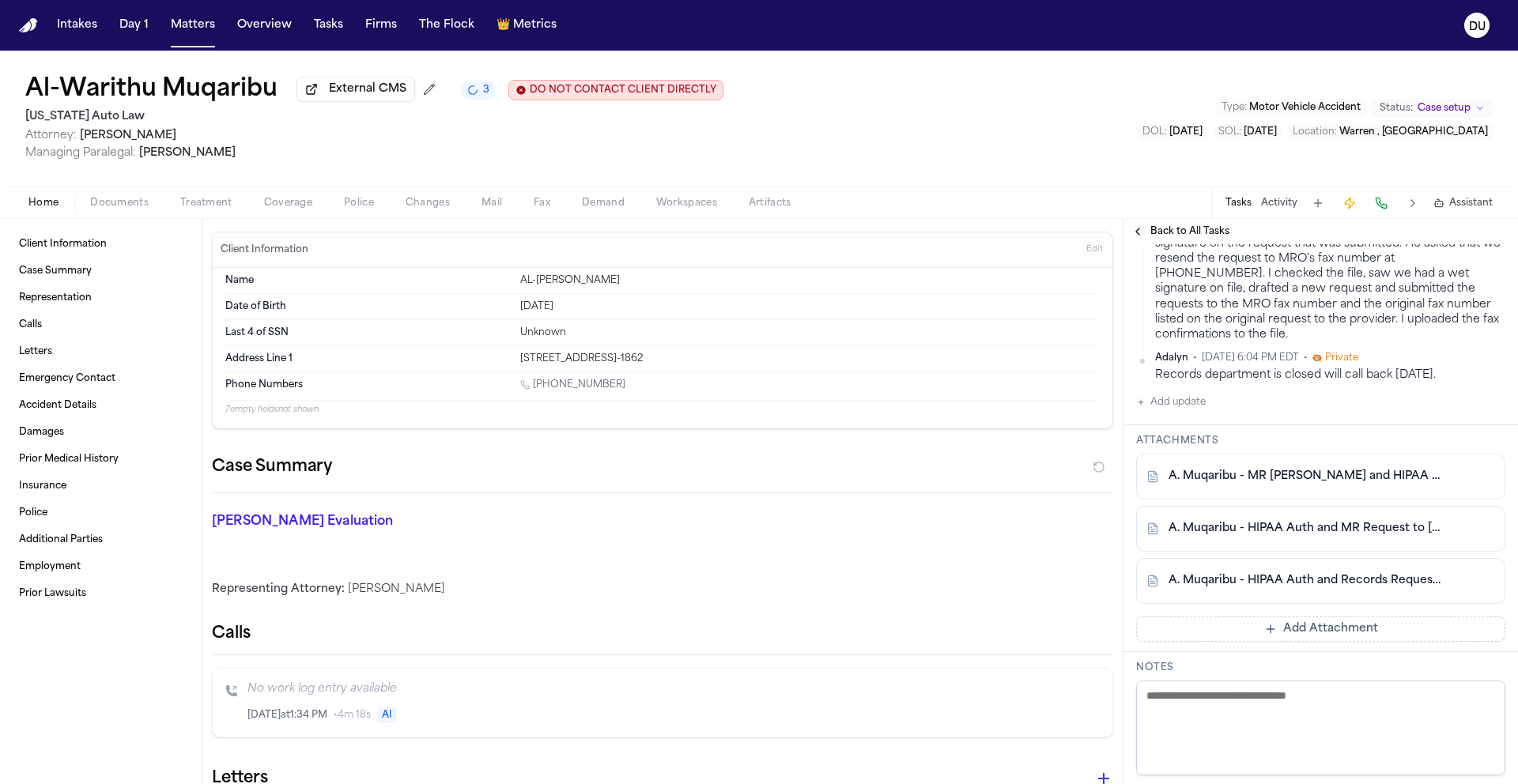
click at [1278, 642] on button "Add Attachment" at bounding box center [1320, 629] width 369 height 25
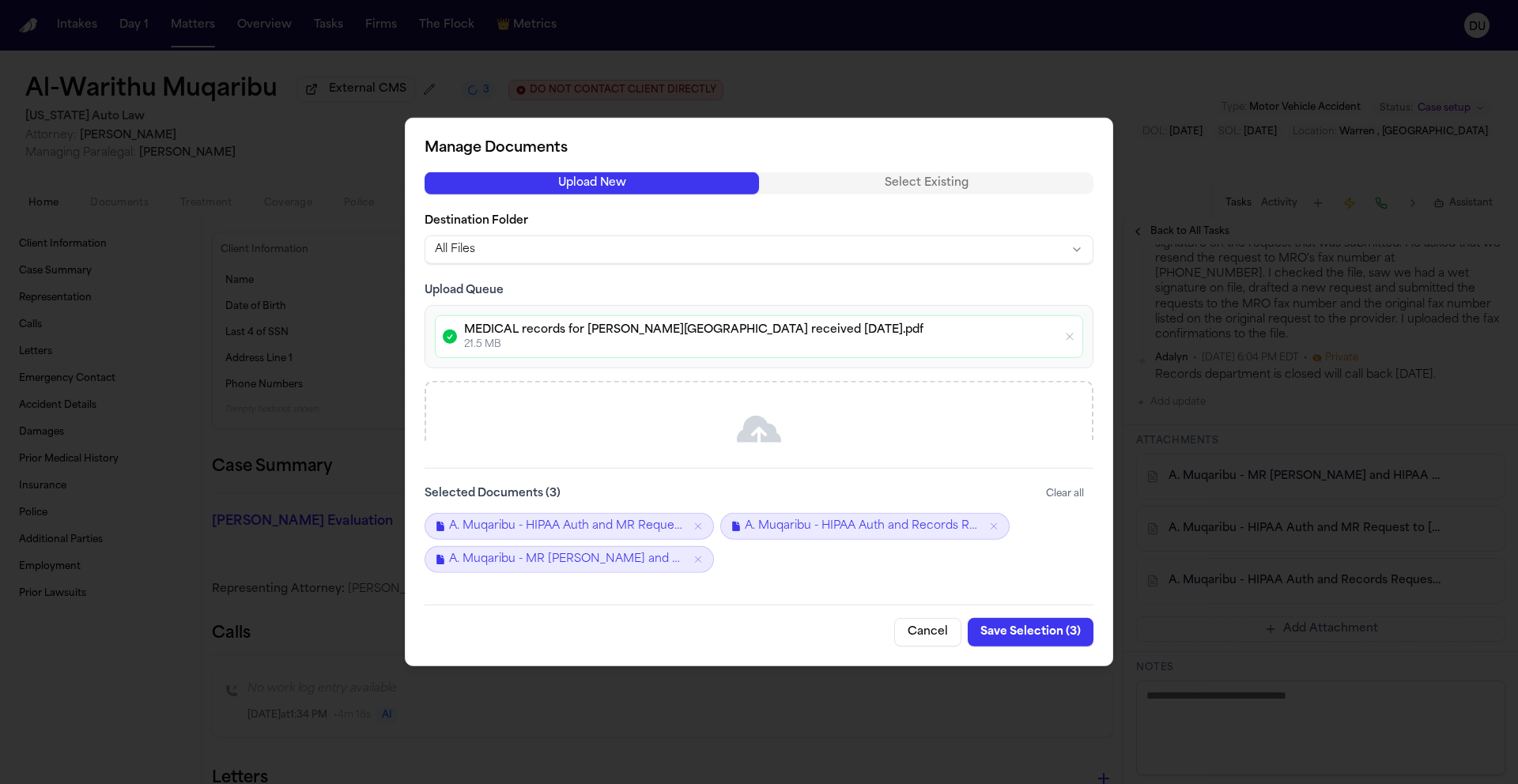
click at [1013, 633] on button "Save Selection ( 3 )" at bounding box center [1030, 633] width 126 height 28
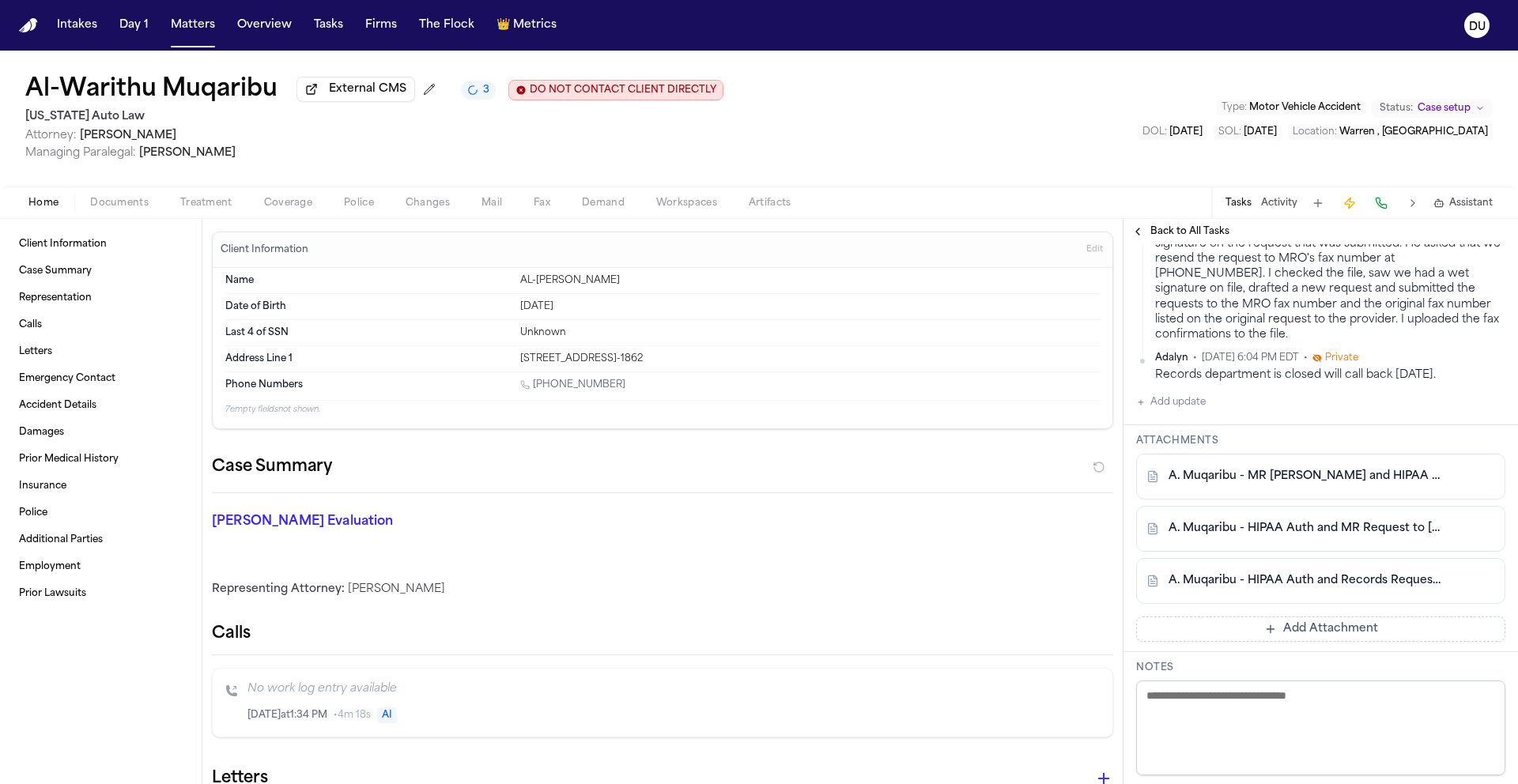
click at [1273, 642] on button "Add Attachment" at bounding box center [1320, 629] width 369 height 25
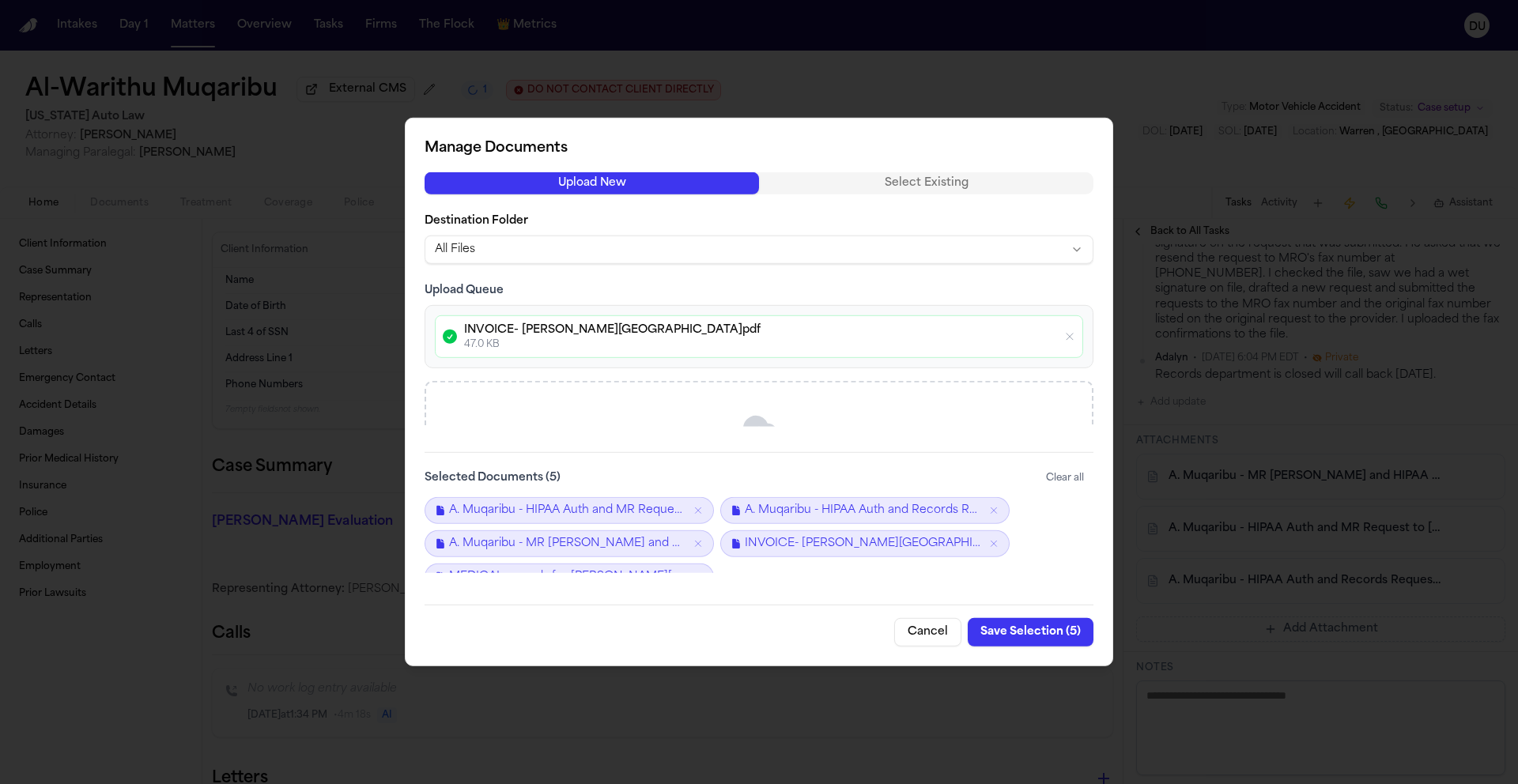
click at [1020, 635] on button "Save Selection ( 5 )" at bounding box center [1030, 633] width 126 height 28
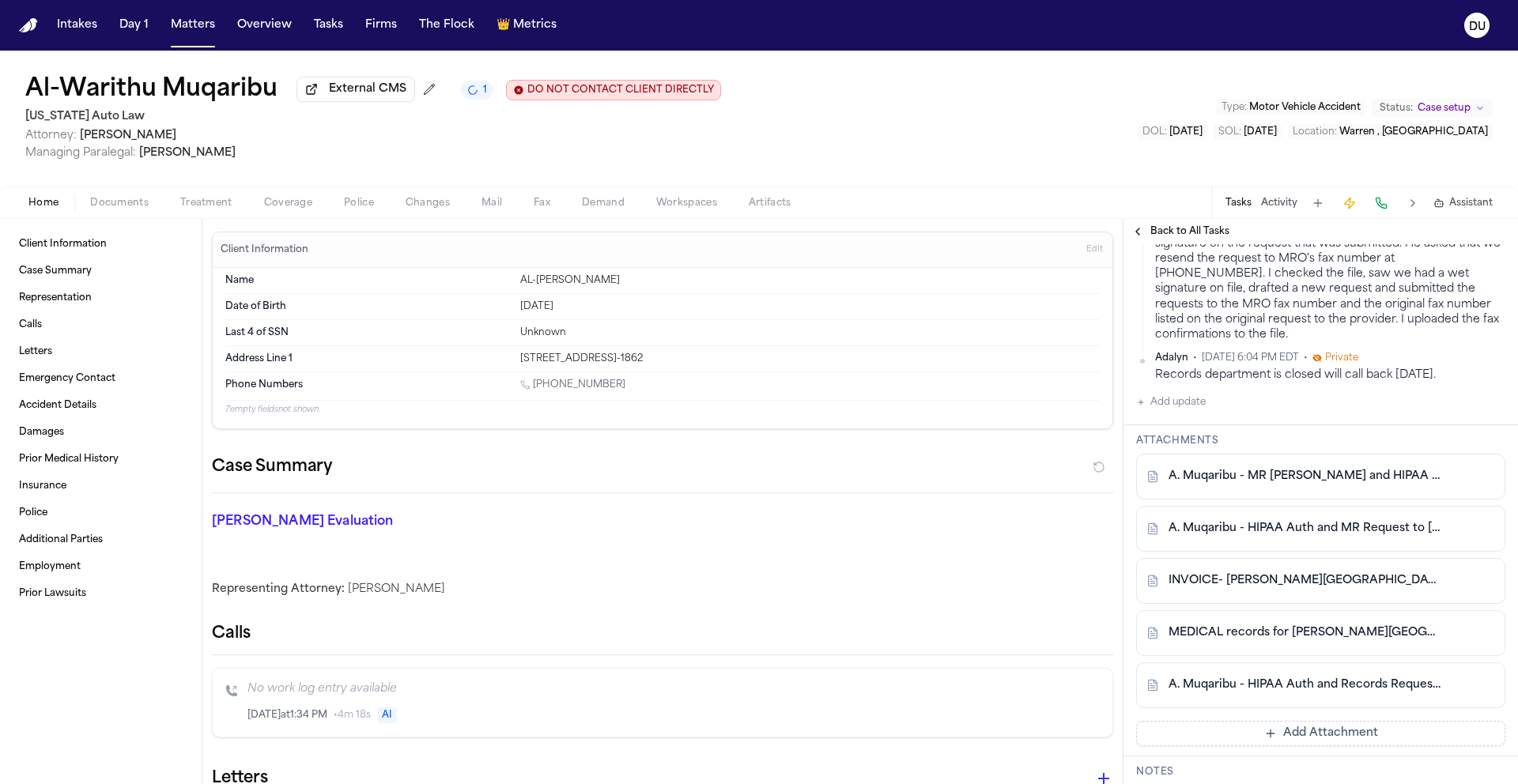
click at [491, 209] on span "Mail" at bounding box center [491, 202] width 21 height 13
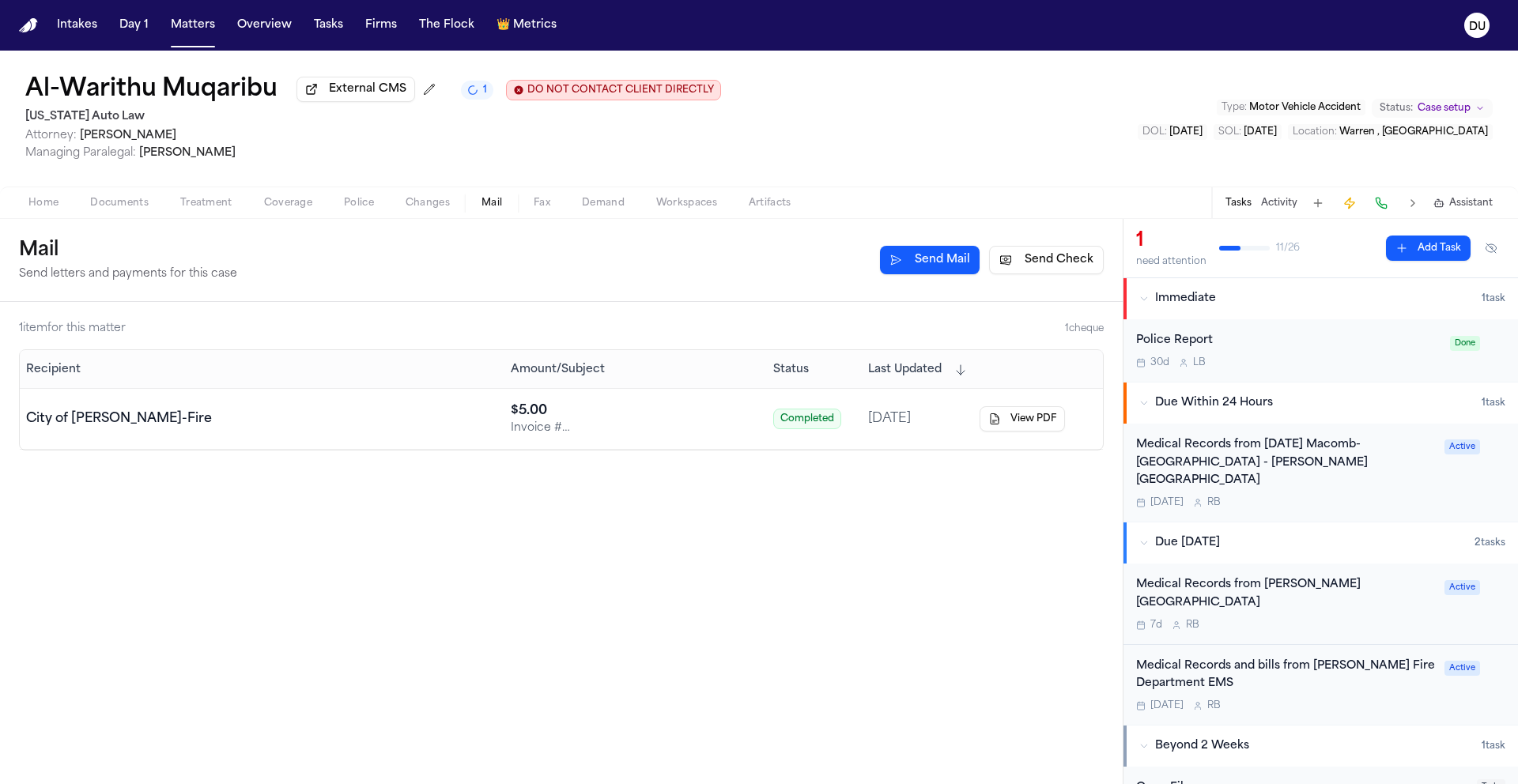
click at [1055, 261] on button "Send Check" at bounding box center [1046, 260] width 115 height 28
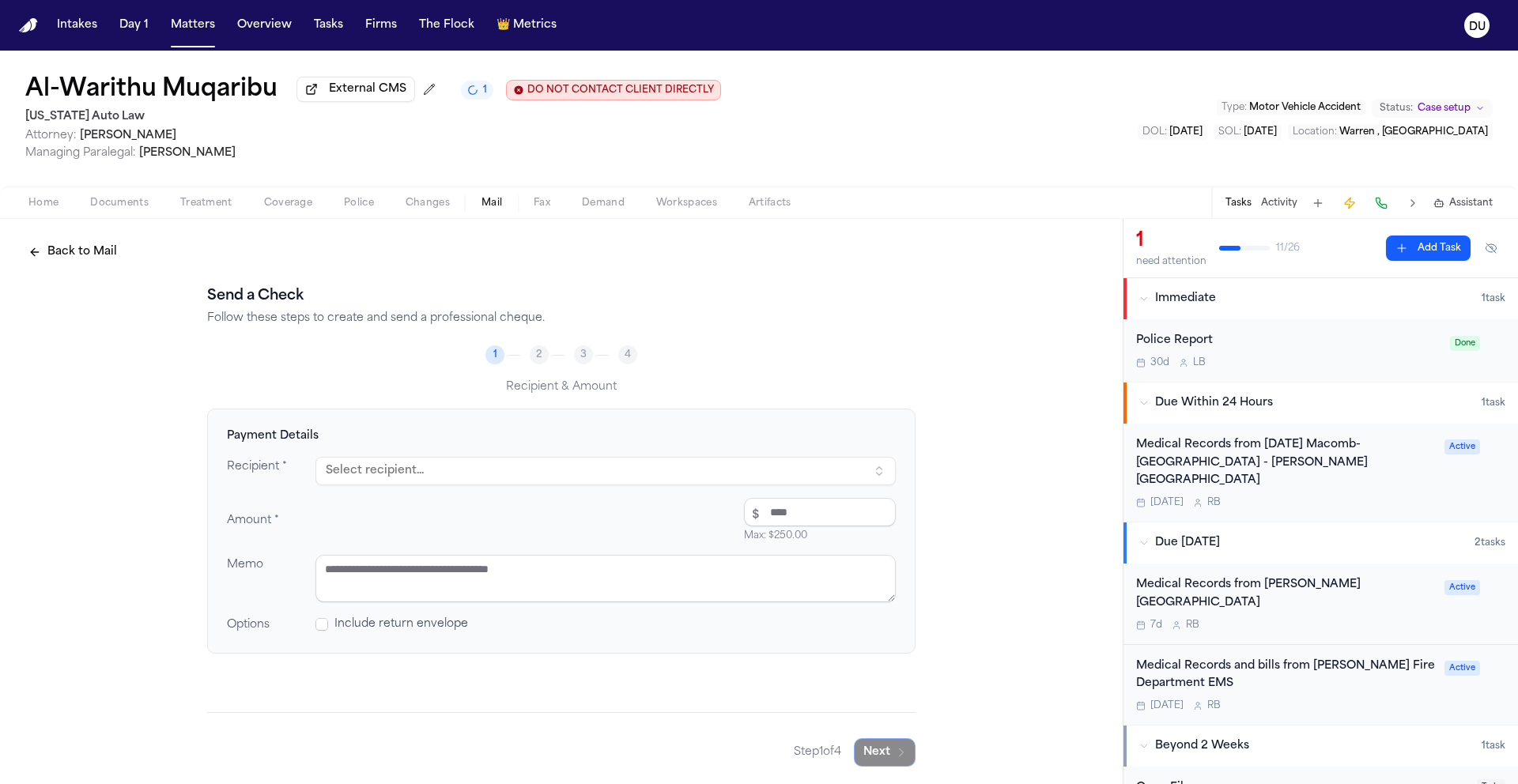
click at [500, 471] on button "Select recipient..." at bounding box center [605, 471] width 580 height 28
type input "***"
click at [357, 546] on mark "MRO" at bounding box center [355, 541] width 32 height 12
click at [770, 515] on input "number" at bounding box center [819, 512] width 151 height 28
type input "*****"
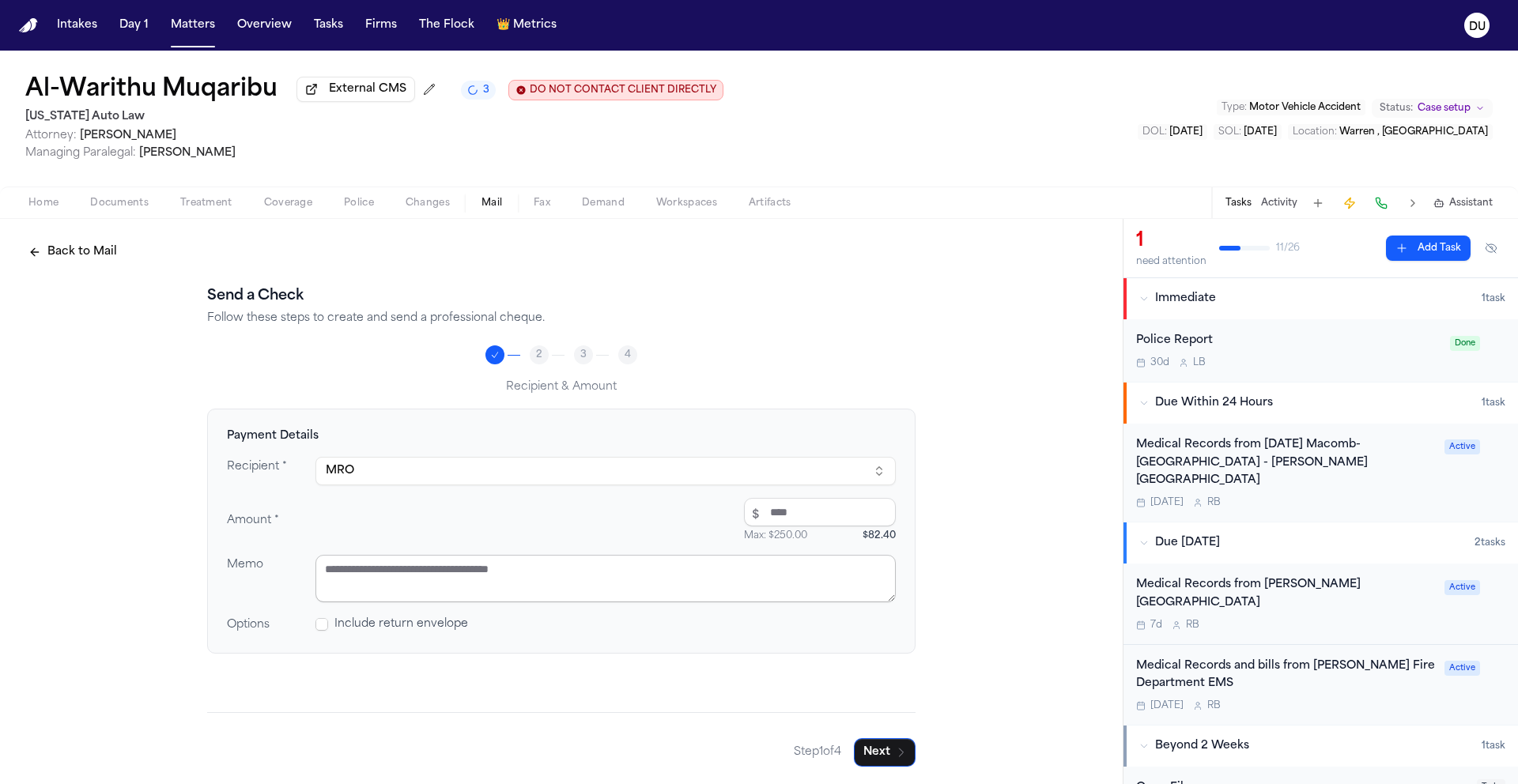
click at [654, 570] on textarea at bounding box center [605, 578] width 580 height 48
type textarea "**********"
click at [900, 753] on icon "button" at bounding box center [901, 752] width 4 height 8
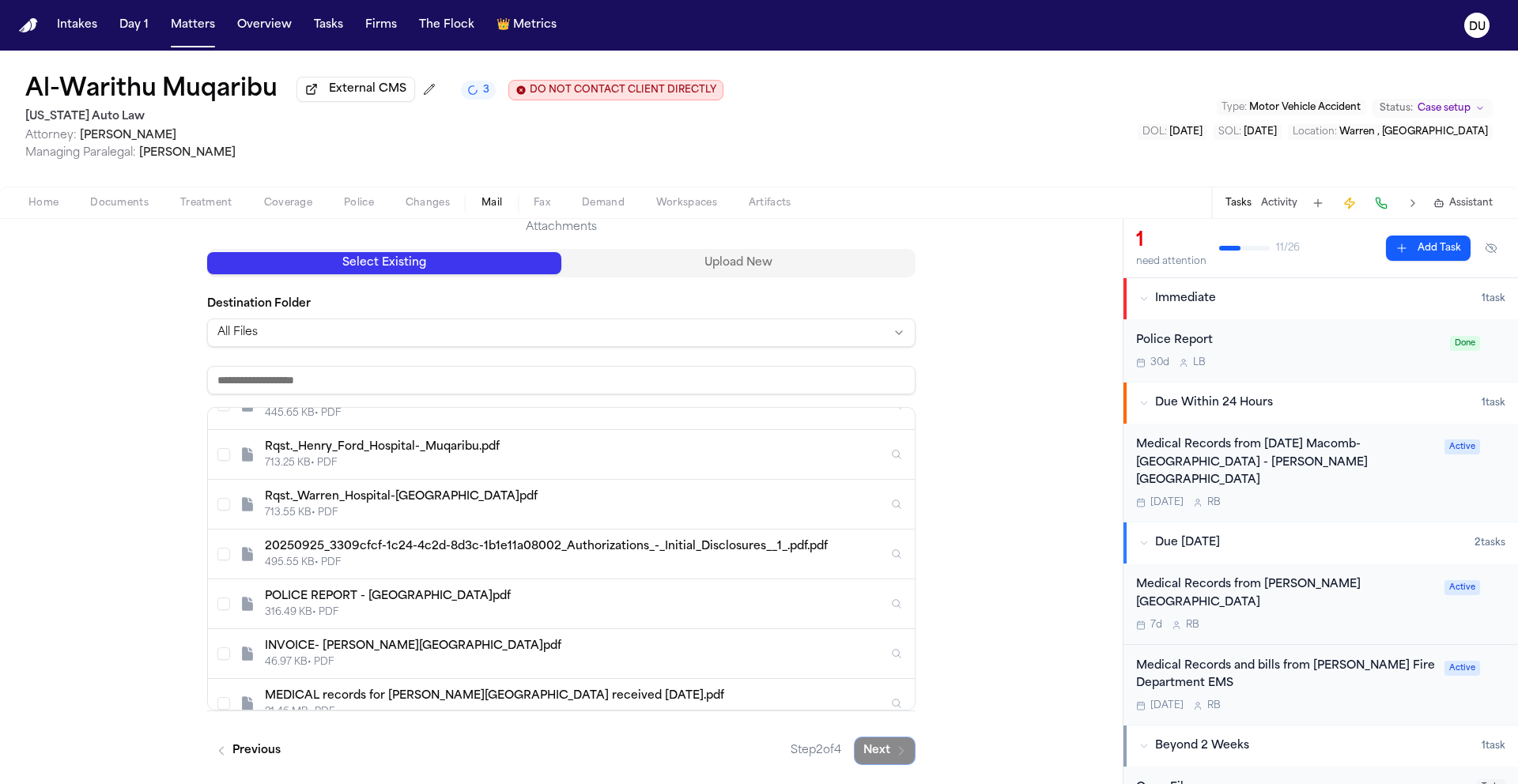
scroll to position [942, 0]
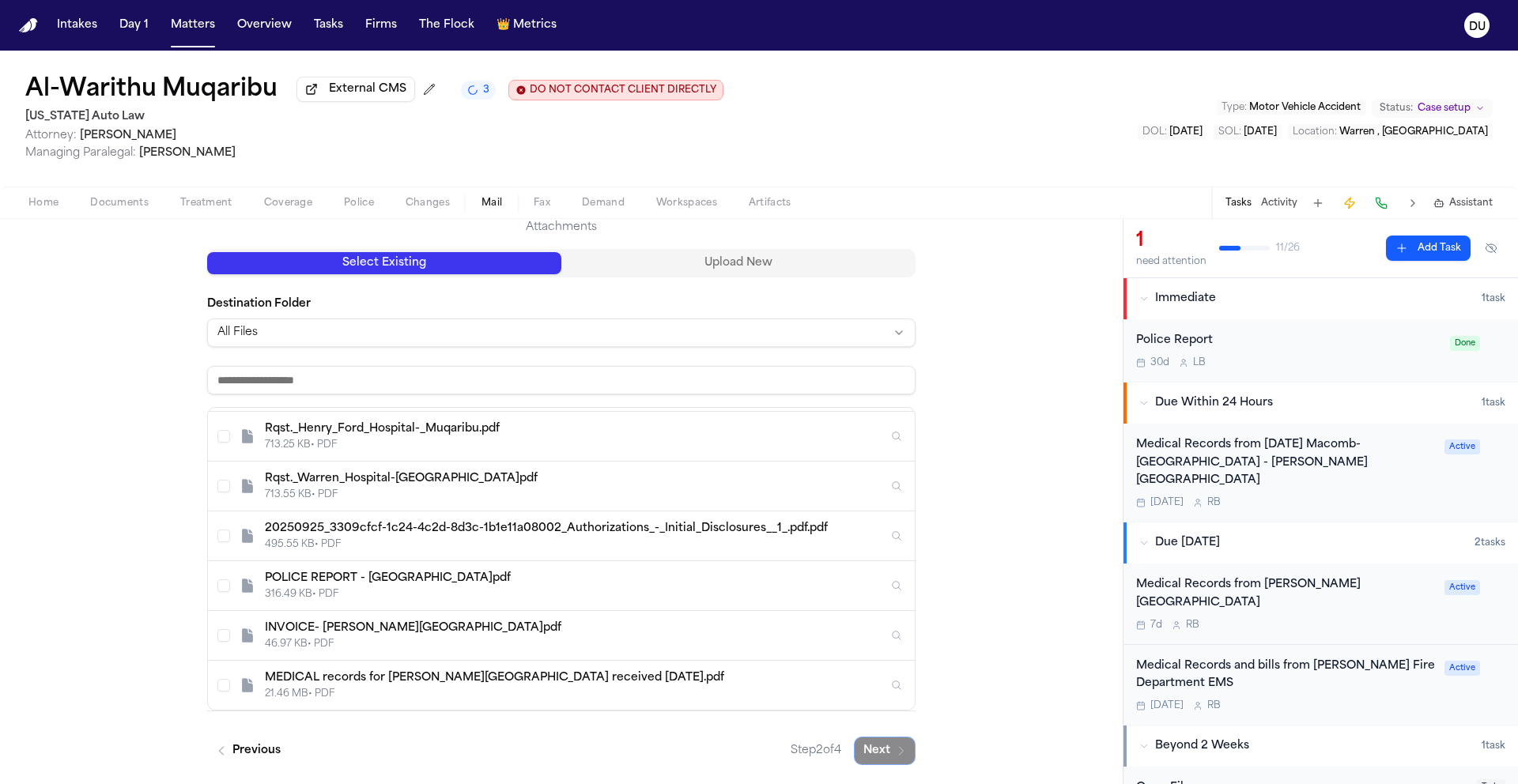
click at [223, 637] on button "Select INVOICE- Henry Ford Hospital.pdf" at bounding box center [223, 635] width 13 height 13
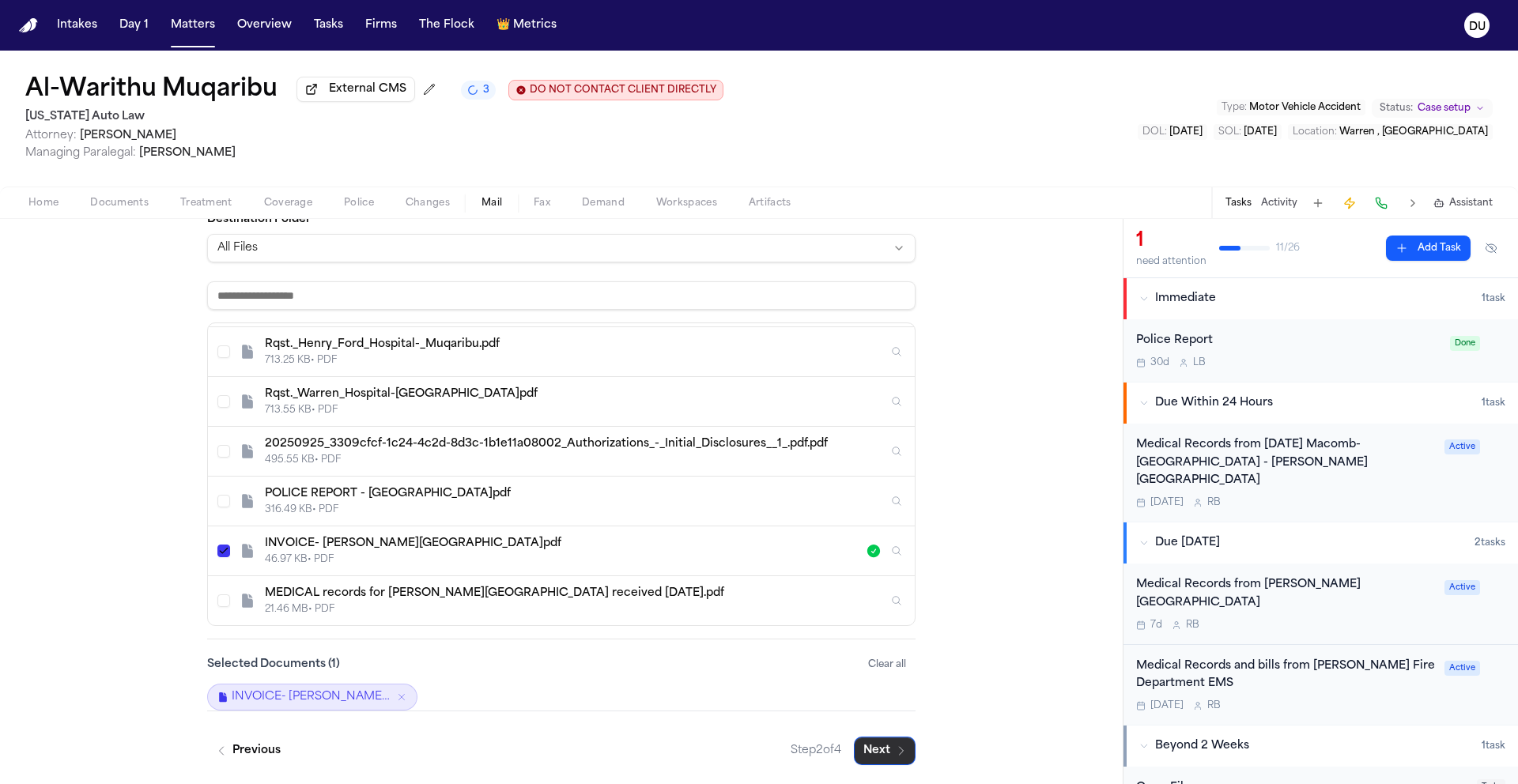
click at [895, 746] on icon "button" at bounding box center [900, 751] width 13 height 13
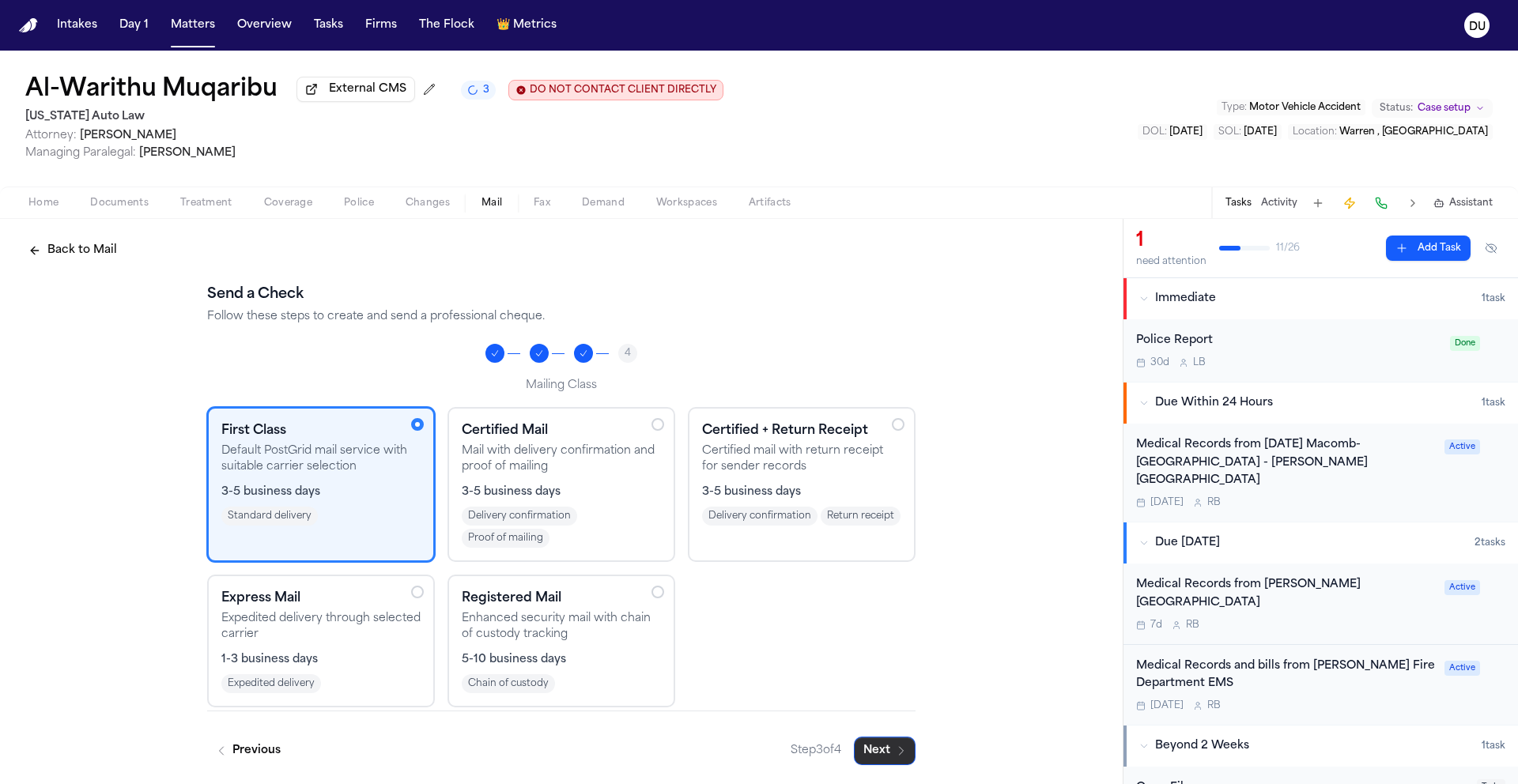
click at [895, 755] on icon "button" at bounding box center [900, 751] width 13 height 13
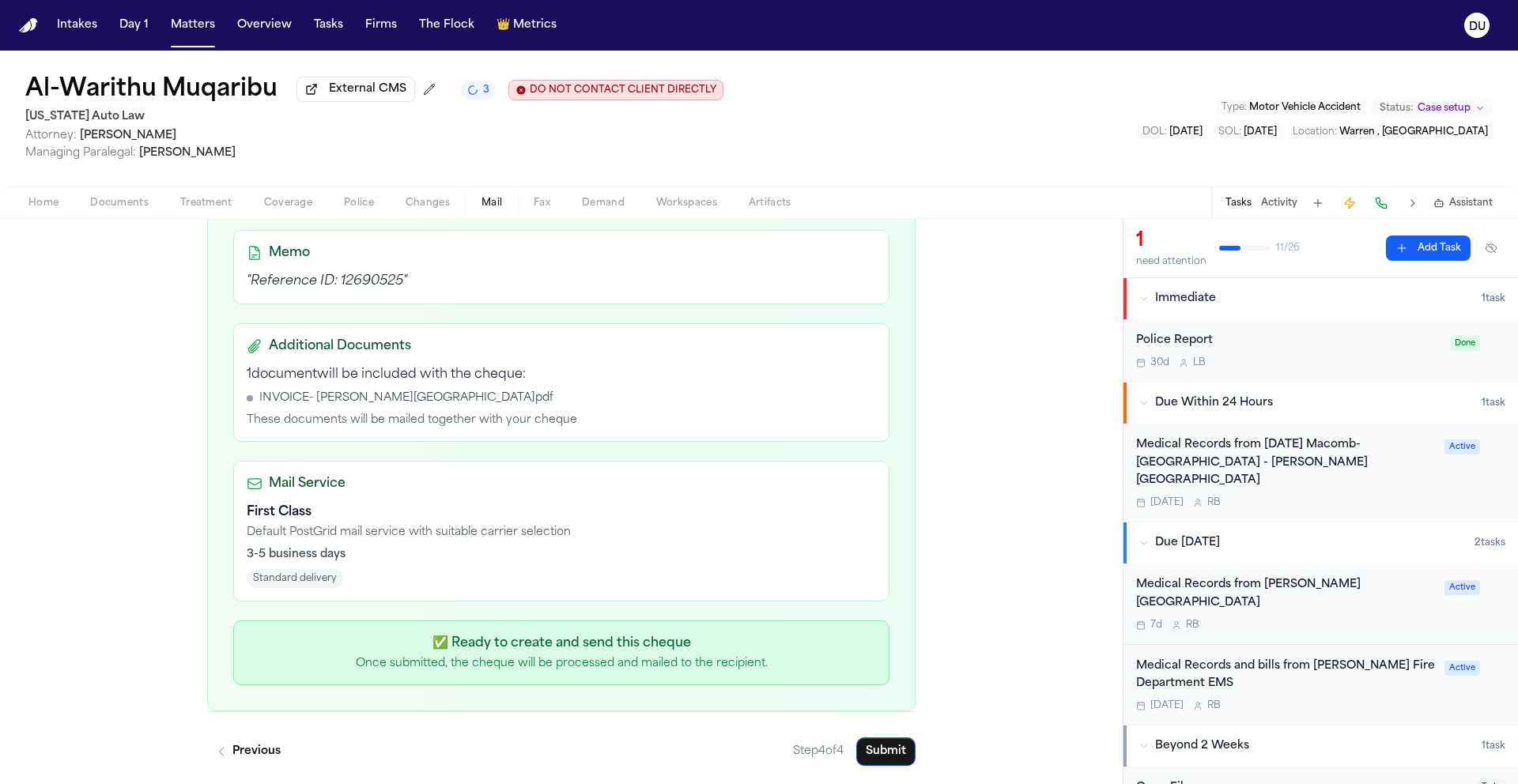
scroll to position [464, 0]
click at [869, 746] on button "Submit" at bounding box center [885, 751] width 59 height 28
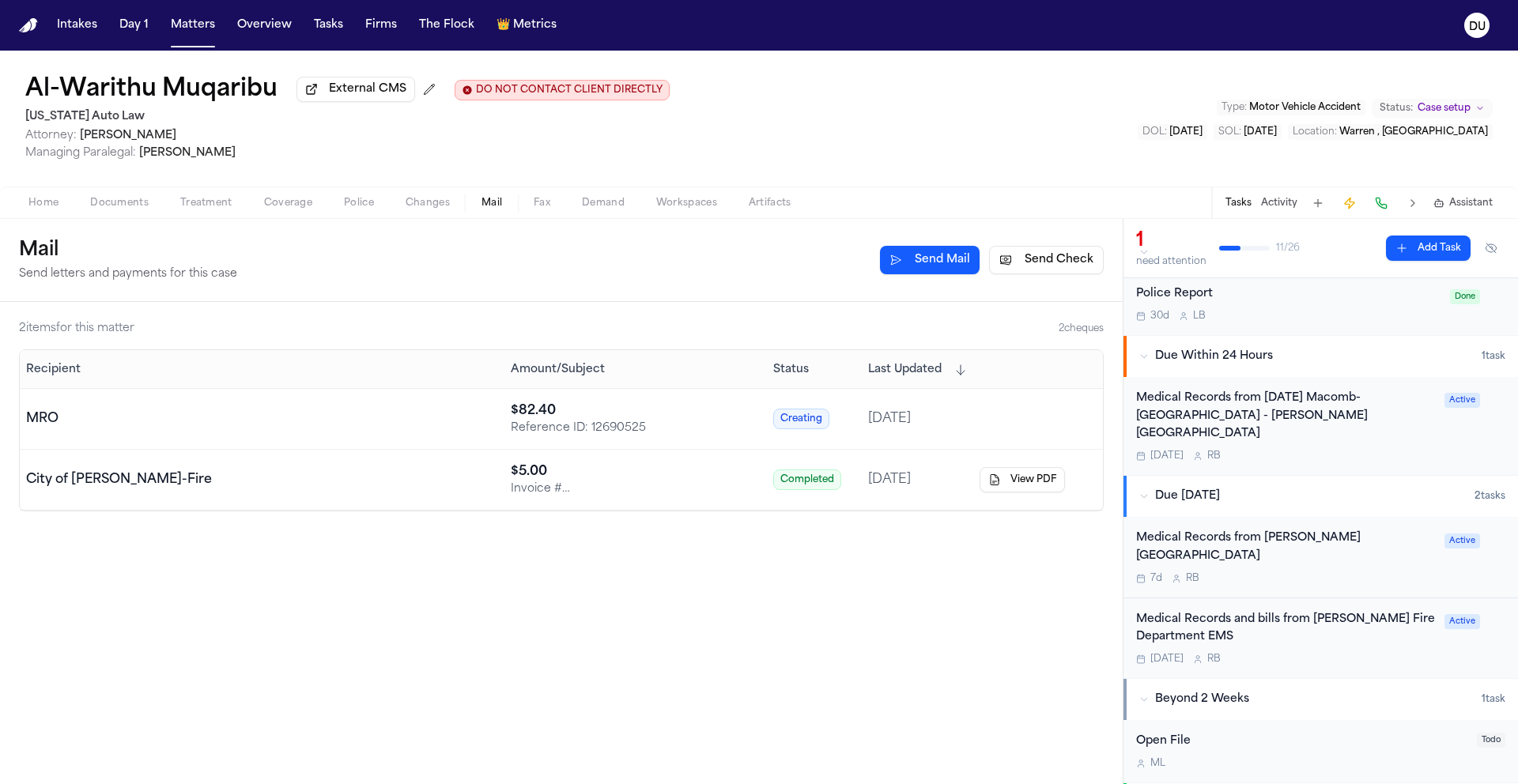
scroll to position [64, 0]
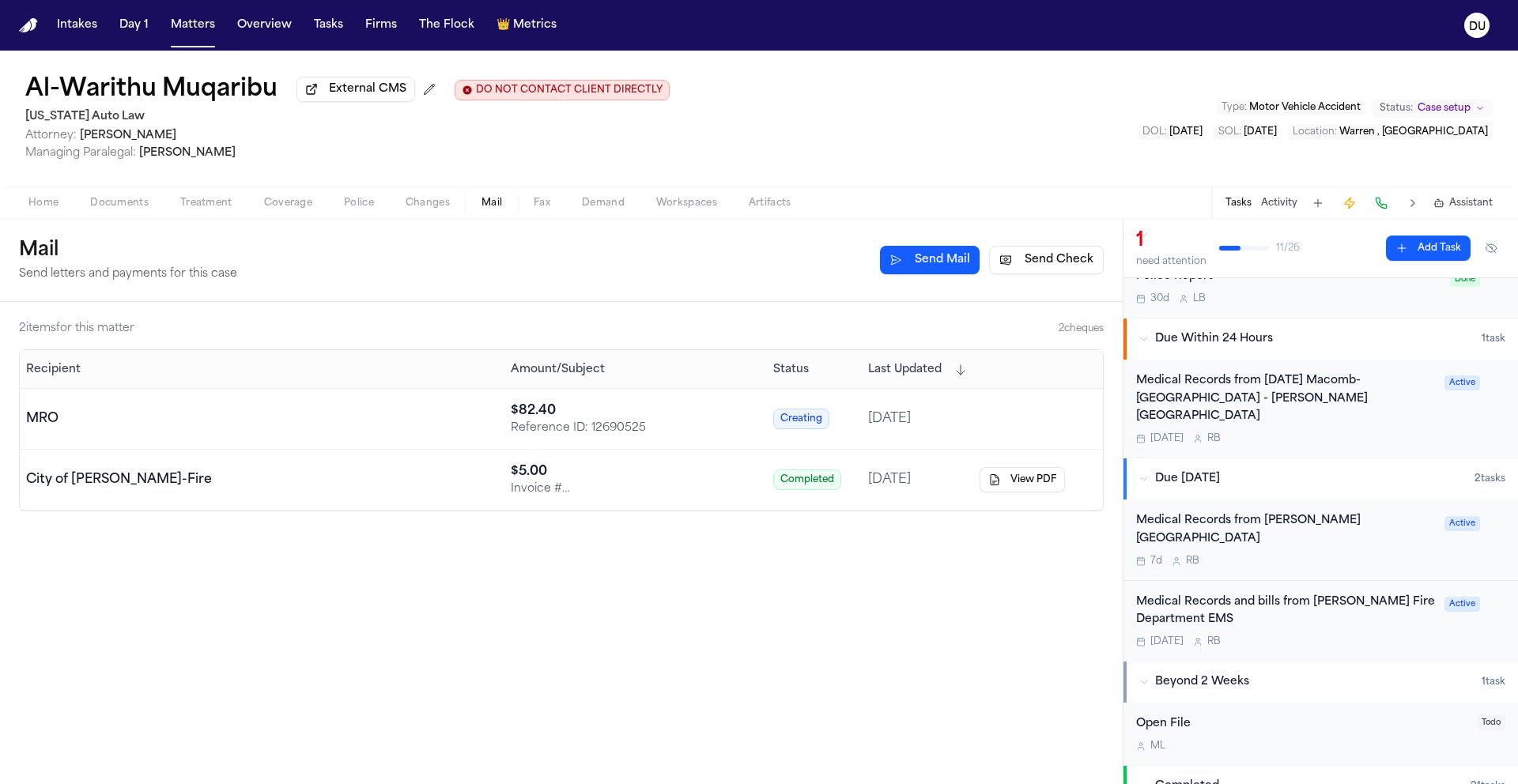
click at [1274, 514] on div "Medical Records from Henry Ford Hospital" at bounding box center [1285, 530] width 299 height 36
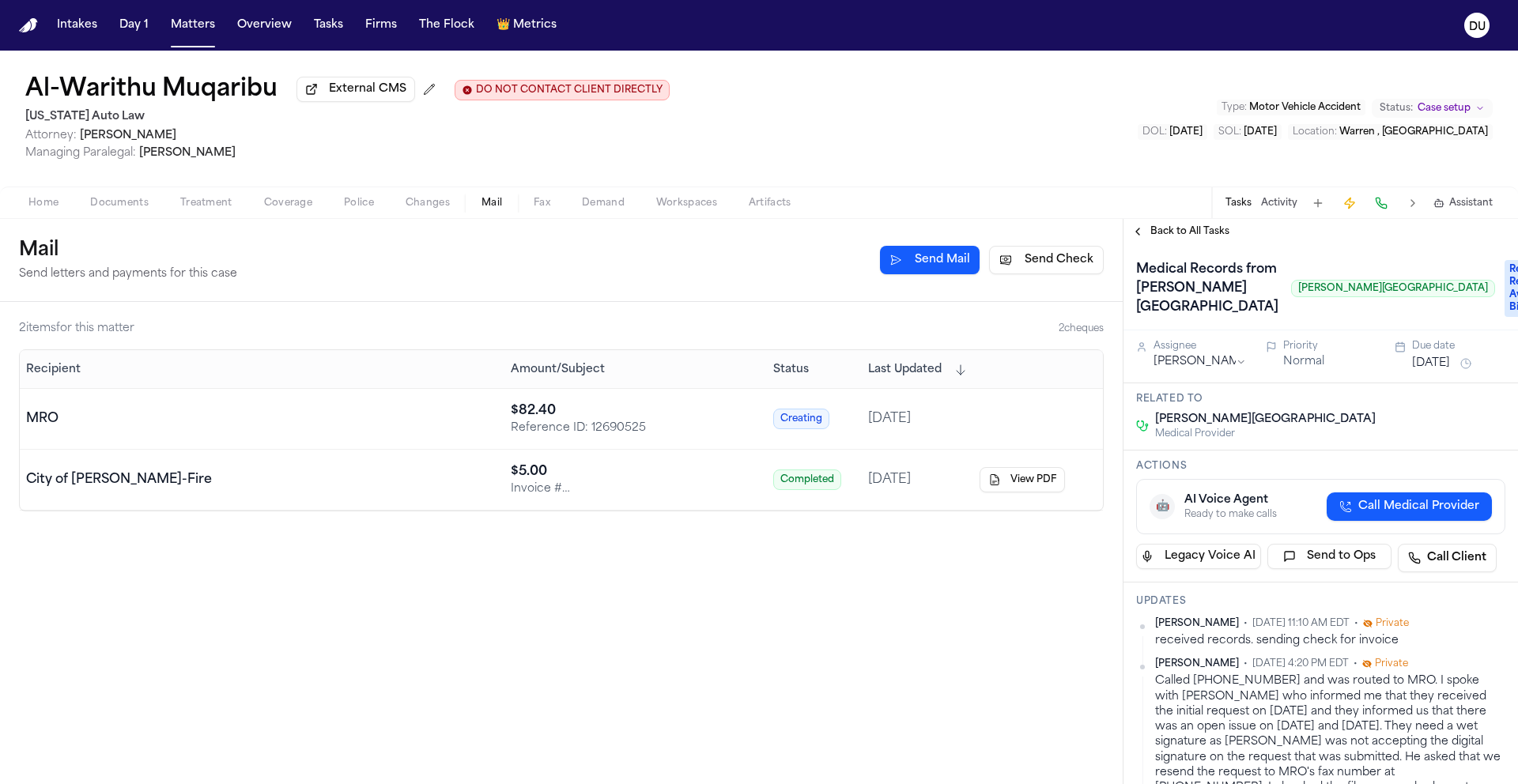
click at [1505, 317] on span "Received Records, Awaiting Bills" at bounding box center [1536, 289] width 64 height 57
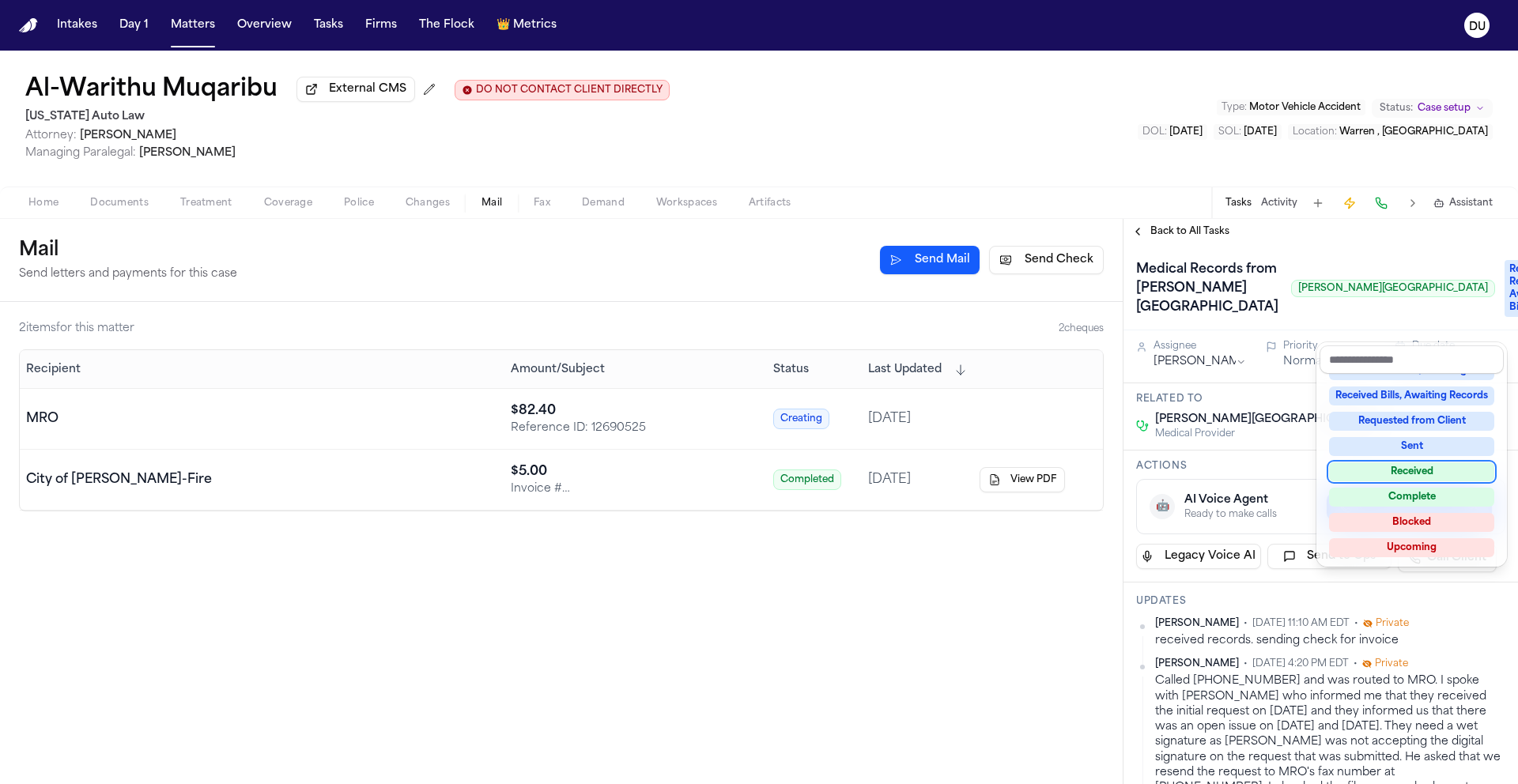
click at [1417, 474] on div "Received" at bounding box center [1411, 472] width 165 height 19
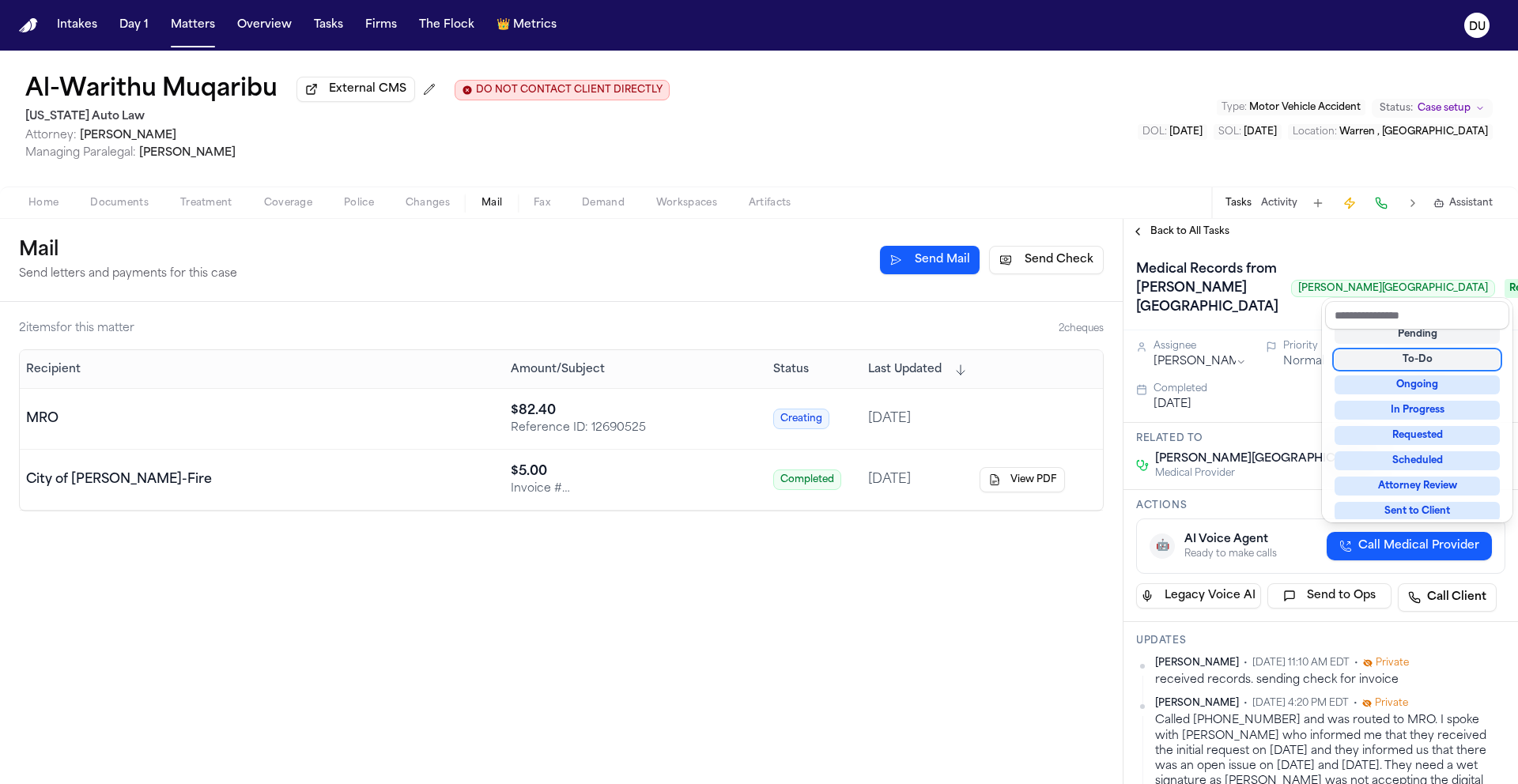
click at [1340, 261] on div "Medical Records from Henry Ford Hospital Henry Ford Hospital Received" at bounding box center [1320, 289] width 369 height 64
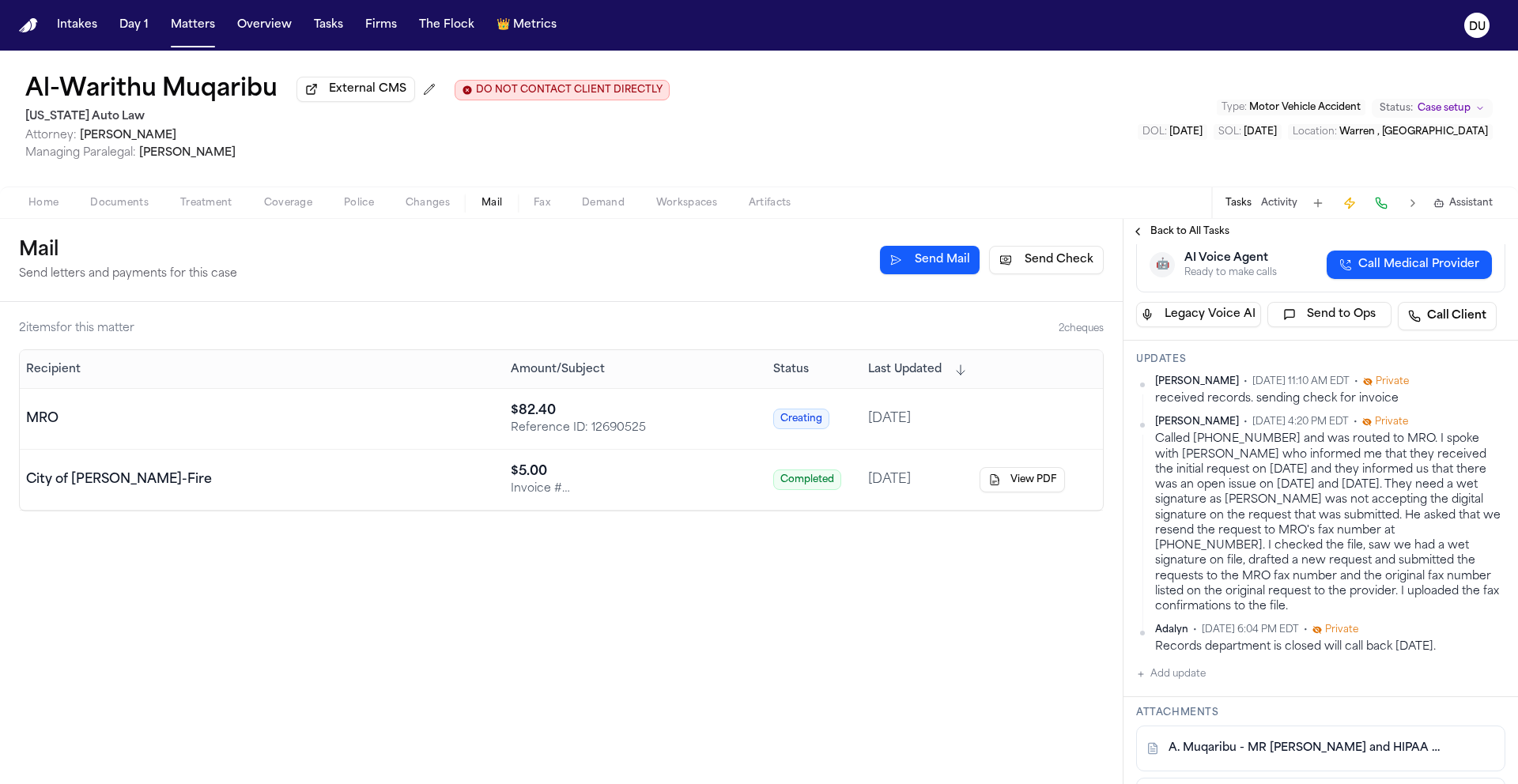
scroll to position [282, 0]
click at [1198, 664] on button "Add update" at bounding box center [1170, 673] width 69 height 19
click at [1213, 670] on textarea "Add your update" at bounding box center [1330, 686] width 337 height 32
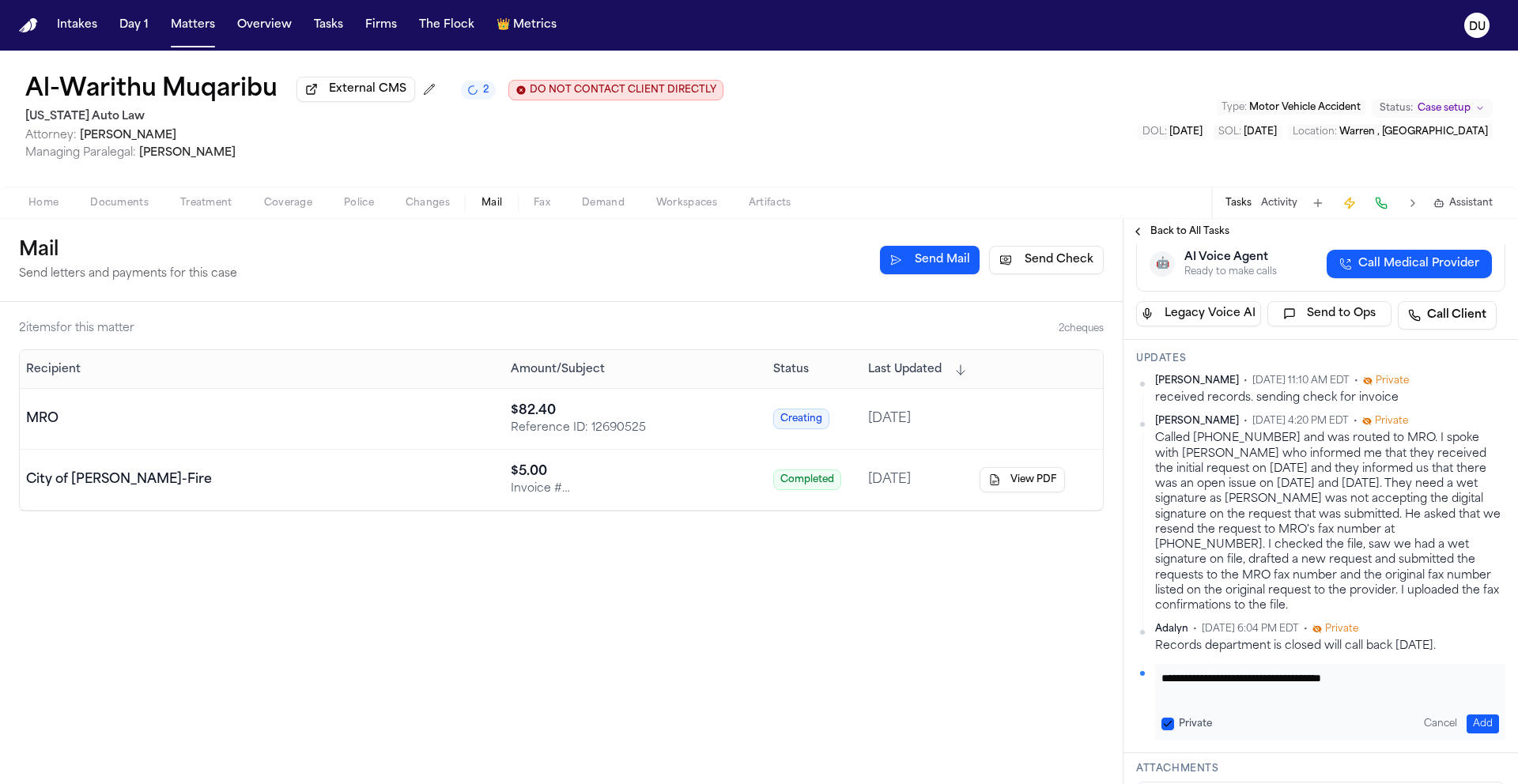
type textarea "**********"
click at [1476, 715] on button "Add" at bounding box center [1482, 724] width 33 height 19
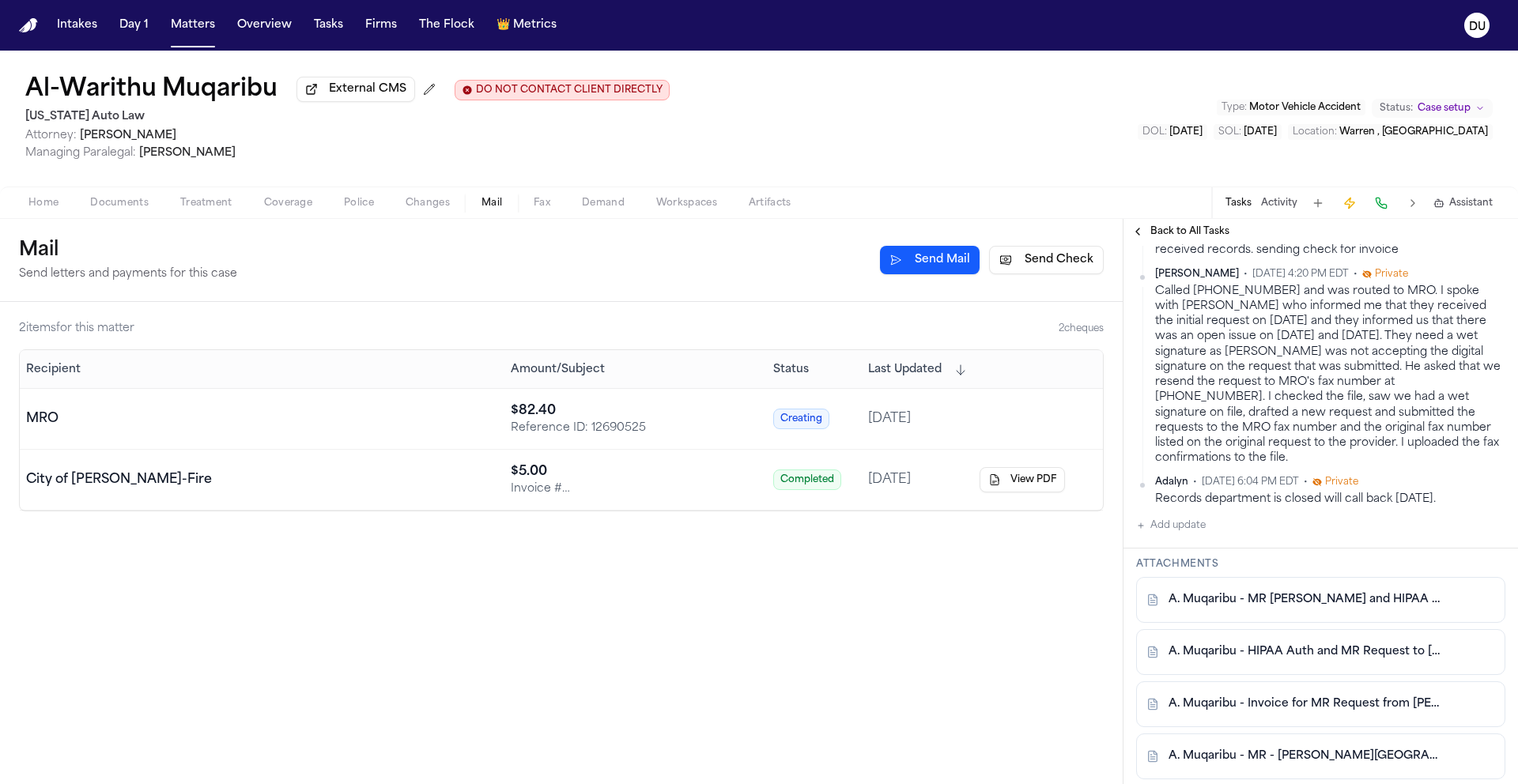
scroll to position [539, 0]
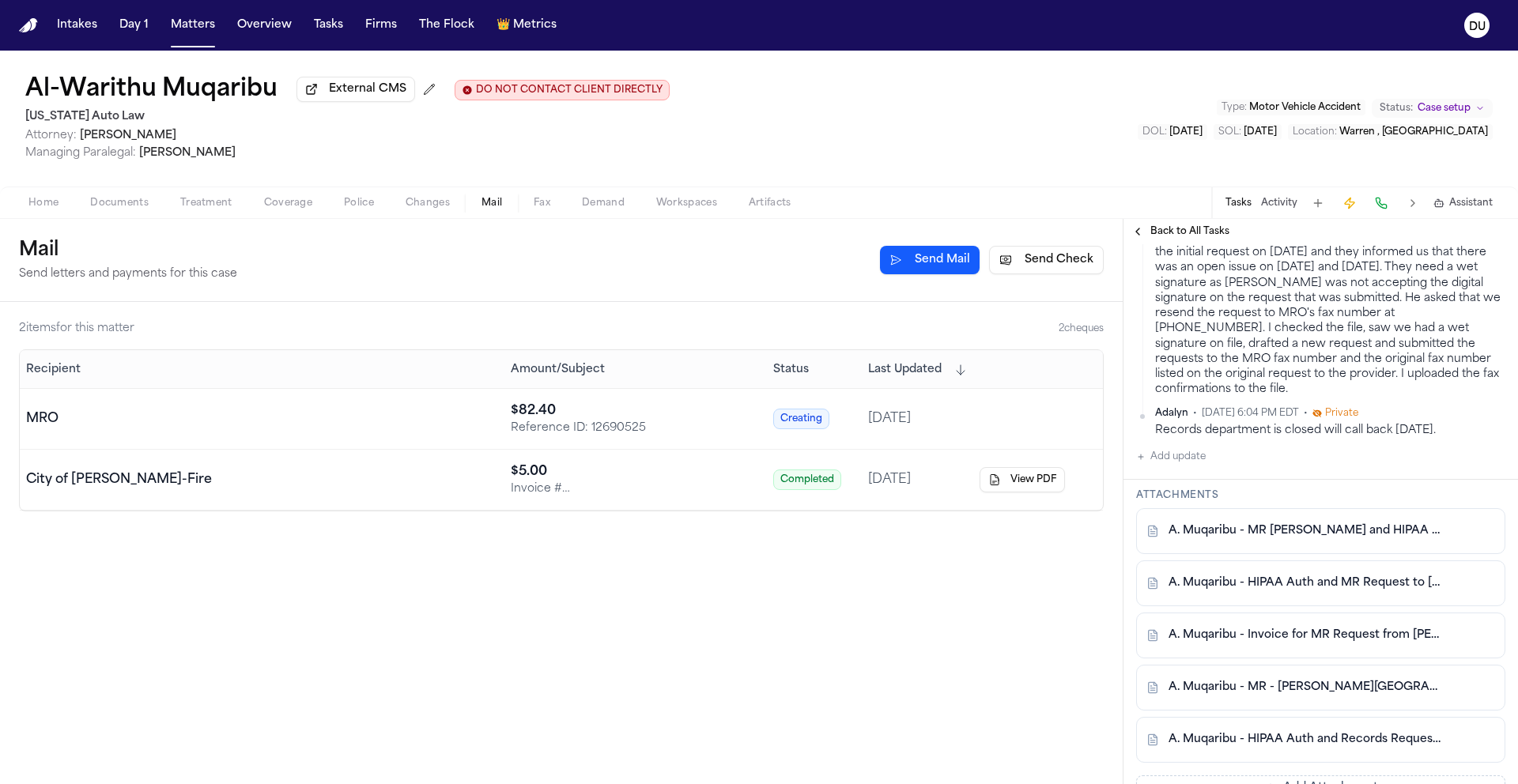
click at [1269, 776] on button "Add Attachment" at bounding box center [1320, 788] width 369 height 25
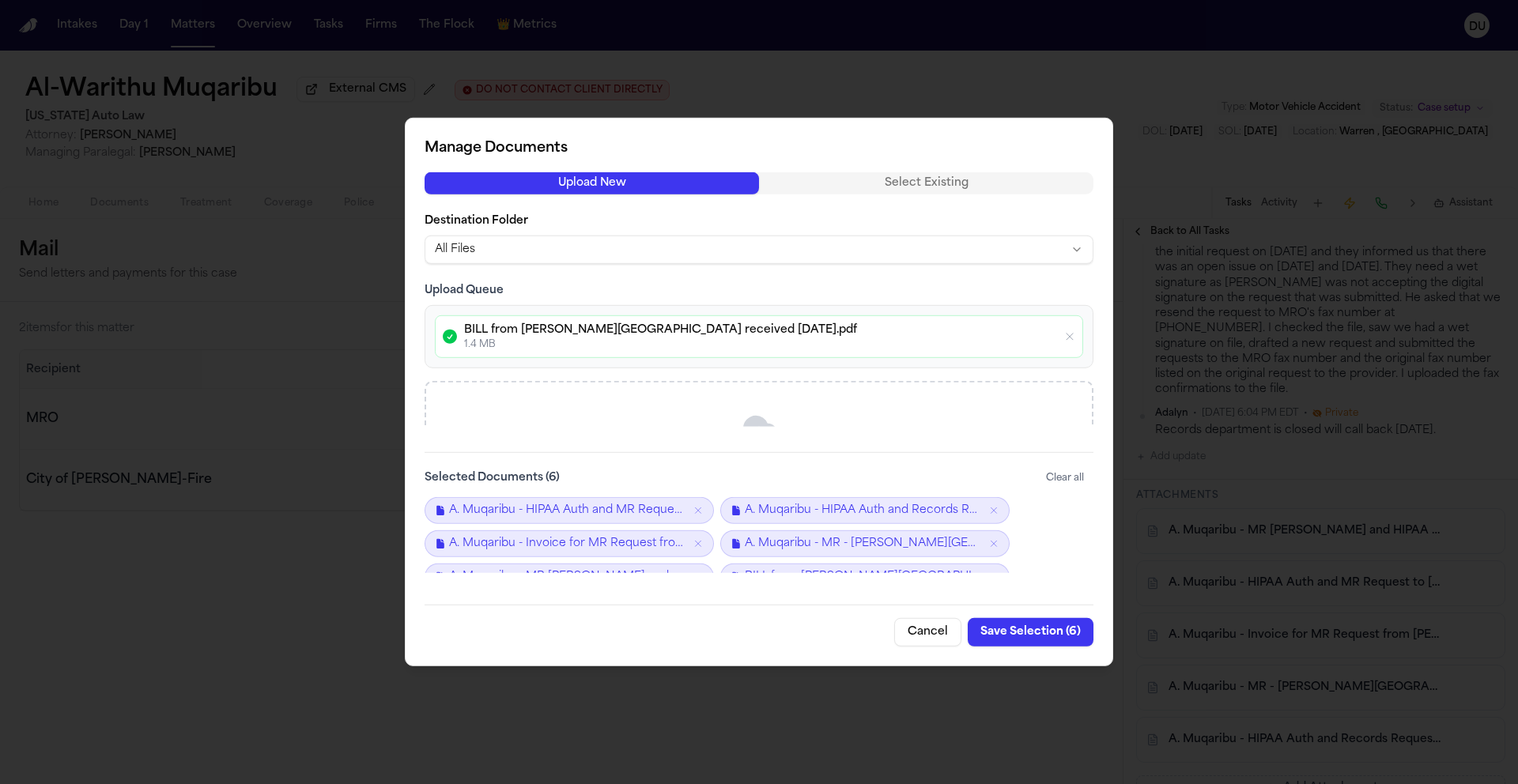
click at [1032, 638] on button "Save Selection ( 6 )" at bounding box center [1030, 633] width 126 height 28
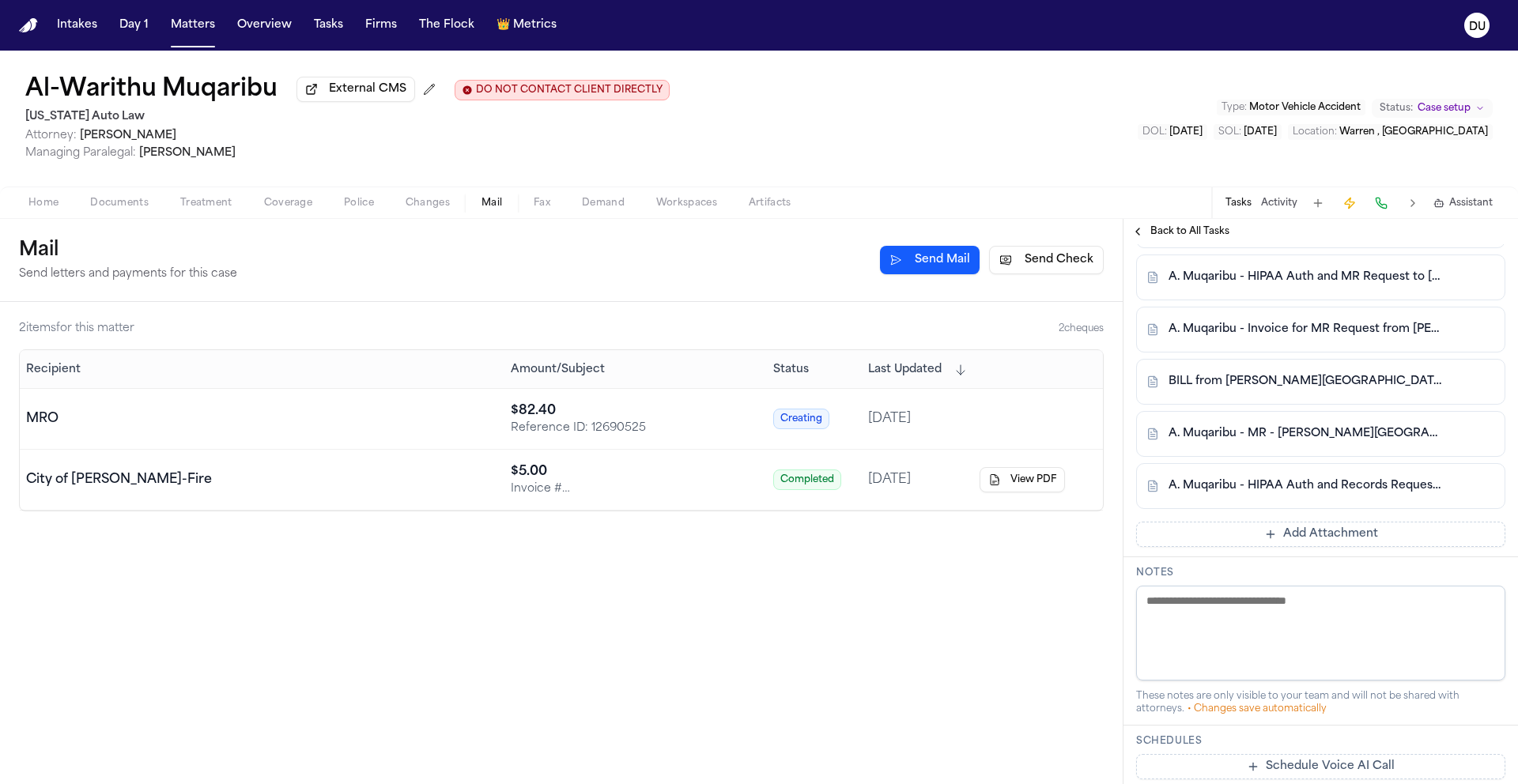
scroll to position [833, 0]
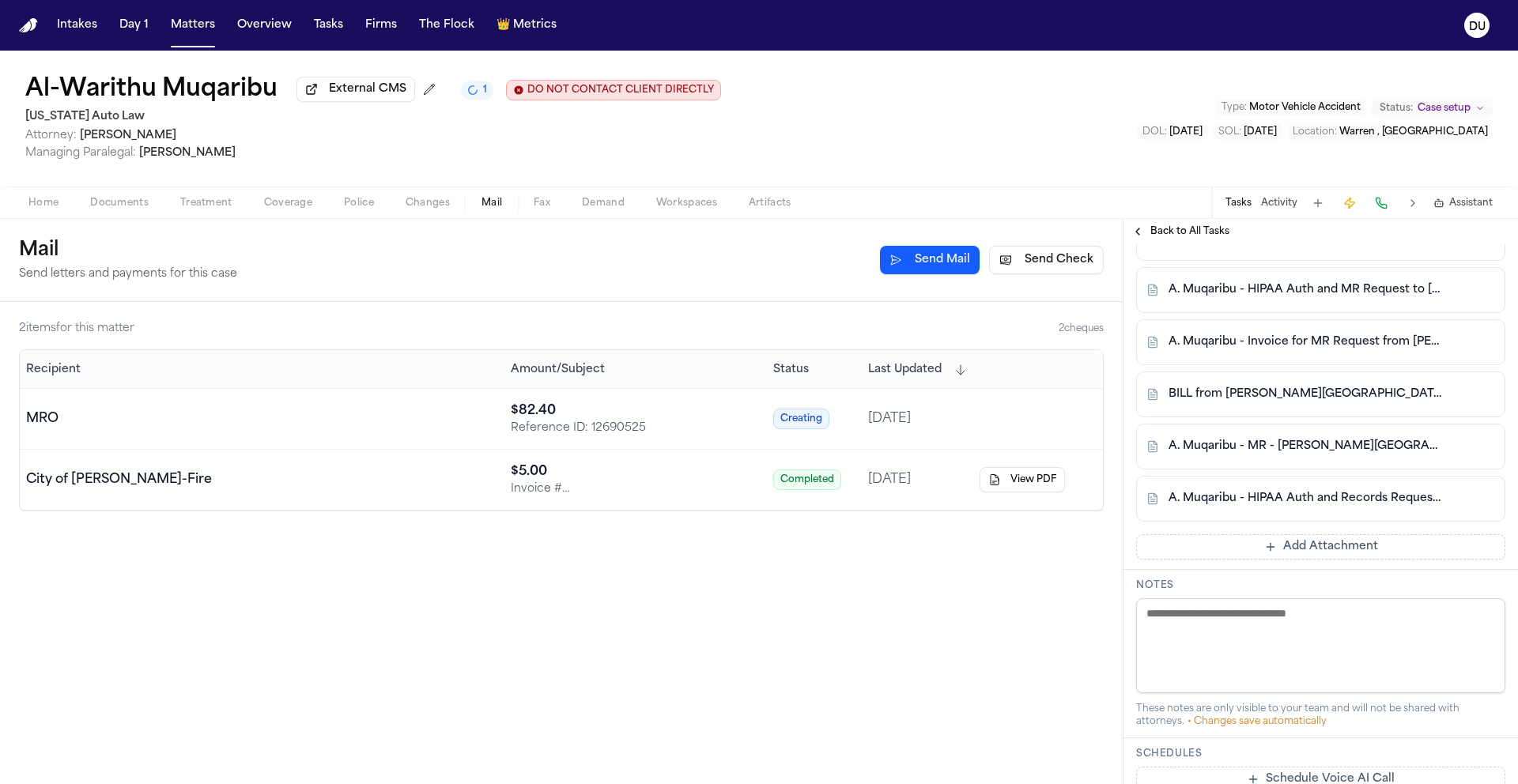
click at [1315, 535] on button "Add Attachment" at bounding box center [1320, 547] width 369 height 25
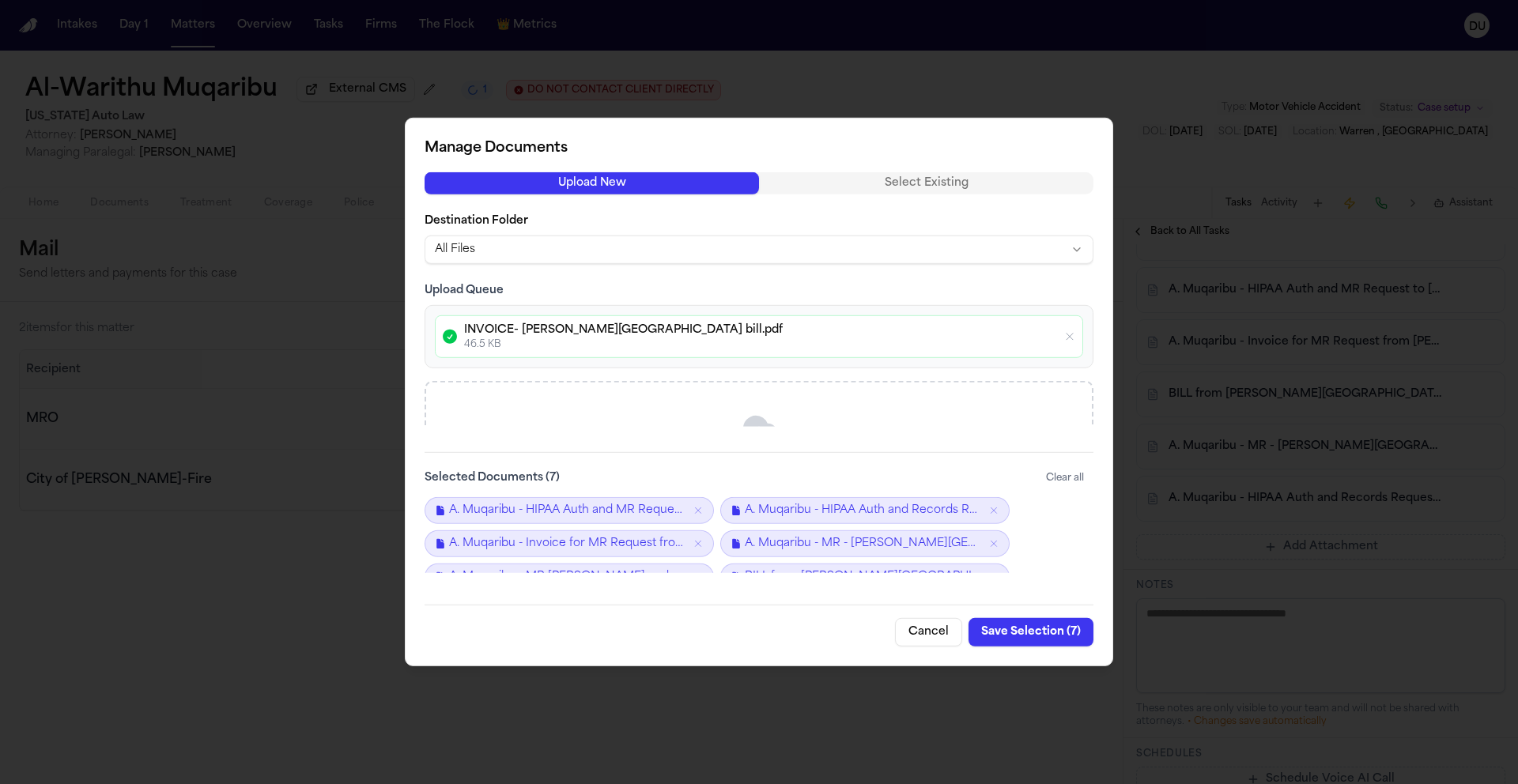
click at [1039, 633] on button "Save Selection ( 7 )" at bounding box center [1030, 633] width 125 height 28
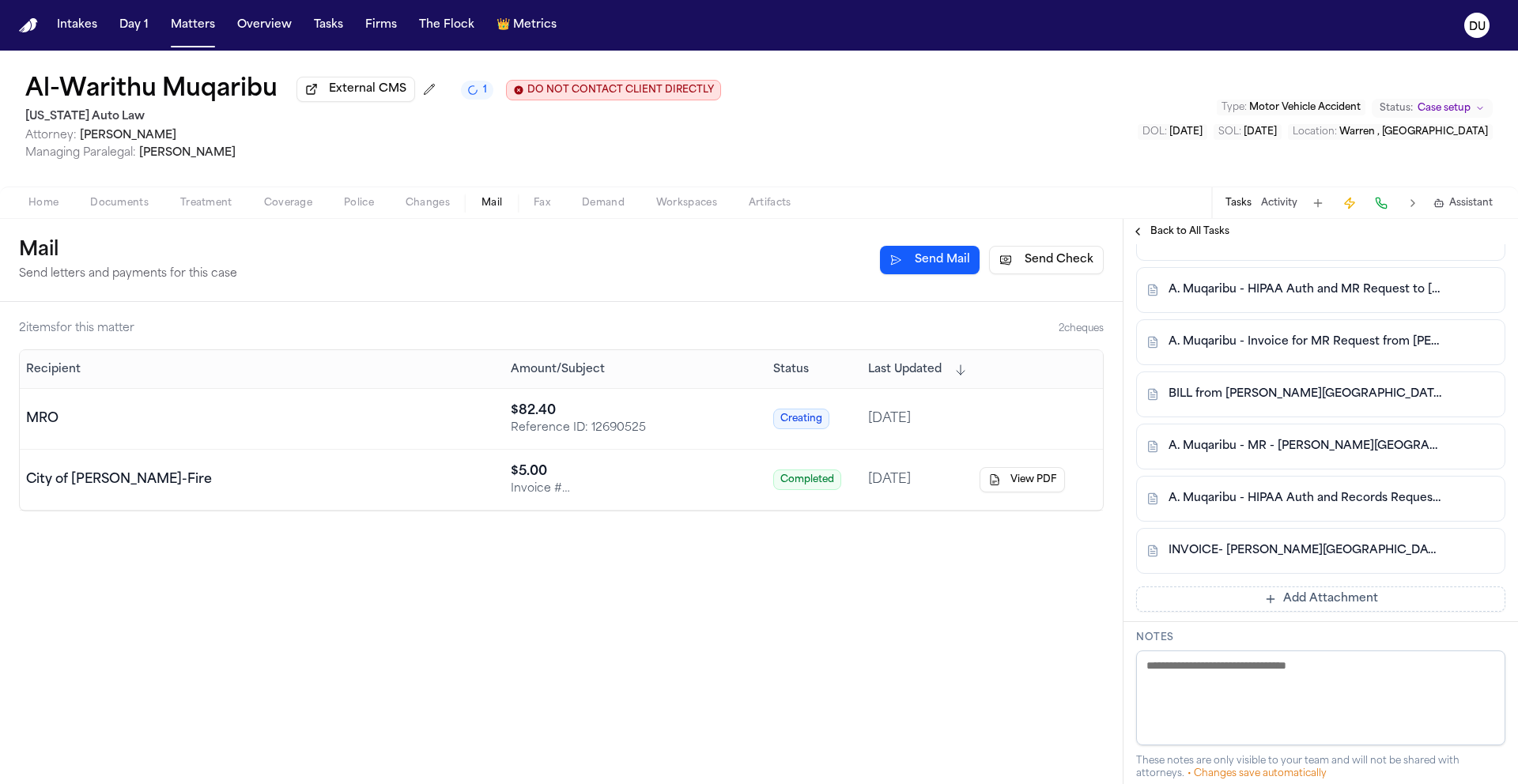
click at [1080, 266] on button "Send Check" at bounding box center [1046, 260] width 115 height 28
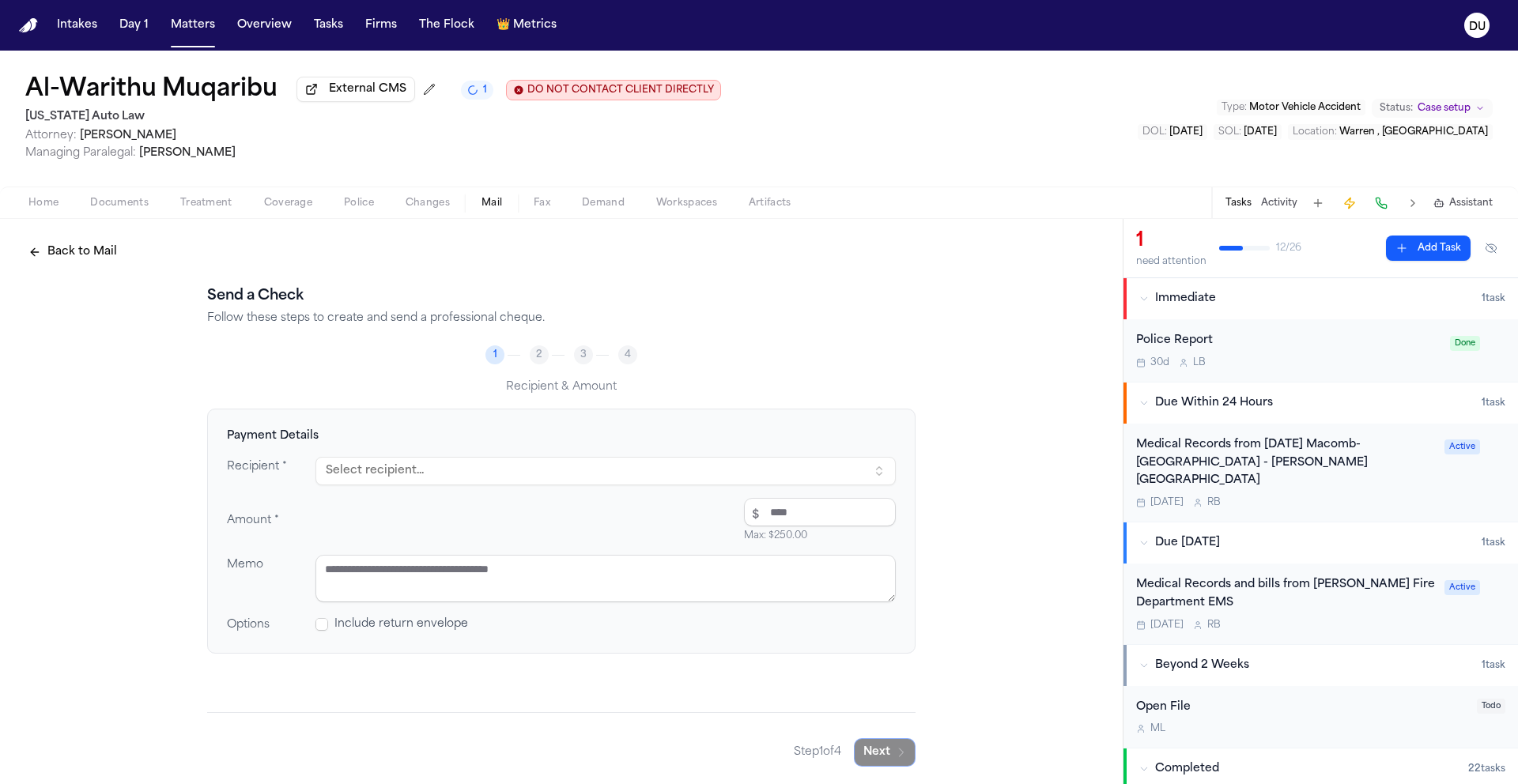
click at [463, 474] on button "Select recipient..." at bounding box center [605, 471] width 580 height 28
type input "***"
click at [459, 546] on div "MRO" at bounding box center [477, 541] width 277 height 16
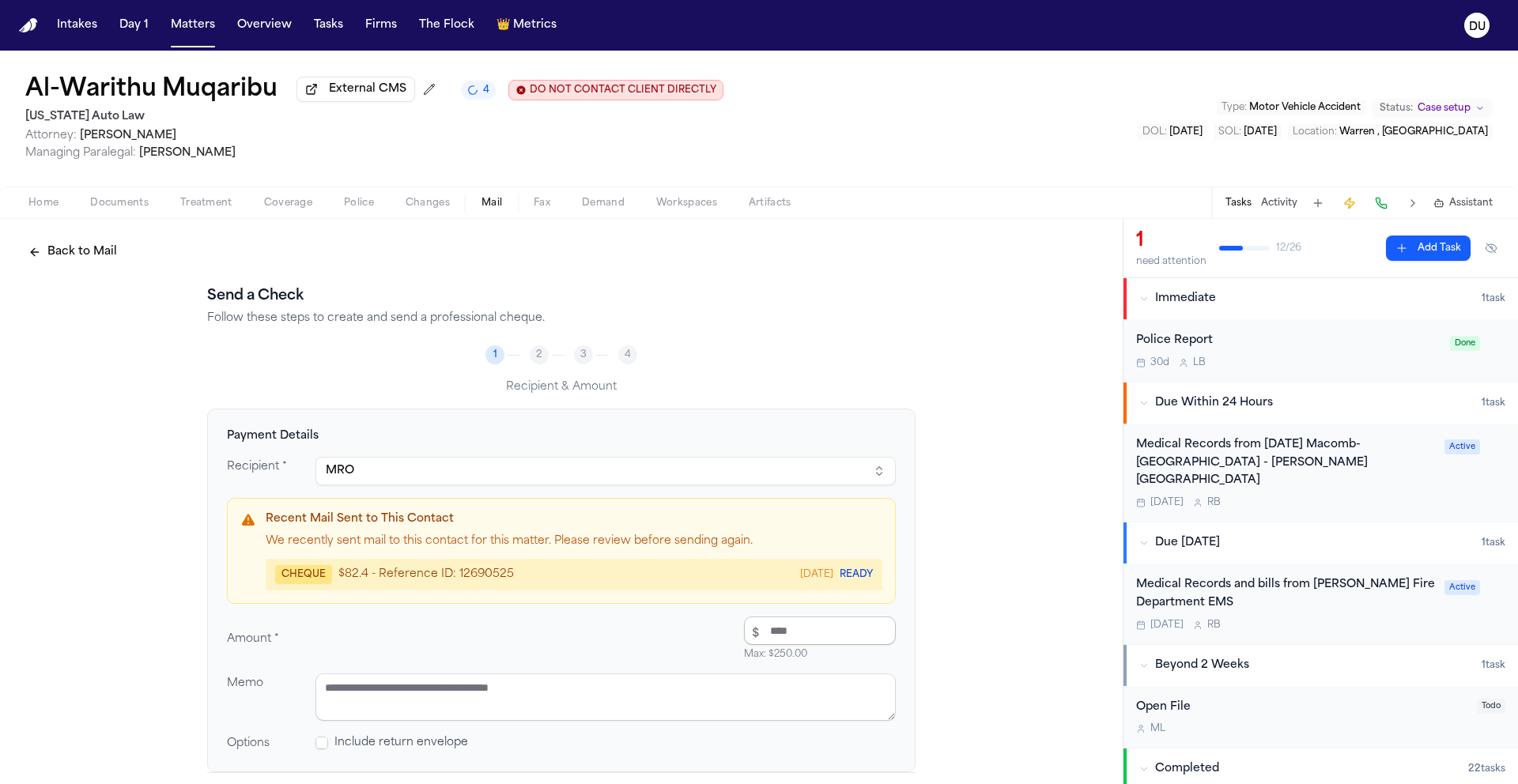
click at [766, 634] on input "number" at bounding box center [819, 631] width 151 height 28
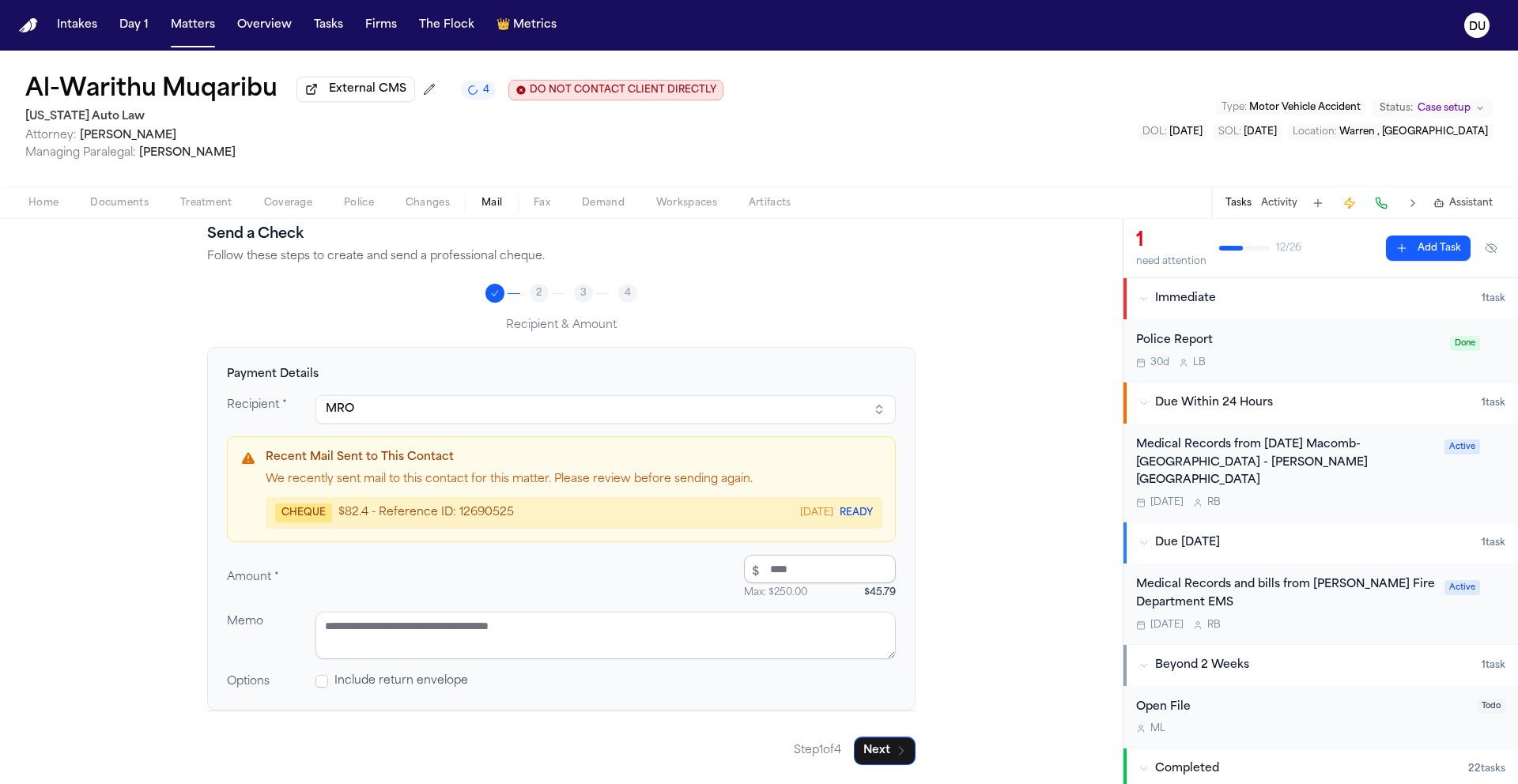
scroll to position [64, 0]
type input "*****"
click at [624, 626] on textarea at bounding box center [605, 635] width 580 height 48
type textarea "**********"
click at [877, 756] on button "Next" at bounding box center [885, 751] width 62 height 28
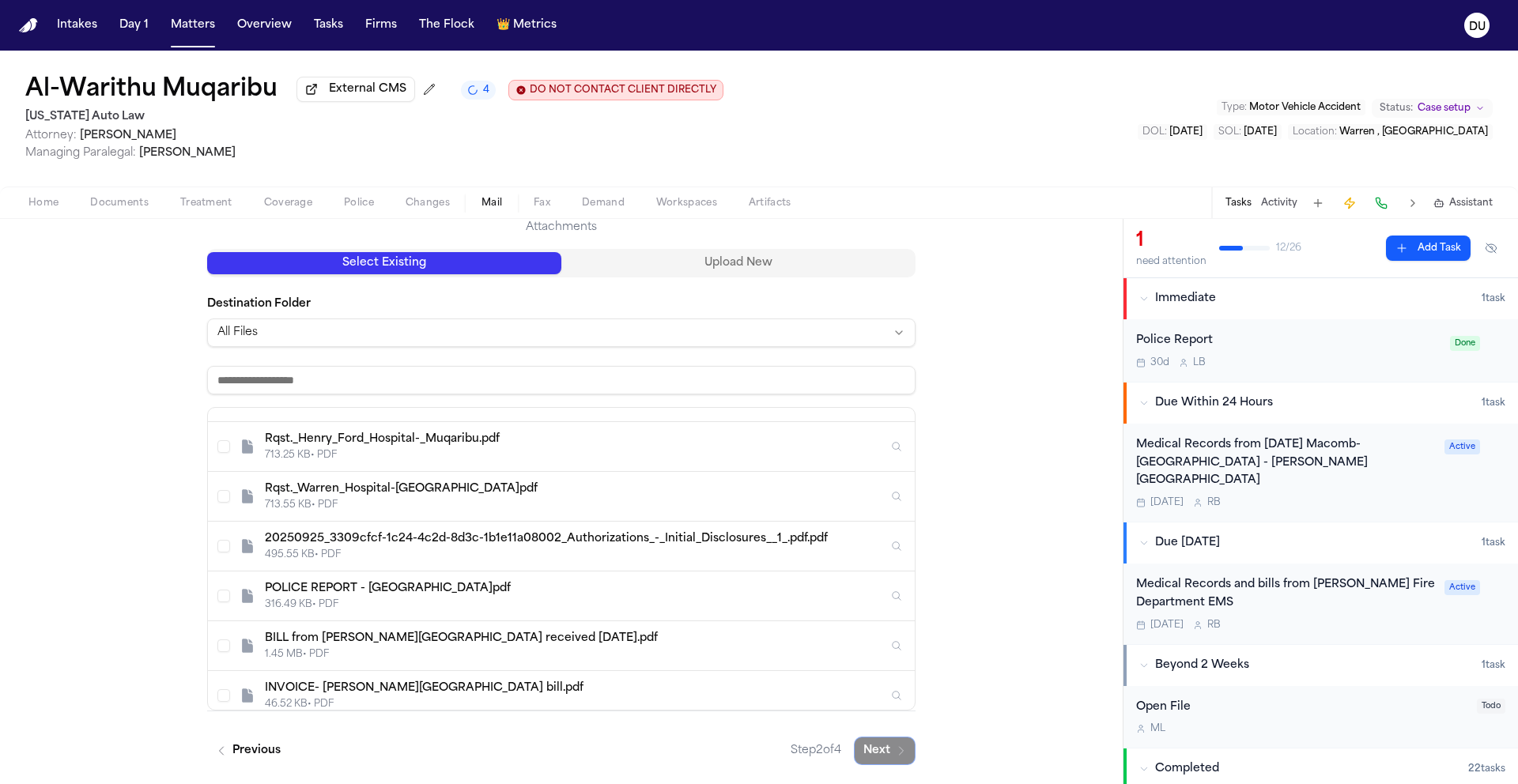
scroll to position [1042, 0]
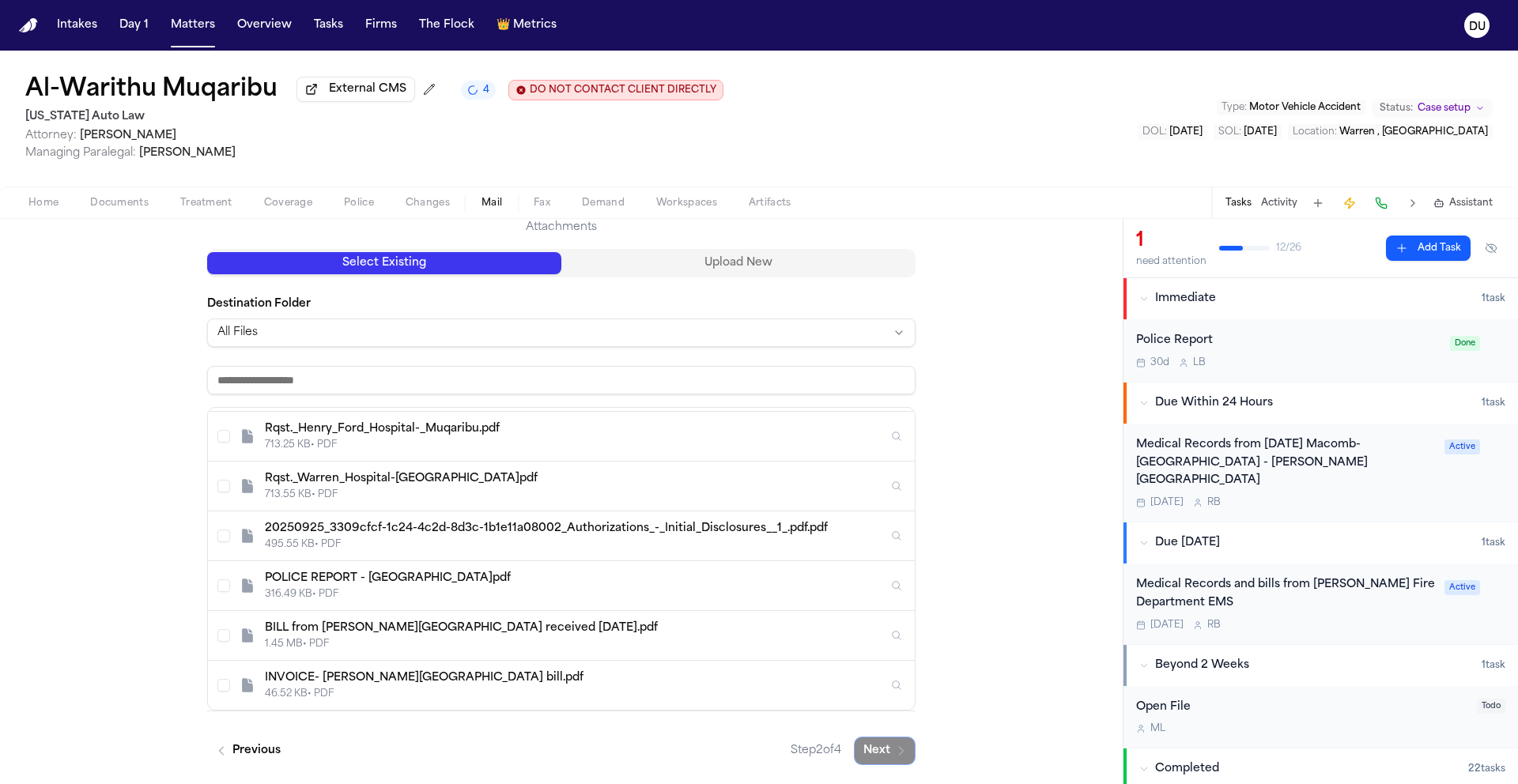
click at [218, 684] on button "Select INVOICE- Henry Ford Hospital bill.pdf" at bounding box center [223, 684] width 13 height 13
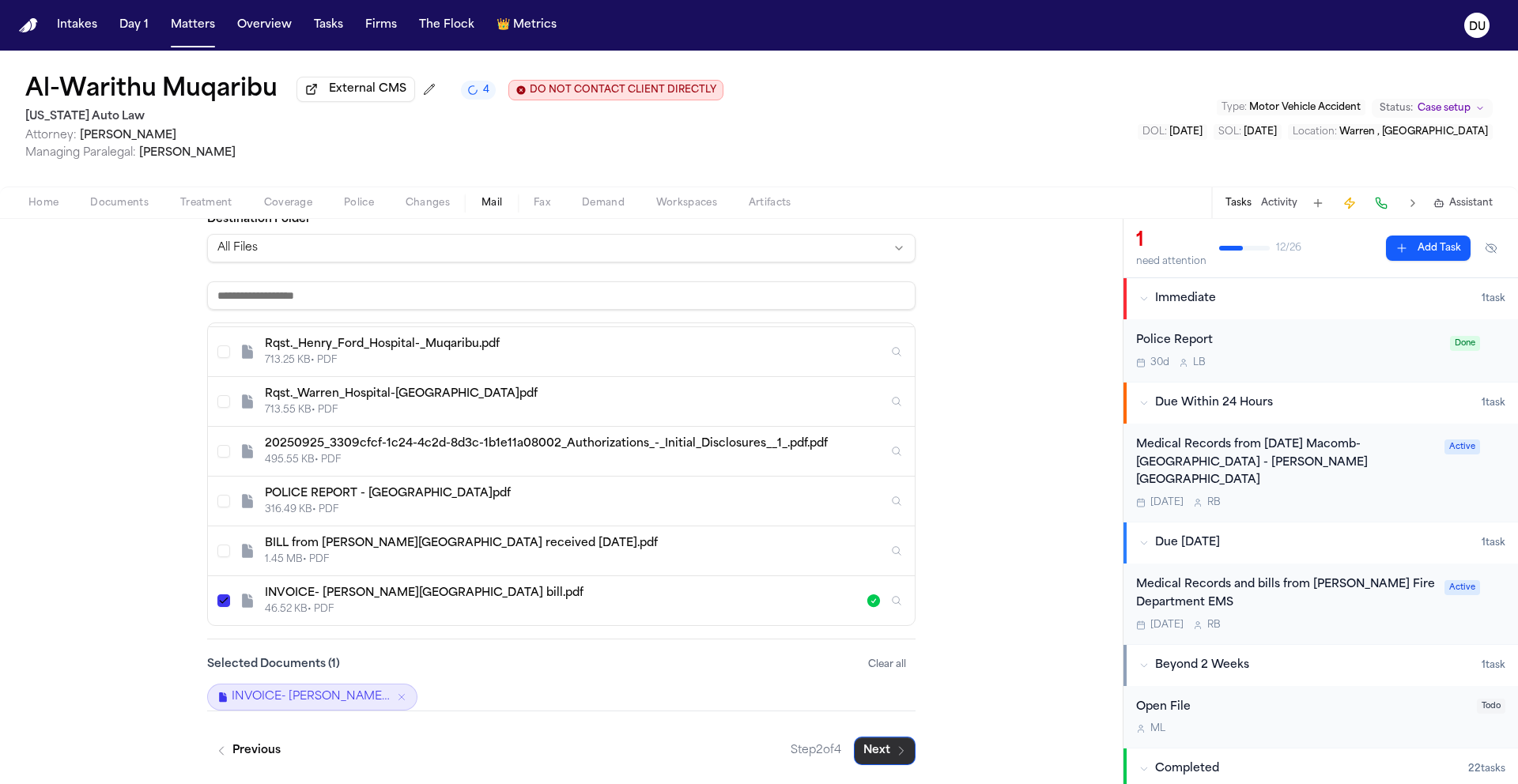
click at [863, 752] on button "Next" at bounding box center [885, 751] width 62 height 28
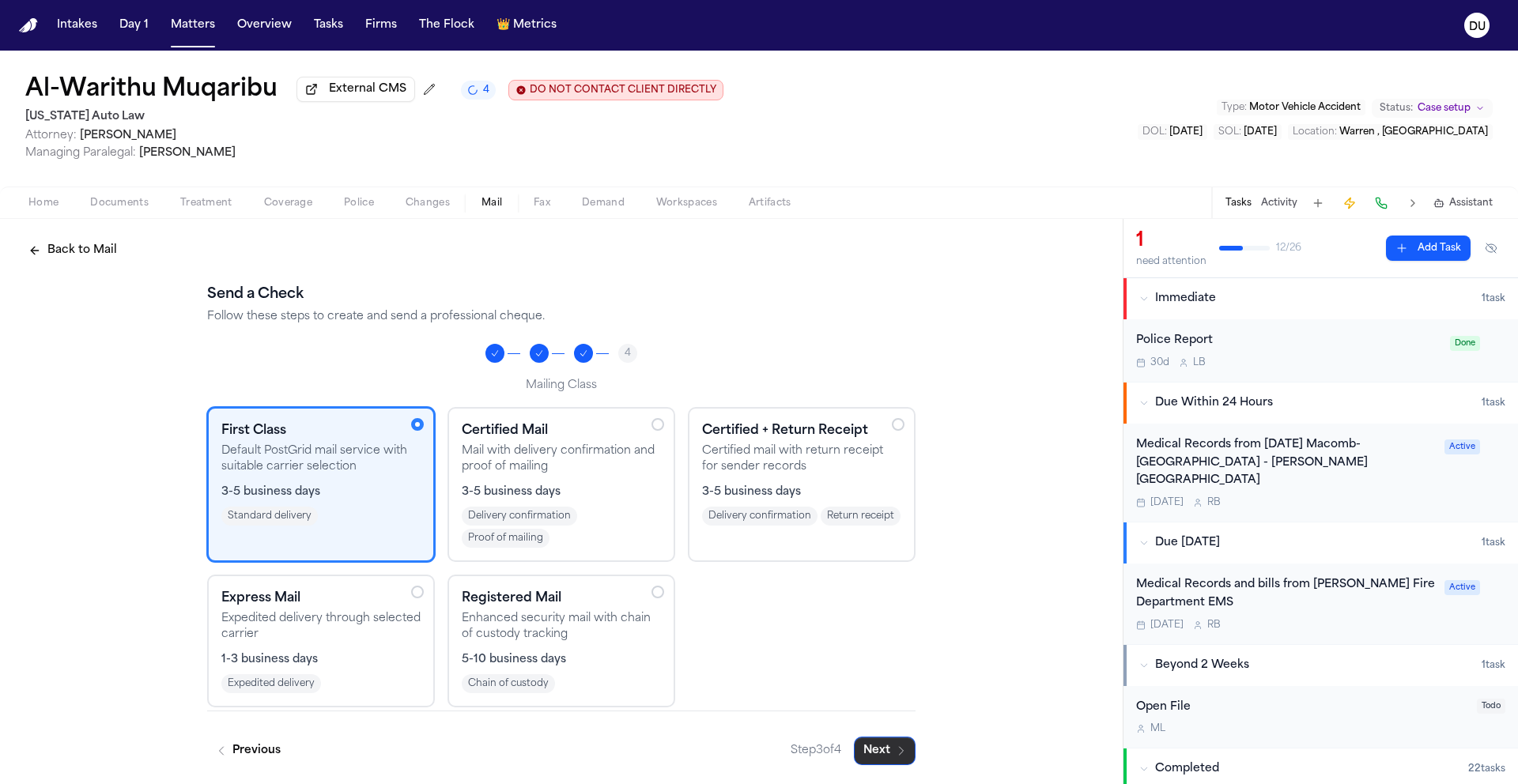
scroll to position [5, 0]
click at [893, 757] on button "Next" at bounding box center [885, 751] width 62 height 28
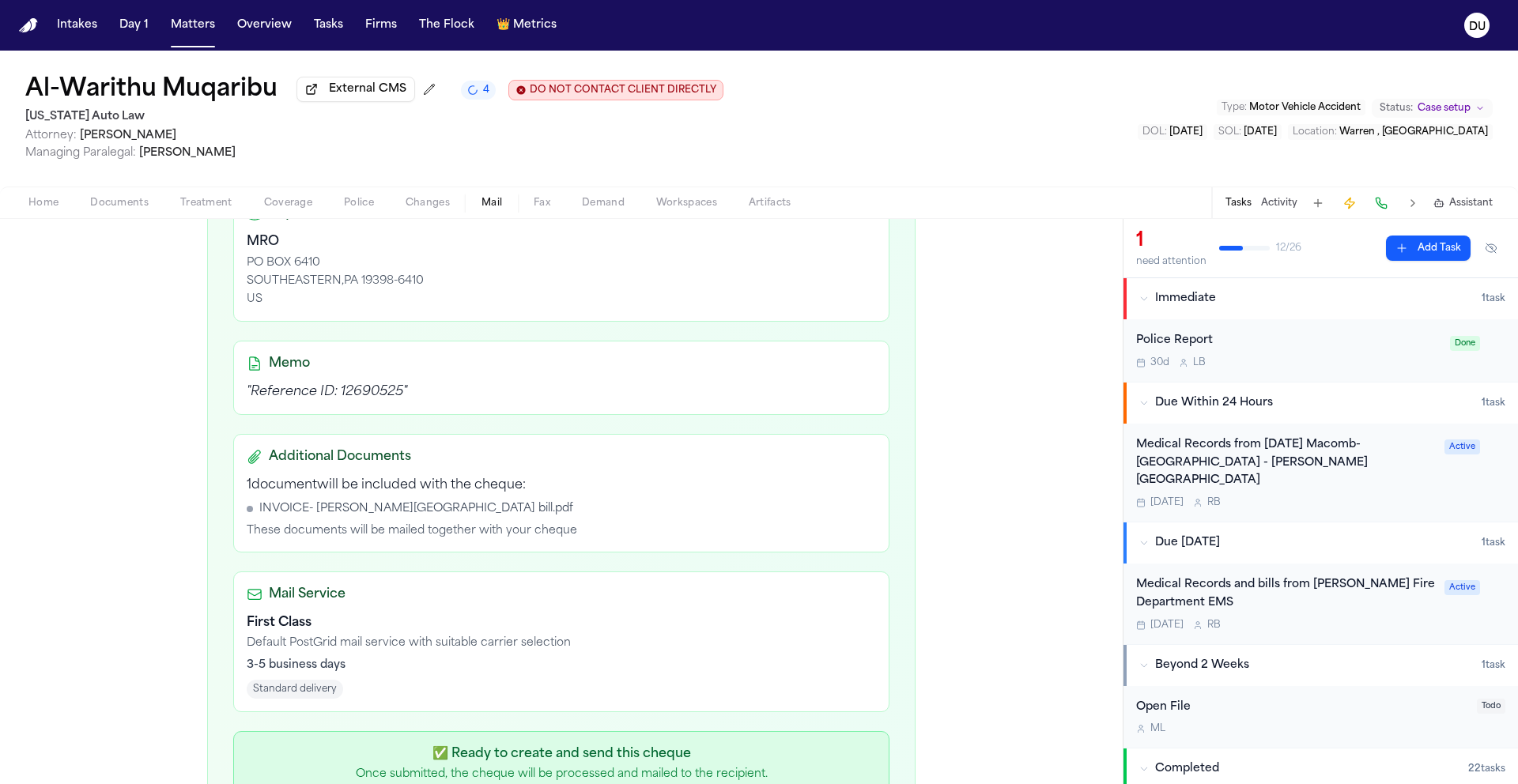
scroll to position [464, 0]
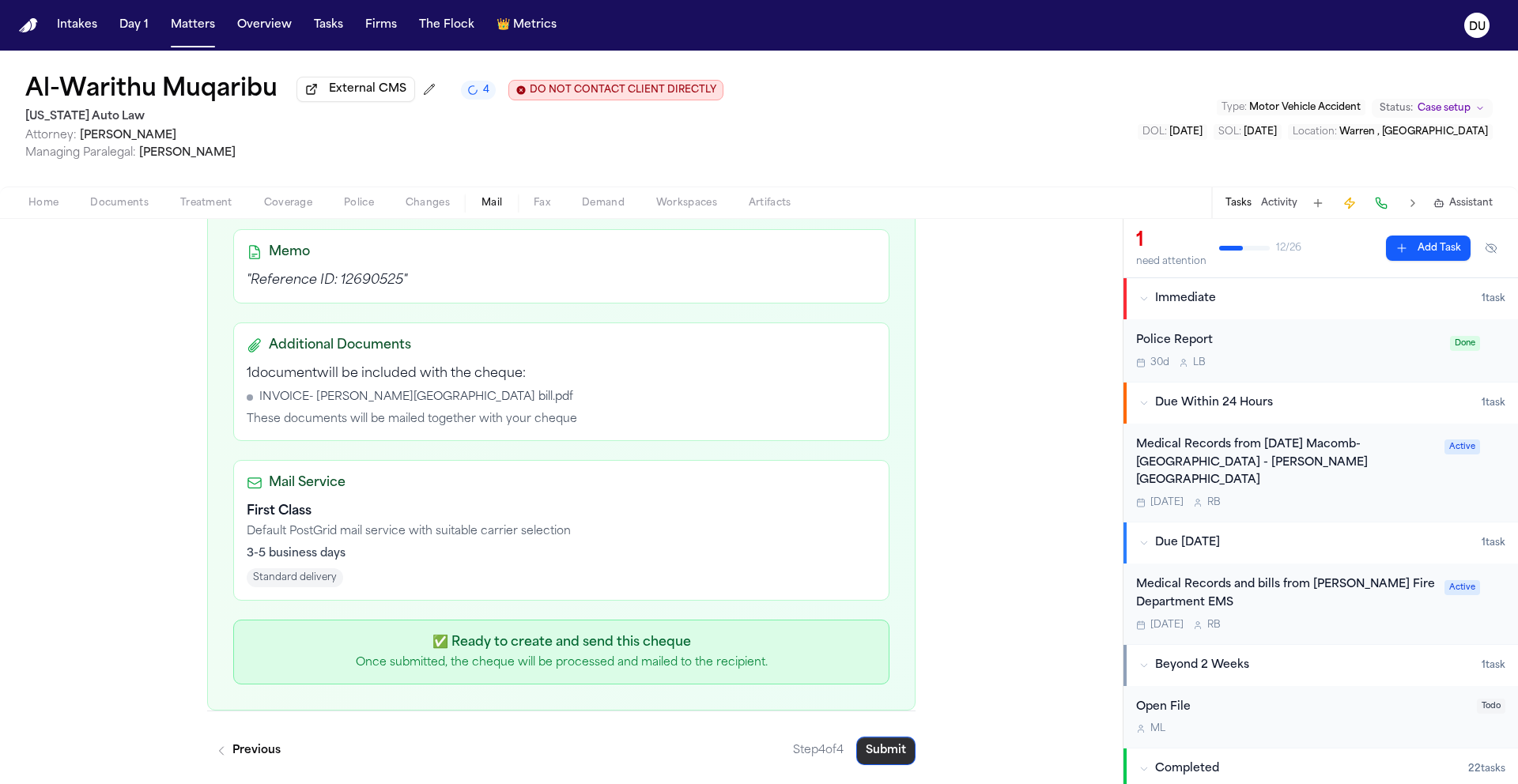
click at [883, 747] on button "Submit" at bounding box center [885, 751] width 59 height 28
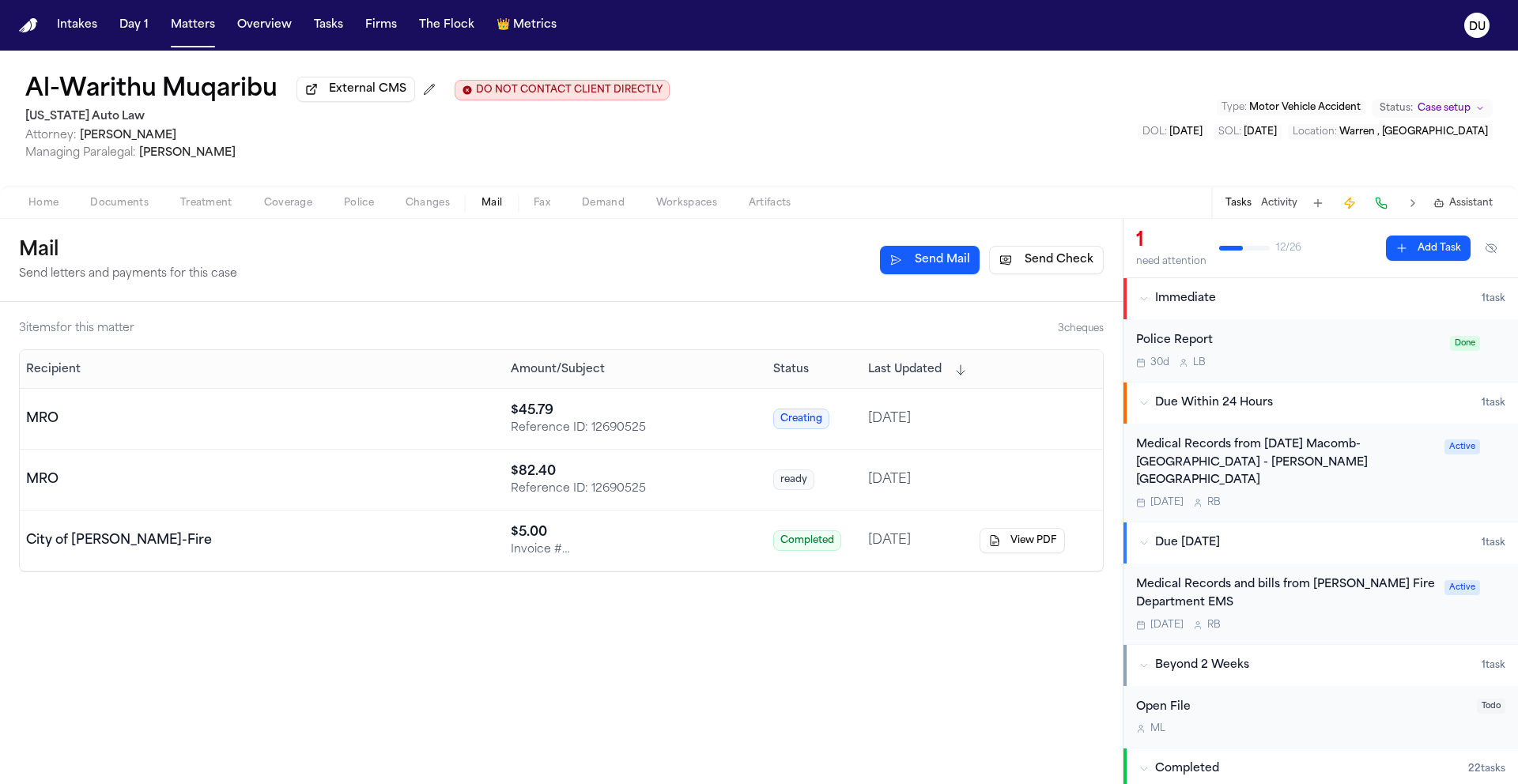
click at [33, 28] on img "Home" at bounding box center [28, 26] width 19 height 15
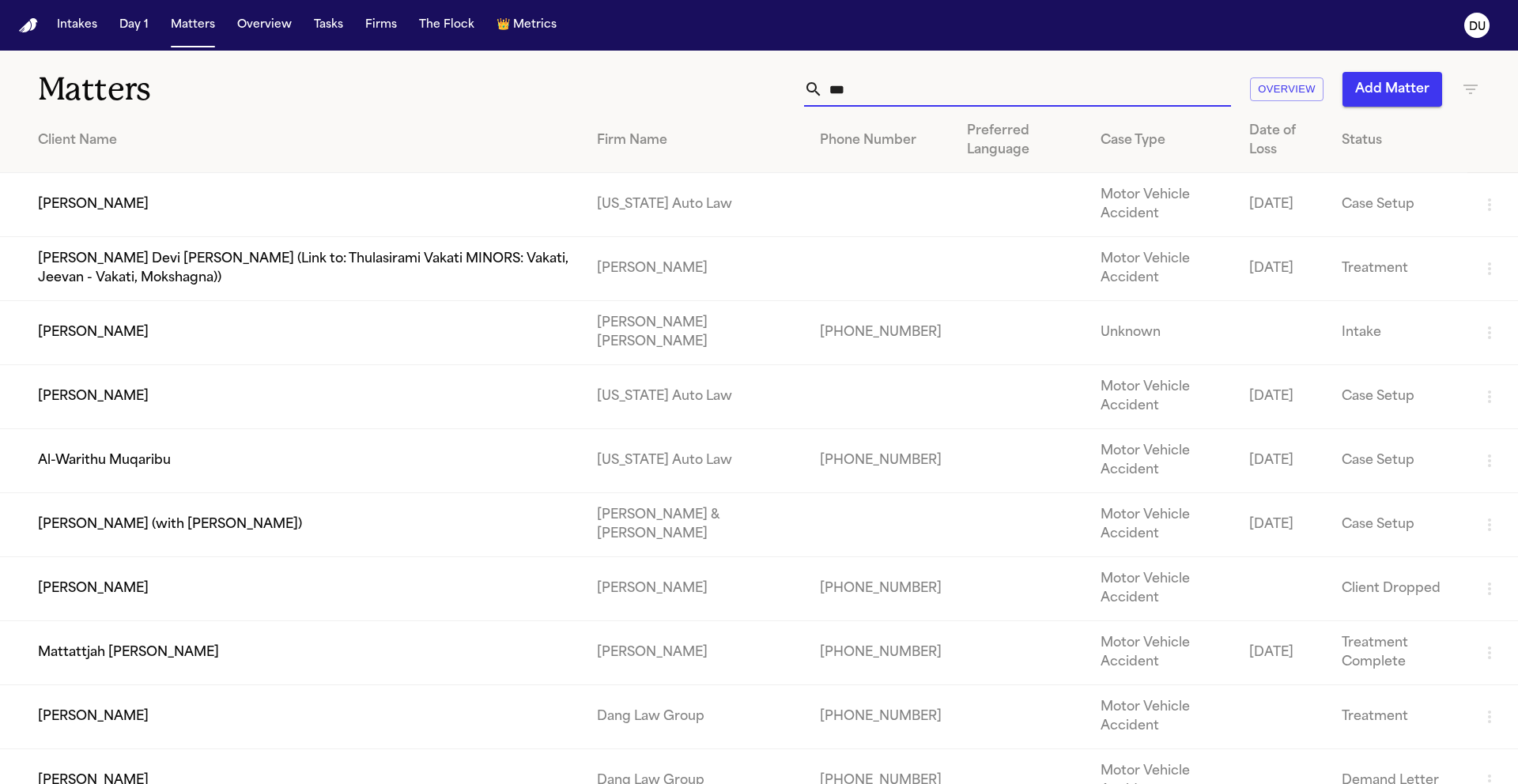
click at [880, 90] on input "***" at bounding box center [1026, 90] width 408 height 35
drag, startPoint x: 877, startPoint y: 92, endPoint x: 788, endPoint y: 90, distance: 89.0
click at [788, 90] on div "*** Overview Add Matter" at bounding box center [968, 90] width 1022 height 35
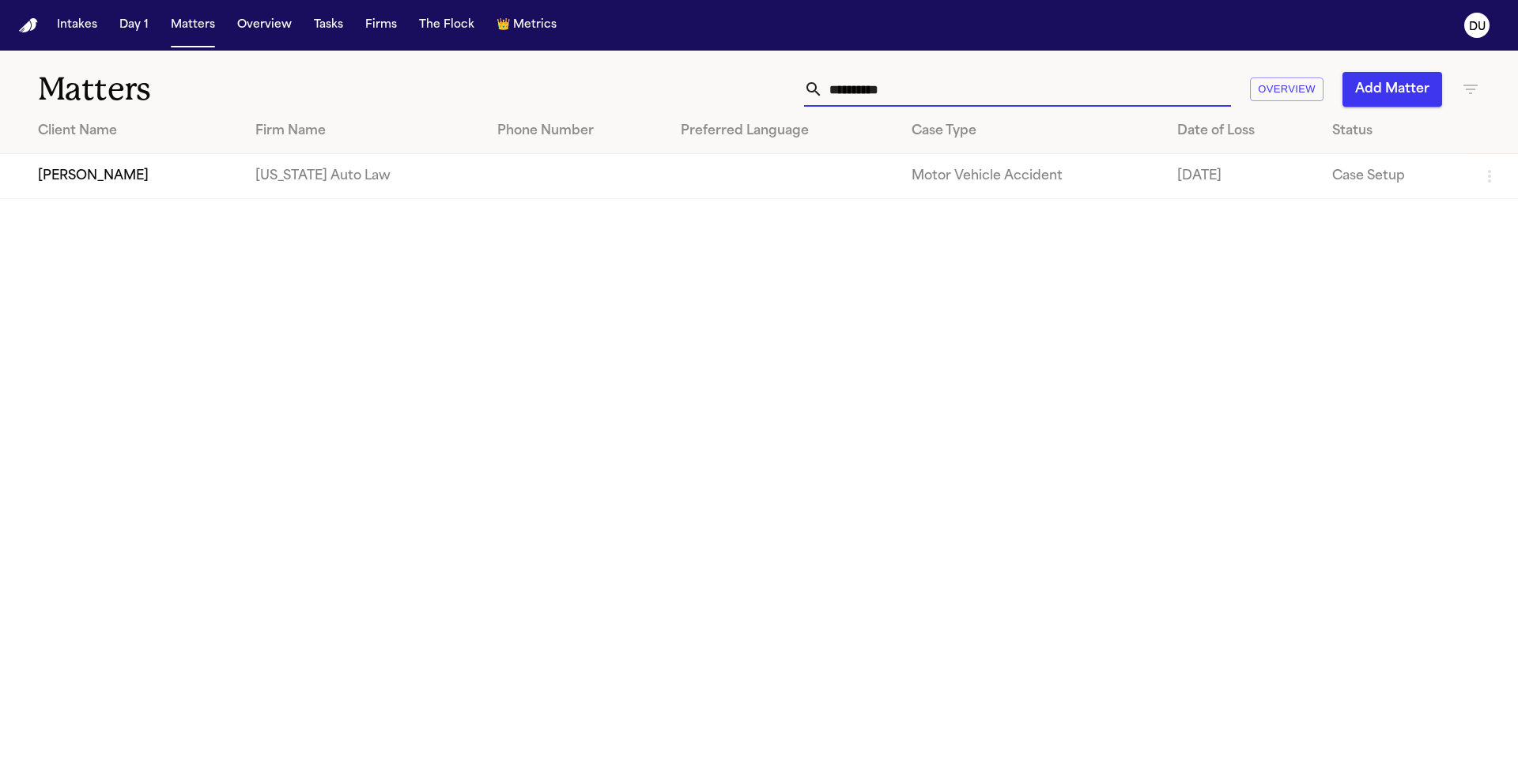
type input "**********"
click at [274, 186] on td "[US_STATE] Auto Law" at bounding box center [363, 177] width 242 height 45
click at [621, 204] on main "**********" at bounding box center [759, 417] width 1518 height 734
click at [629, 190] on td at bounding box center [576, 177] width 183 height 45
click at [179, 182] on td "[PERSON_NAME]" at bounding box center [121, 177] width 243 height 45
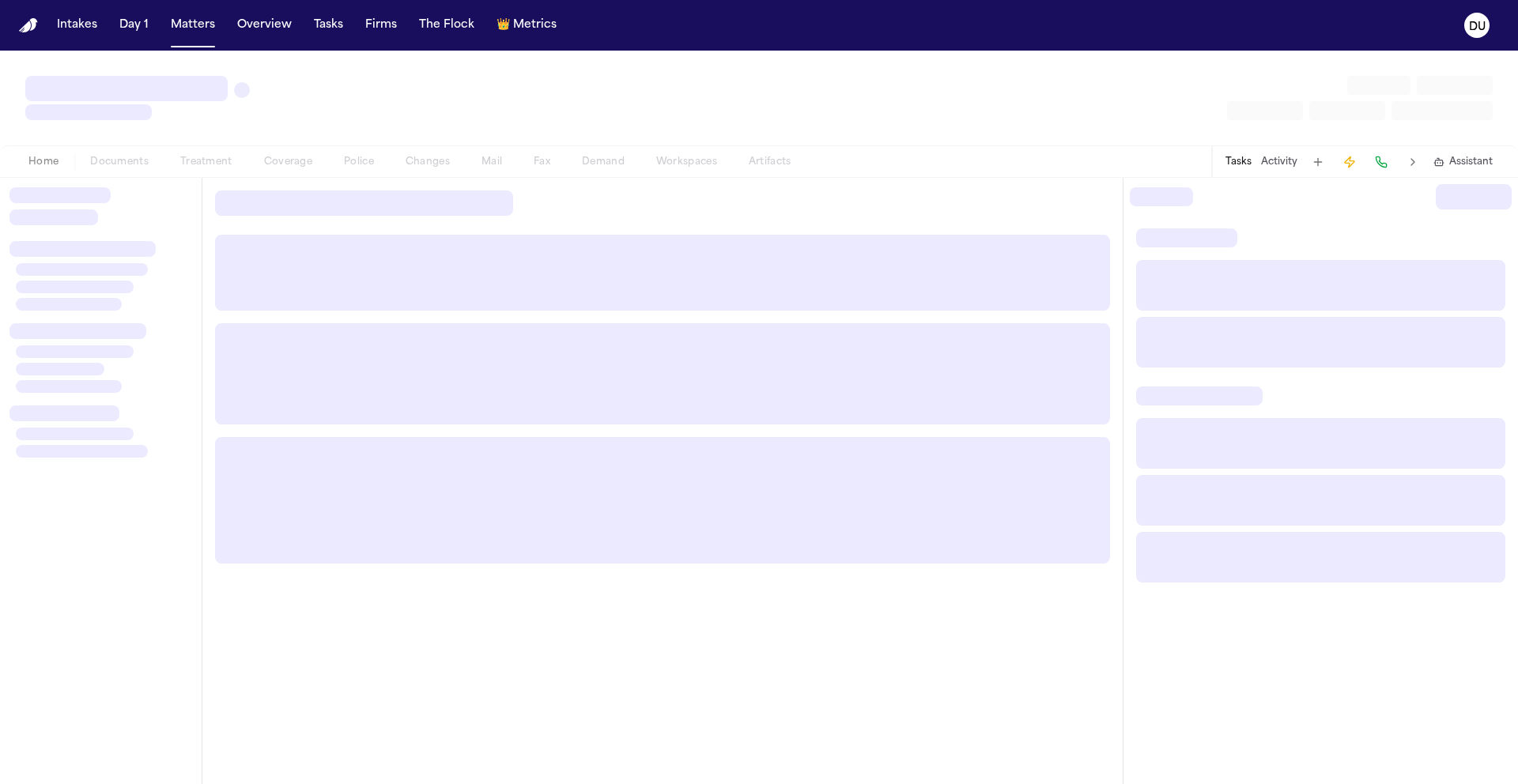
click at [179, 182] on div at bounding box center [100, 481] width 202 height 606
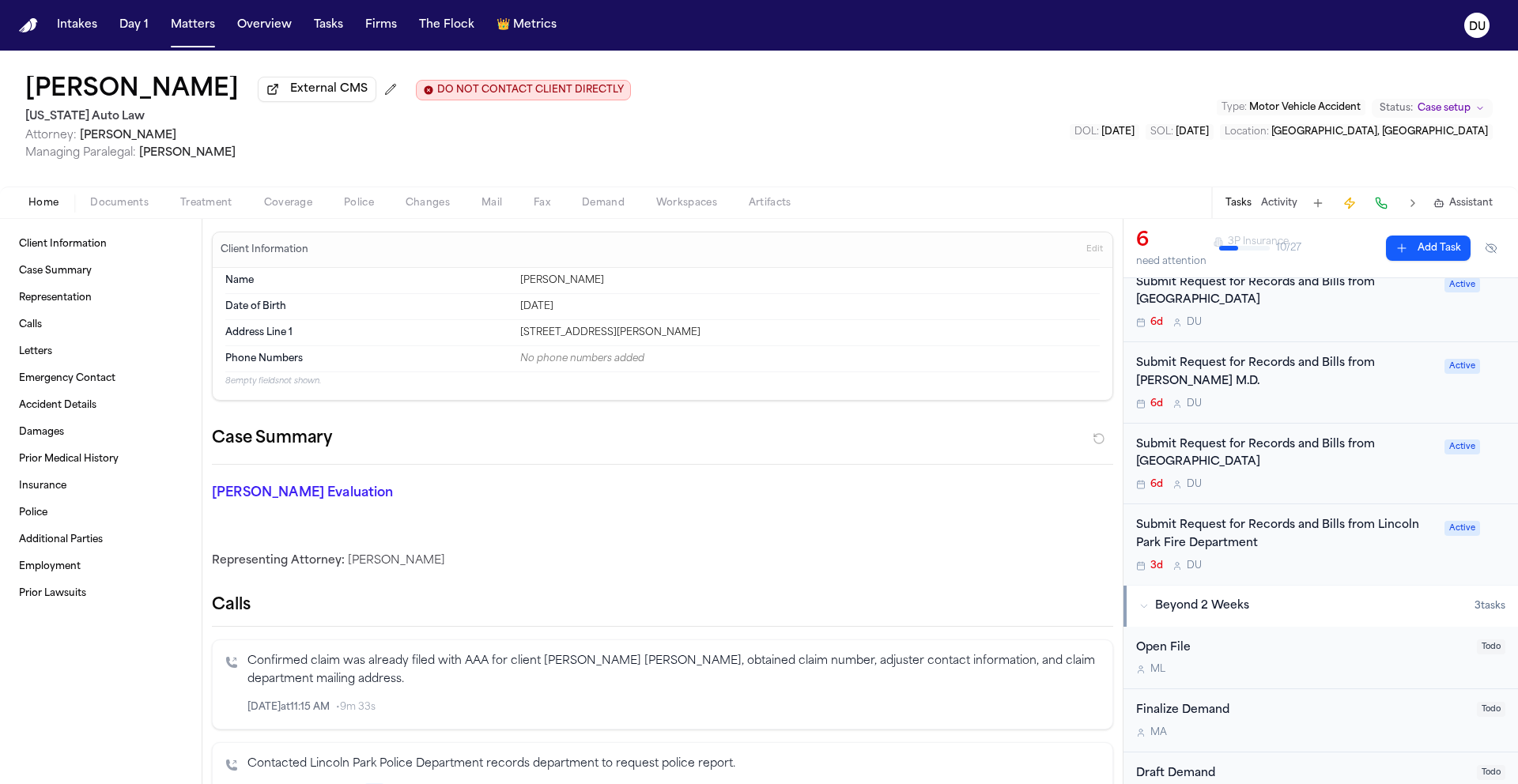
scroll to position [187, 0]
click at [1252, 459] on div "Submit Request for Records and Bills from Corewell Health Dearborn Hospital" at bounding box center [1285, 452] width 299 height 36
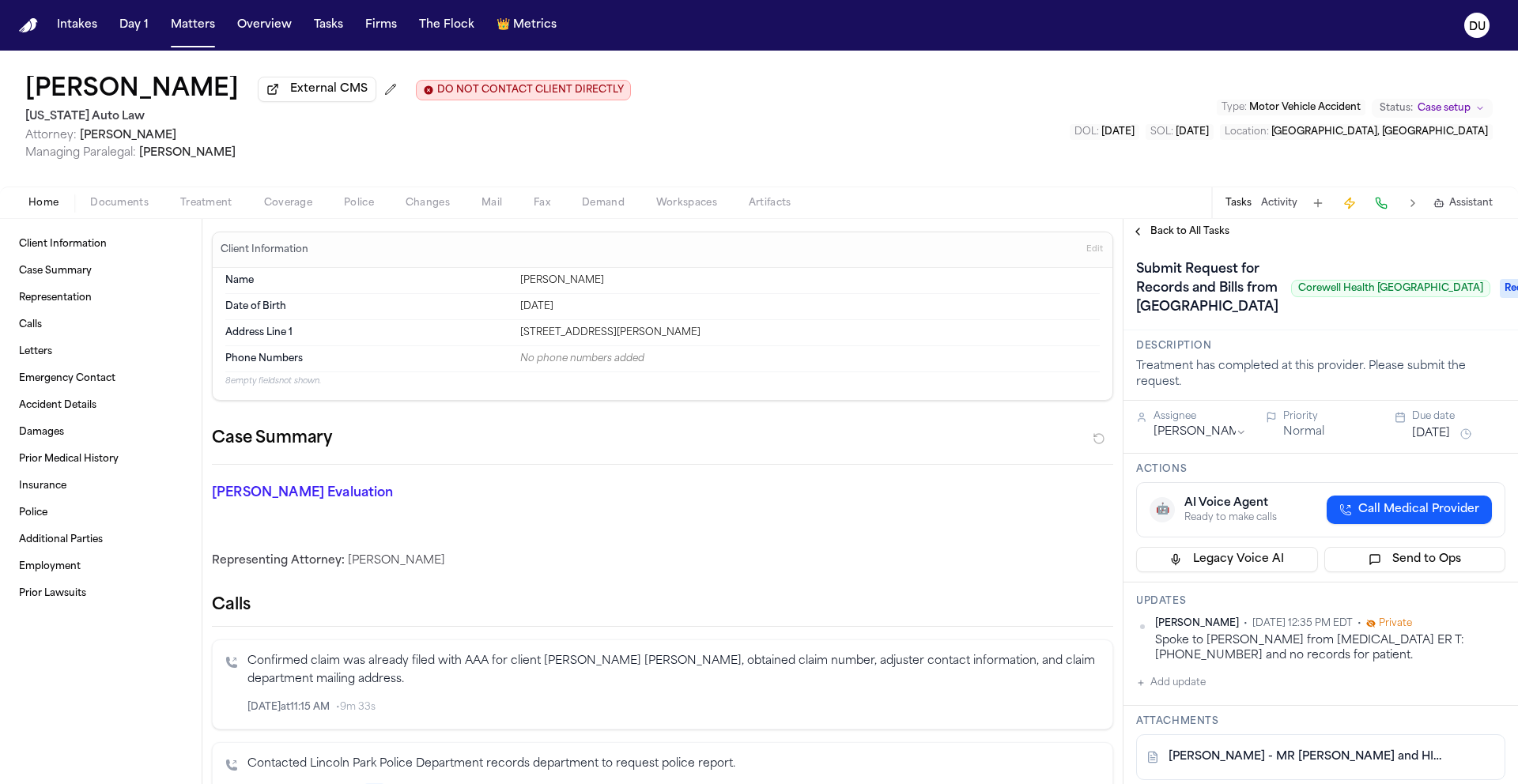
click at [1500, 298] on span "Requested" at bounding box center [1531, 288] width 64 height 19
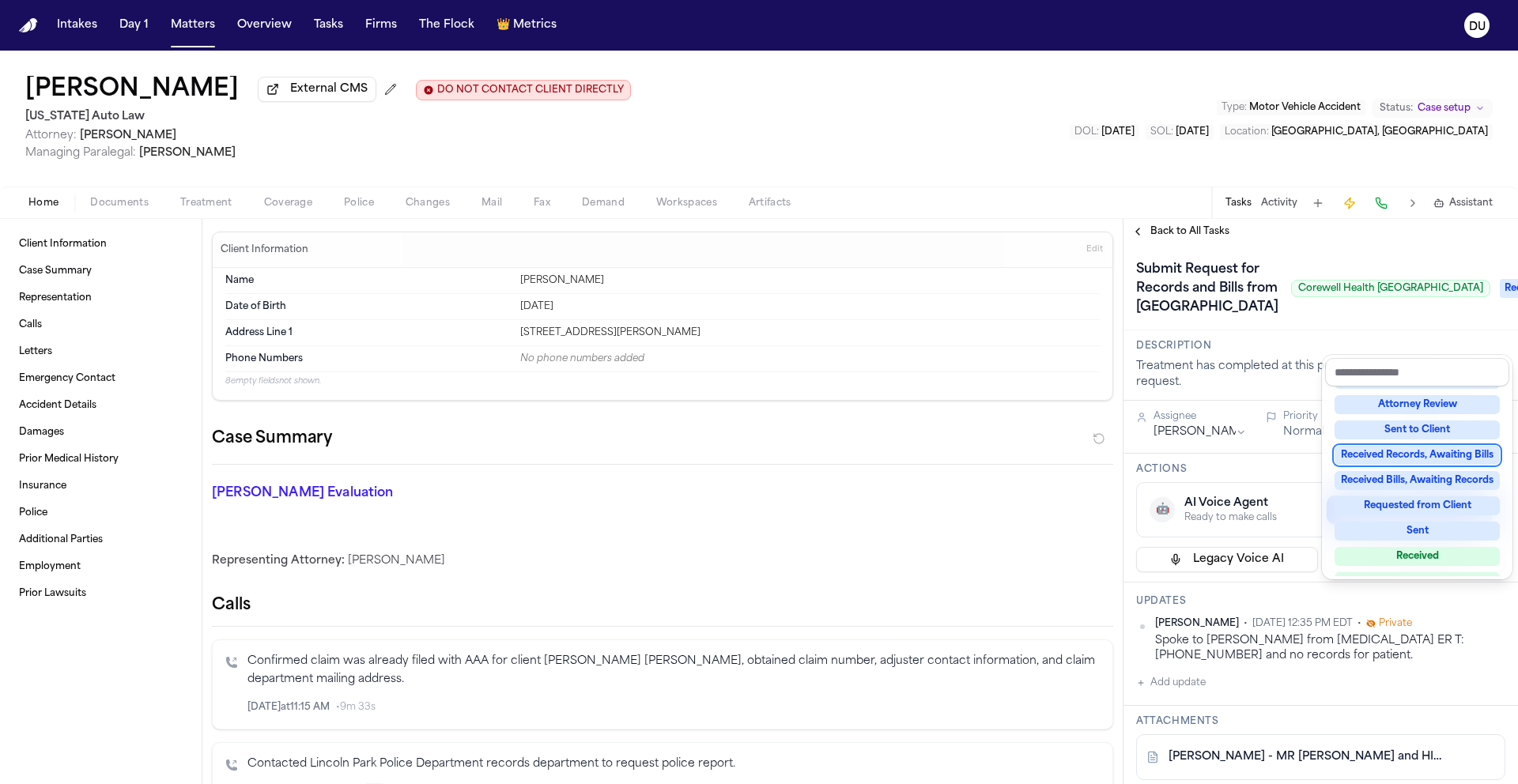
scroll to position [179, 0]
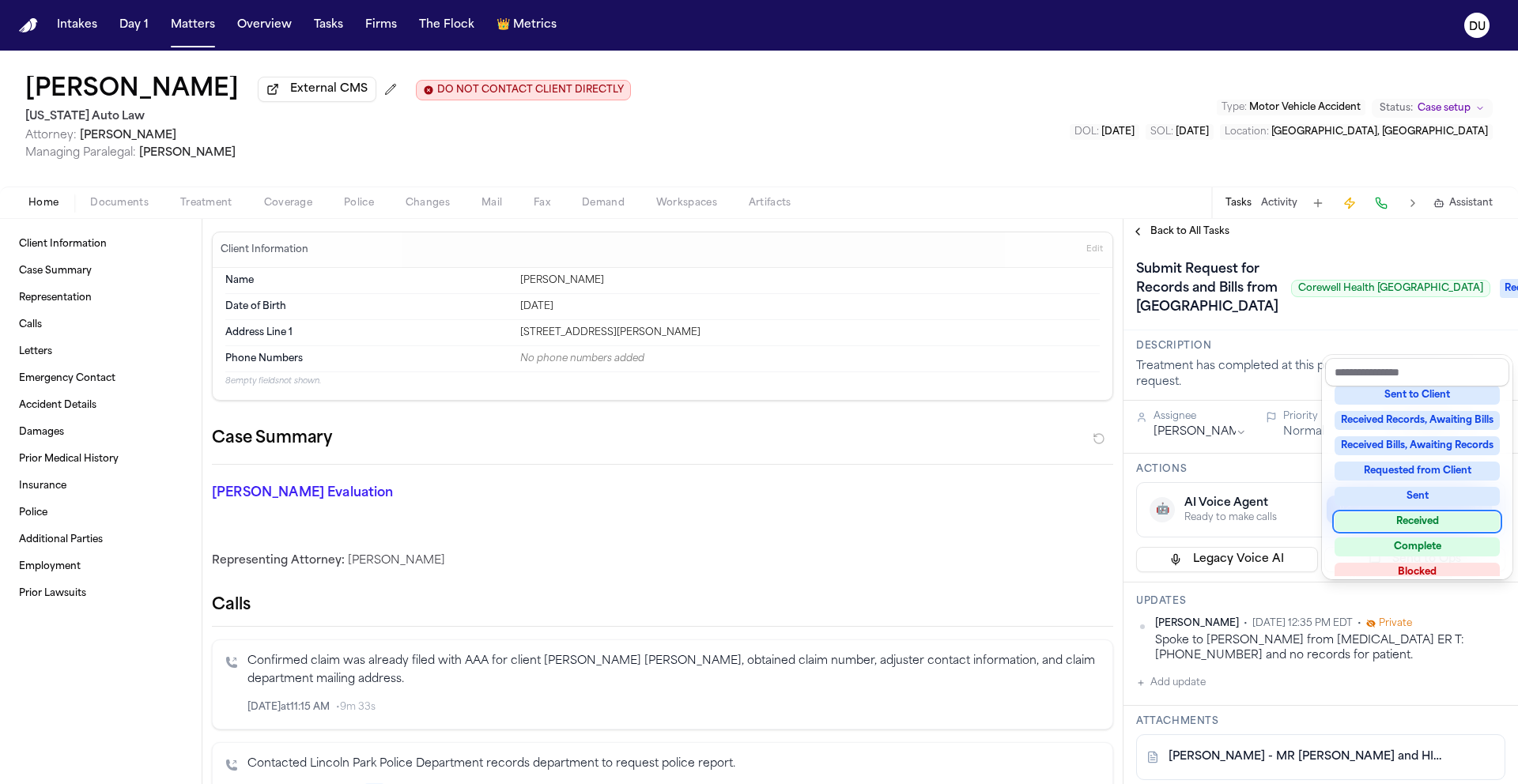
click at [1413, 520] on div "Received" at bounding box center [1416, 521] width 165 height 19
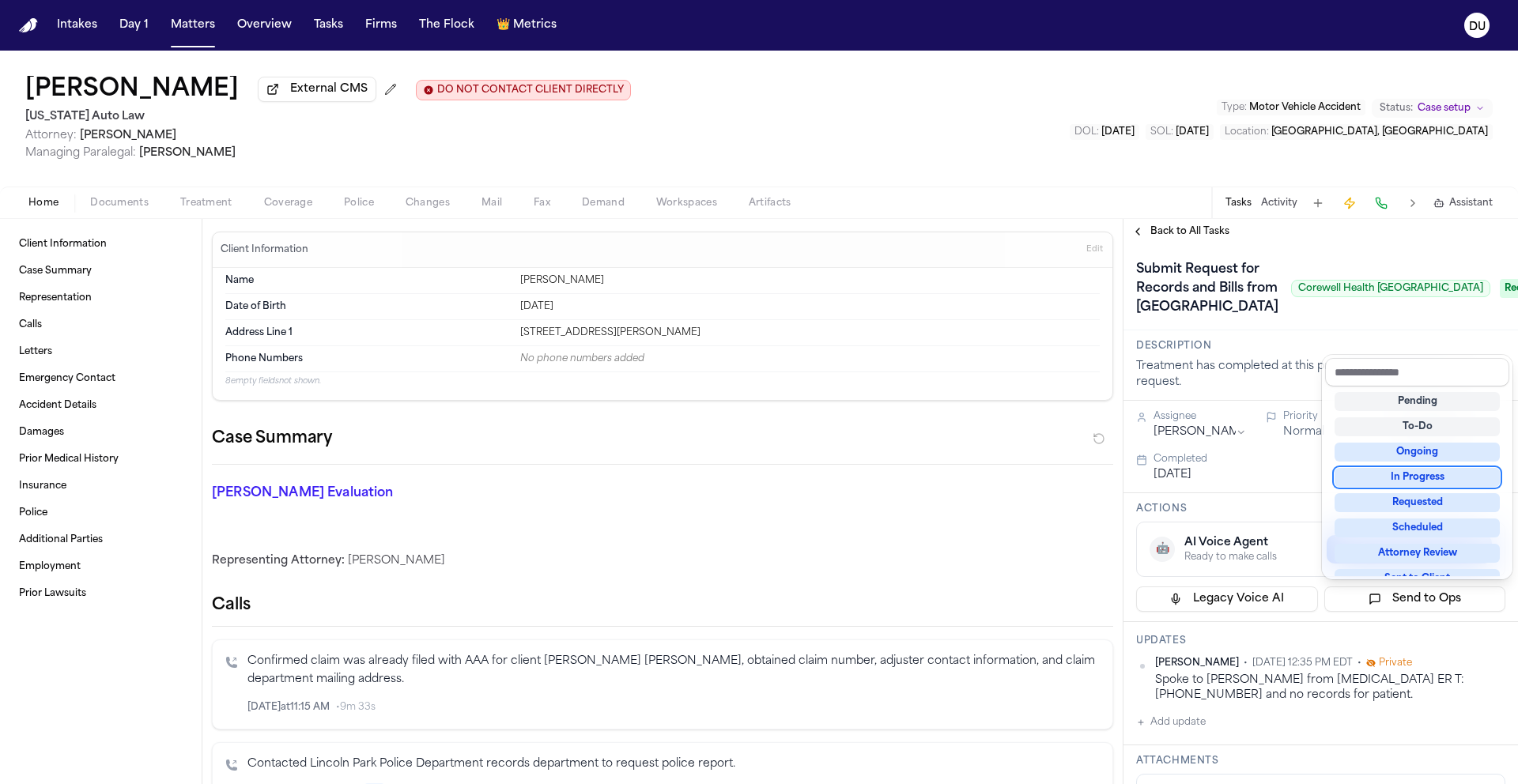
click at [1318, 268] on div "Submit Request for Records and Bills from Corewell Health Dearborn Hospital Cor…" at bounding box center [1320, 289] width 369 height 64
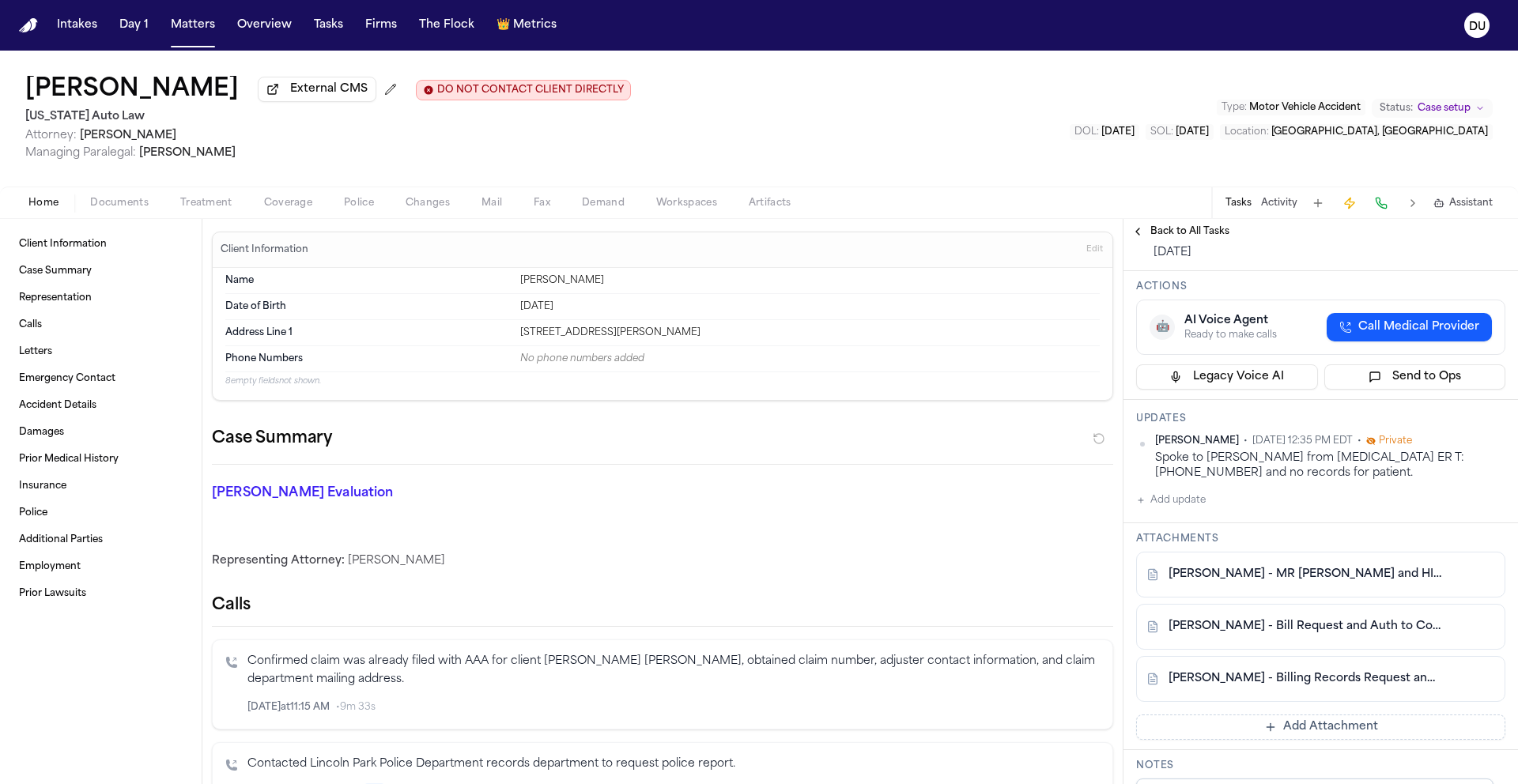
scroll to position [232, 0]
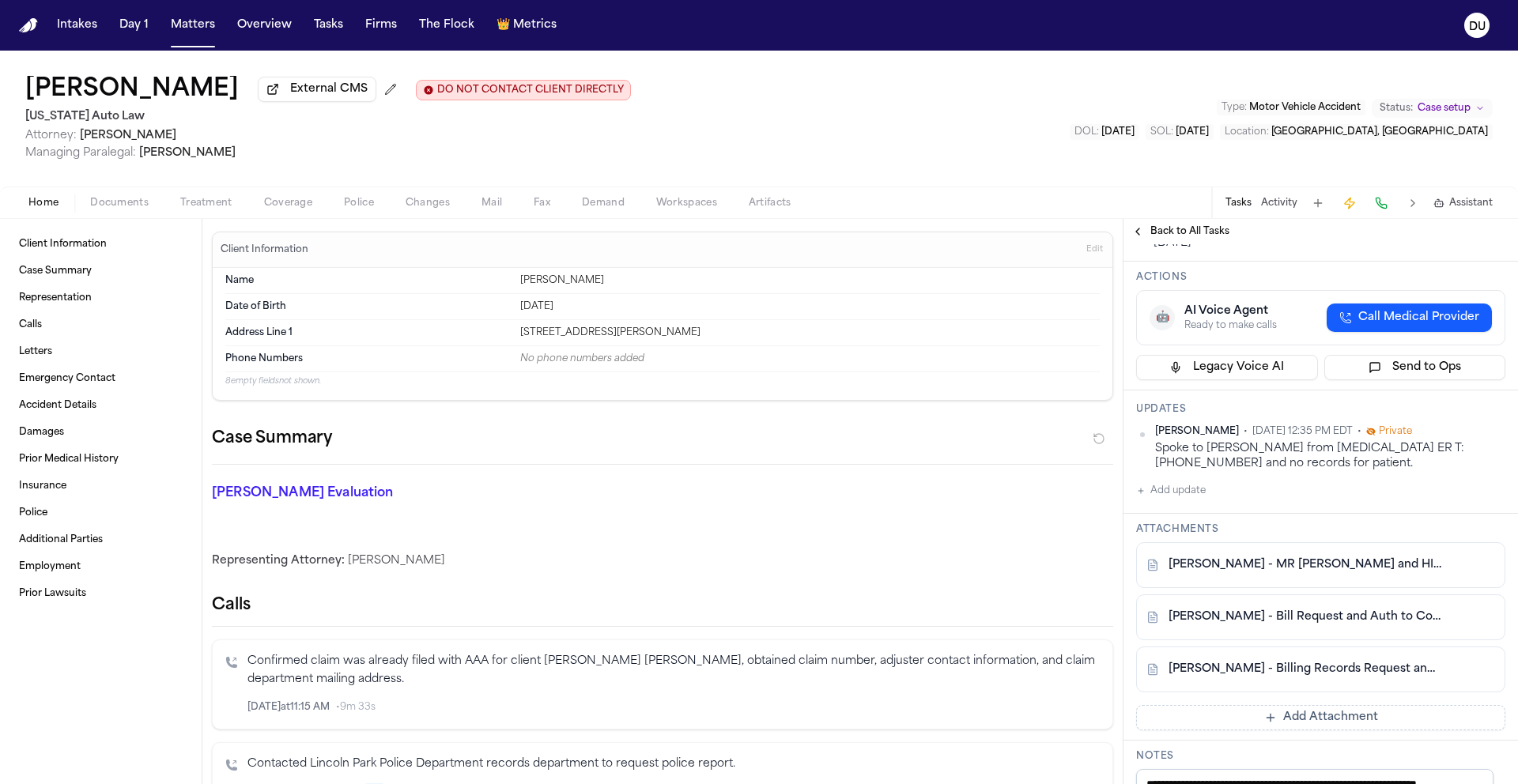
click at [1182, 500] on button "Add update" at bounding box center [1170, 490] width 69 height 19
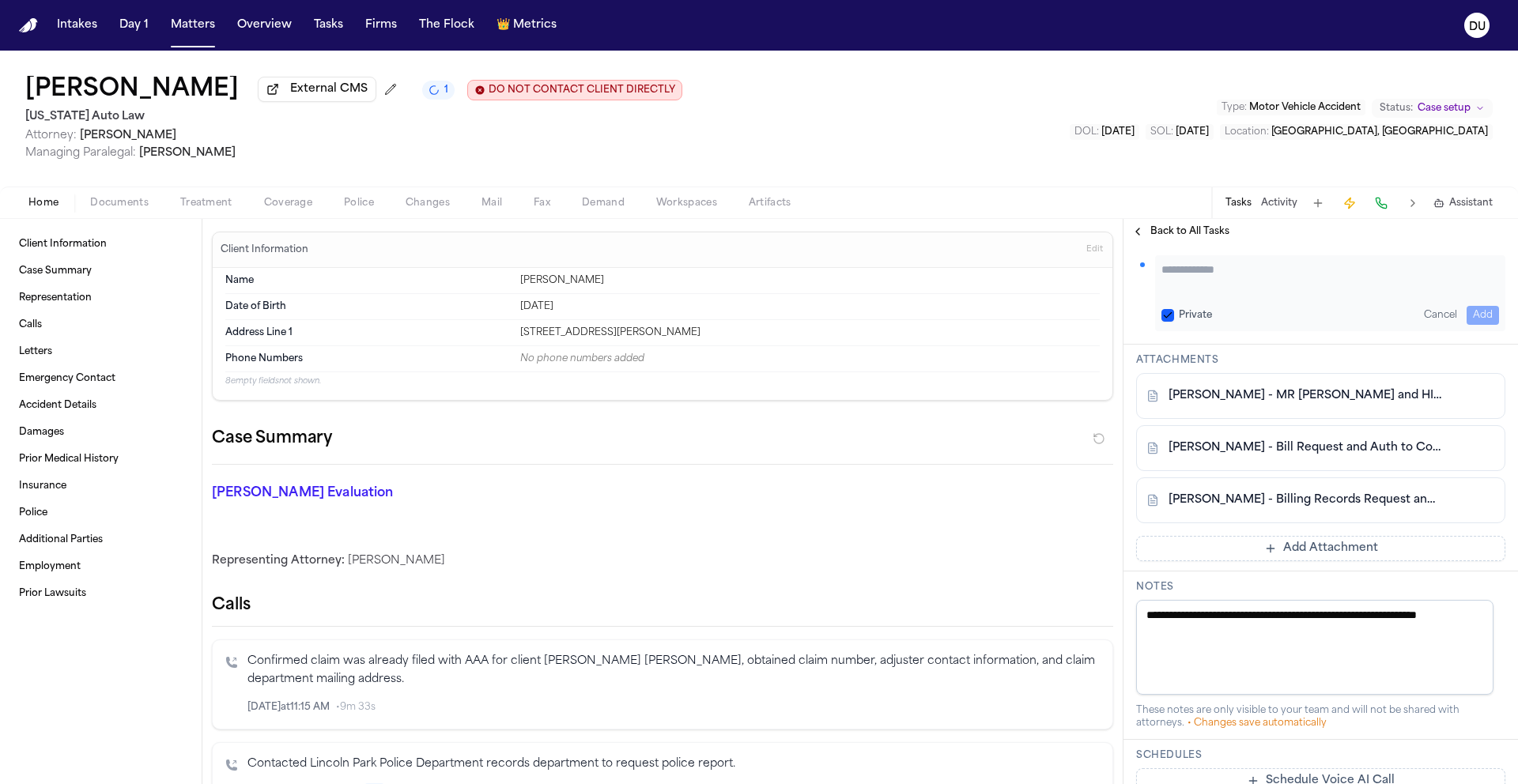
scroll to position [459, 0]
click at [1316, 561] on button "Add Attachment" at bounding box center [1320, 547] width 369 height 25
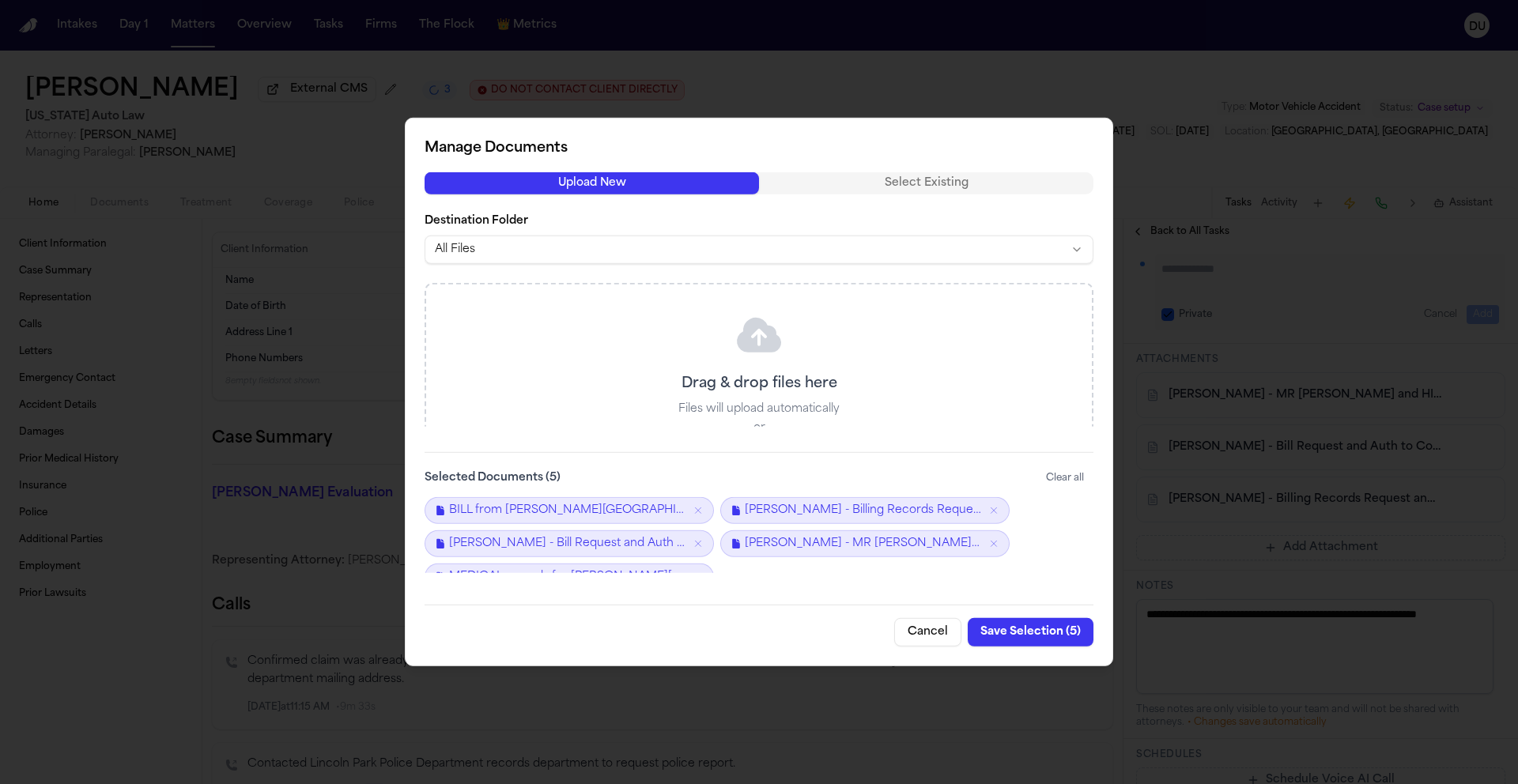
click at [698, 510] on icon "Remove BILL from Henry Ford Dearborn Hospital received on 2025-10-02.pdf" at bounding box center [698, 510] width 6 height 6
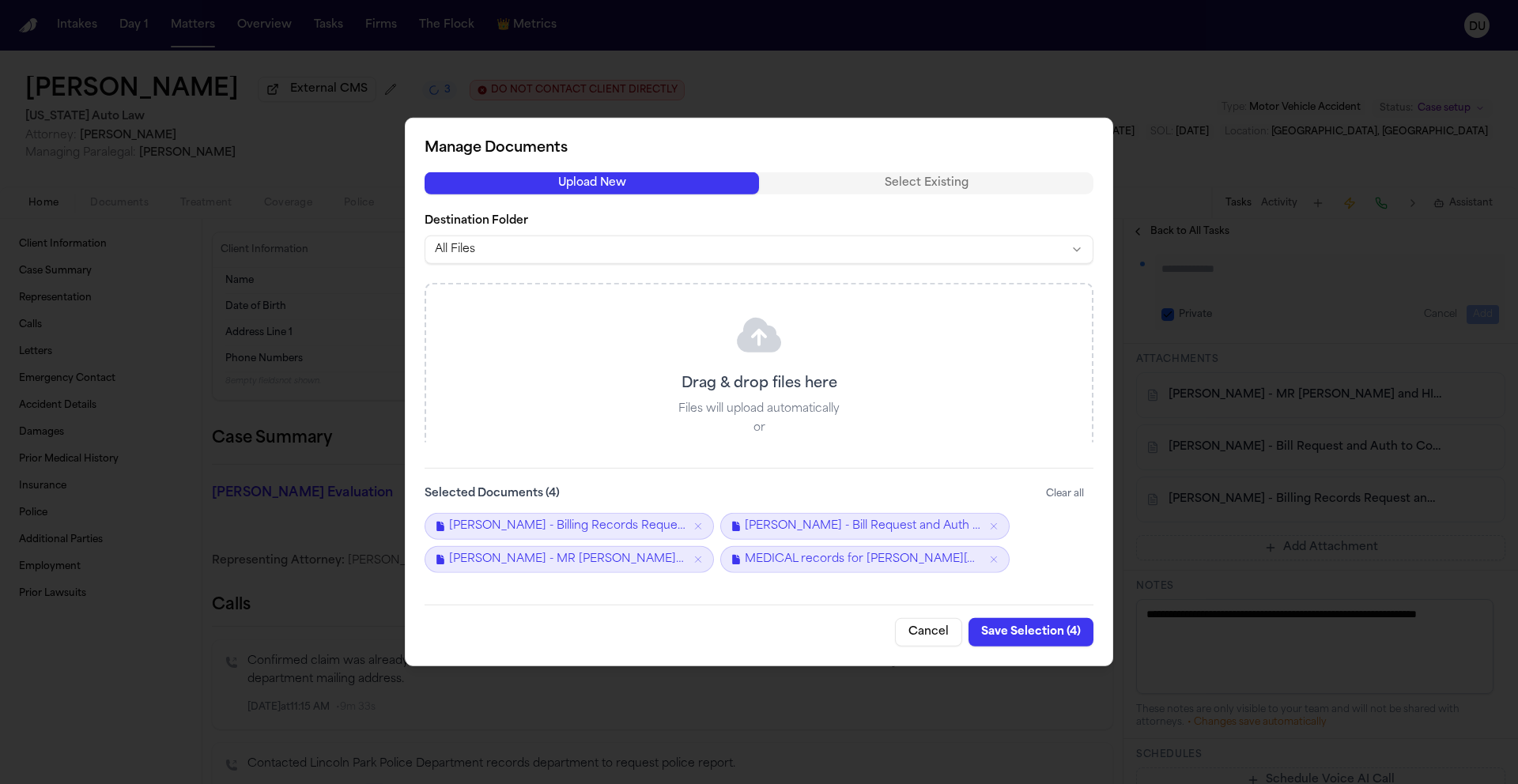
click at [997, 561] on icon "Remove MEDICAL records for Henry Ford Dearborn Hospital received on 2025-10-02.…" at bounding box center [993, 559] width 11 height 11
click at [1029, 633] on button "Save Selection ( 4 )" at bounding box center [1030, 633] width 125 height 28
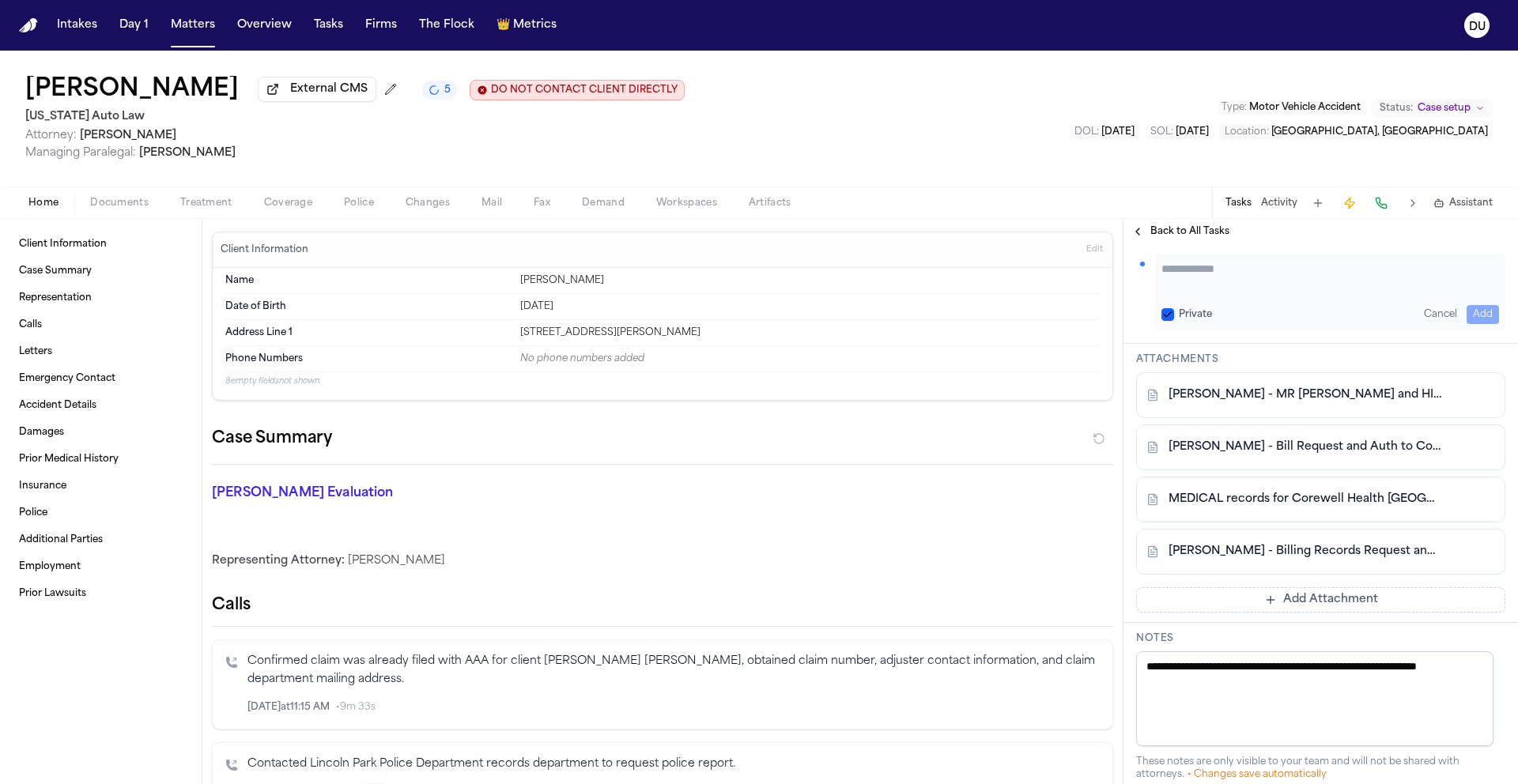
click at [1294, 612] on button "Add Attachment" at bounding box center [1320, 600] width 369 height 25
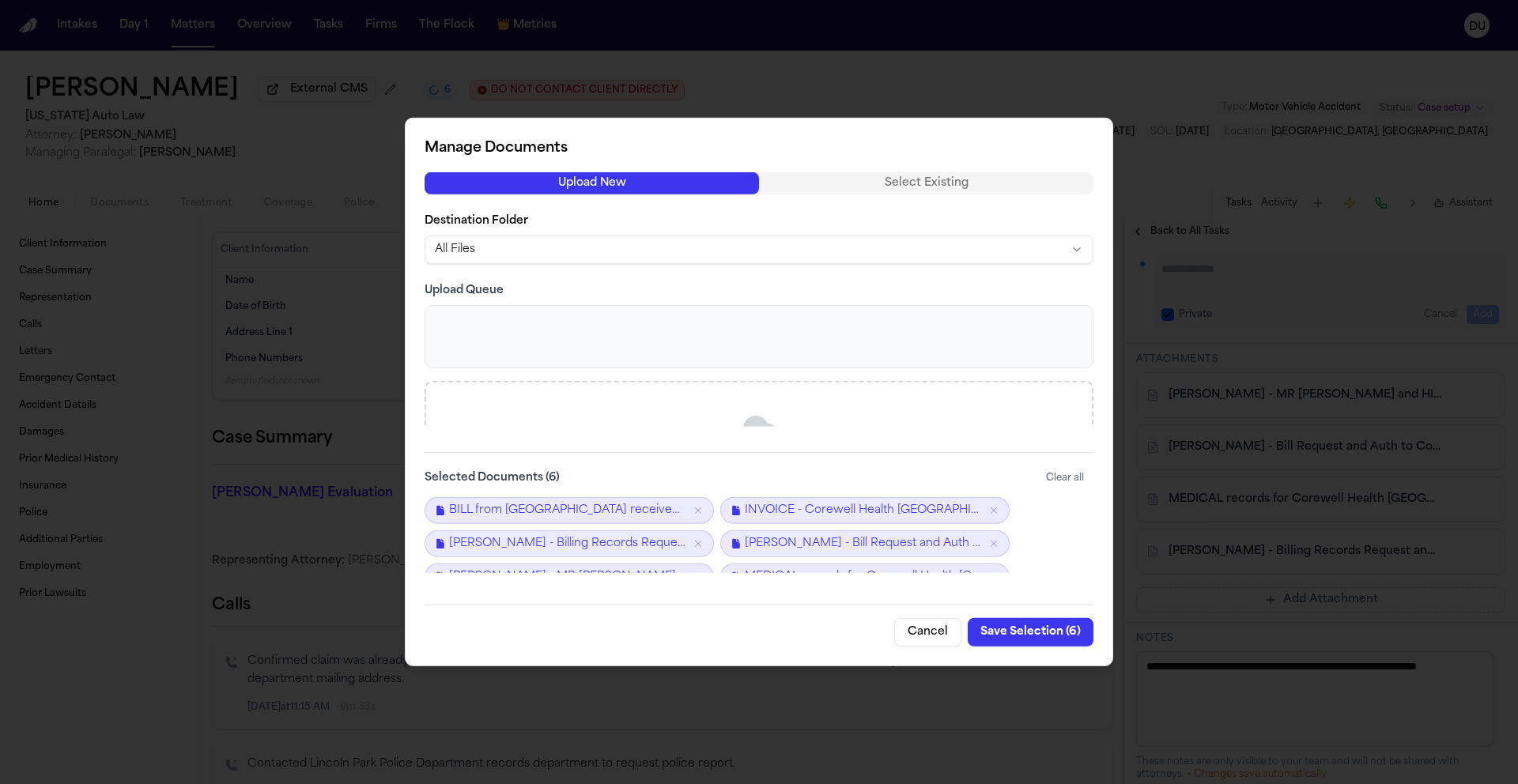
click at [1034, 633] on button "Save Selection ( 6 )" at bounding box center [1030, 633] width 126 height 28
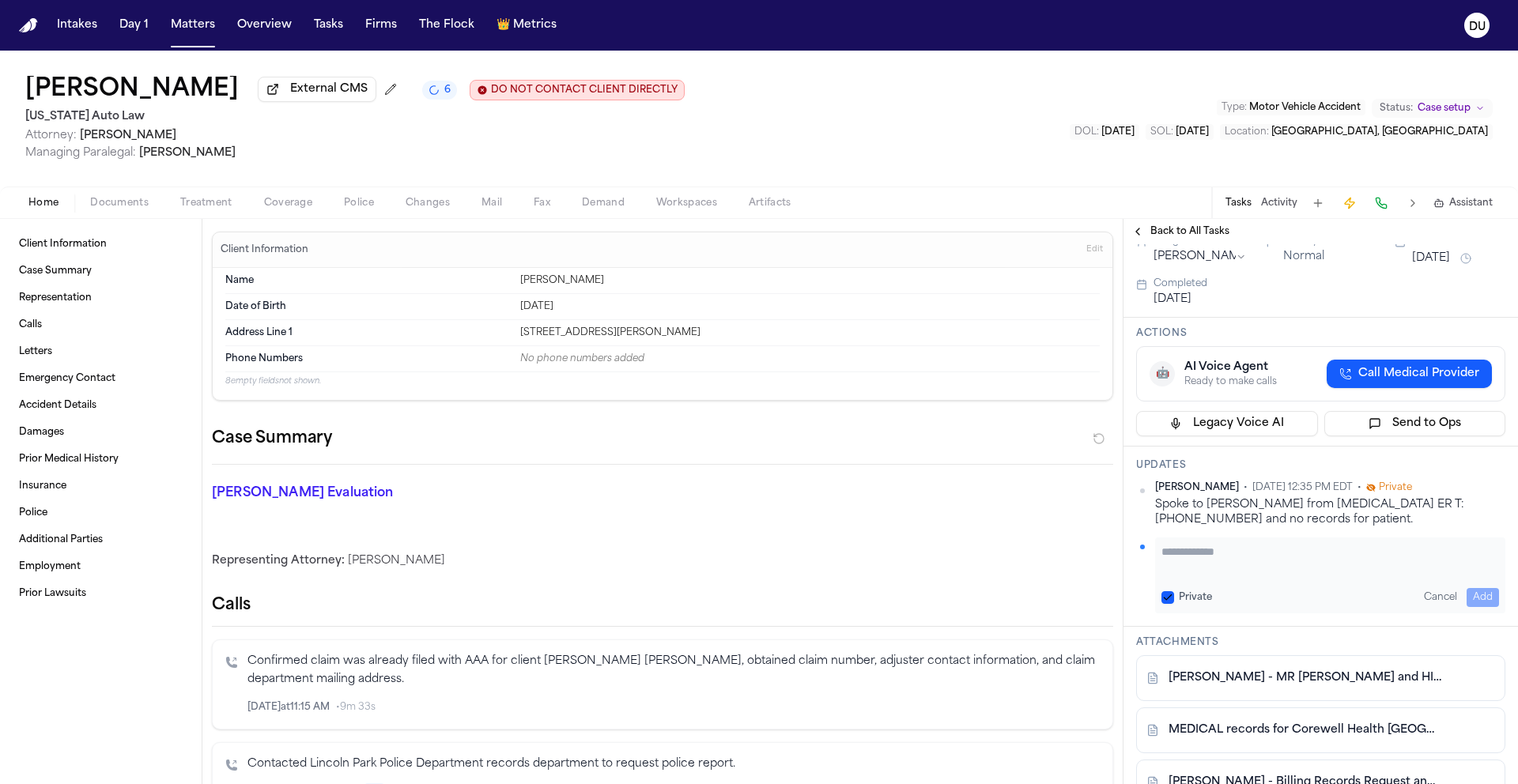
scroll to position [0, 0]
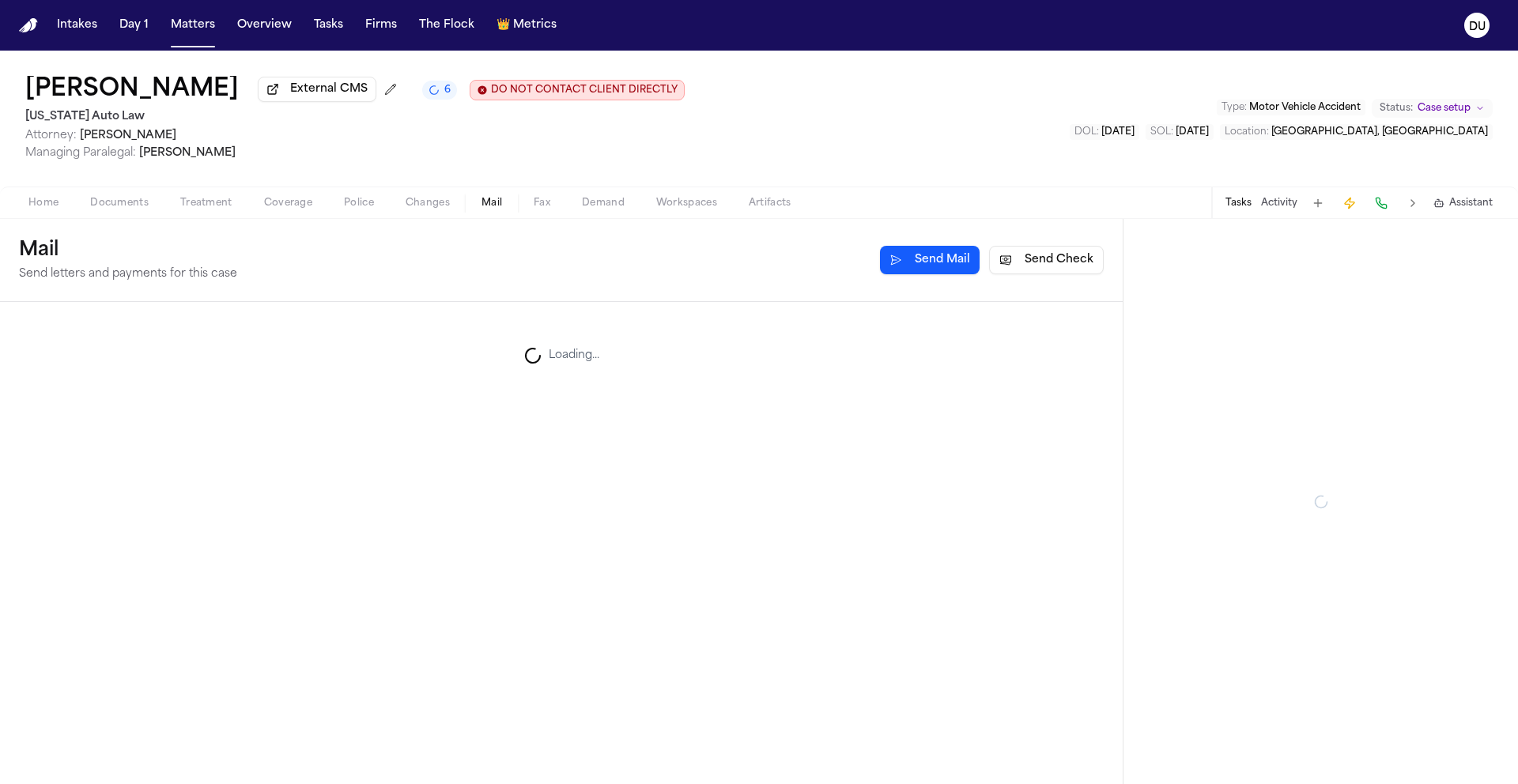
click at [500, 208] on button "Mail" at bounding box center [491, 202] width 52 height 19
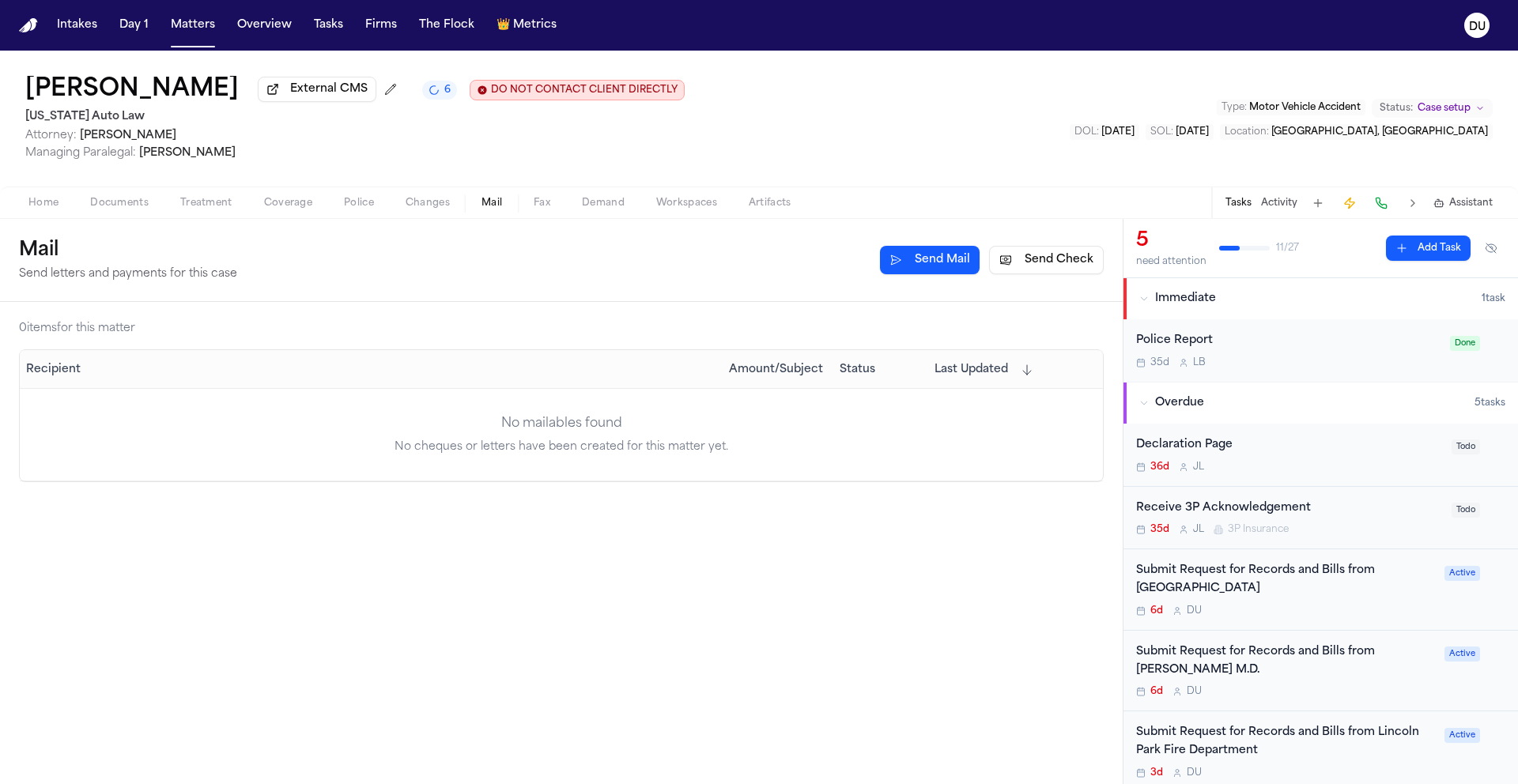
click at [1050, 268] on button "Send Check" at bounding box center [1046, 260] width 115 height 28
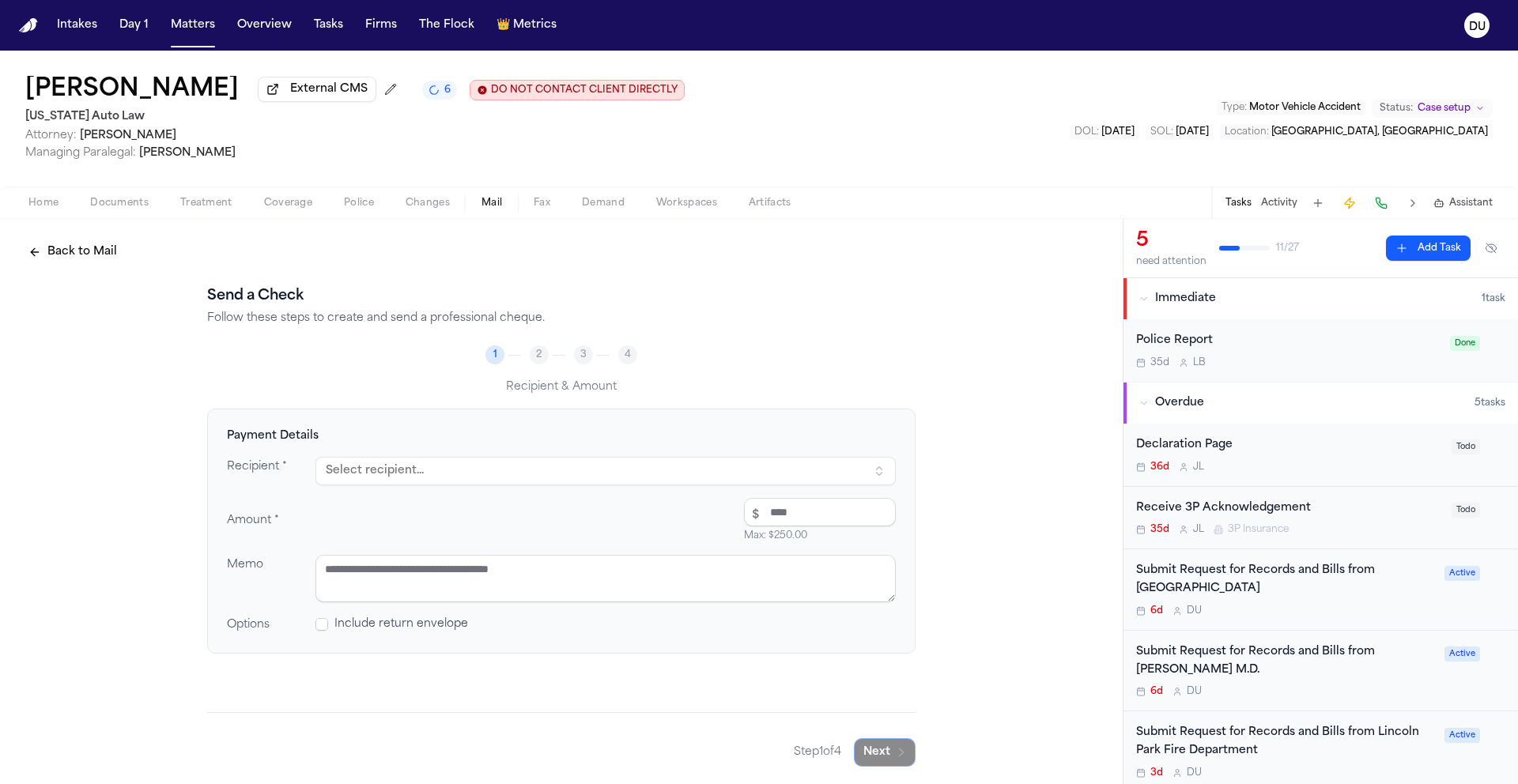
click at [807, 477] on button "Select recipient..." at bounding box center [605, 471] width 580 height 28
type input "***"
click at [498, 559] on div "PO BOX 6410, SOUTHEASTERN, PA, 19398-6410" at bounding box center [477, 555] width 277 height 13
click at [770, 514] on input "number" at bounding box center [819, 512] width 151 height 28
click at [763, 516] on input "number" at bounding box center [819, 512] width 151 height 28
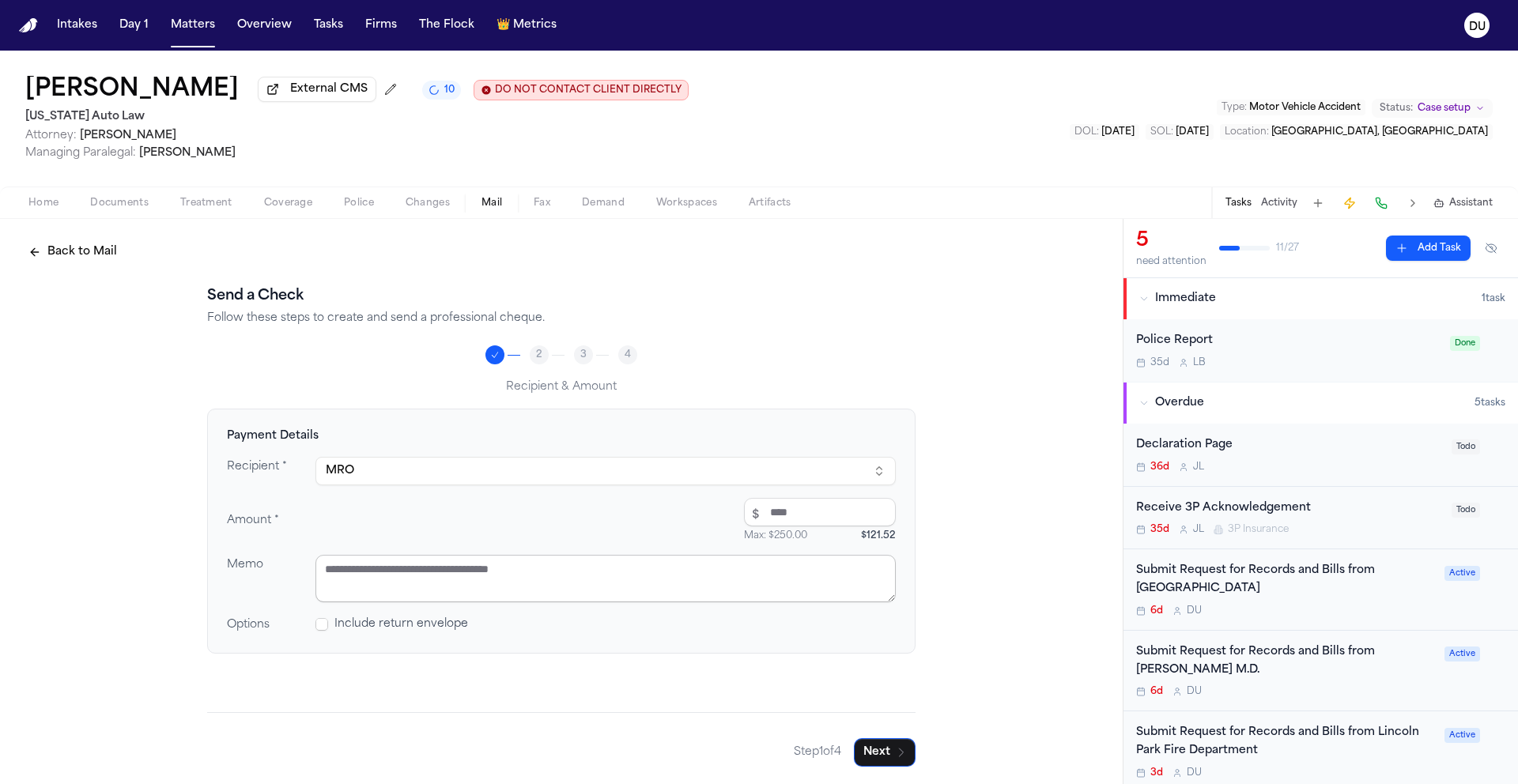
type input "******"
click at [551, 591] on textarea at bounding box center [605, 578] width 580 height 48
type textarea "**********"
click at [882, 750] on button "Next" at bounding box center [885, 751] width 62 height 28
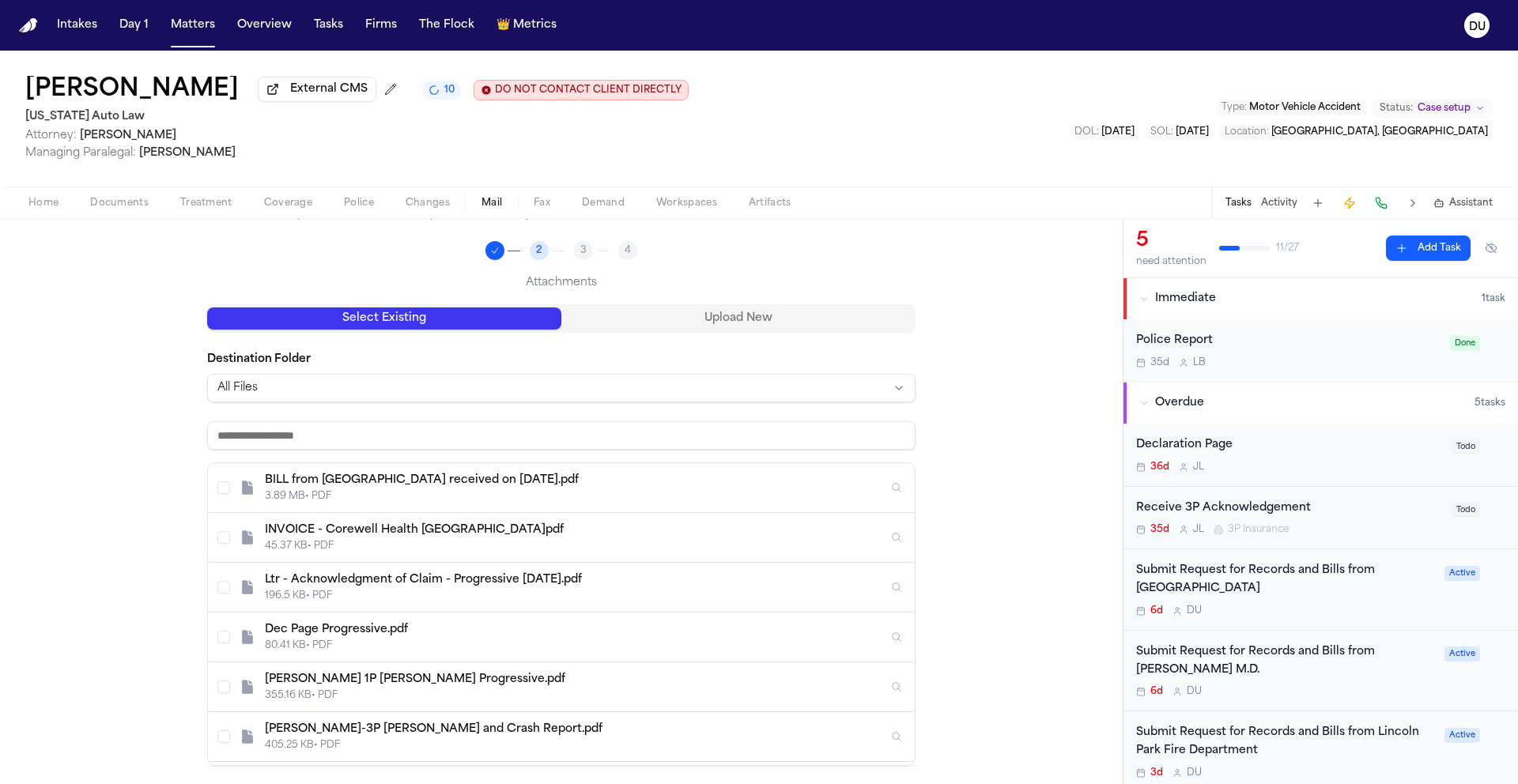
scroll to position [163, 0]
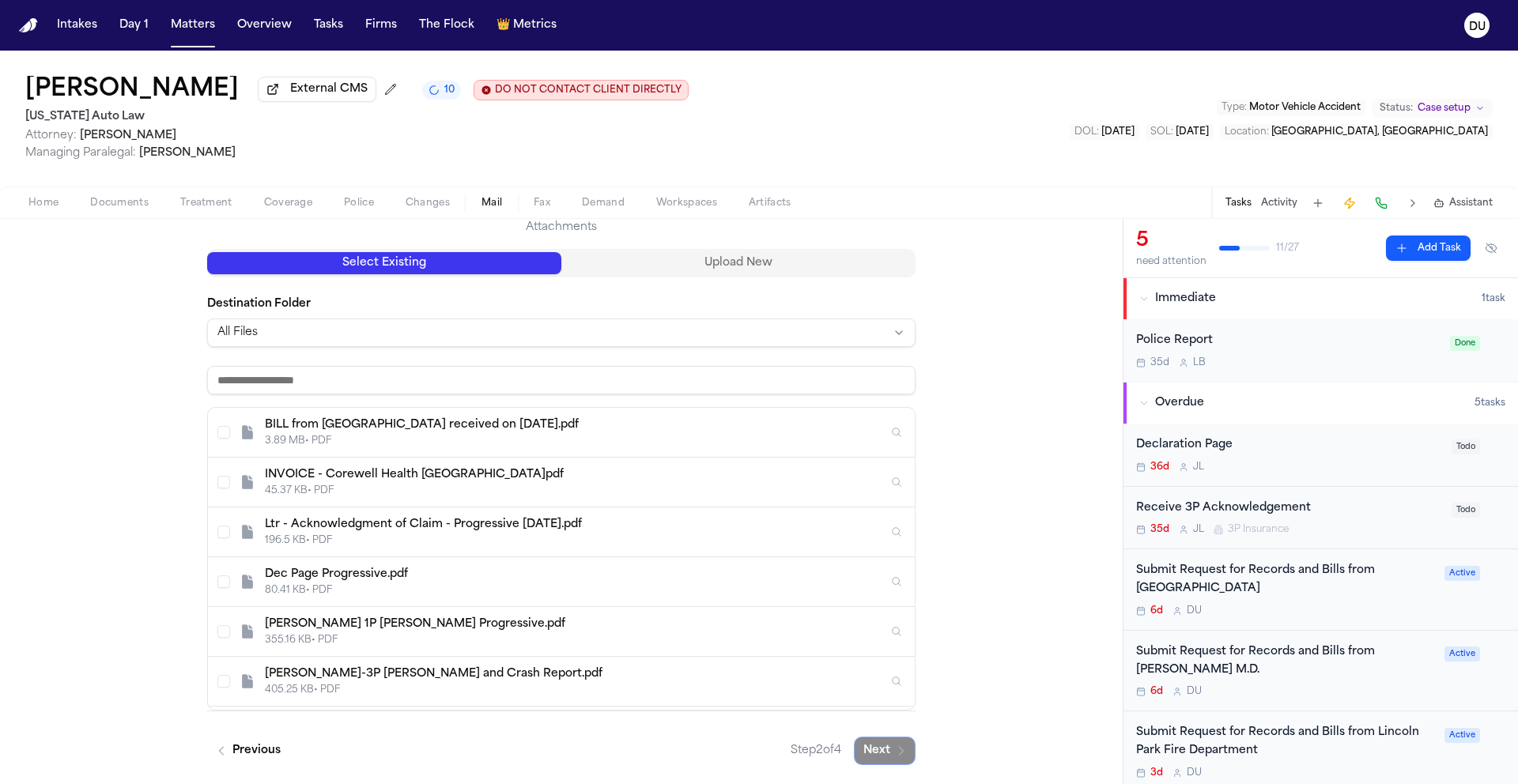
click at [218, 484] on button "Select INVOICE - Corewell Health Dearborn Hospital.pdf" at bounding box center [223, 482] width 13 height 13
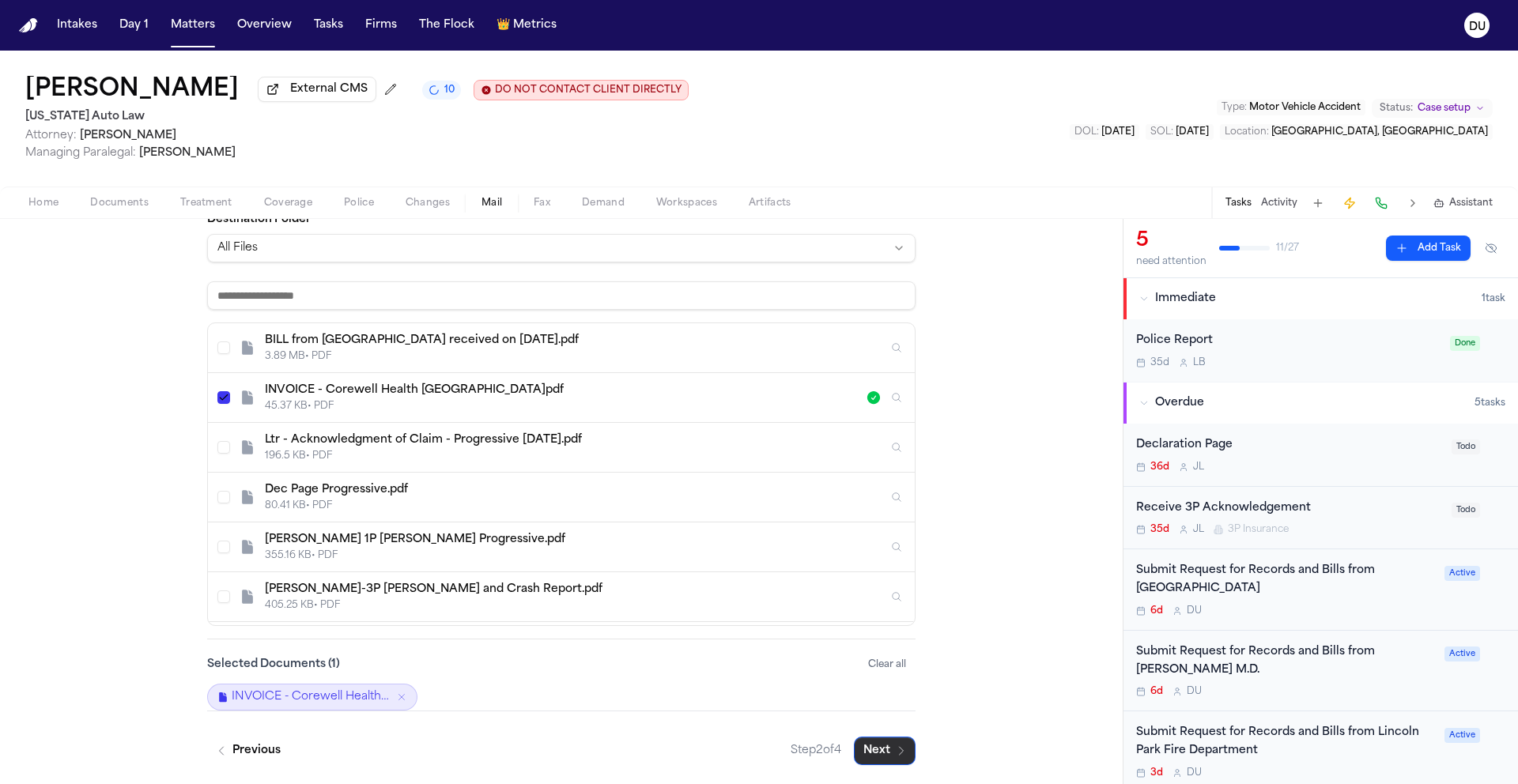
click at [880, 750] on button "Next" at bounding box center [885, 751] width 62 height 28
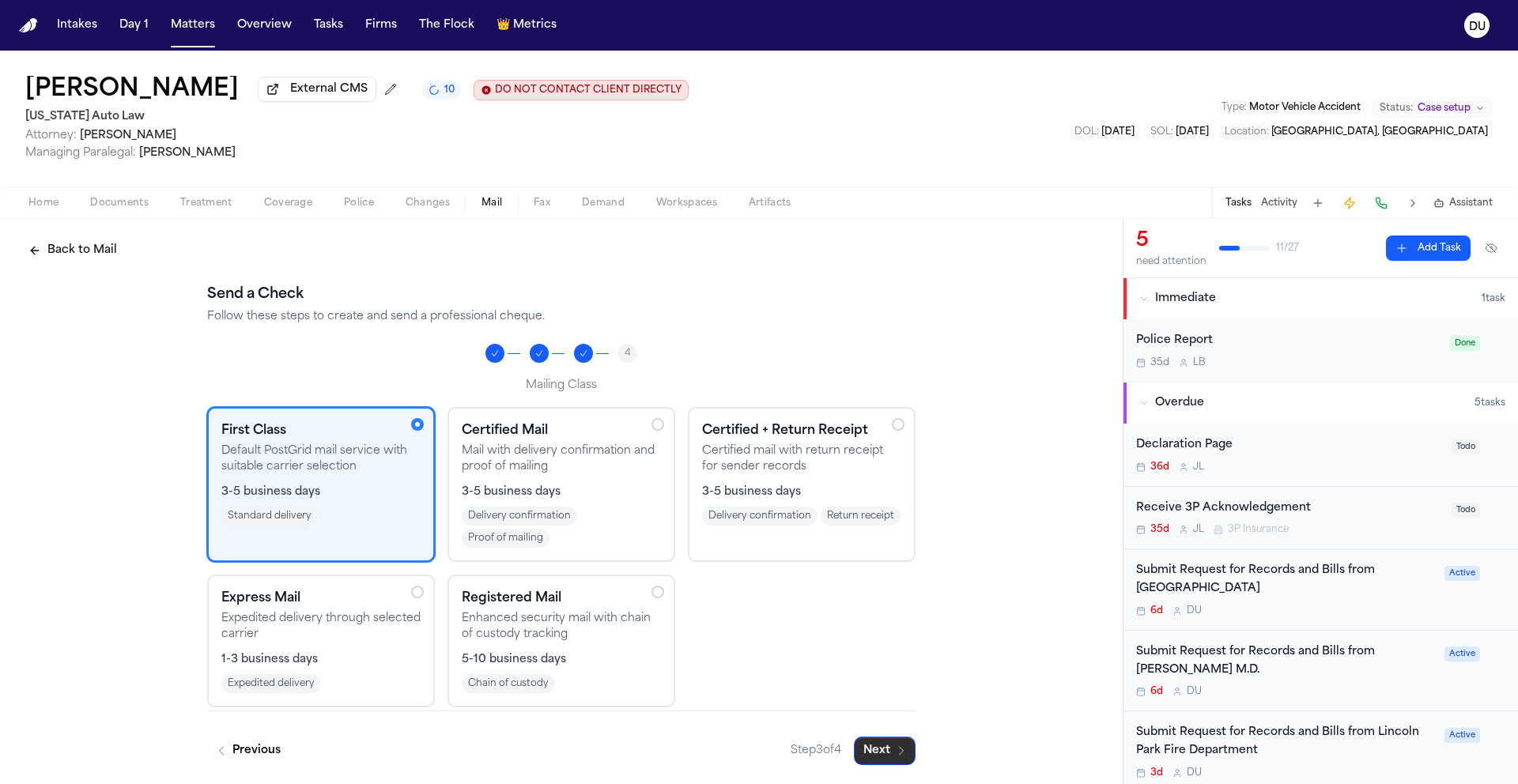
scroll to position [5, 0]
click at [895, 749] on icon "button" at bounding box center [900, 751] width 13 height 13
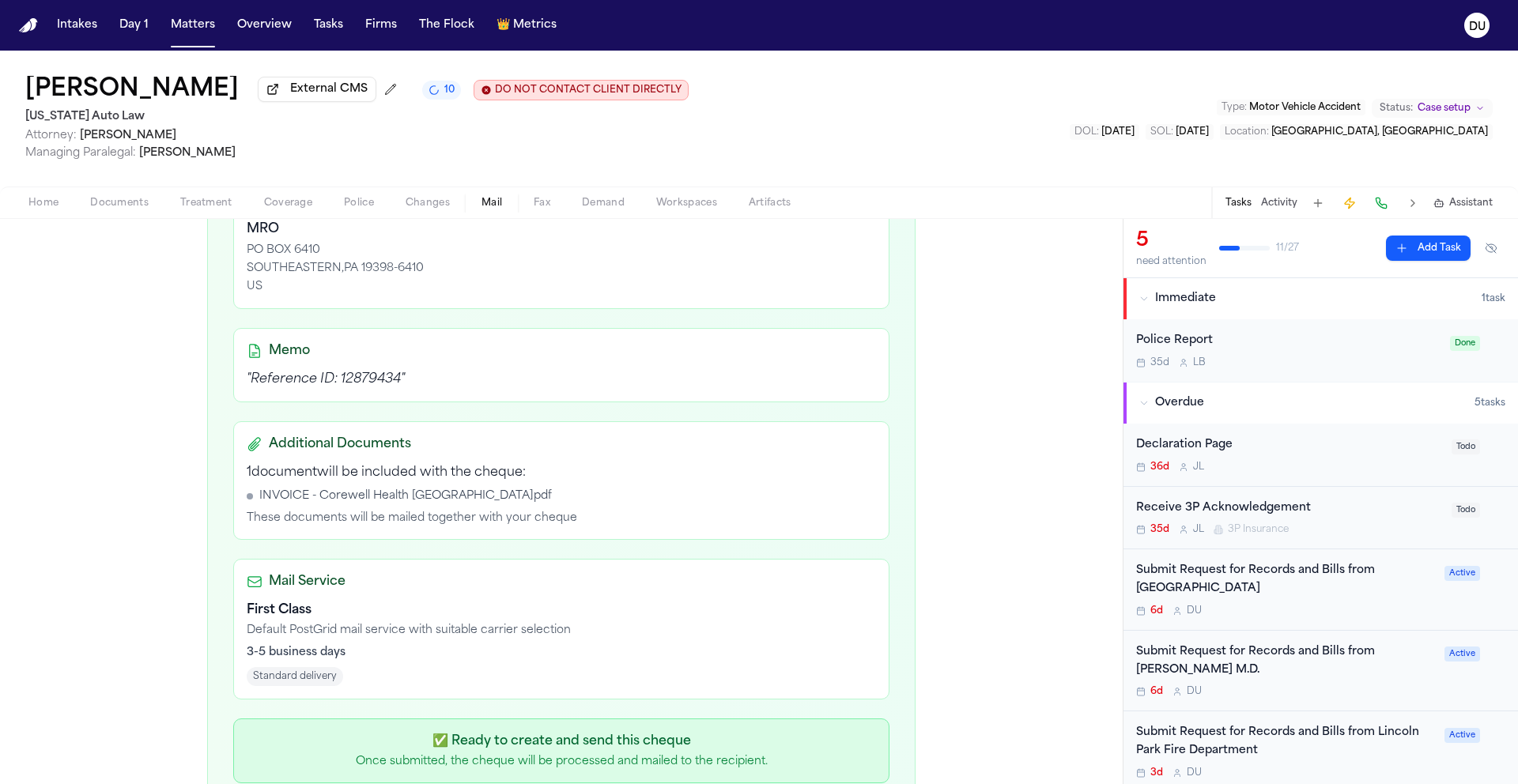
scroll to position [464, 0]
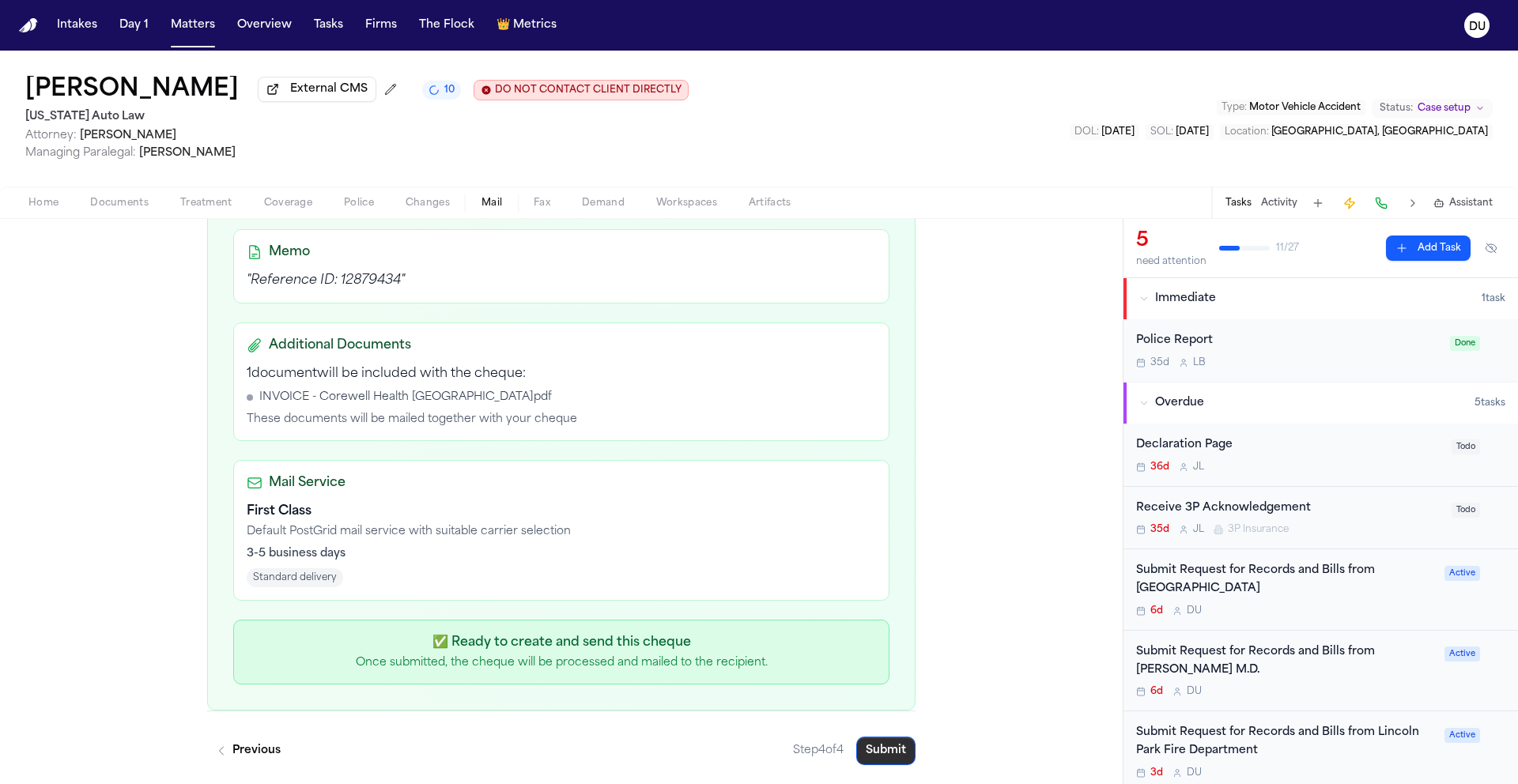
click at [880, 744] on button "Submit" at bounding box center [885, 751] width 59 height 28
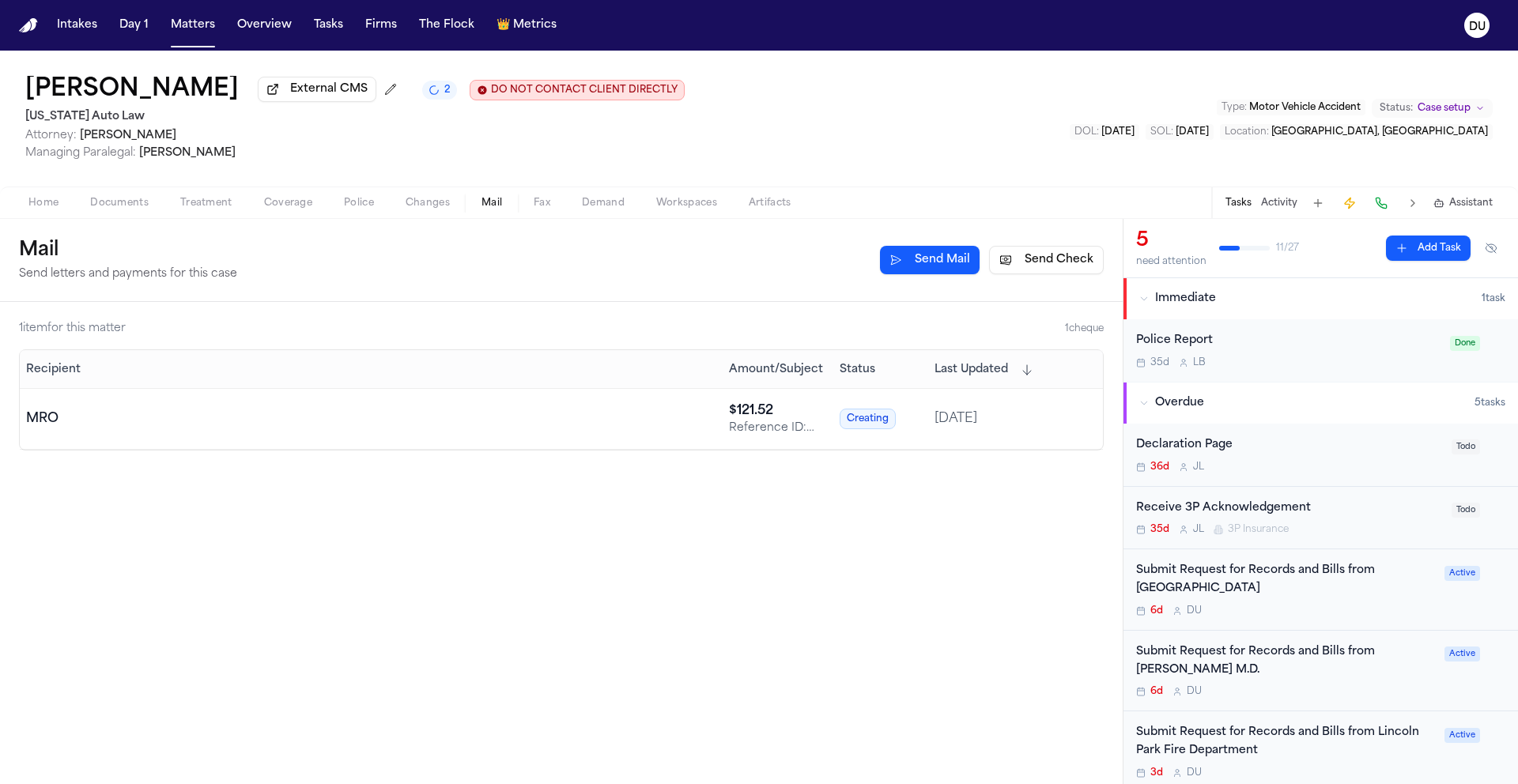
drag, startPoint x: 27, startPoint y: 28, endPoint x: 36, endPoint y: 29, distance: 9.1
click at [28, 29] on img "Home" at bounding box center [28, 26] width 19 height 15
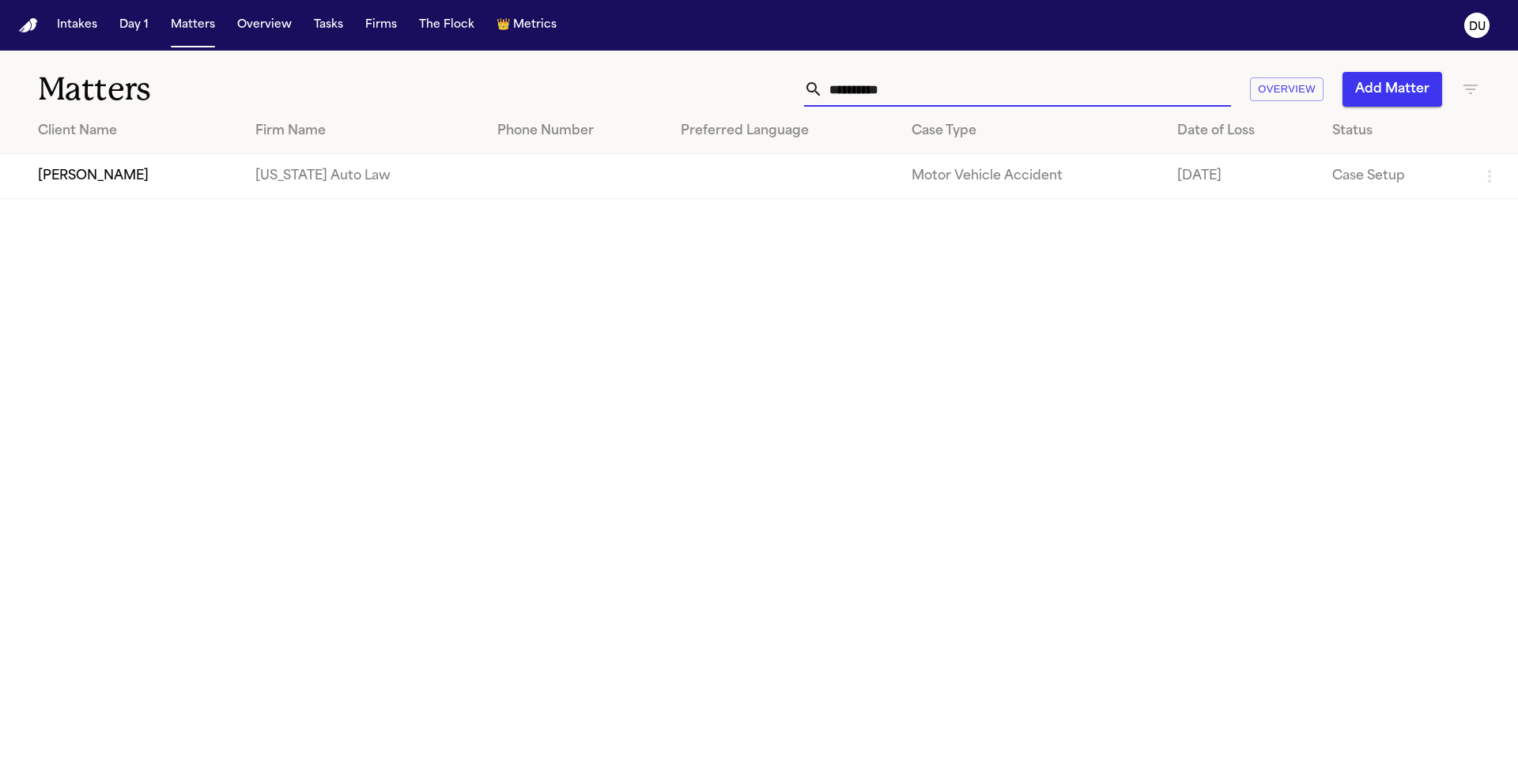
drag, startPoint x: 956, startPoint y: 91, endPoint x: 764, endPoint y: 93, distance: 192.0
click at [765, 93] on div "**********" at bounding box center [968, 90] width 1022 height 35
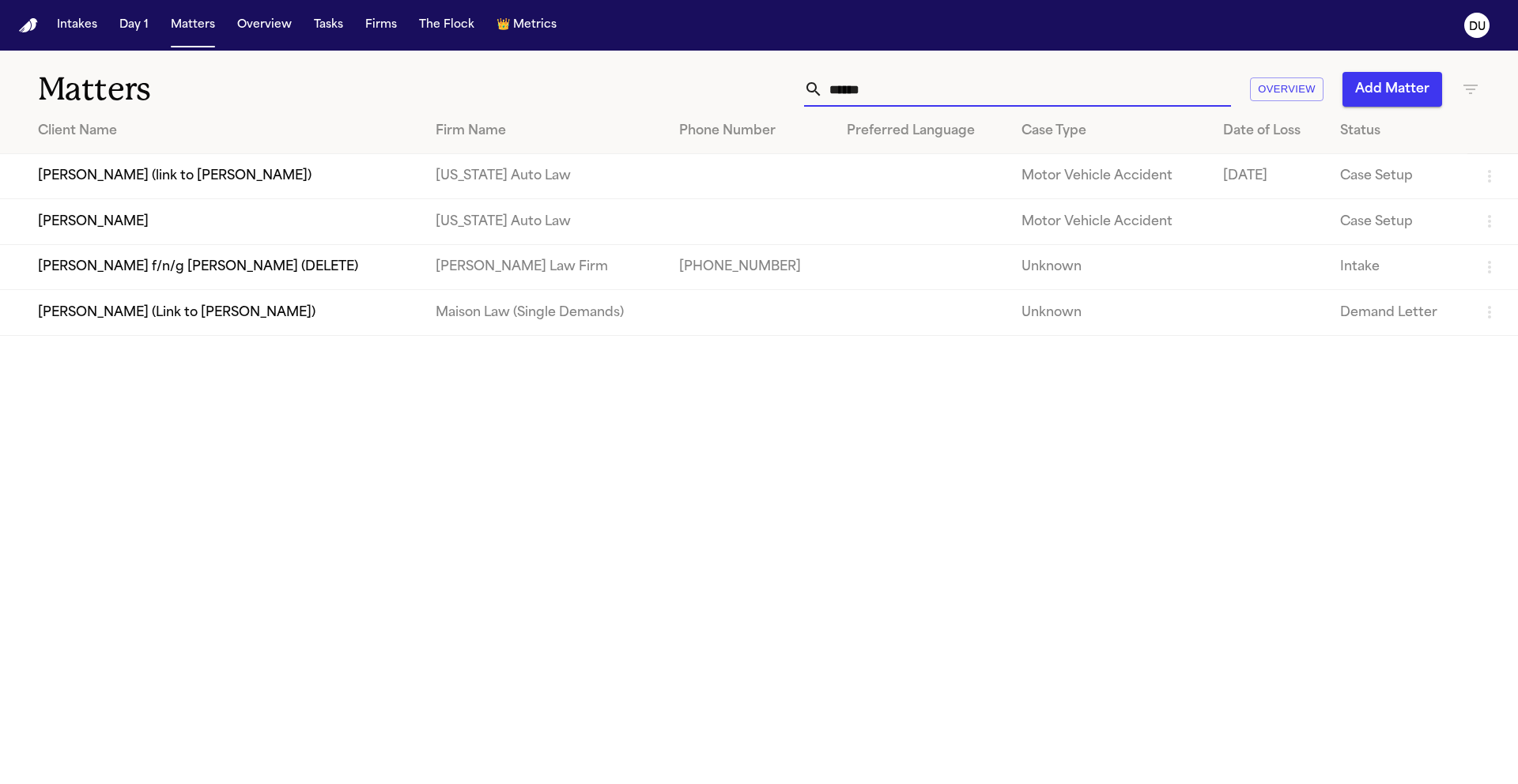
type input "******"
click at [258, 237] on td "[PERSON_NAME]" at bounding box center [211, 222] width 423 height 45
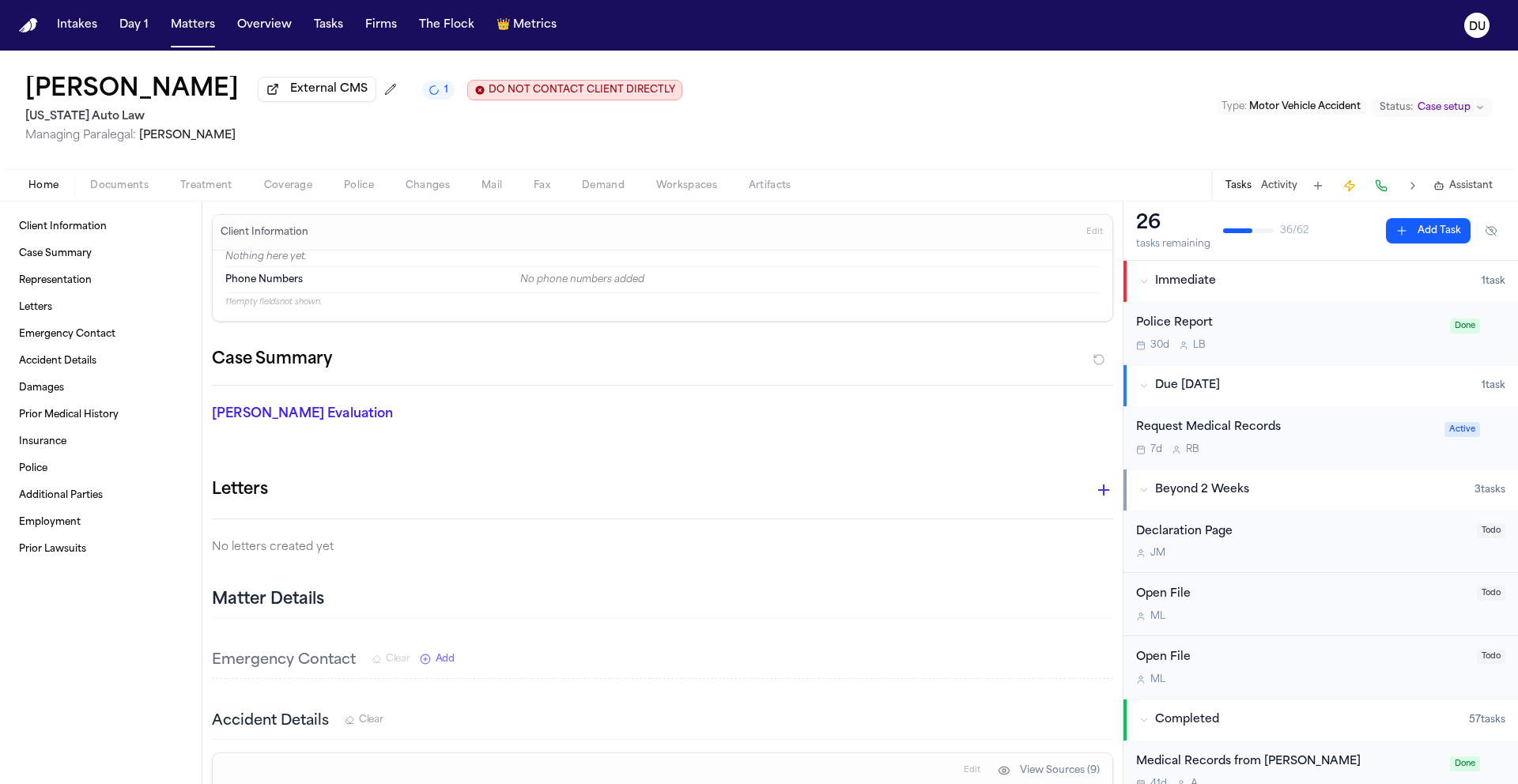
click at [1245, 433] on div "Request Medical Records" at bounding box center [1285, 428] width 299 height 18
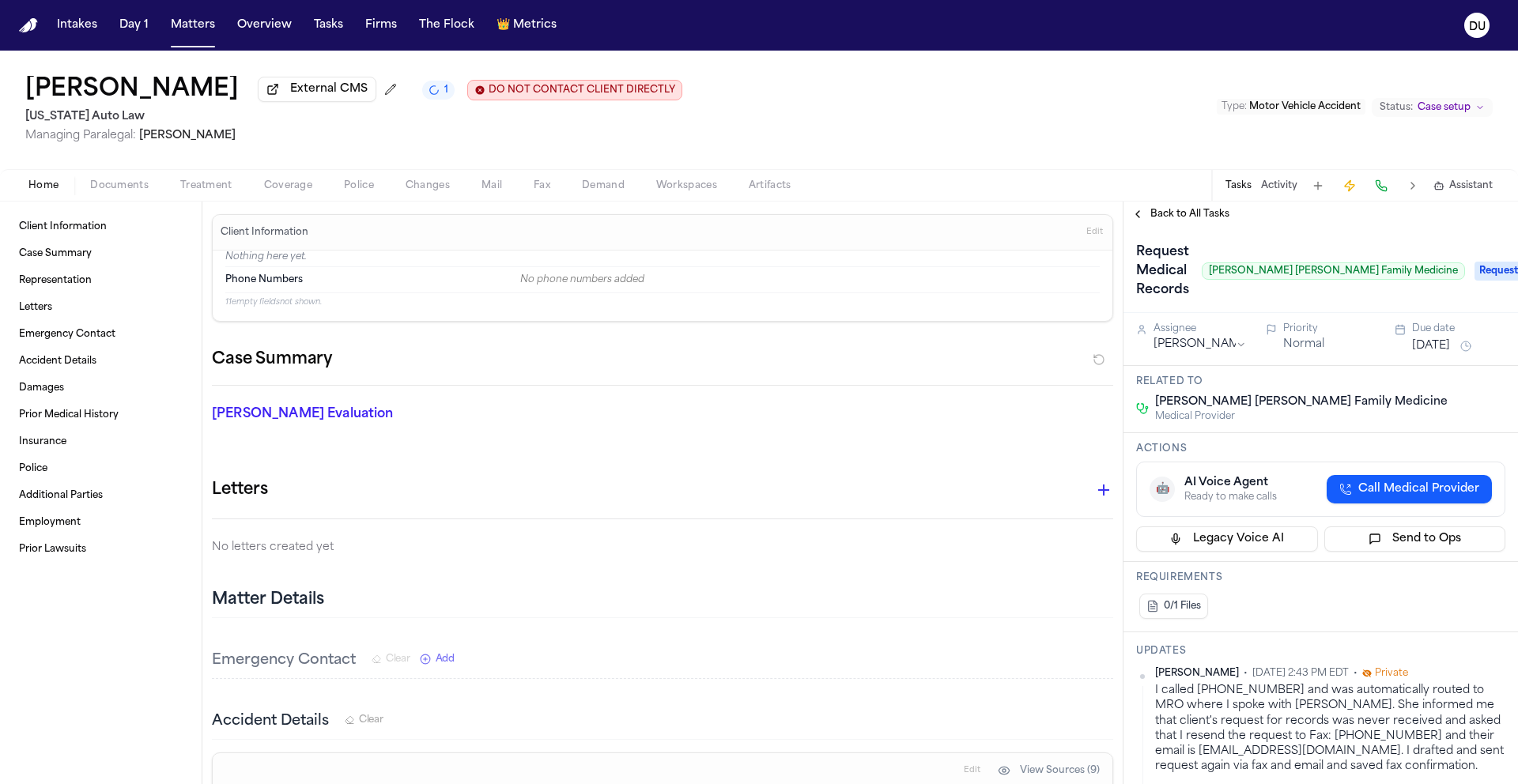
click at [1215, 220] on span "Back to All Tasks" at bounding box center [1189, 213] width 79 height 13
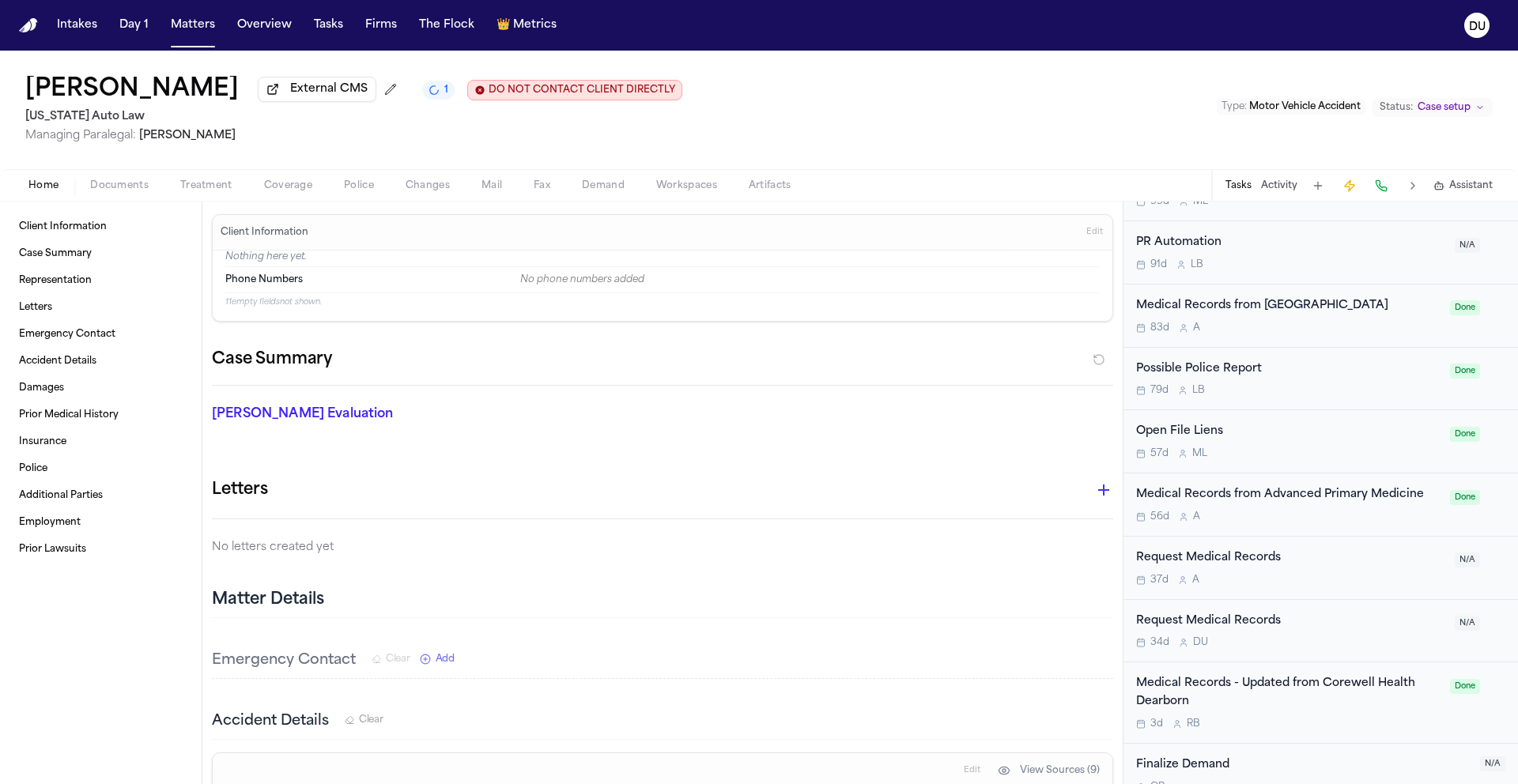
scroll to position [3286, 0]
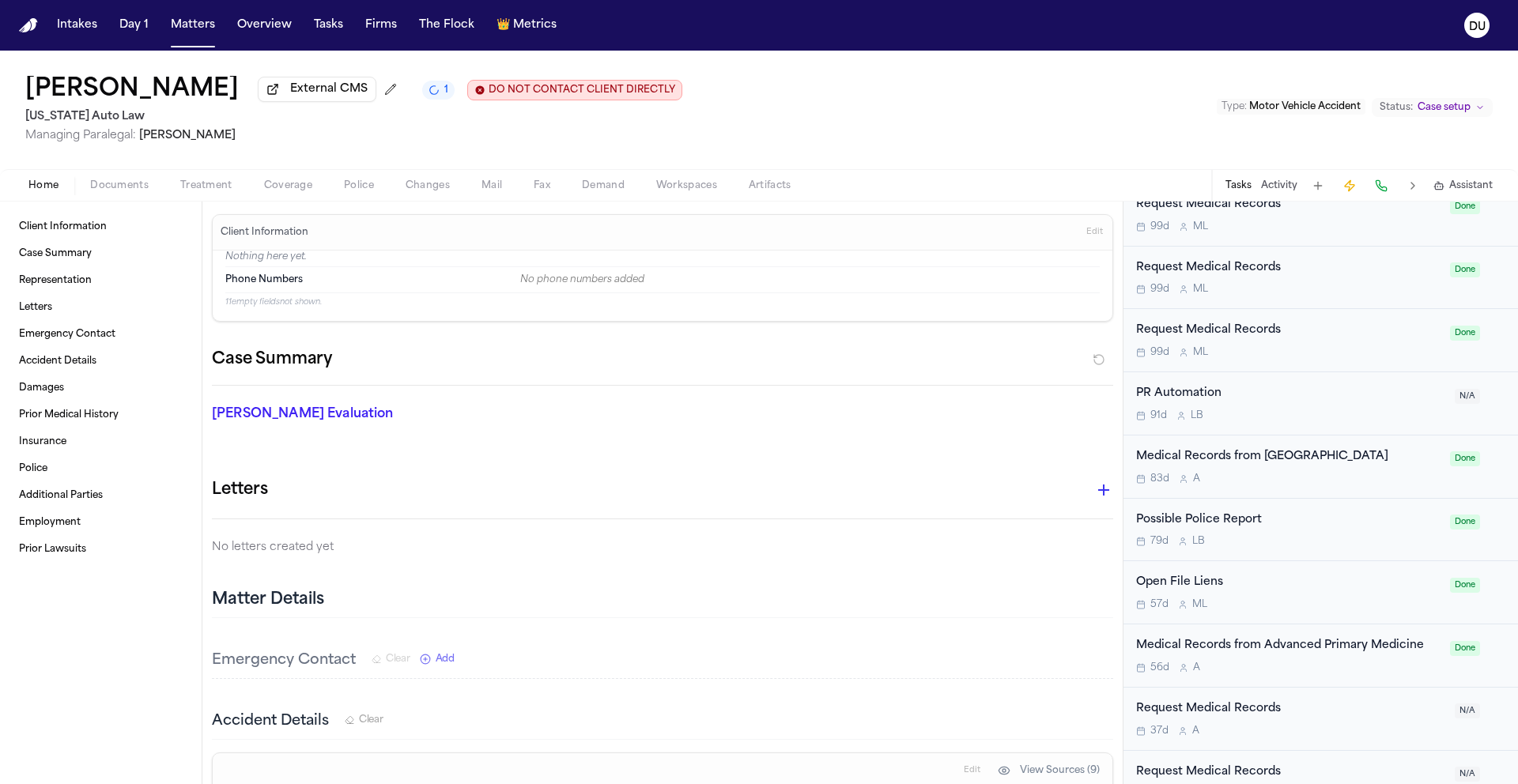
click at [1205, 464] on div "Medical Records from Corewell Health Dearborn Hospital" at bounding box center [1288, 458] width 305 height 18
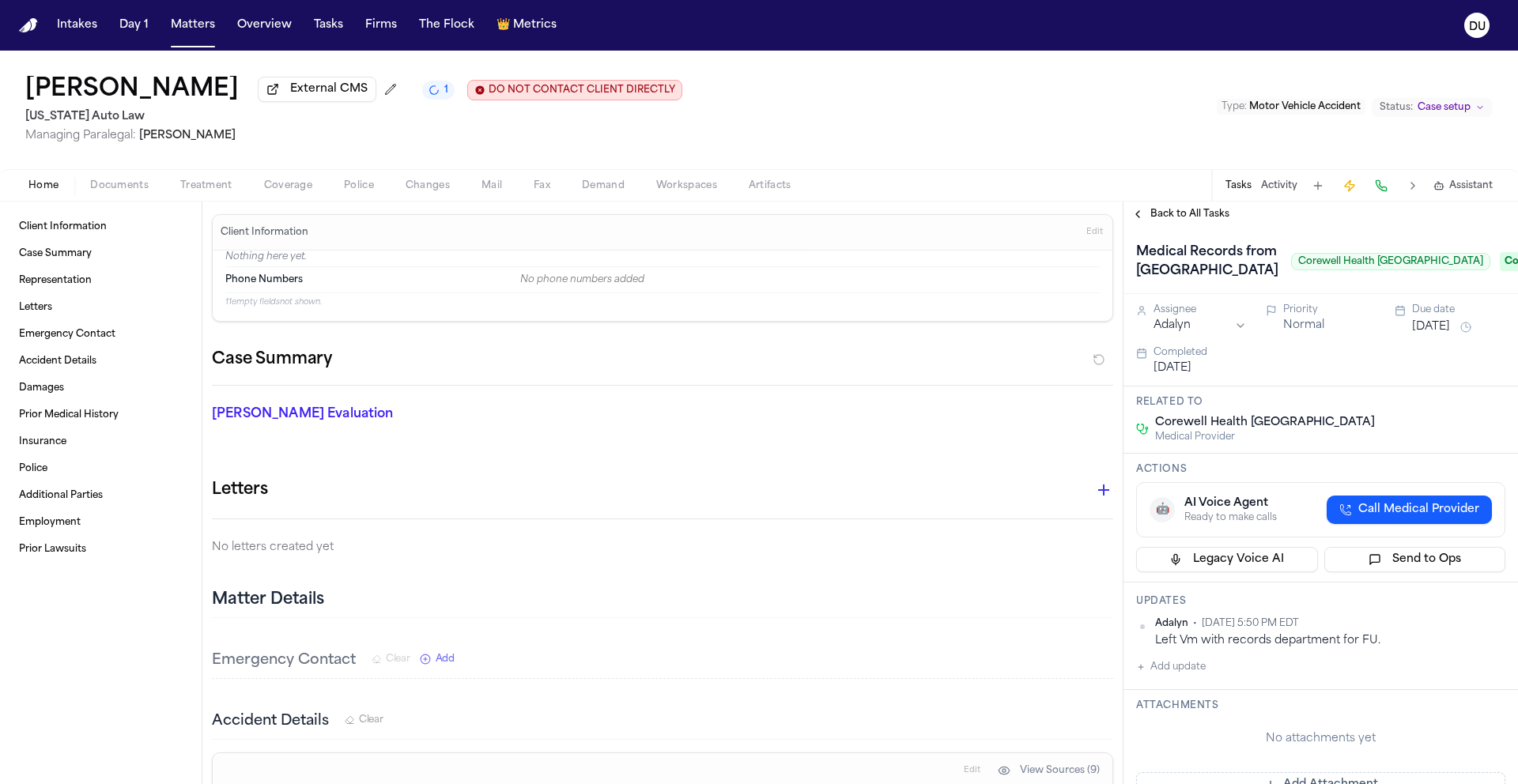
click at [494, 191] on span "Mail" at bounding box center [491, 185] width 21 height 13
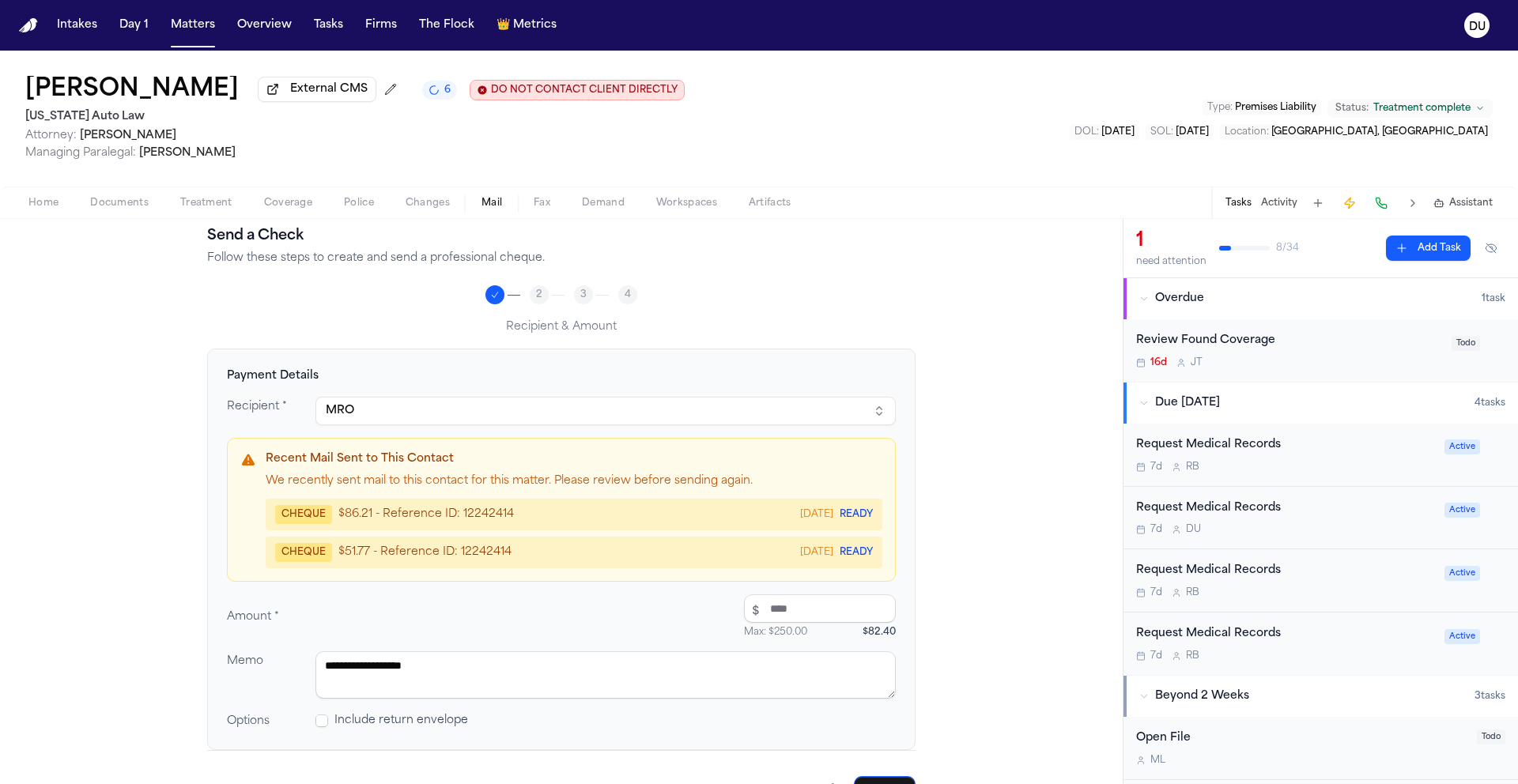
scroll to position [103, 0]
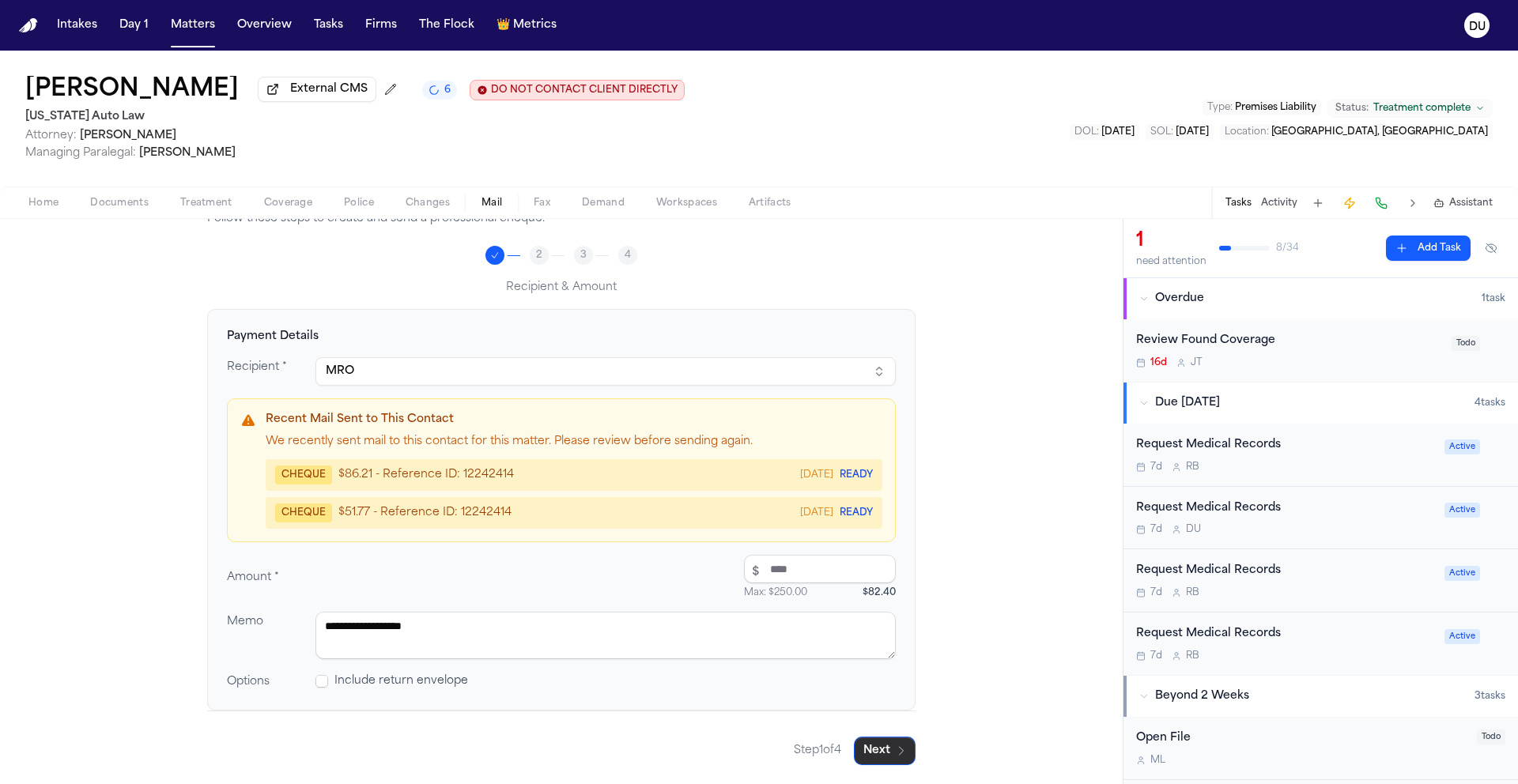
type textarea "**********"
click at [870, 756] on button "Next" at bounding box center [885, 751] width 62 height 28
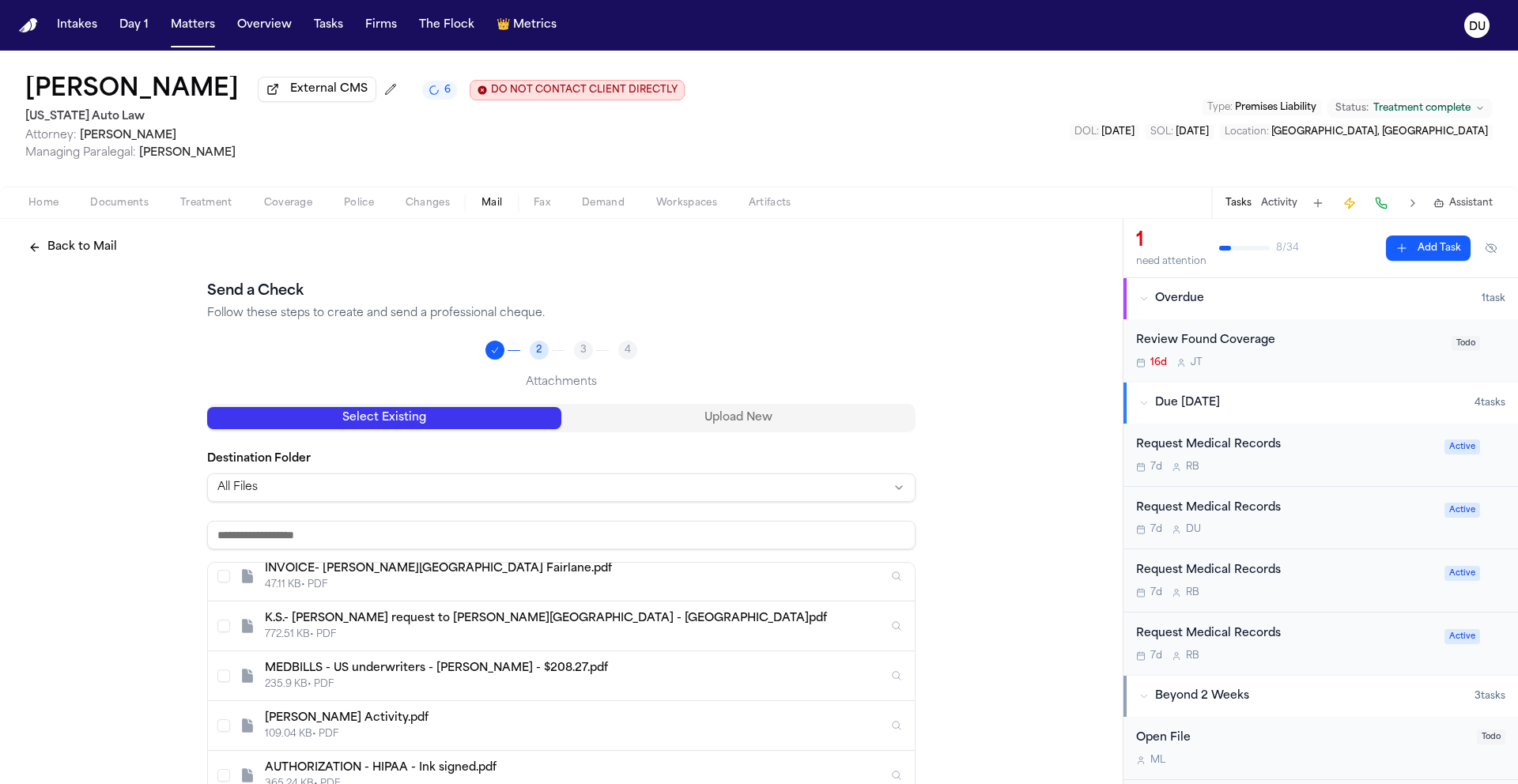
scroll to position [0, 0]
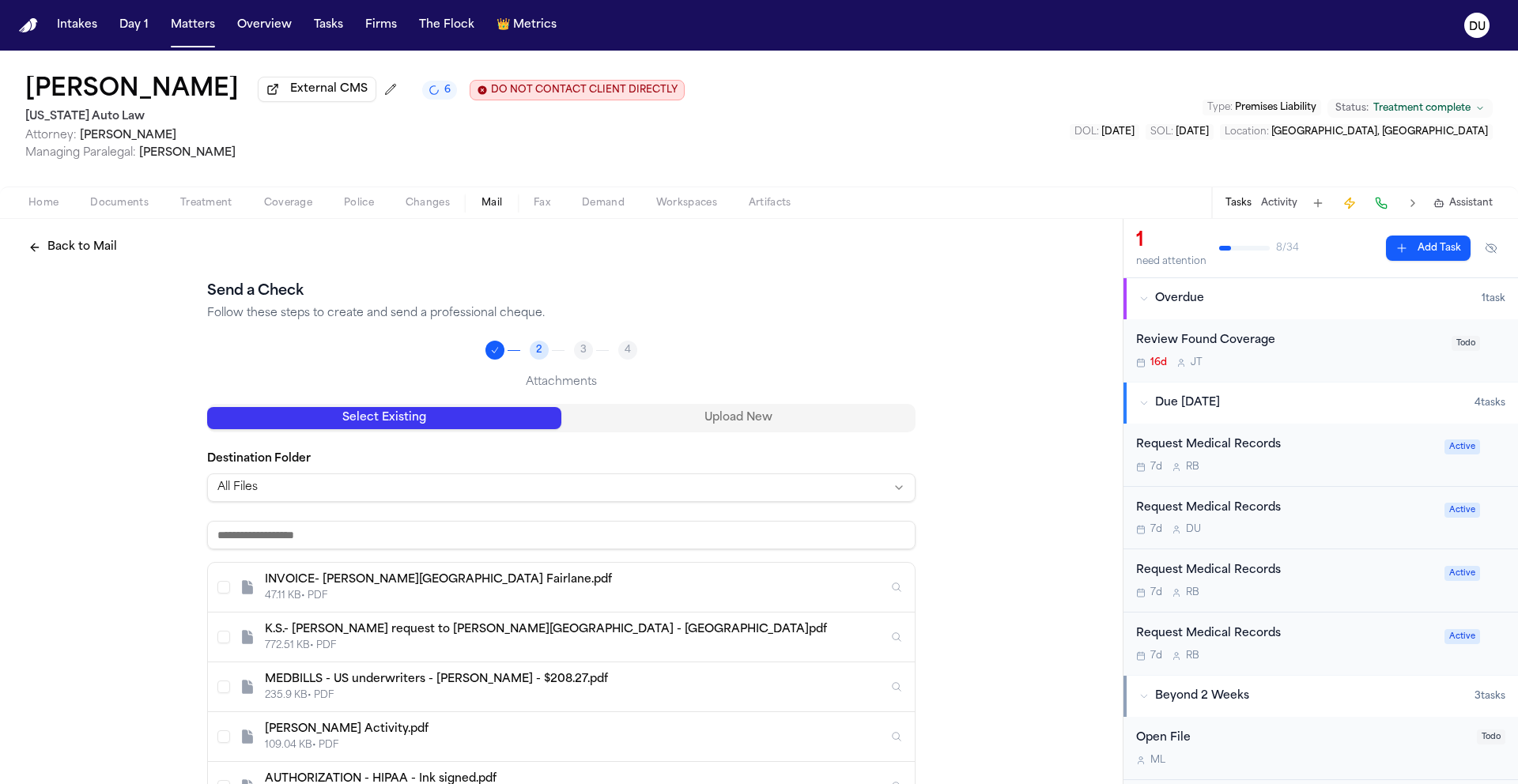
click at [228, 592] on div "INVOICE- [PERSON_NAME][GEOGRAPHIC_DATA] Fairlane.pdf 47.11 KB • PDF" at bounding box center [561, 588] width 706 height 50
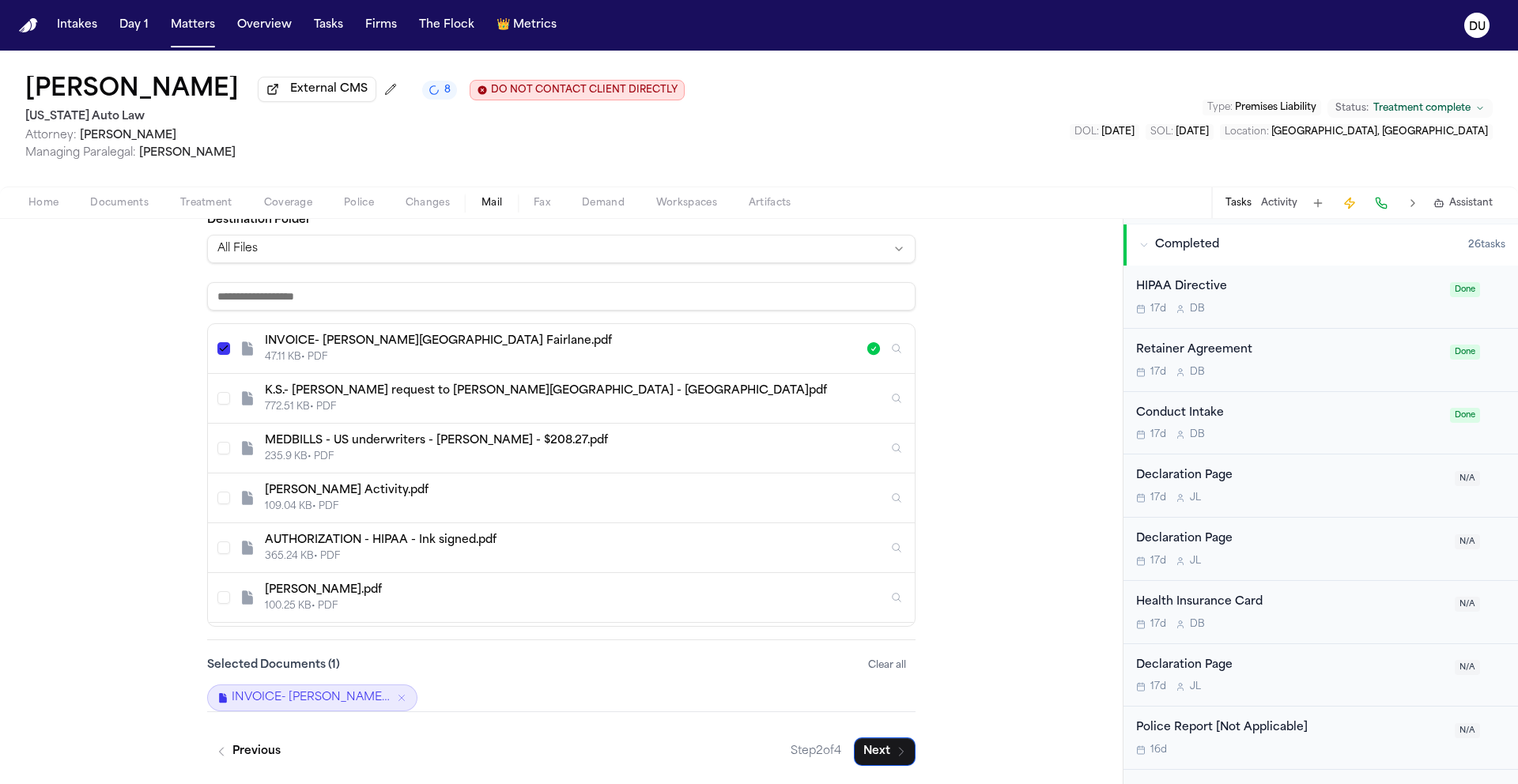
scroll to position [248, 0]
click at [871, 749] on button "Next" at bounding box center [885, 751] width 62 height 28
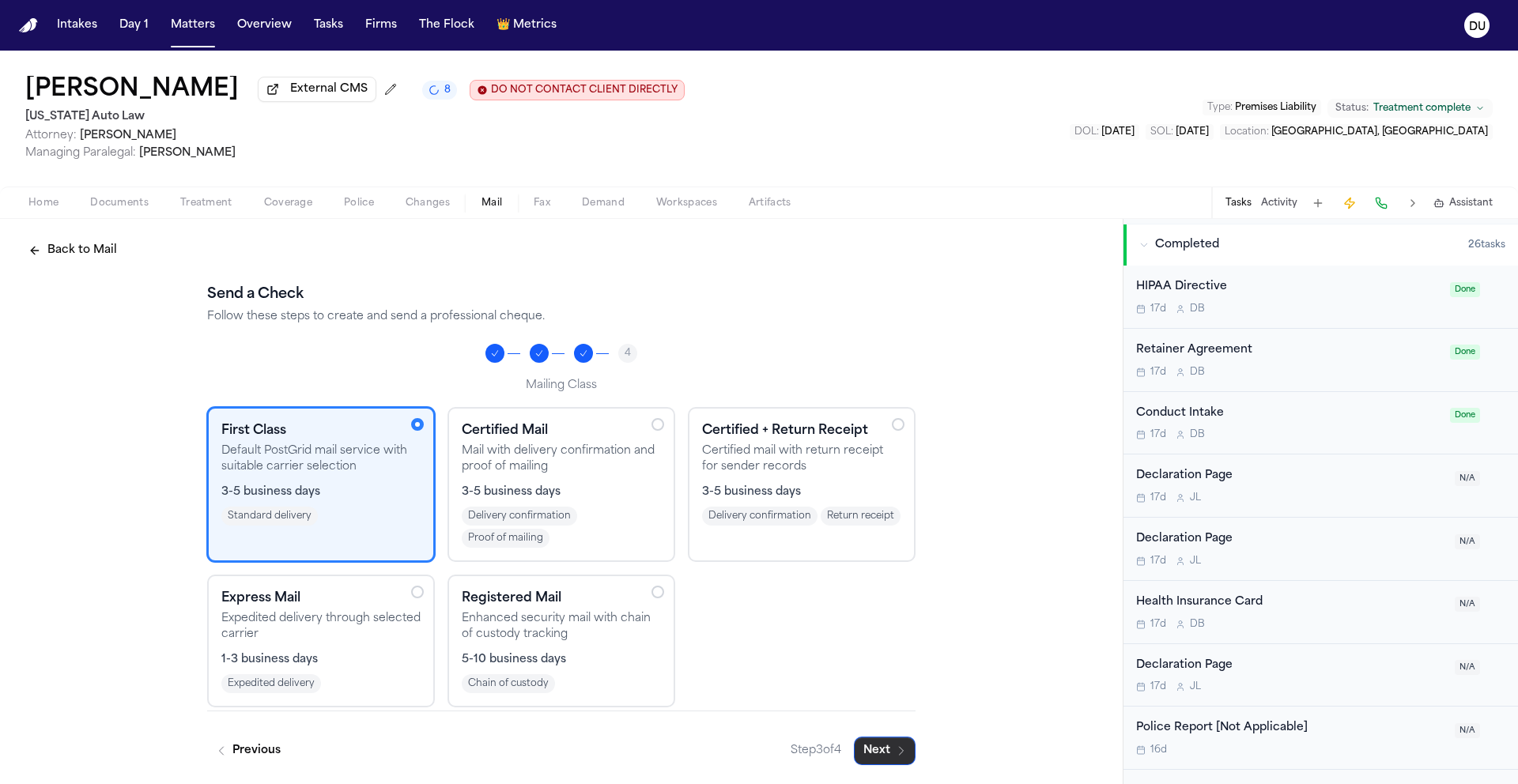
click at [869, 748] on button "Next" at bounding box center [885, 751] width 62 height 28
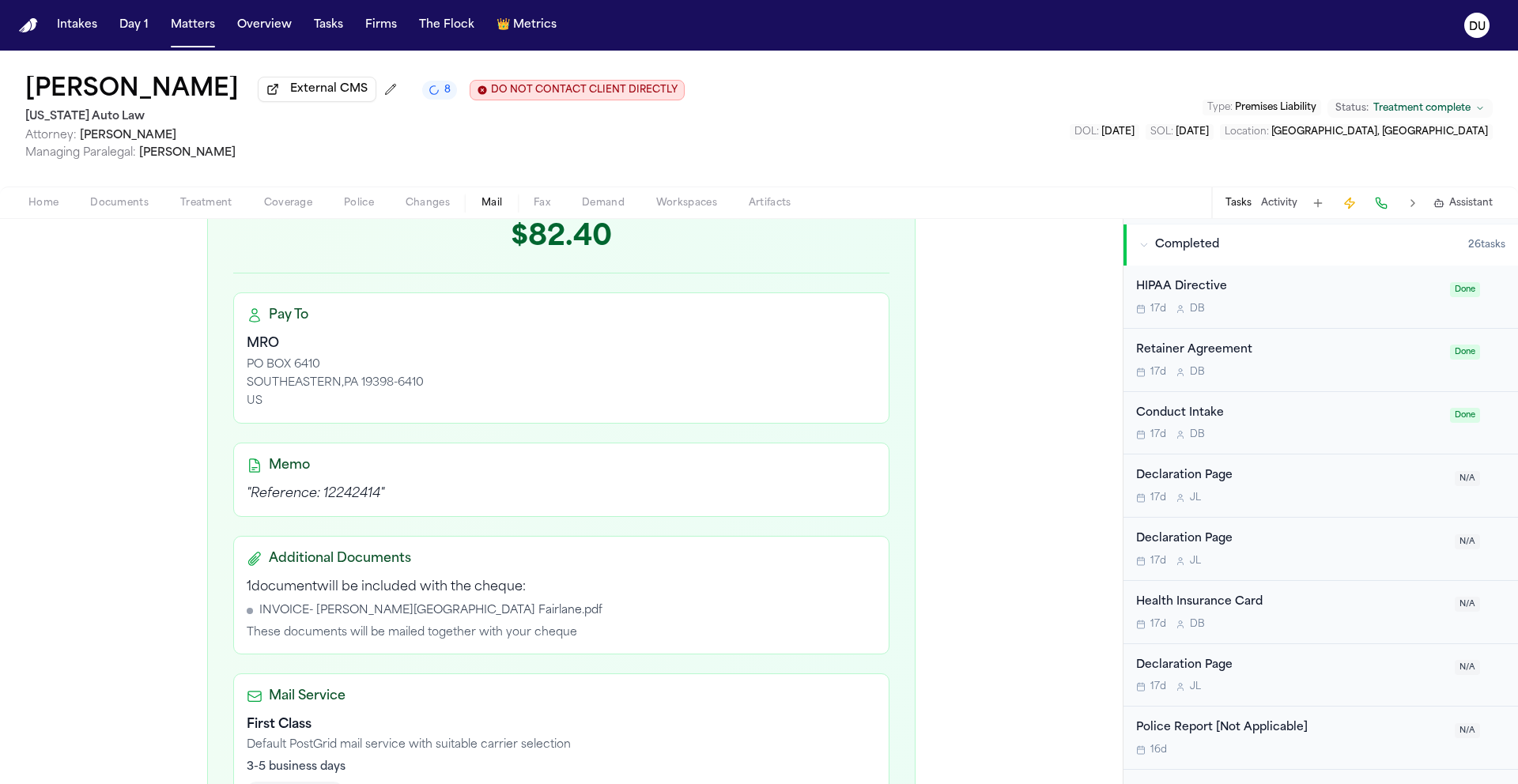
scroll to position [464, 0]
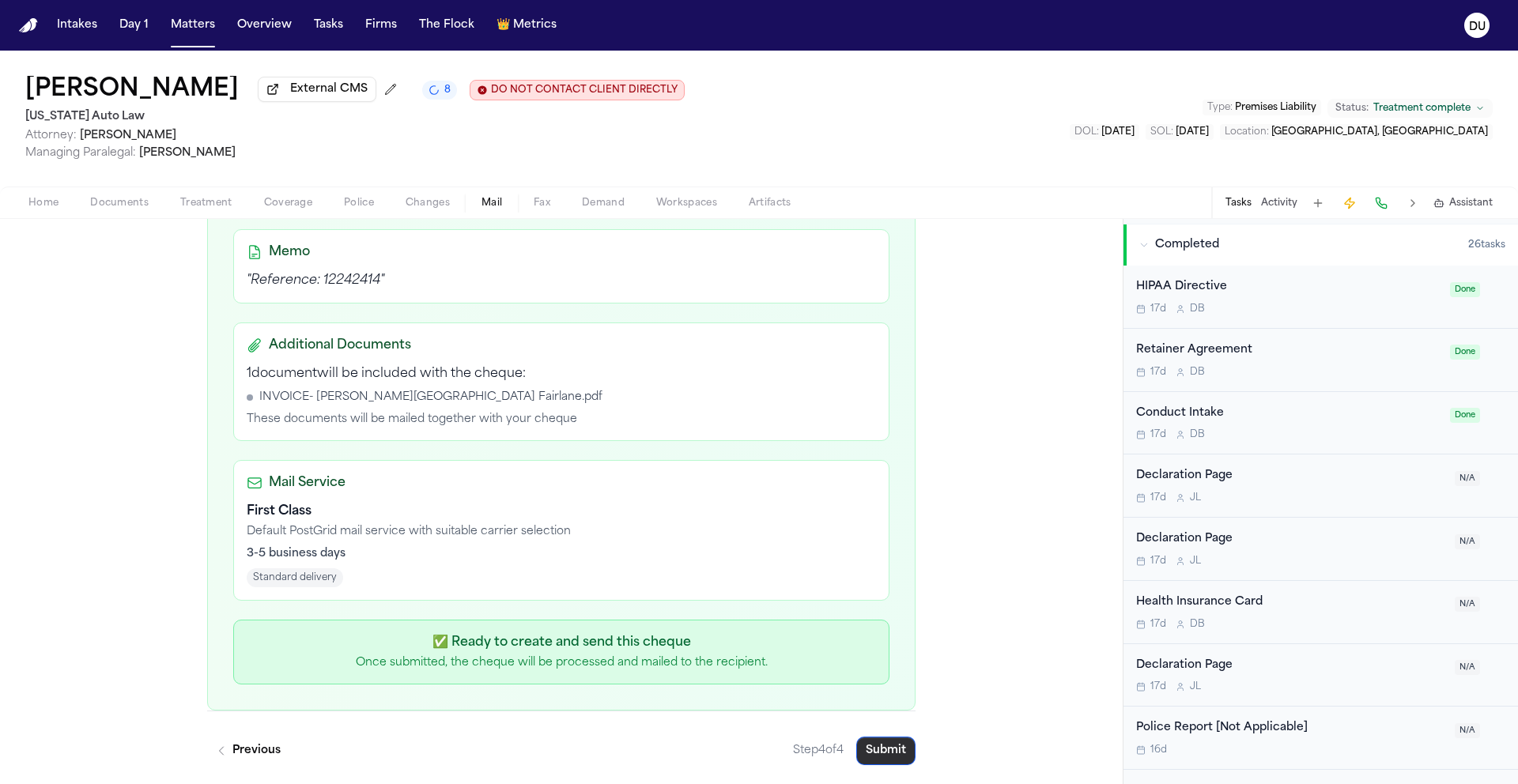
click at [871, 751] on button "Submit" at bounding box center [885, 751] width 59 height 28
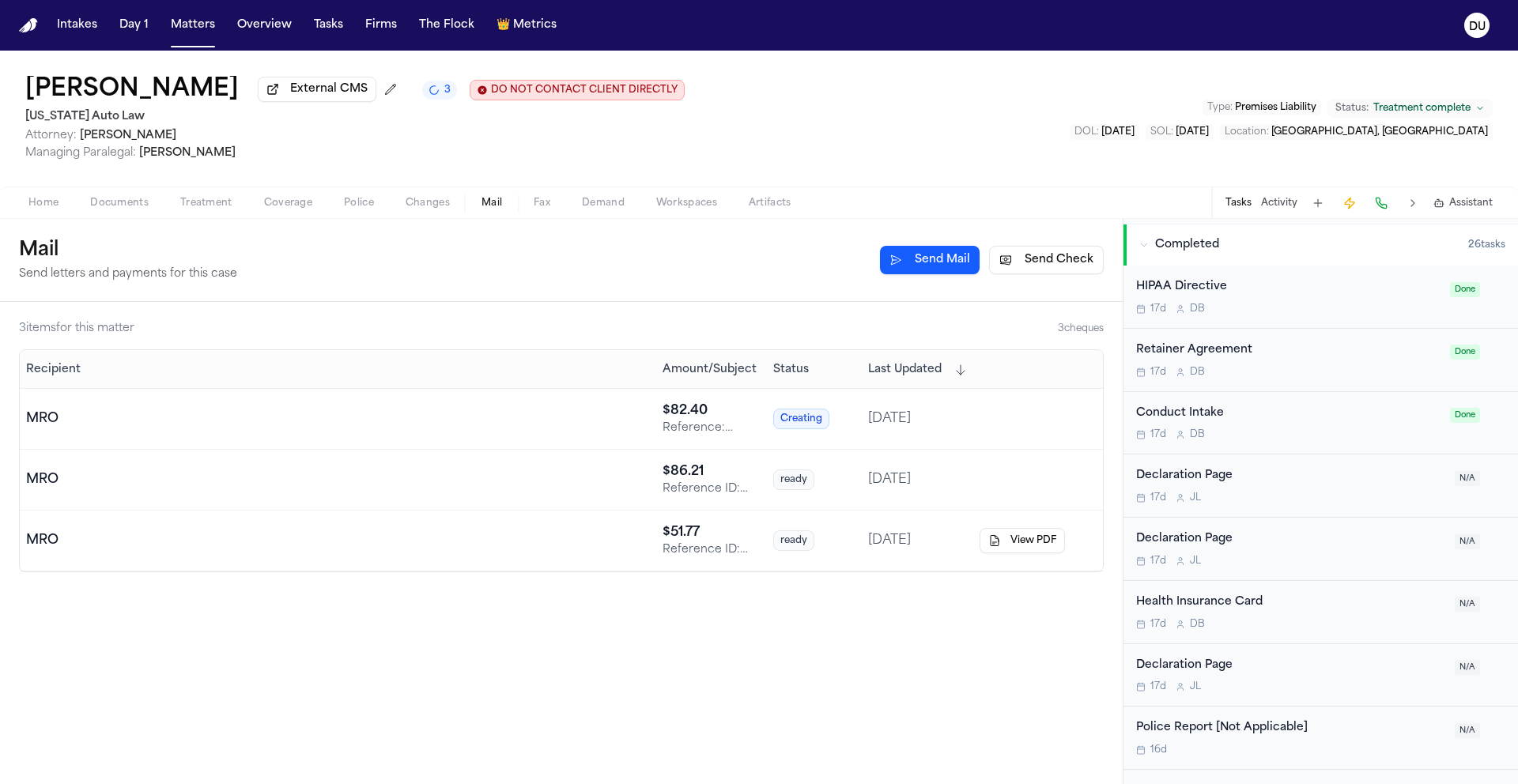
click at [33, 33] on img "Home" at bounding box center [28, 26] width 19 height 15
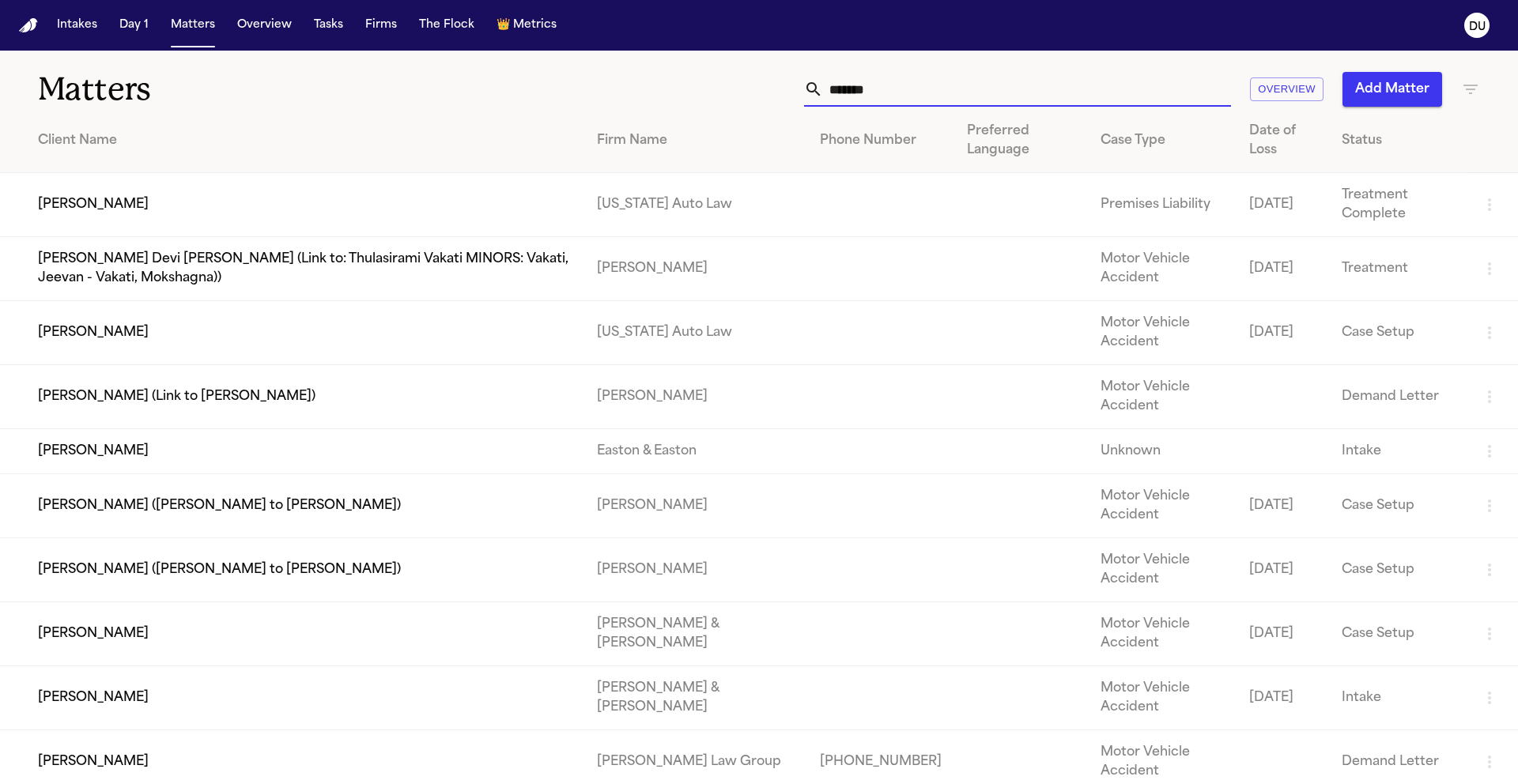
drag, startPoint x: 944, startPoint y: 98, endPoint x: 767, endPoint y: 96, distance: 177.0
click at [767, 96] on div "******* Overview Add Matter" at bounding box center [968, 90] width 1022 height 35
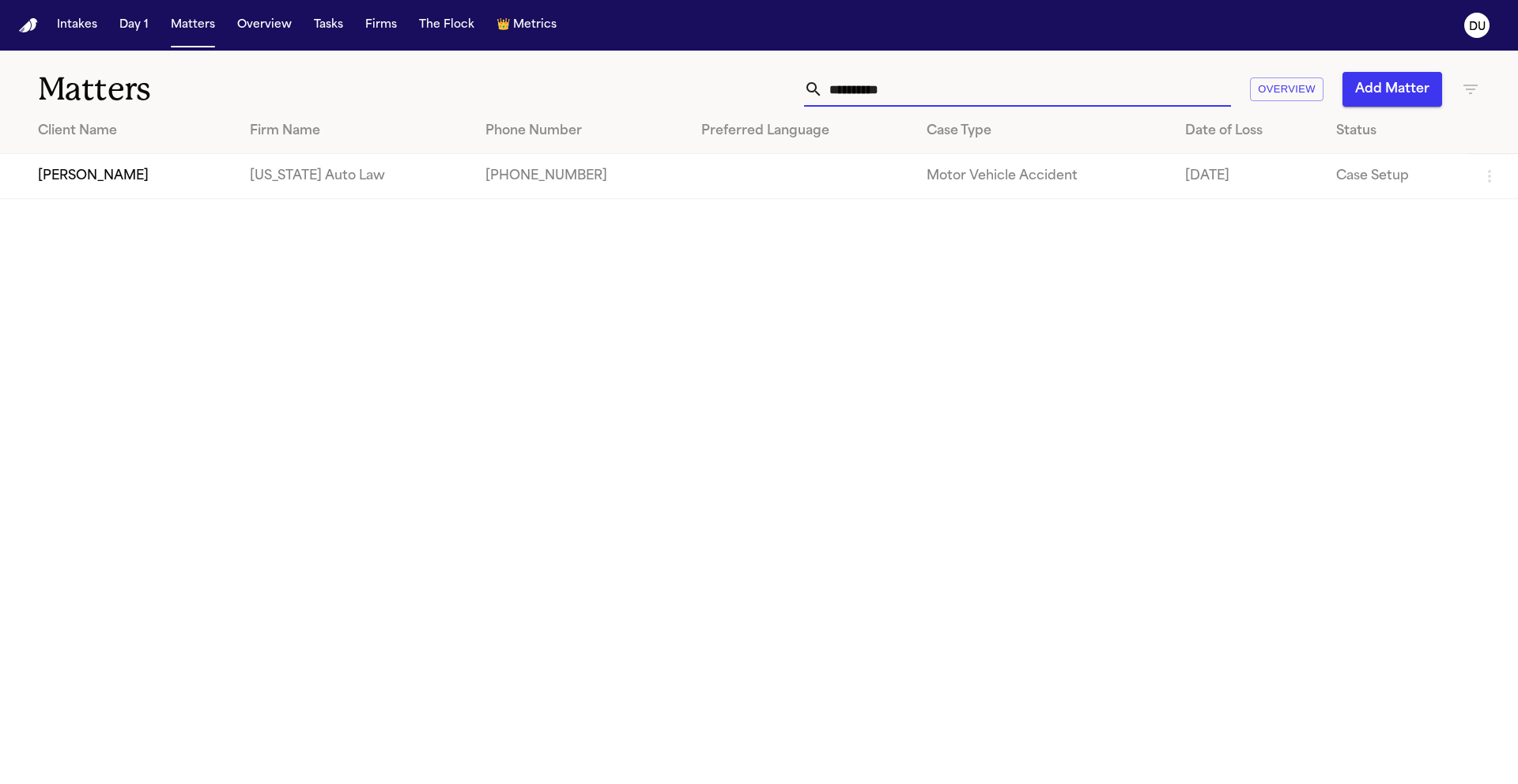
type input "**********"
click at [110, 173] on td "[PERSON_NAME]" at bounding box center [118, 177] width 237 height 45
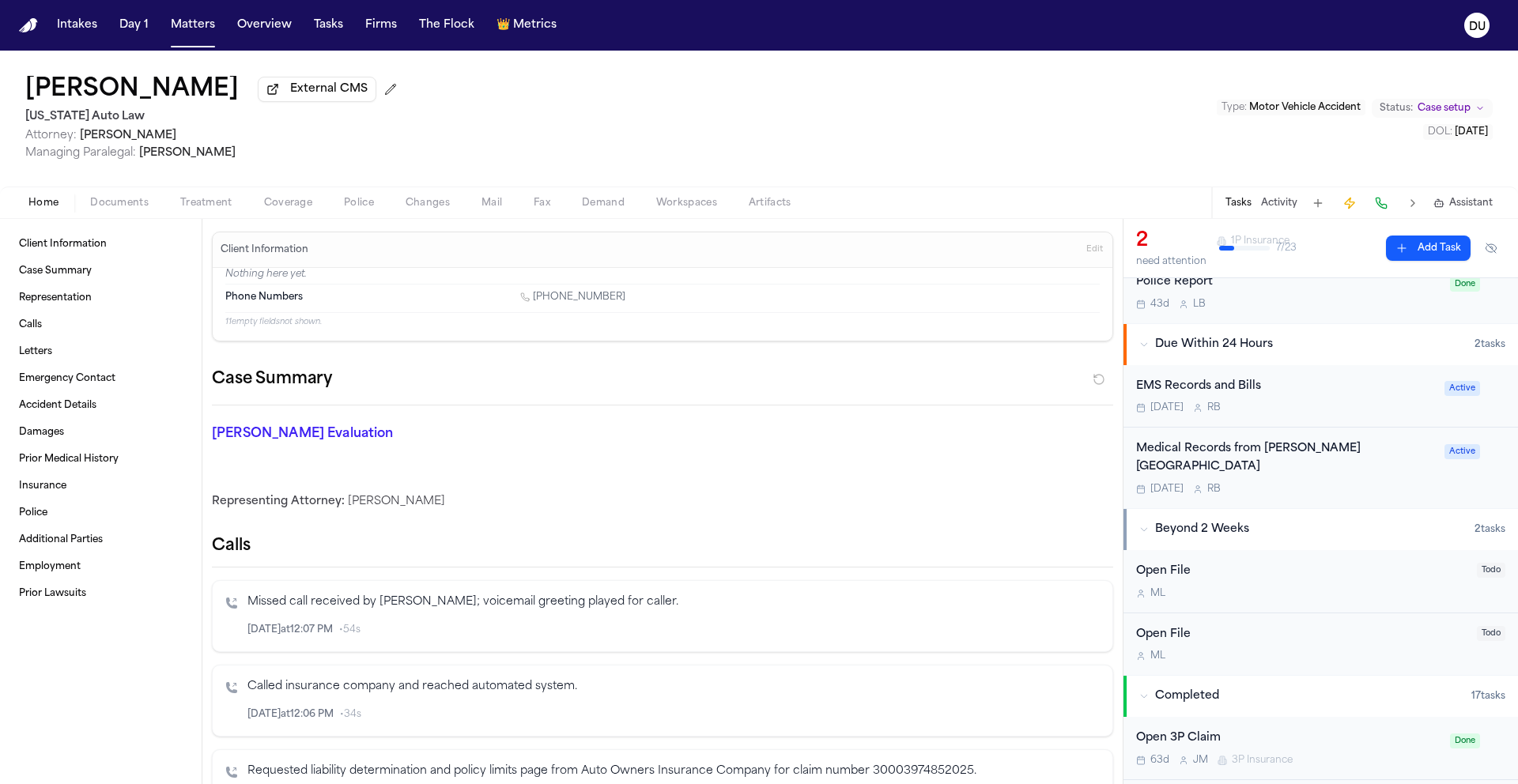
scroll to position [132, 0]
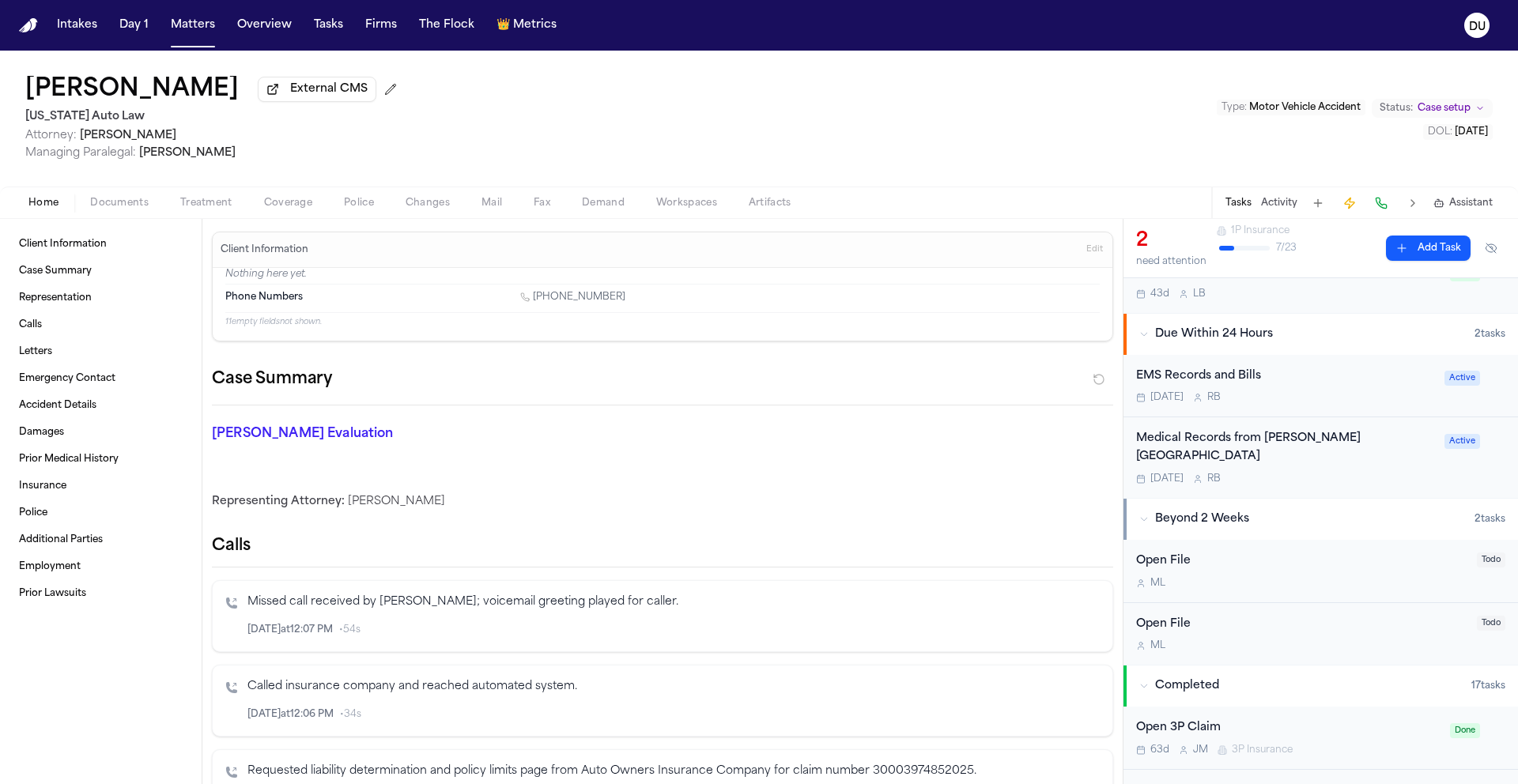
click at [1262, 440] on div "Medical Records from [PERSON_NAME][GEOGRAPHIC_DATA]" at bounding box center [1285, 448] width 299 height 36
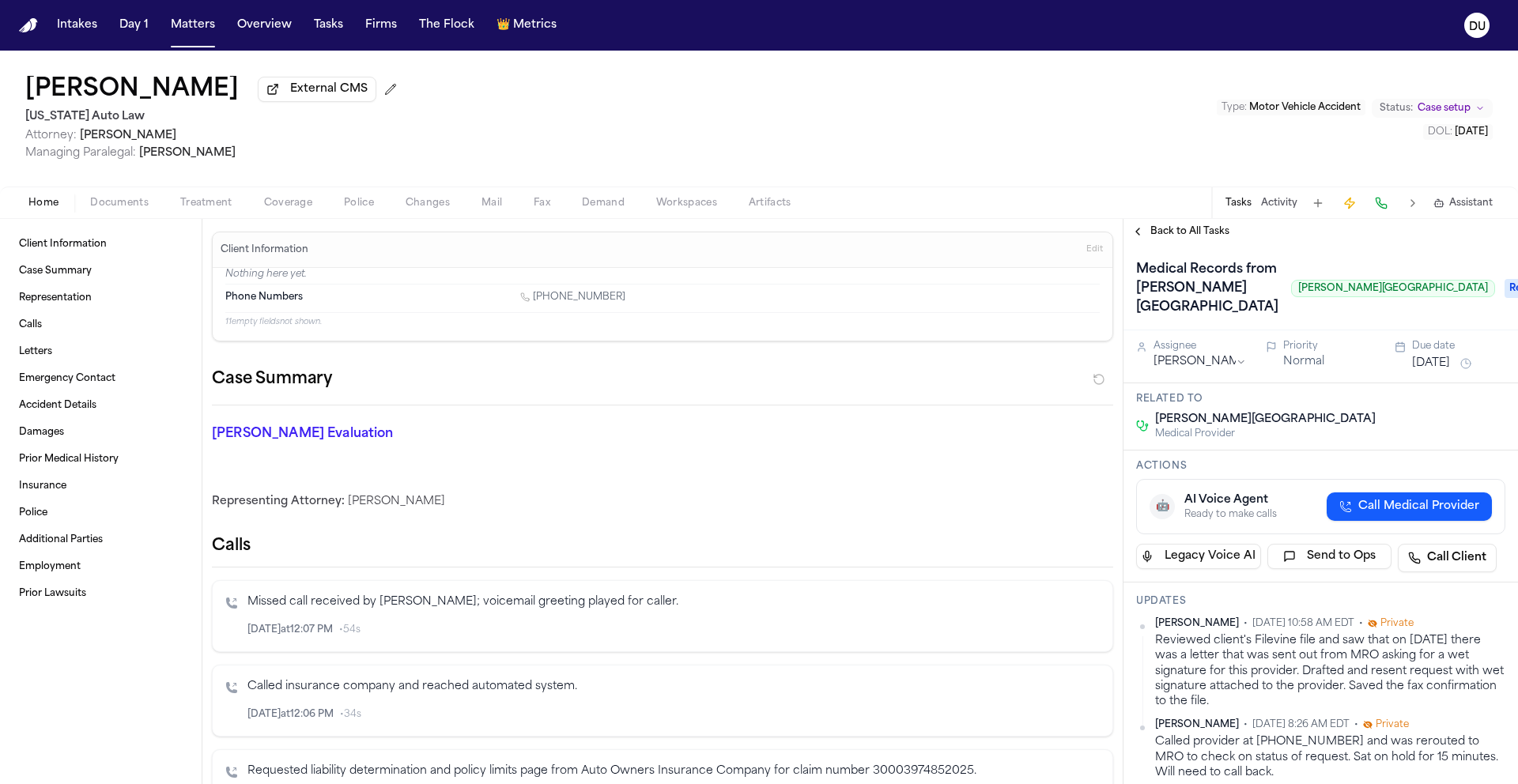
click at [1505, 281] on span "Requested" at bounding box center [1536, 288] width 64 height 19
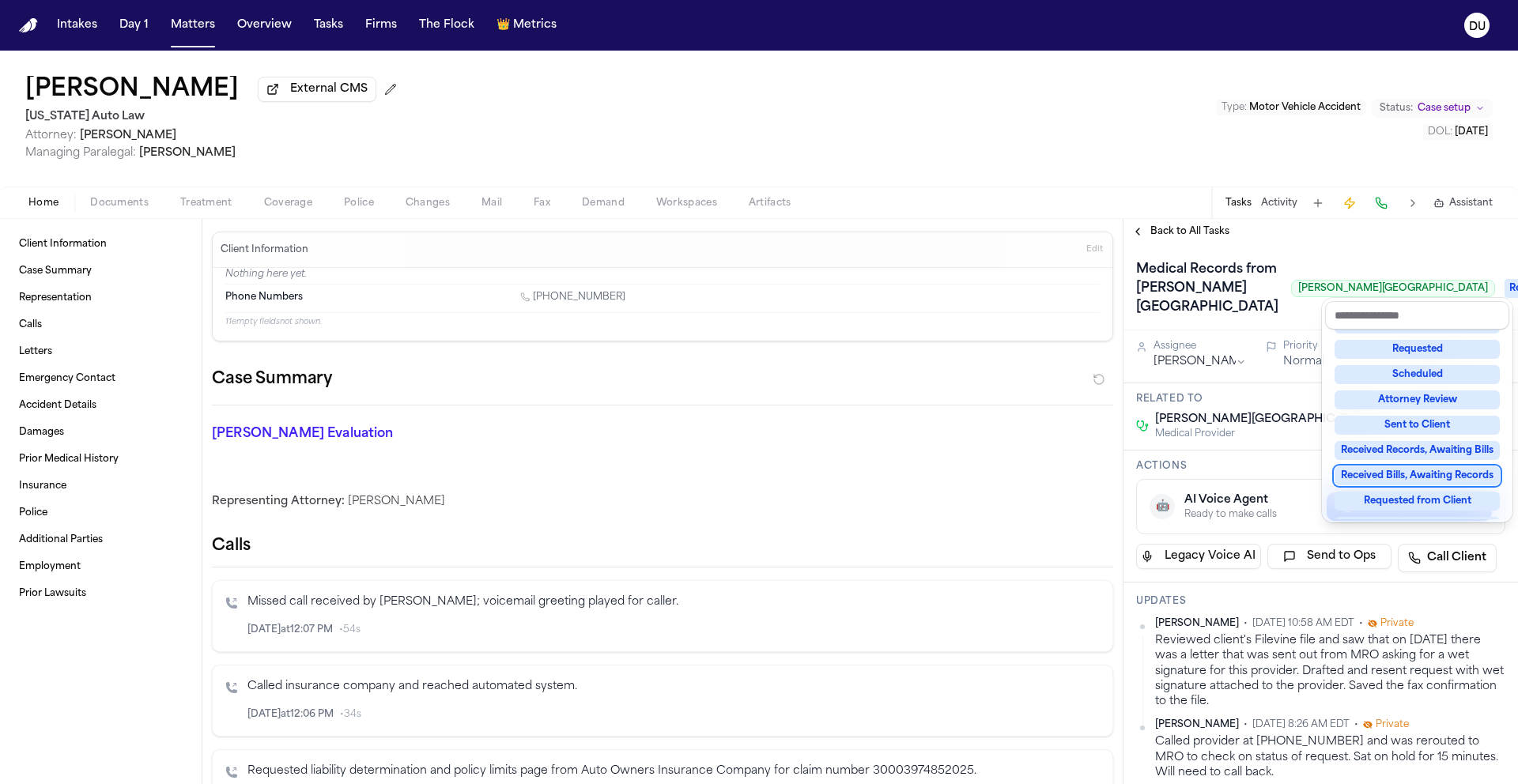
scroll to position [137, 0]
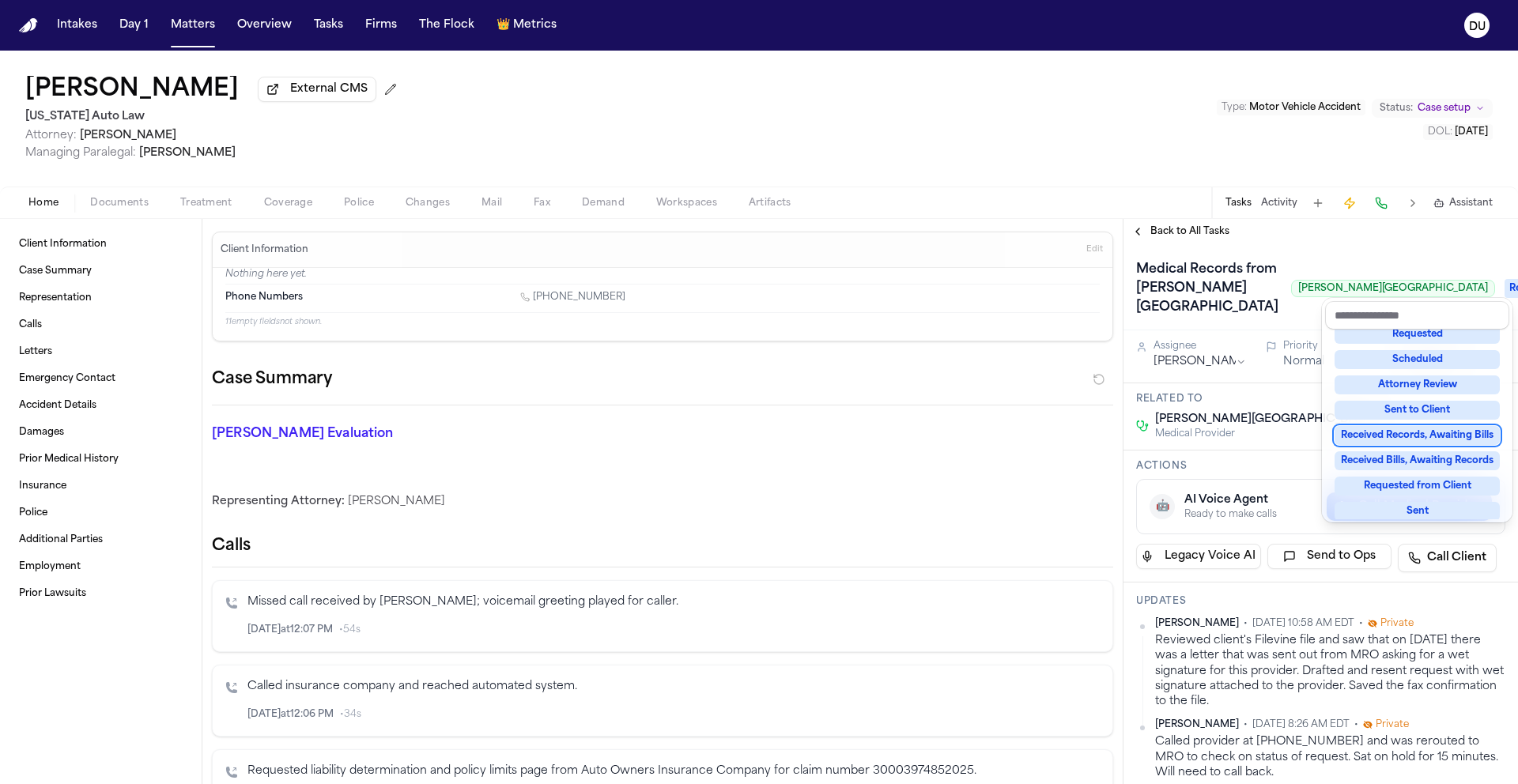
click at [1403, 437] on div "Received Records, Awaiting Bills" at bounding box center [1416, 435] width 165 height 19
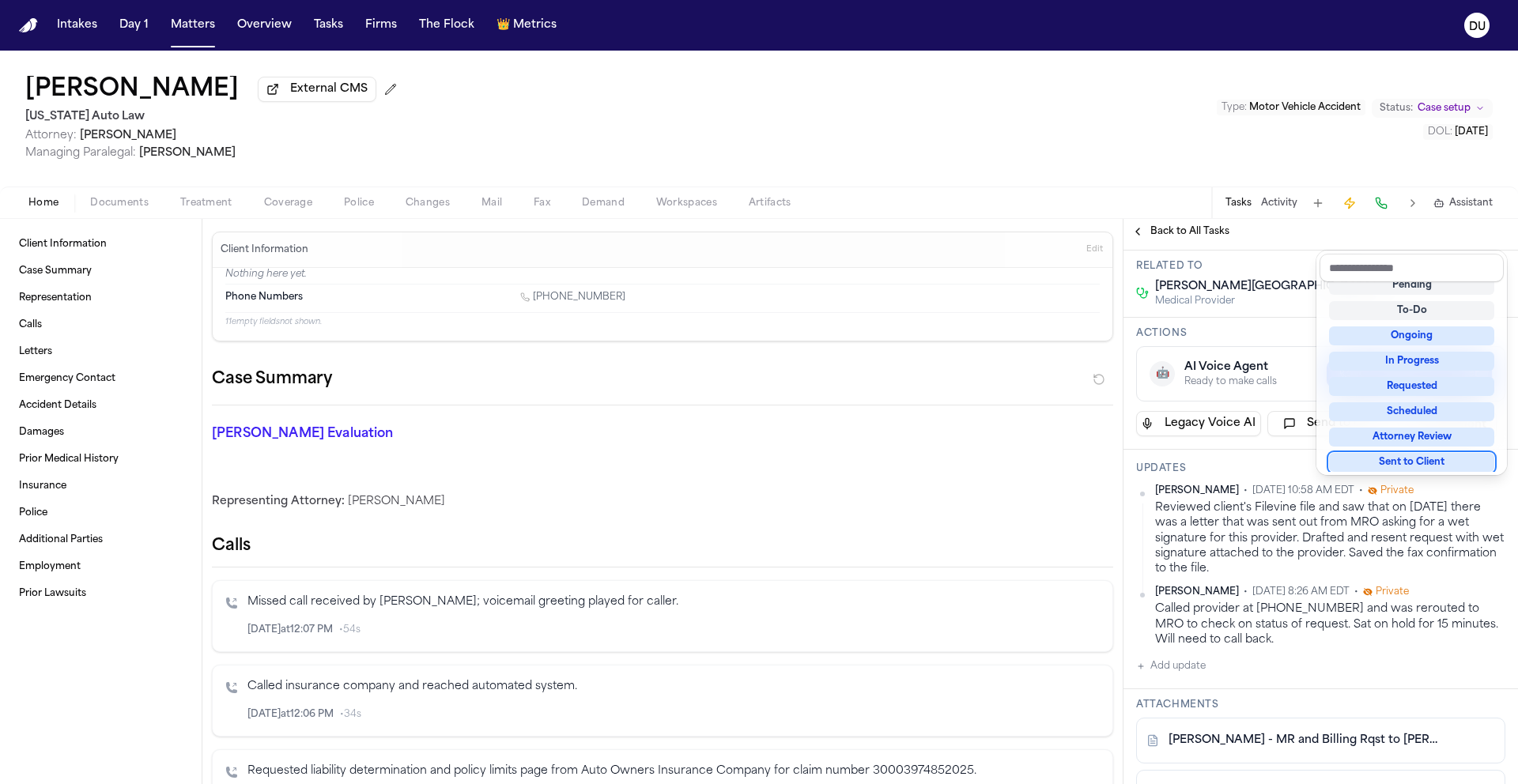
scroll to position [145, 0]
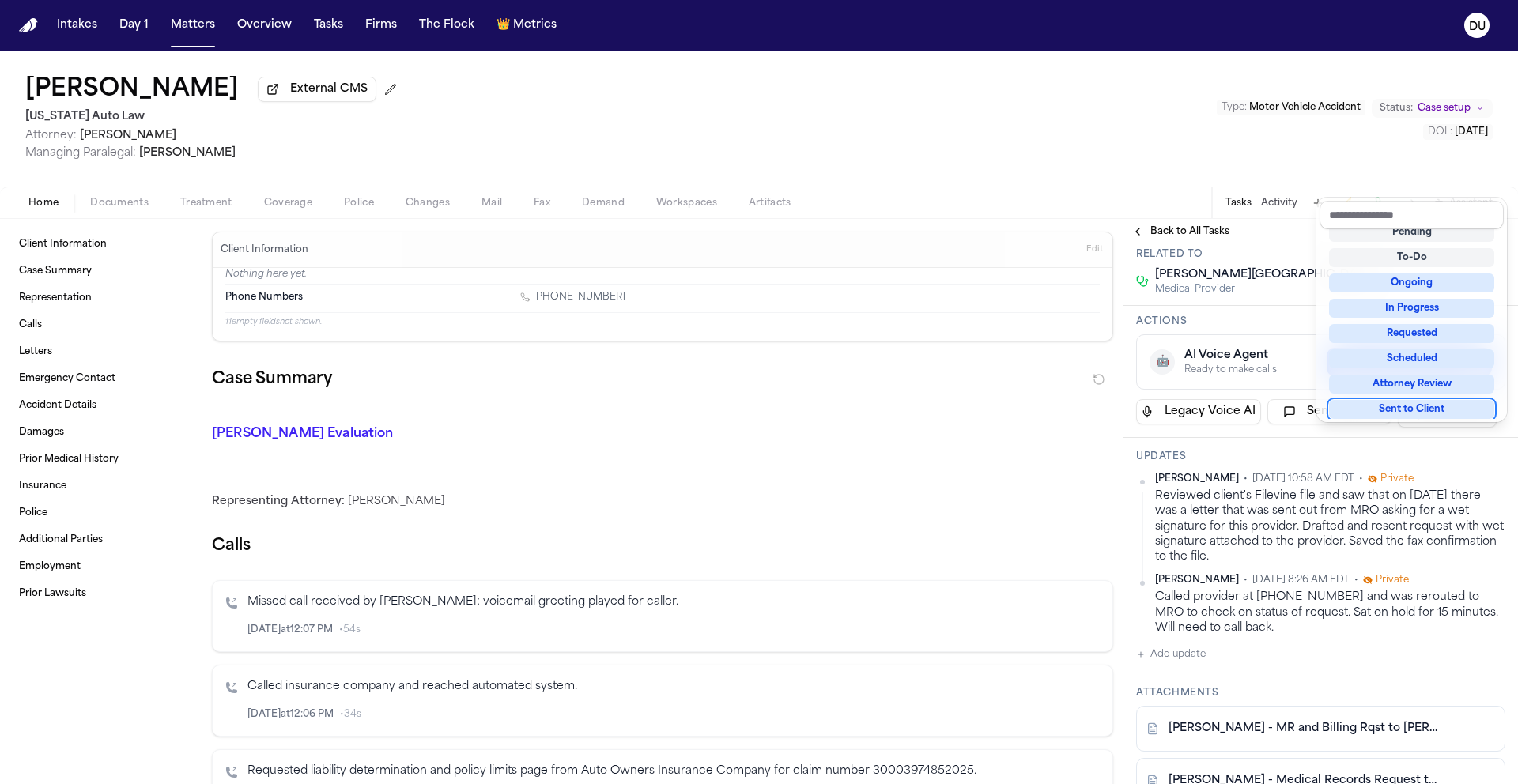
click at [1297, 561] on div "Medical Records from [PERSON_NAME][GEOGRAPHIC_DATA] [PERSON_NAME][GEOGRAPHIC_DA…" at bounding box center [1320, 742] width 394 height 1285
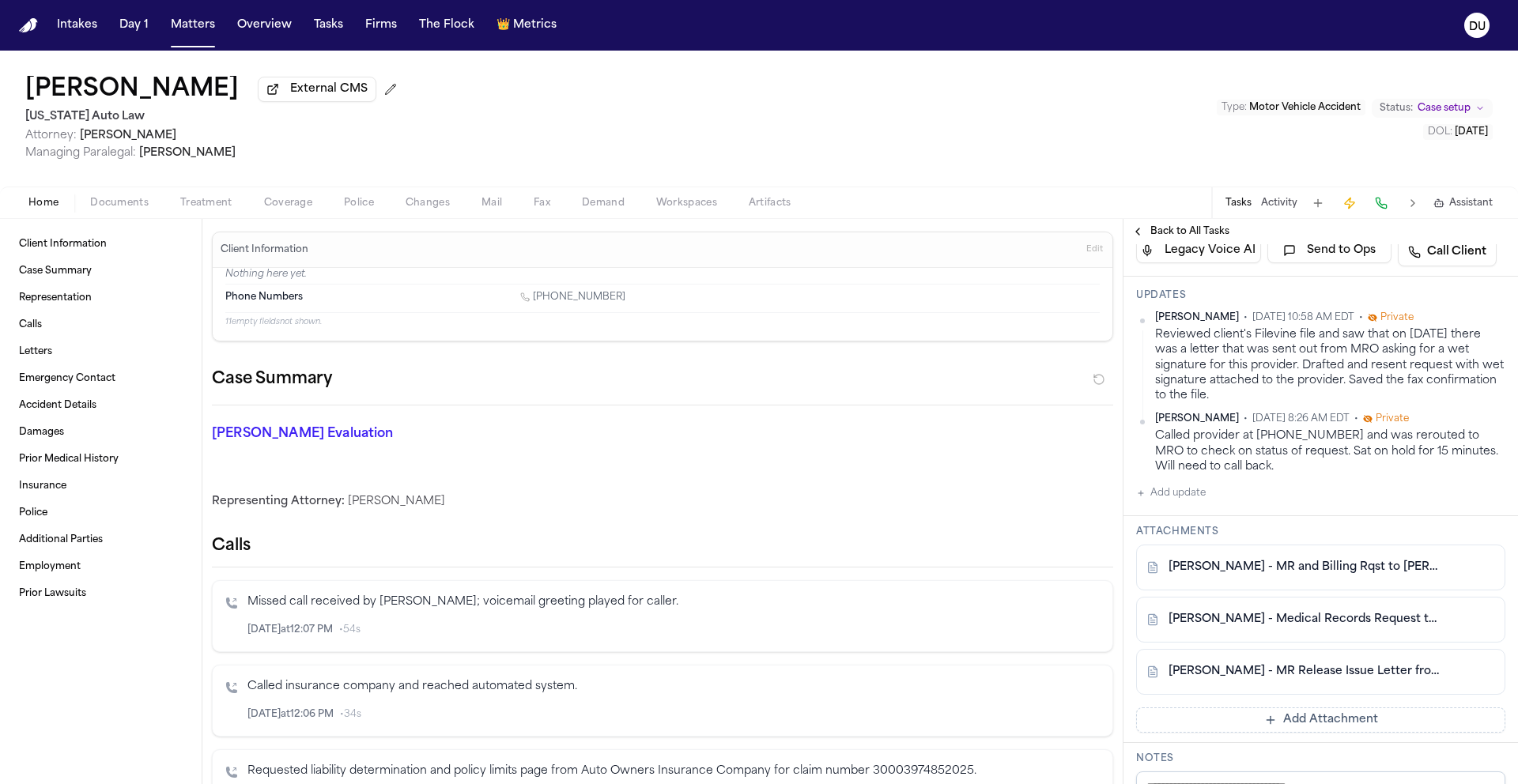
scroll to position [320, 0]
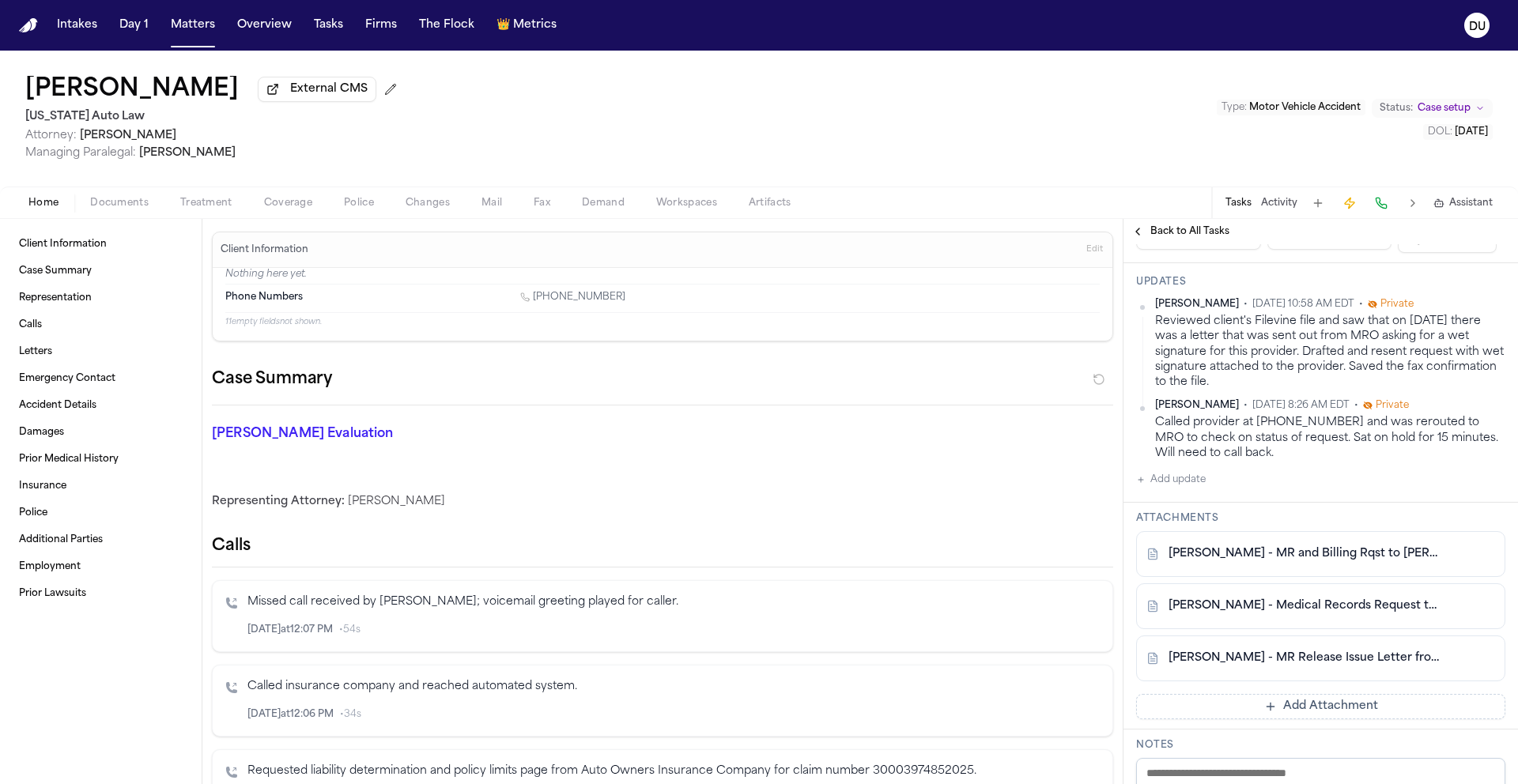
click at [1189, 489] on button "Add update" at bounding box center [1170, 479] width 69 height 19
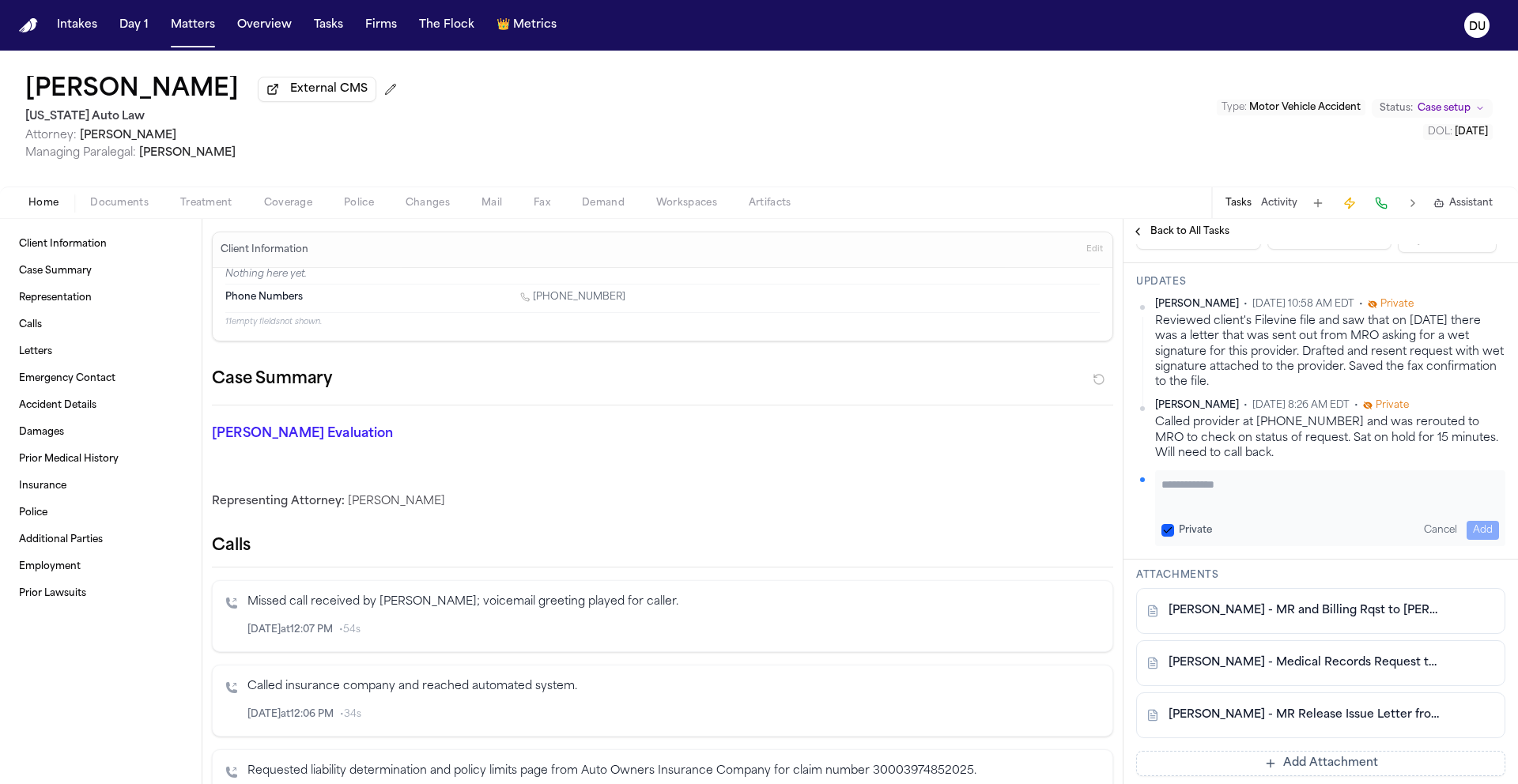
click at [1228, 508] on textarea "Add your update" at bounding box center [1330, 493] width 337 height 32
type textarea "**********"
click at [1469, 540] on button "Add" at bounding box center [1482, 530] width 33 height 19
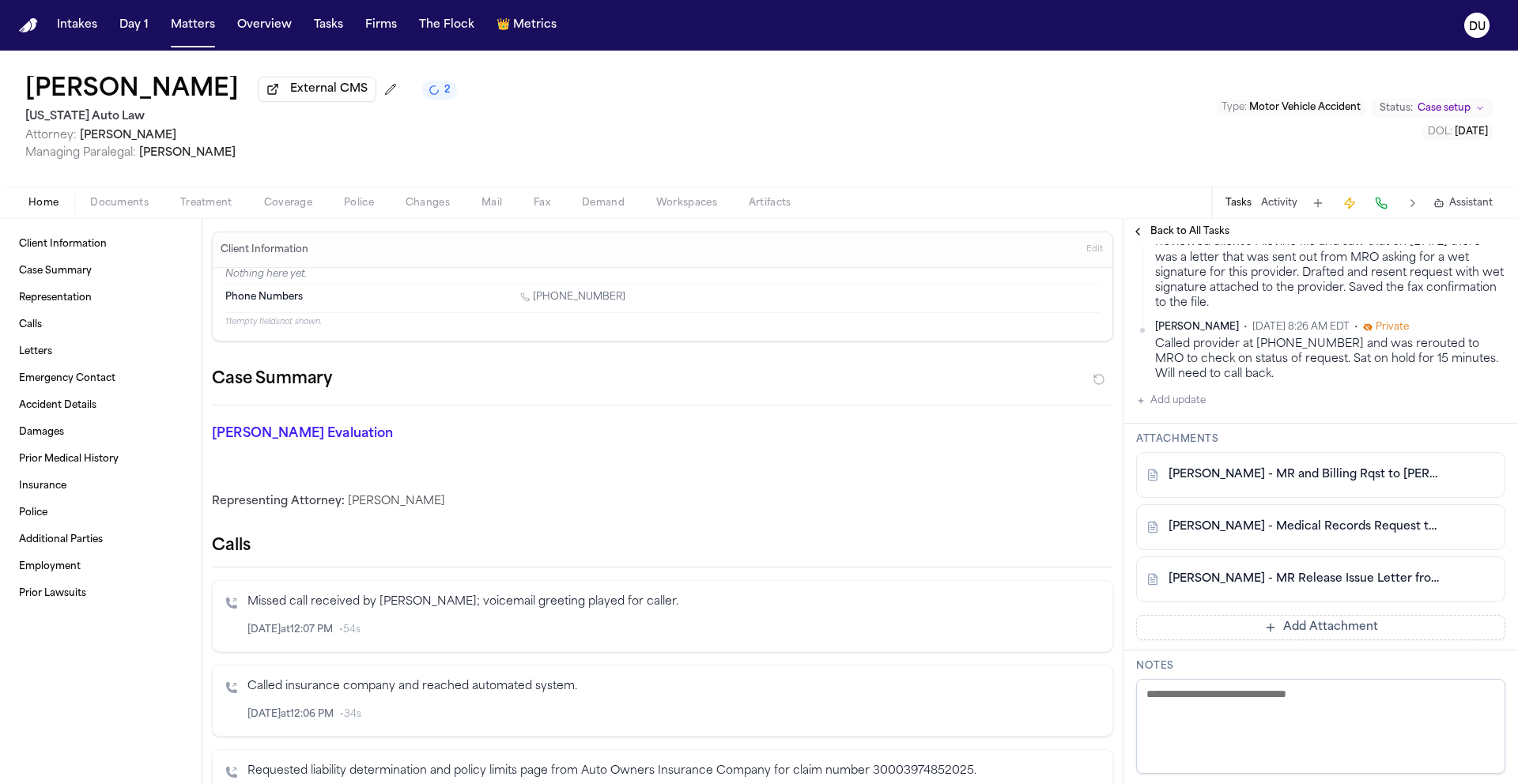
scroll to position [448, 0]
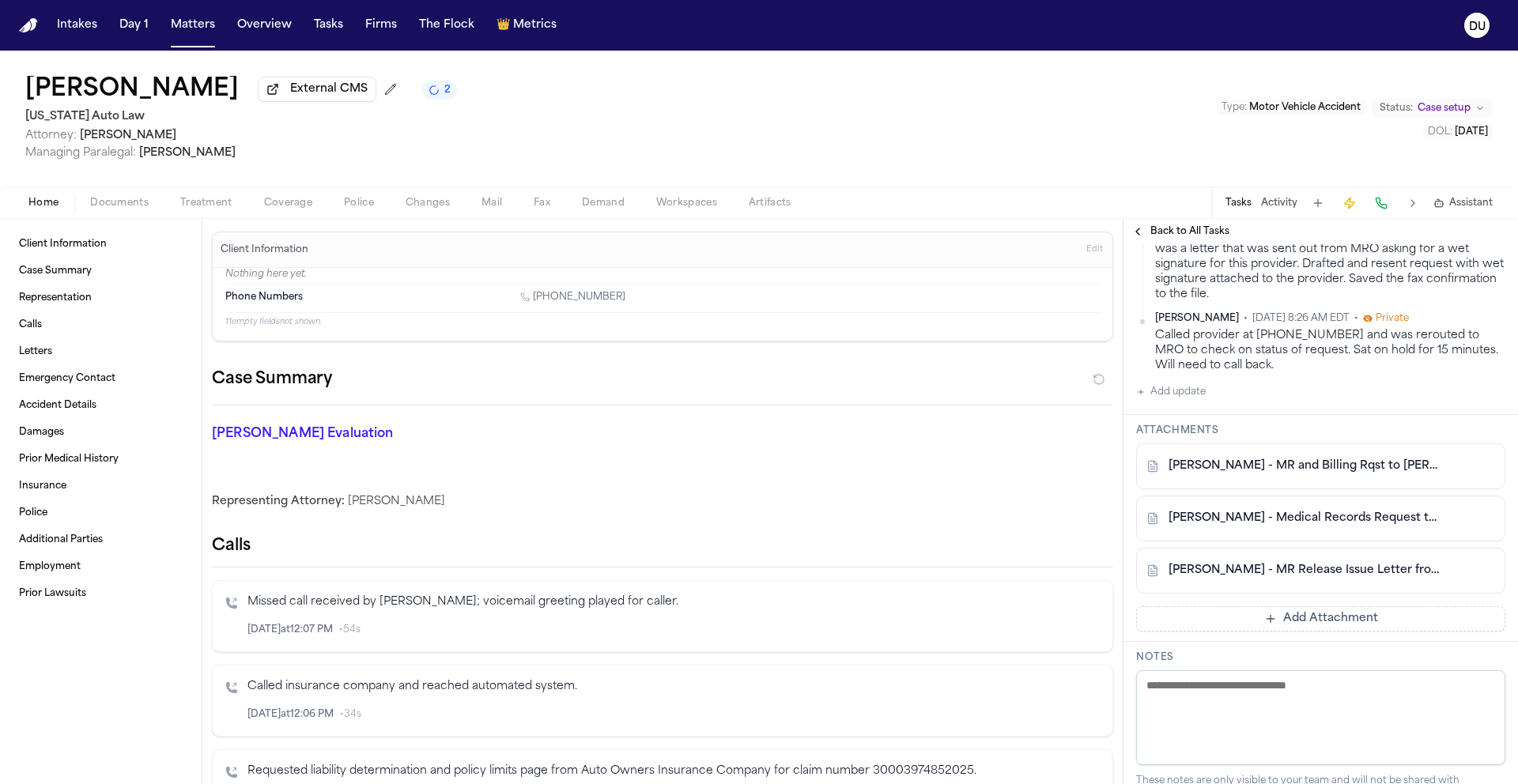
click at [1293, 632] on button "Add Attachment" at bounding box center [1320, 618] width 369 height 25
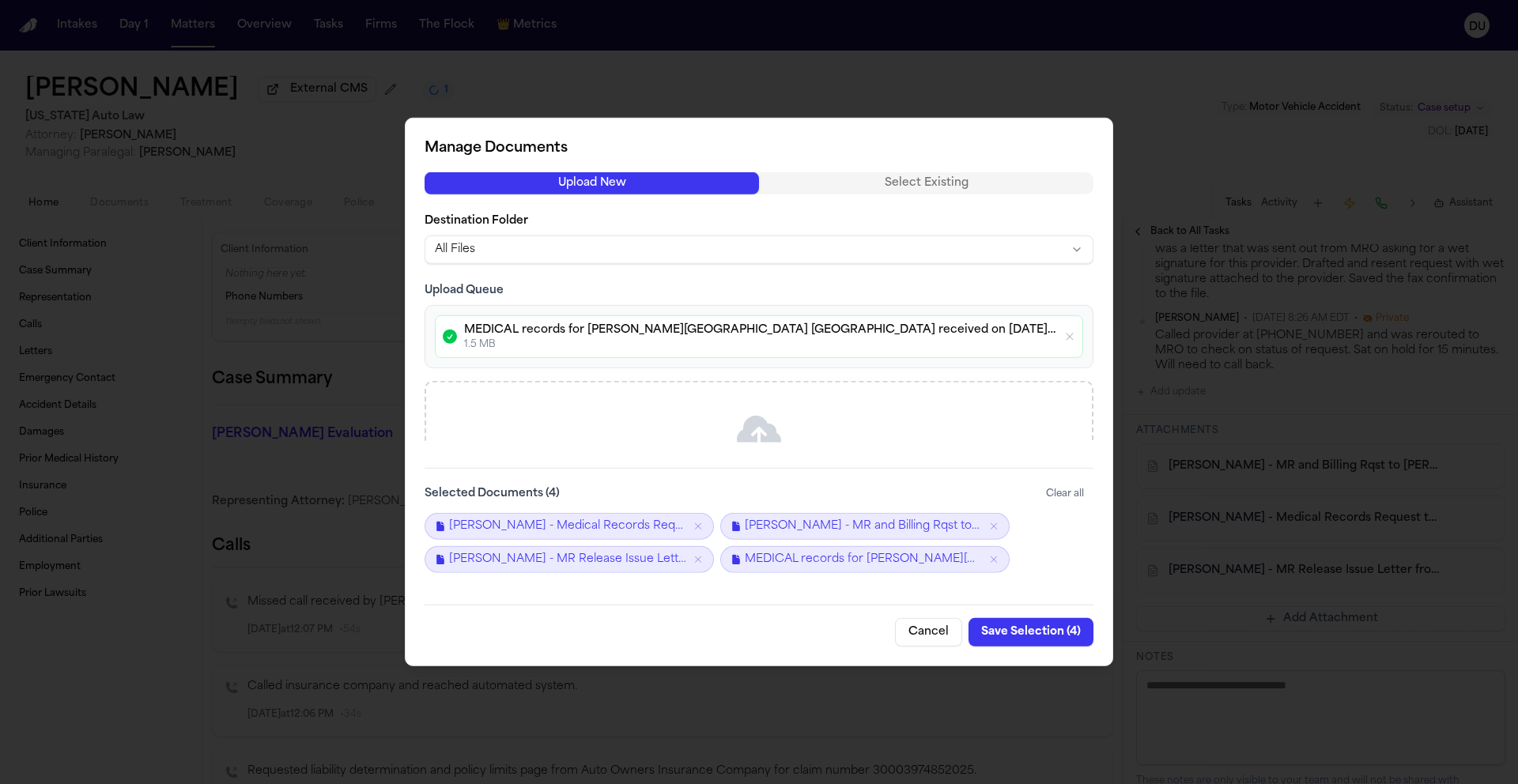
click at [1051, 633] on button "Save Selection ( 4 )" at bounding box center [1030, 633] width 125 height 28
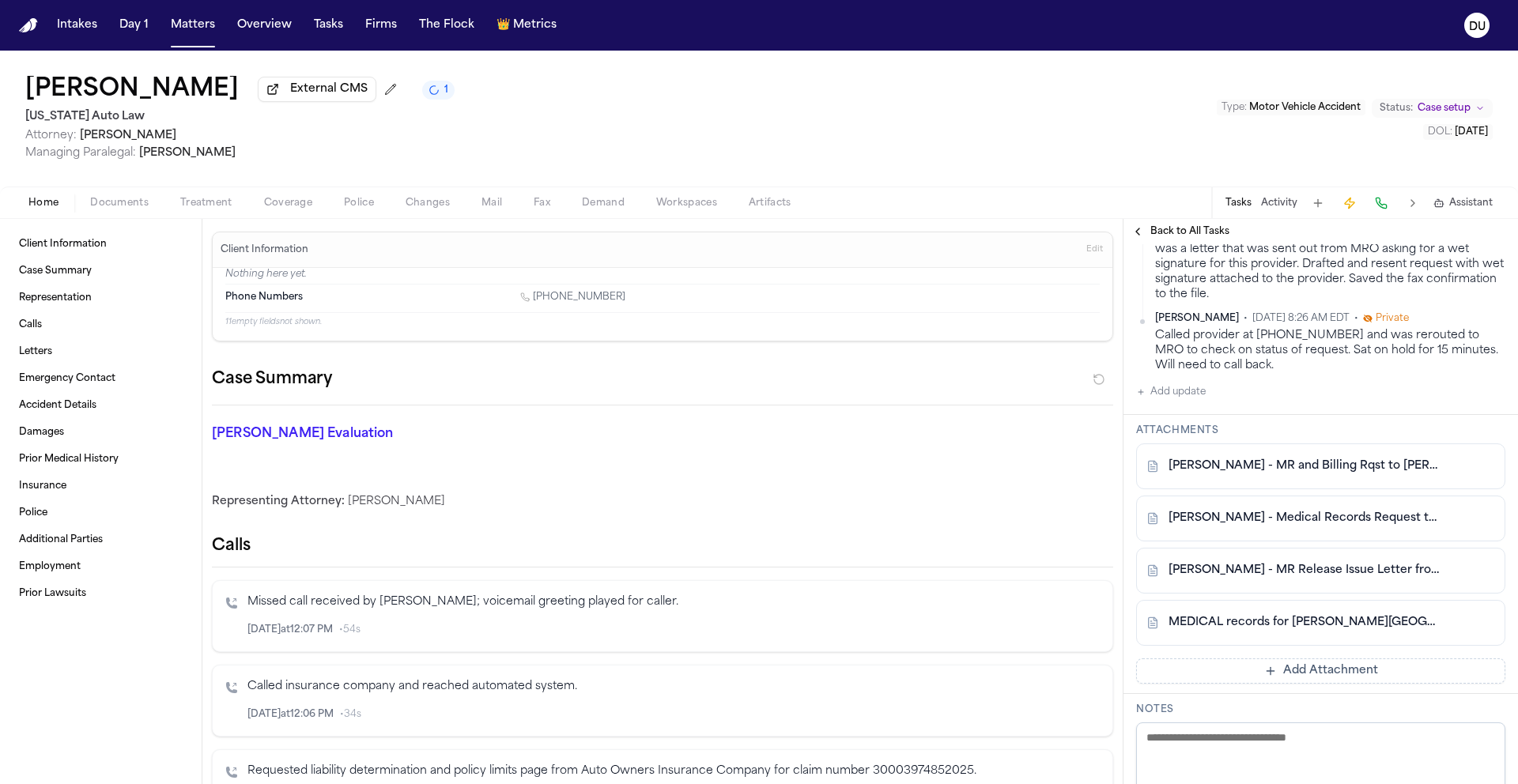
click at [1288, 684] on button "Add Attachment" at bounding box center [1320, 671] width 369 height 25
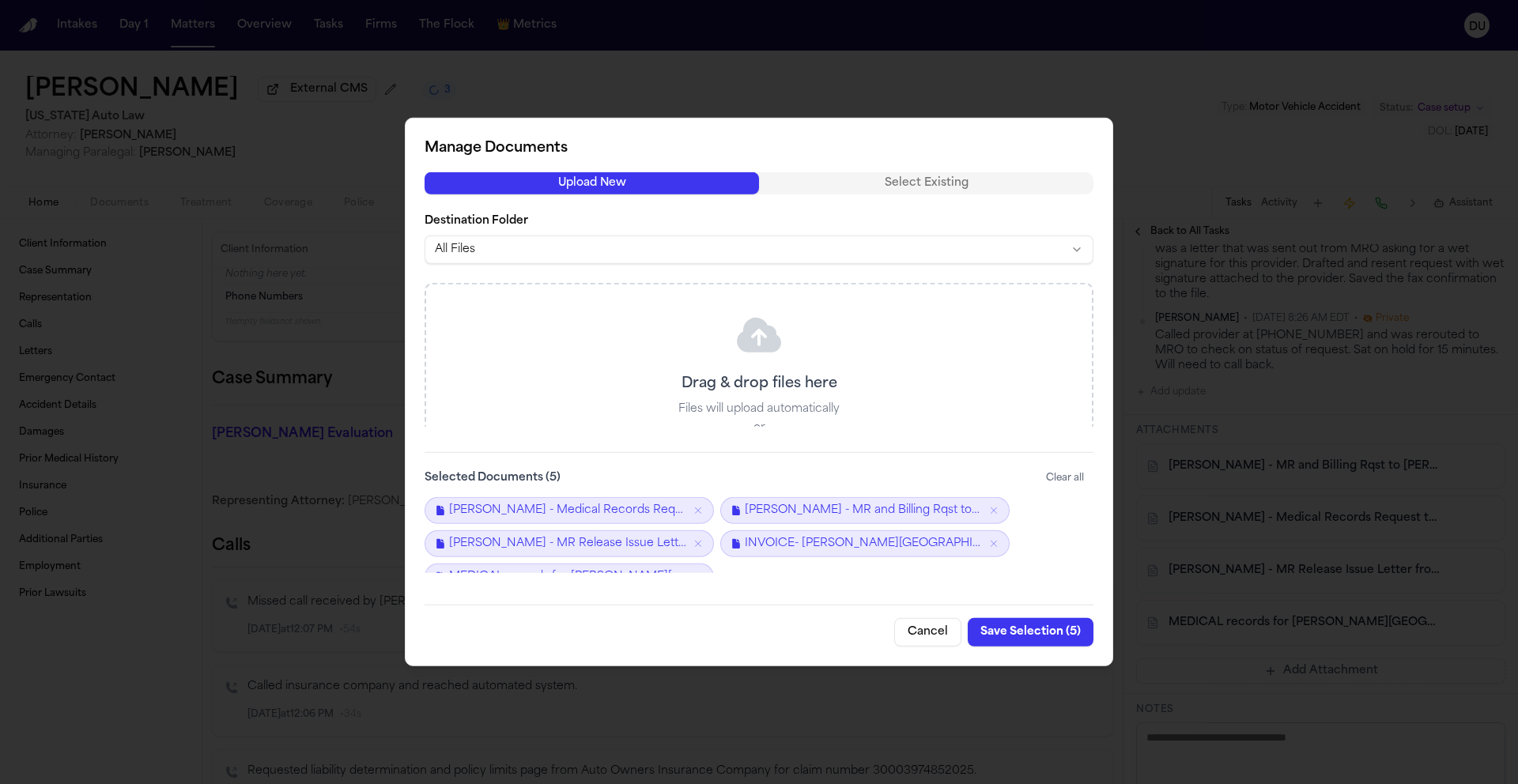
click at [1041, 634] on button "Save Selection ( 5 )" at bounding box center [1030, 633] width 126 height 28
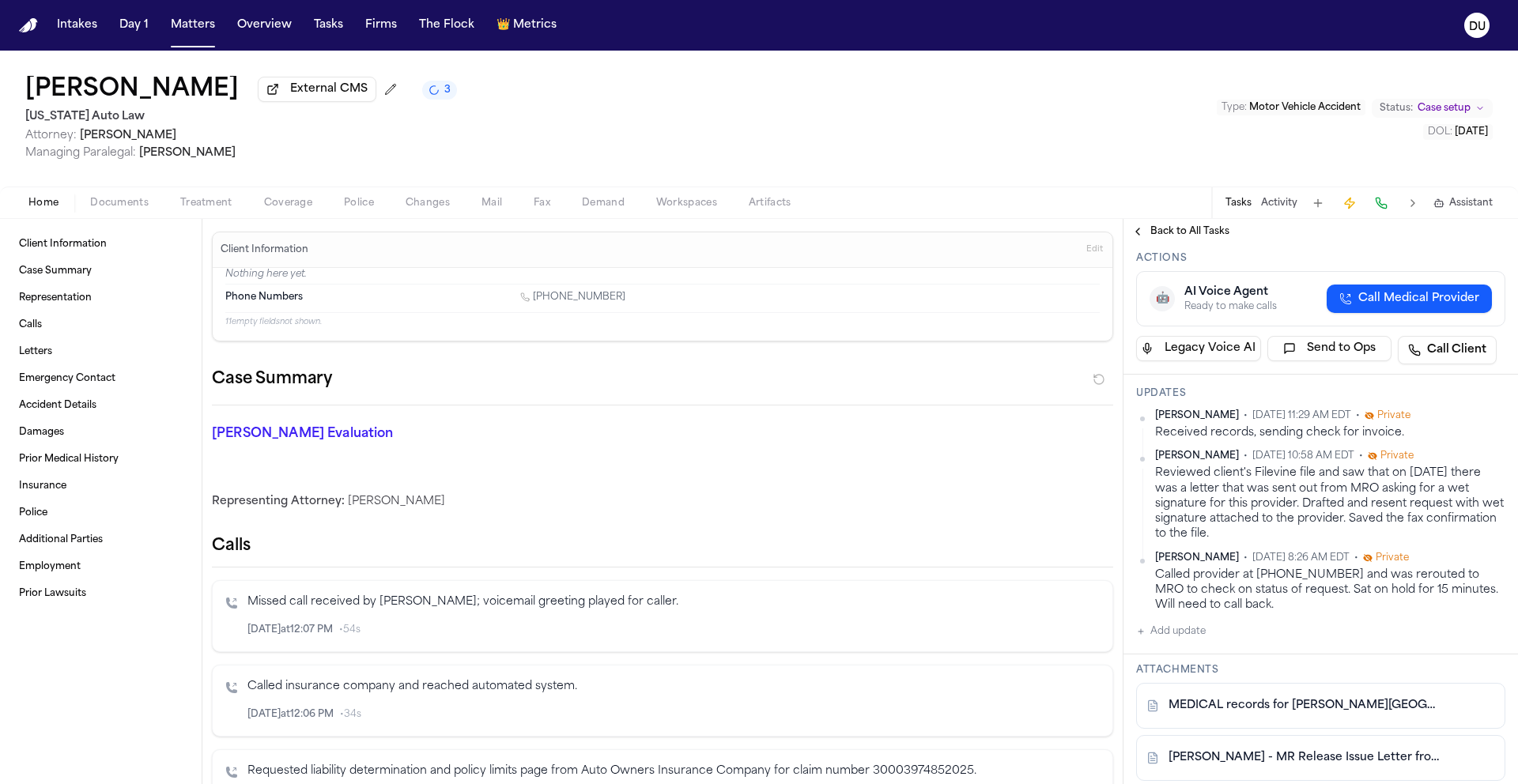
scroll to position [0, 0]
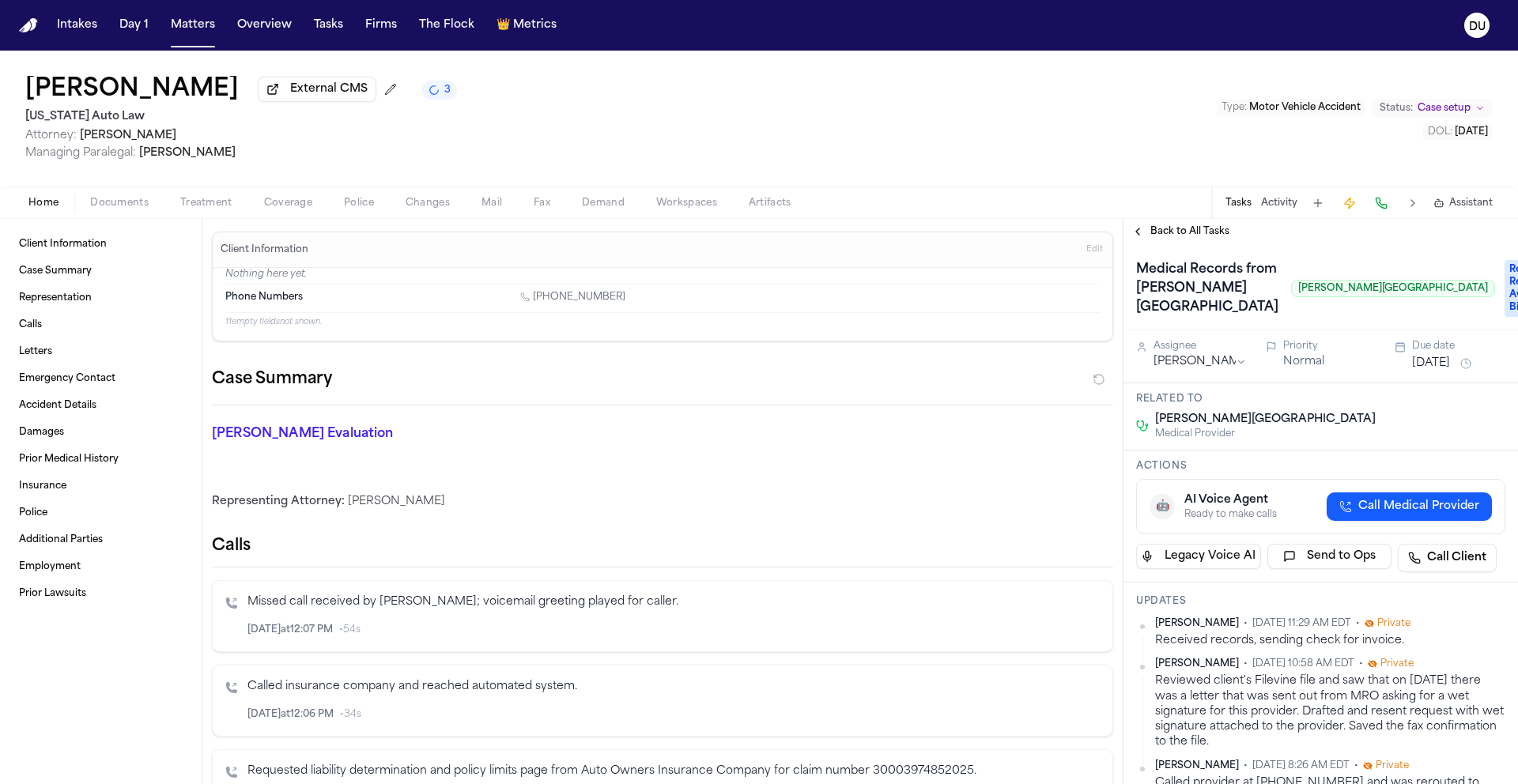
click at [541, 209] on span "Fax" at bounding box center [542, 202] width 17 height 13
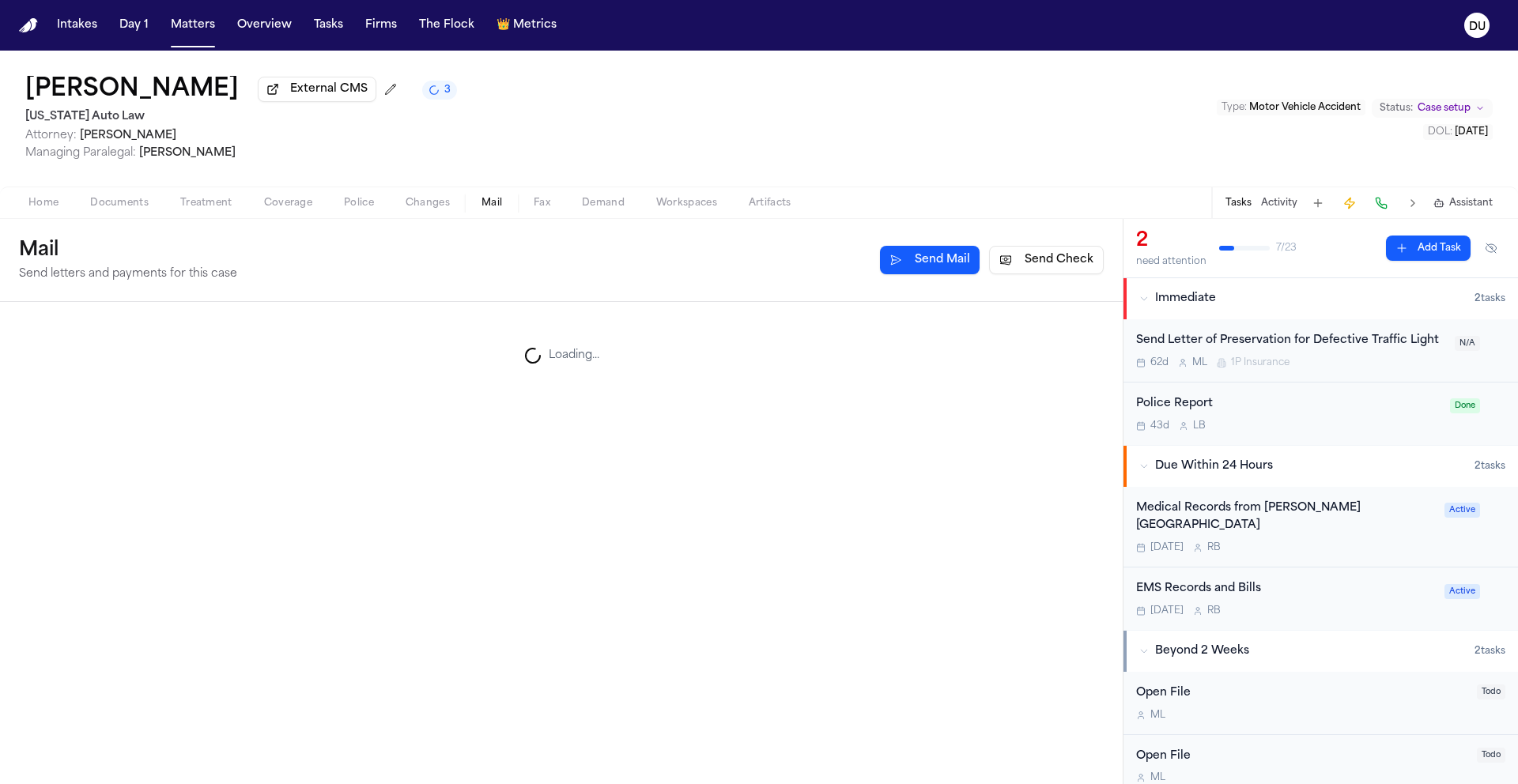
click at [486, 209] on span "Mail" at bounding box center [491, 202] width 21 height 13
click at [1065, 270] on button "Send Check" at bounding box center [1046, 260] width 115 height 28
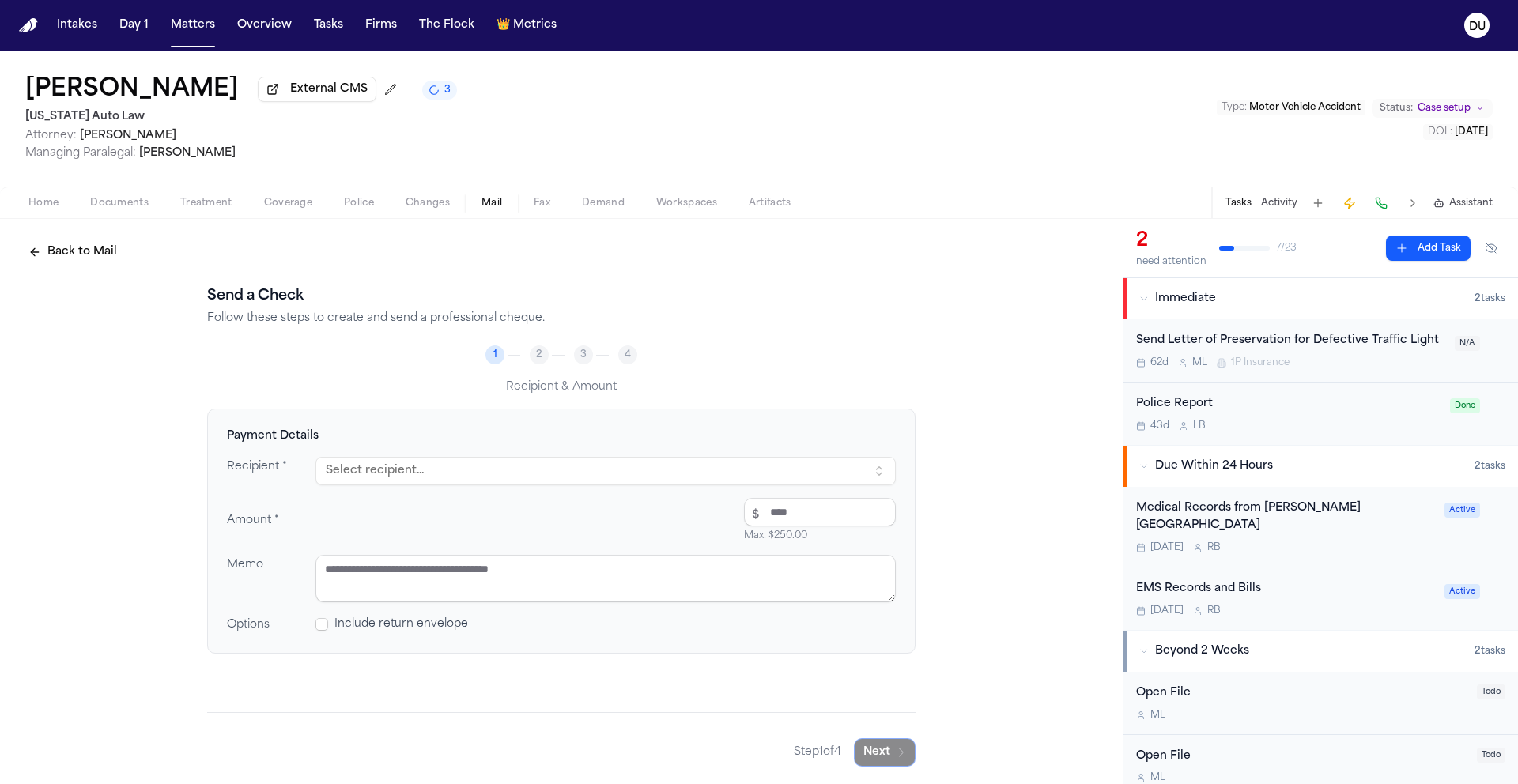
click at [467, 472] on button "Select recipient..." at bounding box center [605, 471] width 580 height 28
type input "***"
click at [420, 552] on div "PO BOX 6410, SOUTHEASTERN, PA, 19398-6410" at bounding box center [477, 555] width 277 height 13
click at [767, 517] on input "number" at bounding box center [819, 512] width 151 height 28
type input "*****"
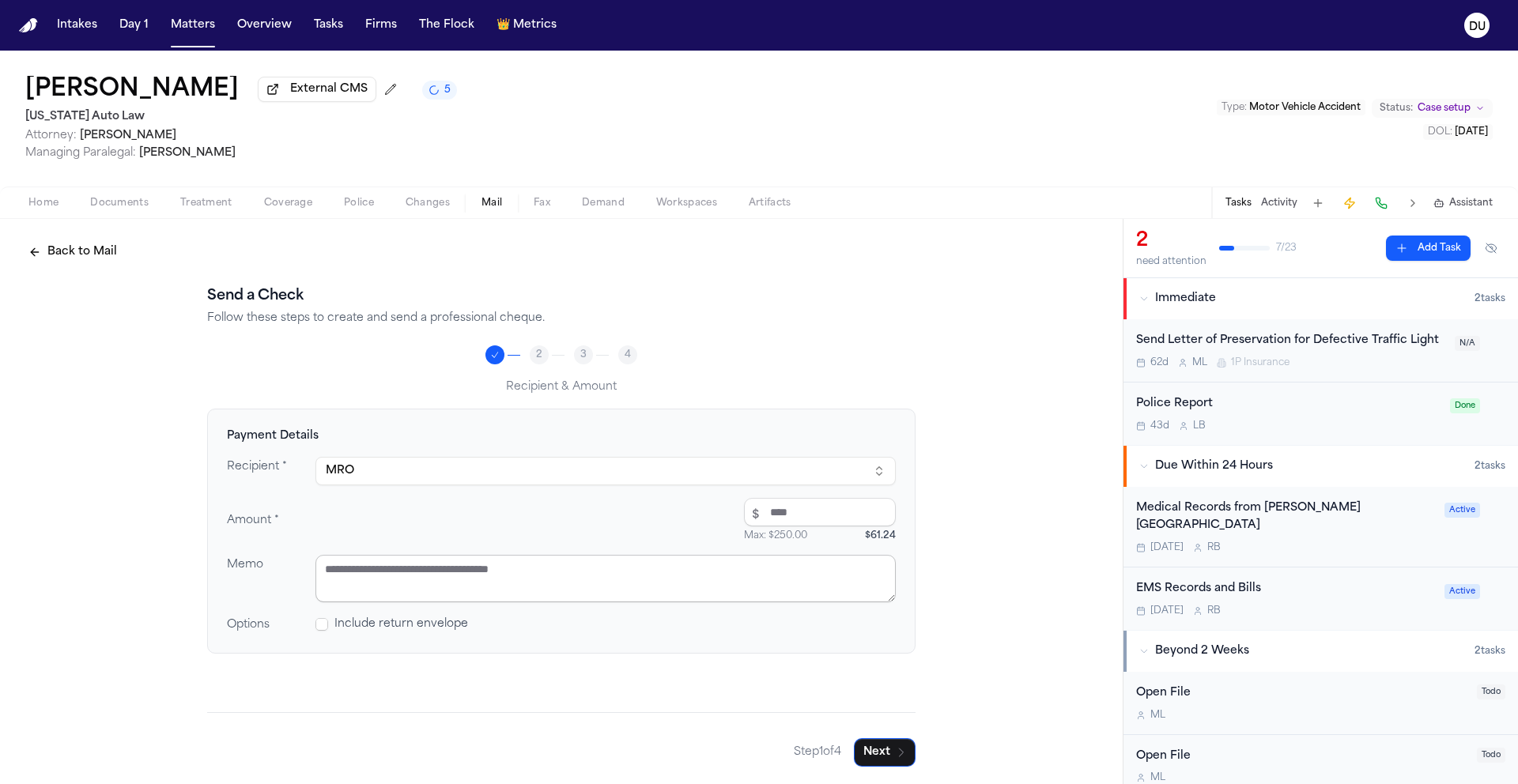
click at [628, 592] on textarea at bounding box center [605, 578] width 580 height 48
type textarea "**********"
click at [862, 763] on button "Next" at bounding box center [885, 751] width 62 height 28
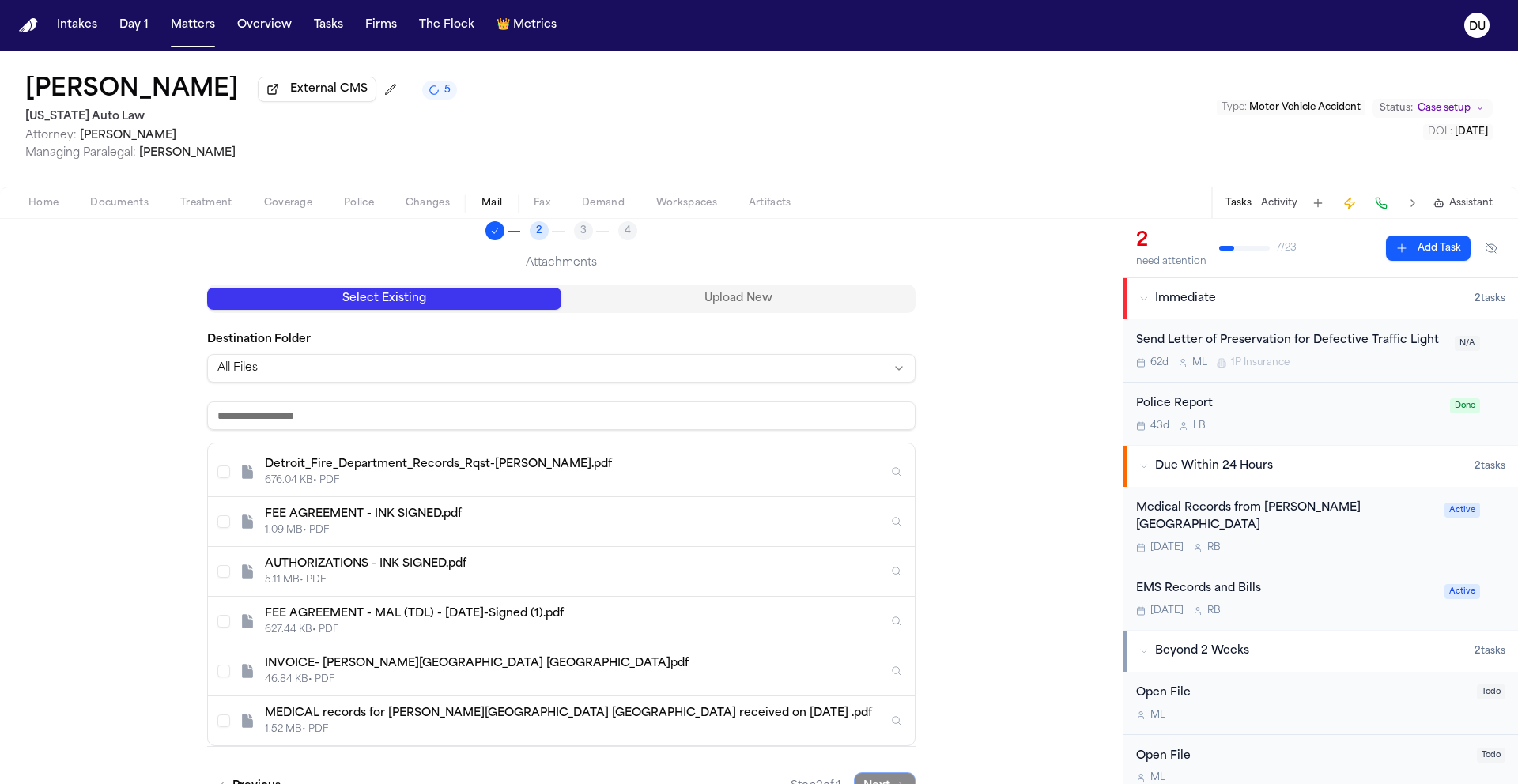
scroll to position [163, 0]
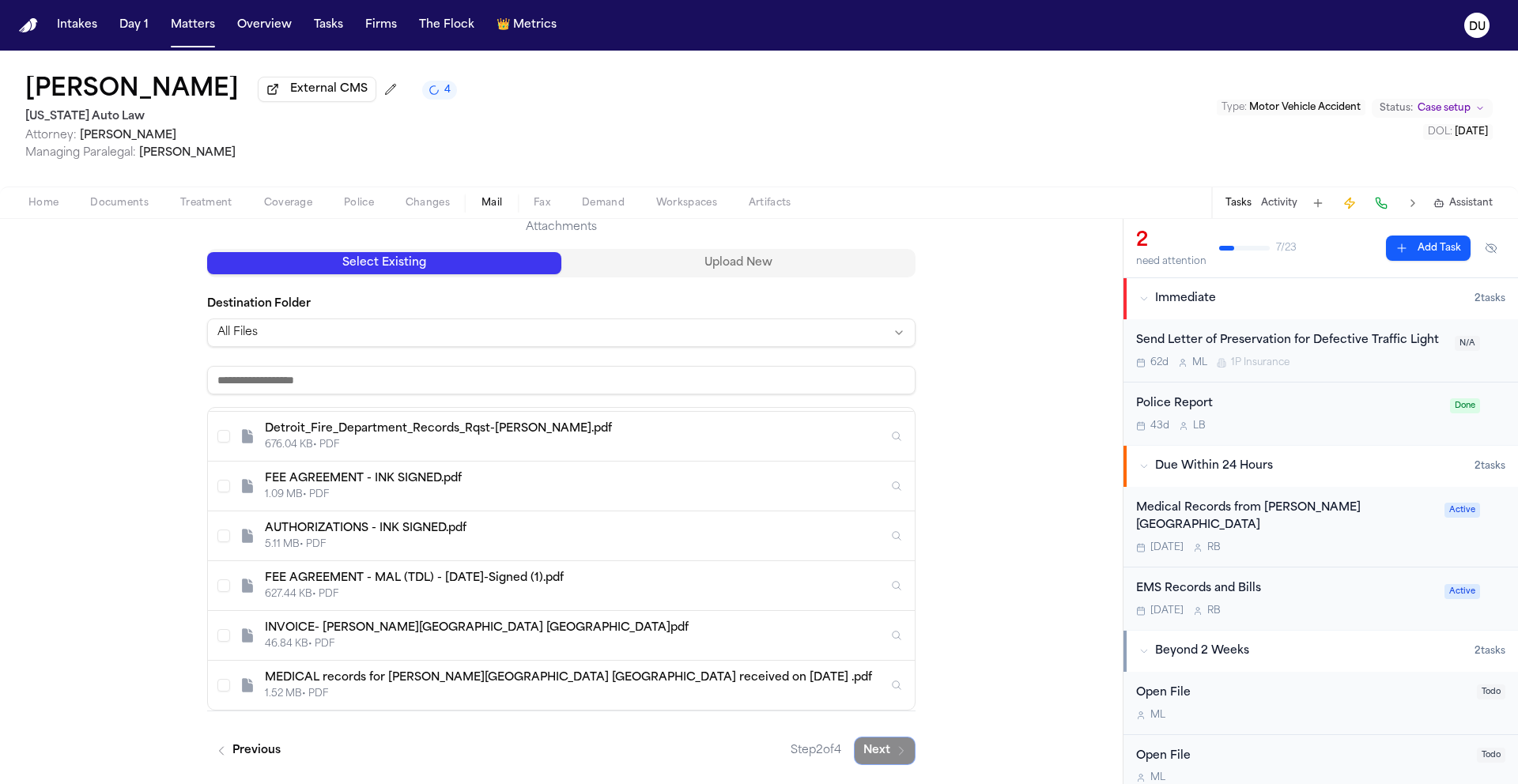
click at [221, 641] on button "Select INVOICE- Henry Ford Hospital Detroit.pdf" at bounding box center [223, 635] width 13 height 13
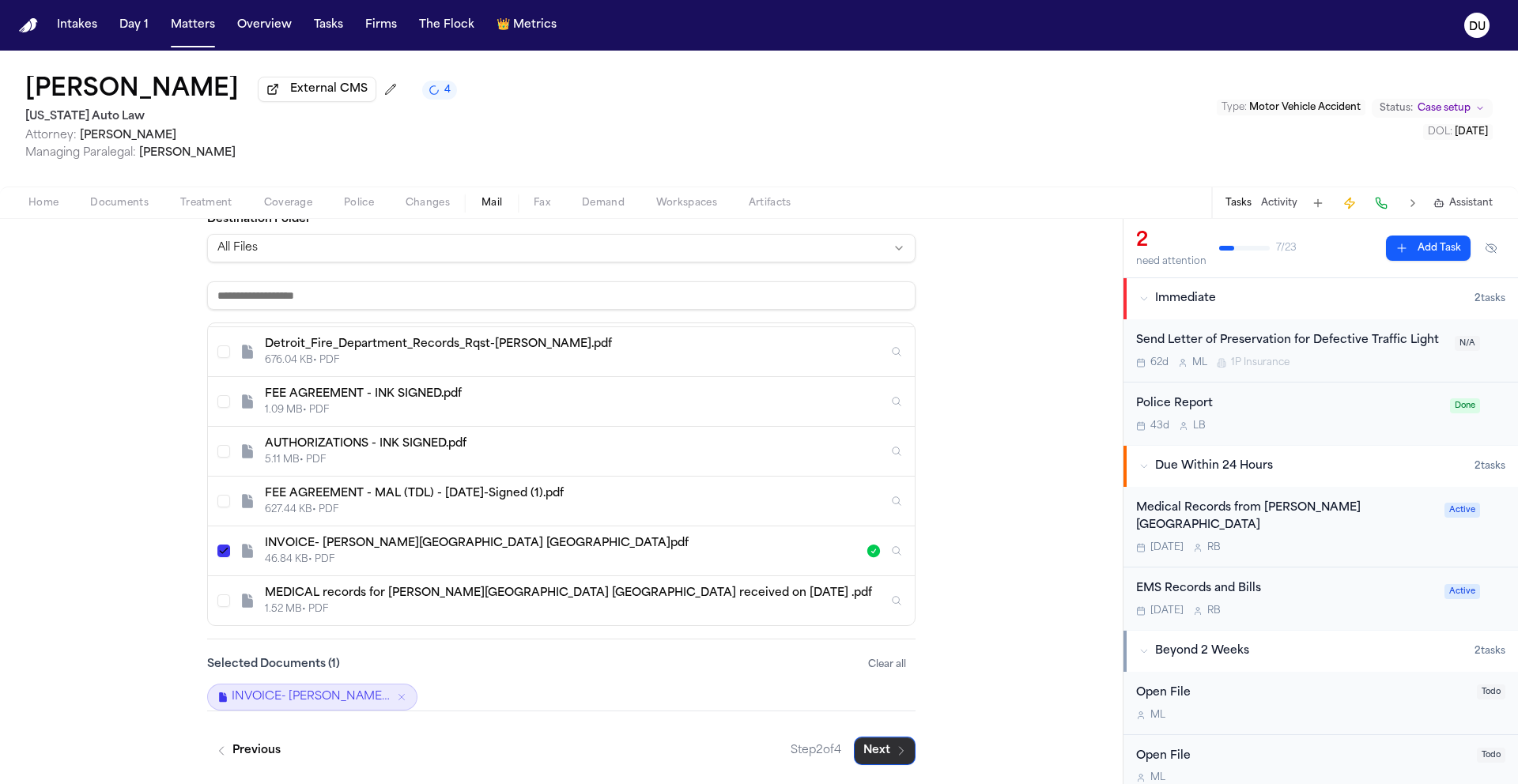
click at [880, 746] on button "Next" at bounding box center [885, 751] width 62 height 28
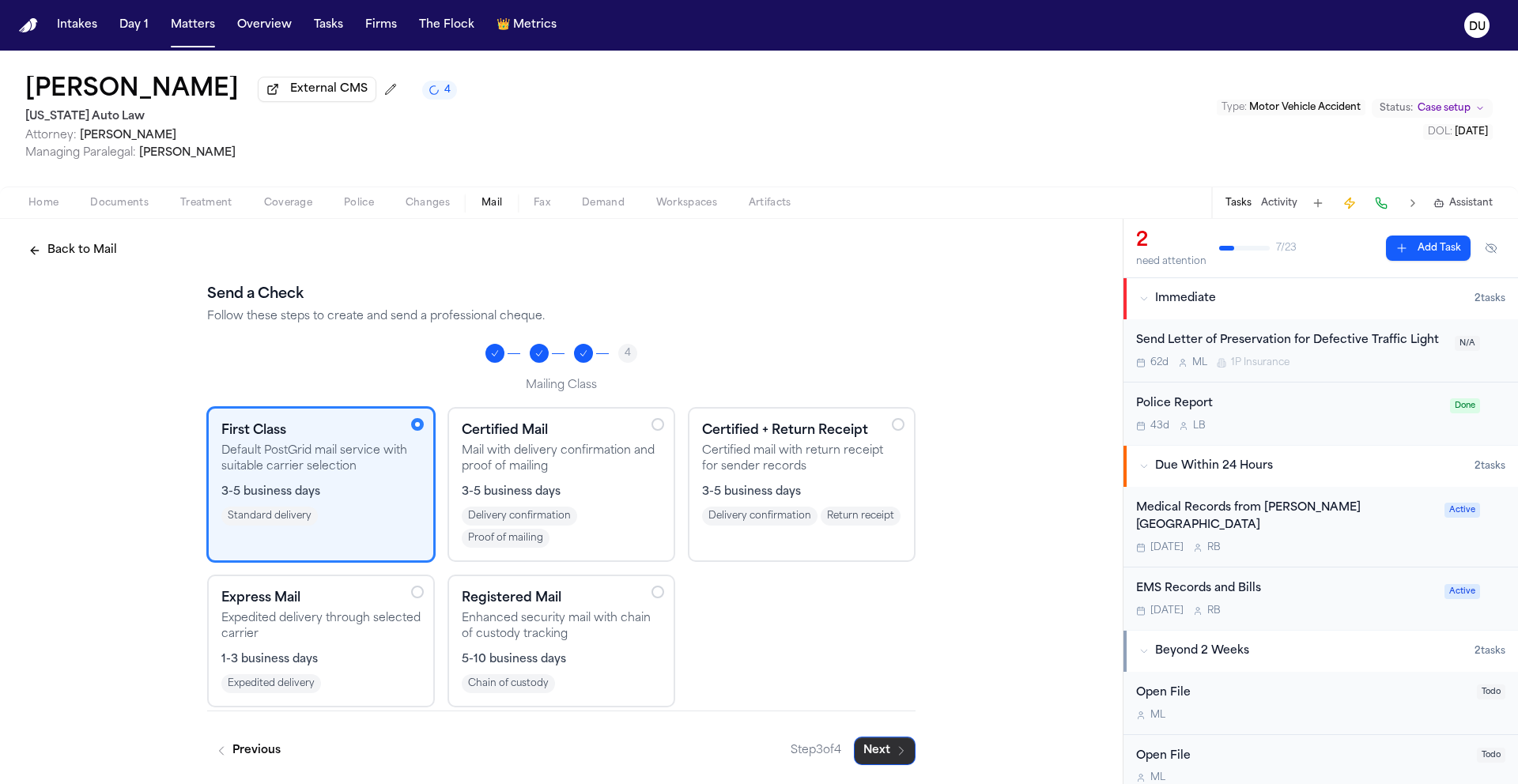
scroll to position [5, 0]
click at [878, 749] on button "Next" at bounding box center [885, 751] width 62 height 28
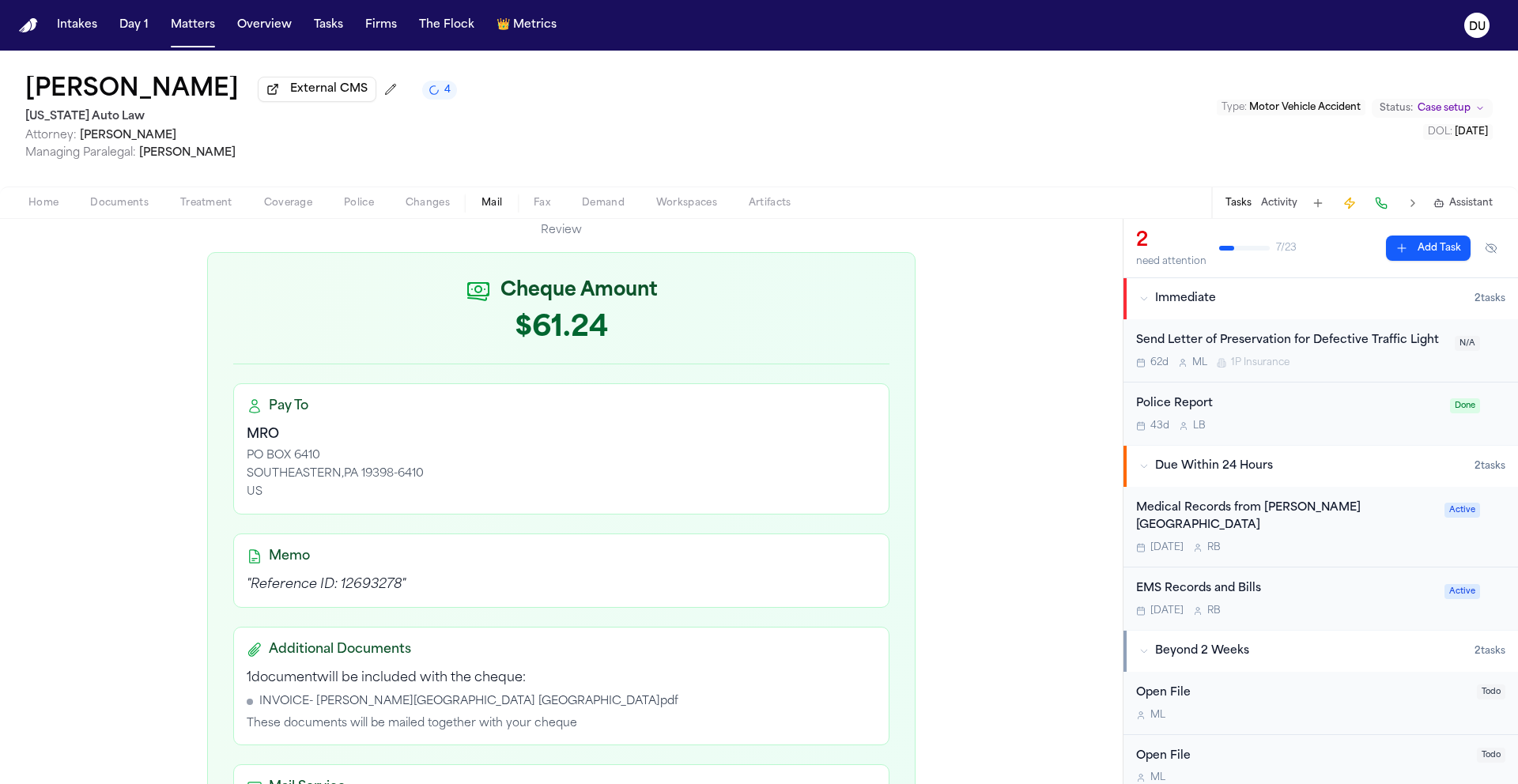
scroll to position [464, 0]
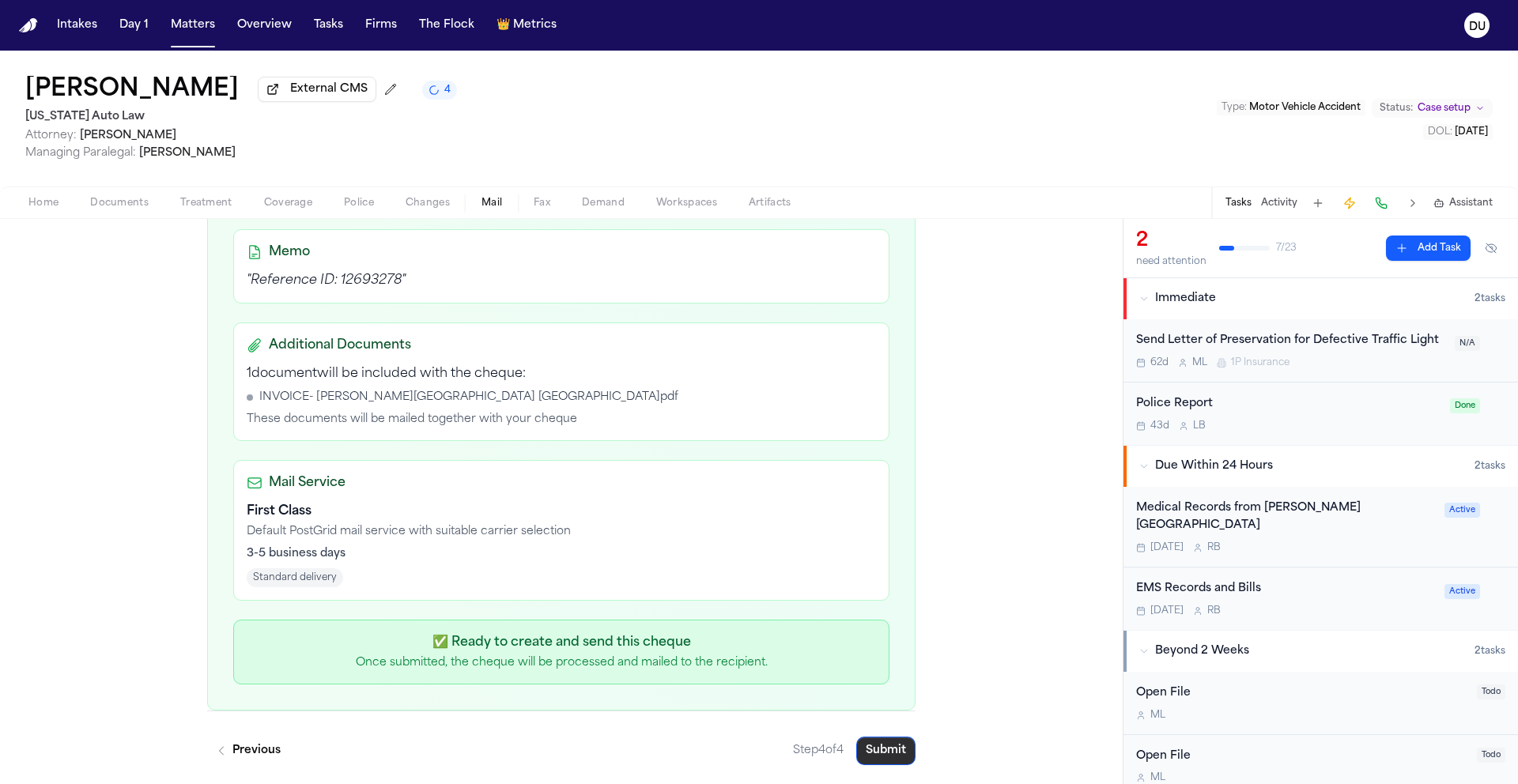
click at [872, 740] on button "Submit" at bounding box center [885, 751] width 59 height 28
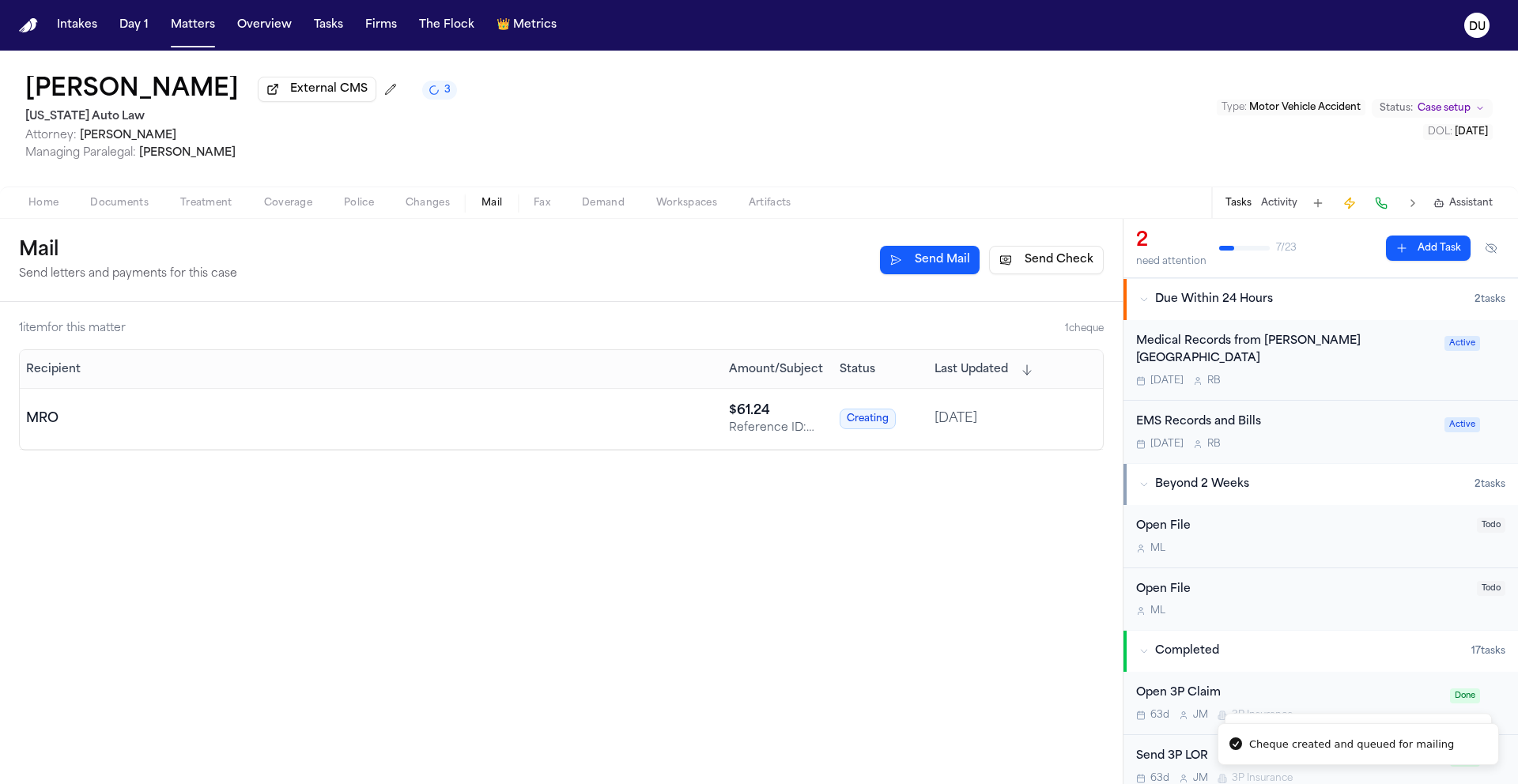
scroll to position [167, 0]
click at [1252, 349] on div "Medical Records from Henry Ford Hospital" at bounding box center [1285, 350] width 299 height 36
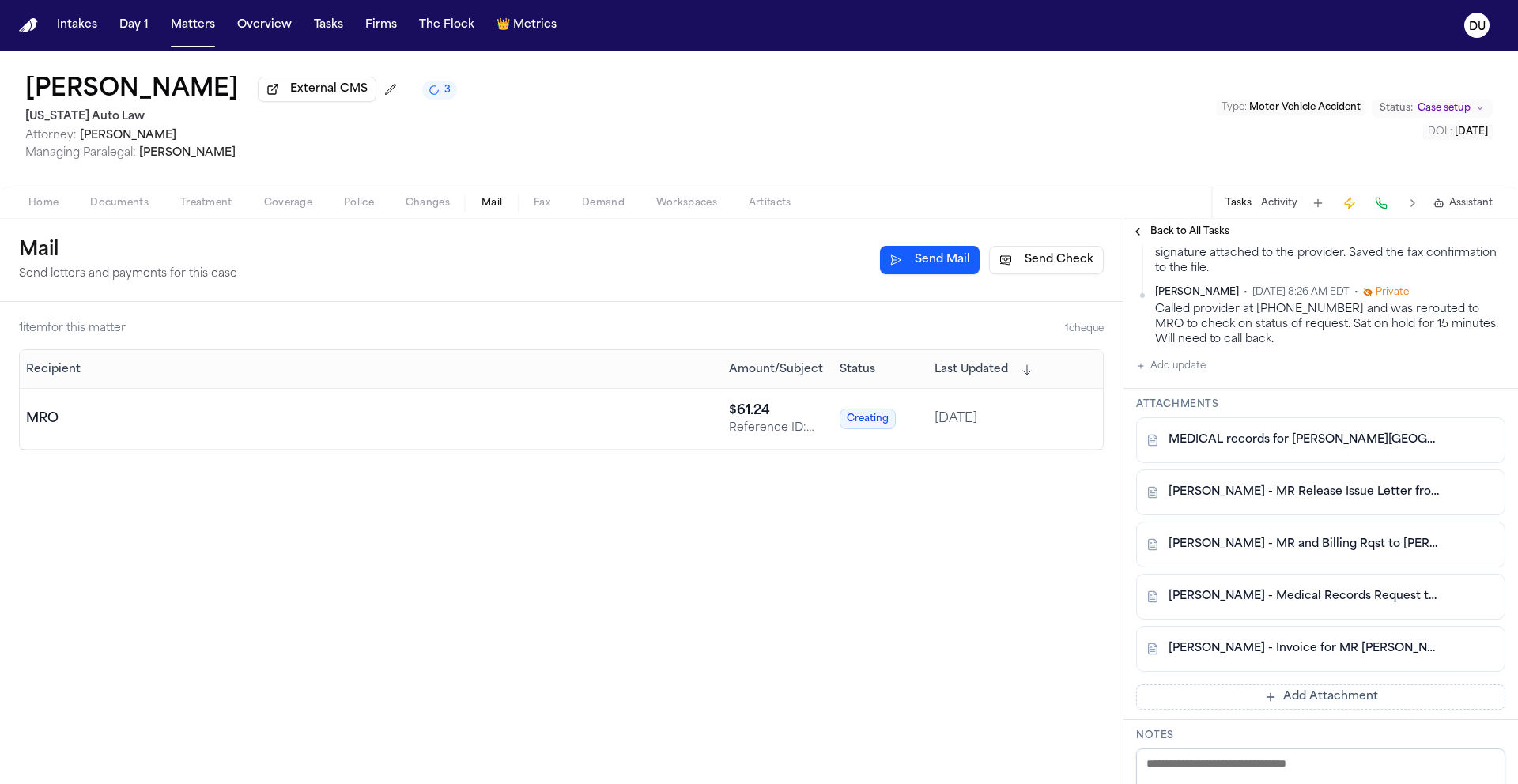
scroll to position [477, 0]
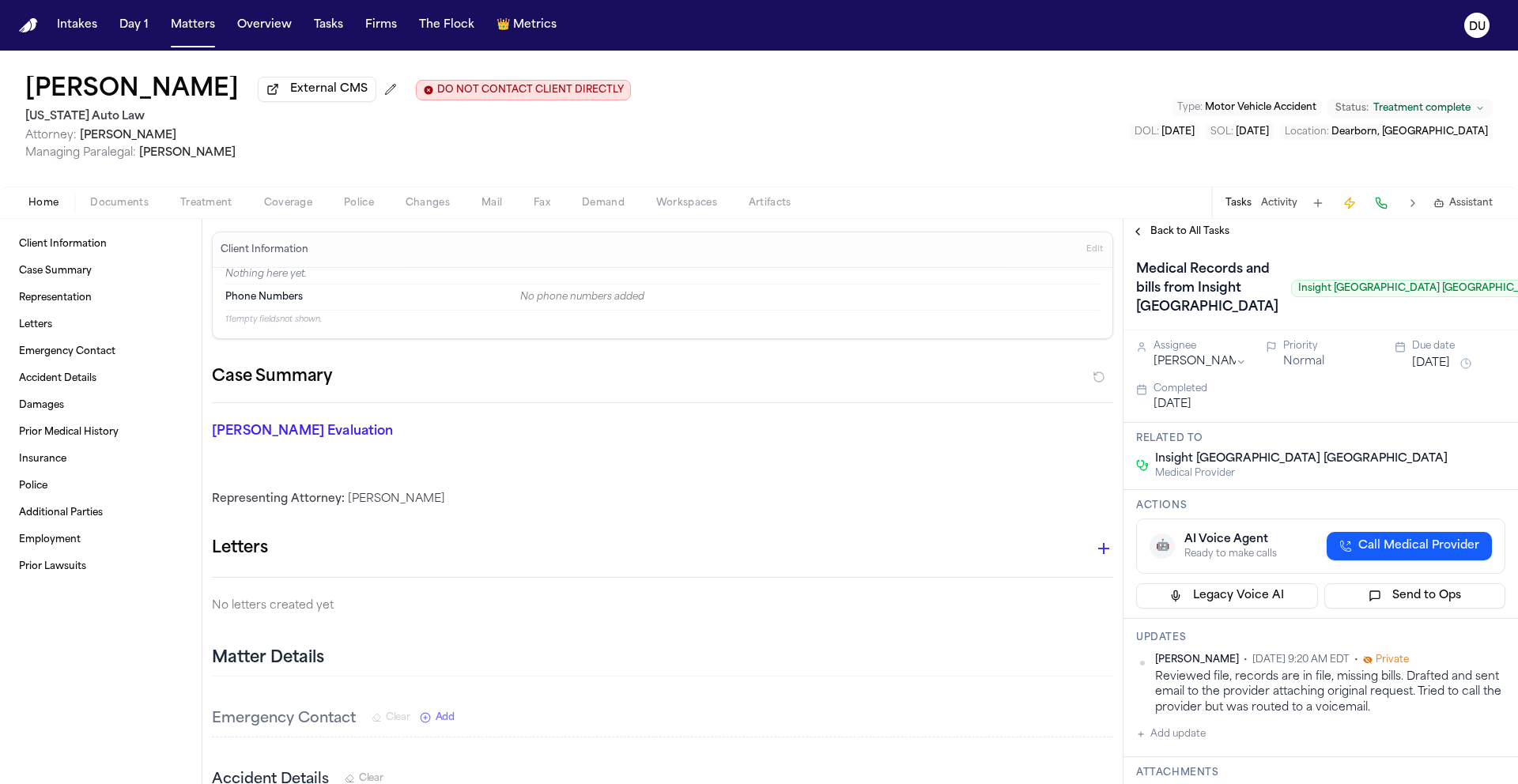
scroll to position [315, 0]
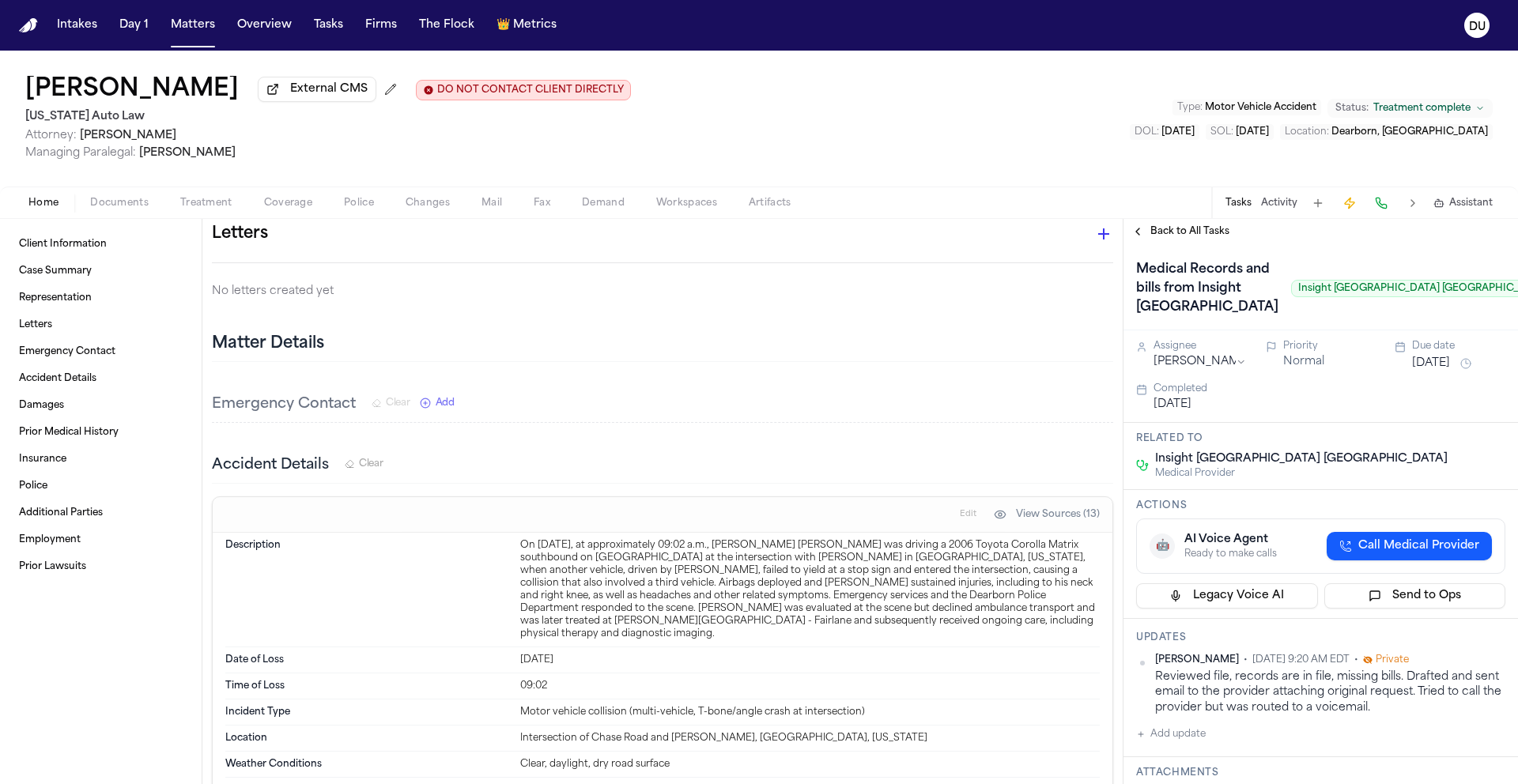
click at [12, 21] on nav "Intakes Day 1 Matters Overview Tasks Firms The Flock 👑 Metrics DU" at bounding box center [759, 25] width 1518 height 50
click at [35, 23] on img "Home" at bounding box center [28, 26] width 19 height 15
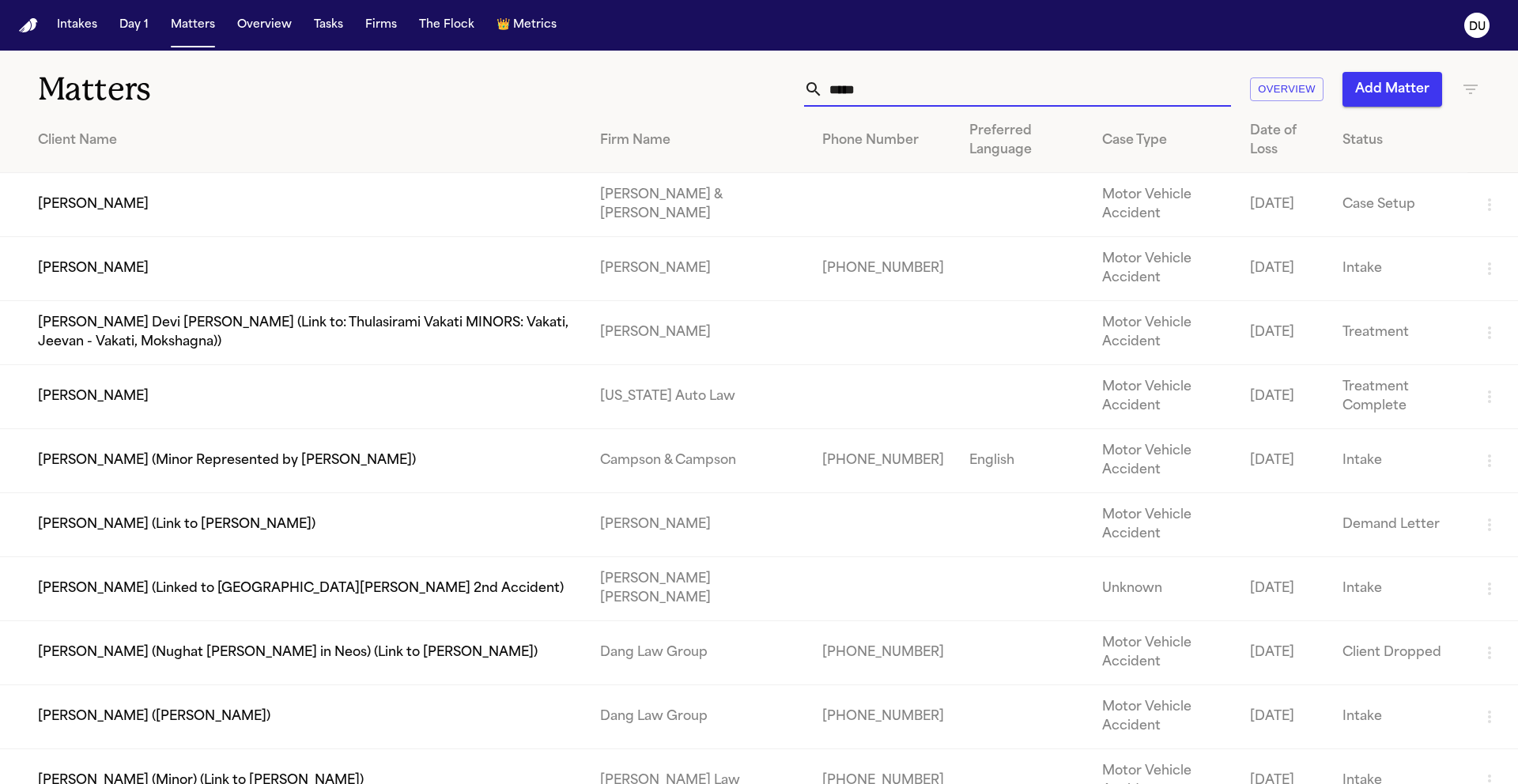
drag, startPoint x: 890, startPoint y: 92, endPoint x: 784, endPoint y: 91, distance: 106.0
click at [784, 91] on div "***** Overview Add Matter" at bounding box center [968, 90] width 1022 height 35
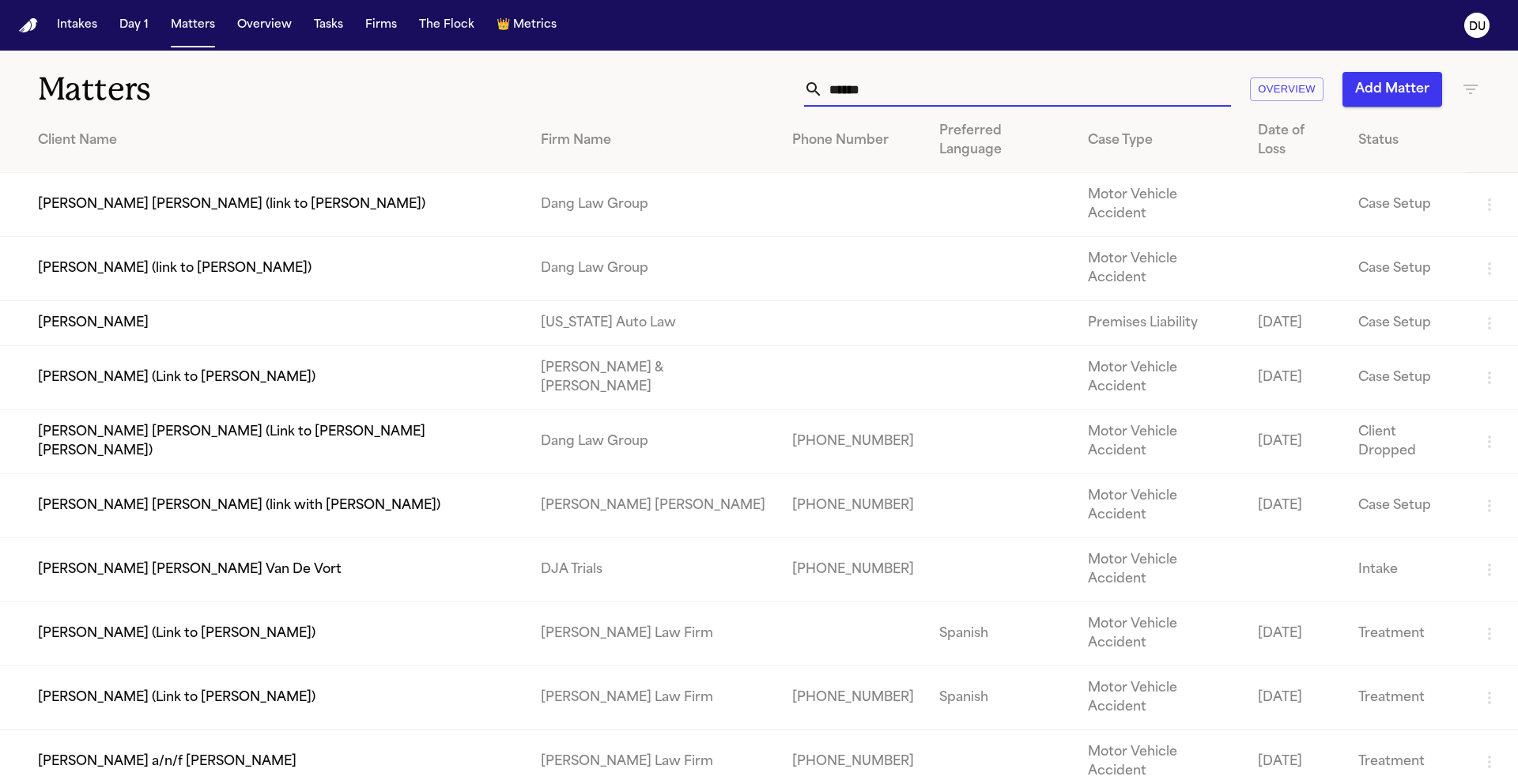
type input "*****"
click at [138, 301] on td "[PERSON_NAME]" at bounding box center [264, 324] width 528 height 45
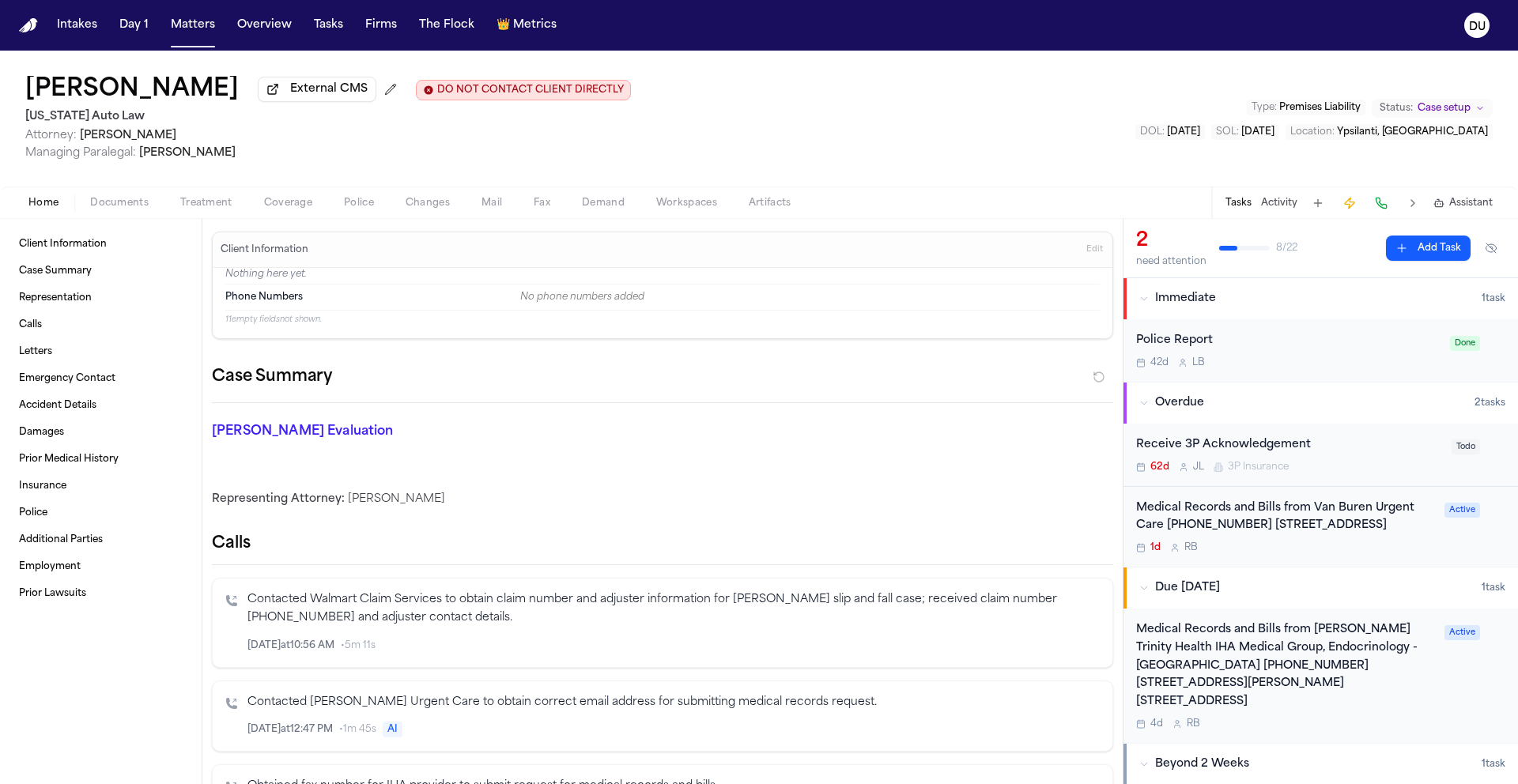
click at [1276, 680] on div "Medical Records and Bills from [PERSON_NAME] Trinity Health IHA Medical Group, …" at bounding box center [1285, 666] width 299 height 90
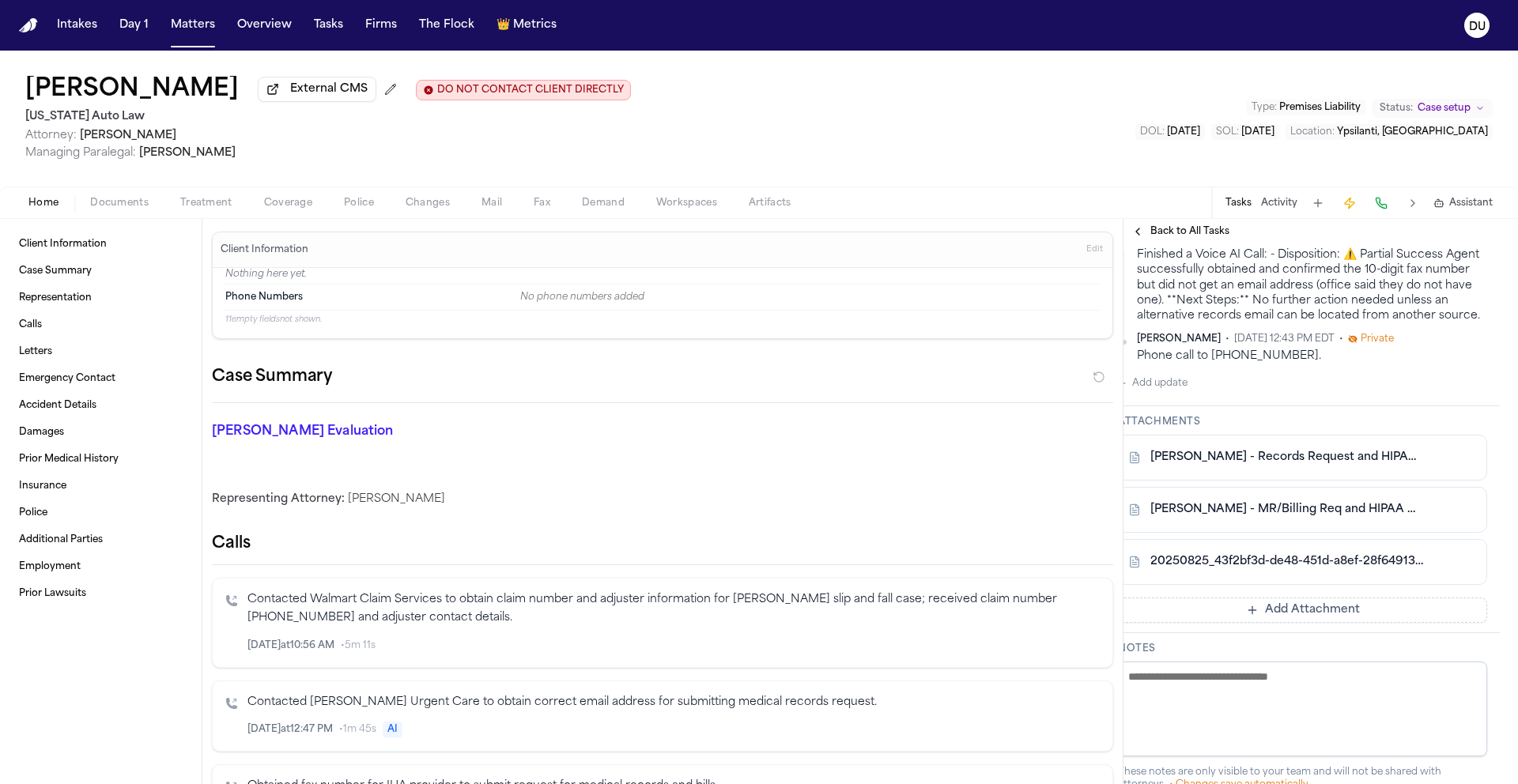
scroll to position [853, 0]
click at [1262, 570] on link "20250825_43f2bf3d-de48-451d-a8ef-28f64913ce42_Trinity_Health_Request-[PERSON_NA…" at bounding box center [1305, 561] width 273 height 16
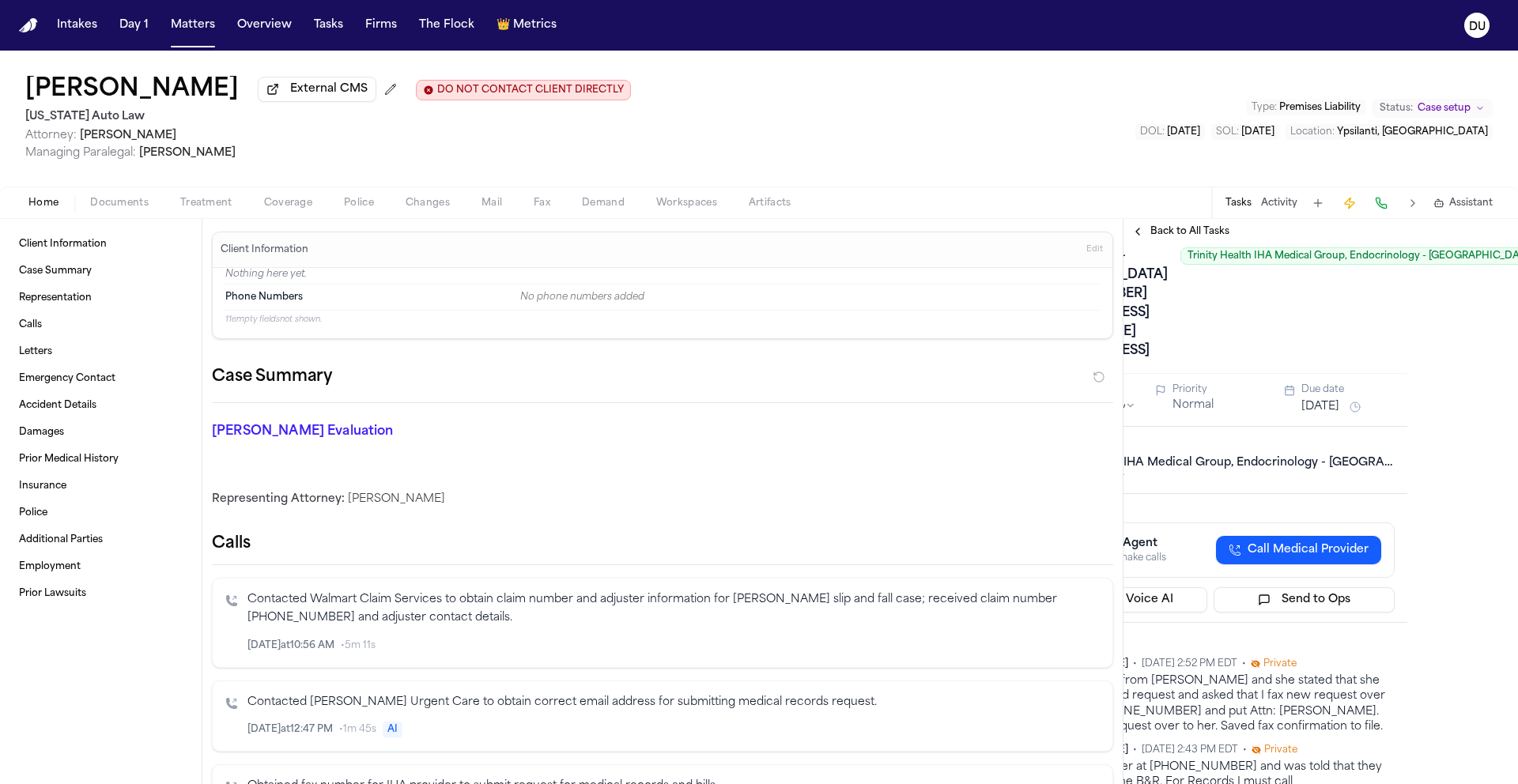
scroll to position [164, 100]
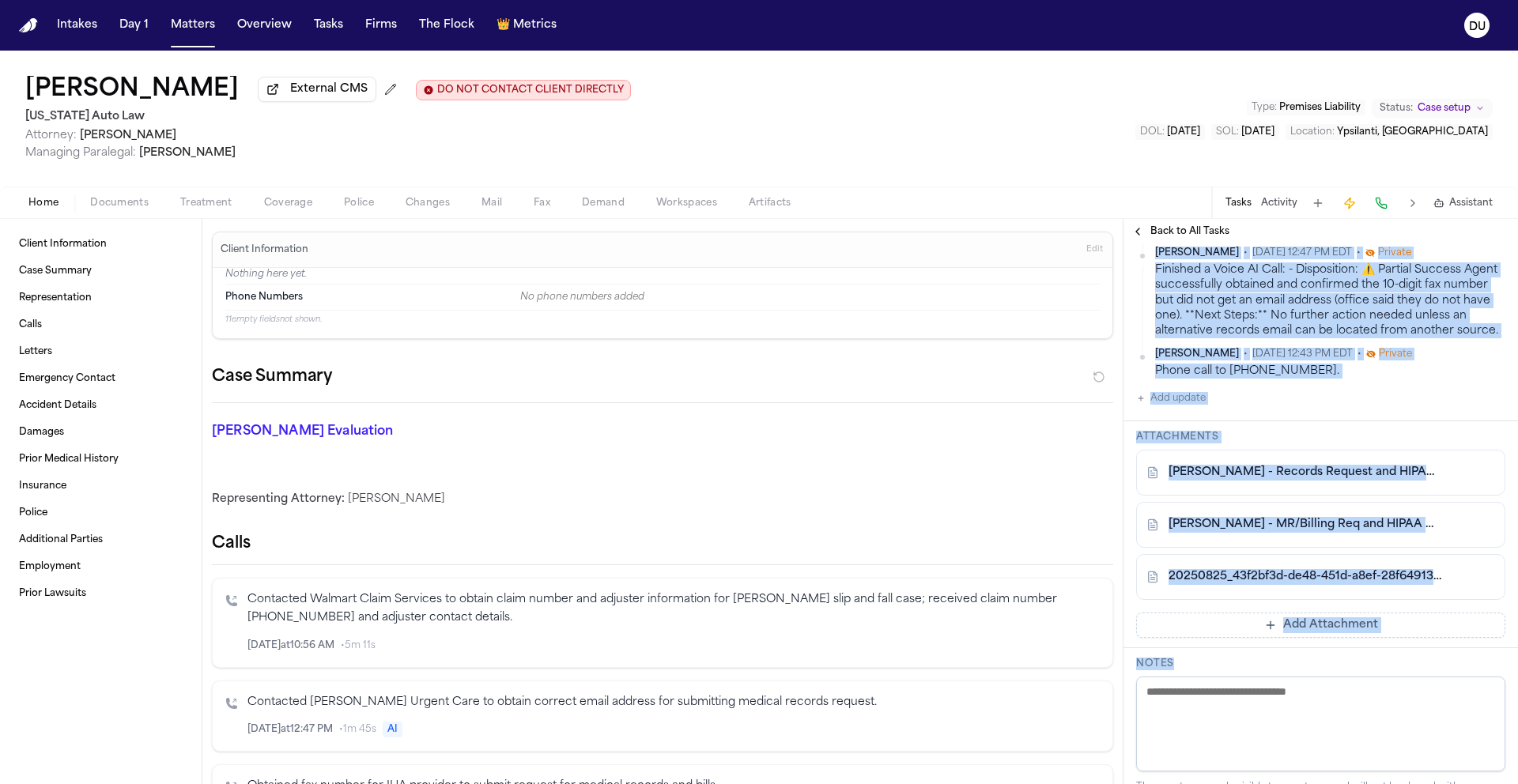
drag, startPoint x: 1347, startPoint y: 783, endPoint x: 1223, endPoint y: 782, distance: 124.0
click at [1223, 782] on div "Medical Records and Bills from [PERSON_NAME] Trinity Health IHA Medical Group, …" at bounding box center [1320, 514] width 394 height 540
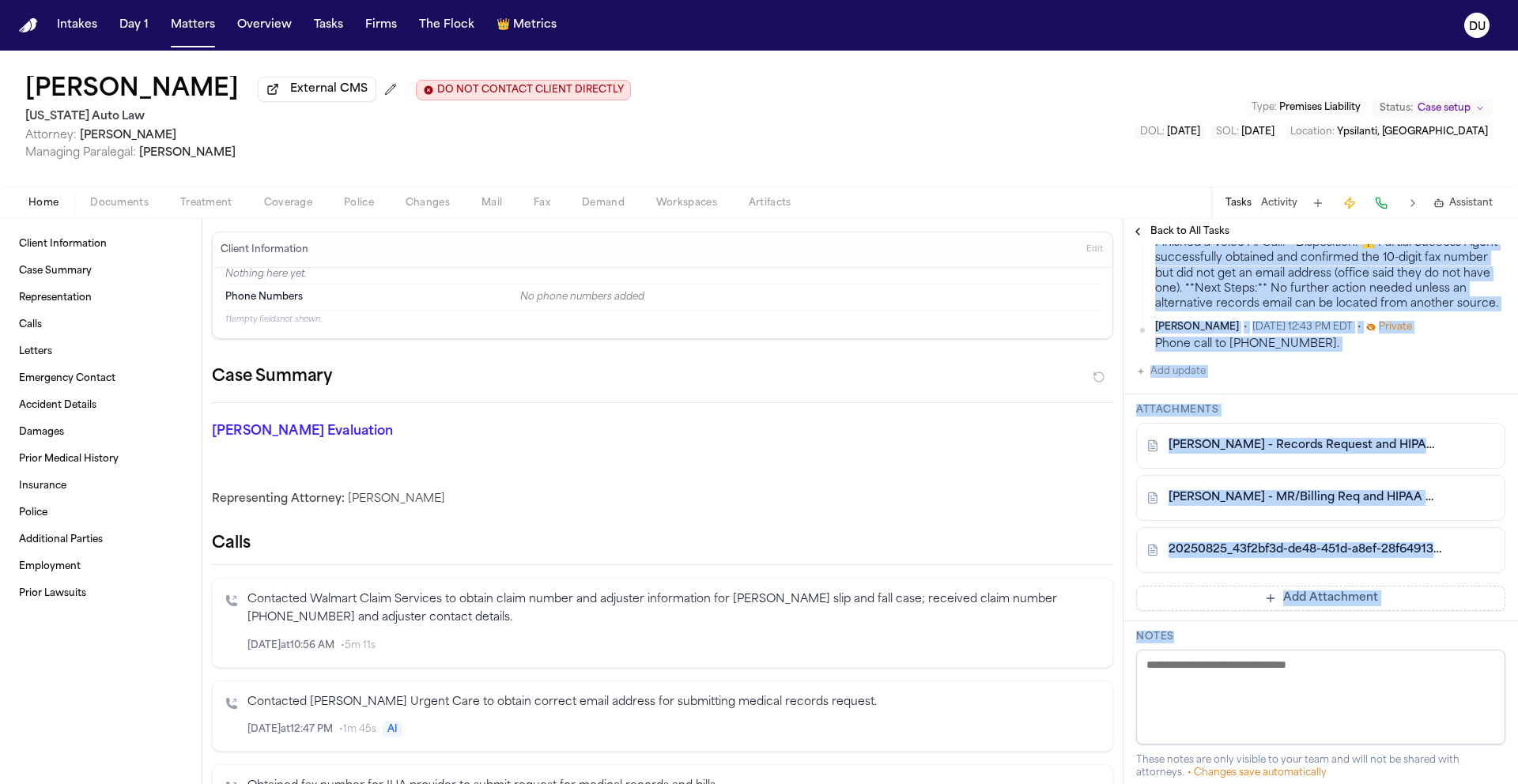
click at [1490, 394] on div "Updates [PERSON_NAME] • [DATE] 2:52 PM EDT • Private Received call from [PERSON…" at bounding box center [1320, 130] width 394 height 529
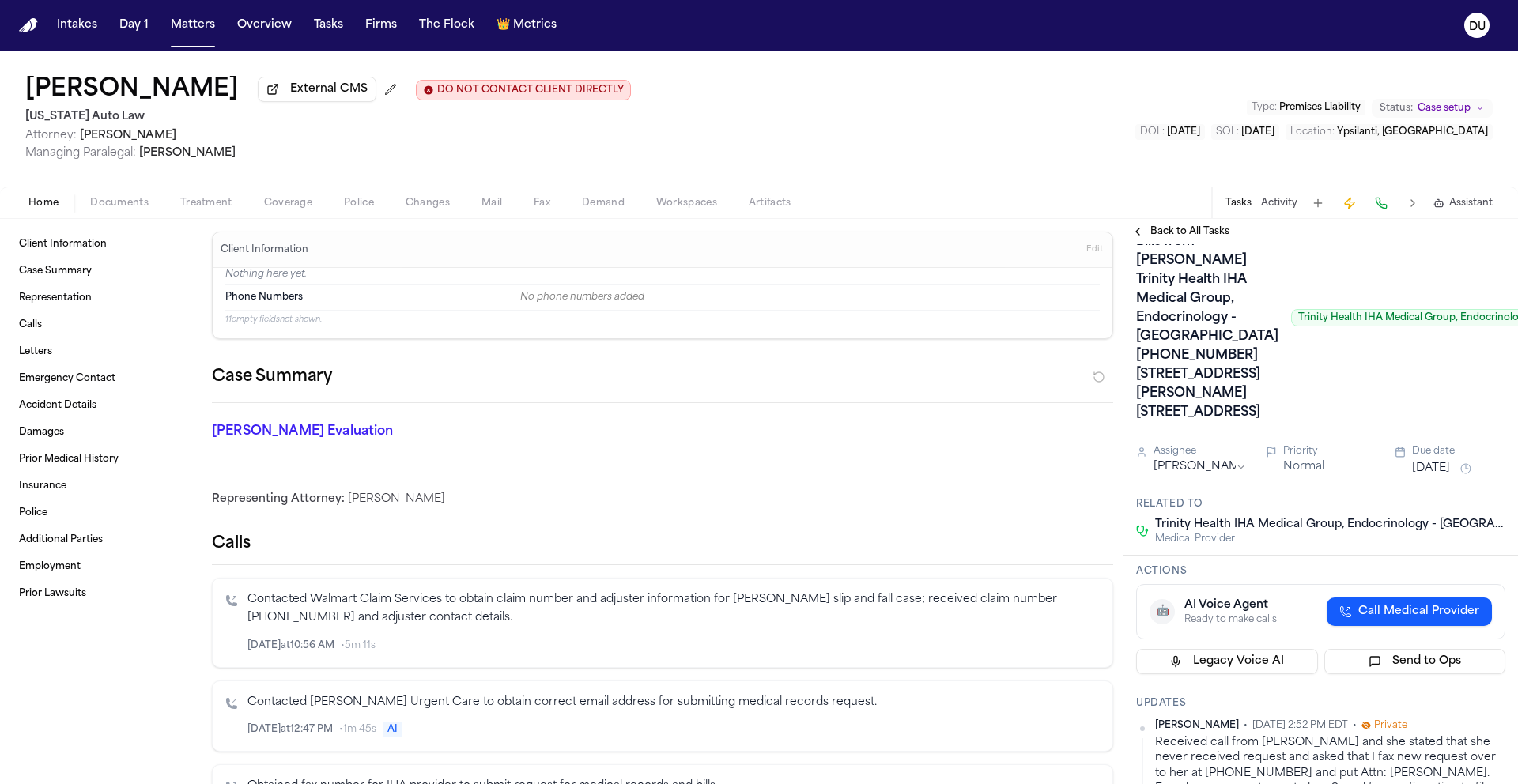
scroll to position [0, 0]
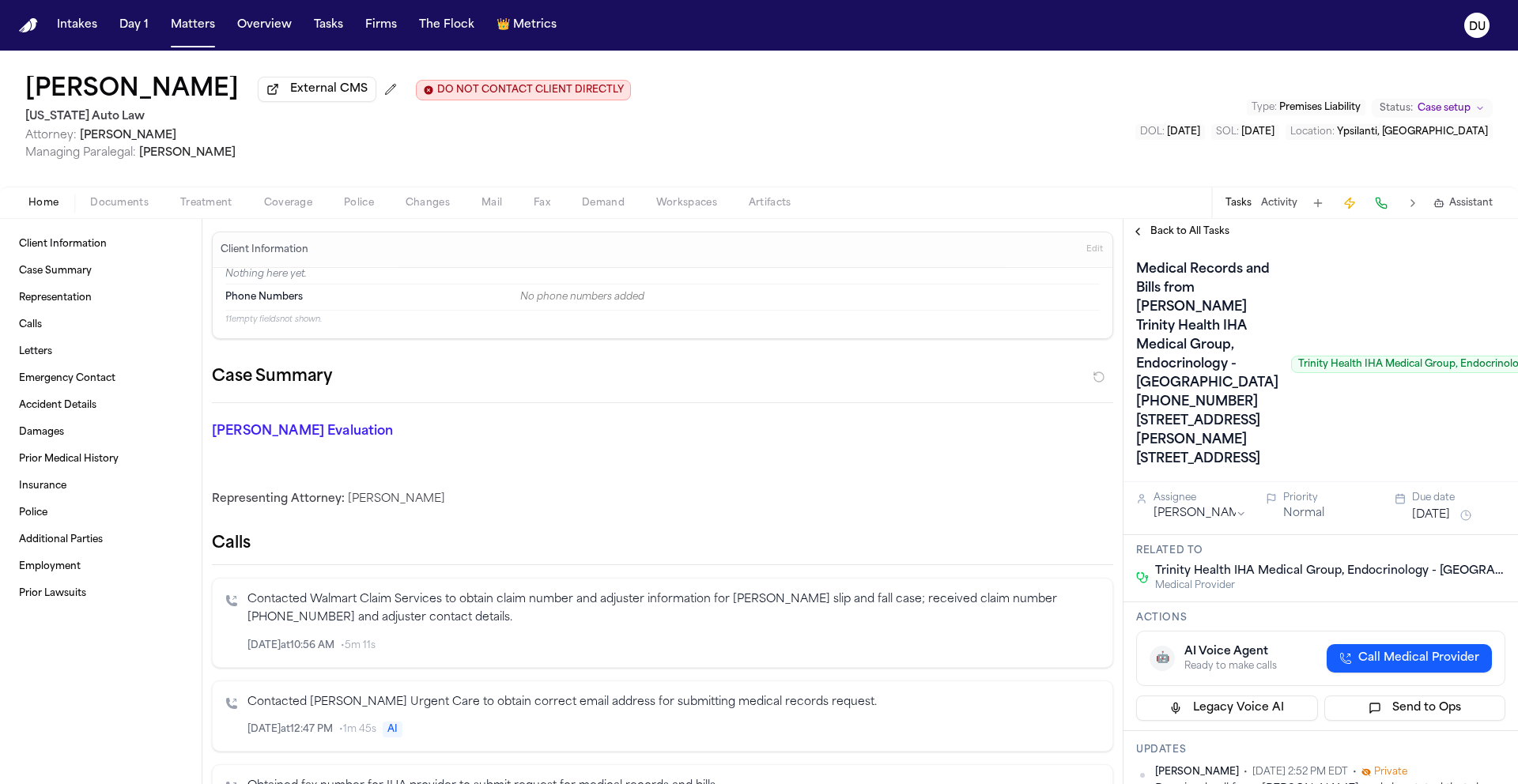
click at [1478, 373] on span "Trinity Health IHA Medical Group, Endocrinology - [GEOGRAPHIC_DATA]" at bounding box center [1471, 364] width 362 height 18
click at [1398, 472] on div "Medical Records and Bills from [PERSON_NAME] Trinity Health IHA Medical Group, …" at bounding box center [1393, 364] width 516 height 215
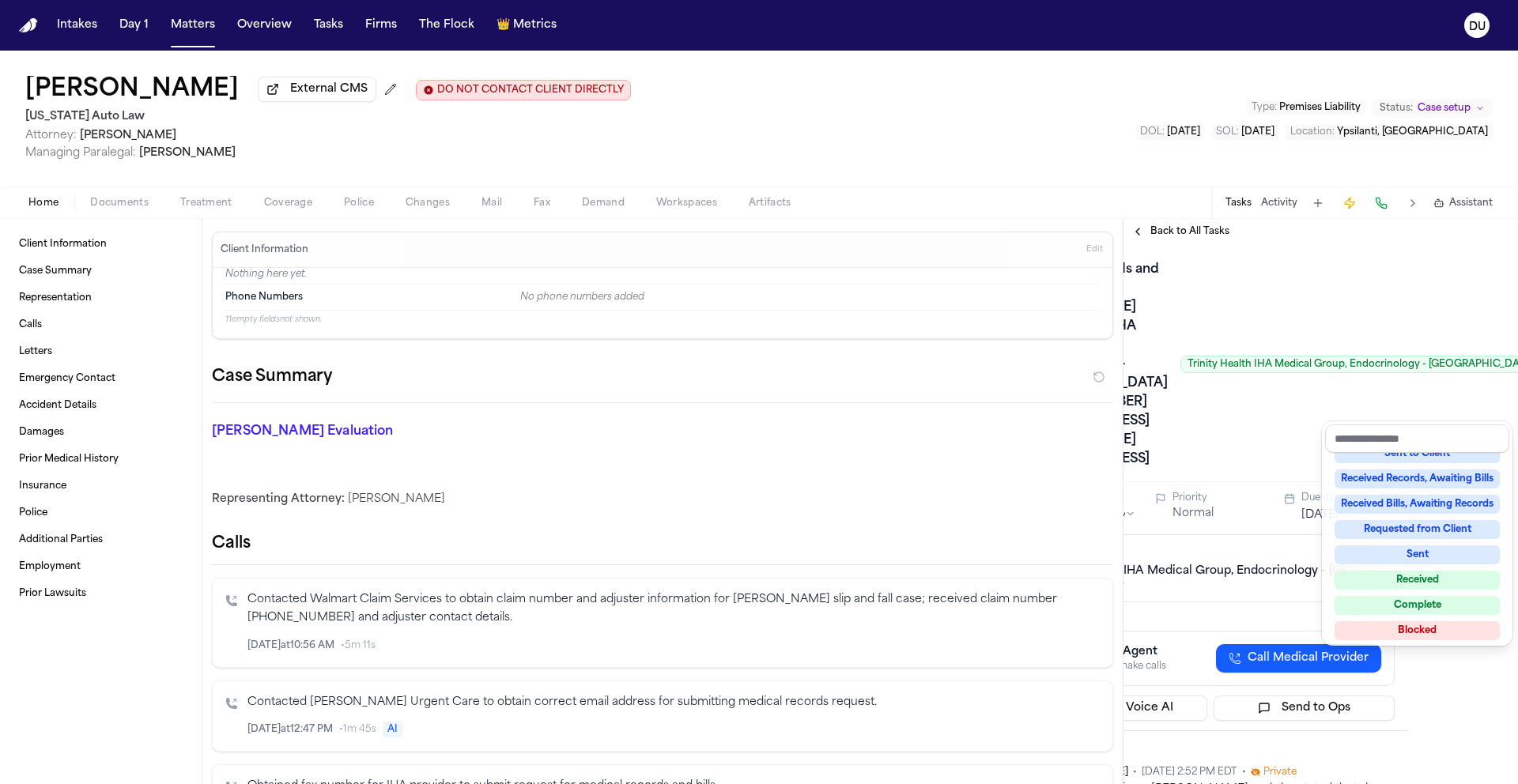
scroll to position [222, 0]
click at [1418, 497] on div "Received Bills, Awaiting Records" at bounding box center [1416, 500] width 165 height 19
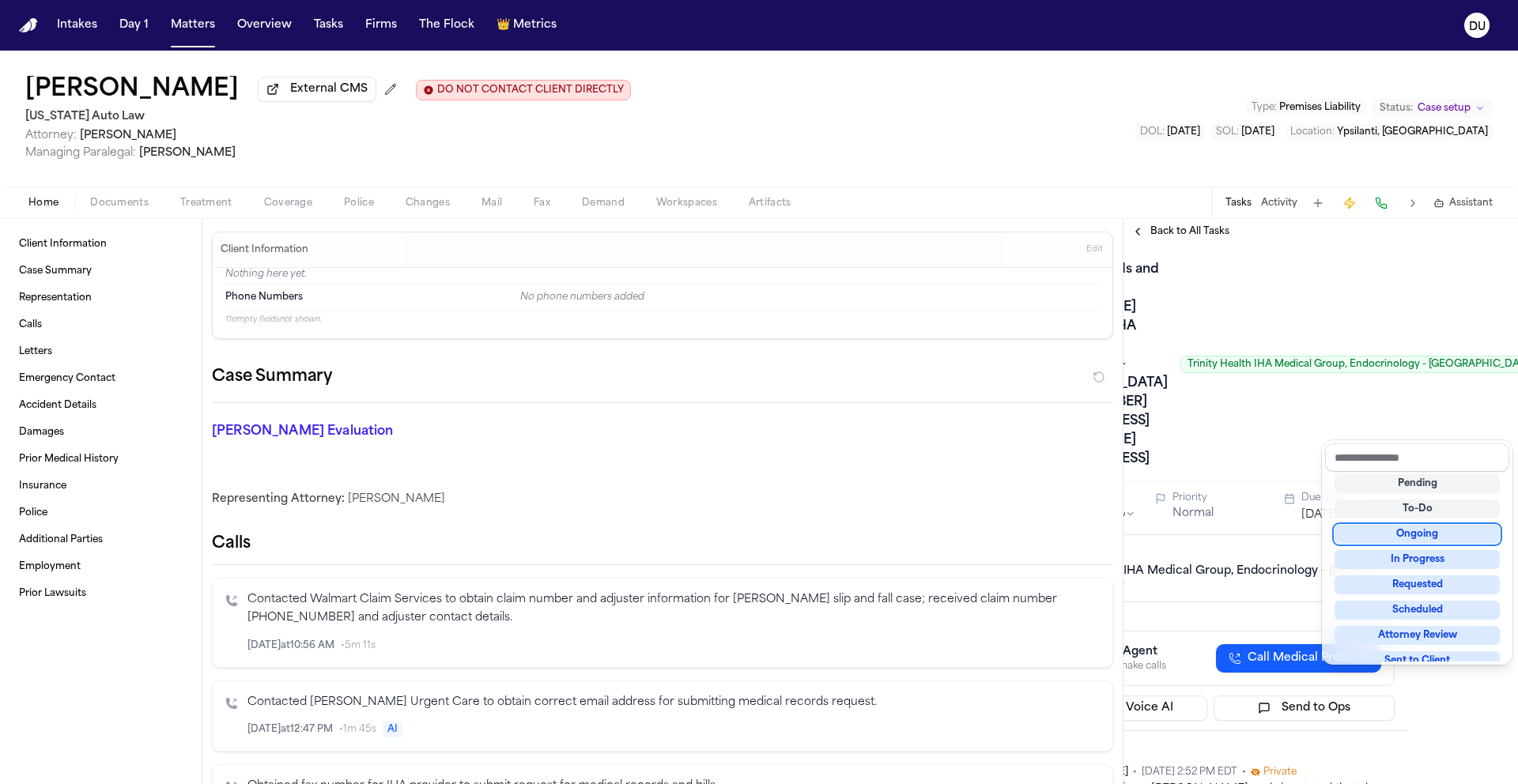
click at [1248, 472] on div "Medical Records and Bills from [PERSON_NAME] Trinity Health IHA Medical Group, …" at bounding box center [1209, 364] width 369 height 215
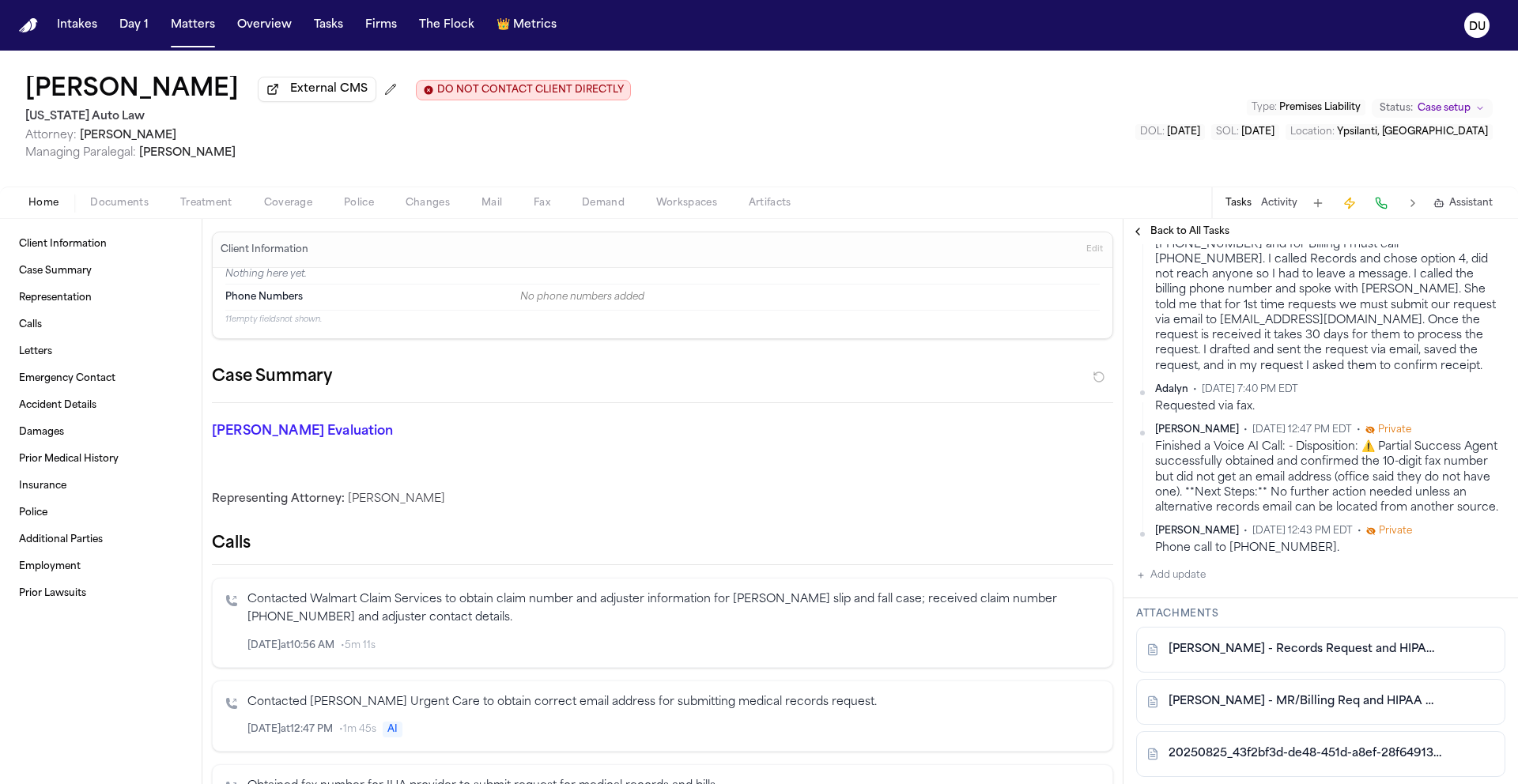
scroll to position [896, 0]
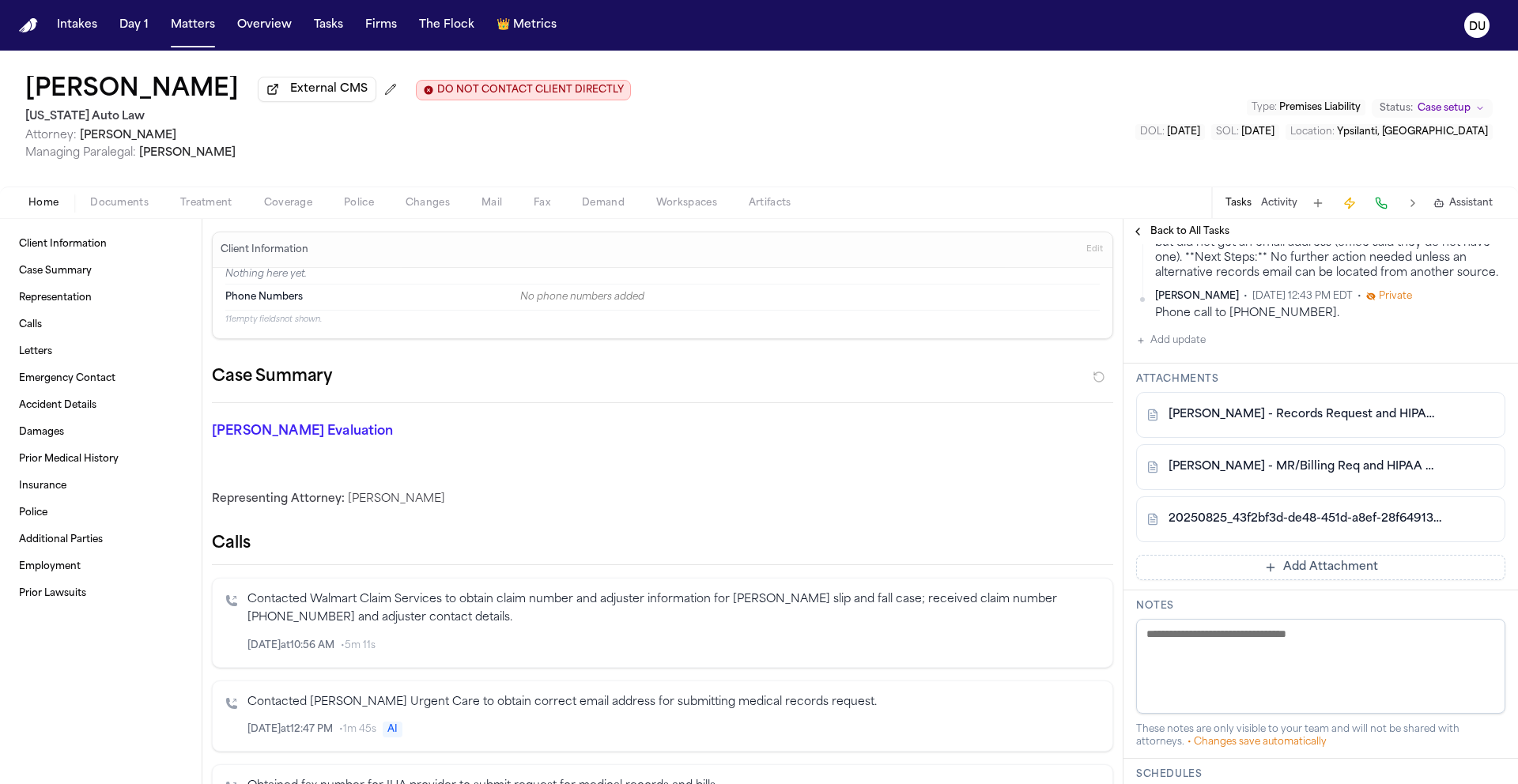
click at [1257, 580] on button "Add Attachment" at bounding box center [1320, 567] width 369 height 25
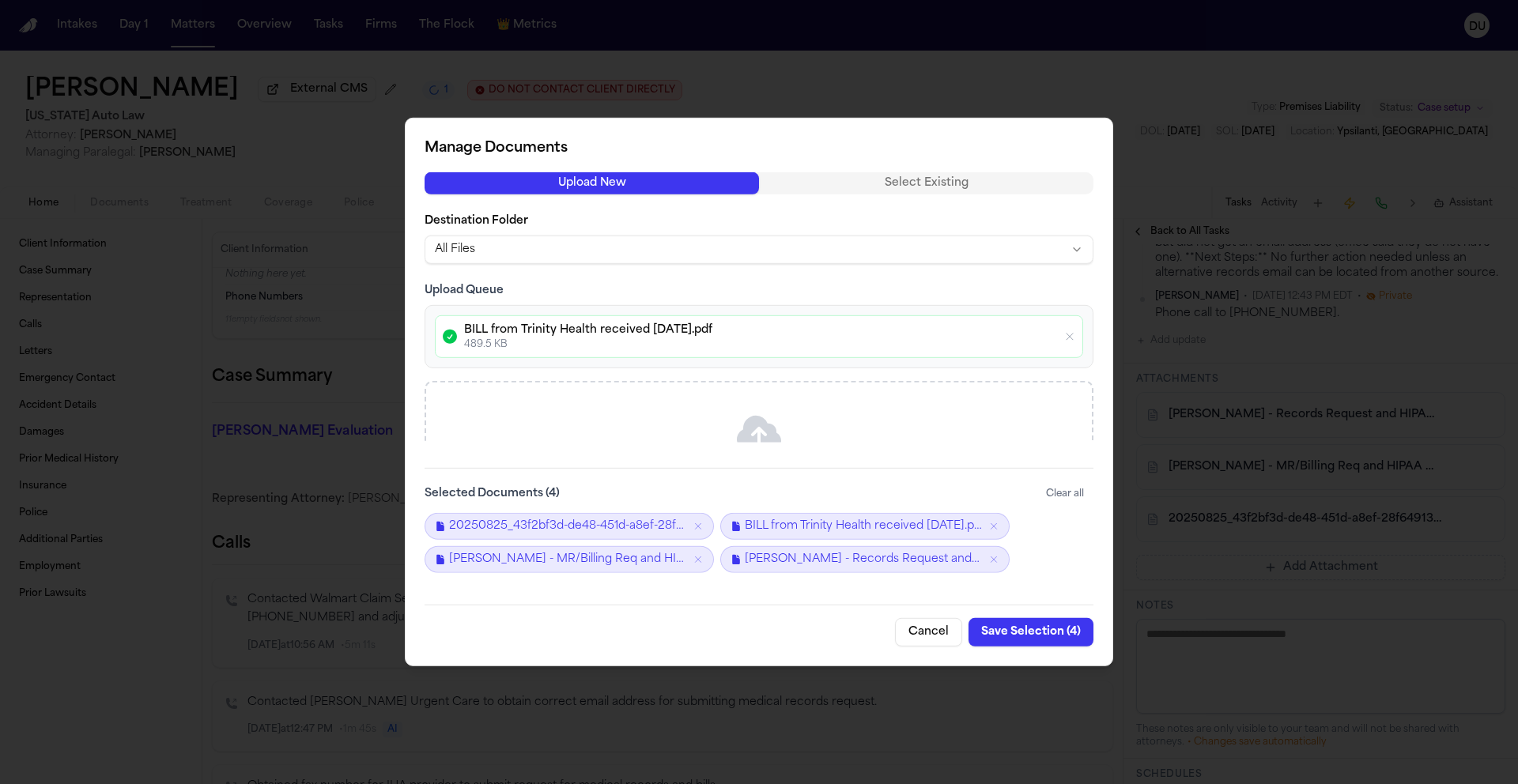
click at [1063, 633] on button "Save Selection ( 4 )" at bounding box center [1030, 633] width 125 height 28
